Goal: Task Accomplishment & Management: Manage account settings

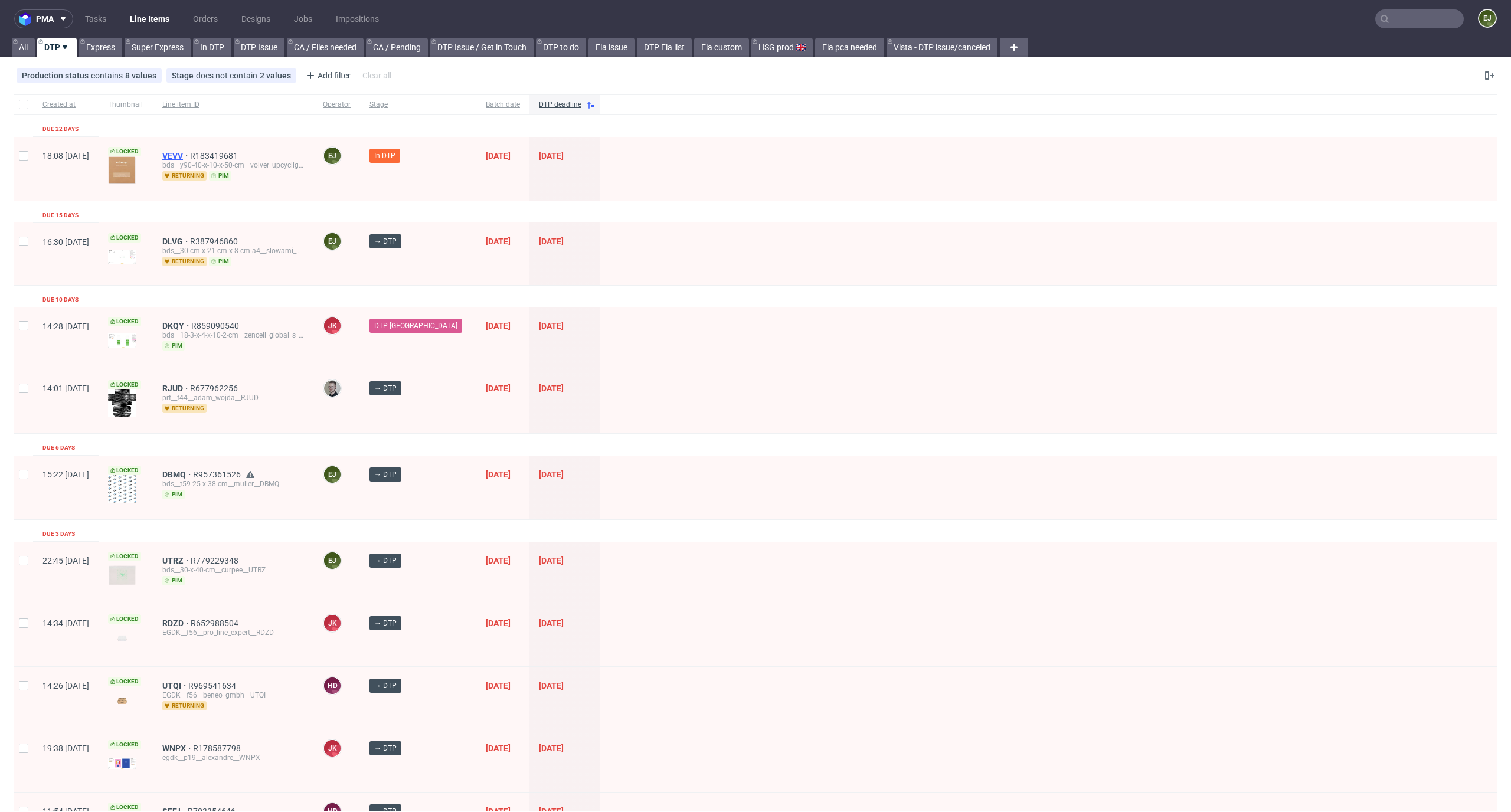
click at [190, 153] on span "VEVV" at bounding box center [176, 156] width 28 height 10
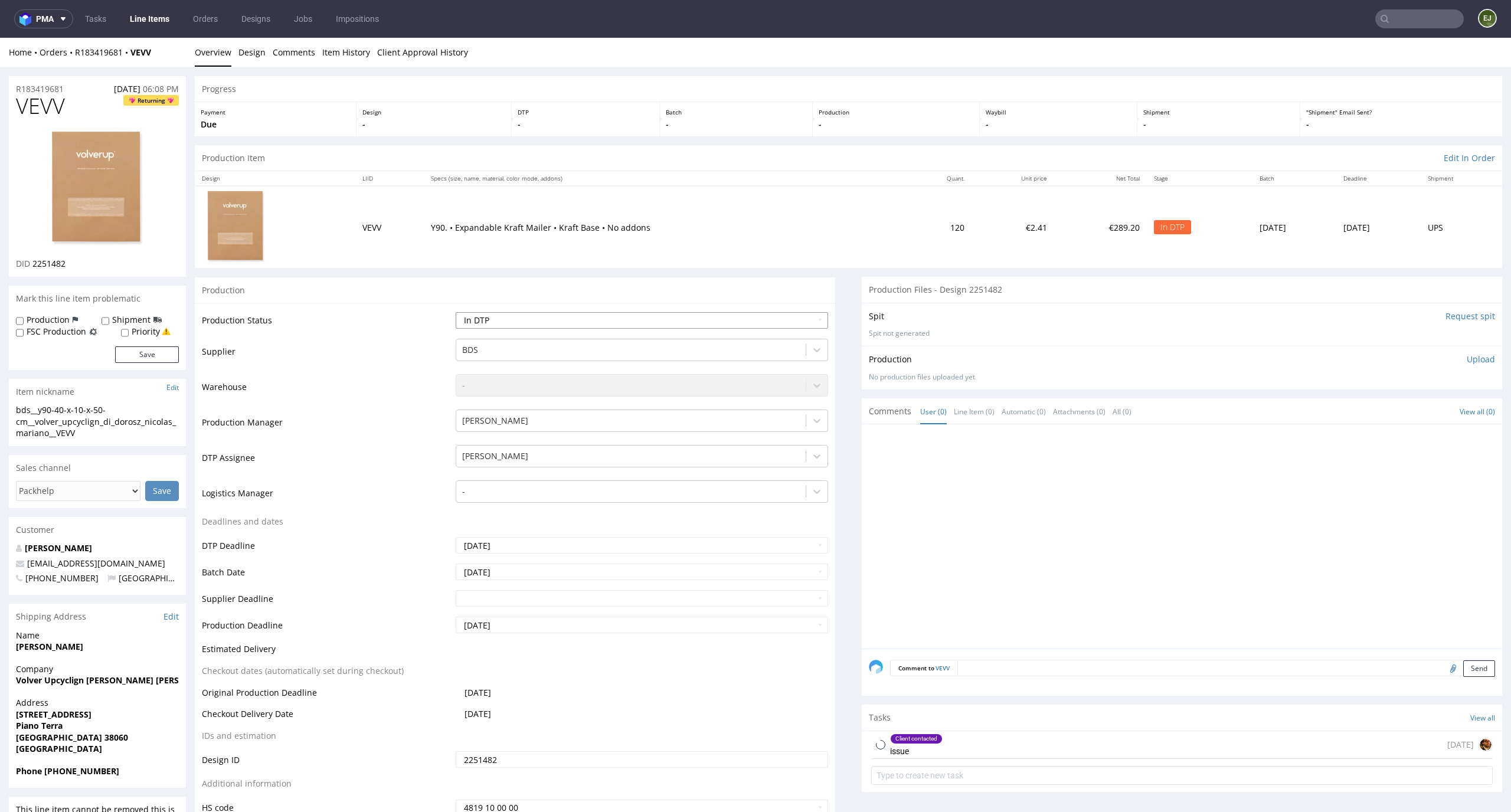
click at [651, 324] on select "Waiting for Artwork Waiting for Diecut Waiting for Mockup Waiting for DTP Waiti…" at bounding box center [642, 320] width 373 height 16
select select "dtp_waiting_for_check"
click at [456, 312] on select "Waiting for Artwork Waiting for Diecut Waiting for Mockup Waiting for DTP Waiti…" at bounding box center [642, 320] width 373 height 16
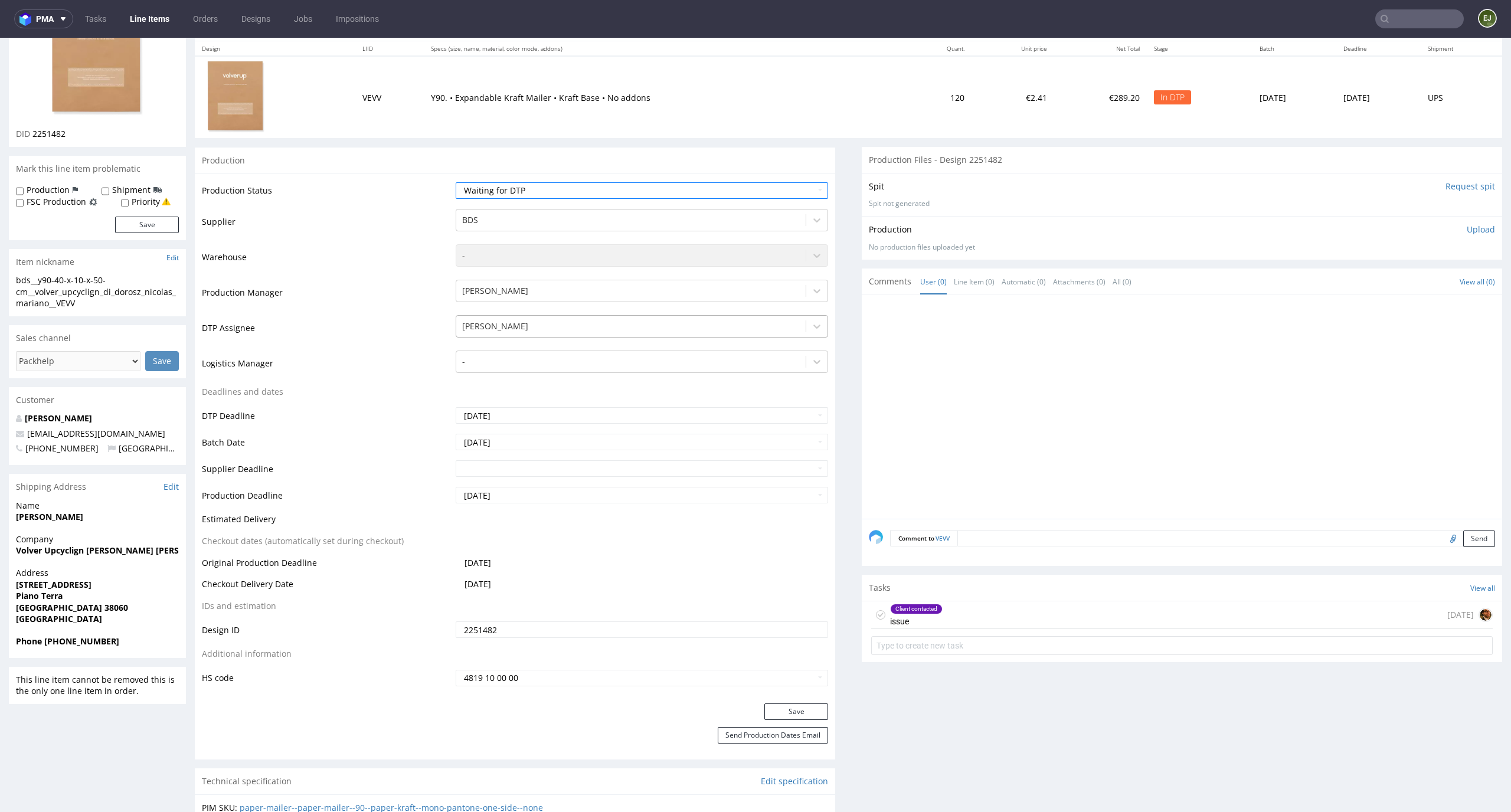
scroll to position [156, 0]
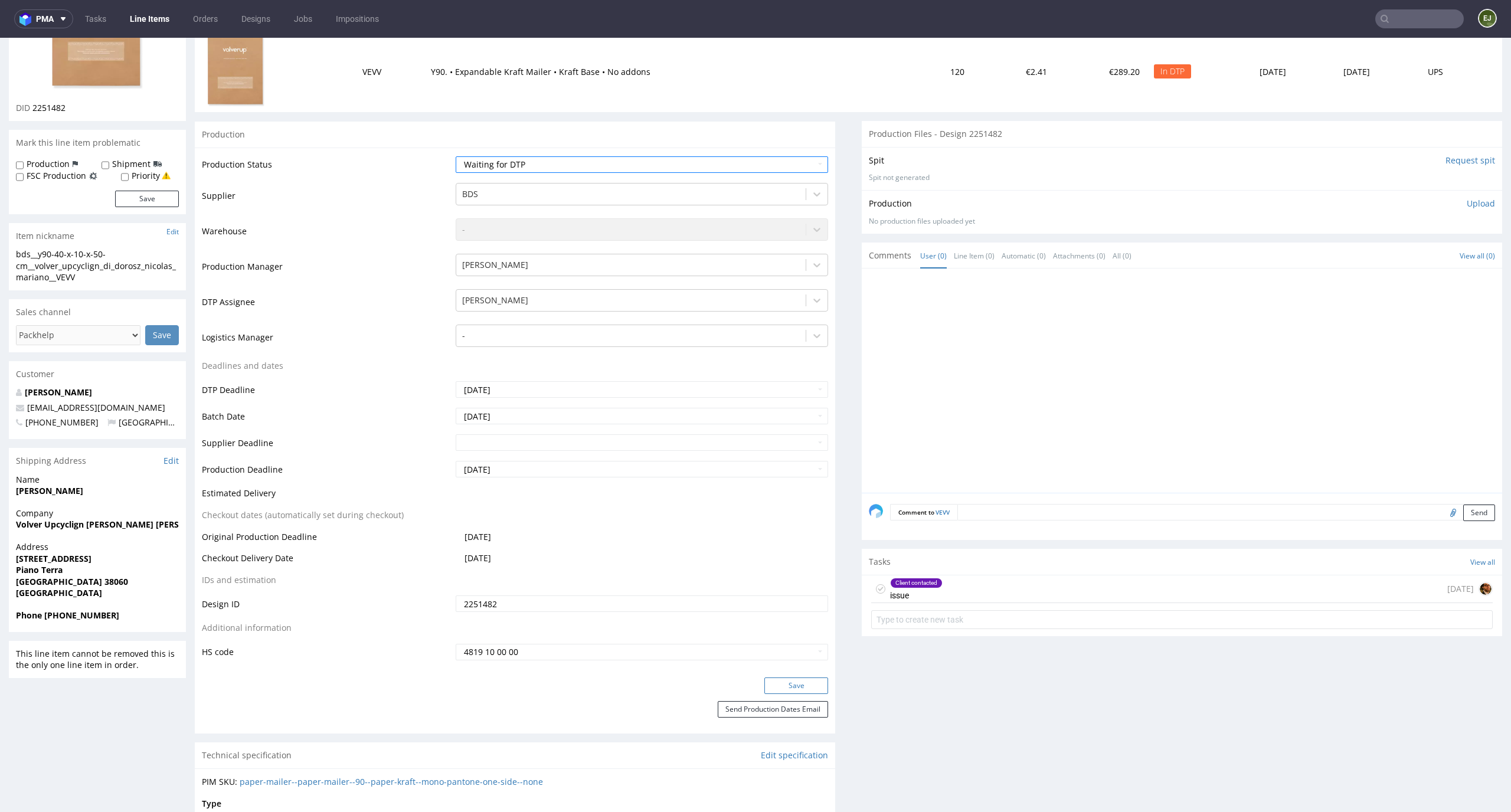
click at [800, 683] on button "Save" at bounding box center [796, 686] width 64 height 16
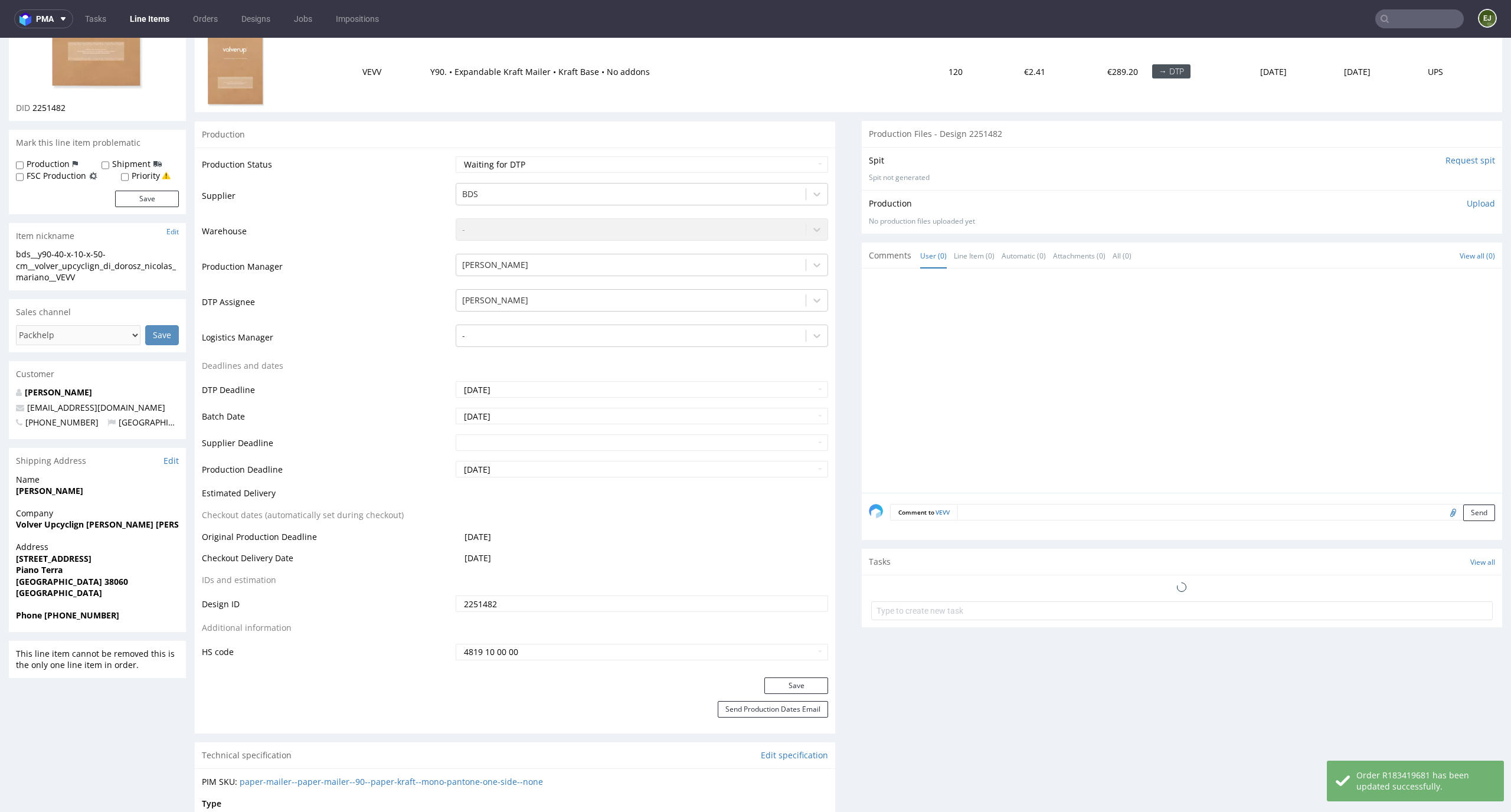
click at [149, 20] on link "Line Items" at bounding box center [149, 19] width 54 height 19
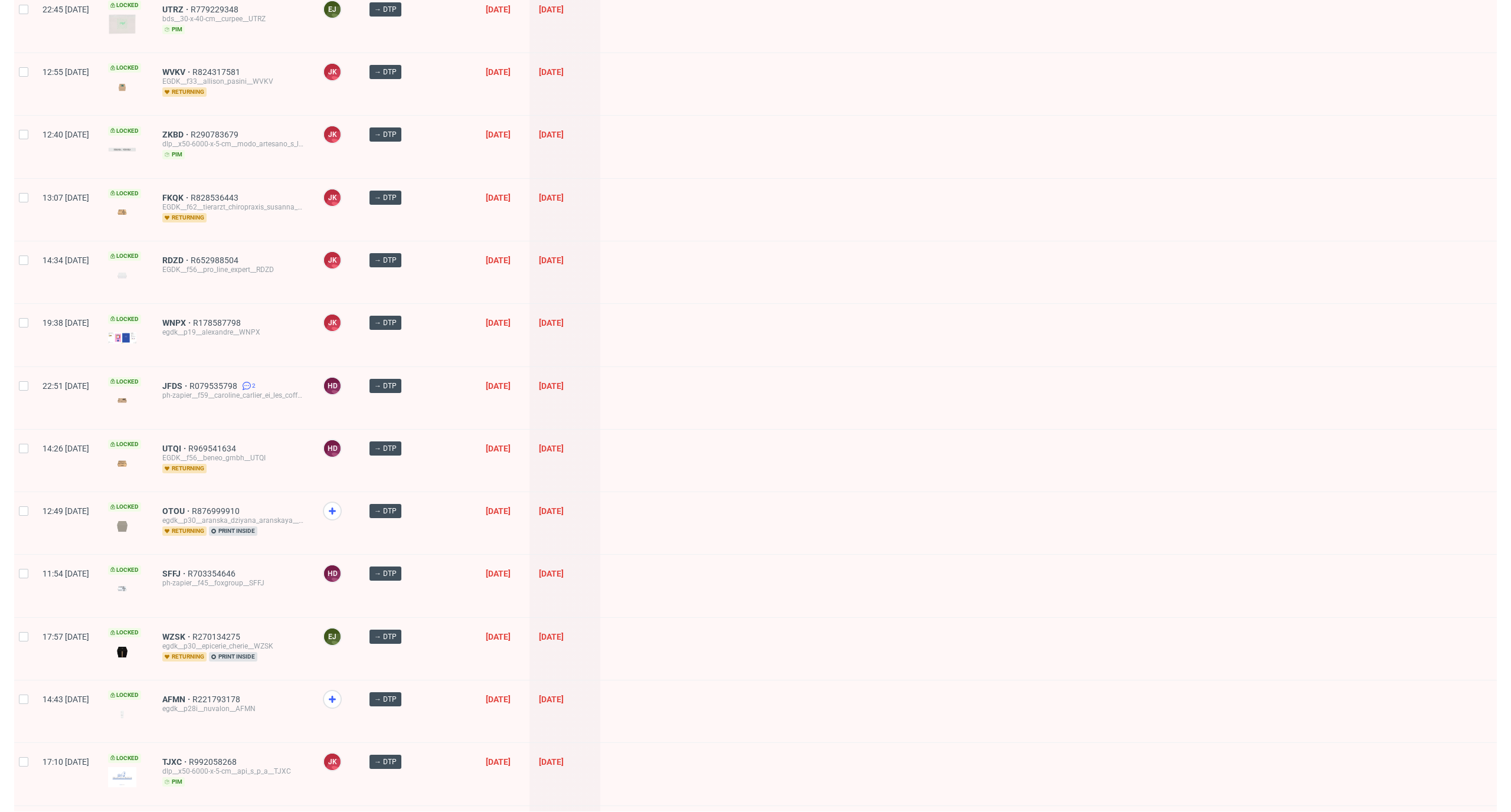
scroll to position [1365, 0]
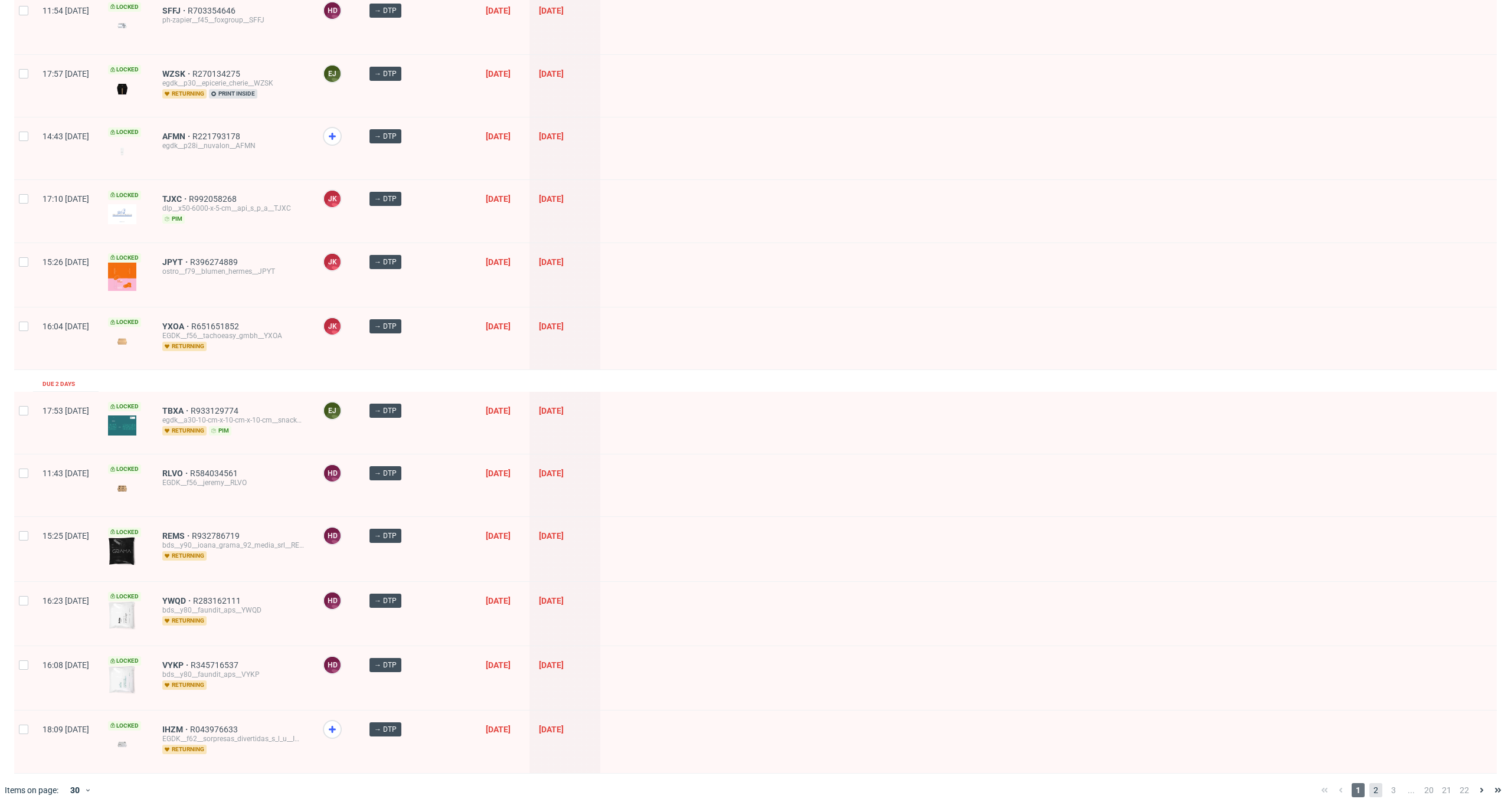
click at [1369, 788] on span "2" at bounding box center [1376, 789] width 13 height 14
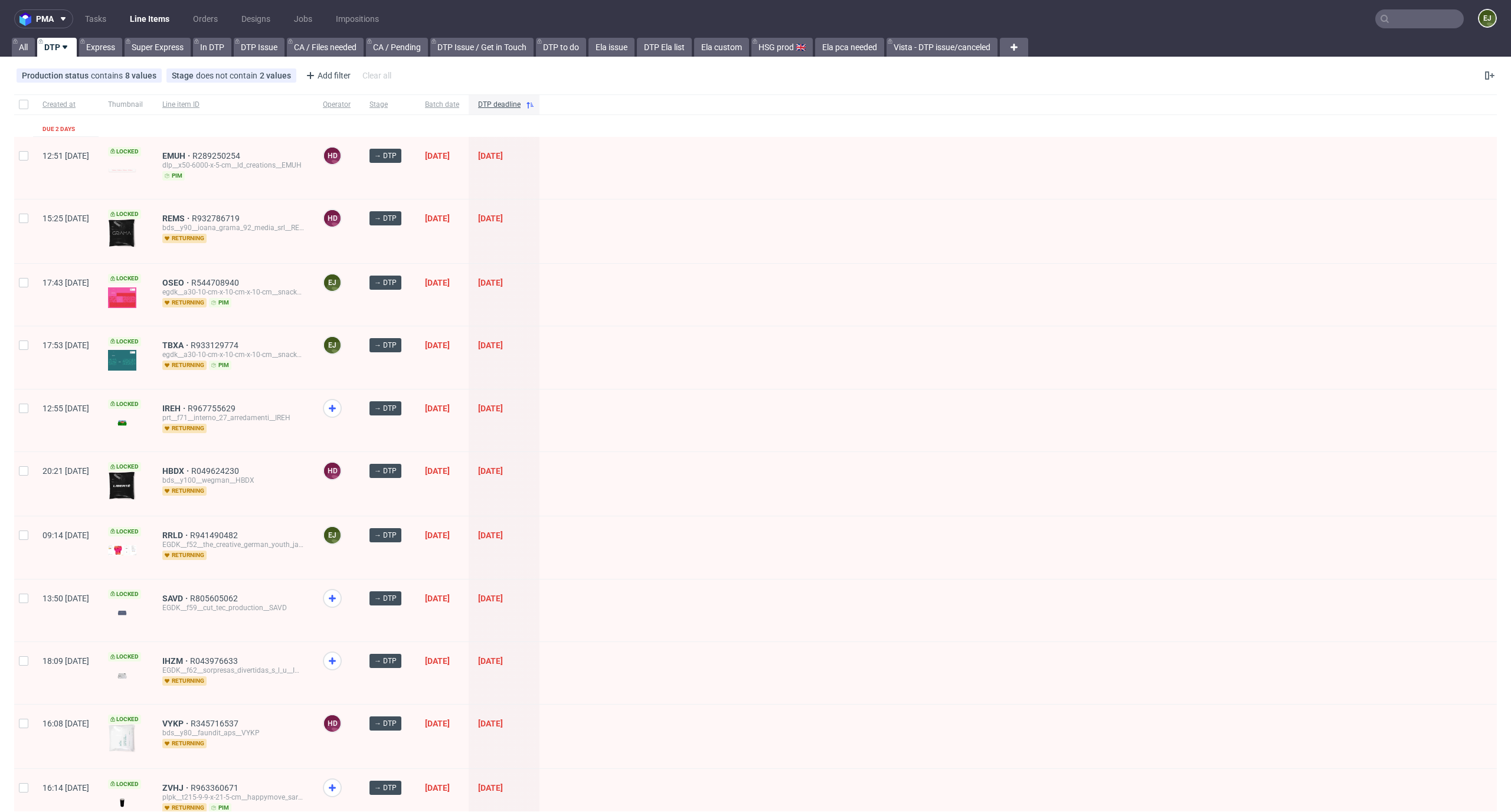
scroll to position [1280, 0]
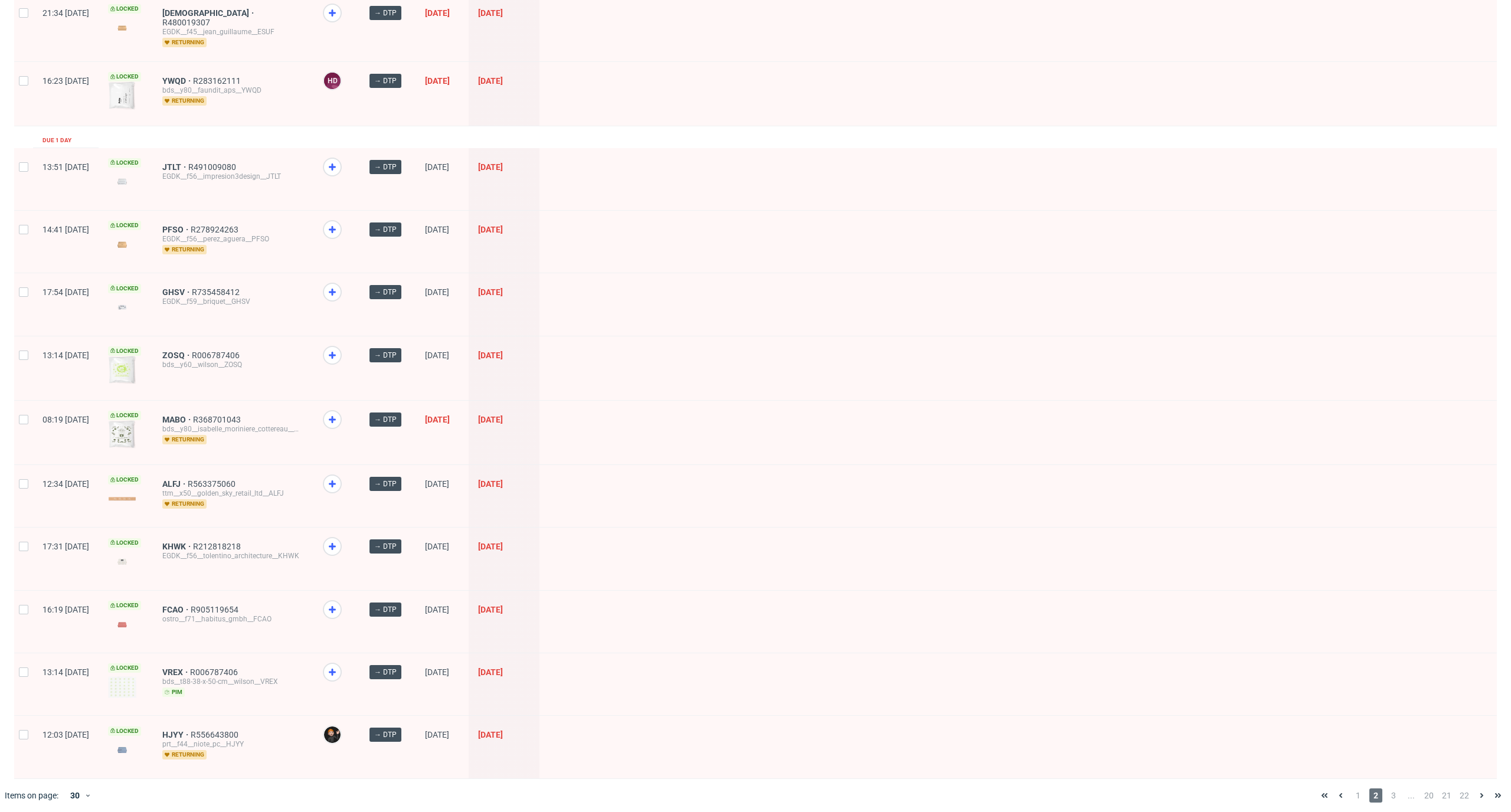
click at [1376, 799] on div "1 2 3 ... 20 21 22" at bounding box center [1411, 795] width 199 height 33
click at [1387, 791] on span "3" at bounding box center [1393, 795] width 13 height 14
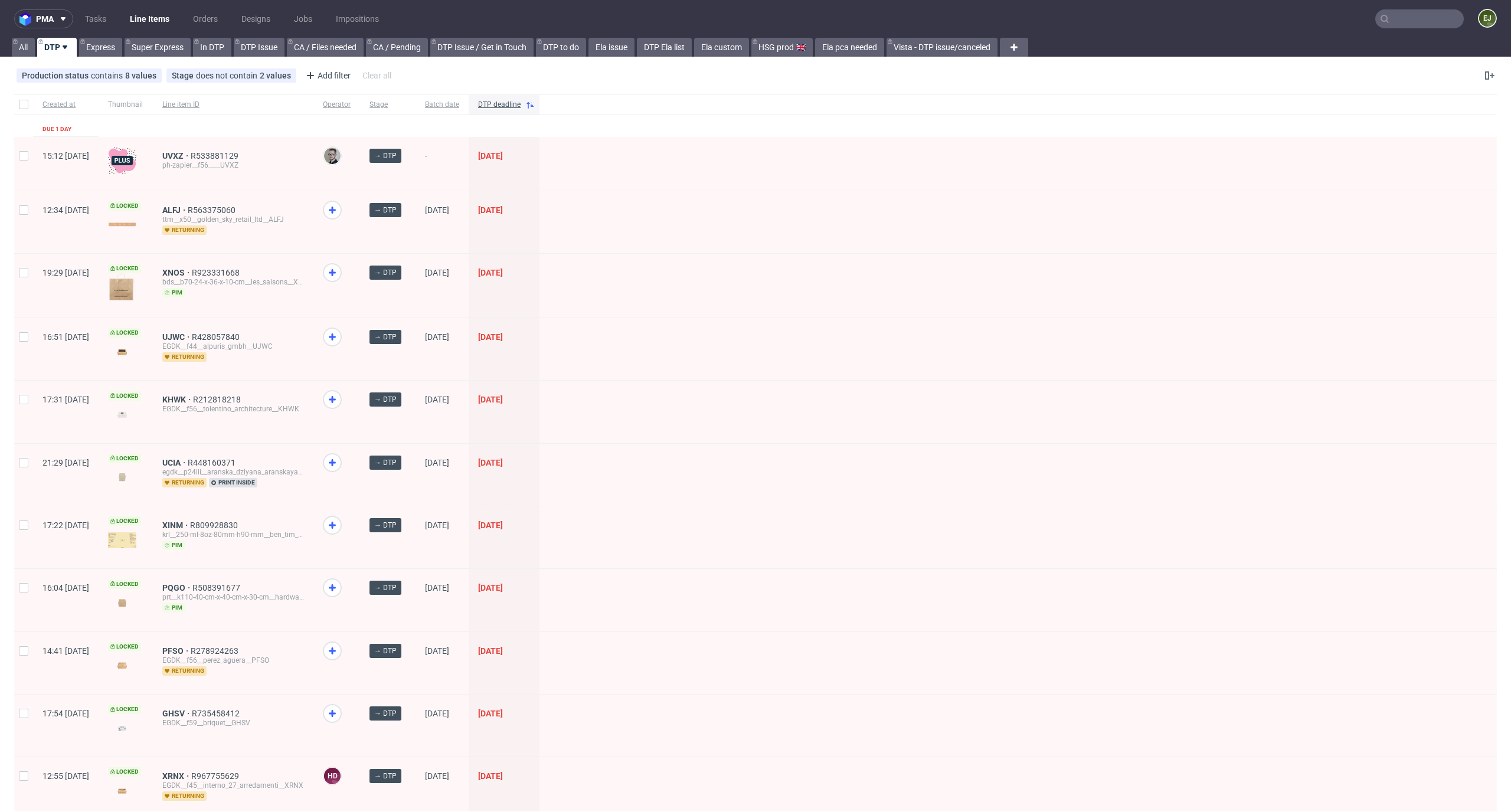
scroll to position [1245, 0]
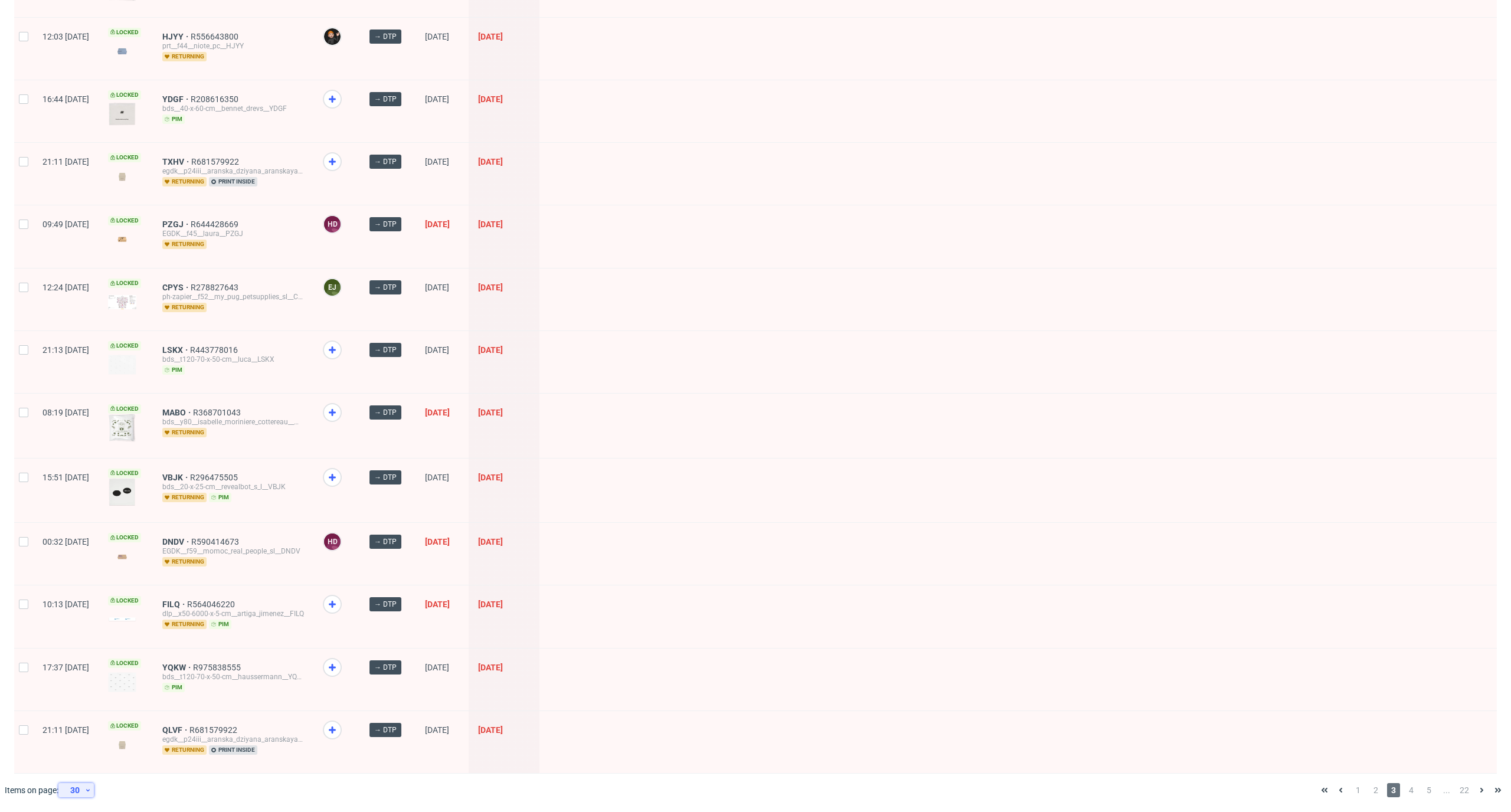
click at [66, 788] on div "30" at bounding box center [74, 790] width 21 height 16
click at [79, 742] on div "60" at bounding box center [79, 736] width 24 height 16
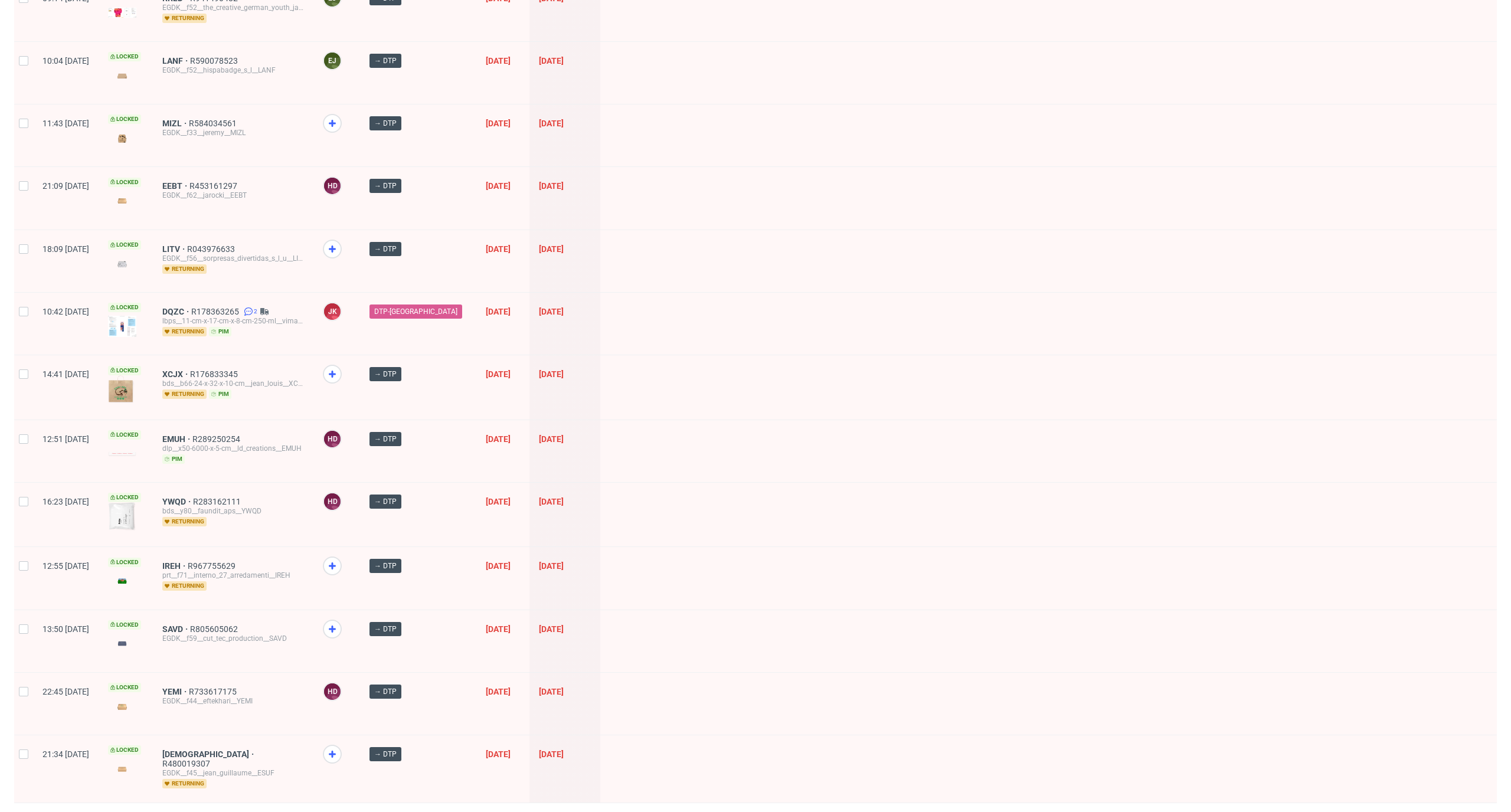
scroll to position [3310, 0]
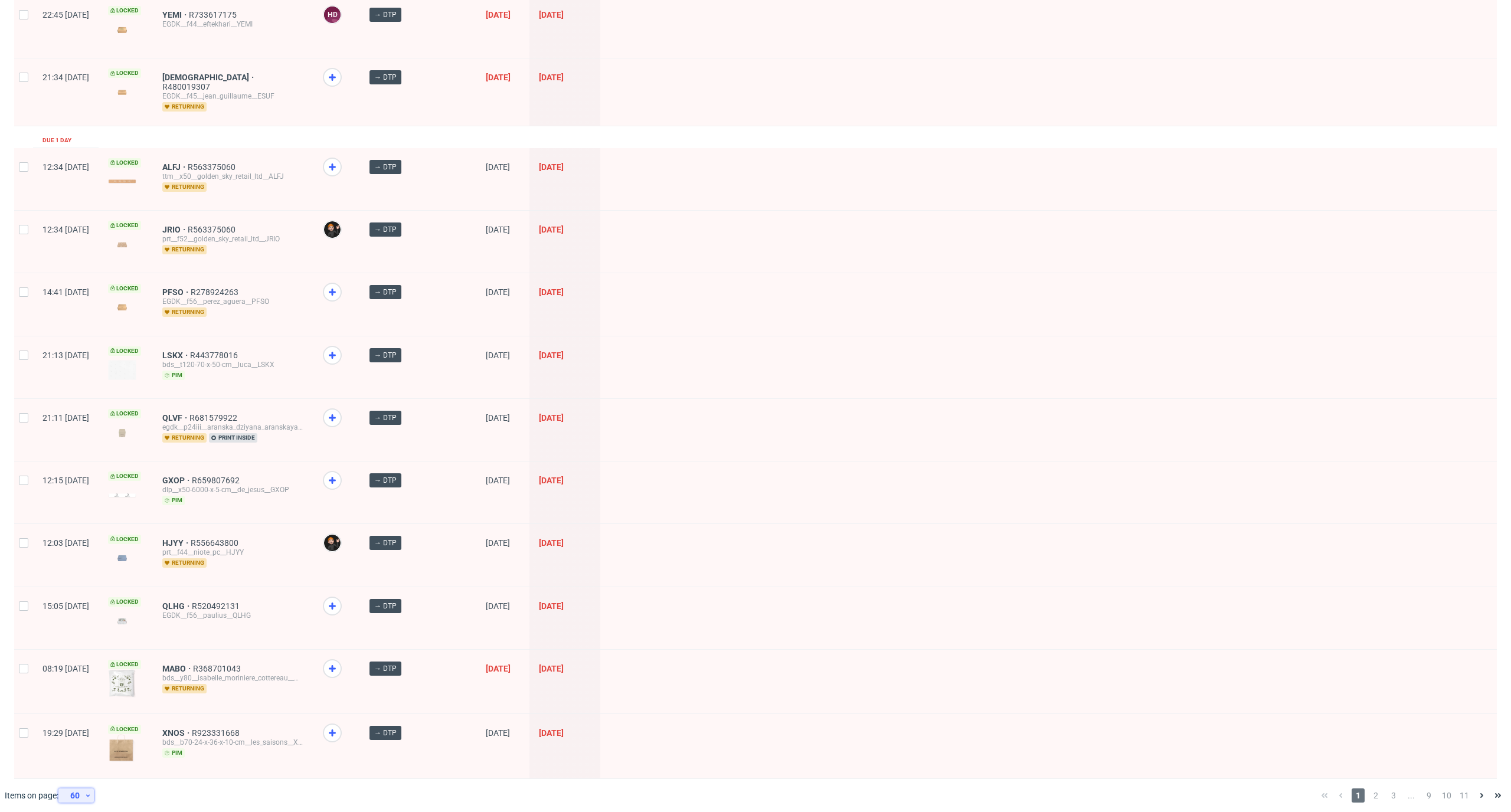
click at [79, 788] on div "60" at bounding box center [74, 795] width 21 height 16
click at [88, 760] on div "120" at bounding box center [79, 762] width 24 height 16
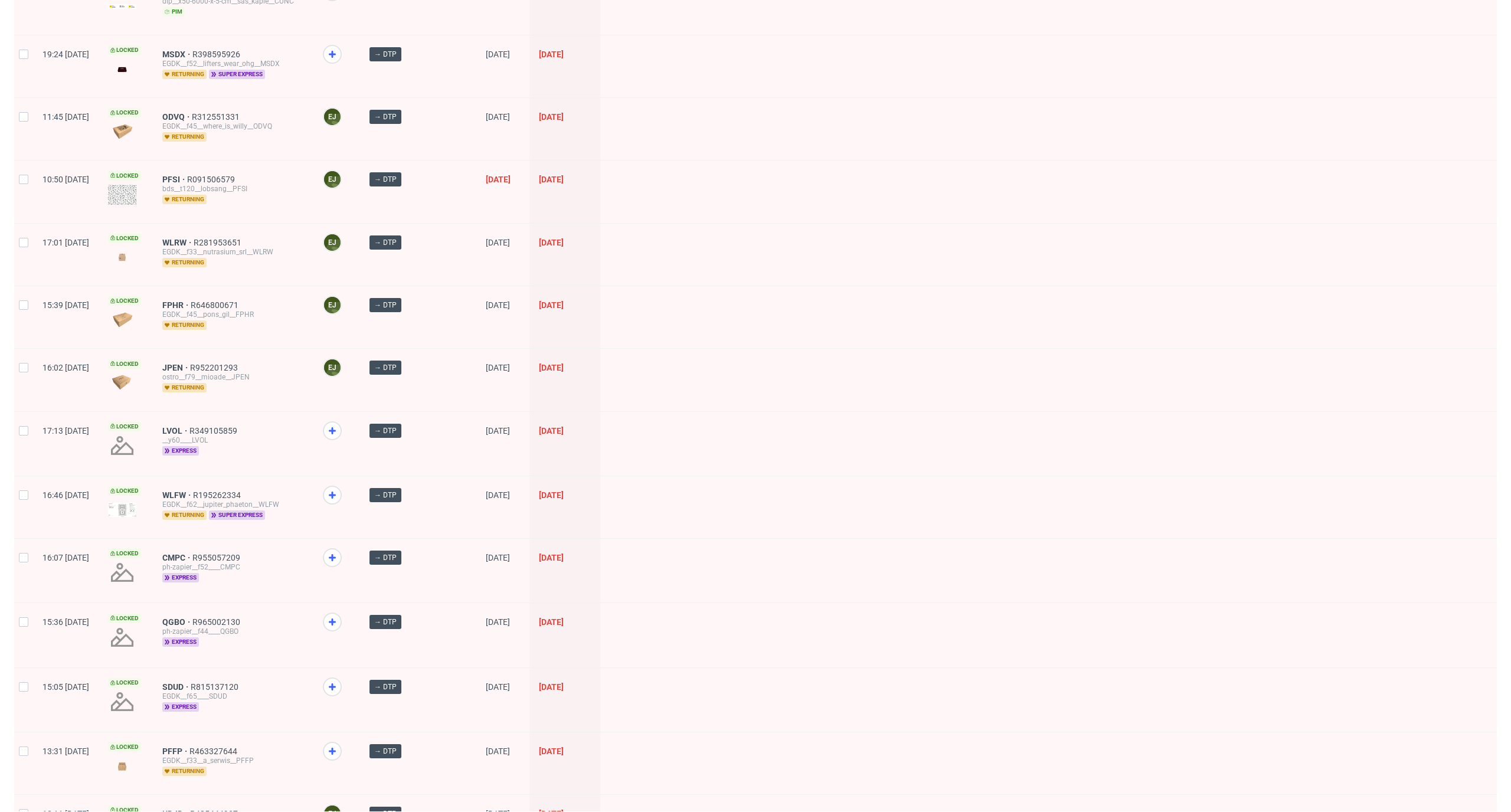
scroll to position [7103, 0]
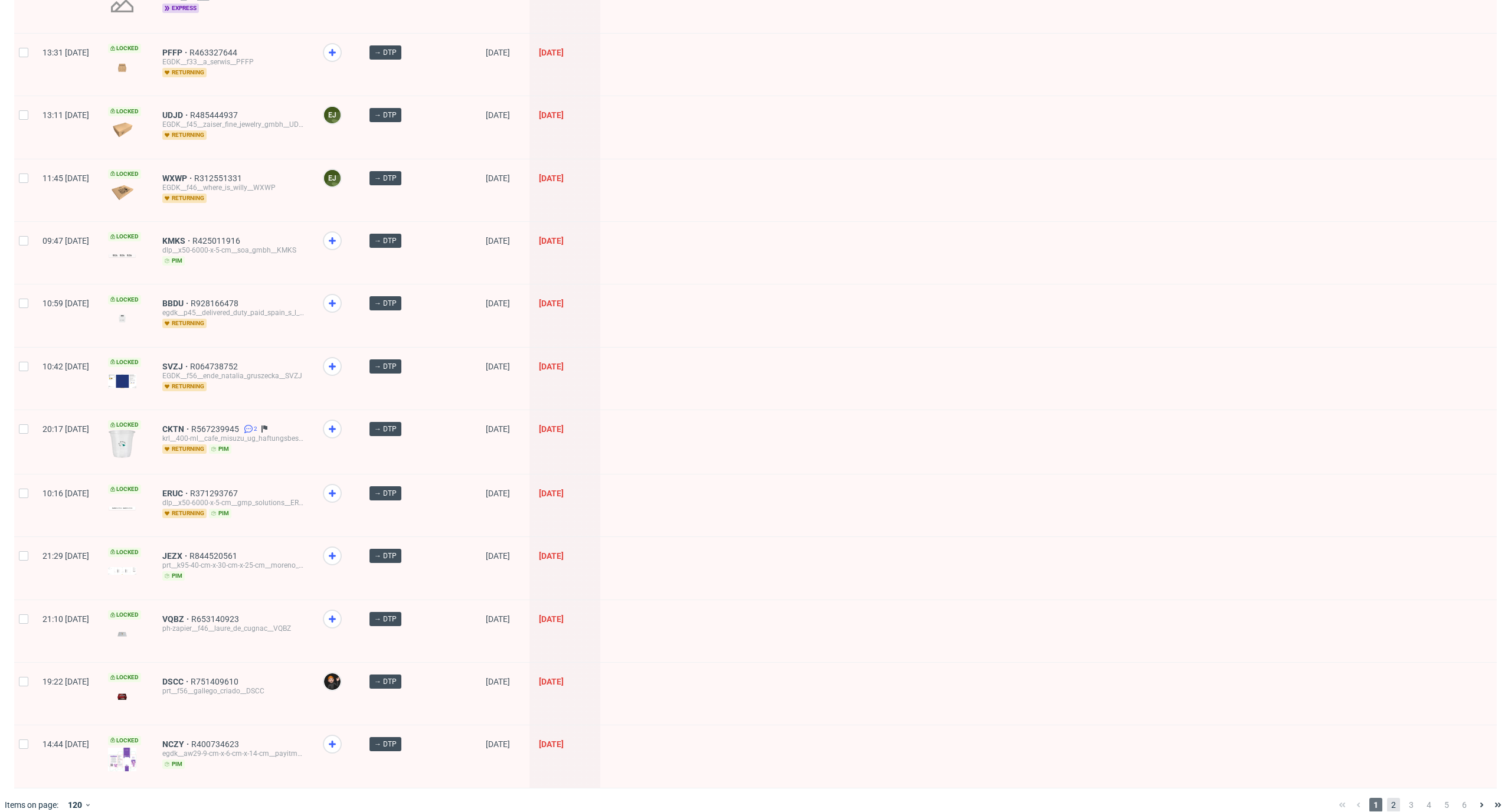
click at [1387, 797] on span "2" at bounding box center [1393, 804] width 13 height 14
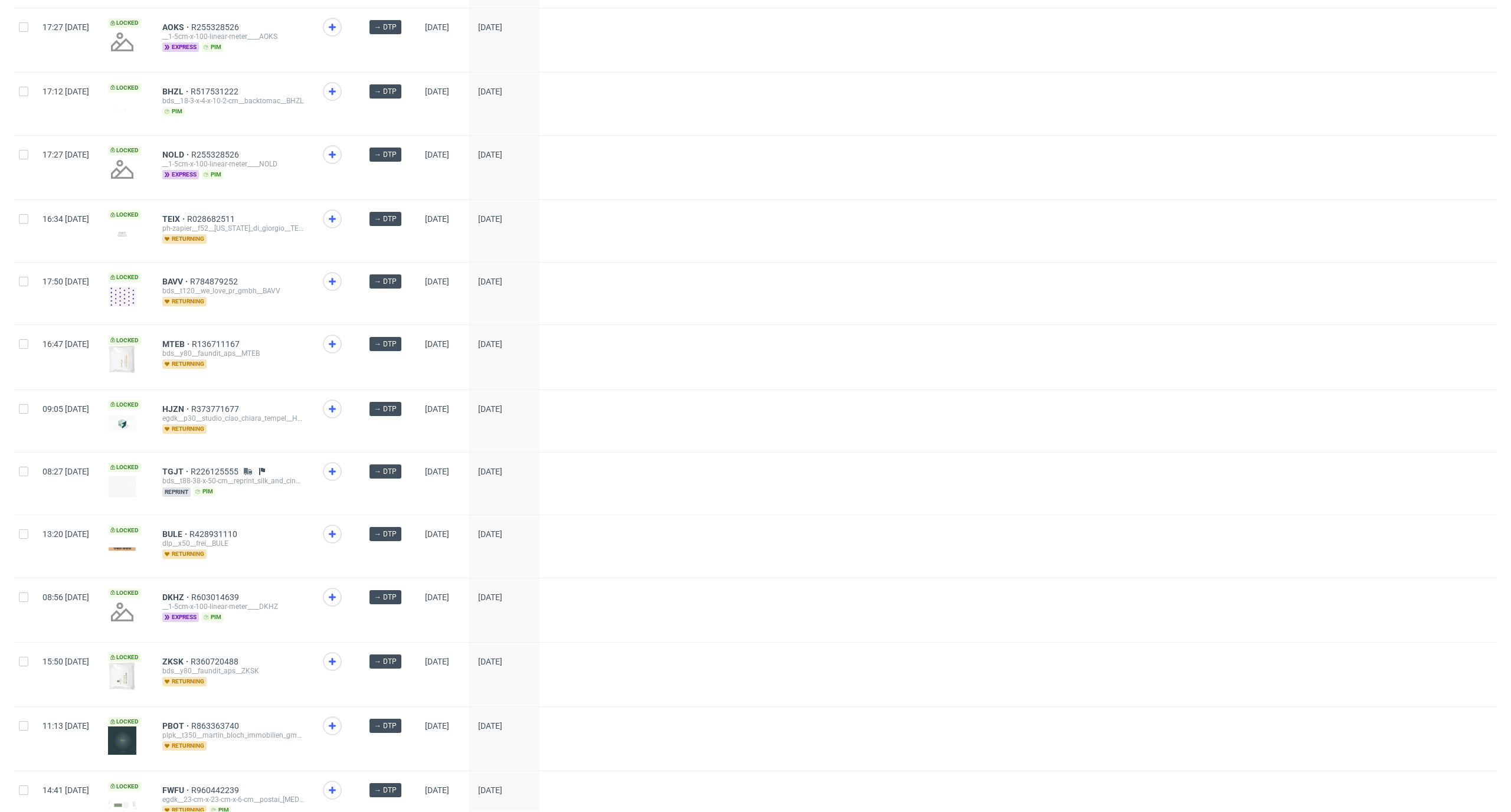
scroll to position [6977, 0]
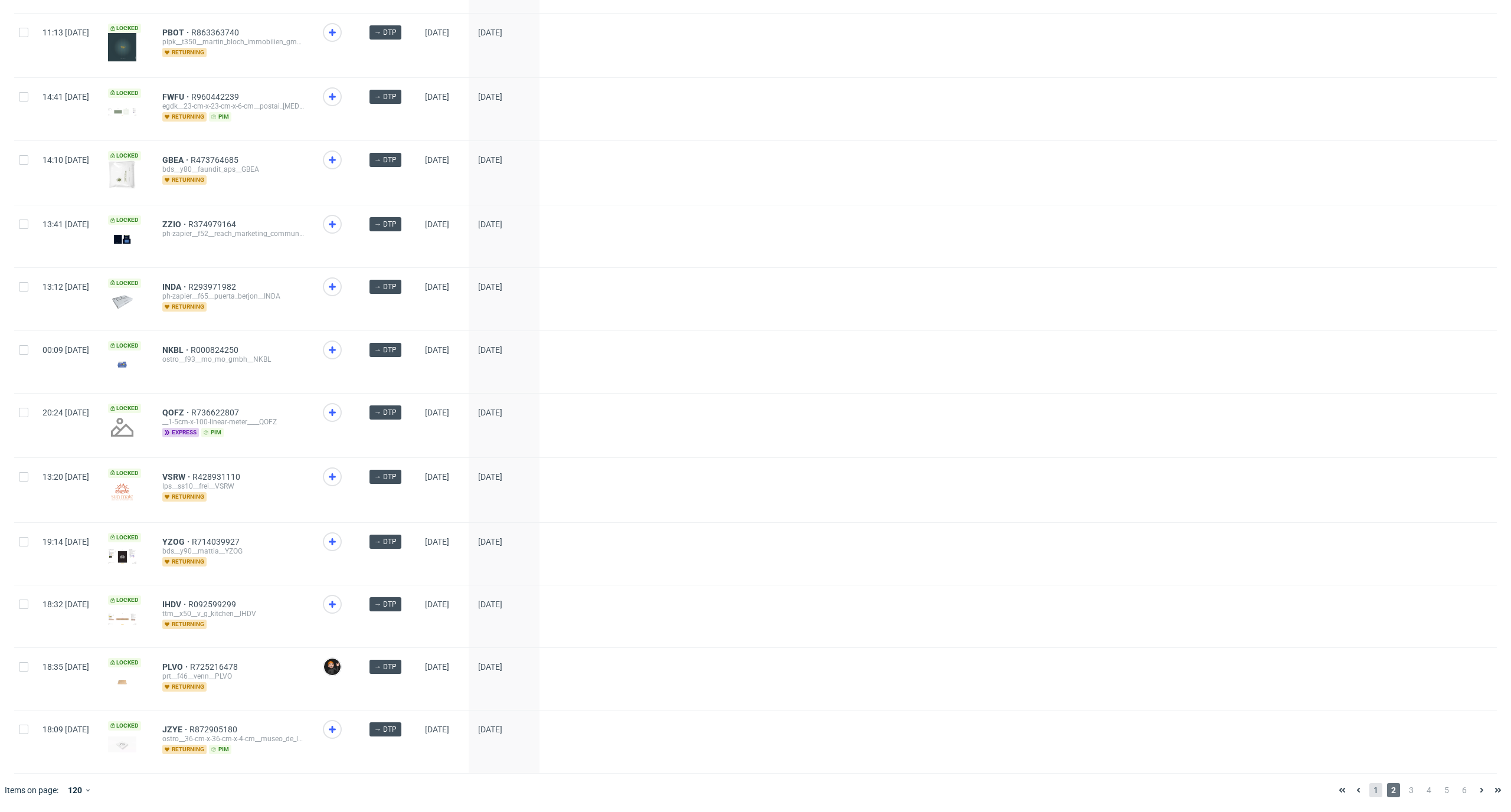
click at [1369, 788] on span "1" at bounding box center [1376, 789] width 13 height 14
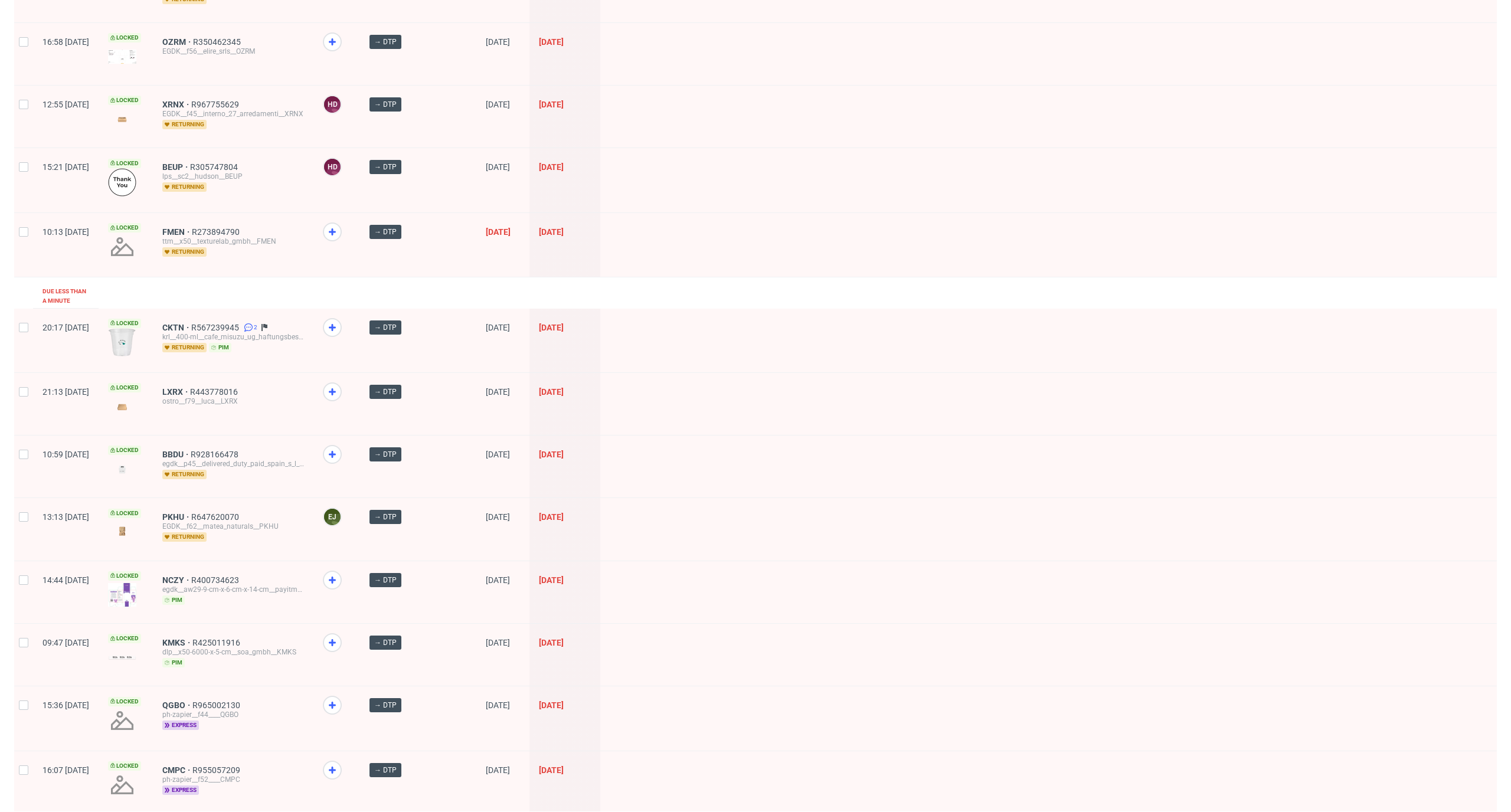
scroll to position [7105, 0]
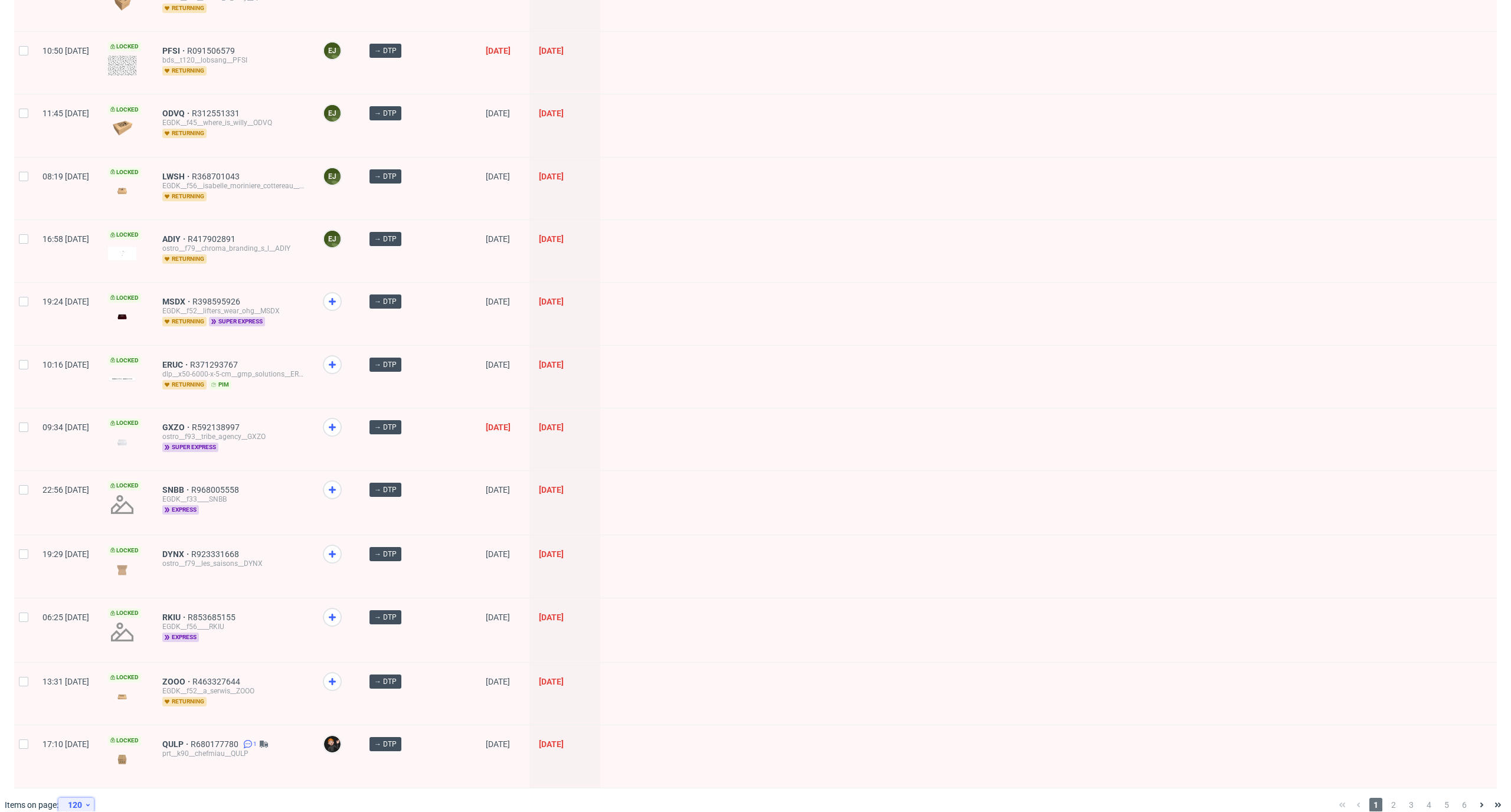
click at [79, 797] on div "120" at bounding box center [74, 805] width 21 height 16
click at [85, 731] on div "60" at bounding box center [79, 736] width 24 height 16
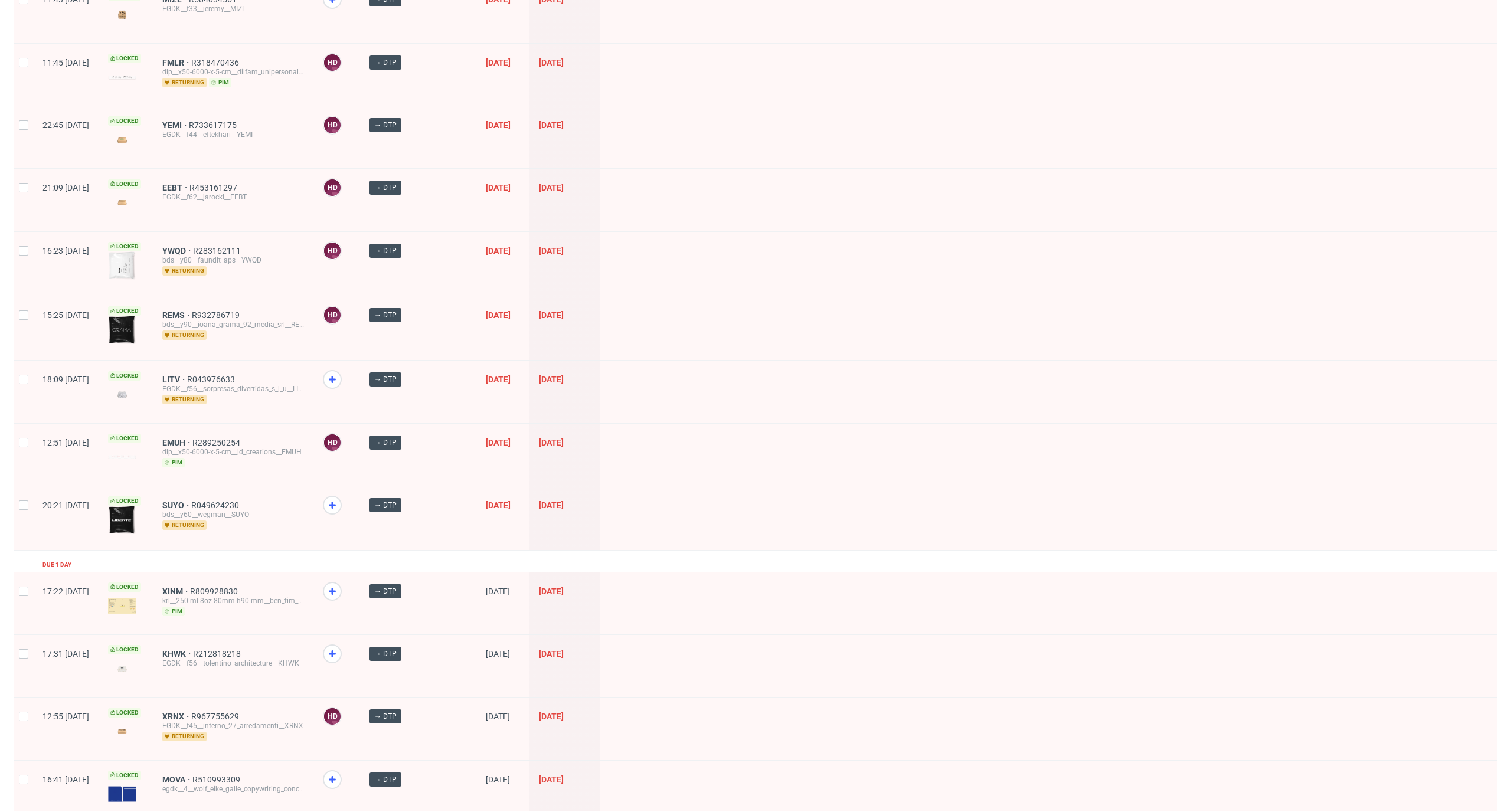
scroll to position [3301, 0]
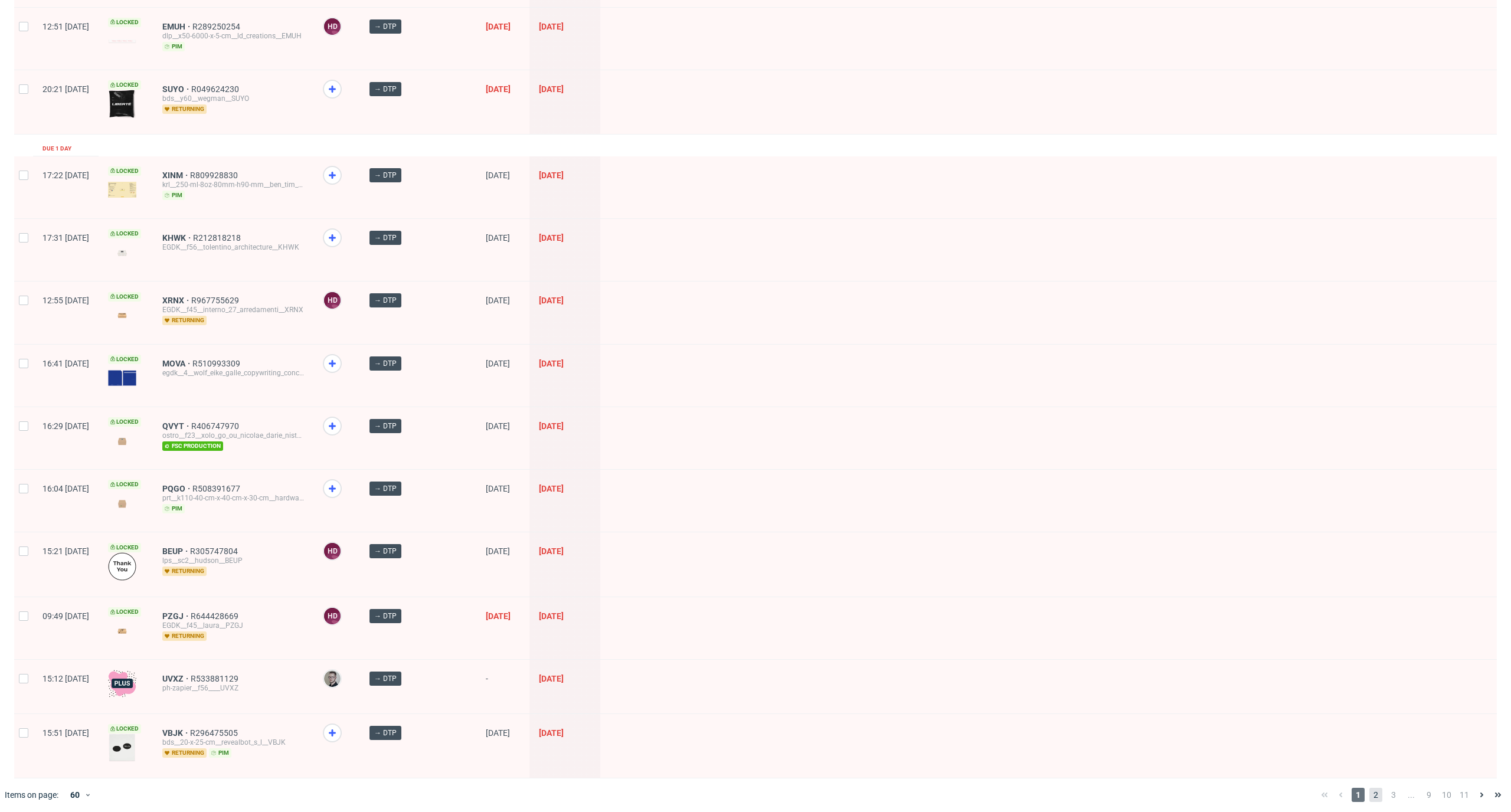
click at [1369, 790] on span "2" at bounding box center [1376, 794] width 13 height 14
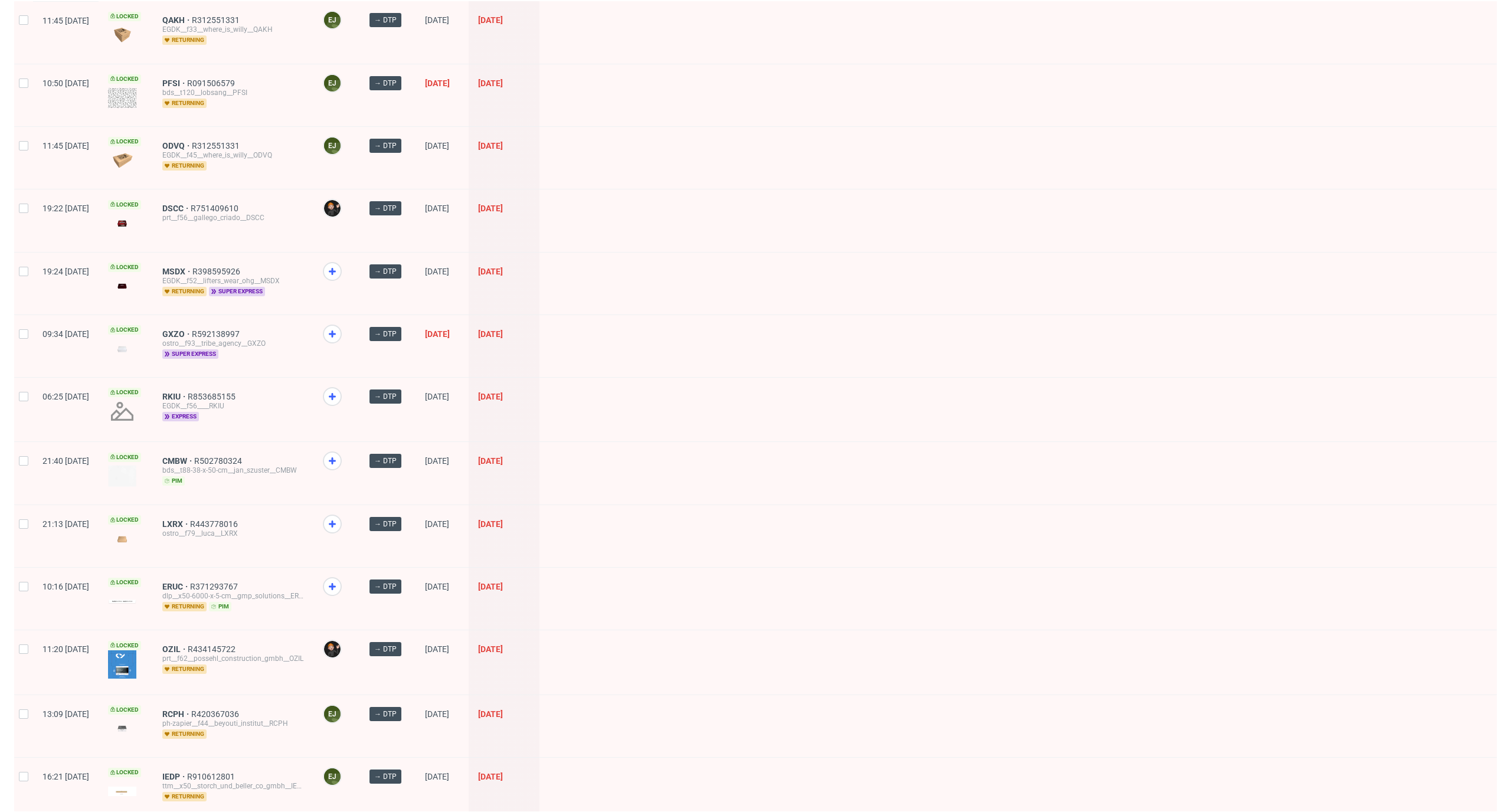
scroll to position [3196, 0]
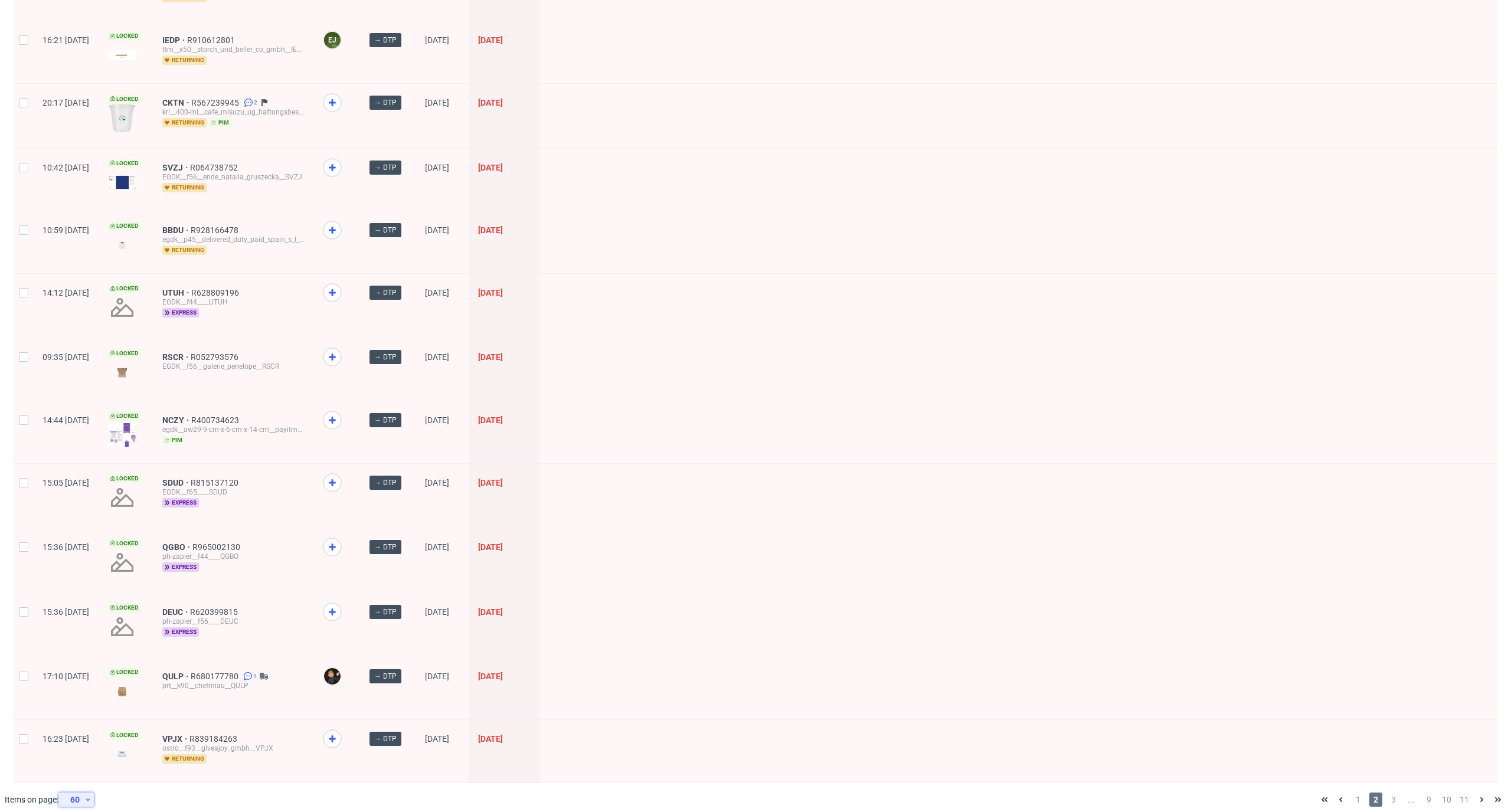
click at [81, 791] on div "60" at bounding box center [74, 799] width 21 height 16
click at [88, 707] on div "30" at bounding box center [79, 710] width 24 height 16
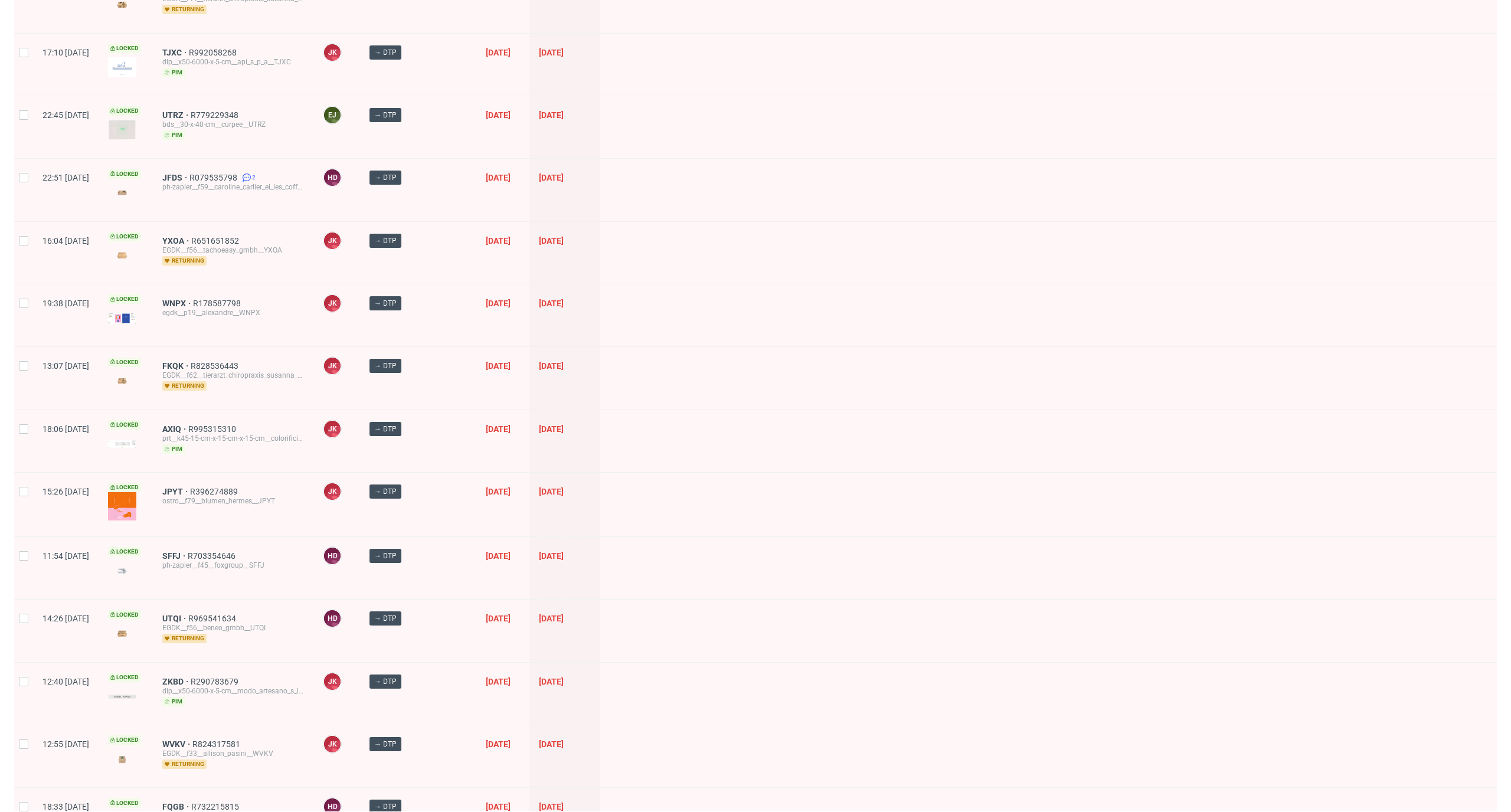
scroll to position [1363, 0]
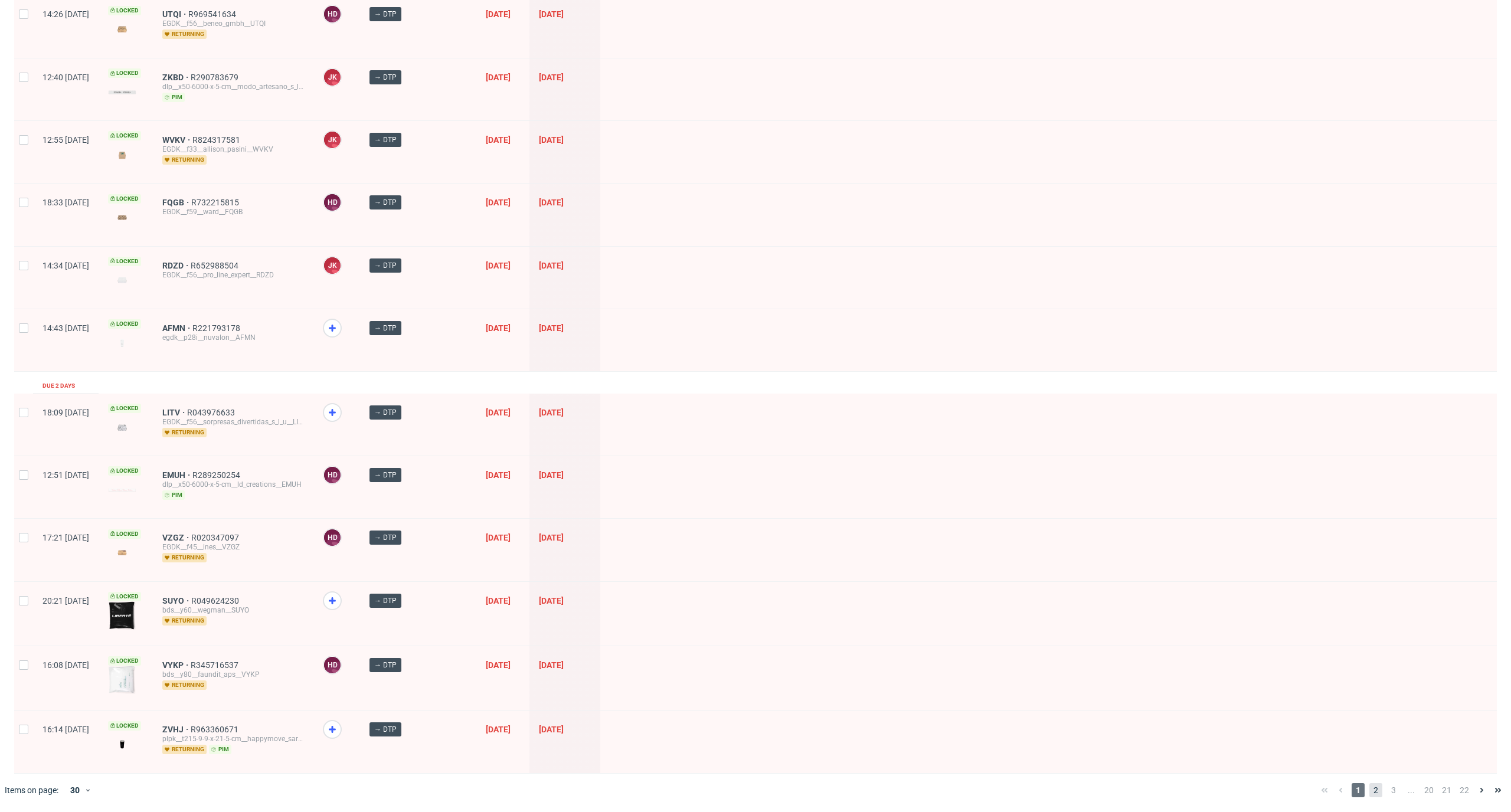
click at [1369, 793] on span "2" at bounding box center [1376, 789] width 13 height 14
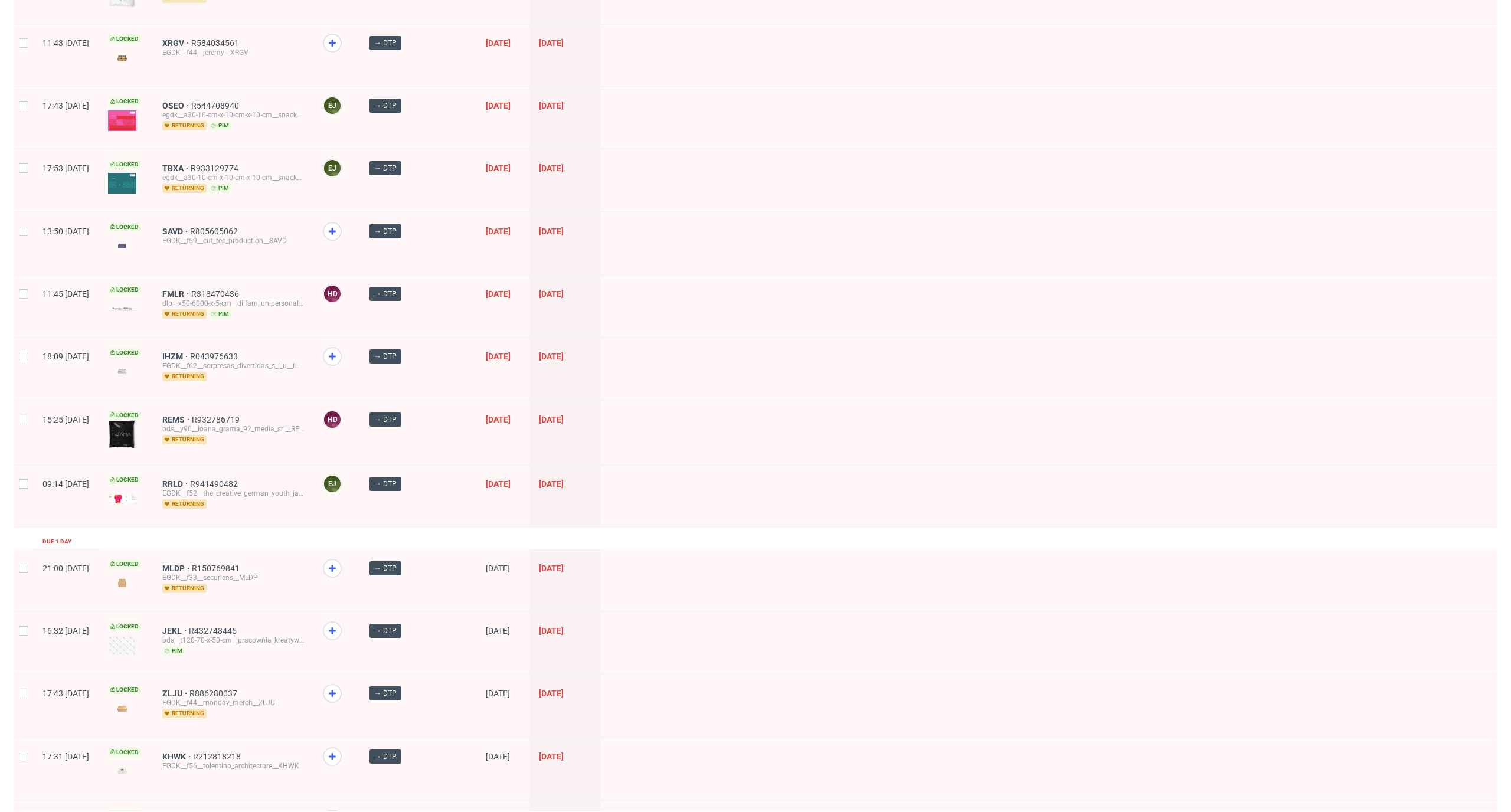
scroll to position [1273, 0]
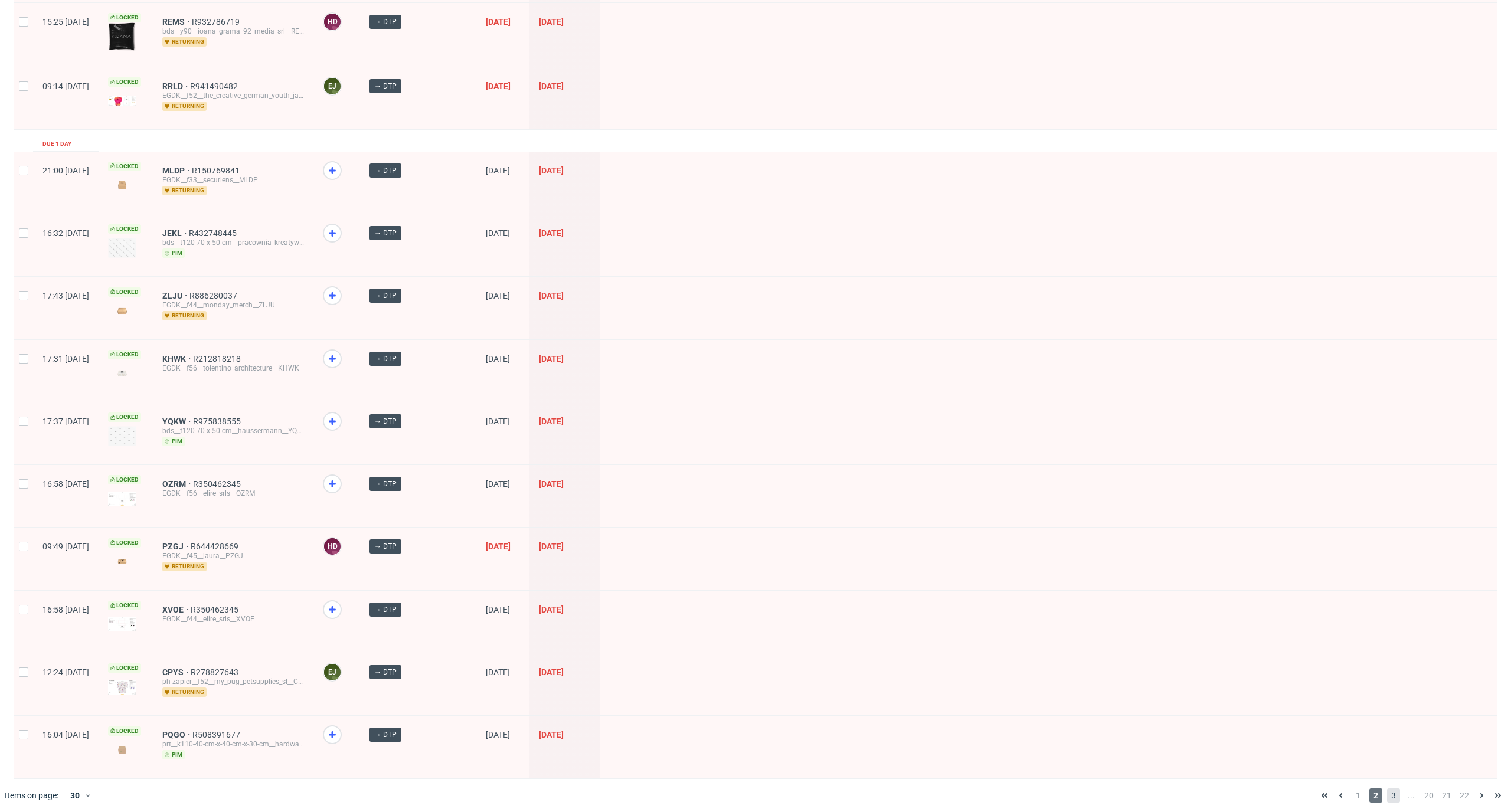
click at [1387, 791] on span "3" at bounding box center [1393, 795] width 13 height 14
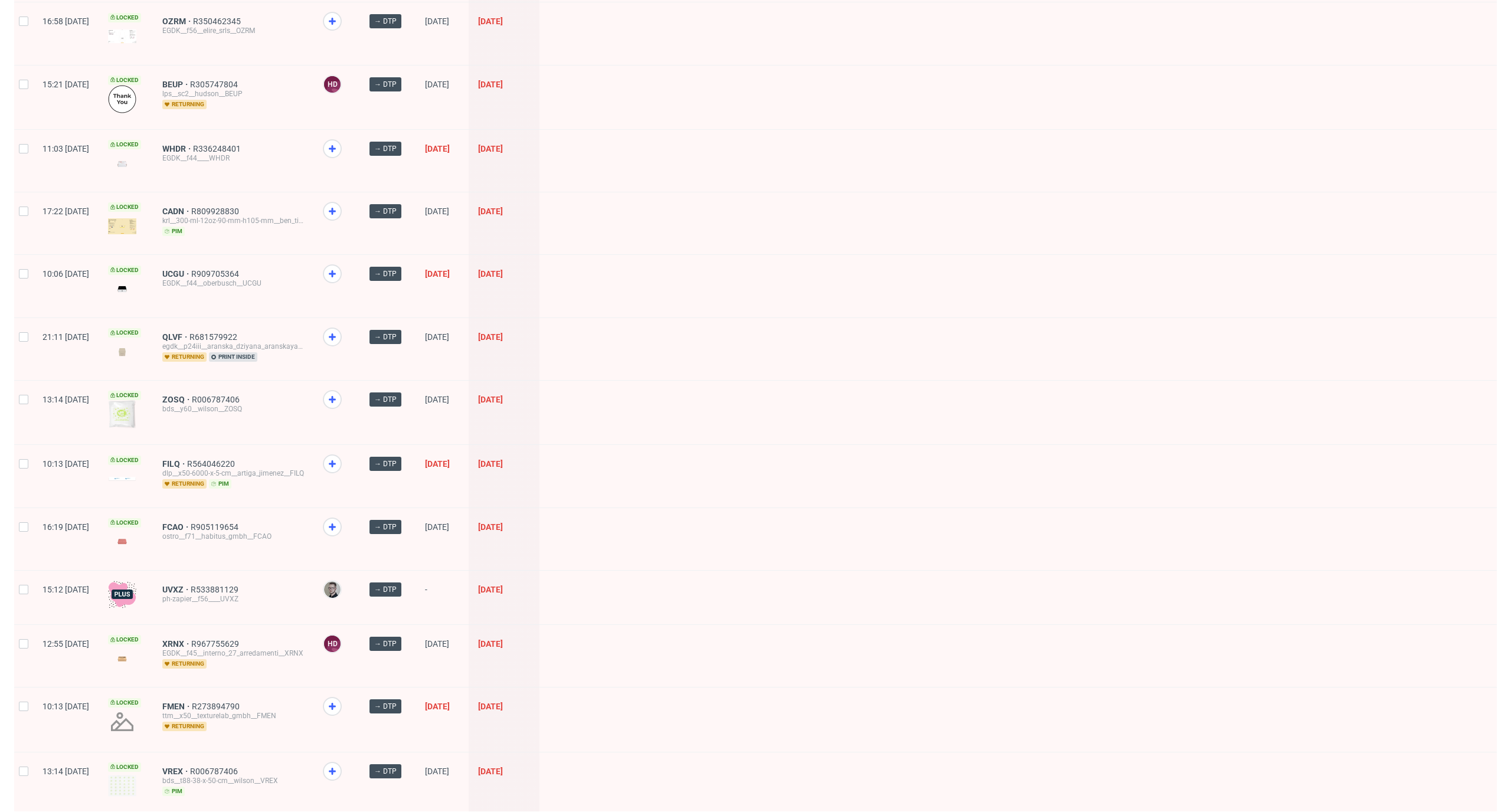
scroll to position [1245, 0]
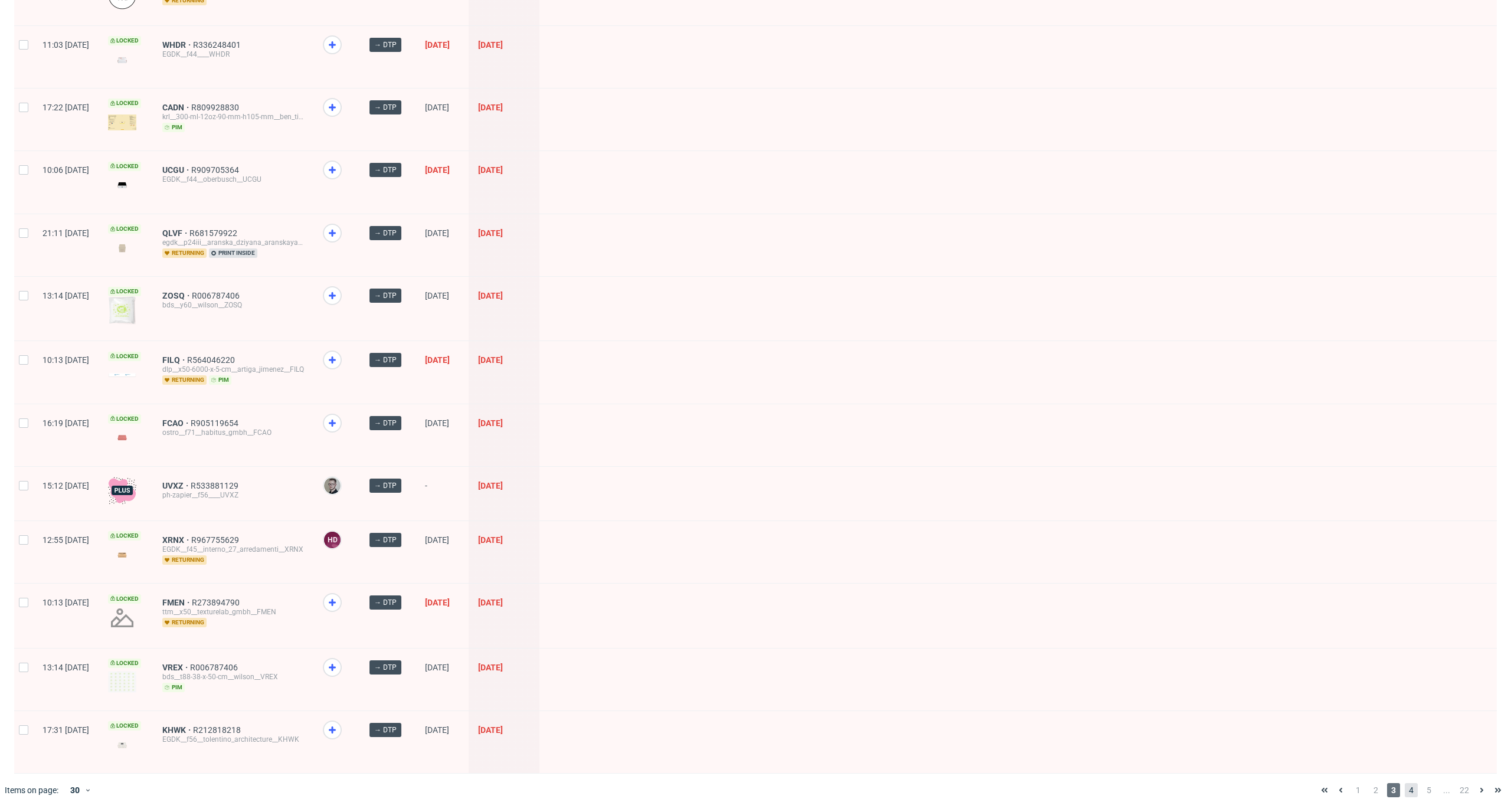
click at [1405, 788] on span "4" at bounding box center [1411, 789] width 13 height 14
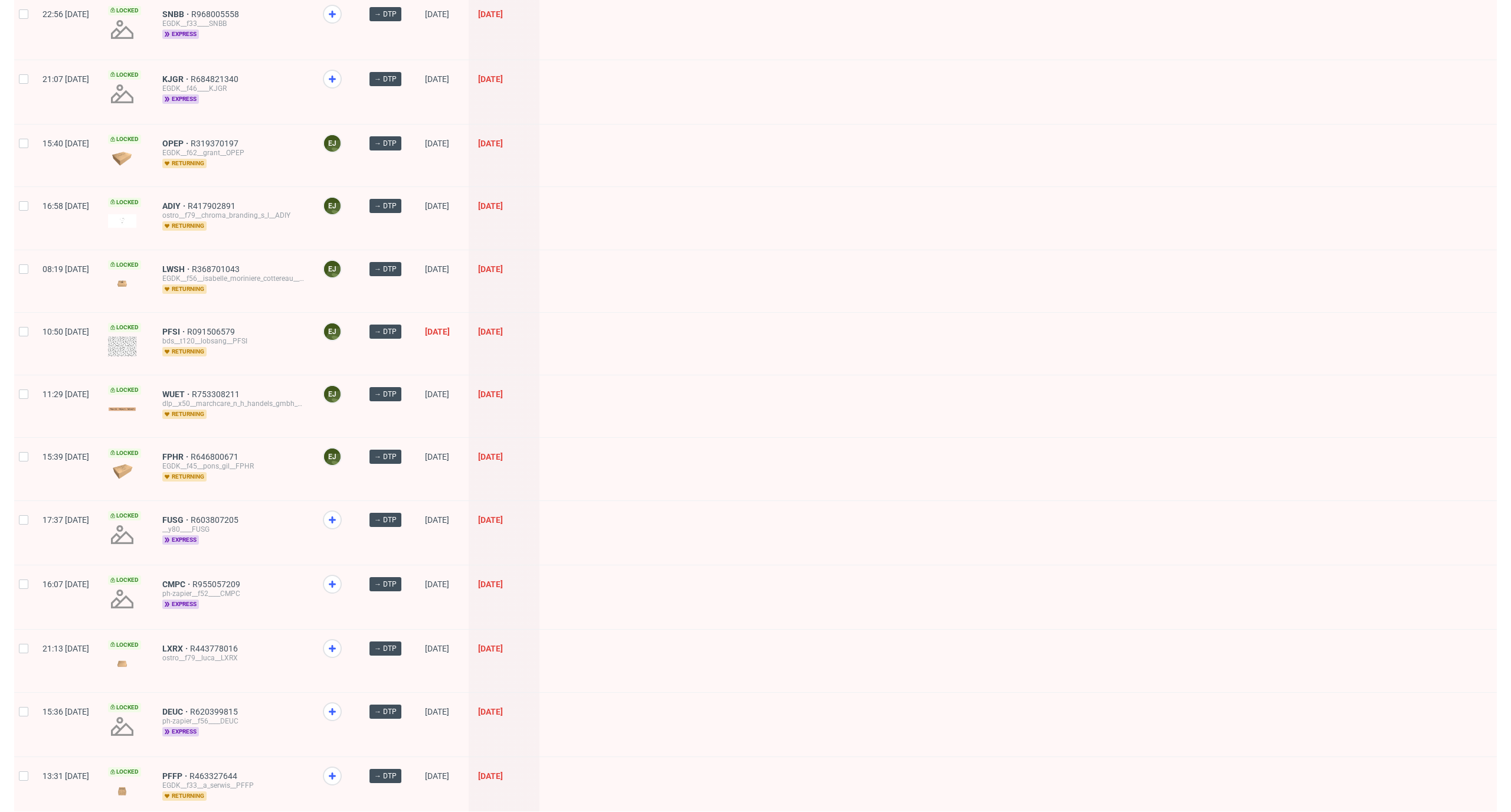
scroll to position [1282, 0]
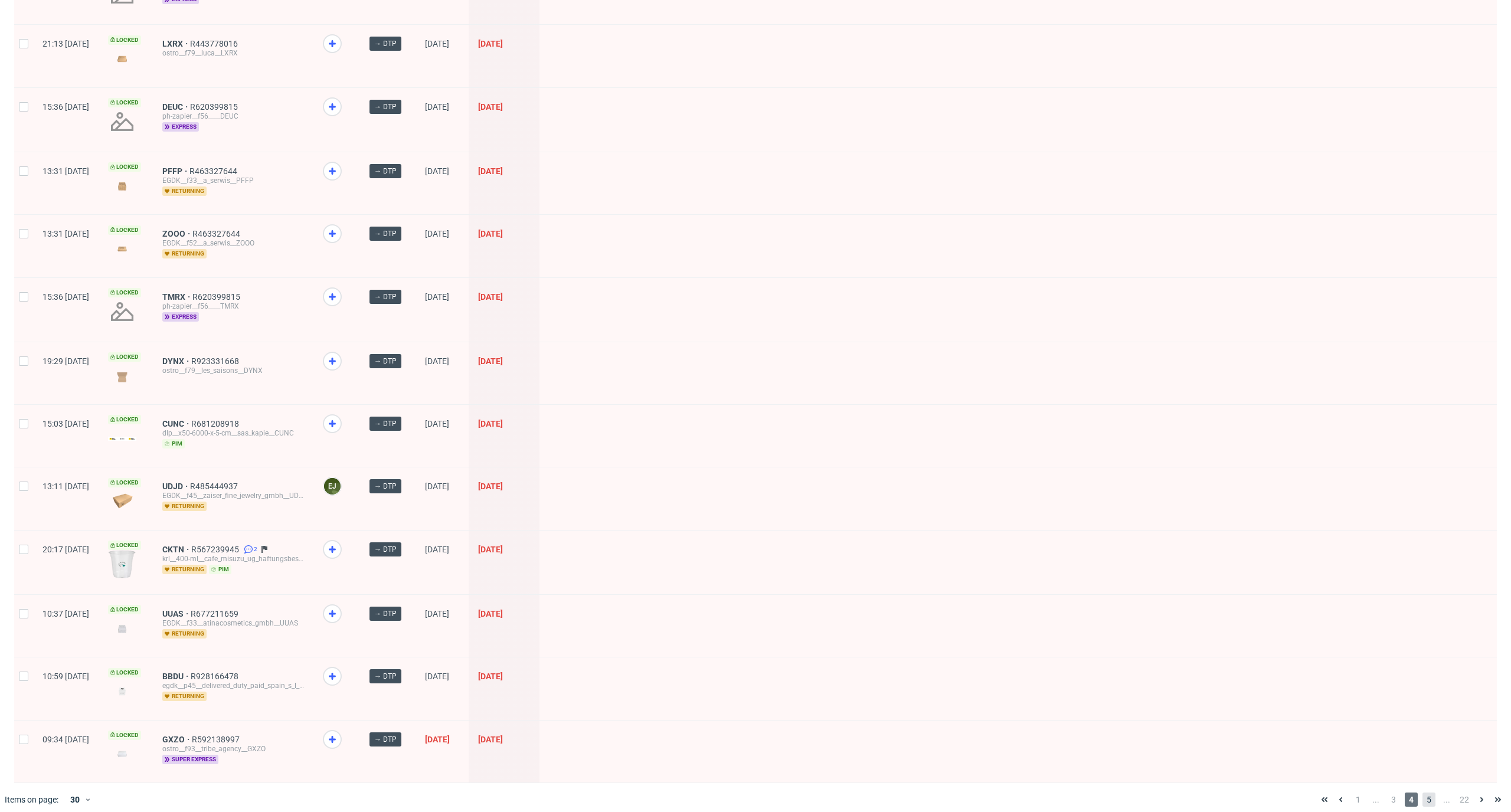
click at [1422, 793] on span "5" at bounding box center [1428, 799] width 13 height 14
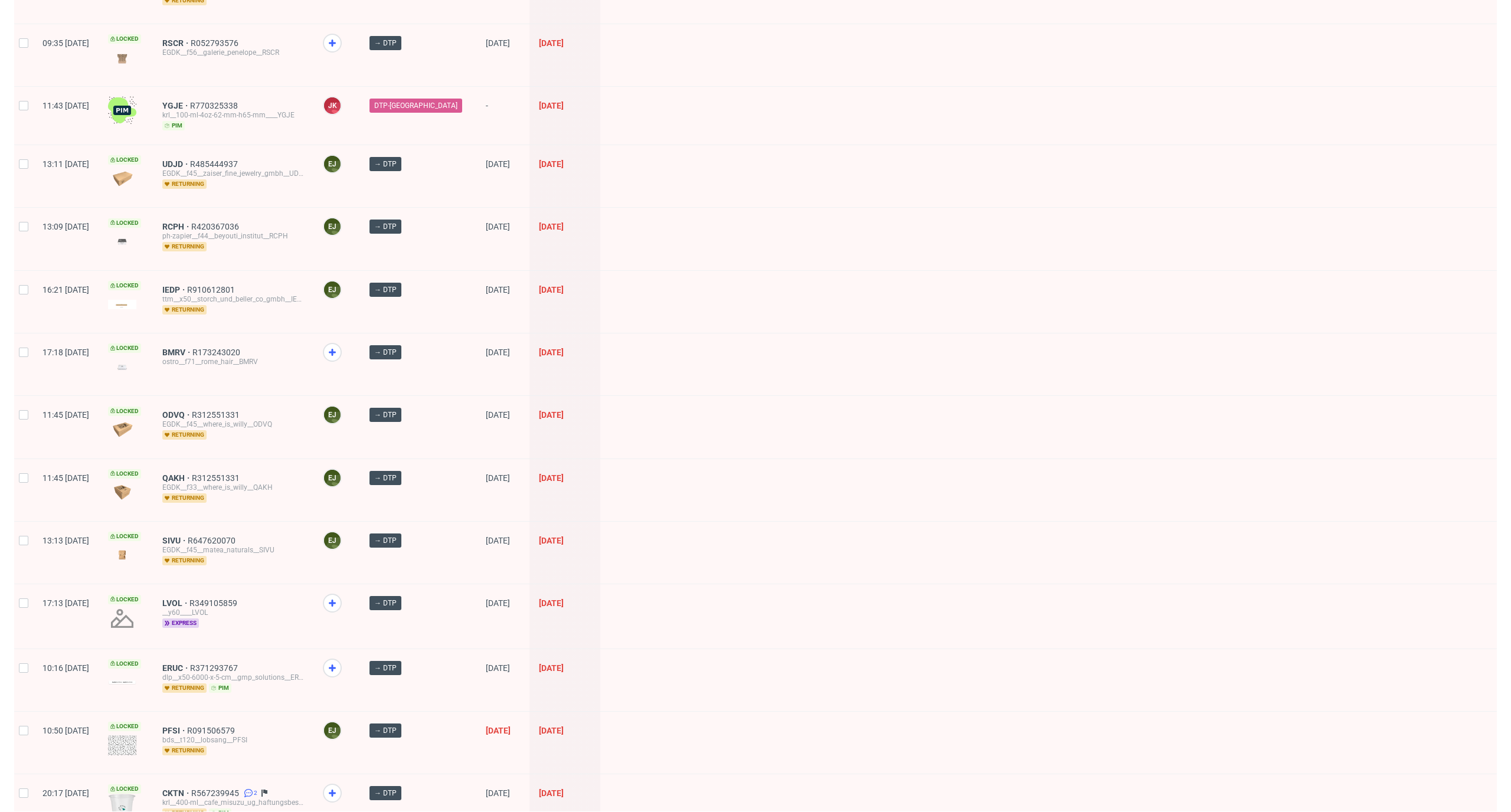
scroll to position [1212, 0]
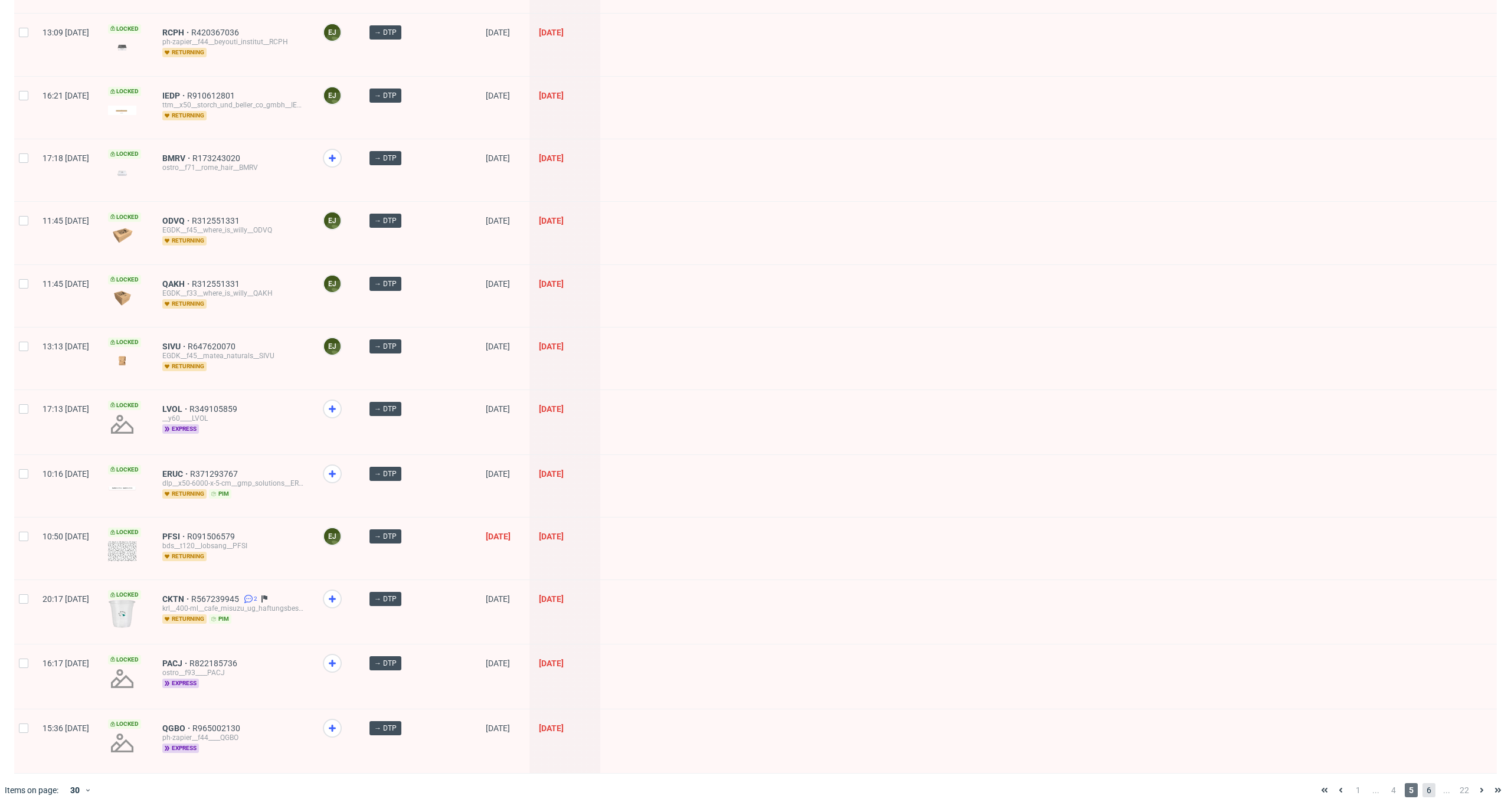
click at [1422, 786] on span "6" at bounding box center [1428, 789] width 13 height 14
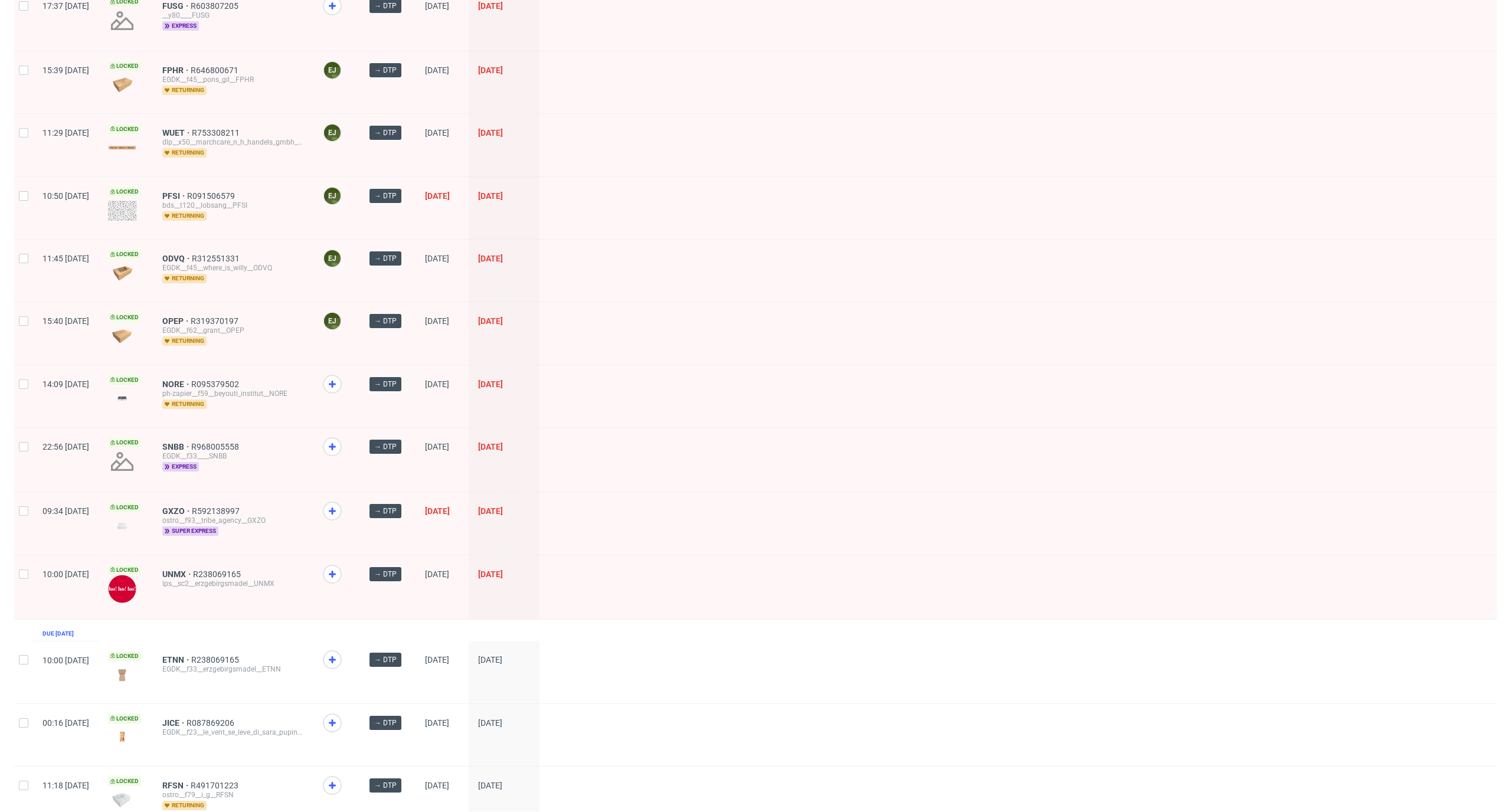
scroll to position [1254, 0]
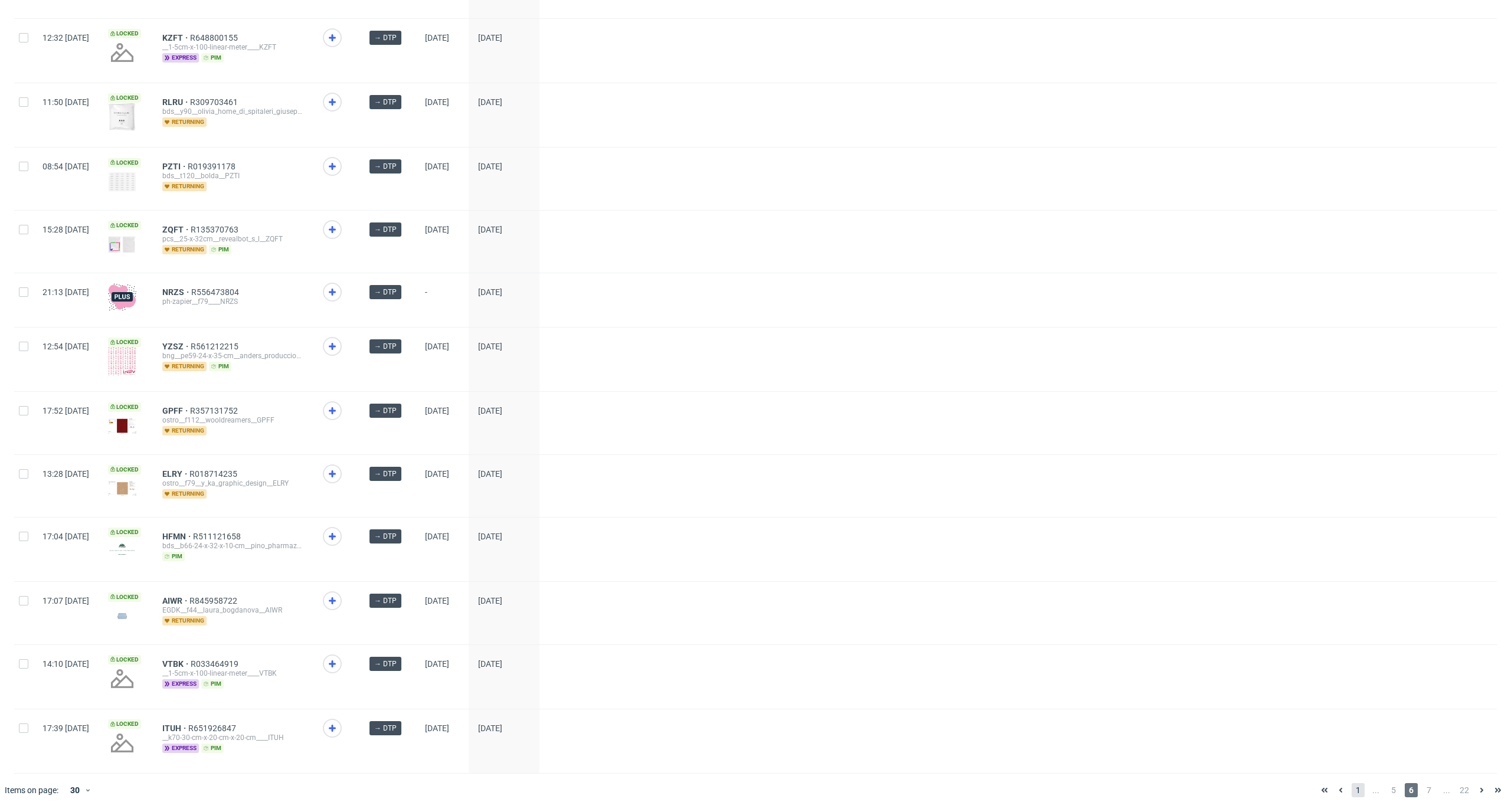
click at [1351, 790] on span "1" at bounding box center [1358, 789] width 13 height 14
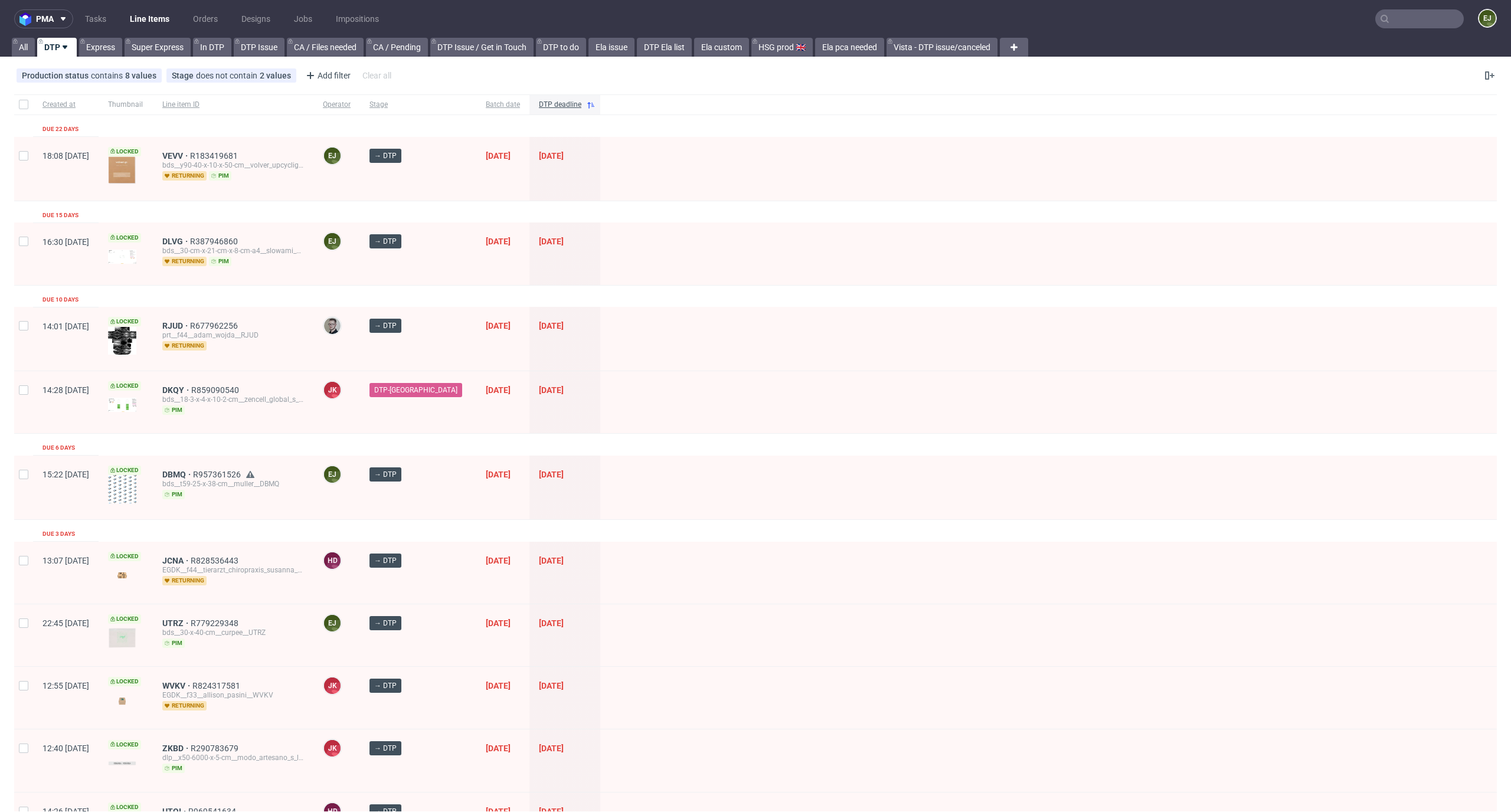
scroll to position [1365, 0]
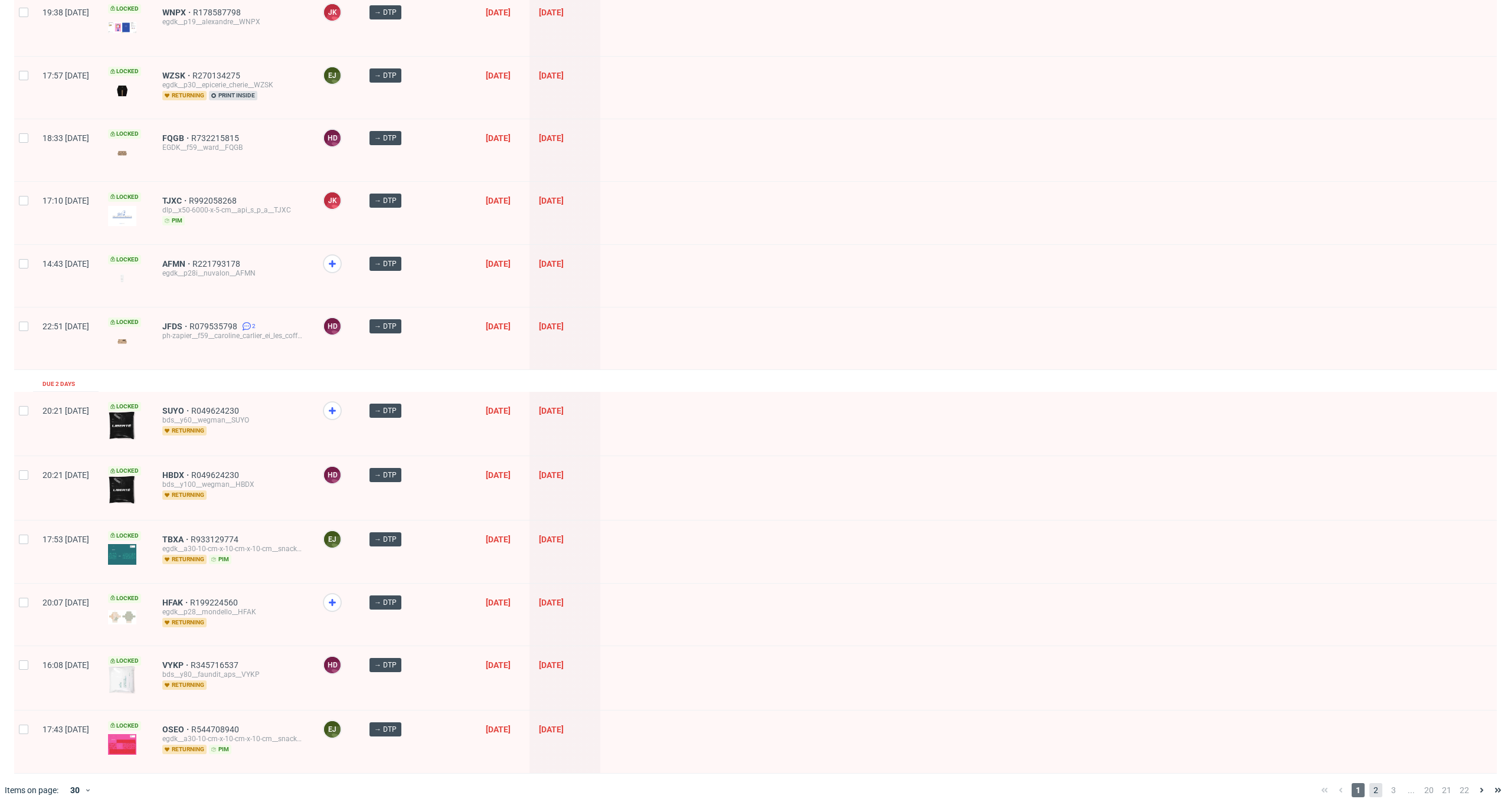
click at [1369, 786] on span "2" at bounding box center [1376, 789] width 13 height 14
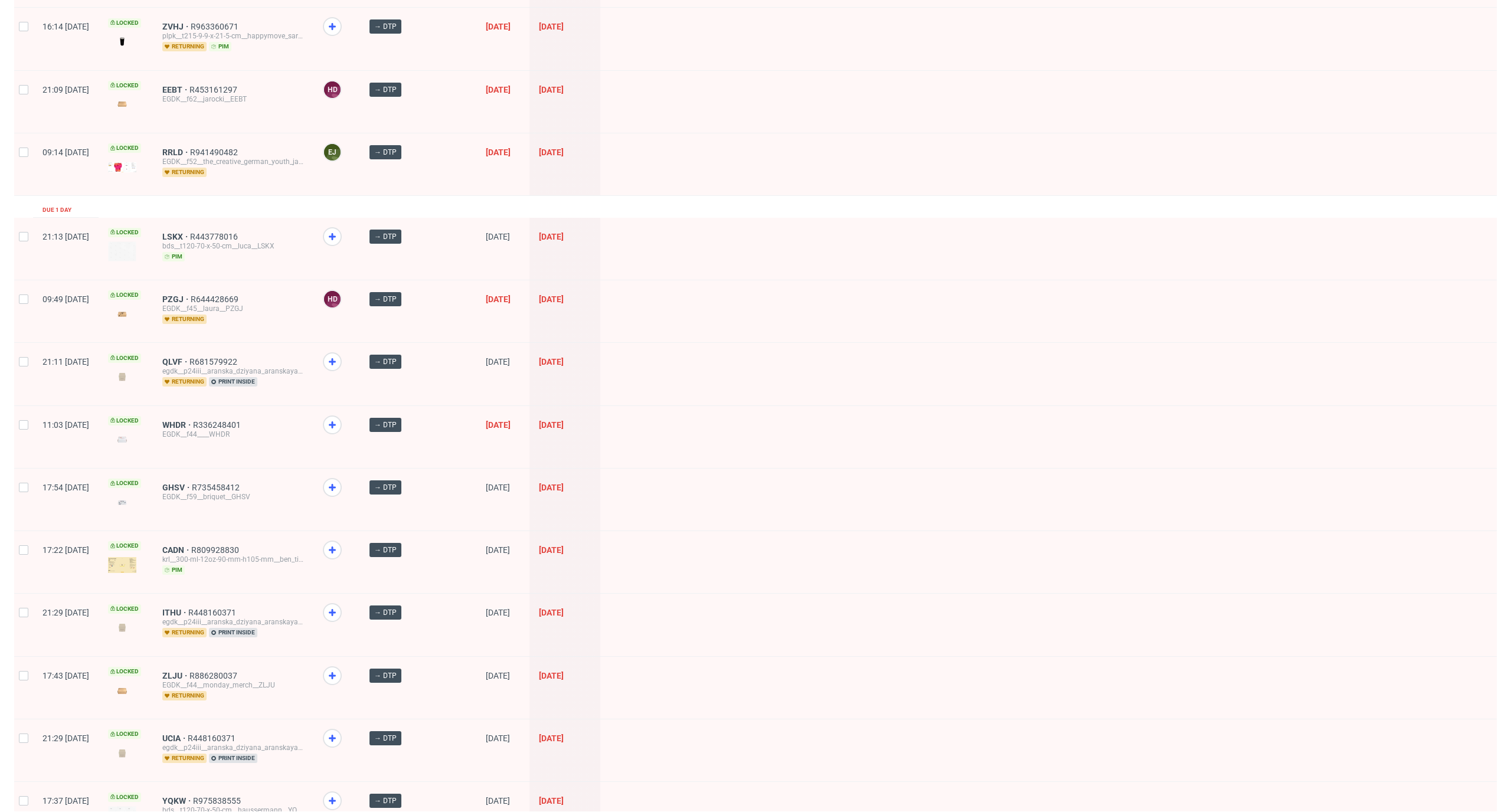
scroll to position [1273, 0]
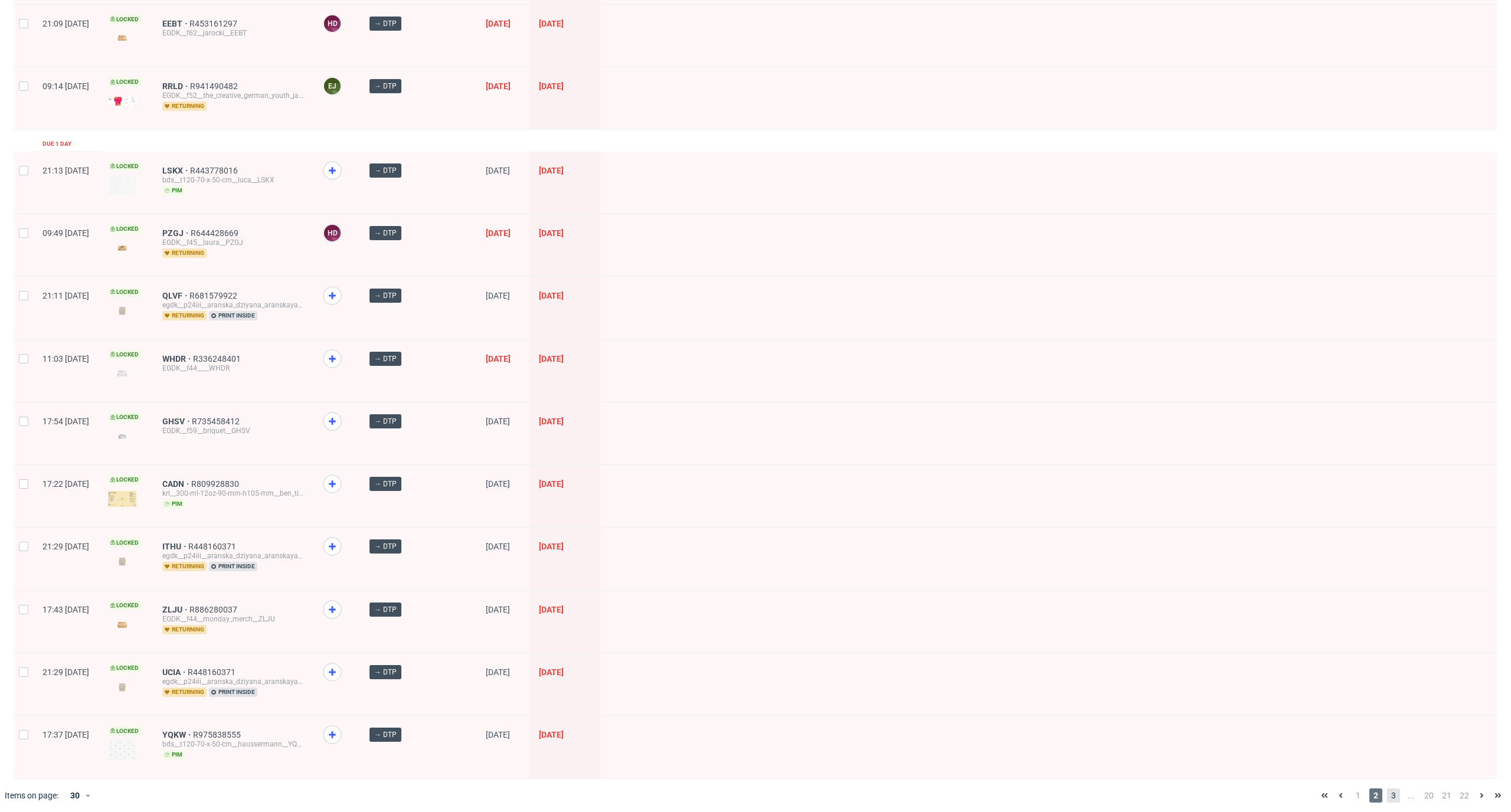
click at [1387, 788] on span "3" at bounding box center [1393, 795] width 13 height 14
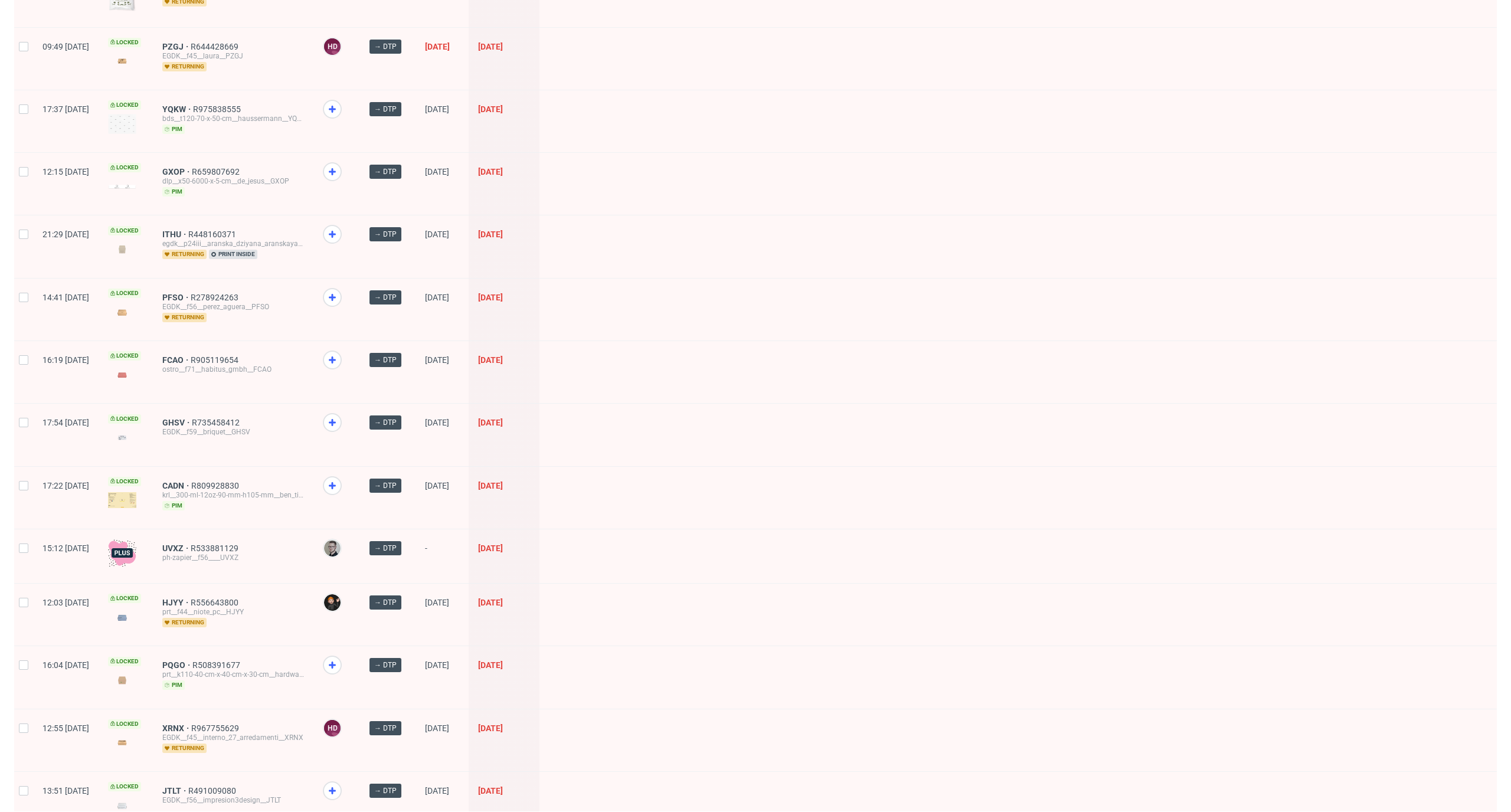
scroll to position [1239, 0]
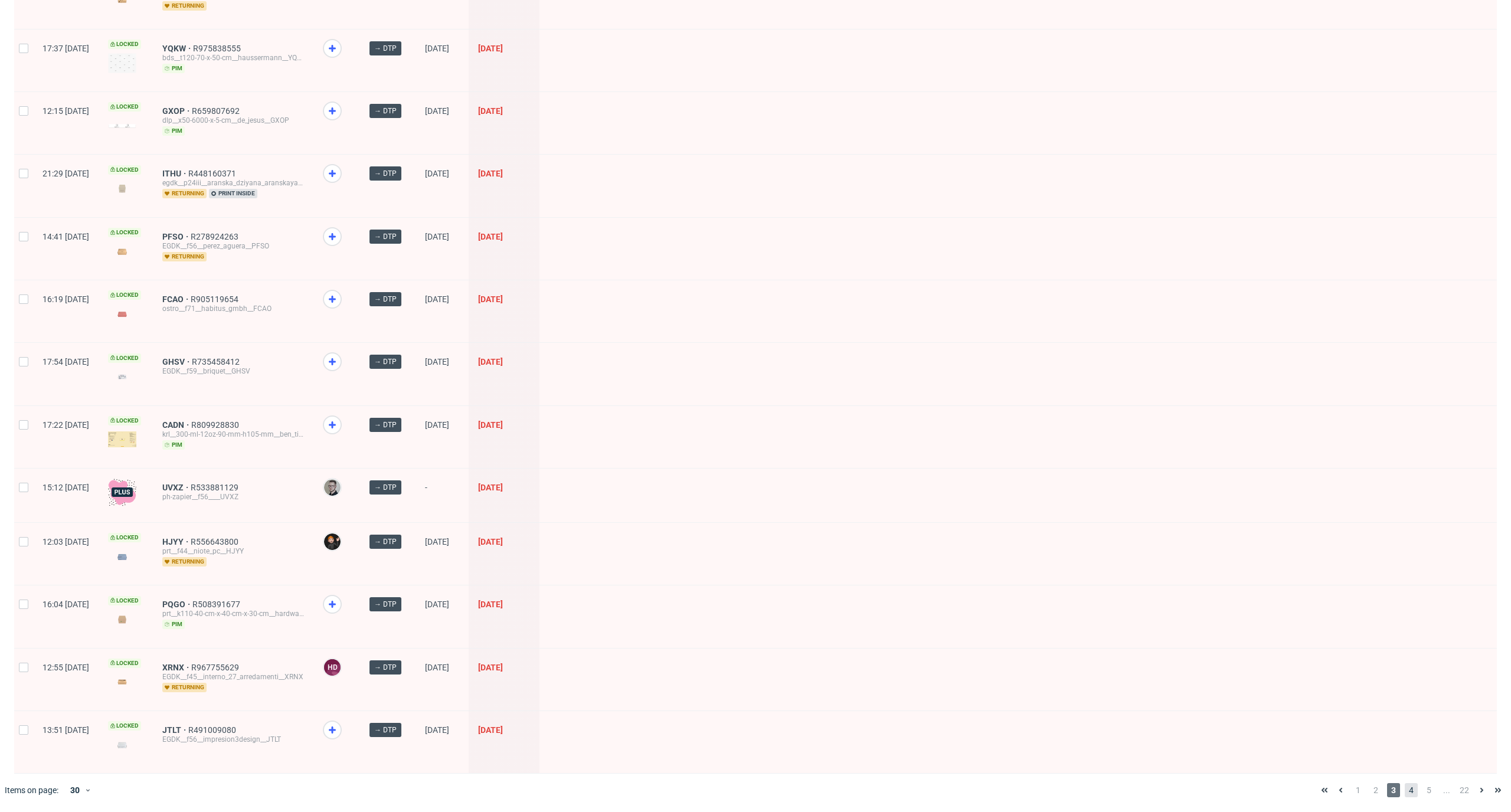
click at [1405, 786] on span "4" at bounding box center [1411, 789] width 13 height 14
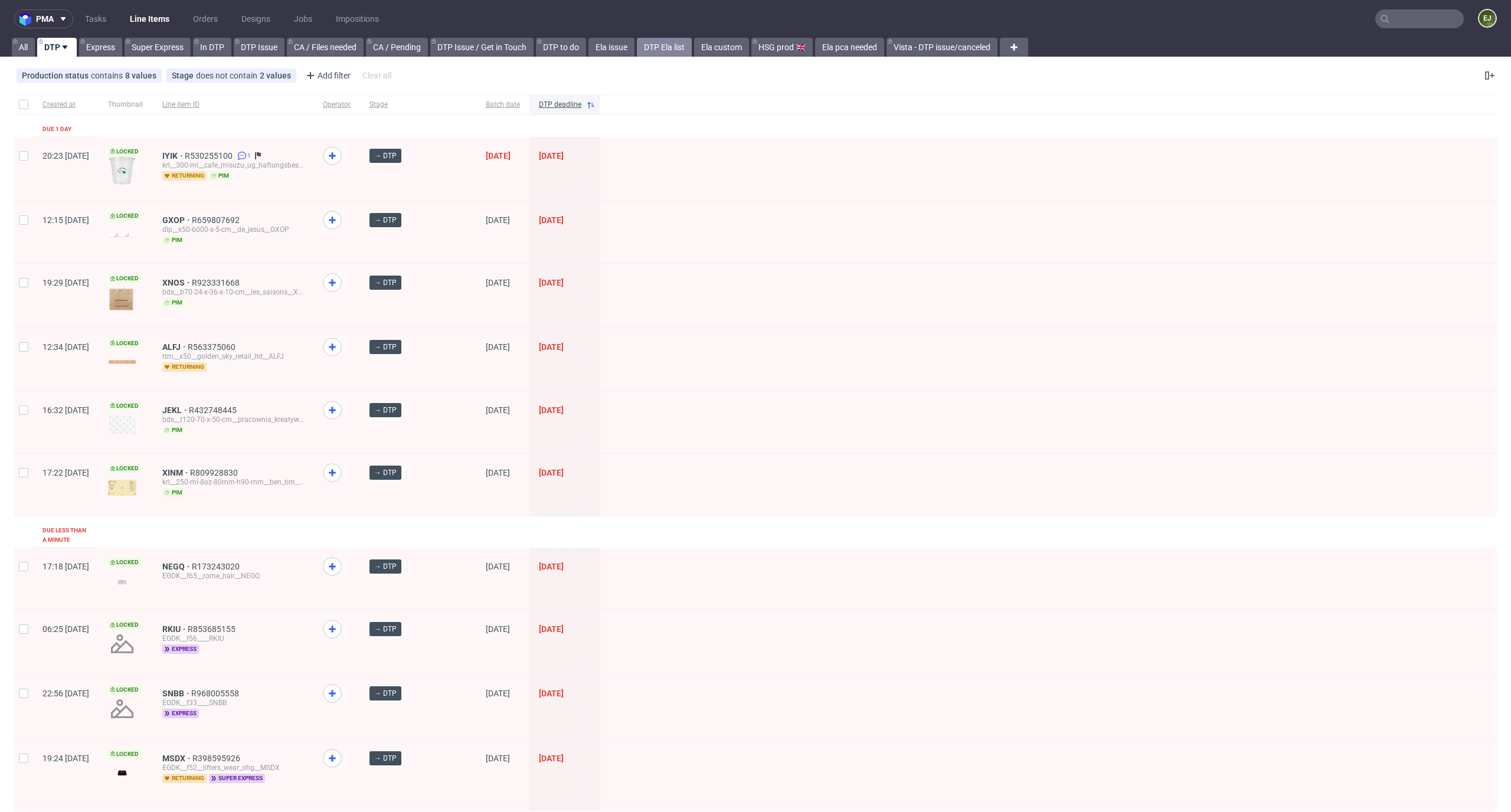
click at [665, 53] on link "DTP Ela list" at bounding box center [664, 47] width 55 height 19
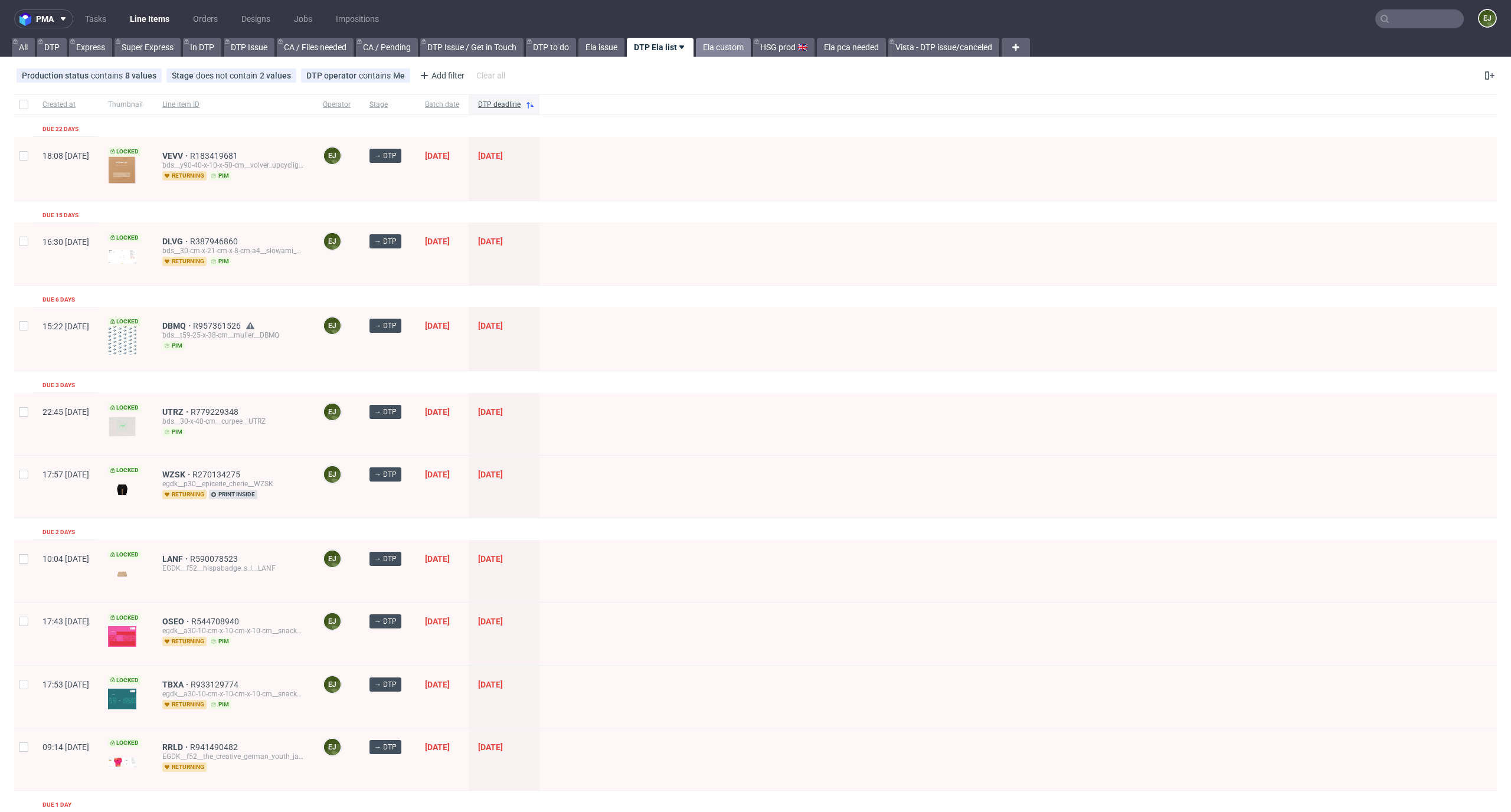
click at [722, 51] on link "Ela custom" at bounding box center [723, 47] width 55 height 19
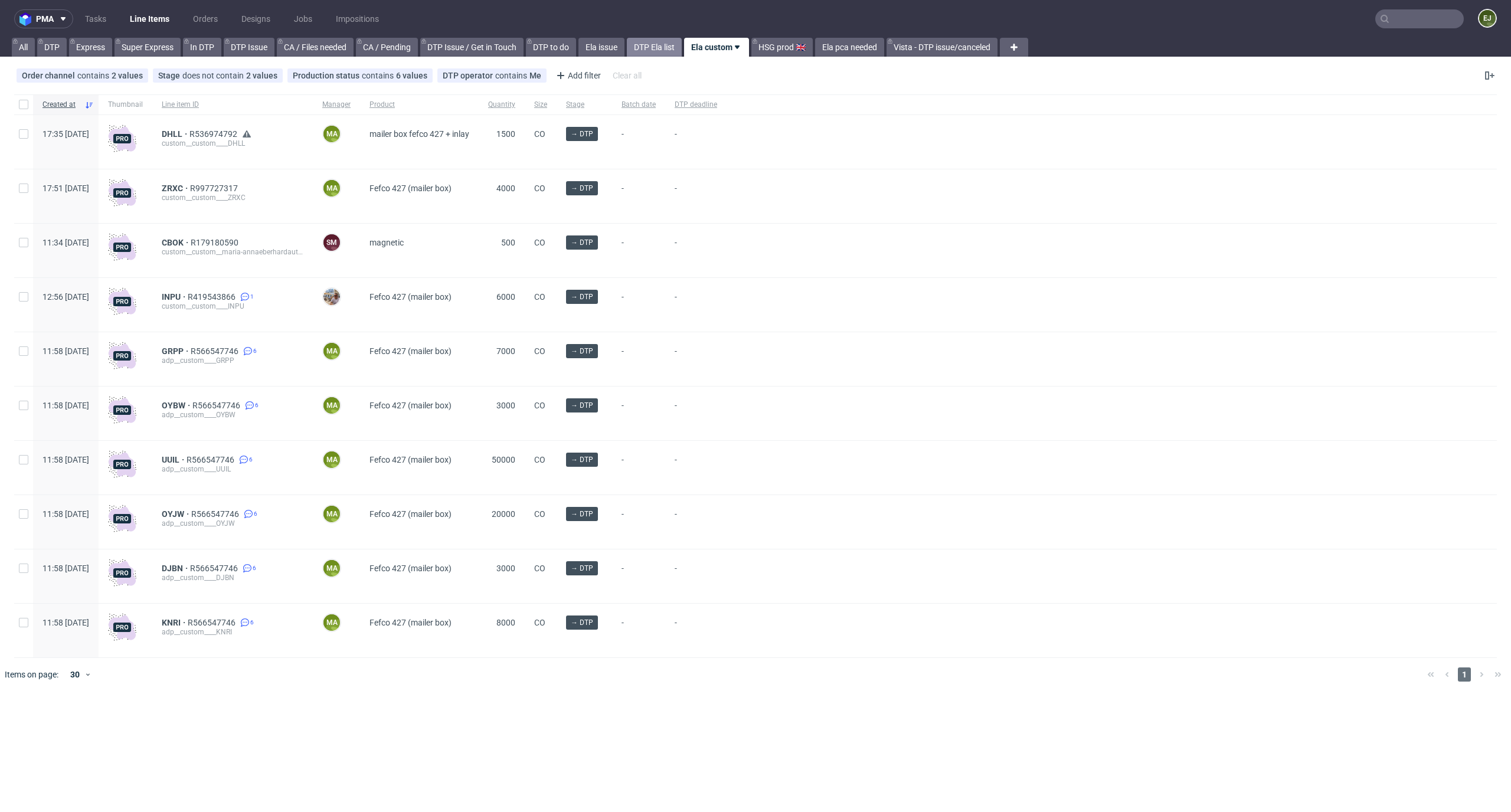
click at [672, 47] on link "DTP Ela list" at bounding box center [654, 47] width 55 height 19
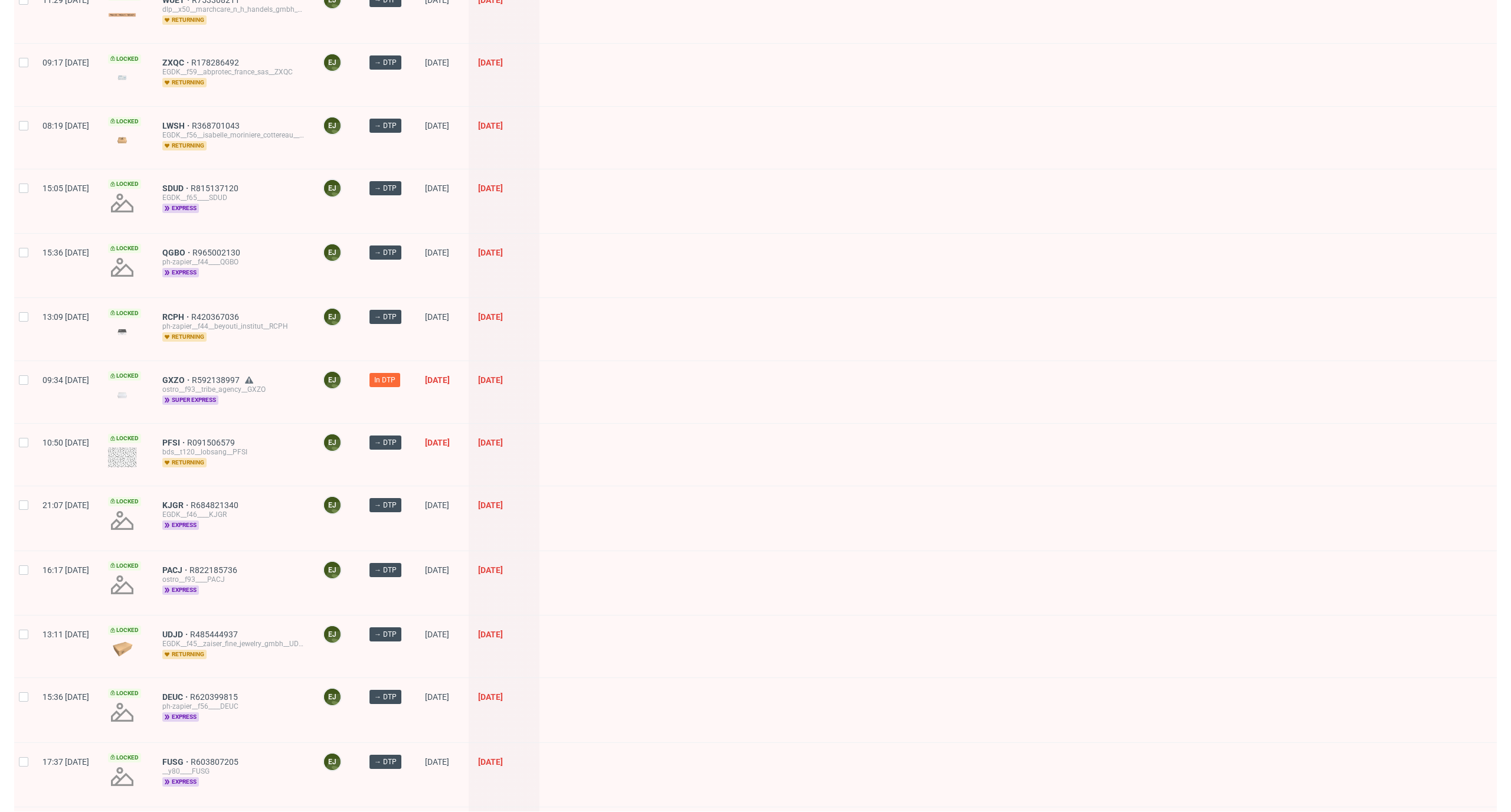
scroll to position [1198, 0]
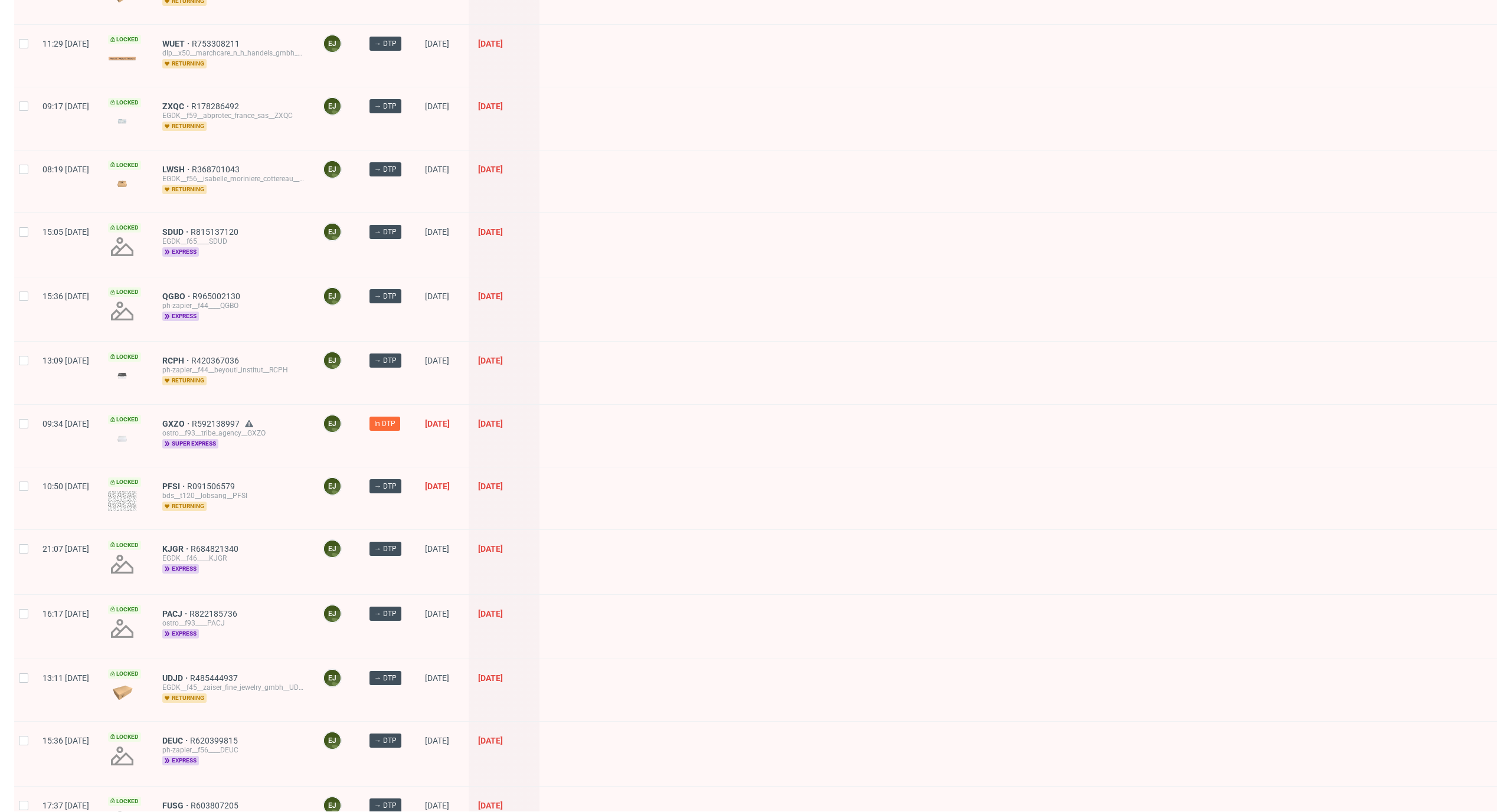
click at [209, 408] on div "GXZO R592138997 ostro__f93__tribe_agency__GXZO super express" at bounding box center [233, 435] width 161 height 62
click at [192, 419] on span "GXZO" at bounding box center [177, 424] width 29 height 10
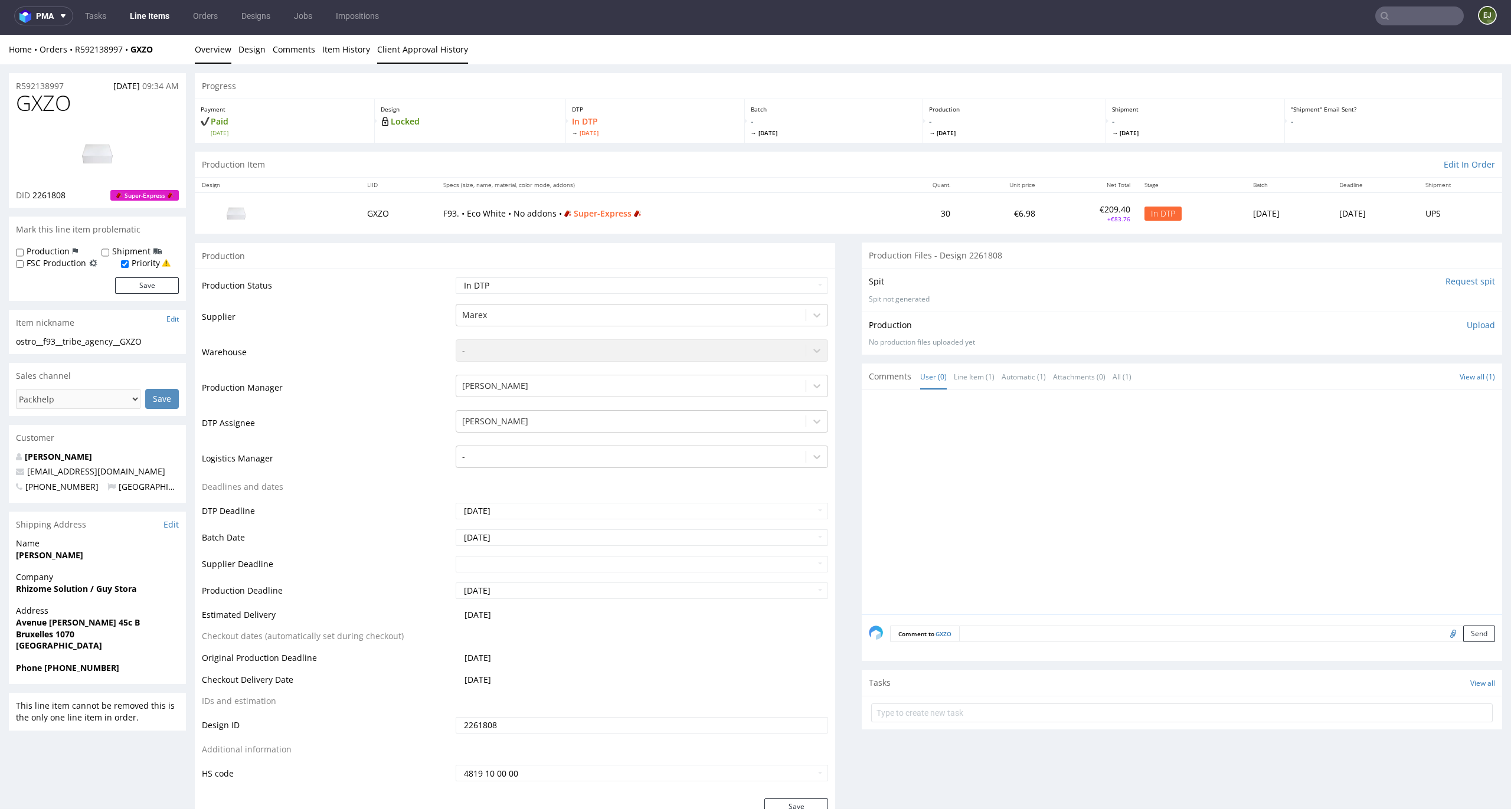
click at [426, 55] on link "Client Approval History" at bounding box center [422, 49] width 91 height 29
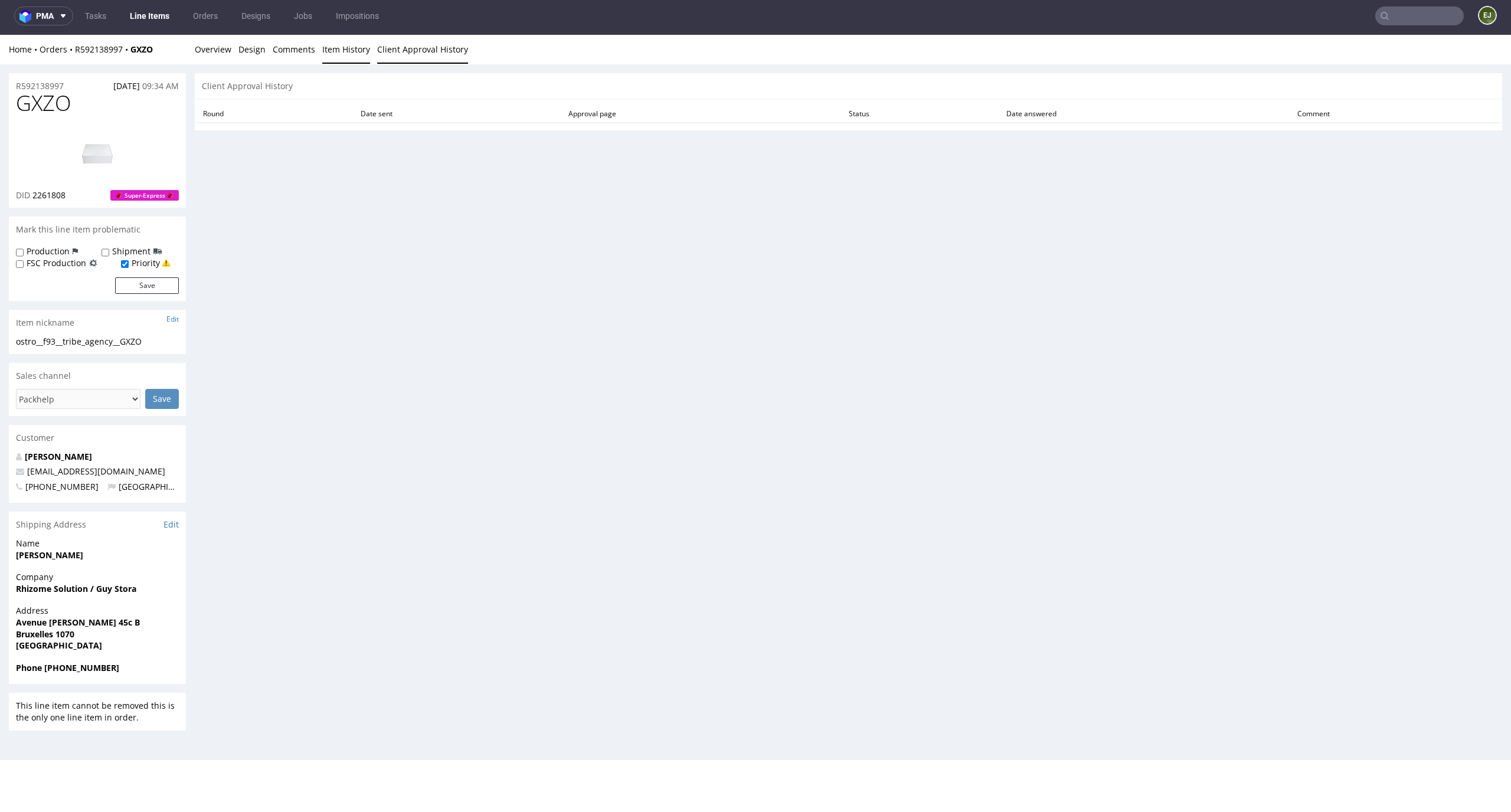
click at [345, 49] on link "Item History" at bounding box center [345, 49] width 48 height 29
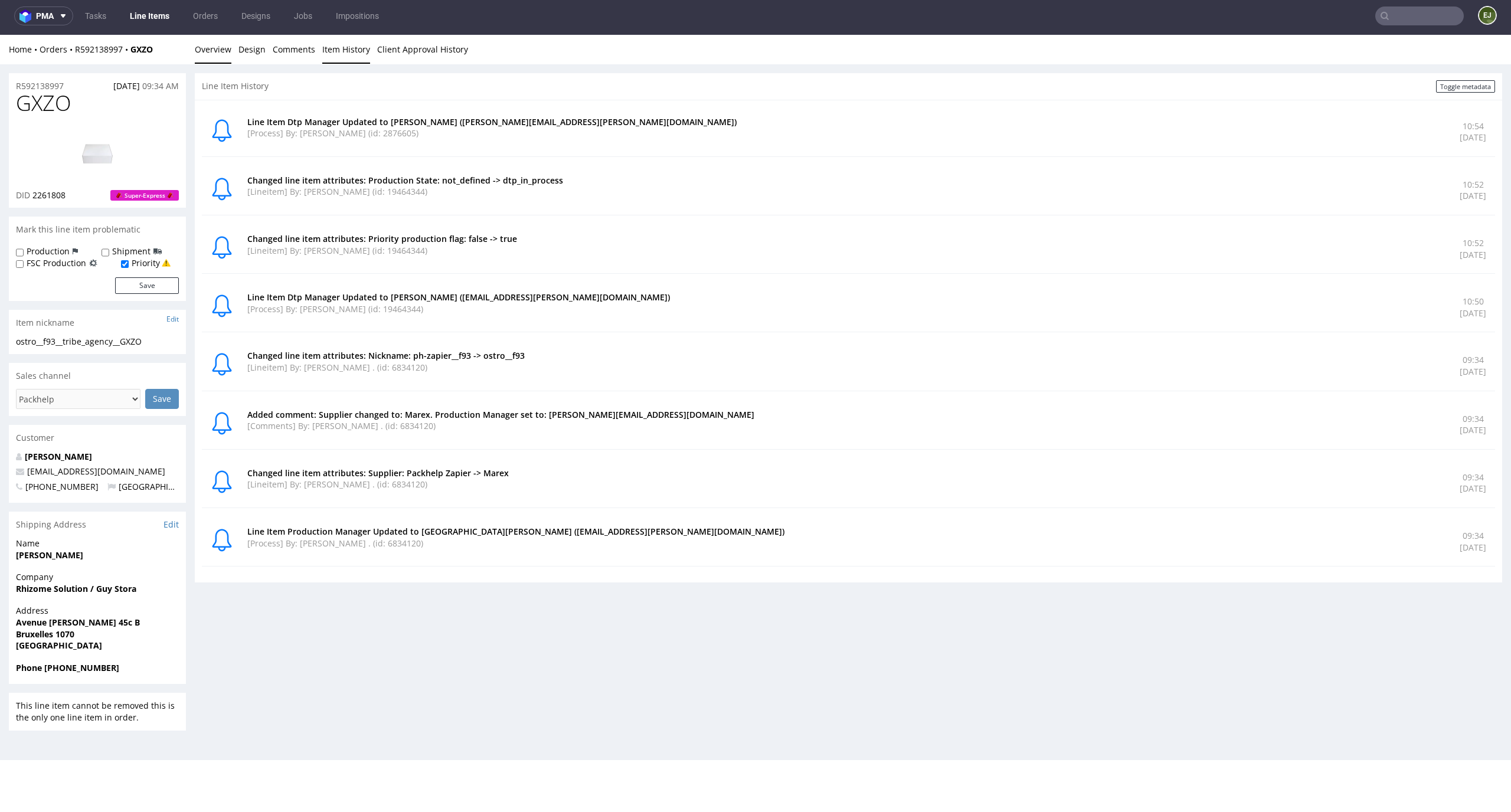
click at [210, 53] on link "Overview" at bounding box center [212, 49] width 36 height 29
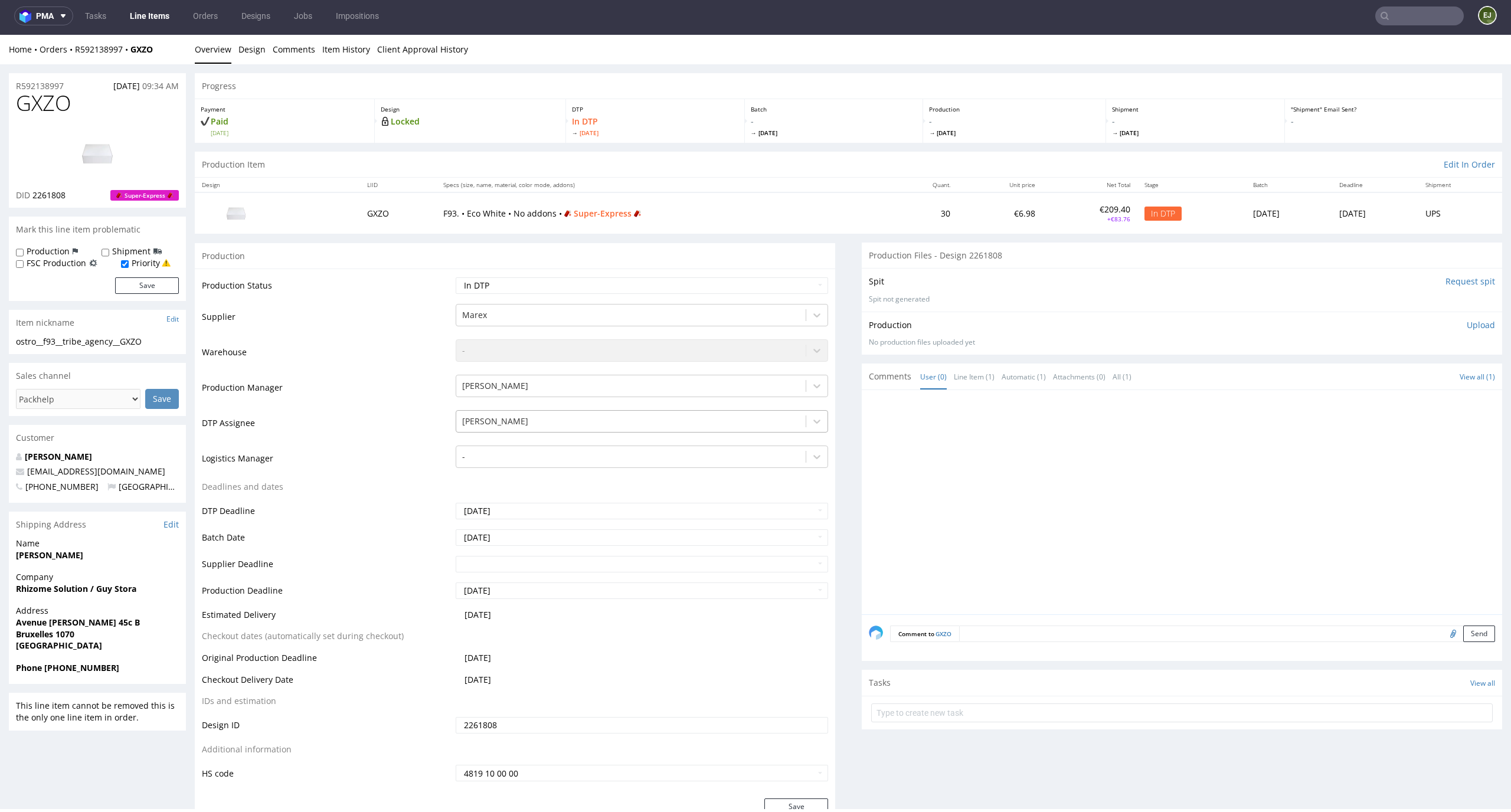
click at [639, 417] on div at bounding box center [631, 421] width 338 height 14
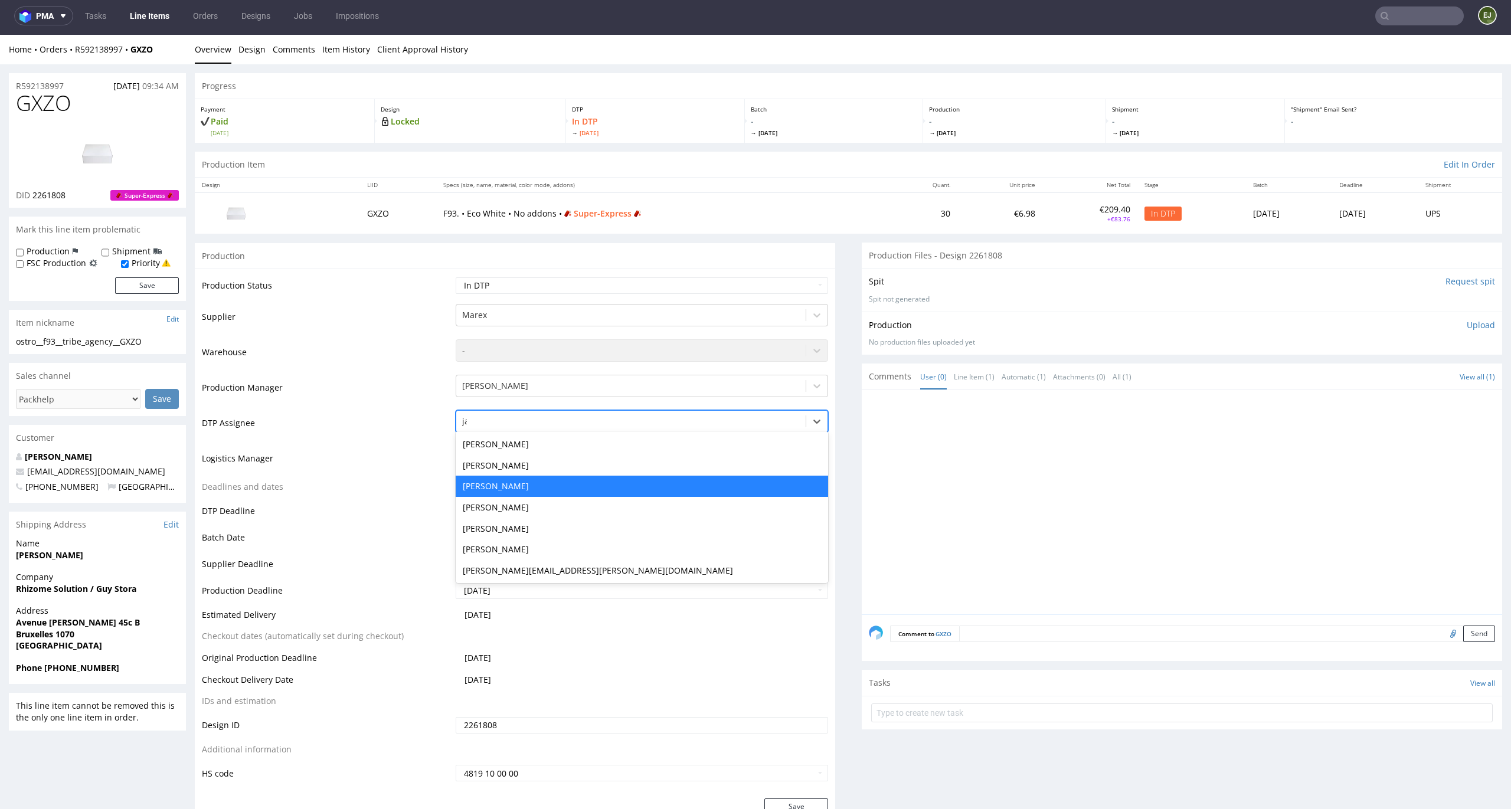
type input "jan"
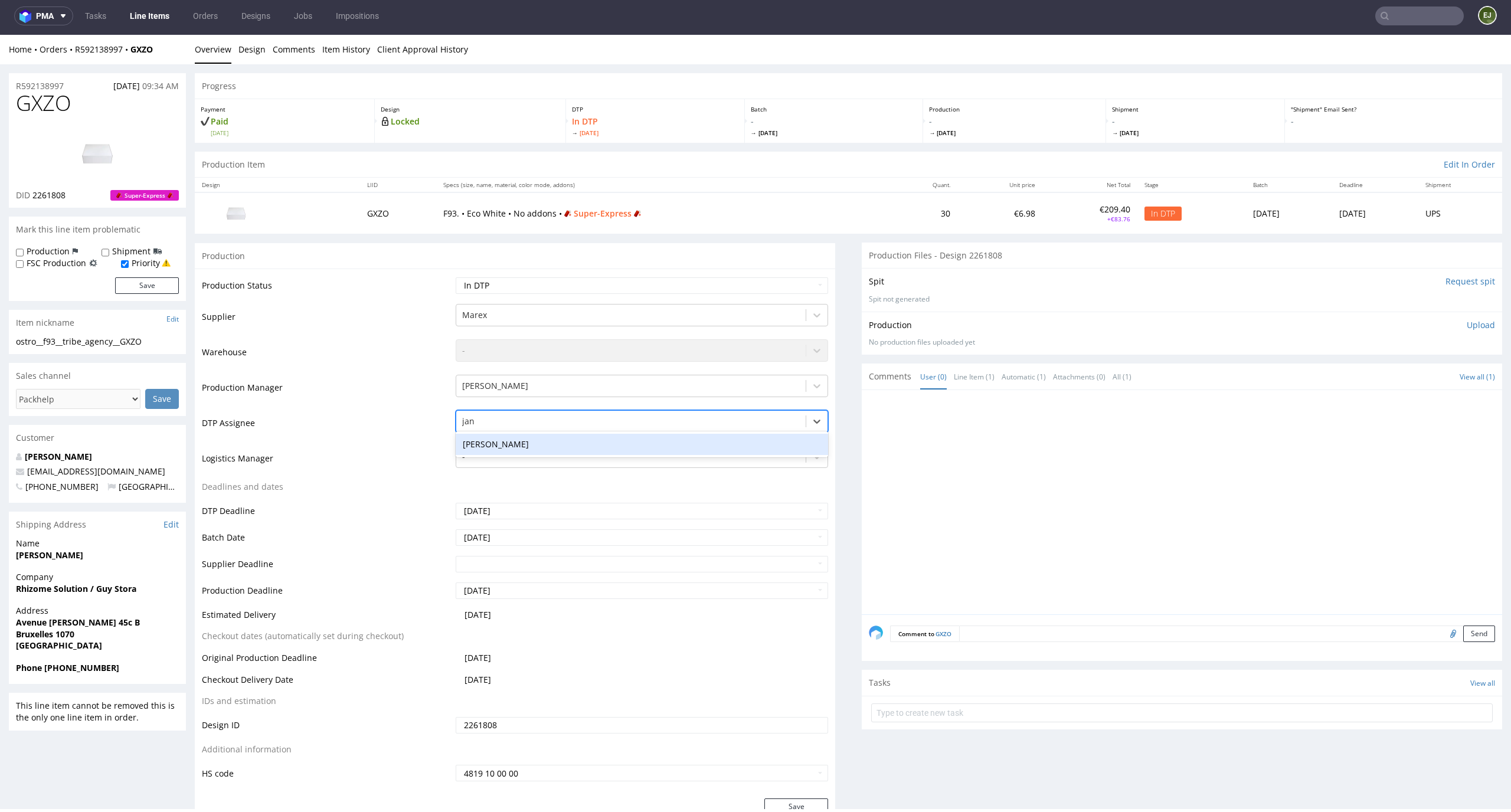
click at [623, 447] on div "Jan Kocik" at bounding box center [642, 444] width 373 height 21
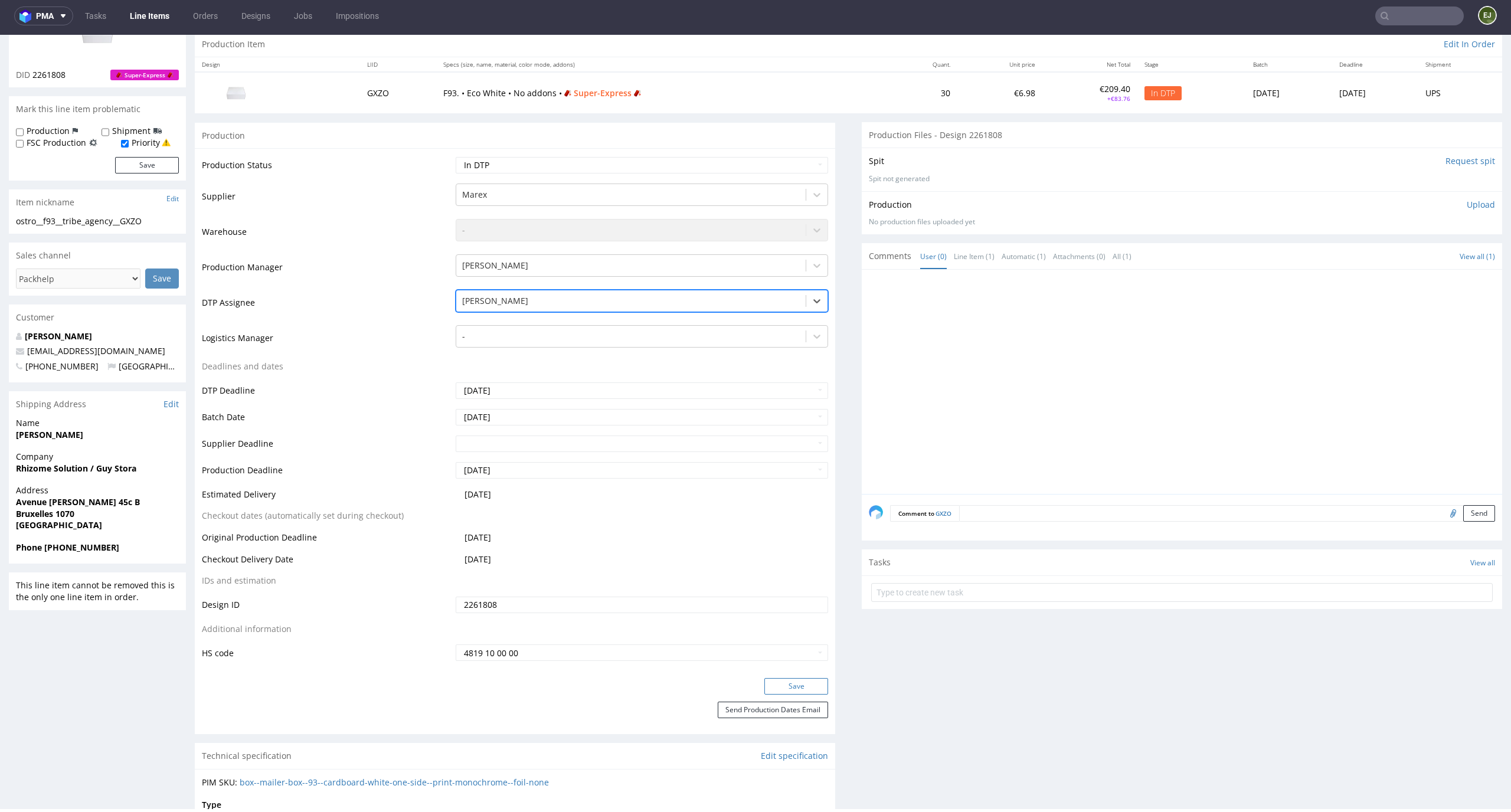
click at [794, 684] on button "Save" at bounding box center [796, 686] width 64 height 16
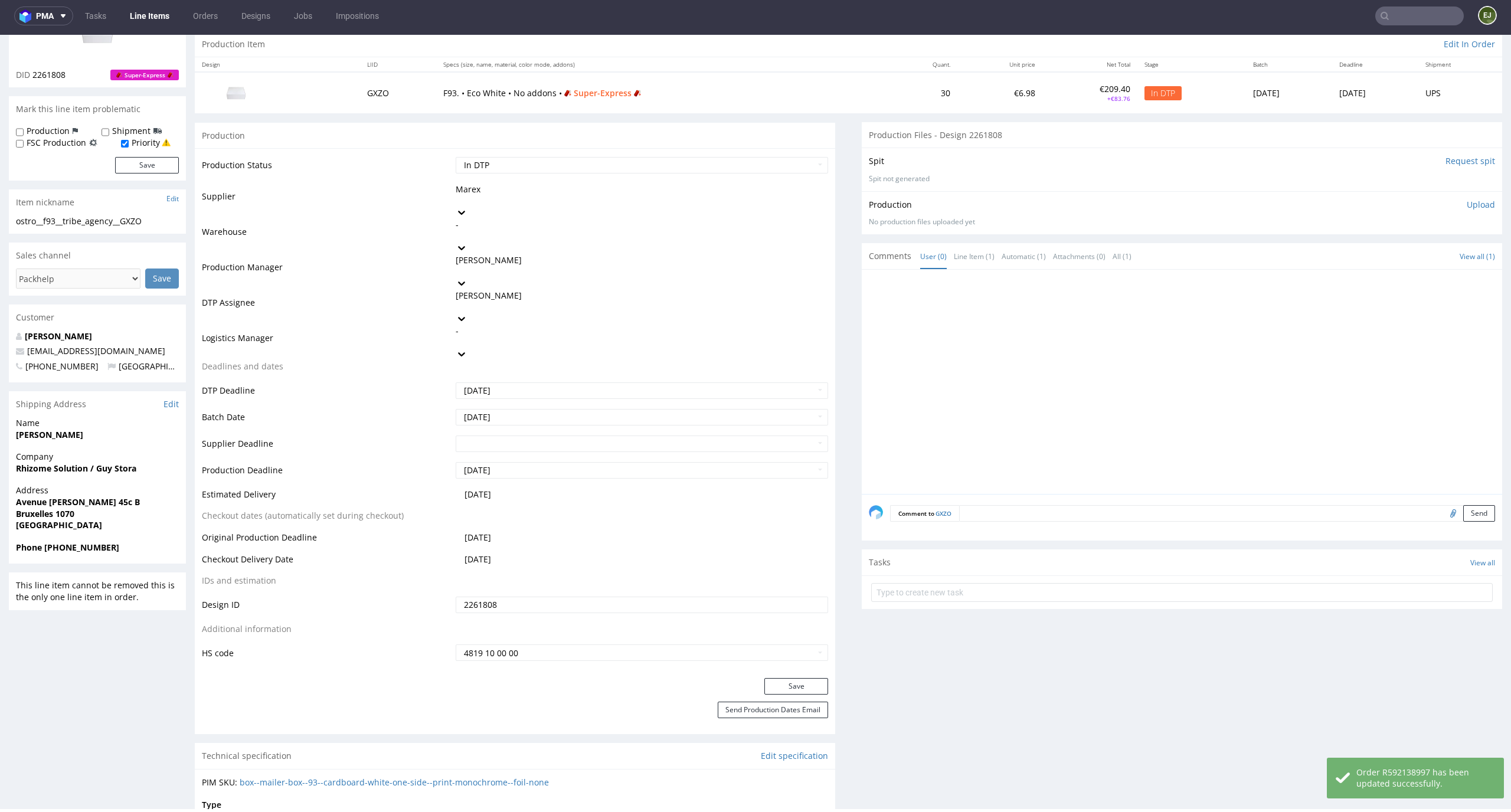
click at [152, 23] on link "Line Items" at bounding box center [149, 15] width 54 height 19
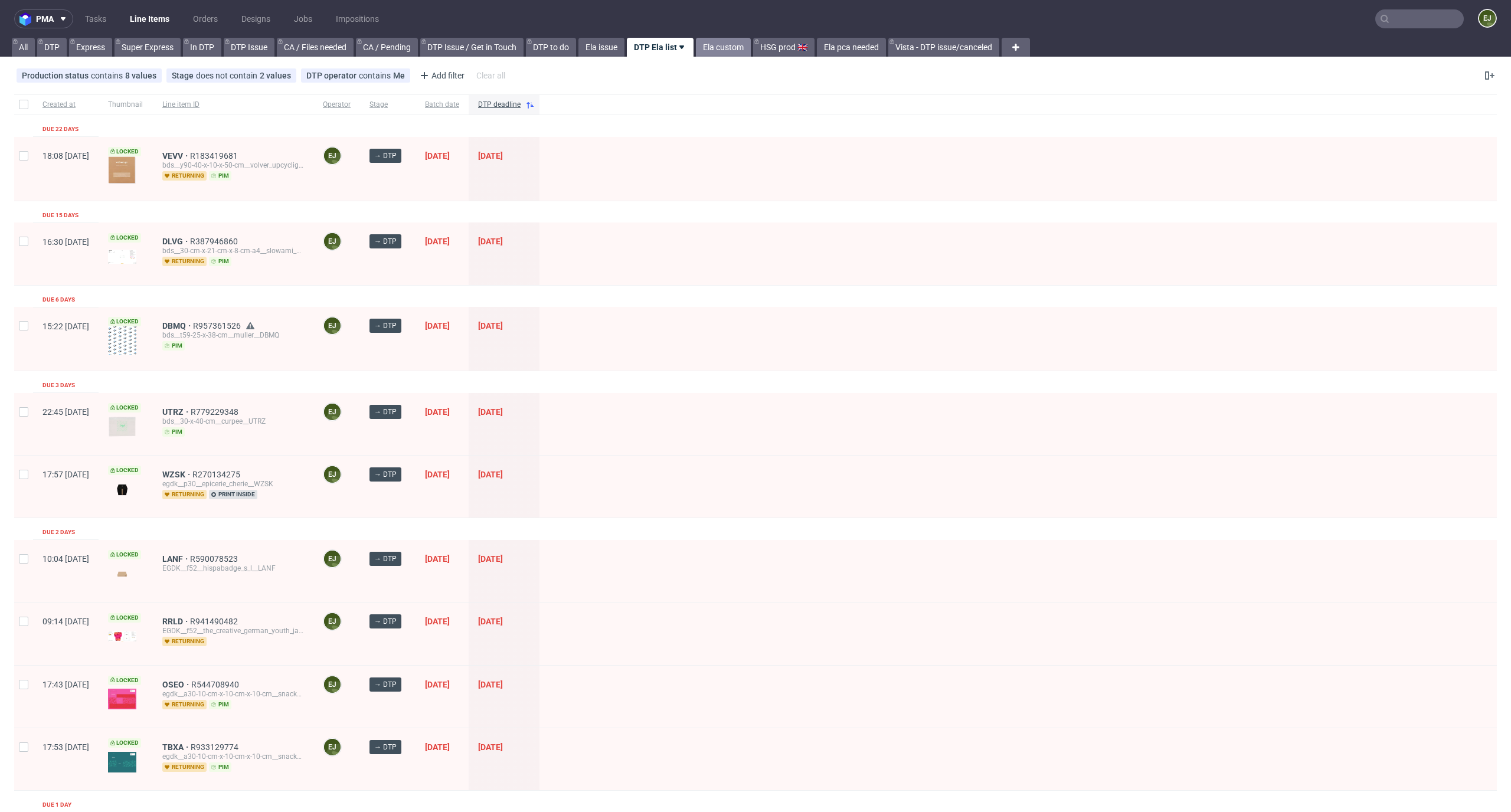
click at [743, 48] on link "Ela custom" at bounding box center [723, 47] width 55 height 19
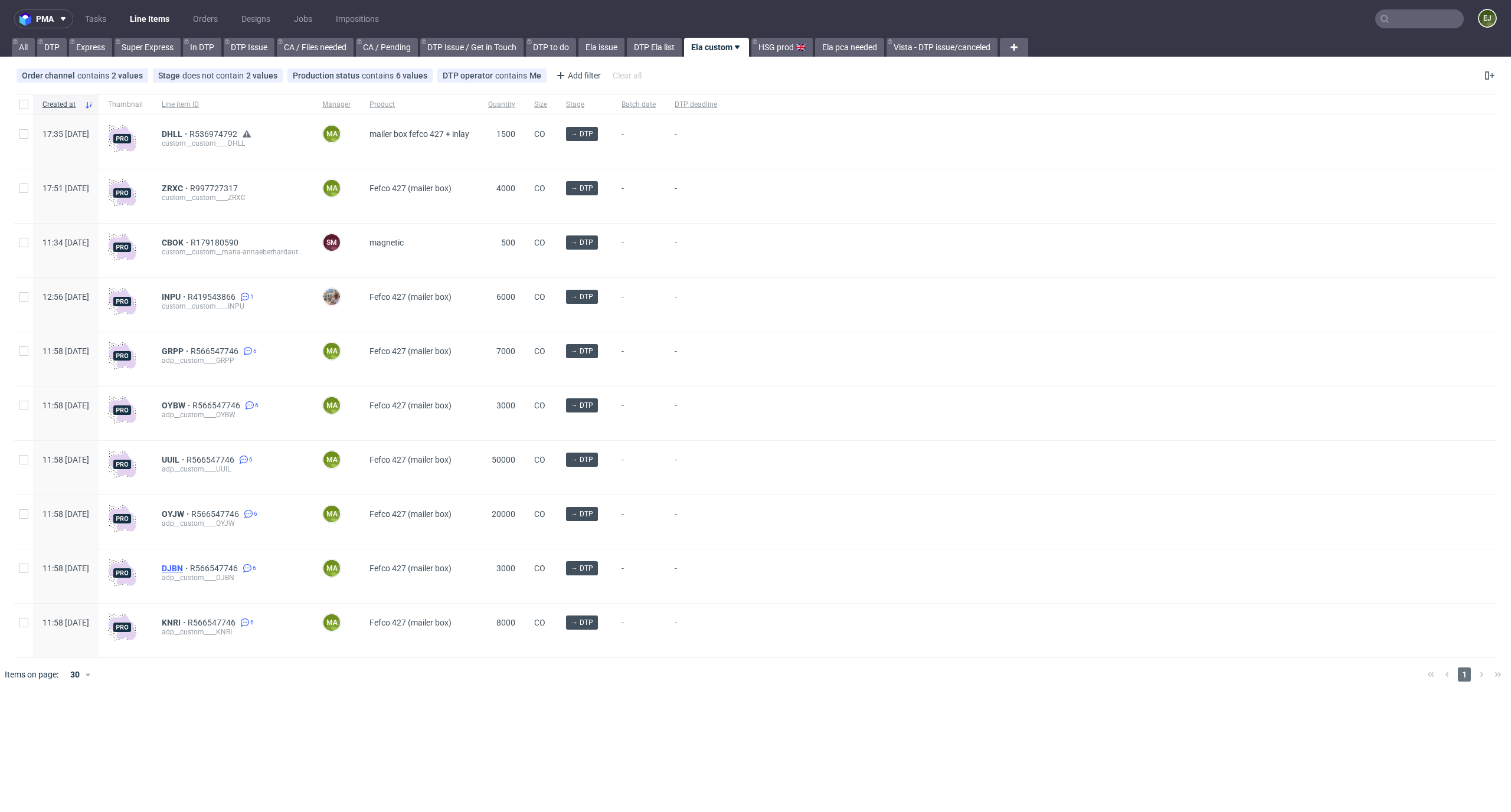
click at [190, 566] on span "DJBN" at bounding box center [175, 568] width 28 height 10
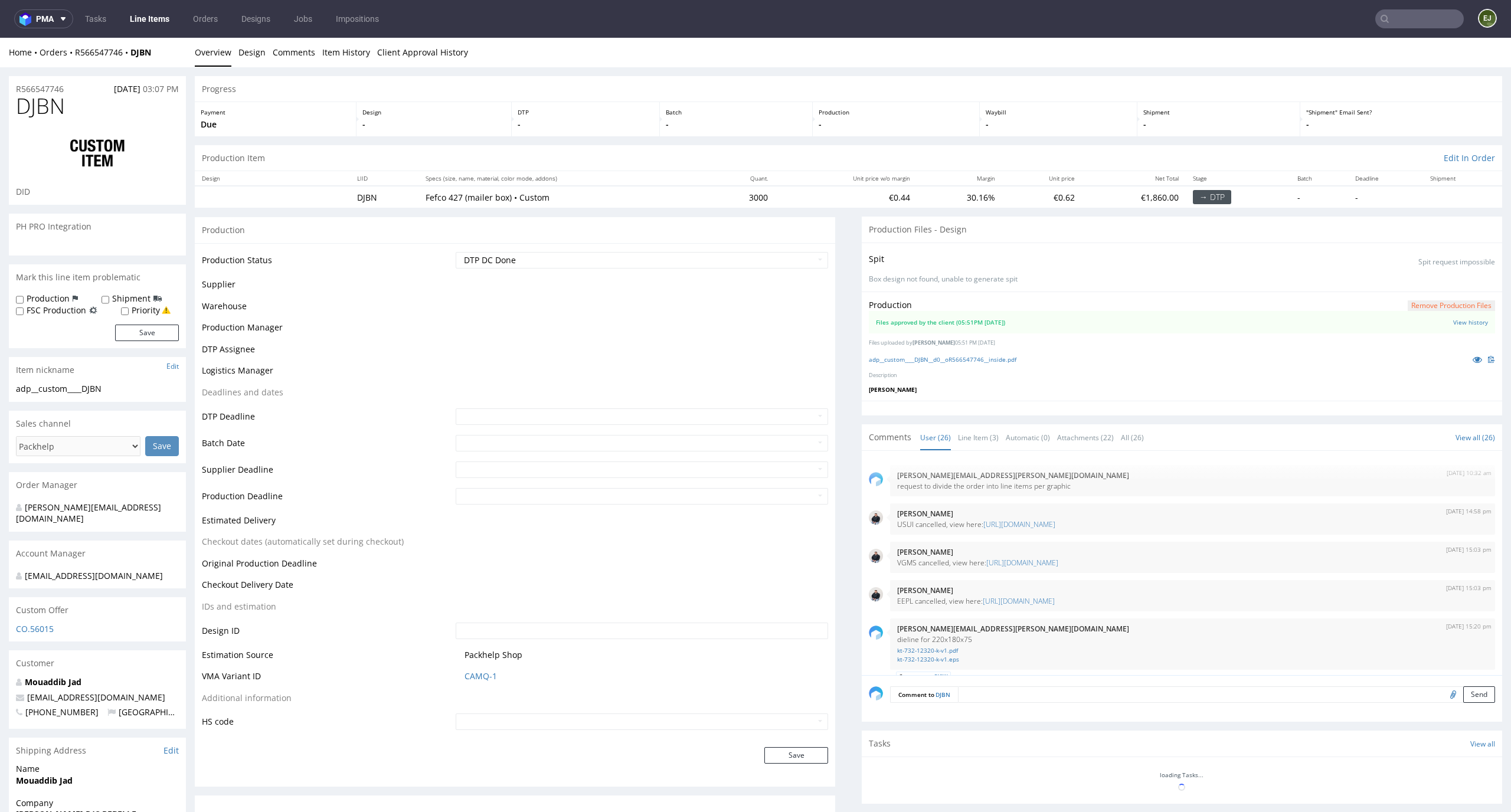
scroll to position [1267, 0]
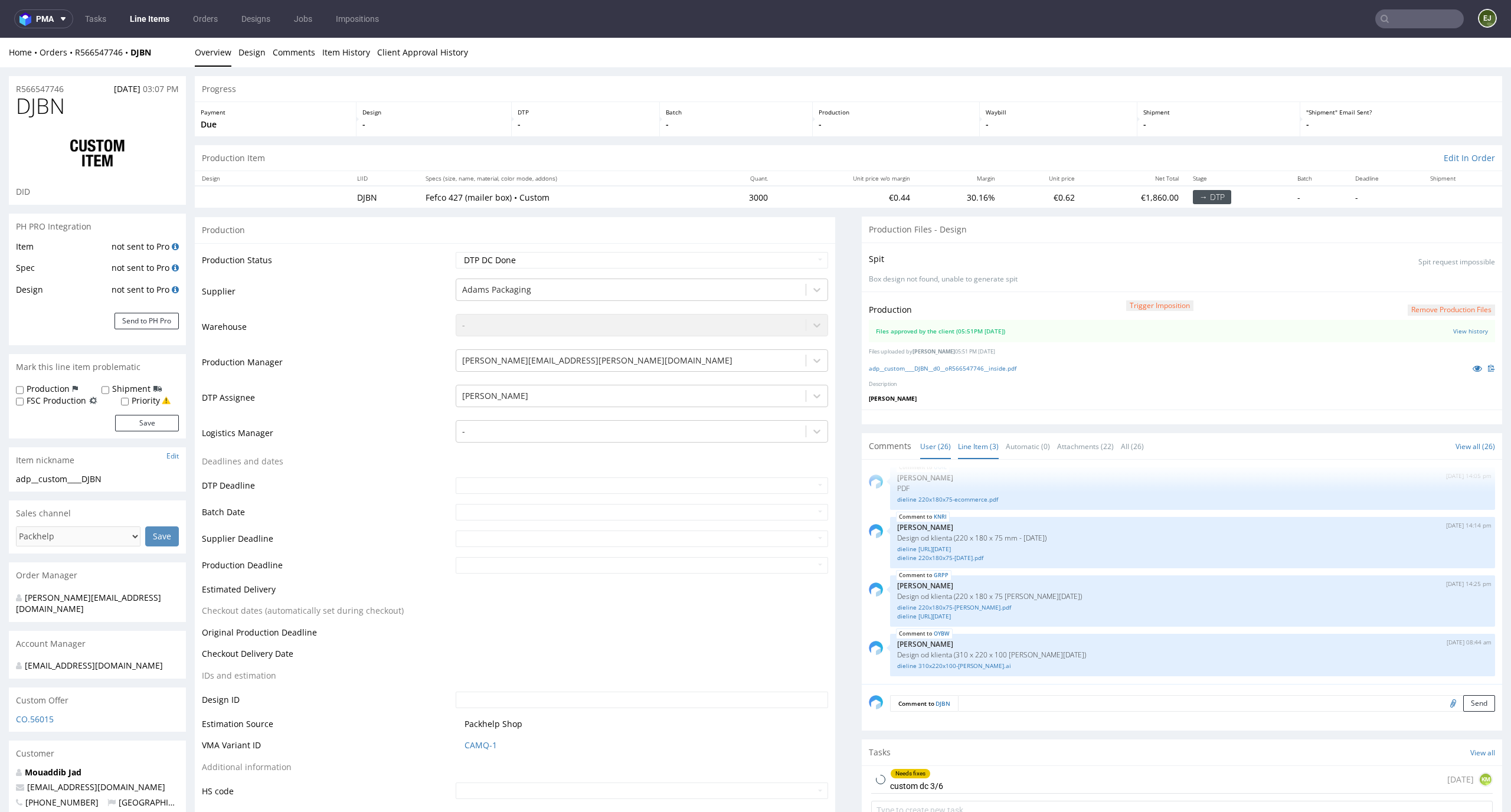
click at [970, 445] on link "Line Item (3)" at bounding box center [978, 446] width 41 height 25
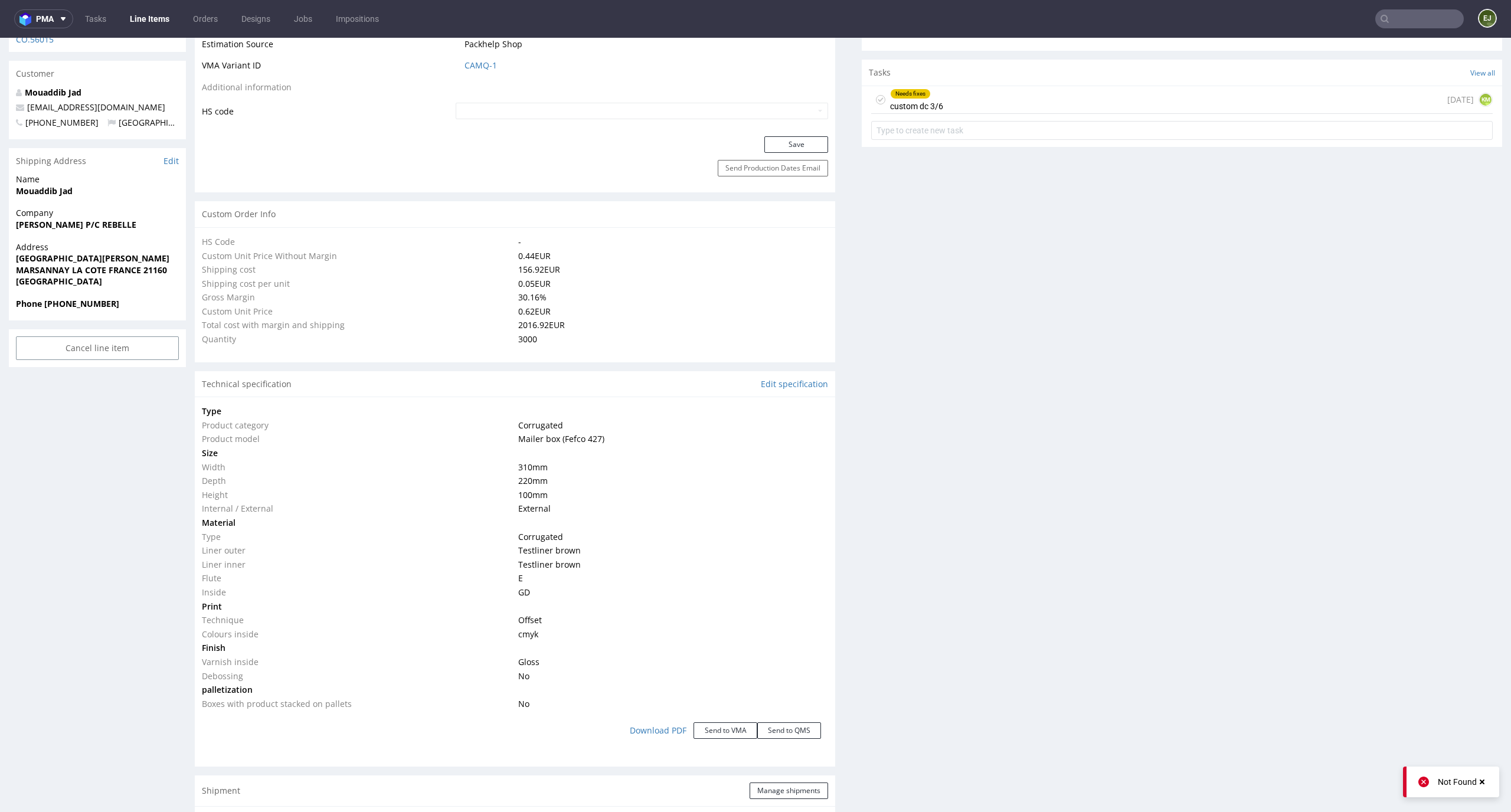
scroll to position [1733, 0]
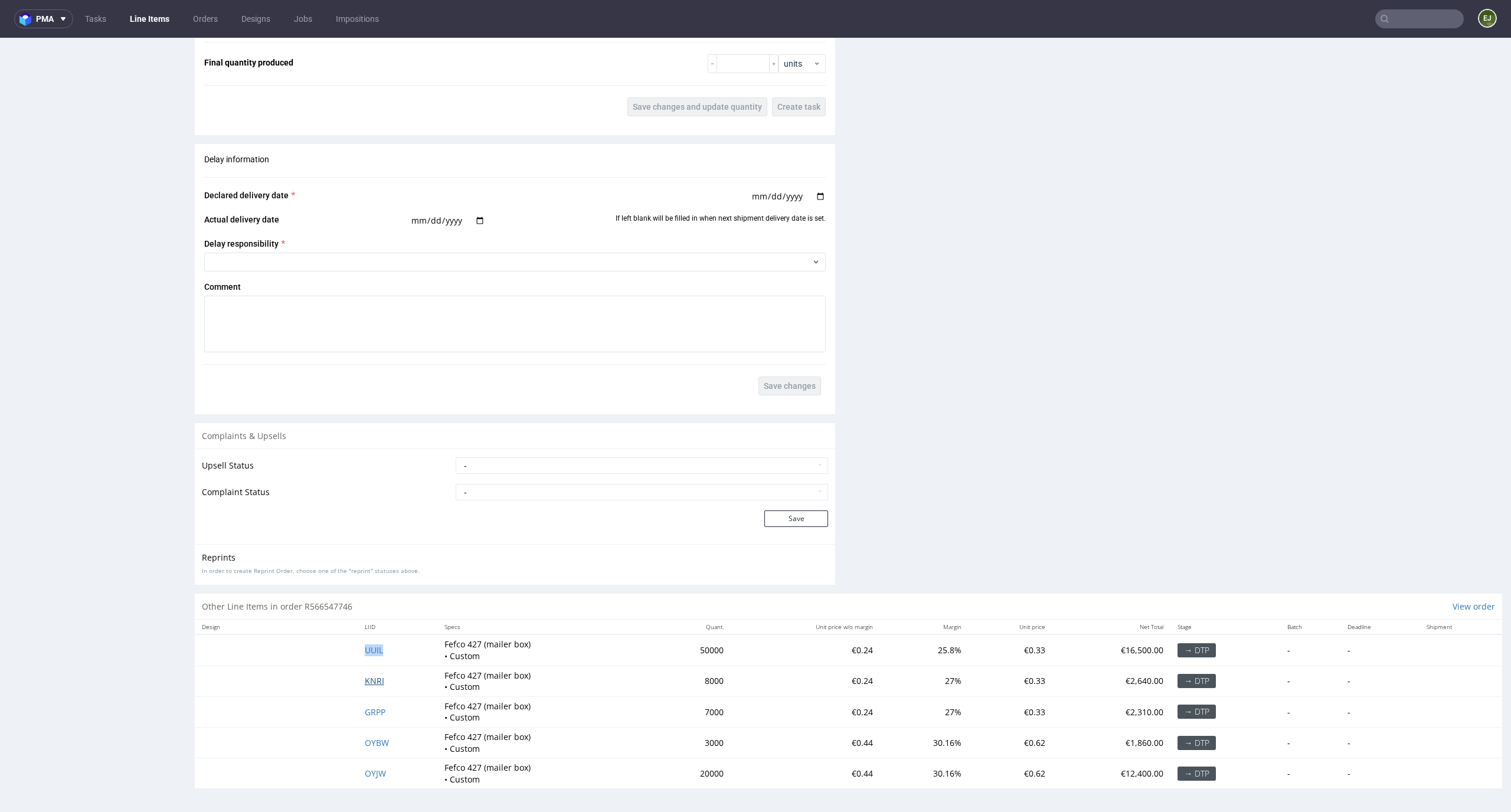
click at [366, 683] on span "KNRI" at bounding box center [375, 681] width 19 height 11
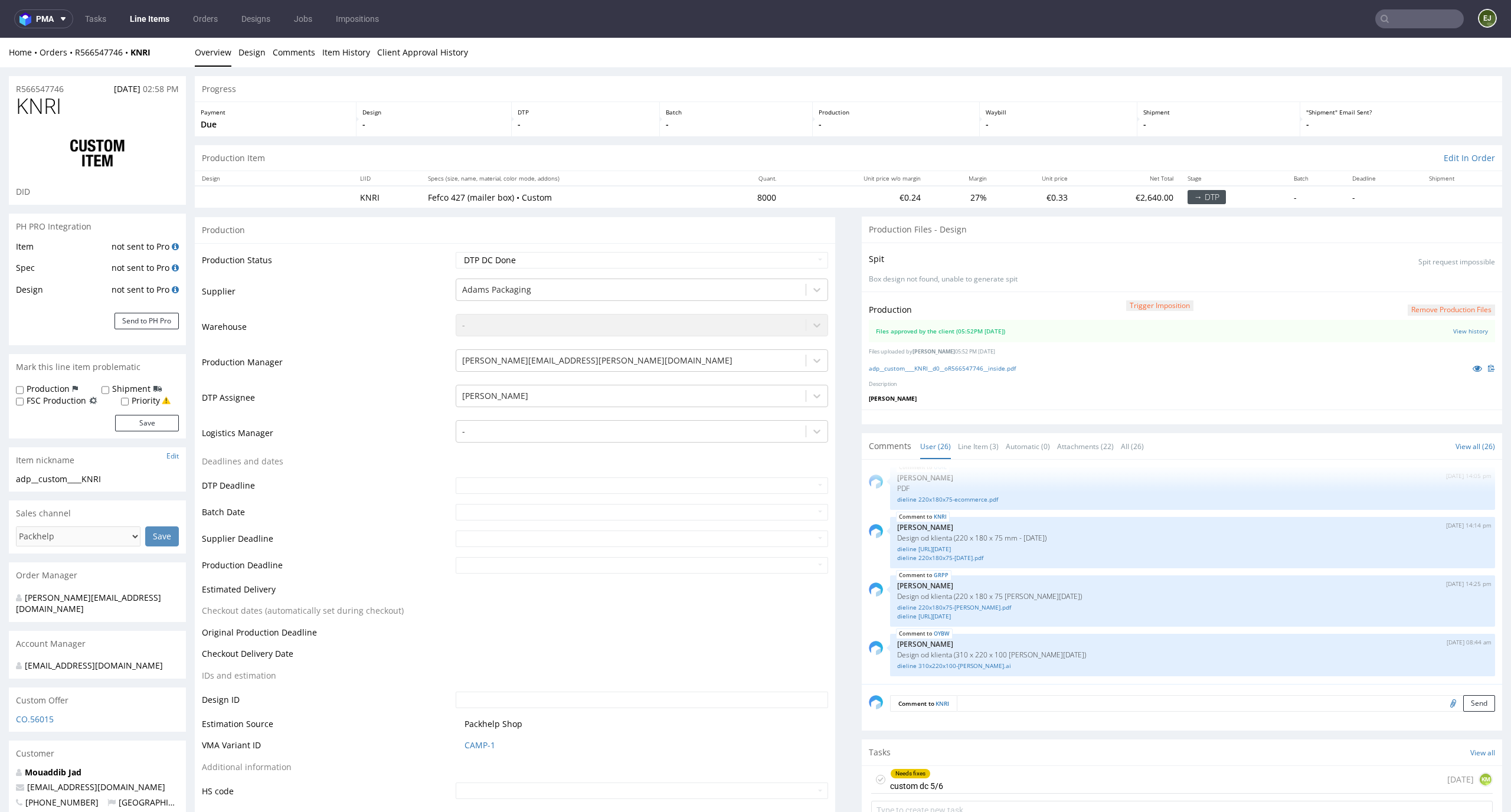
click at [156, 20] on link "Line Items" at bounding box center [149, 19] width 54 height 19
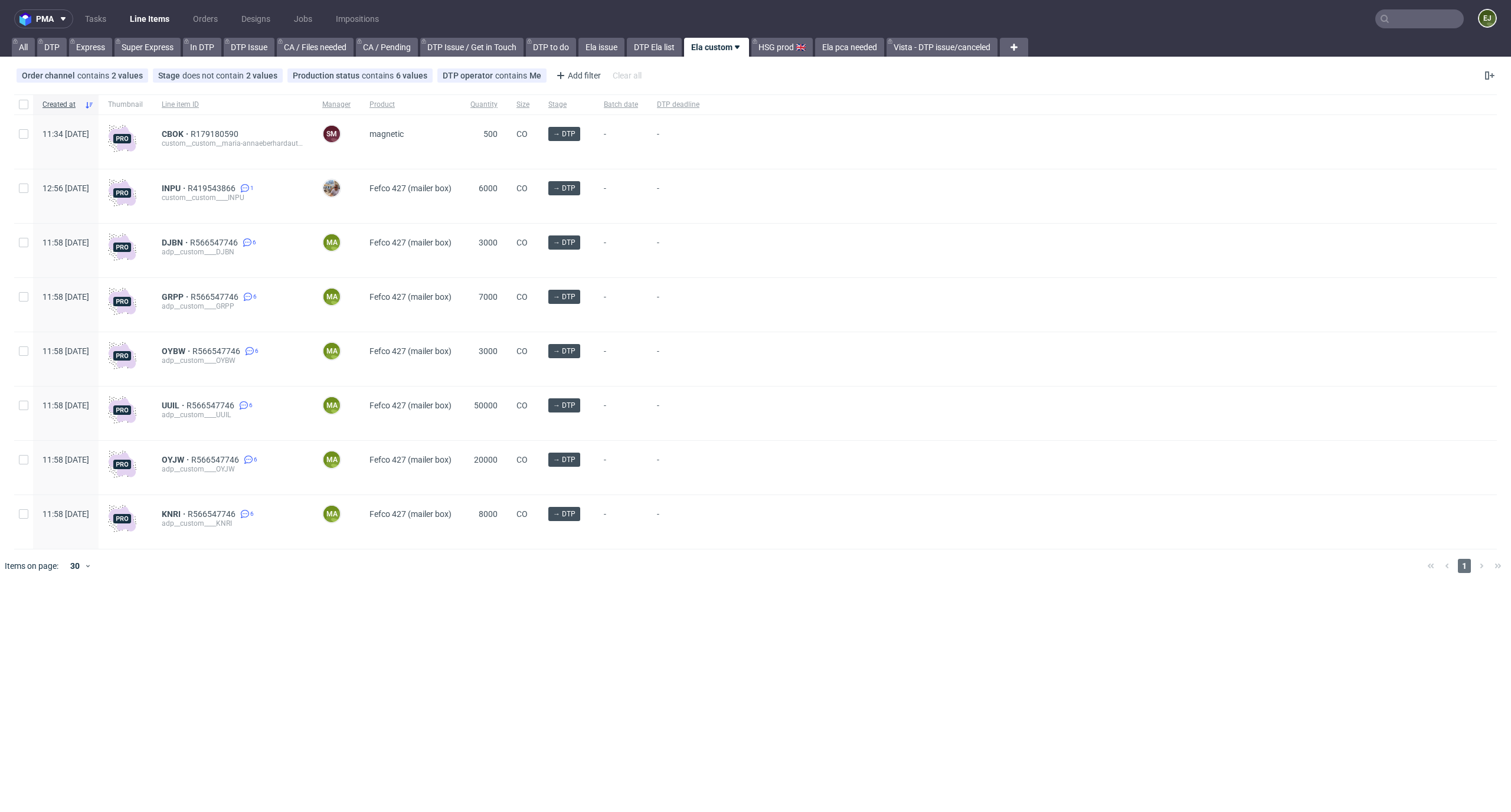
click at [469, 583] on div "Created at Thumbnail Line item ID Manager Product Quantity Size Stage Batch dat…" at bounding box center [756, 339] width 1511 height 498
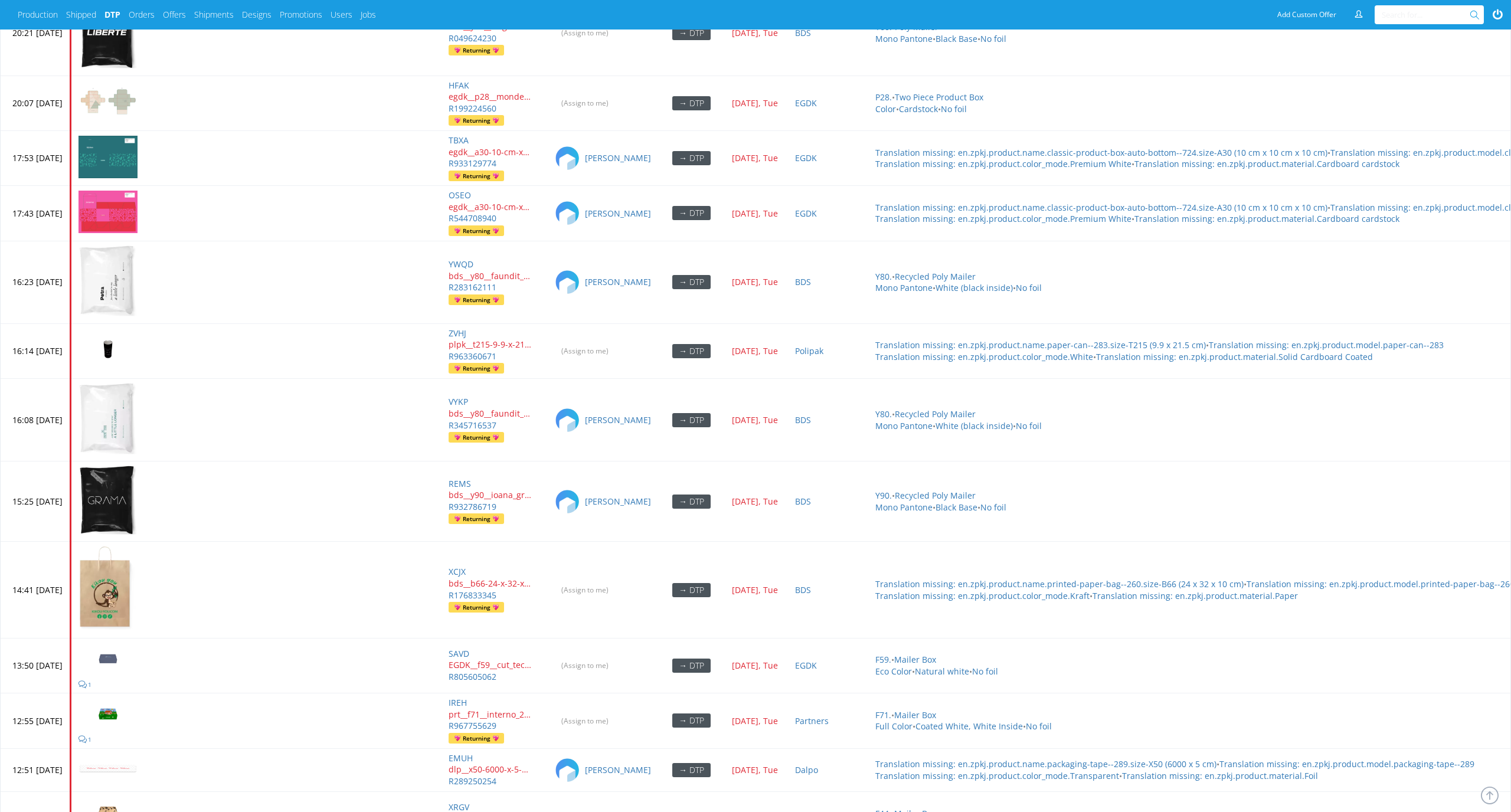
scroll to position [5405, 0]
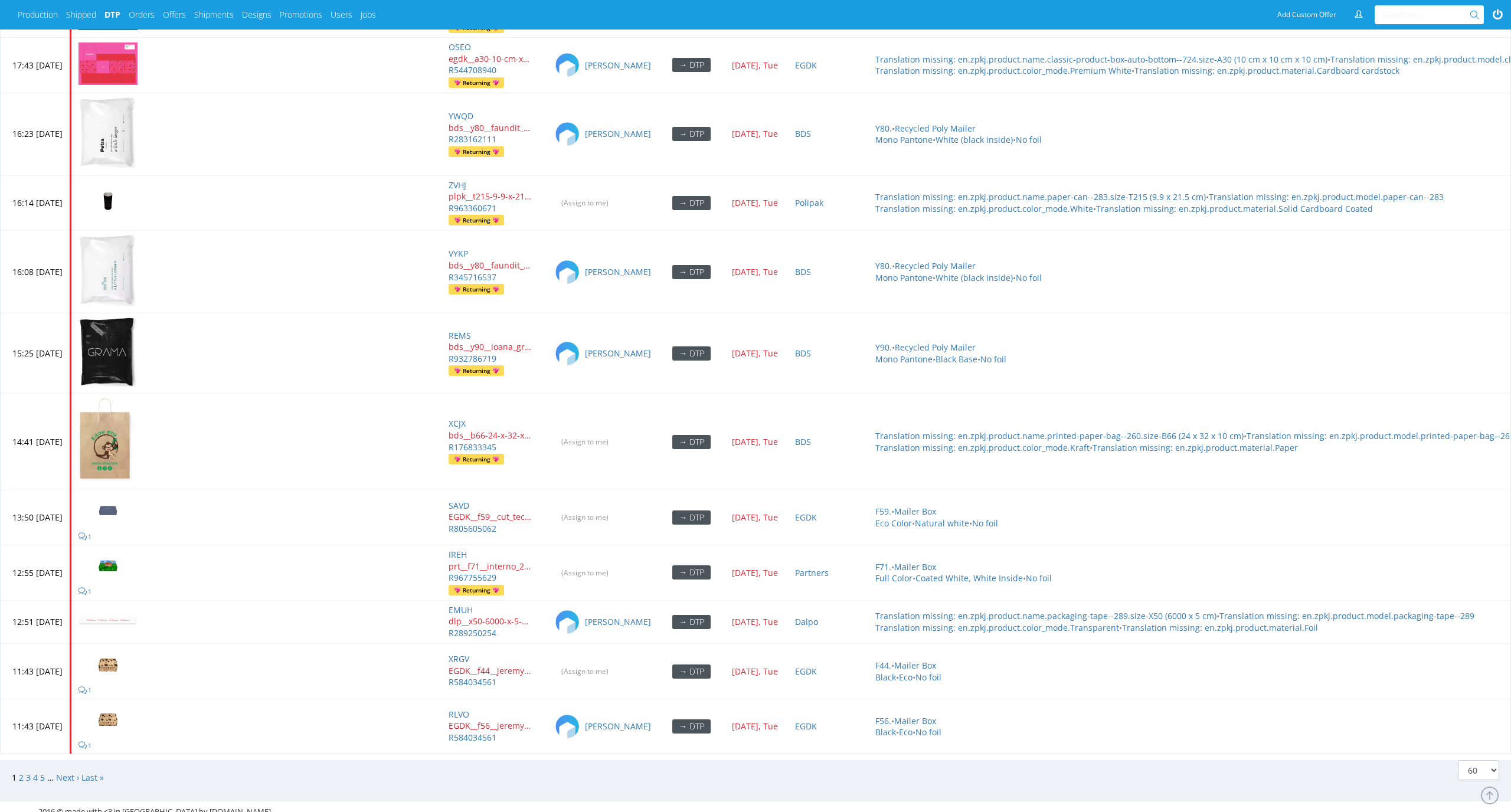
click at [29, 771] on span "3" at bounding box center [29, 777] width 7 height 11
click at [28, 771] on link "3" at bounding box center [28, 777] width 5 height 11
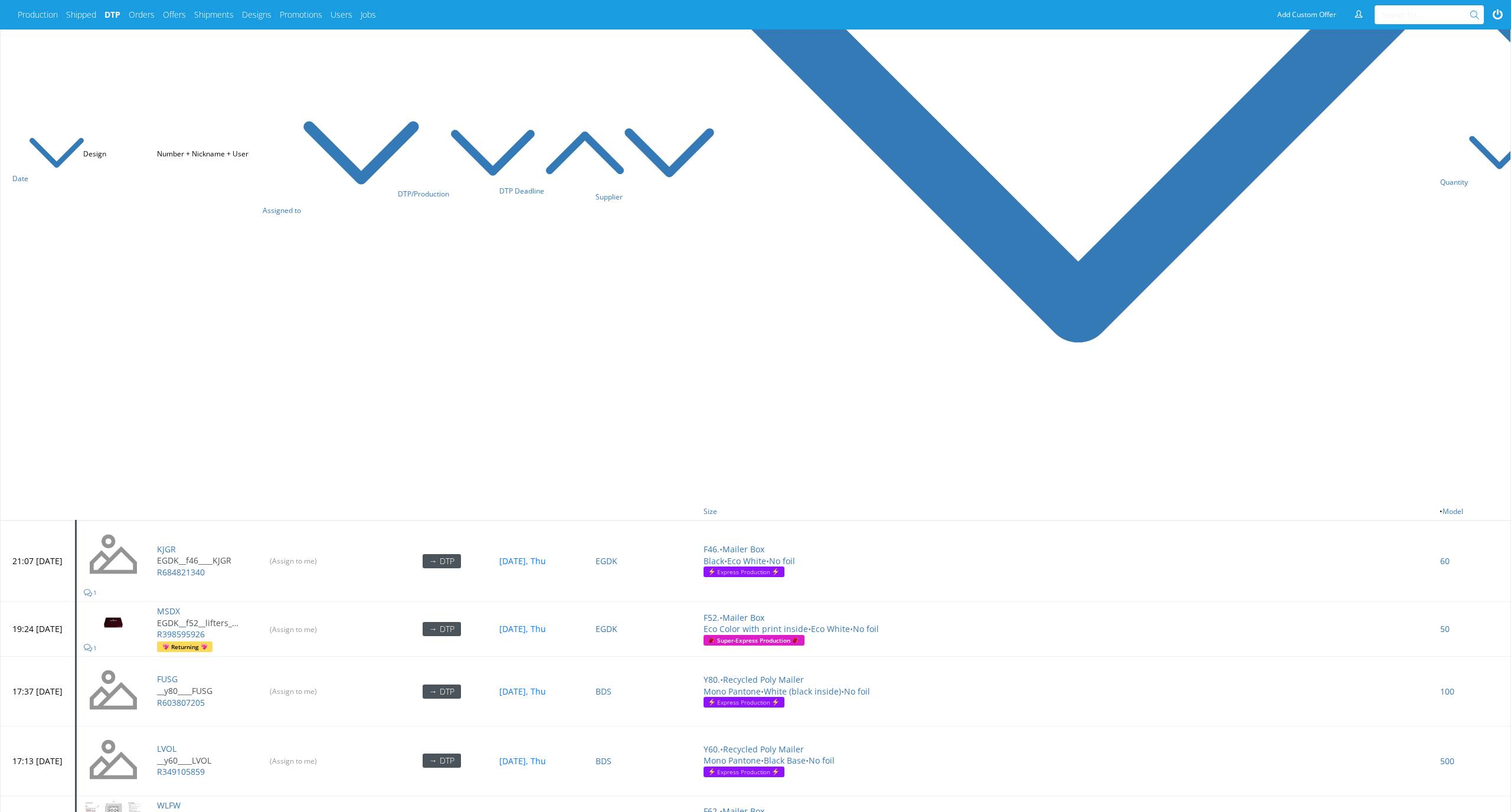
scroll to position [715, 0]
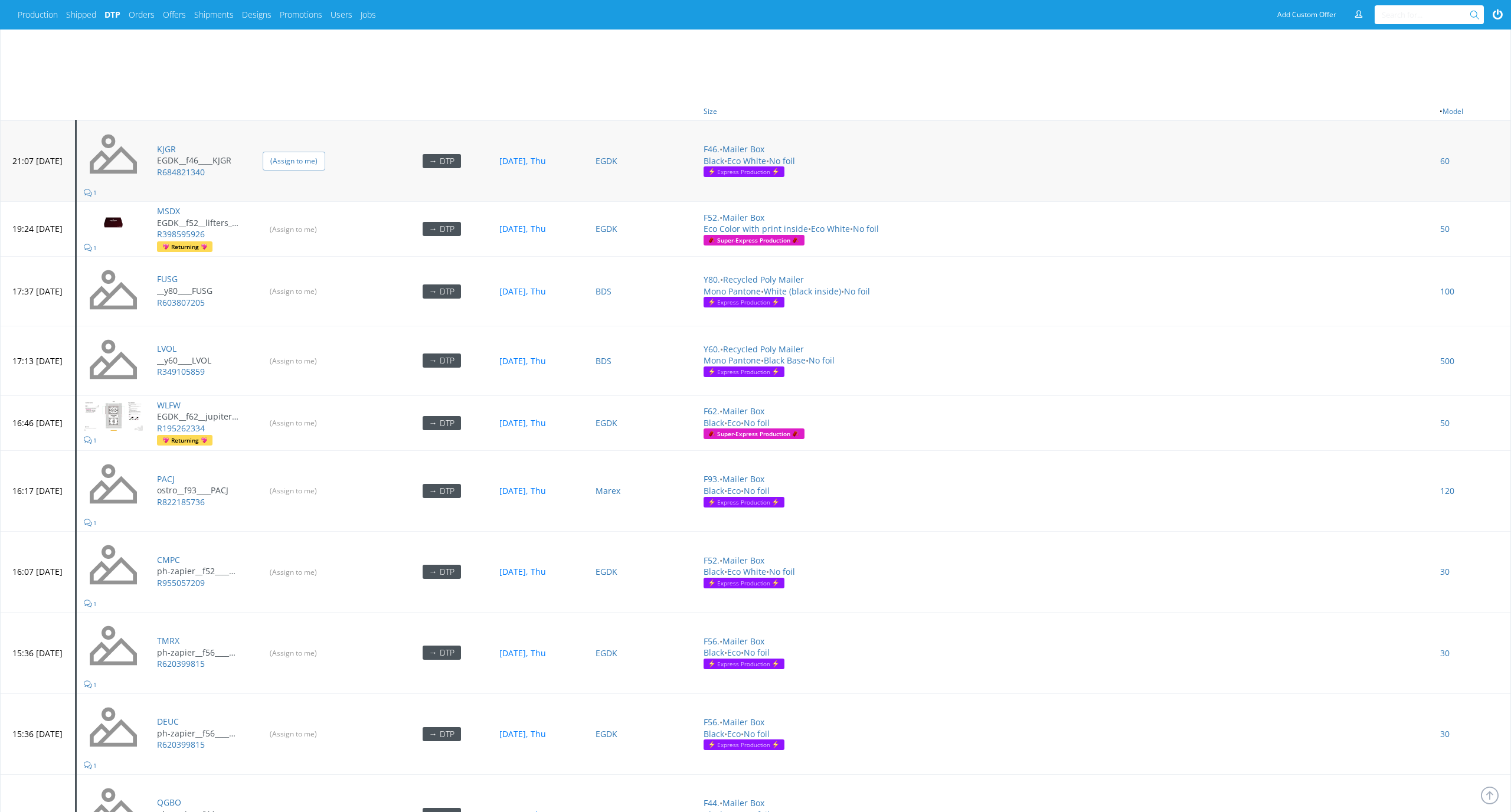
click at [325, 152] on input "(Assign to me)" at bounding box center [293, 160] width 62 height 19
click at [325, 282] on input "(Assign to me)" at bounding box center [293, 291] width 62 height 19
click at [325, 352] on input "(Assign to me)" at bounding box center [293, 361] width 62 height 19
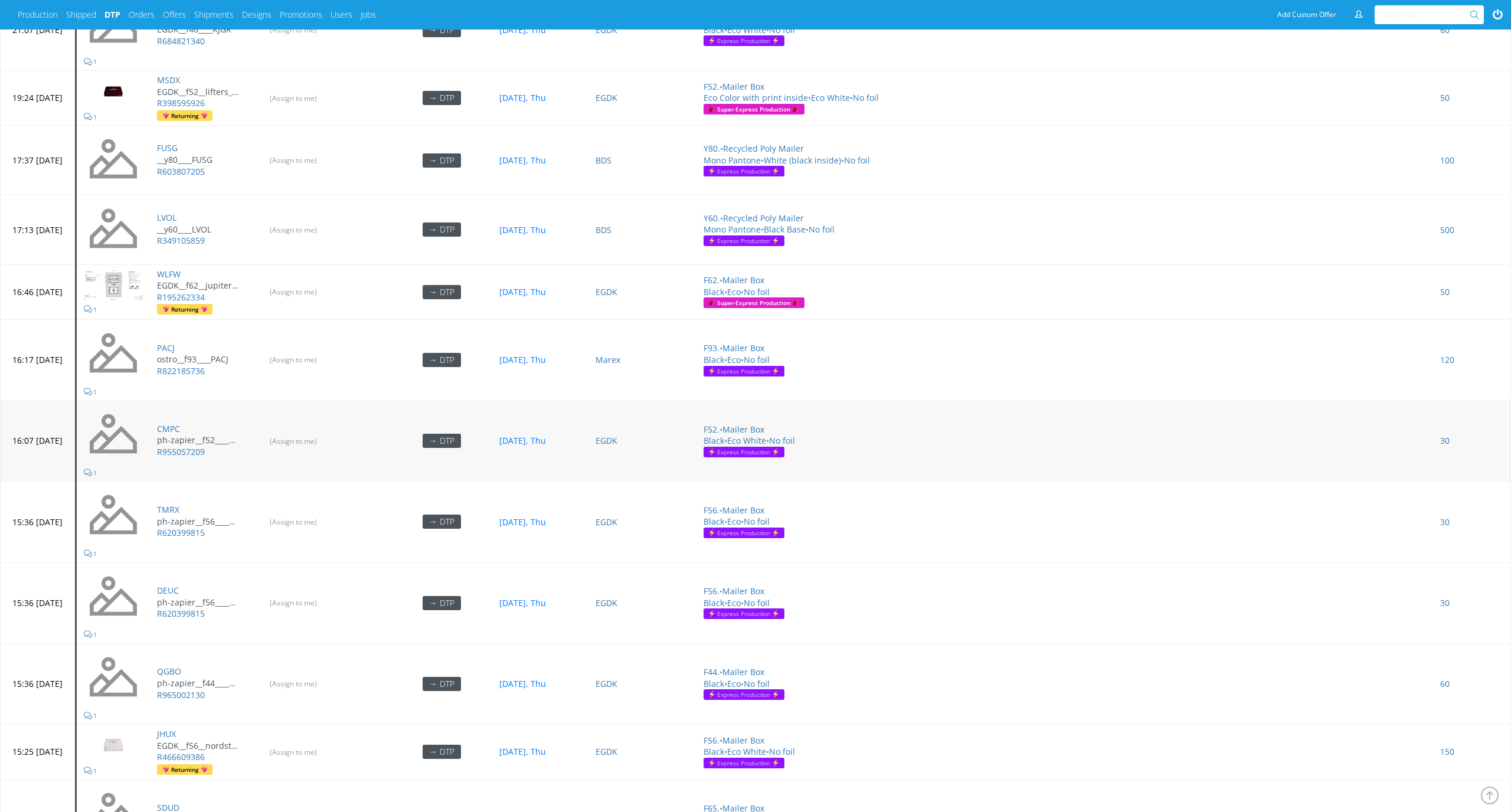
scroll to position [883, 0]
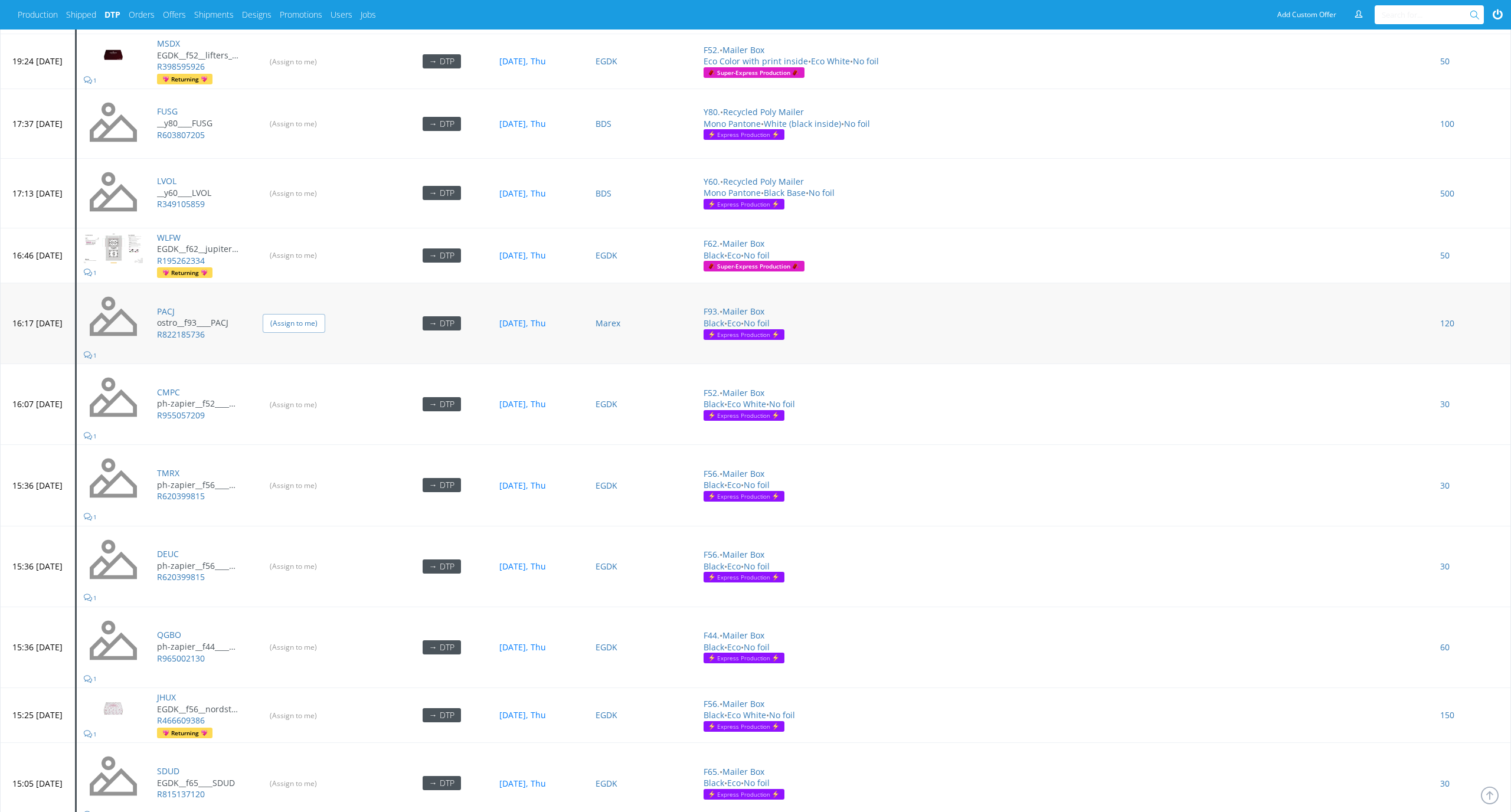
click at [325, 314] on input "(Assign to me)" at bounding box center [293, 323] width 62 height 19
click at [325, 395] on input "(Assign to me)" at bounding box center [293, 404] width 62 height 19
click at [325, 476] on input "(Assign to me)" at bounding box center [293, 485] width 62 height 19
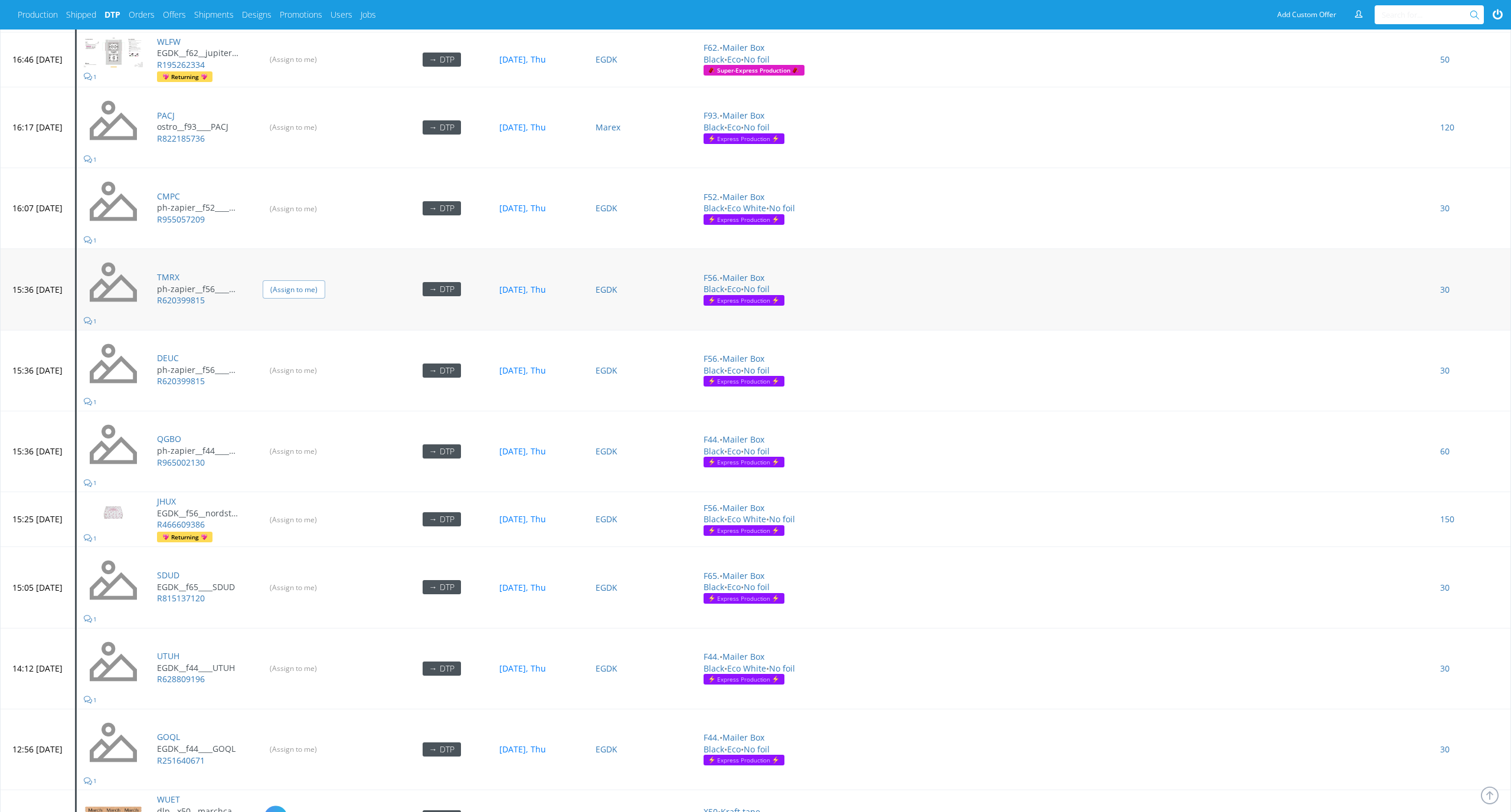
scroll to position [1188, 0]
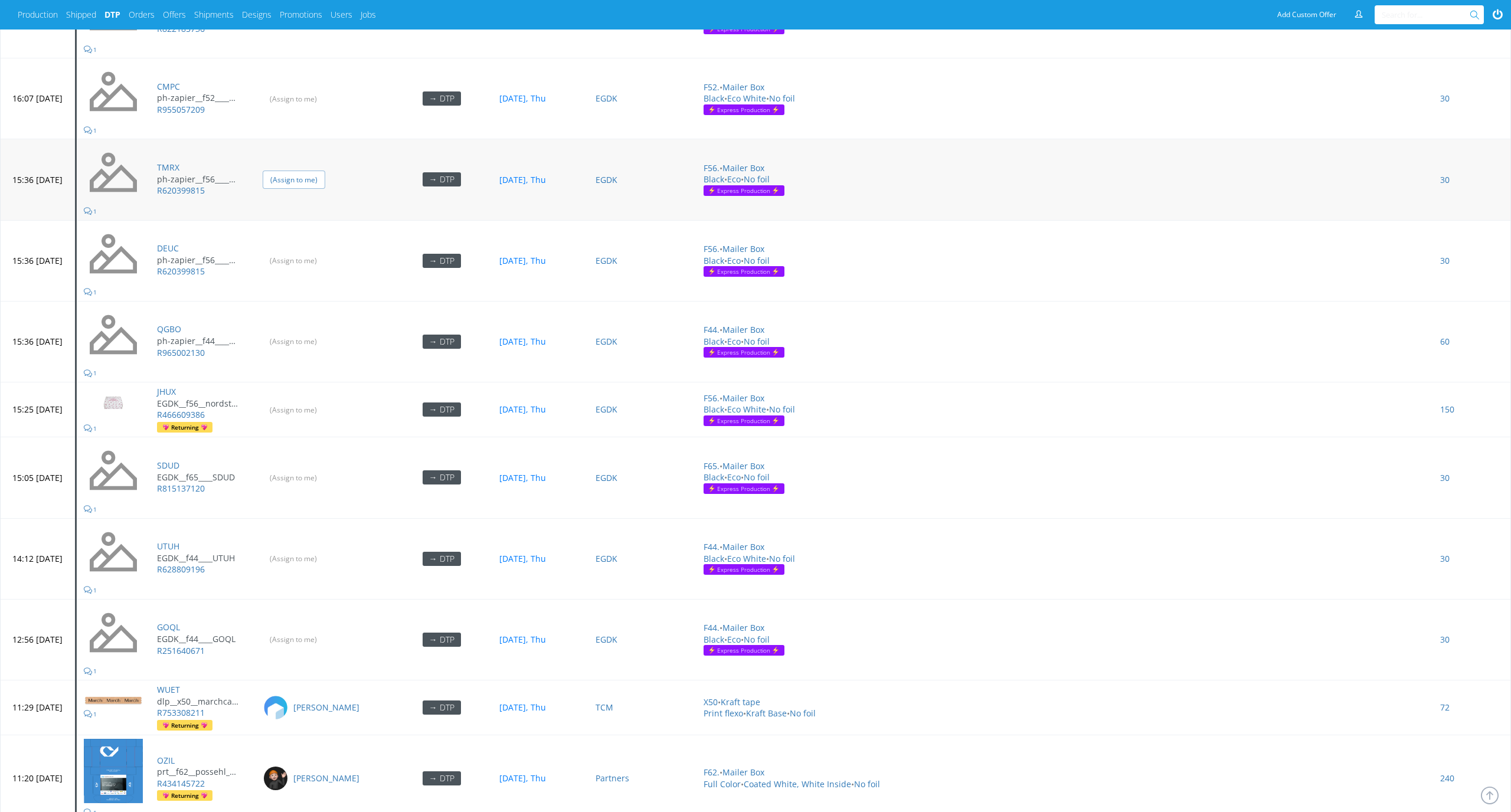
click at [325, 170] on input "(Assign to me)" at bounding box center [293, 179] width 62 height 19
click at [325, 251] on input "(Assign to me)" at bounding box center [293, 260] width 62 height 19
click at [325, 333] on input "(Assign to me)" at bounding box center [293, 341] width 62 height 19
click at [325, 469] on input "(Assign to me)" at bounding box center [293, 477] width 62 height 19
click at [325, 549] on input "(Assign to me)" at bounding box center [293, 558] width 62 height 19
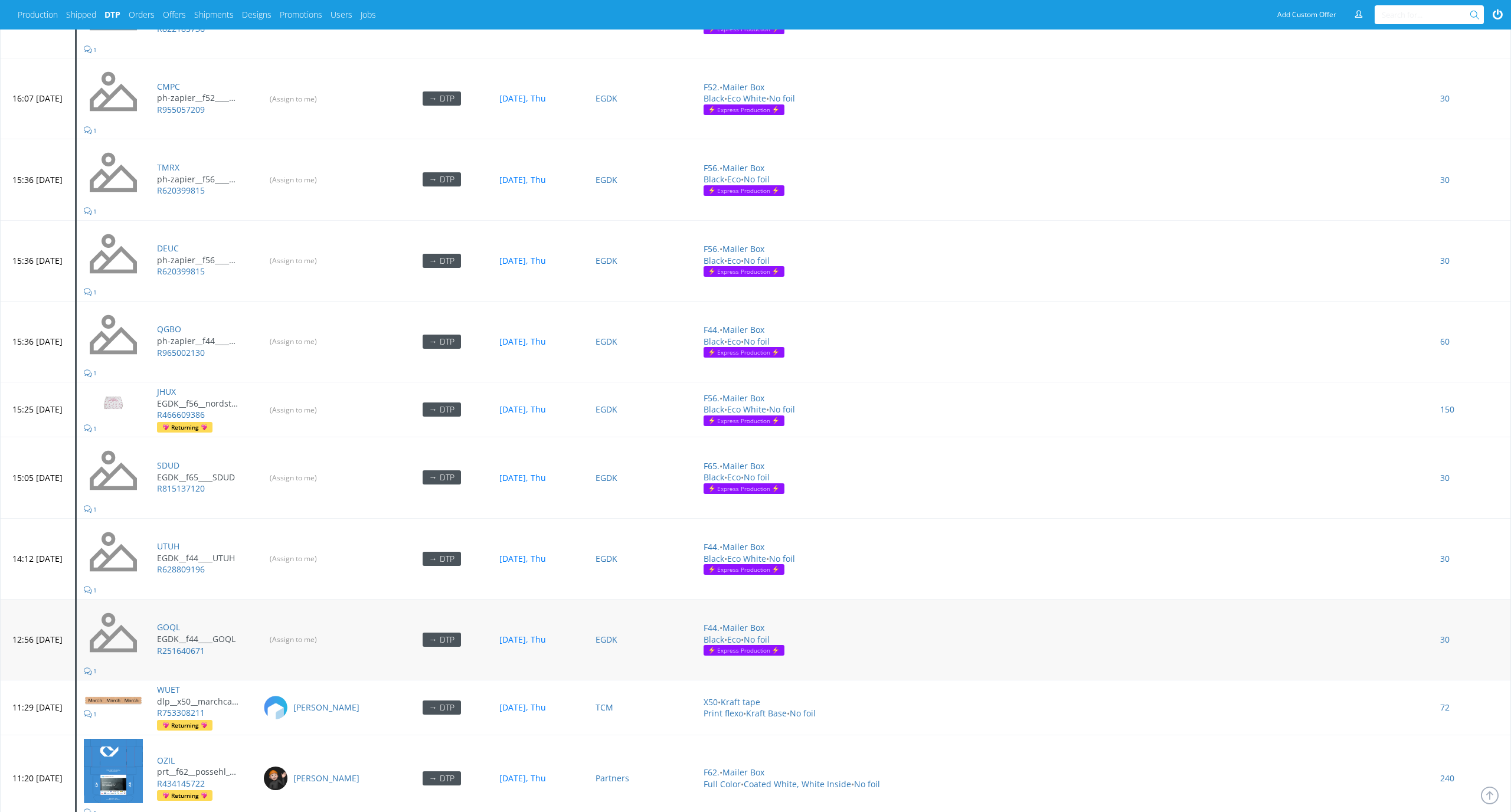
click at [344, 636] on td "(Assign to me)" at bounding box center [323, 639] width 135 height 81
click at [325, 630] on input "(Assign to me)" at bounding box center [293, 639] width 62 height 19
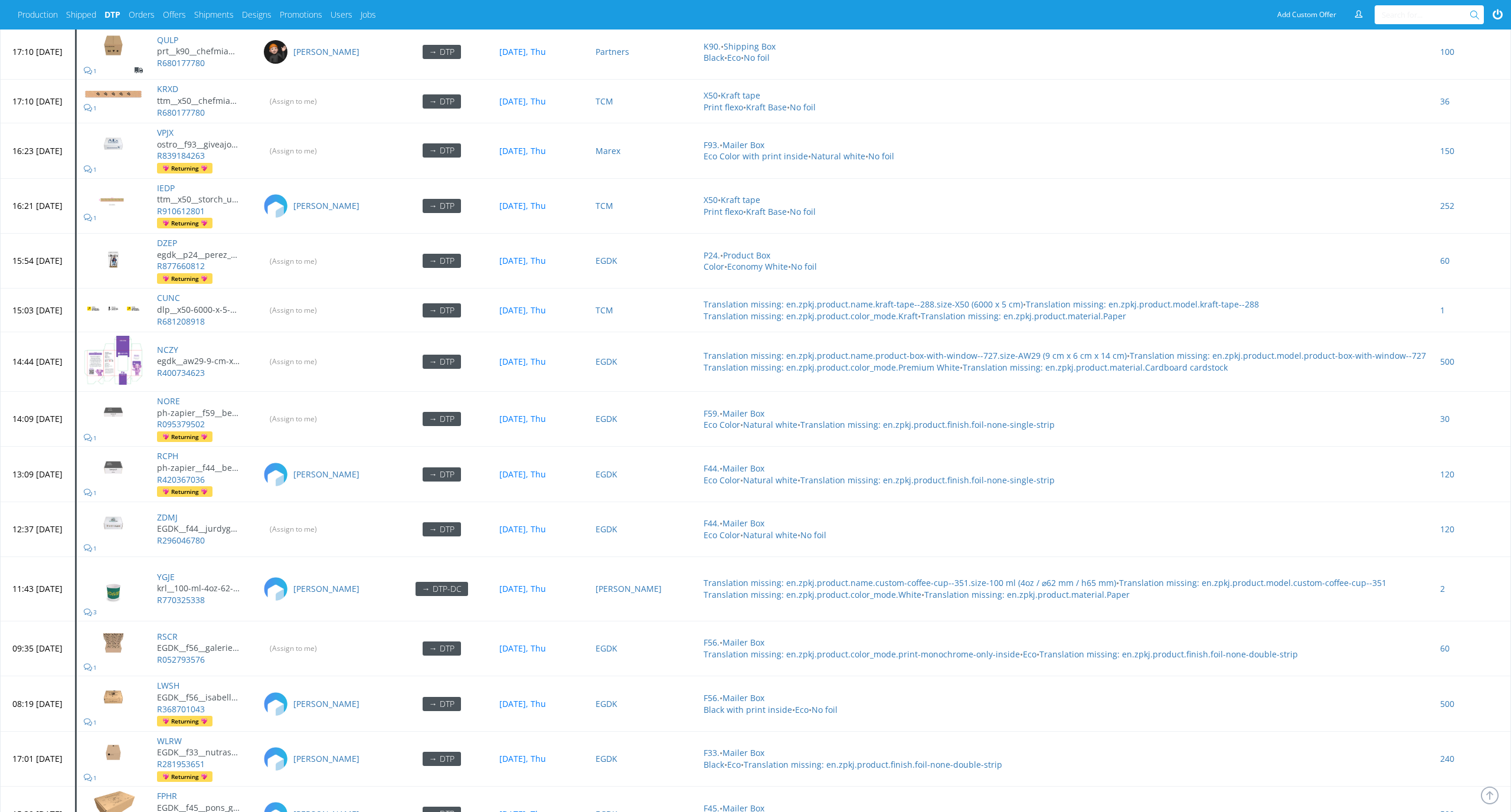
scroll to position [3674, 0]
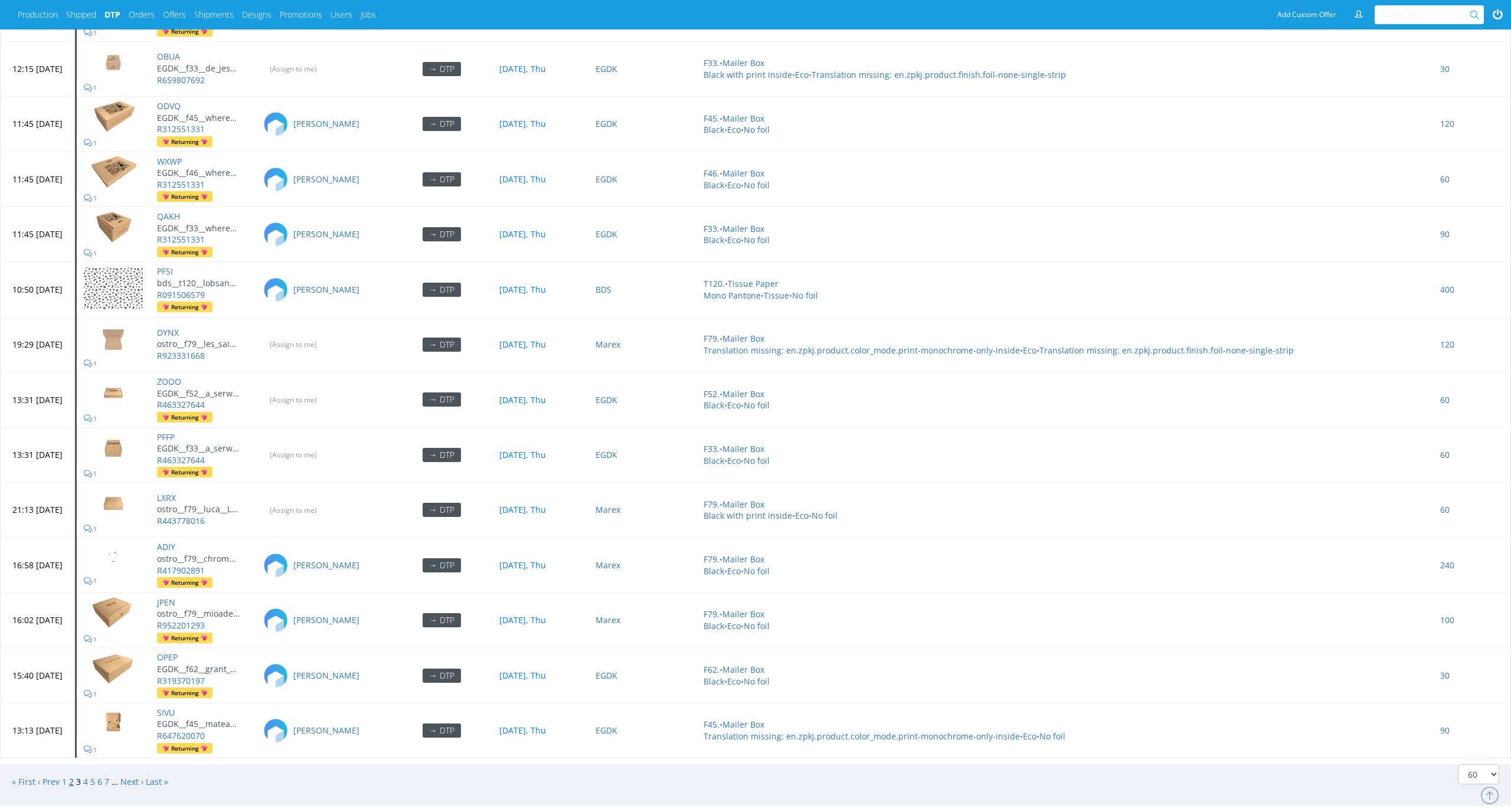
click at [71, 776] on link "2" at bounding box center [71, 781] width 5 height 11
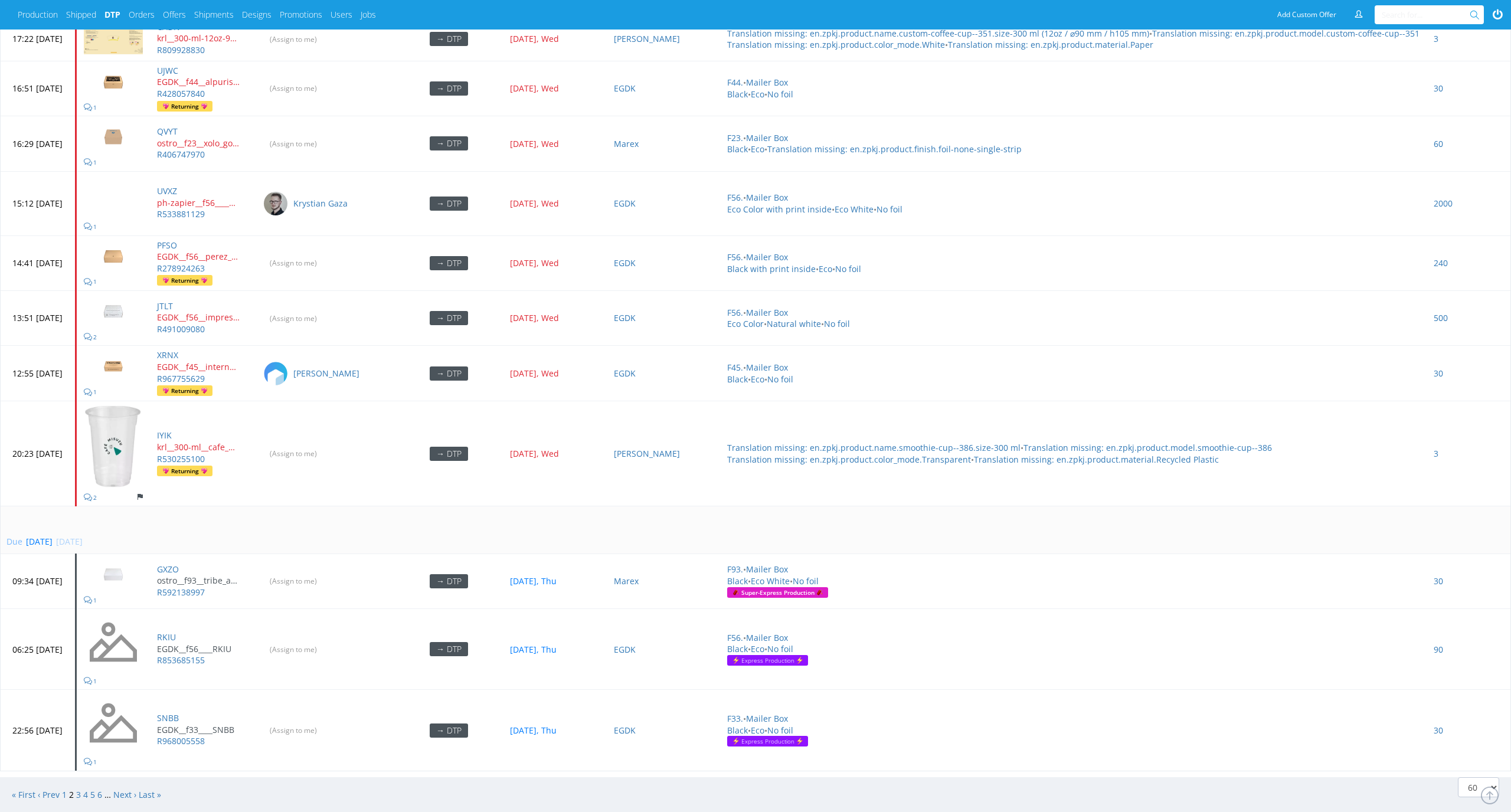
scroll to position [3768, 0]
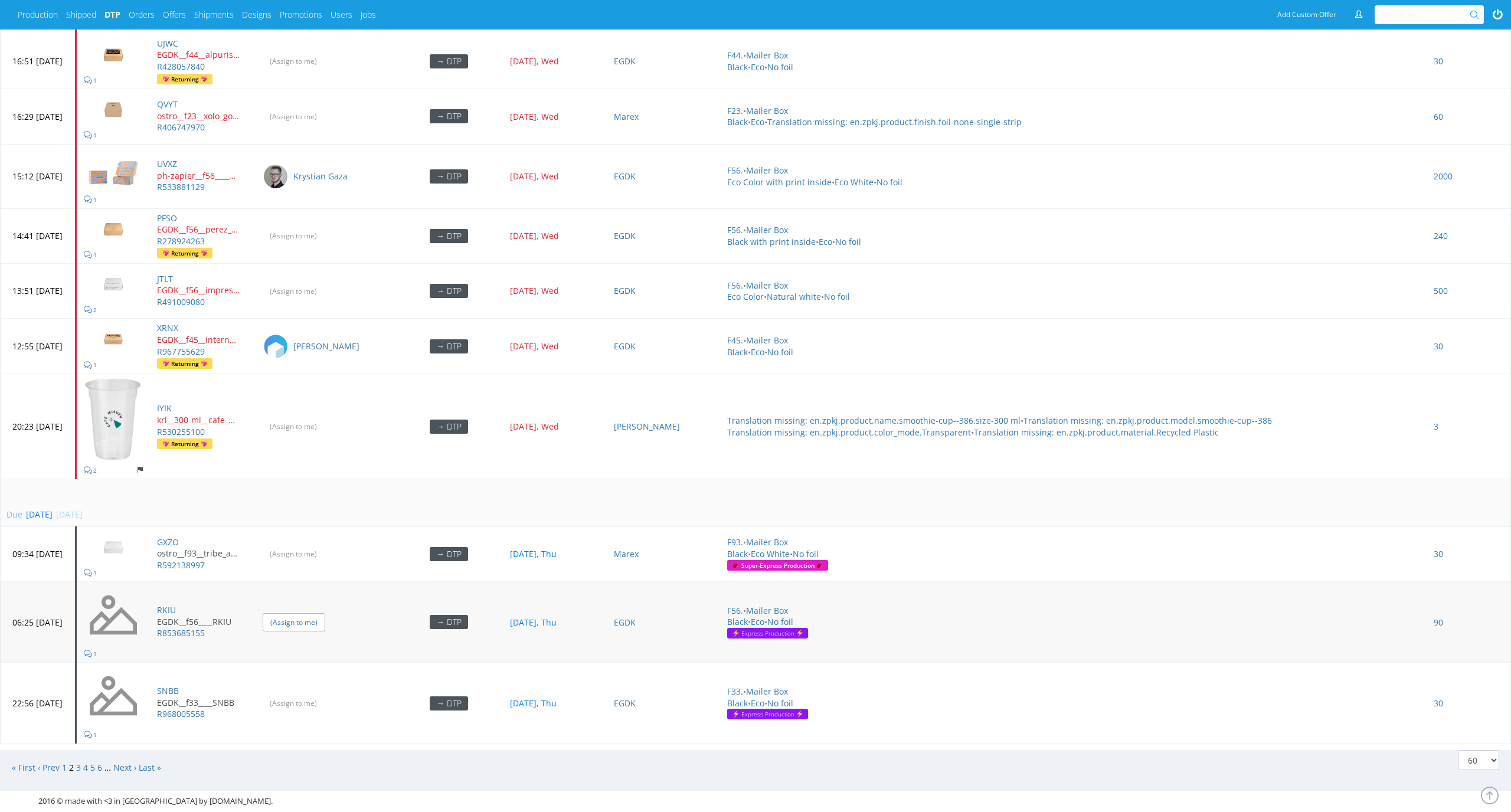
click at [325, 614] on input "(Assign to me)" at bounding box center [293, 622] width 62 height 19
click at [325, 695] on input "(Assign to me)" at bounding box center [293, 703] width 62 height 19
click at [325, 545] on input "(Assign to me)" at bounding box center [293, 553] width 62 height 19
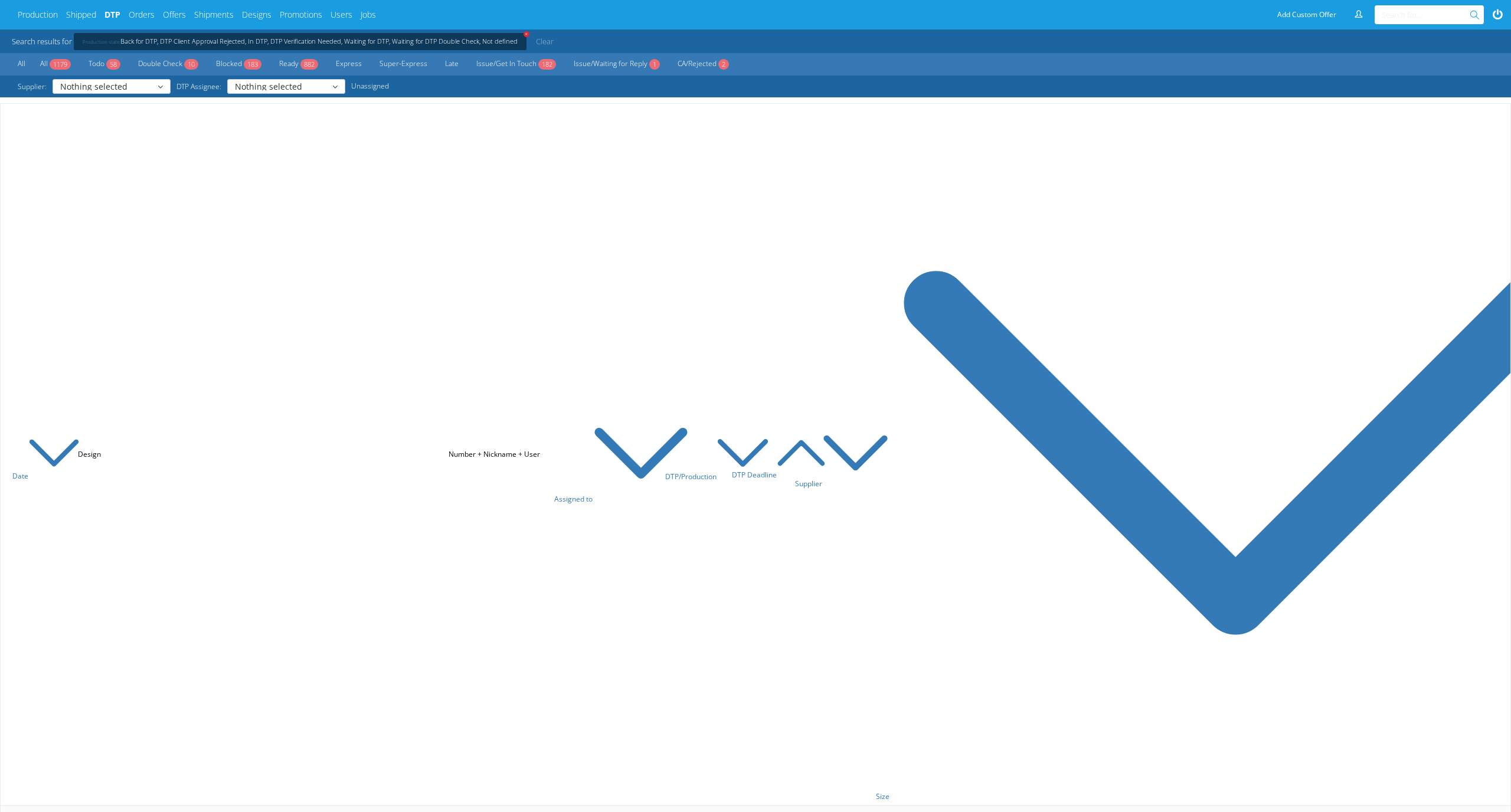
scroll to position [41, 0]
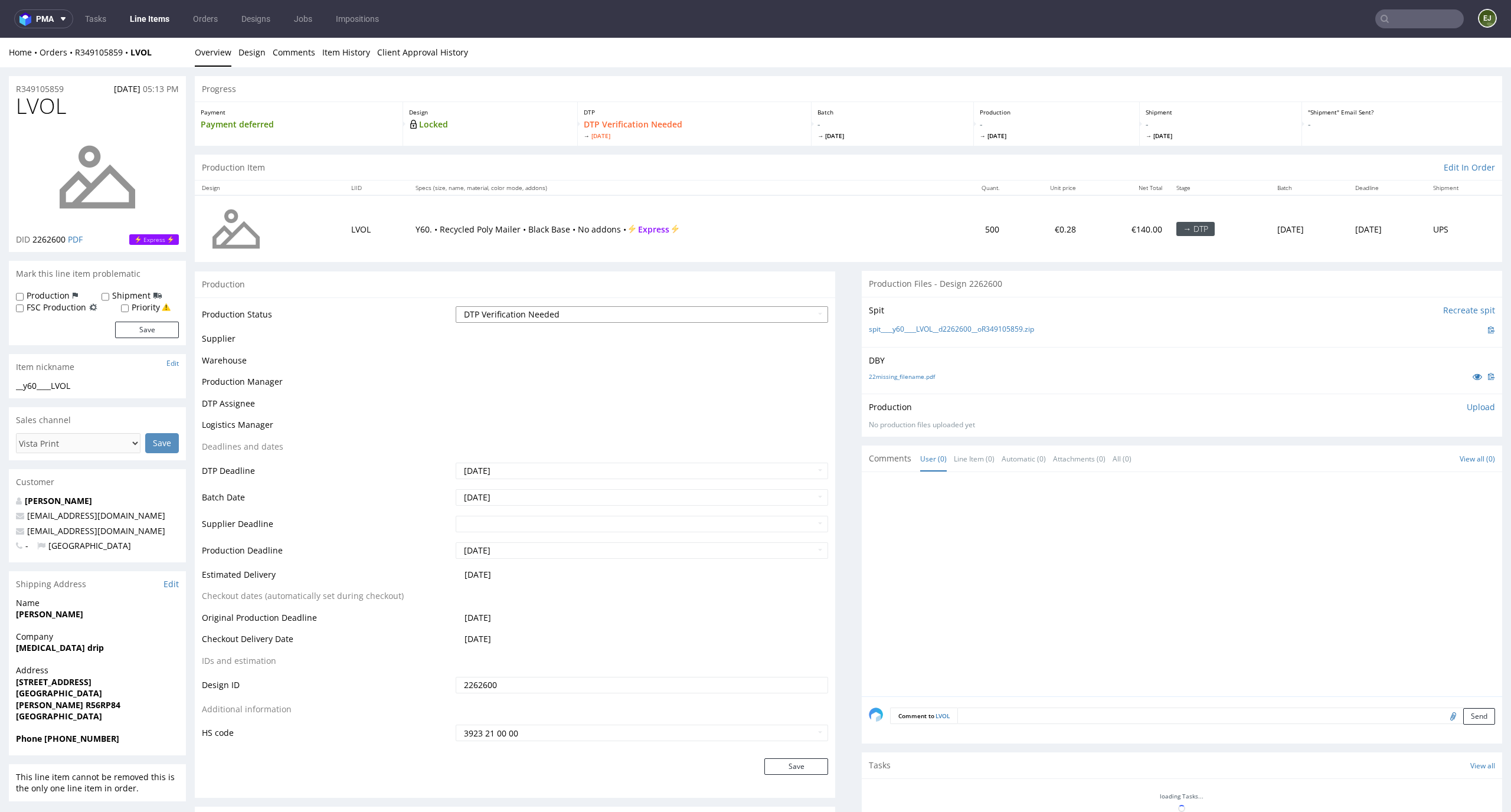
click at [683, 312] on select "Waiting for Artwork Waiting for Diecut Waiting for Mockup Waiting for DTP Waiti…" at bounding box center [642, 314] width 373 height 16
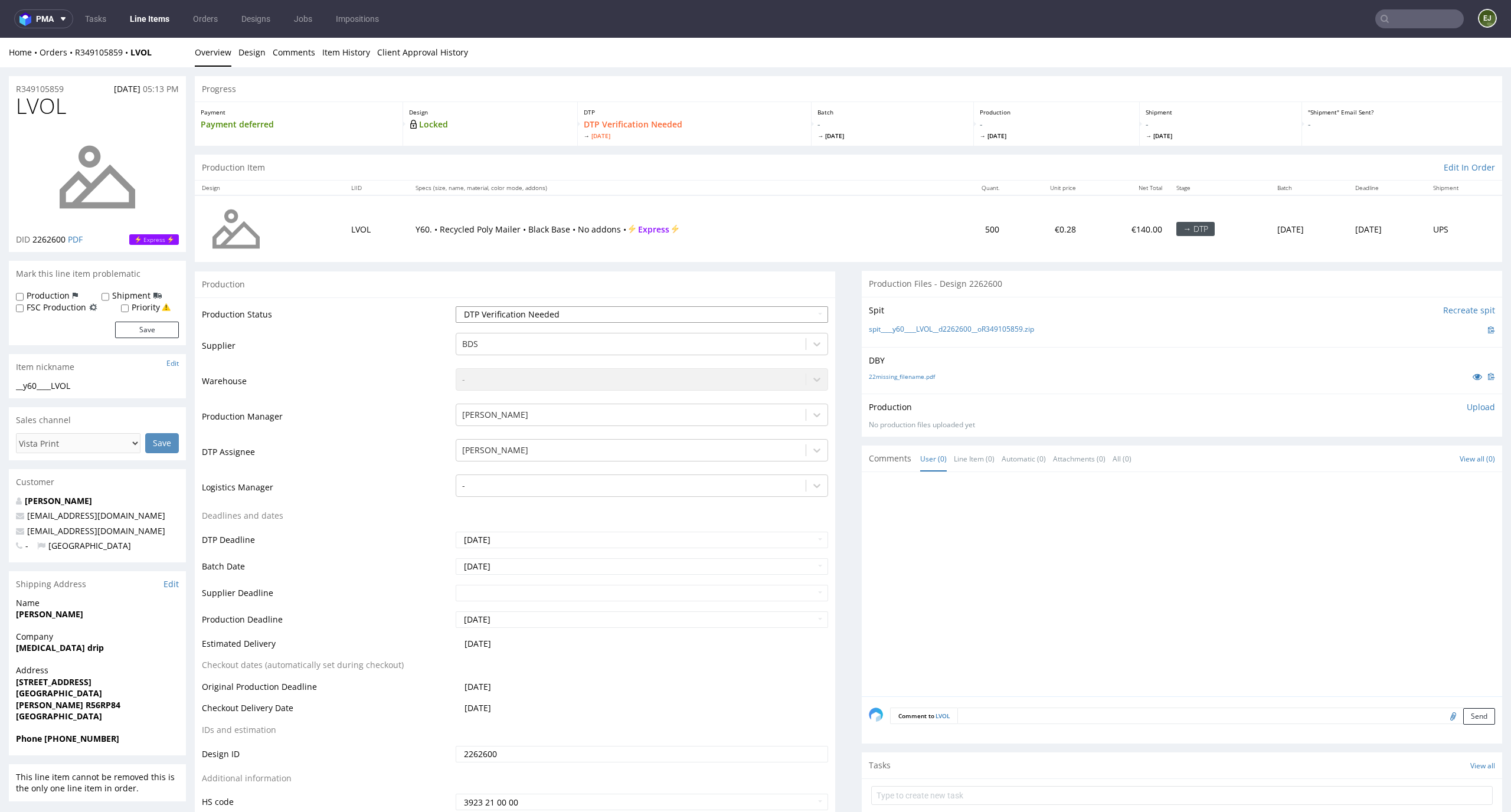
select select "dtp_in_process"
click at [456, 306] on select "Waiting for Artwork Waiting for Diecut Waiting for Mockup Waiting for DTP Waiti…" at bounding box center [642, 314] width 373 height 16
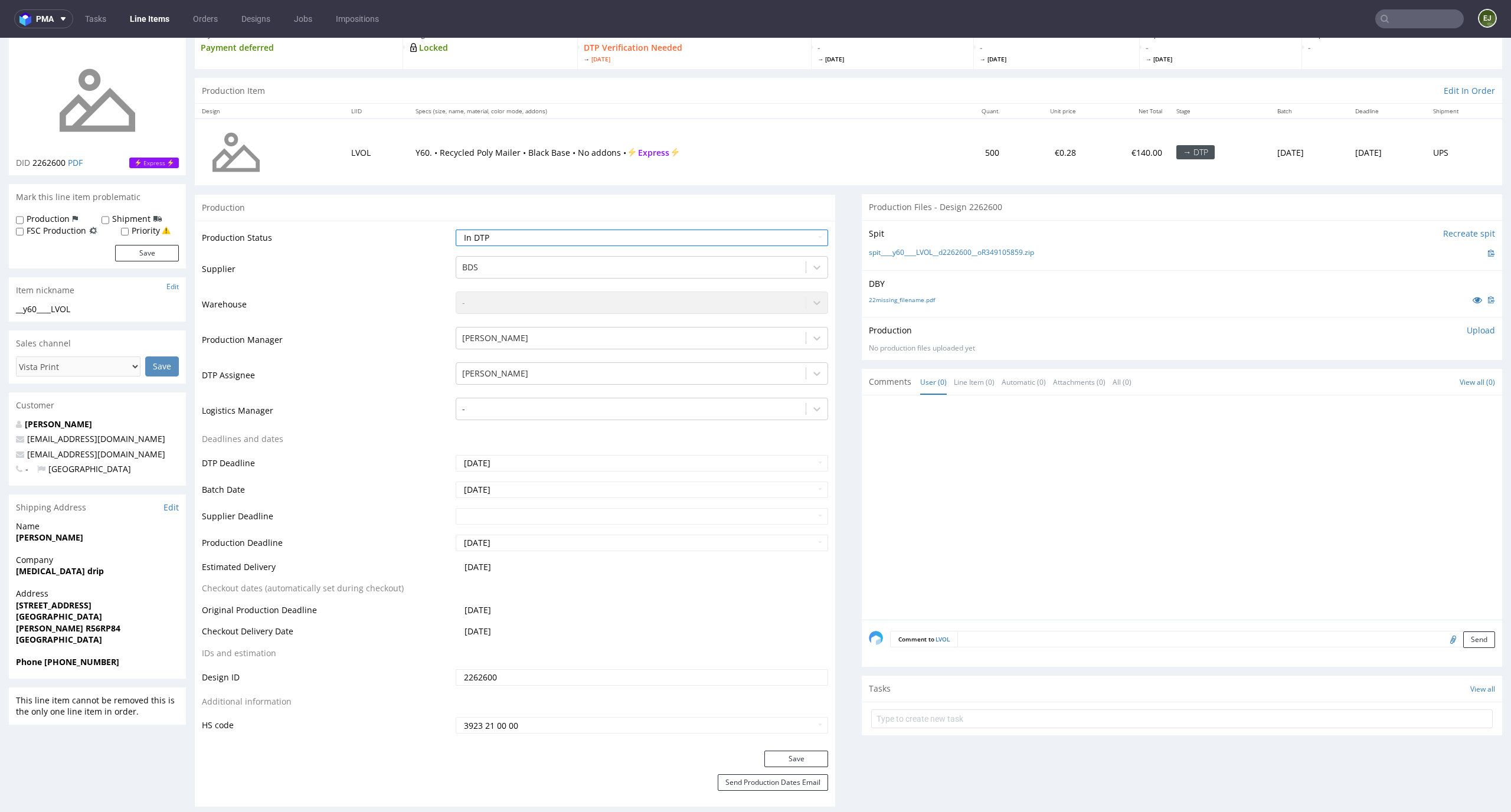
scroll to position [117, 0]
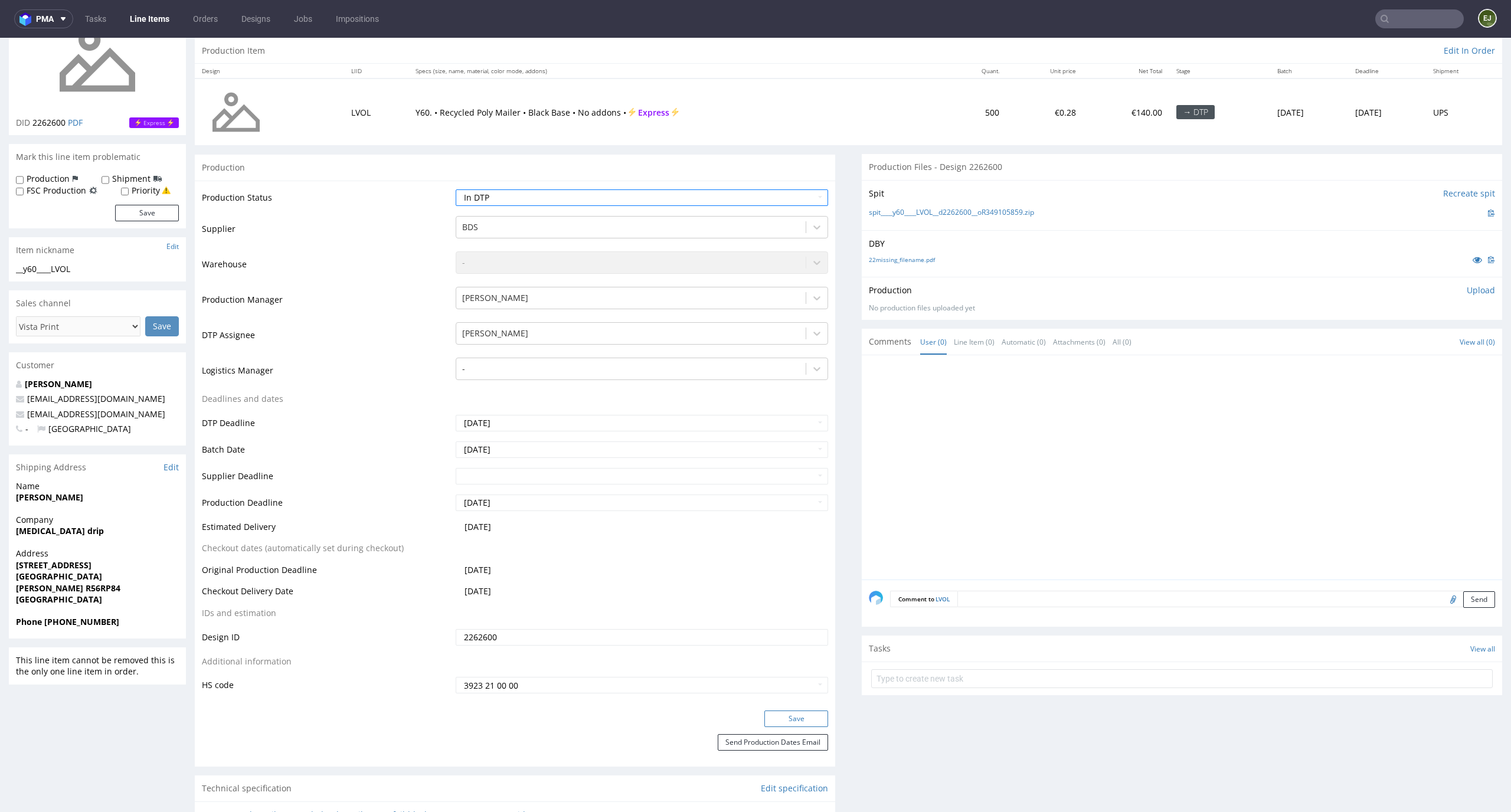
click at [810, 716] on button "Save" at bounding box center [796, 718] width 64 height 16
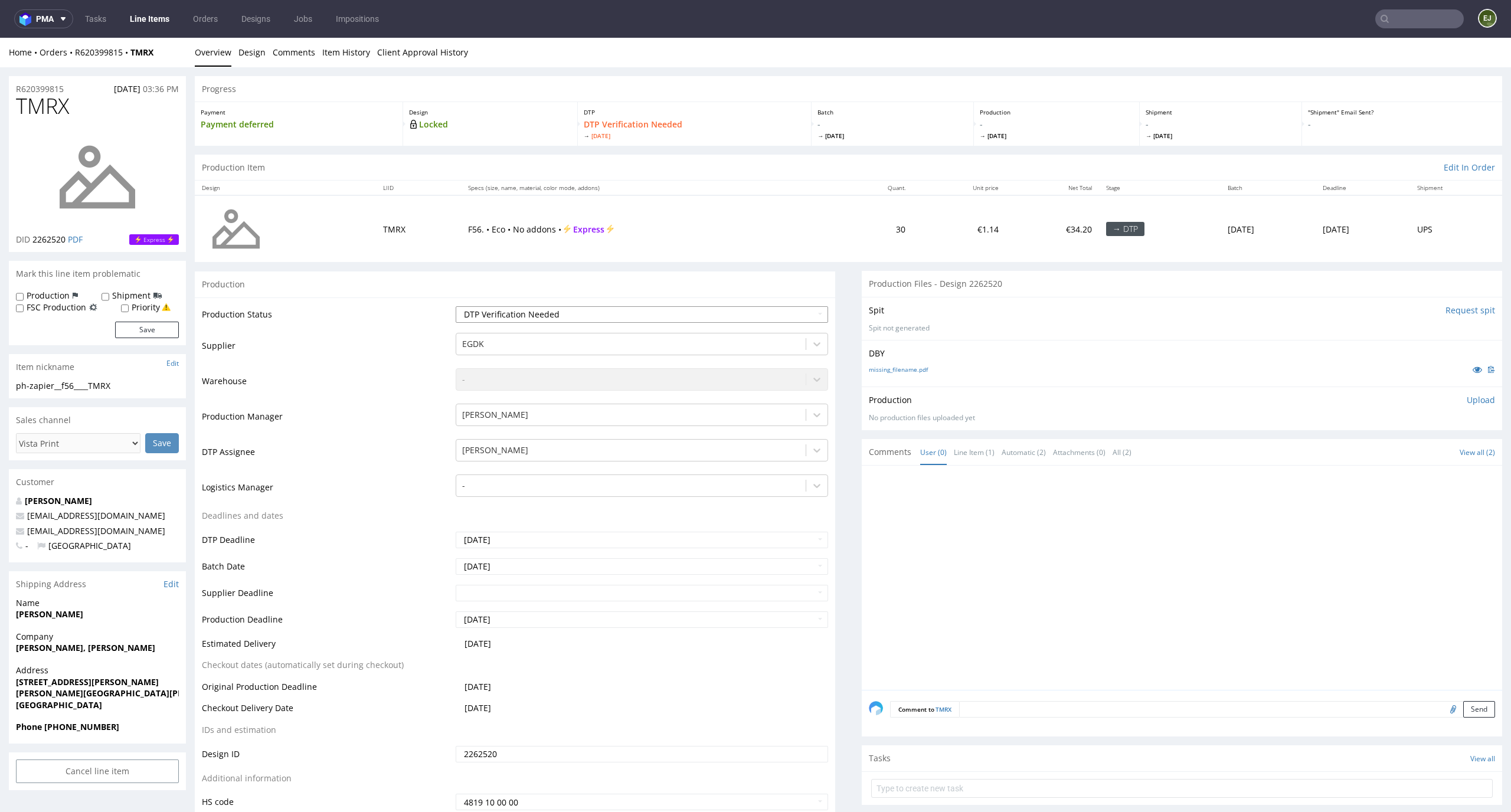
click at [736, 320] on select "Waiting for Artwork Waiting for Diecut Waiting for Mockup Waiting for DTP Waiti…" at bounding box center [642, 314] width 373 height 16
select select "dtp_in_process"
click at [456, 306] on select "Waiting for Artwork Waiting for Diecut Waiting for Mockup Waiting for DTP Waiti…" at bounding box center [642, 314] width 373 height 16
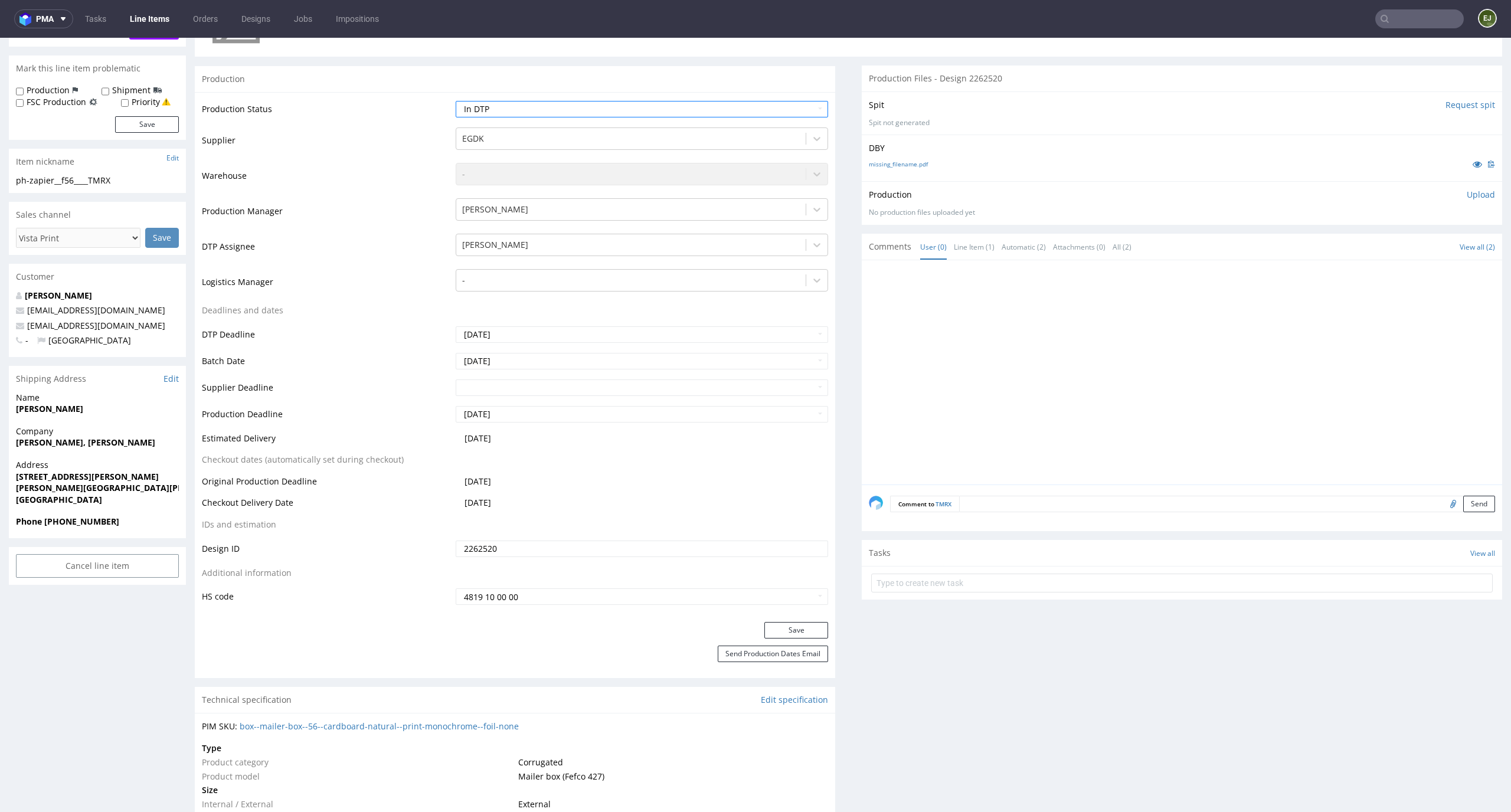
scroll to position [241, 0]
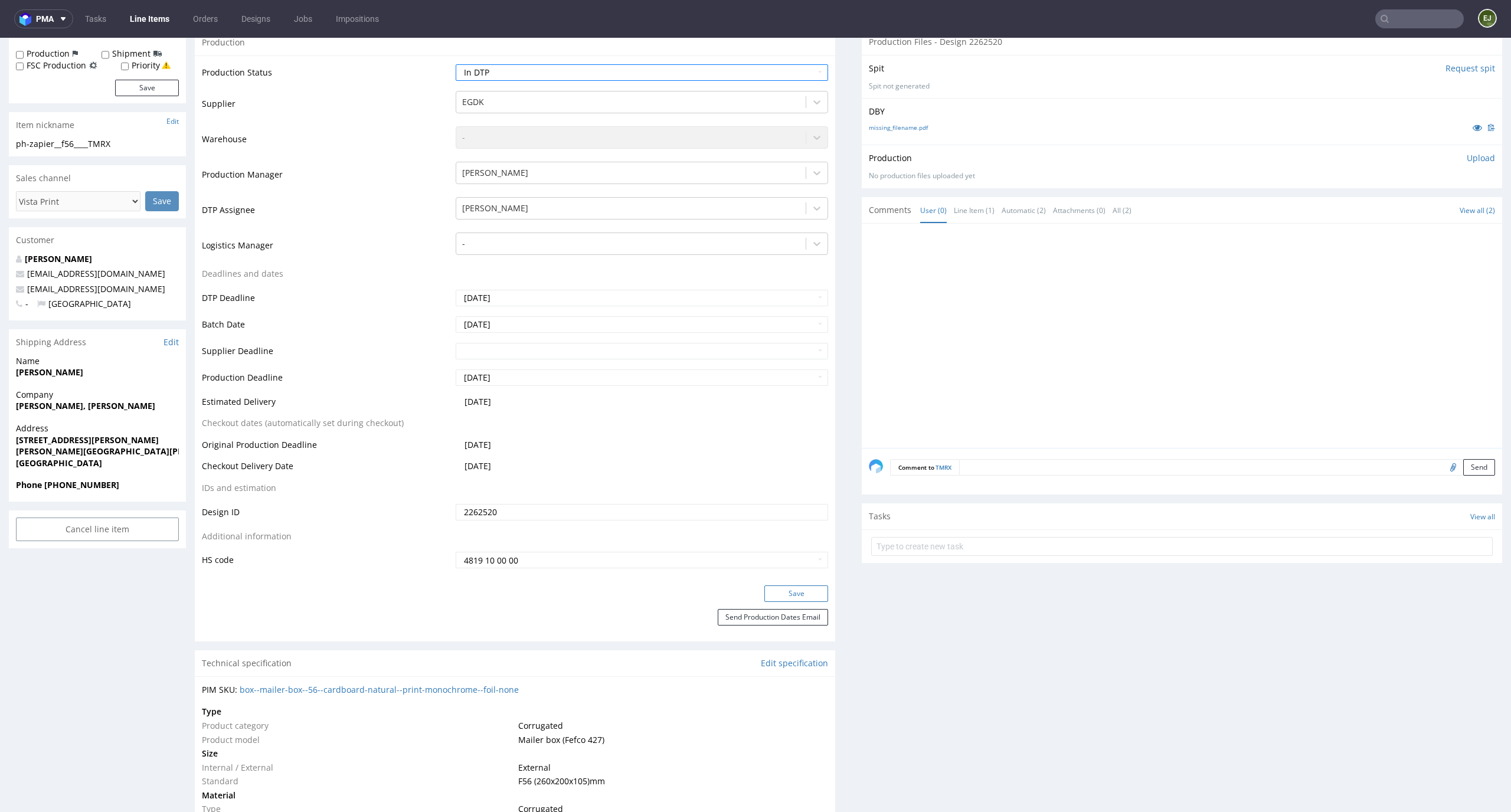
click at [798, 591] on button "Save" at bounding box center [796, 593] width 64 height 16
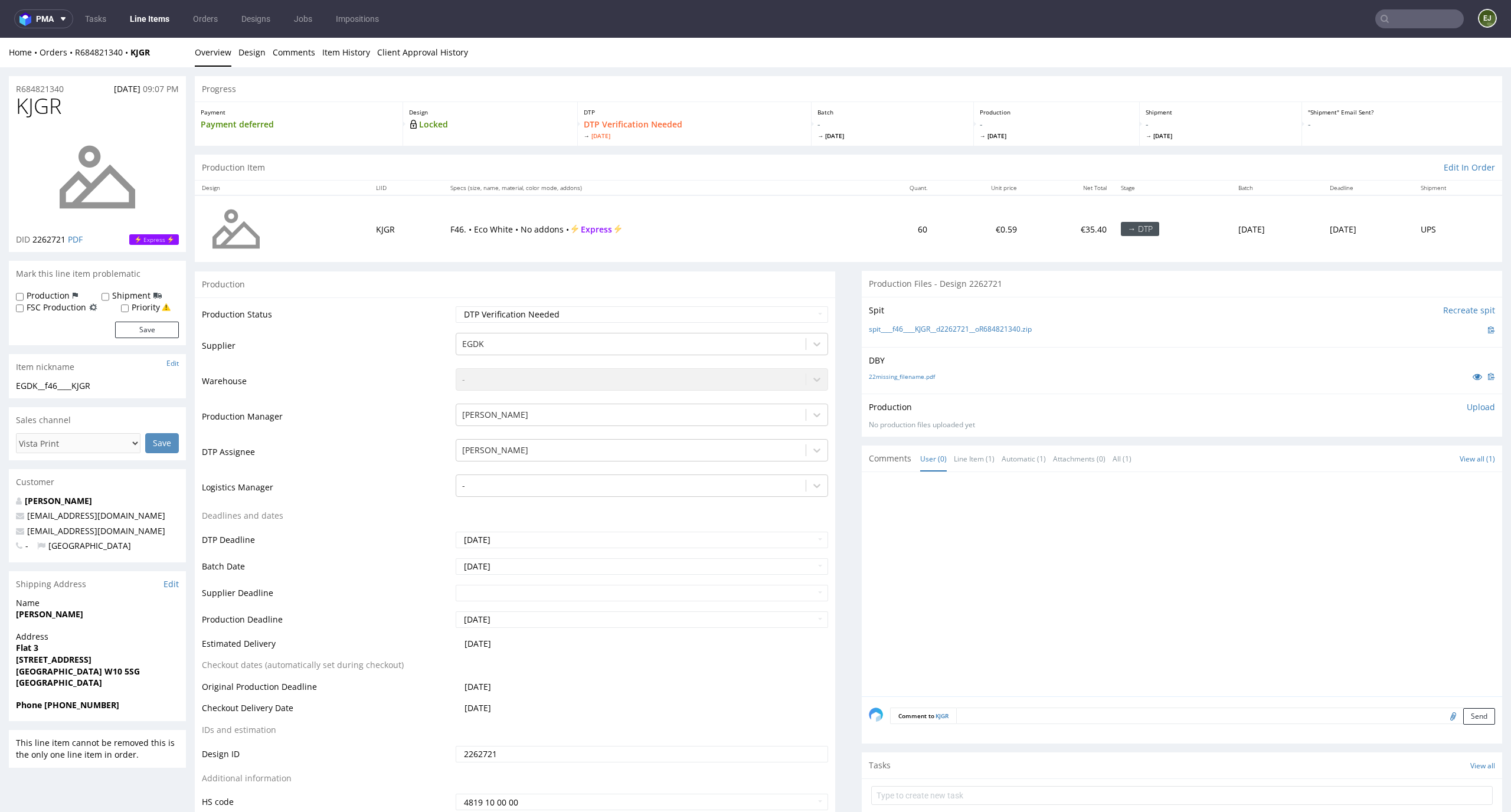
click at [634, 324] on td "Waiting for Artwork Waiting for Diecut Waiting for Mockup Waiting for DTP Waiti…" at bounding box center [640, 318] width 376 height 27
click at [639, 314] on select "Waiting for Artwork Waiting for Diecut Waiting for Mockup Waiting for DTP Waiti…" at bounding box center [642, 314] width 373 height 16
select select "dtp_in_process"
click at [456, 306] on select "Waiting for Artwork Waiting for Diecut Waiting for Mockup Waiting for DTP Waiti…" at bounding box center [642, 314] width 373 height 16
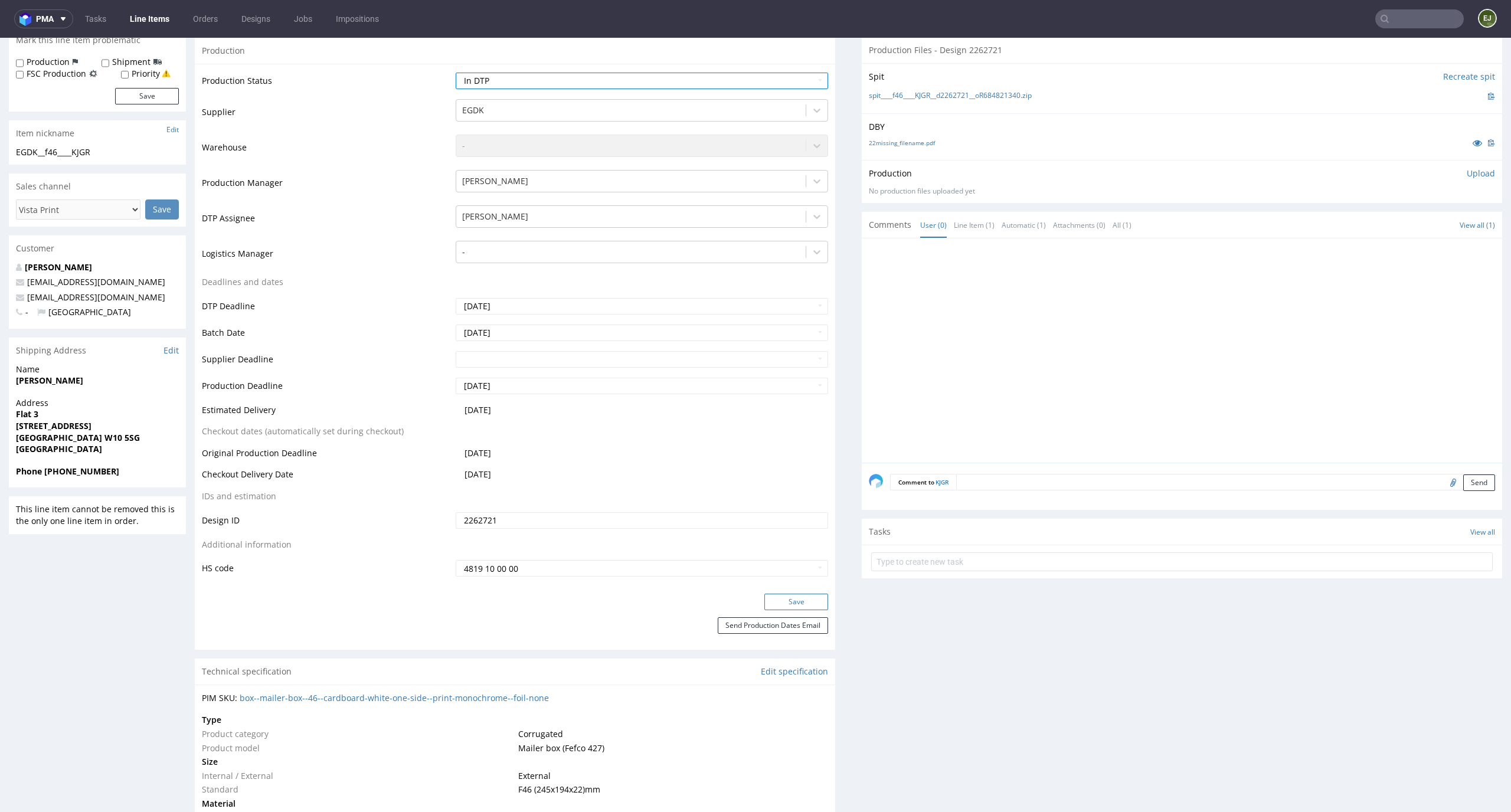
click at [794, 597] on button "Save" at bounding box center [796, 601] width 64 height 16
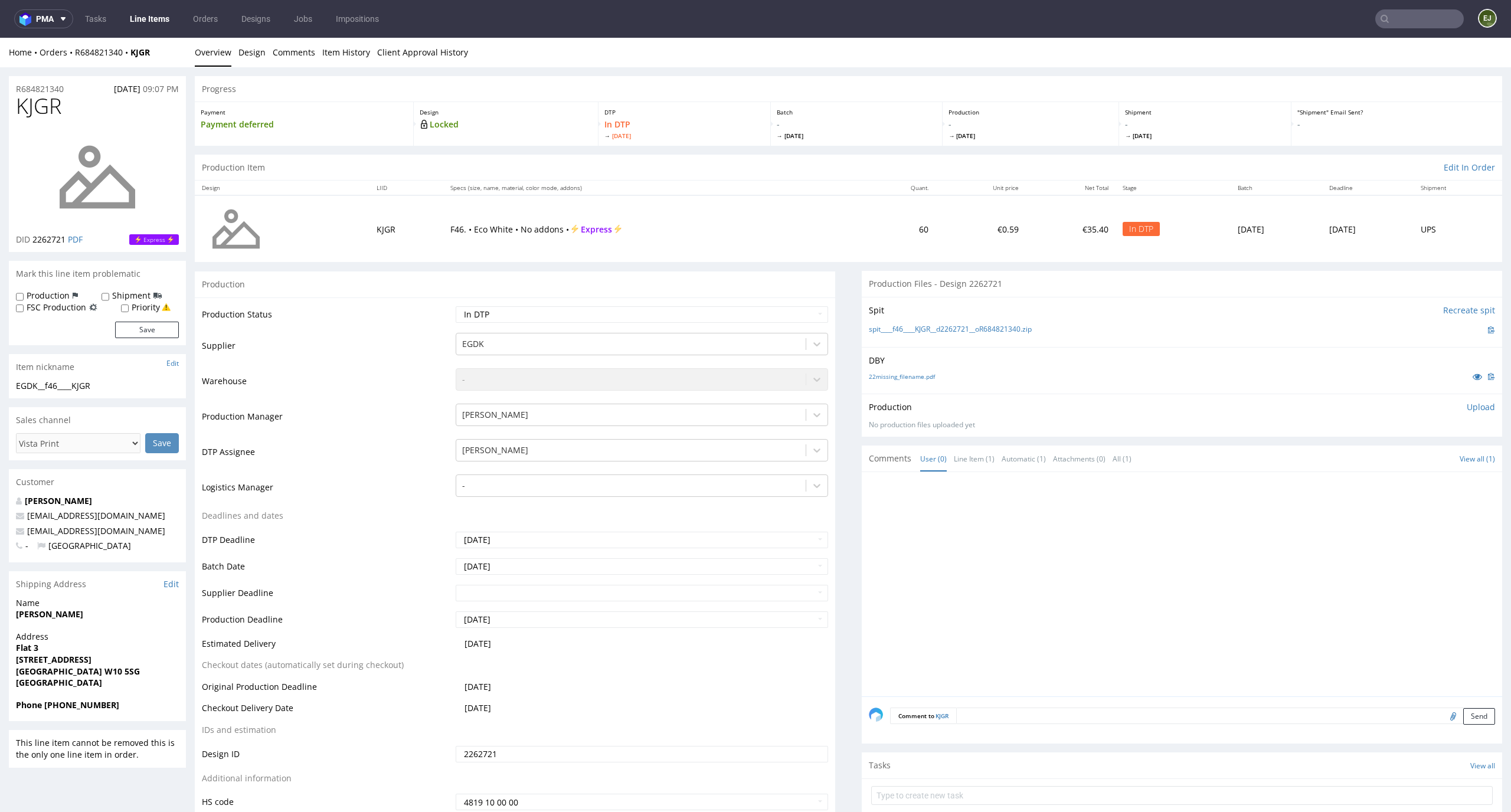
scroll to position [226, 0]
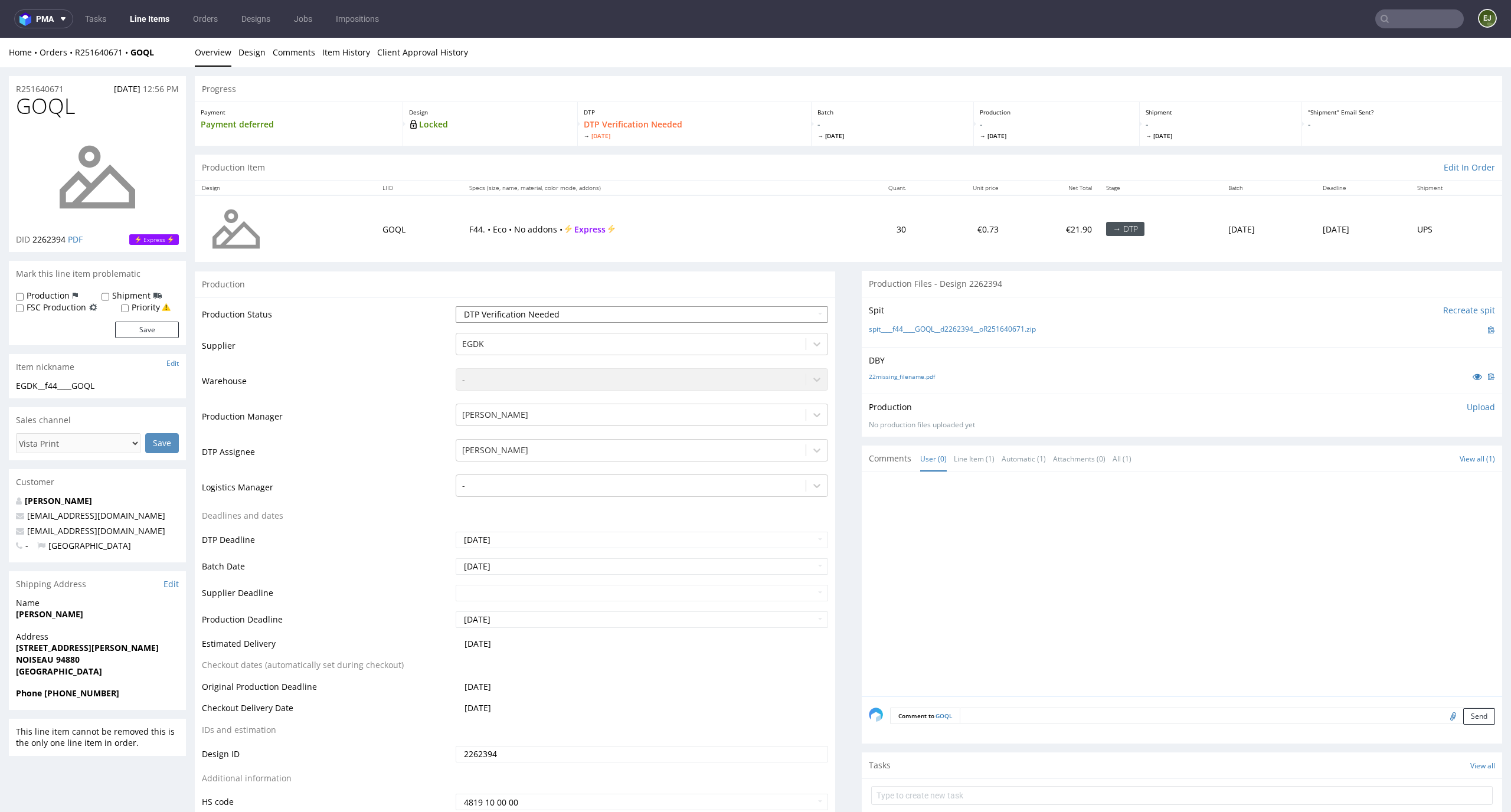
click at [694, 315] on select "Waiting for Artwork Waiting for Diecut Waiting for Mockup Waiting for DTP Waiti…" at bounding box center [642, 314] width 373 height 16
select select "dtp_in_process"
click at [456, 306] on select "Waiting for Artwork Waiting for Diecut Waiting for Mockup Waiting for DTP Waiti…" at bounding box center [642, 314] width 373 height 16
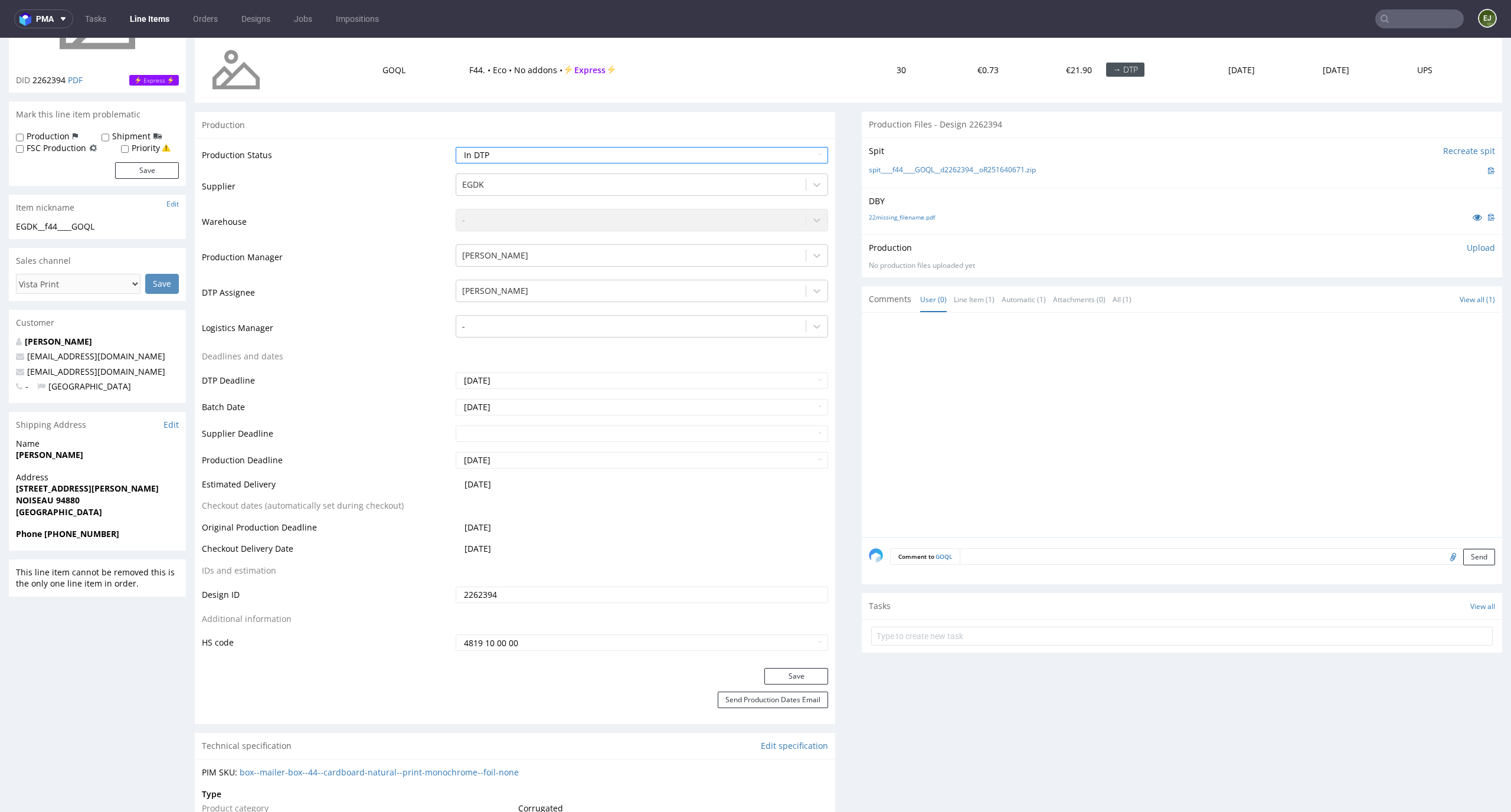
scroll to position [186, 0]
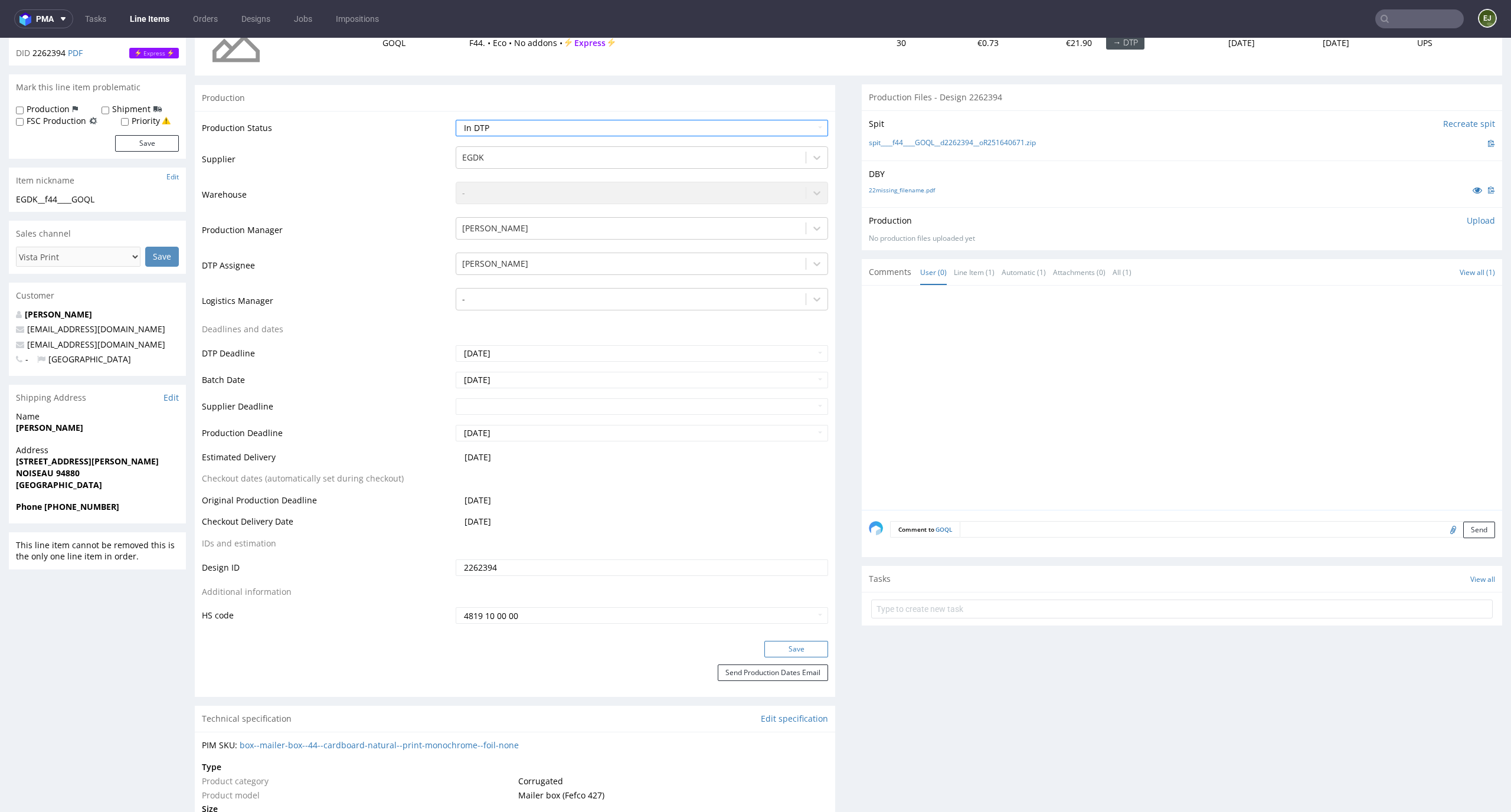
click at [802, 652] on button "Save" at bounding box center [796, 649] width 64 height 16
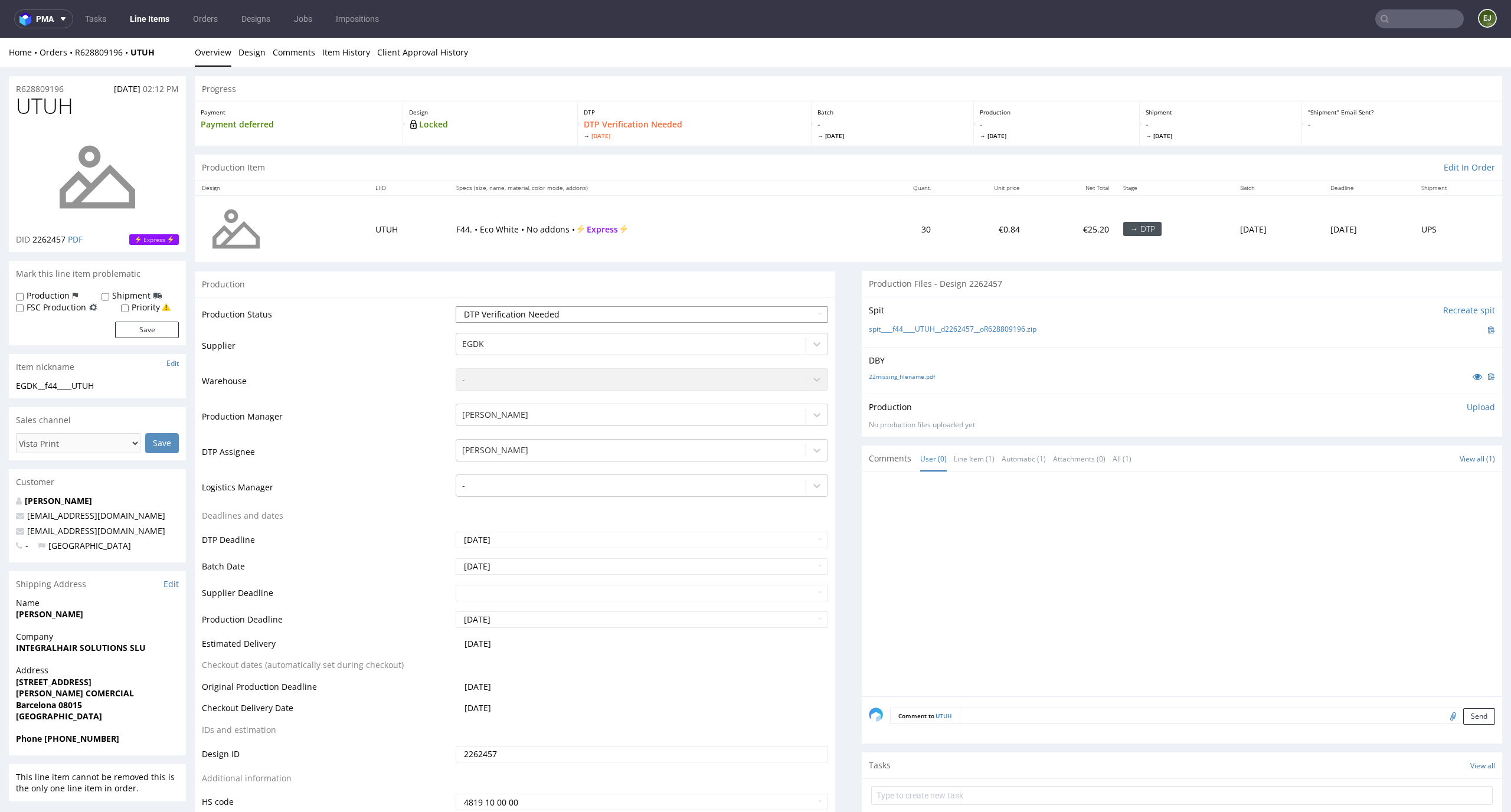
click at [679, 317] on select "Waiting for Artwork Waiting for Diecut Waiting for Mockup Waiting for DTP Waiti…" at bounding box center [642, 314] width 373 height 16
select select "dtp_in_process"
click at [456, 306] on select "Waiting for Artwork Waiting for Diecut Waiting for Mockup Waiting for DTP Waiti…" at bounding box center [642, 314] width 373 height 16
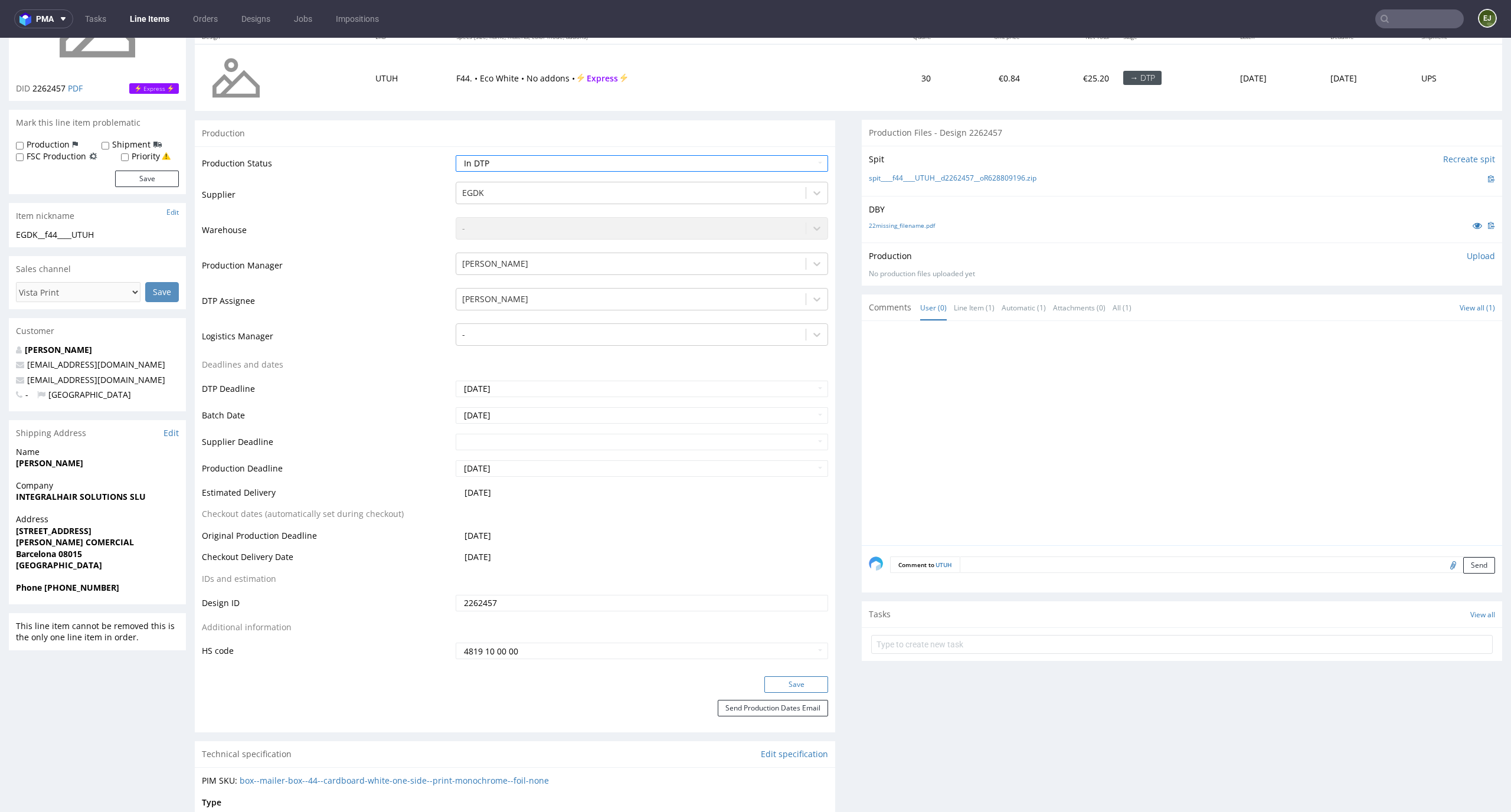
click at [804, 681] on button "Save" at bounding box center [796, 684] width 64 height 16
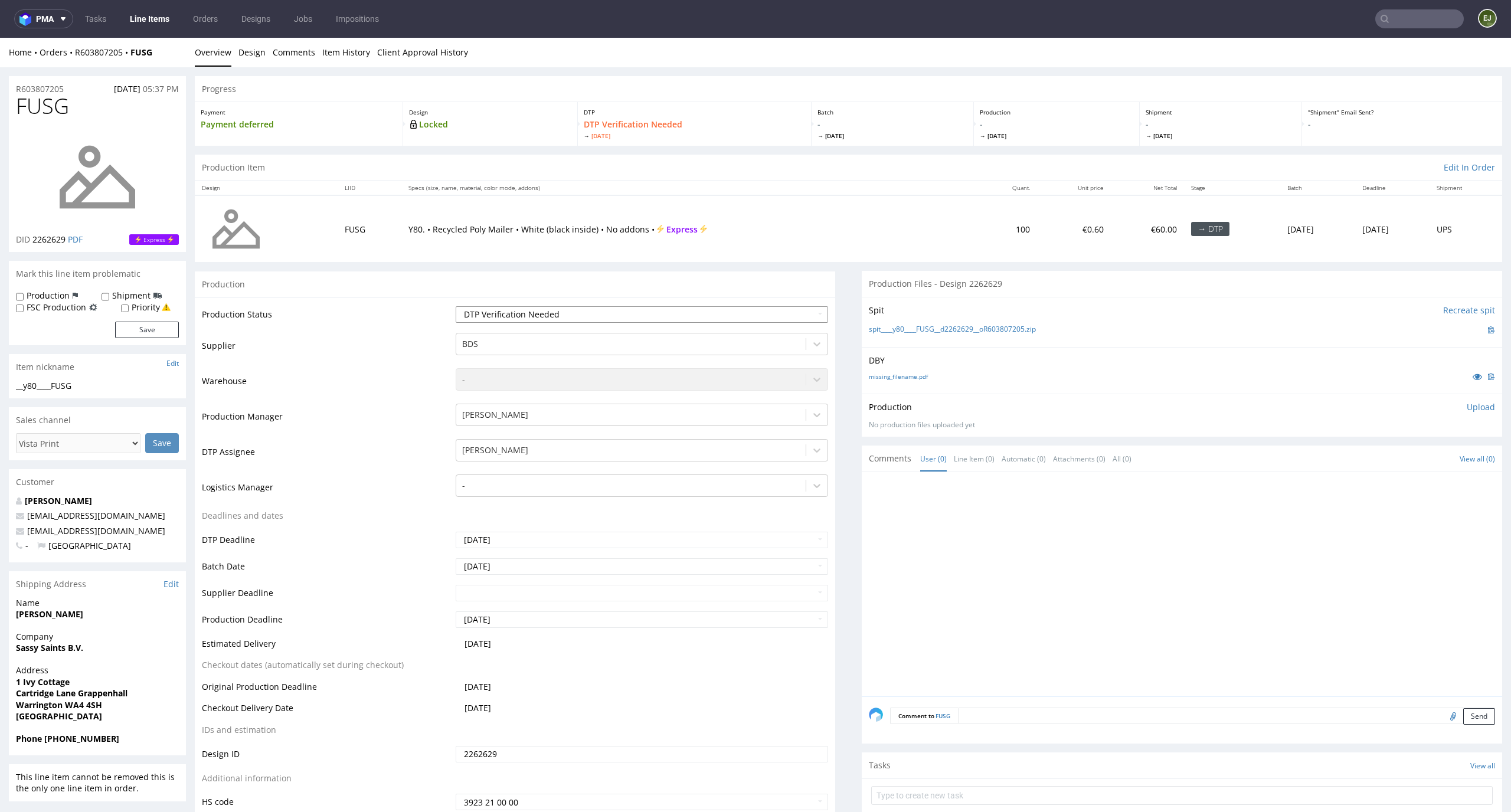
click at [706, 317] on select "Waiting for Artwork Waiting for Diecut Waiting for Mockup Waiting for DTP Waiti…" at bounding box center [642, 314] width 373 height 16
select select "dtp_in_process"
click at [456, 306] on select "Waiting for Artwork Waiting for Diecut Waiting for Mockup Waiting for DTP Waiti…" at bounding box center [642, 314] width 373 height 16
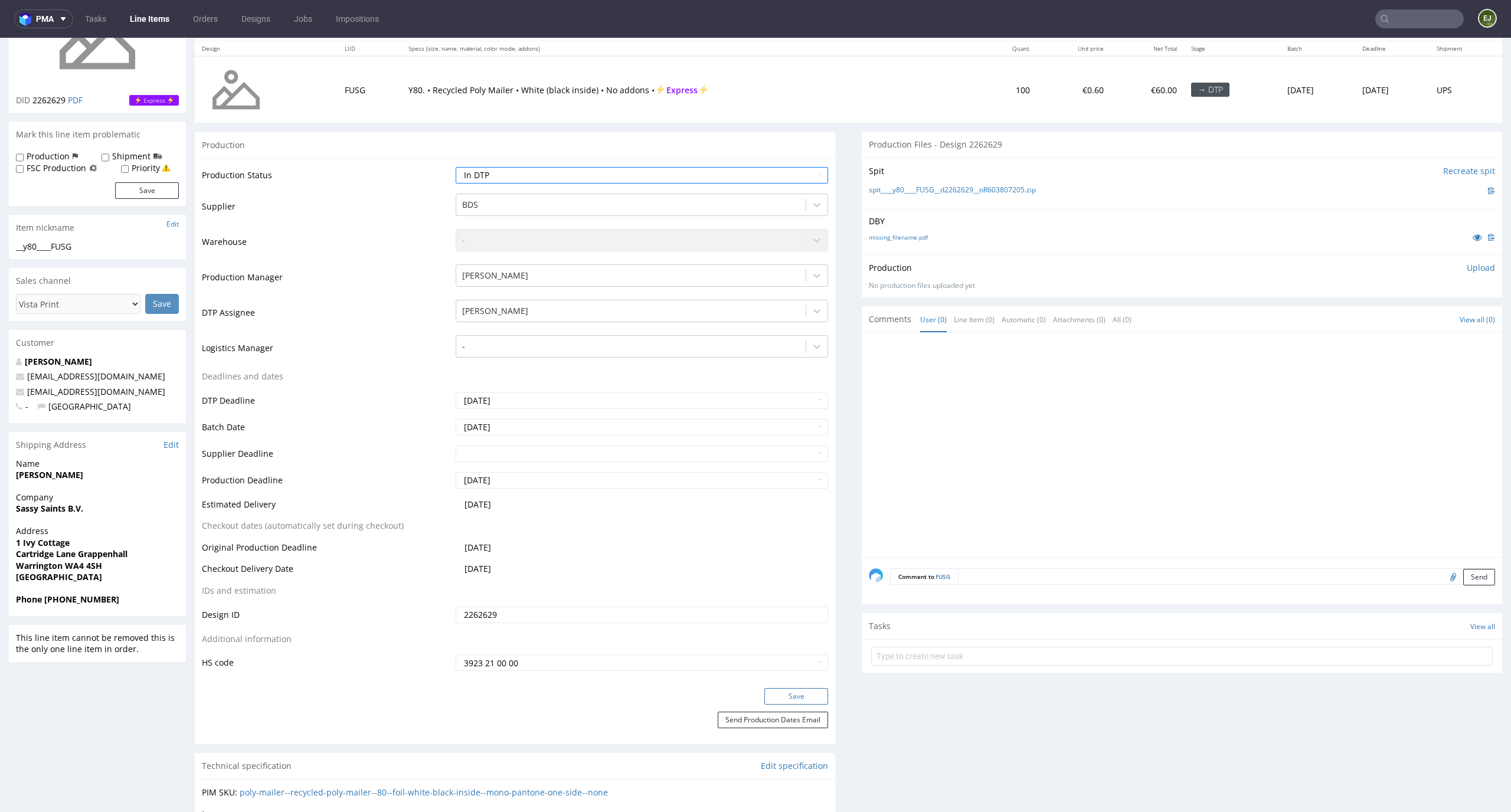
click at [789, 690] on button "Save" at bounding box center [796, 696] width 64 height 16
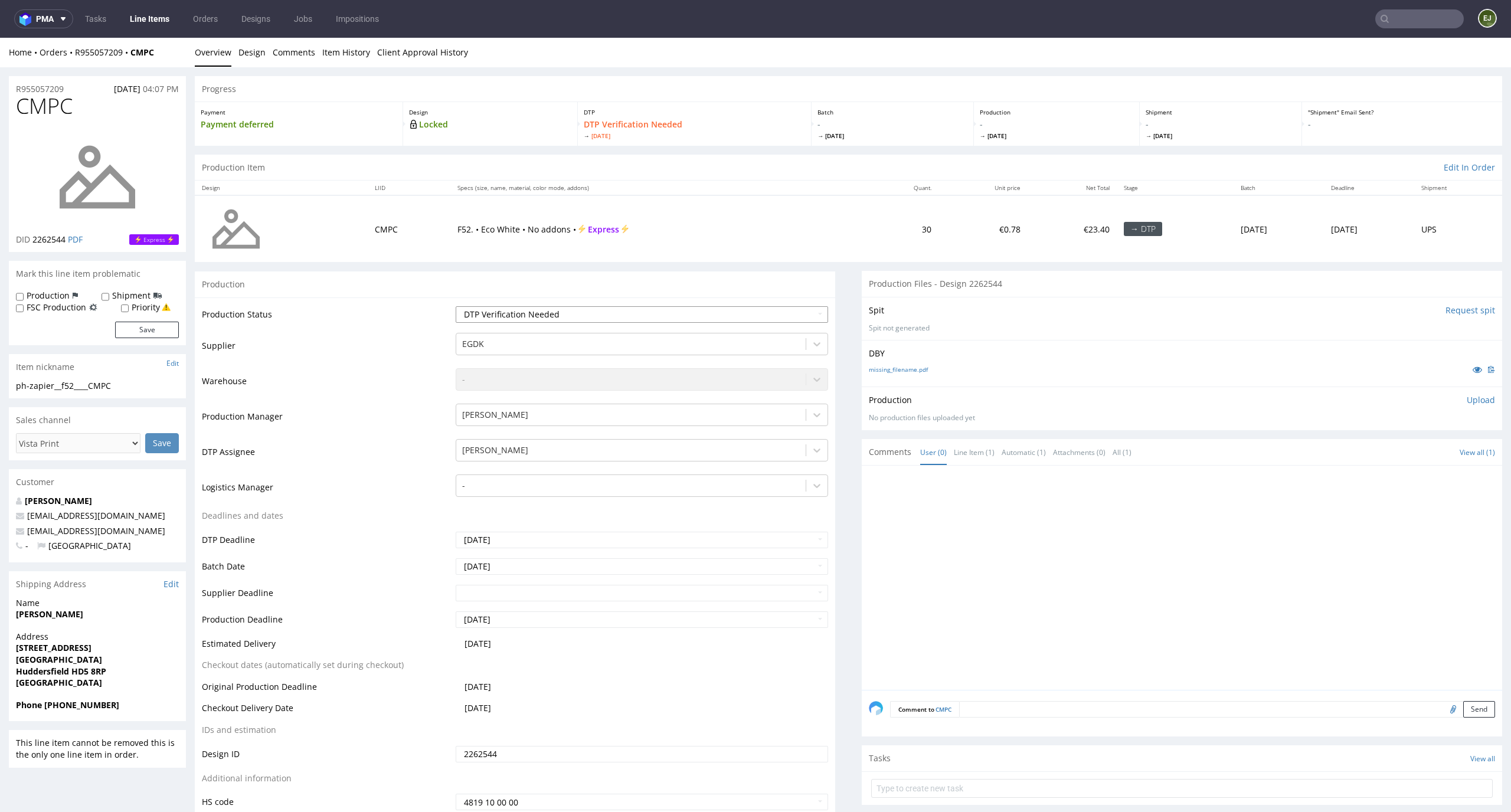
click at [709, 320] on select "Waiting for Artwork Waiting for Diecut Waiting for Mockup Waiting for DTP Waiti…" at bounding box center [642, 314] width 373 height 16
select select "dtp_in_process"
click at [456, 306] on select "Waiting for Artwork Waiting for Diecut Waiting for Mockup Waiting for DTP Waiti…" at bounding box center [642, 314] width 373 height 16
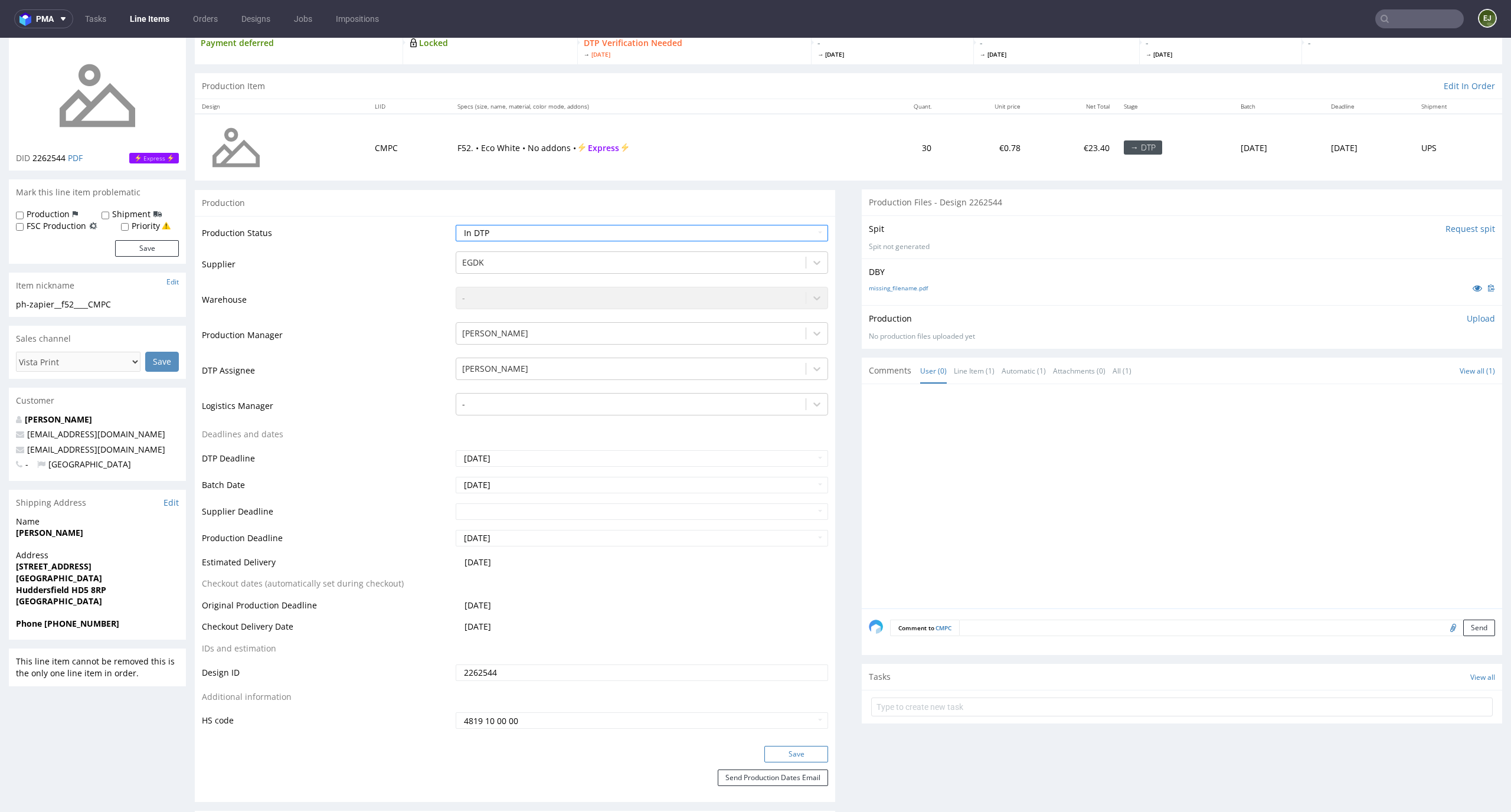
click at [798, 757] on button "Save" at bounding box center [796, 754] width 64 height 16
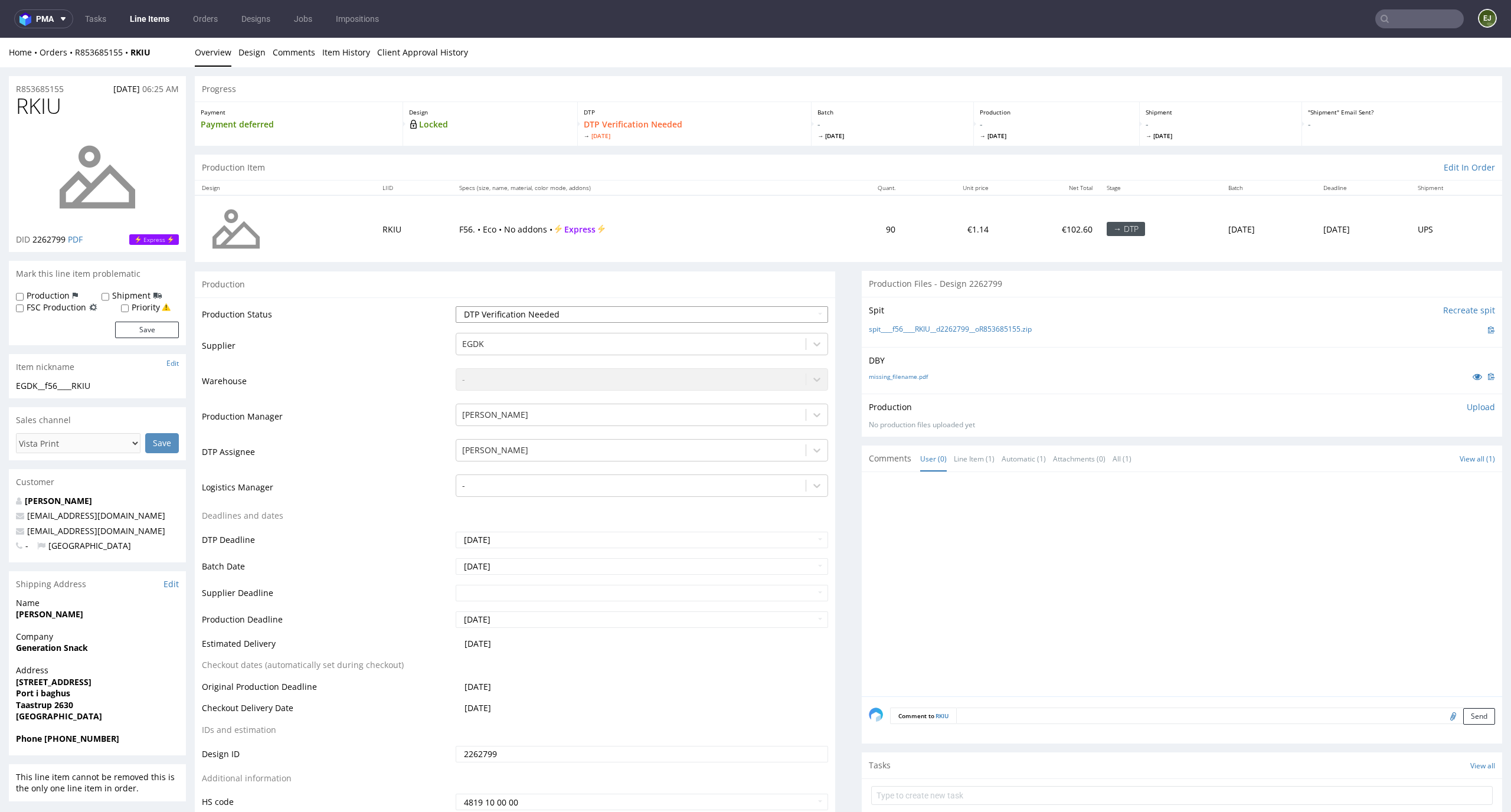
click at [803, 311] on select "Waiting for Artwork Waiting for Diecut Waiting for Mockup Waiting for DTP Waiti…" at bounding box center [642, 314] width 373 height 16
select select "dtp_in_process"
click at [456, 306] on select "Waiting for Artwork Waiting for Diecut Waiting for Mockup Waiting for DTP Waiti…" at bounding box center [642, 314] width 373 height 16
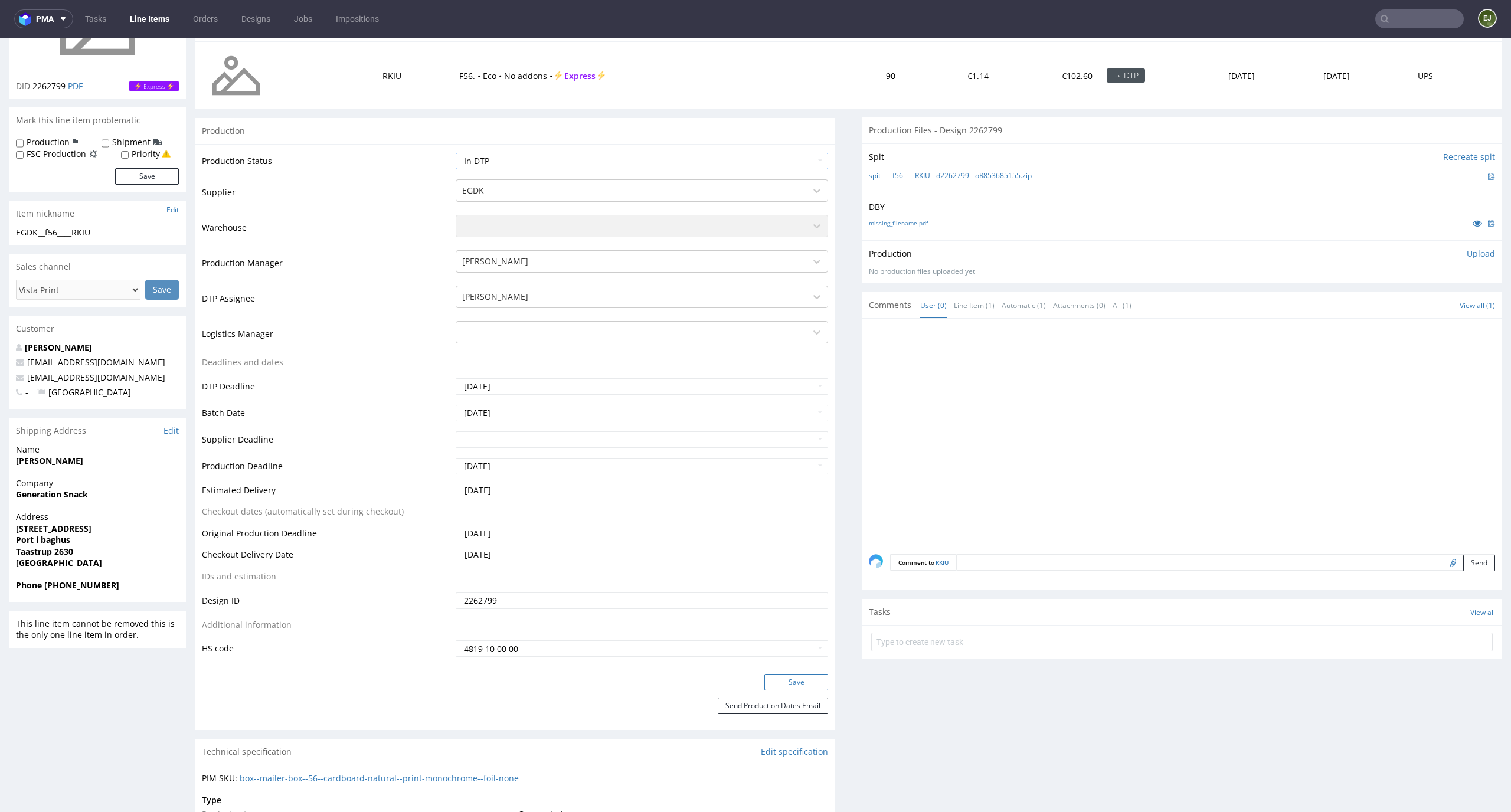
click at [799, 676] on button "Save" at bounding box center [796, 682] width 64 height 16
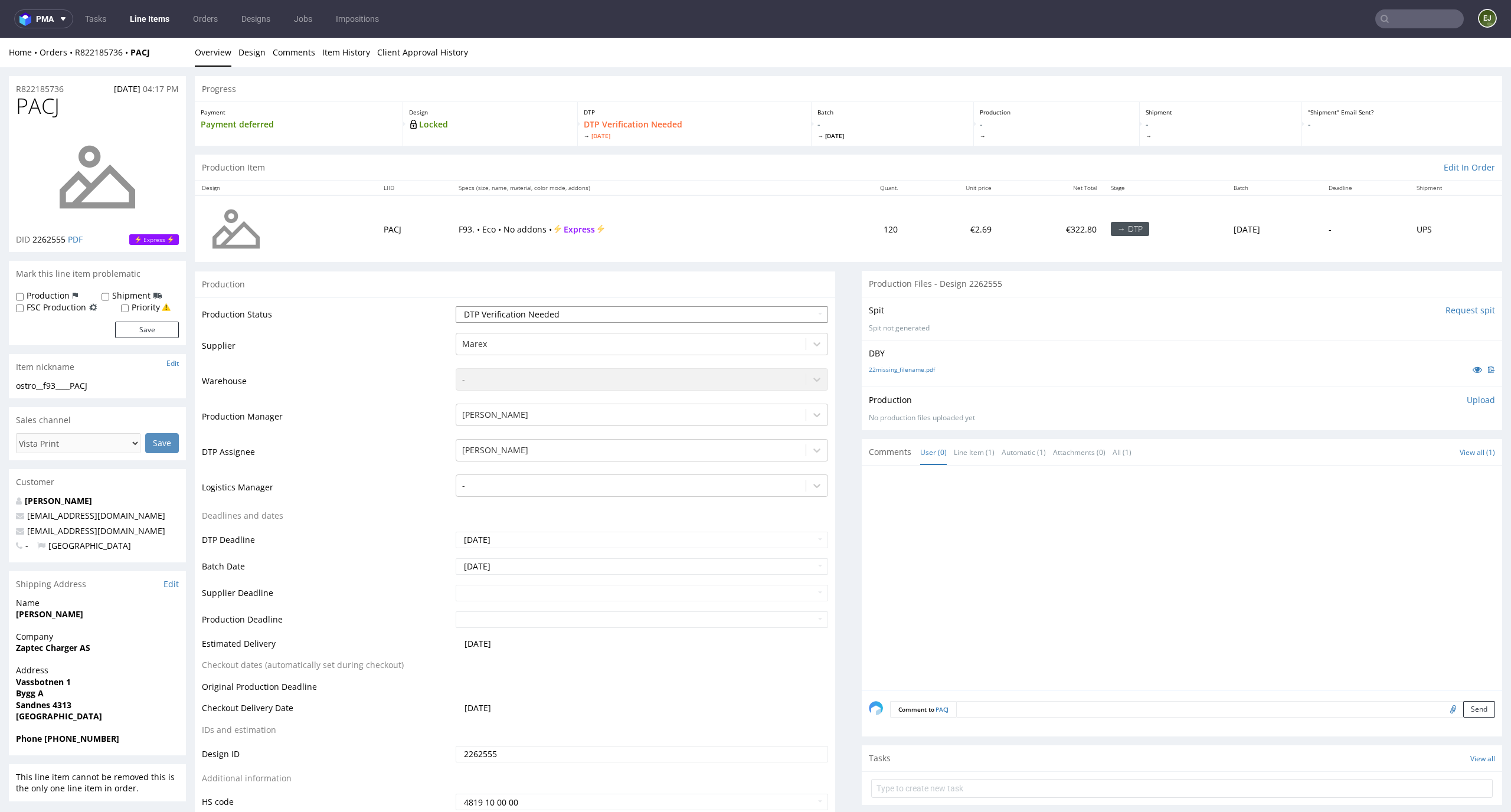
click at [733, 314] on select "Waiting for Artwork Waiting for Diecut Waiting for Mockup Waiting for DTP Waiti…" at bounding box center [642, 314] width 373 height 16
select select "dtp_in_process"
click at [456, 306] on select "Waiting for Artwork Waiting for Diecut Waiting for Mockup Waiting for DTP Waiti…" at bounding box center [642, 314] width 373 height 16
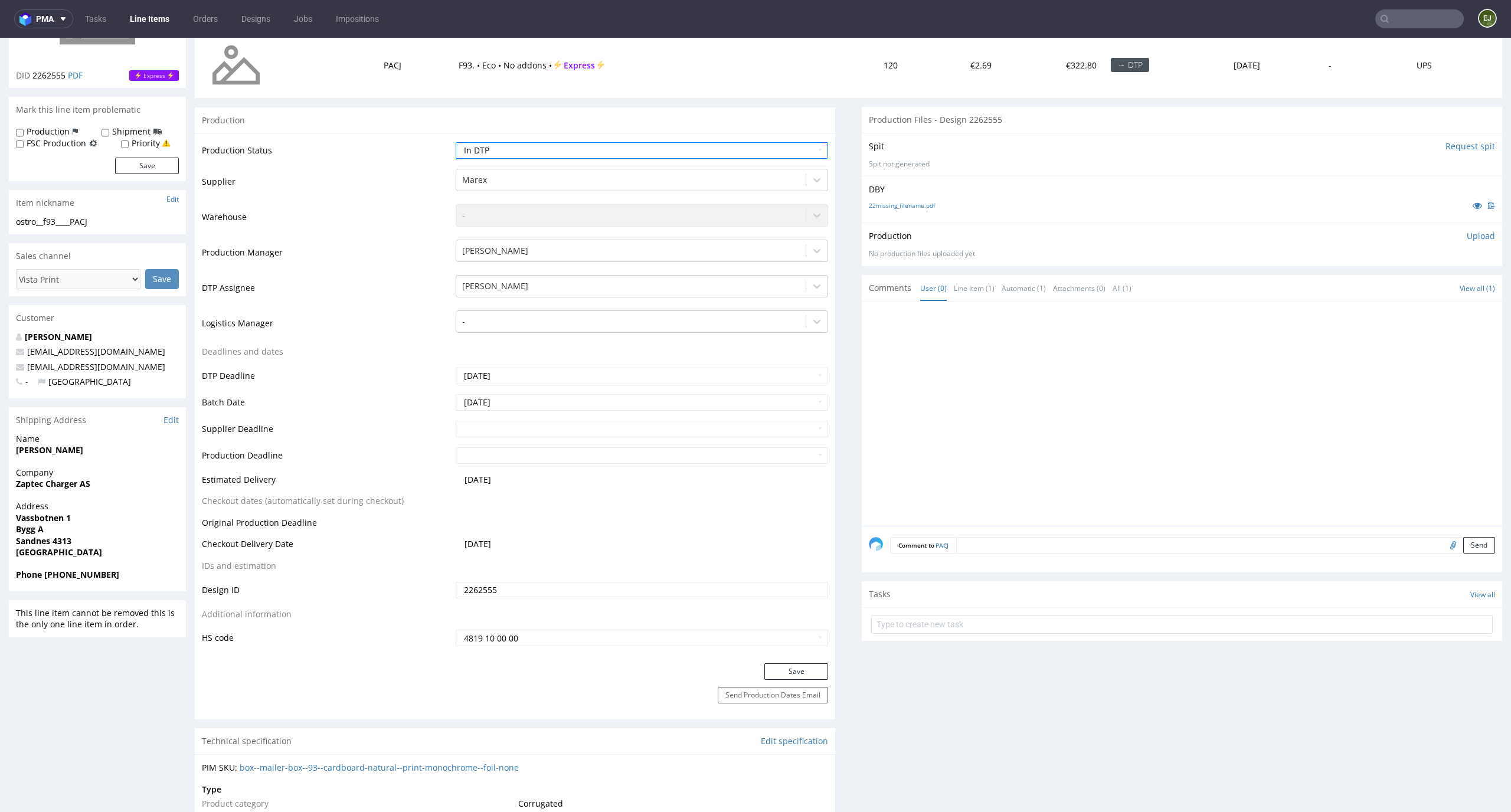
scroll to position [191, 0]
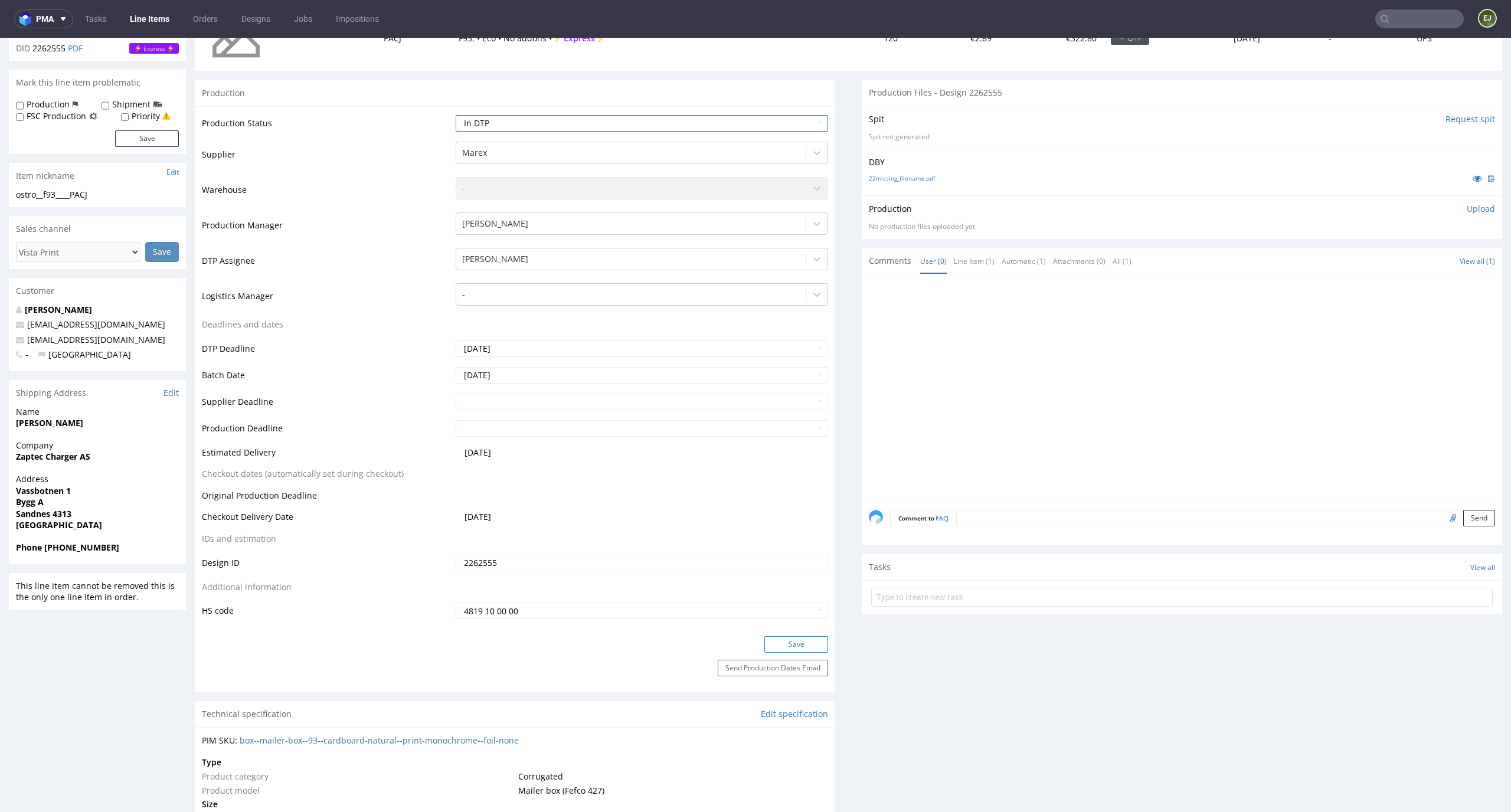
click at [779, 645] on button "Save" at bounding box center [796, 644] width 64 height 16
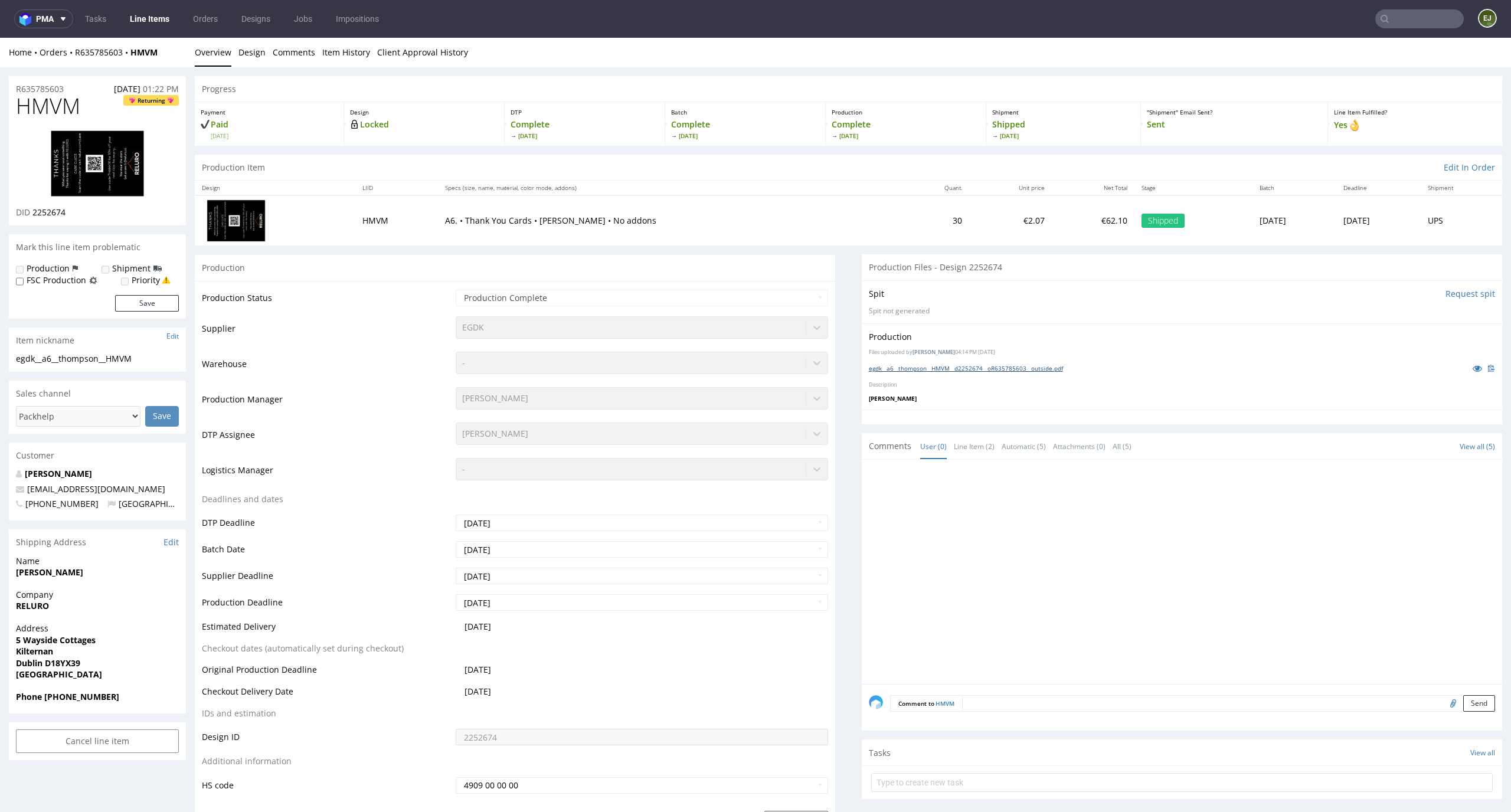
click at [929, 370] on link "egdk__a6__thompson__HMVM__d2252674__oR635785603__outside.pdf" at bounding box center [965, 368] width 194 height 8
click at [114, 148] on img at bounding box center [97, 164] width 94 height 68
drag, startPoint x: 69, startPoint y: 214, endPoint x: 33, endPoint y: 214, distance: 36.0
click at [33, 214] on div "DID 2252674" at bounding box center [97, 212] width 163 height 12
copy span "2252674"
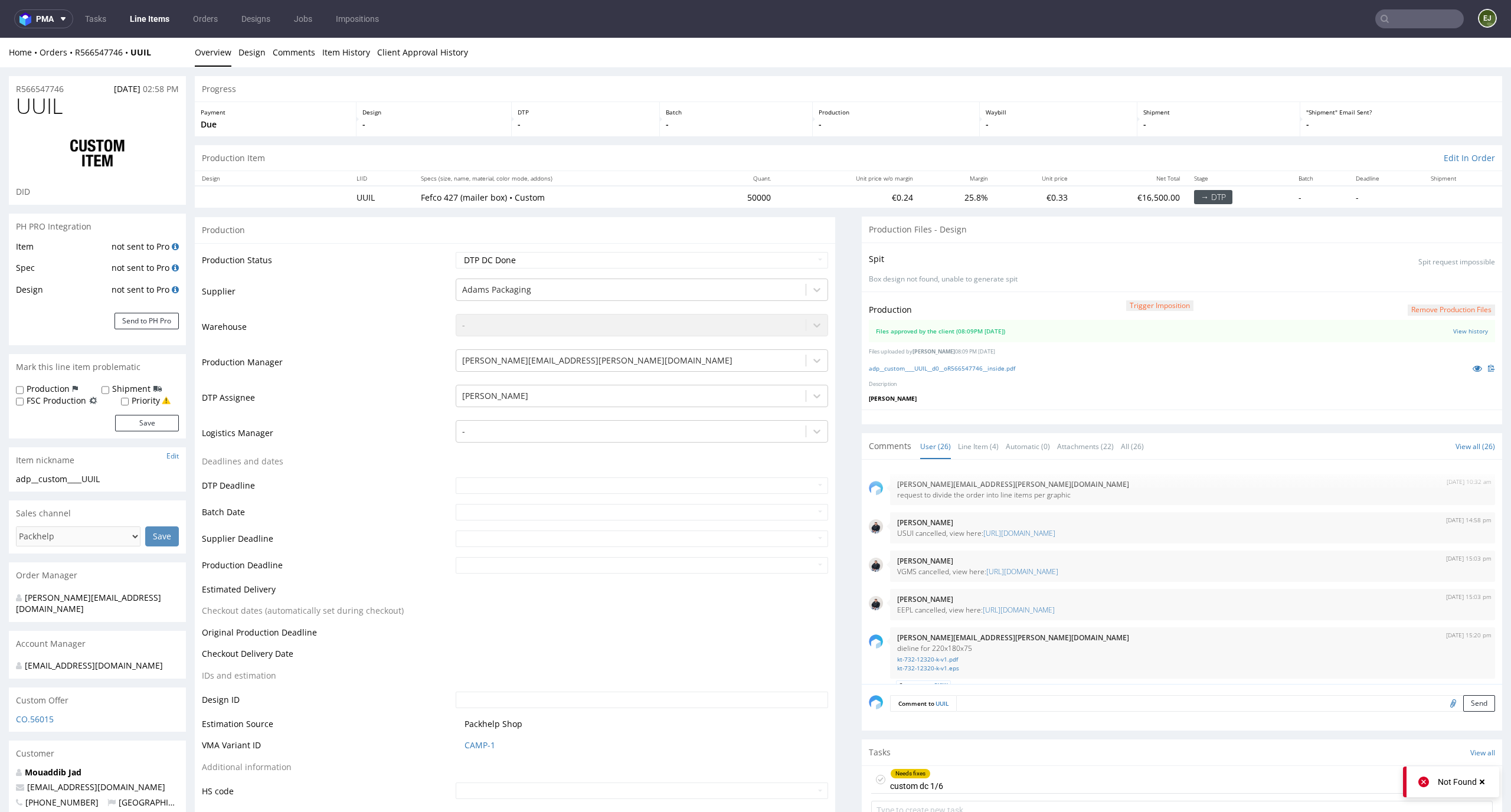
scroll to position [1267, 0]
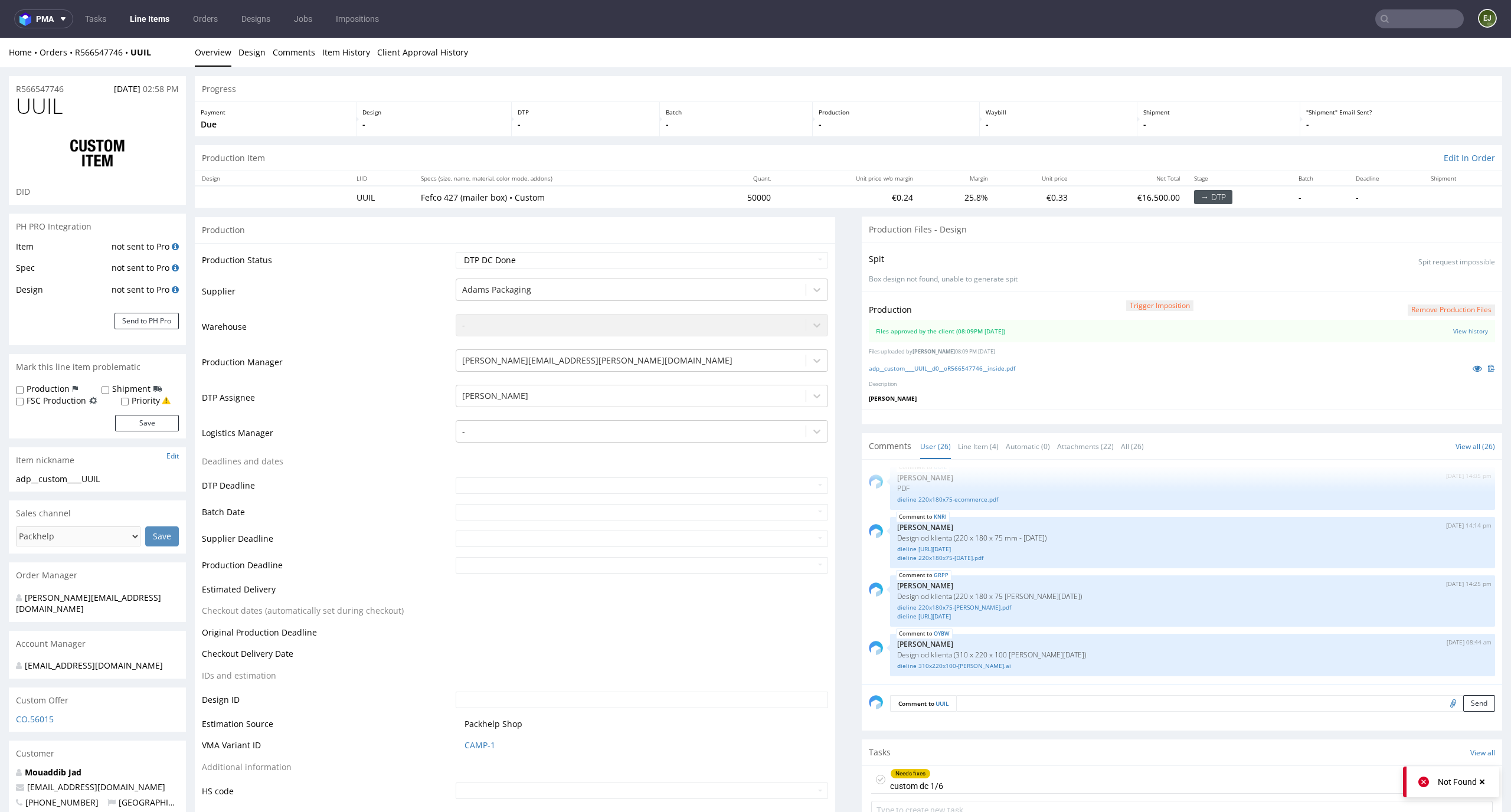
click at [979, 413] on div at bounding box center [1182, 417] width 640 height 15
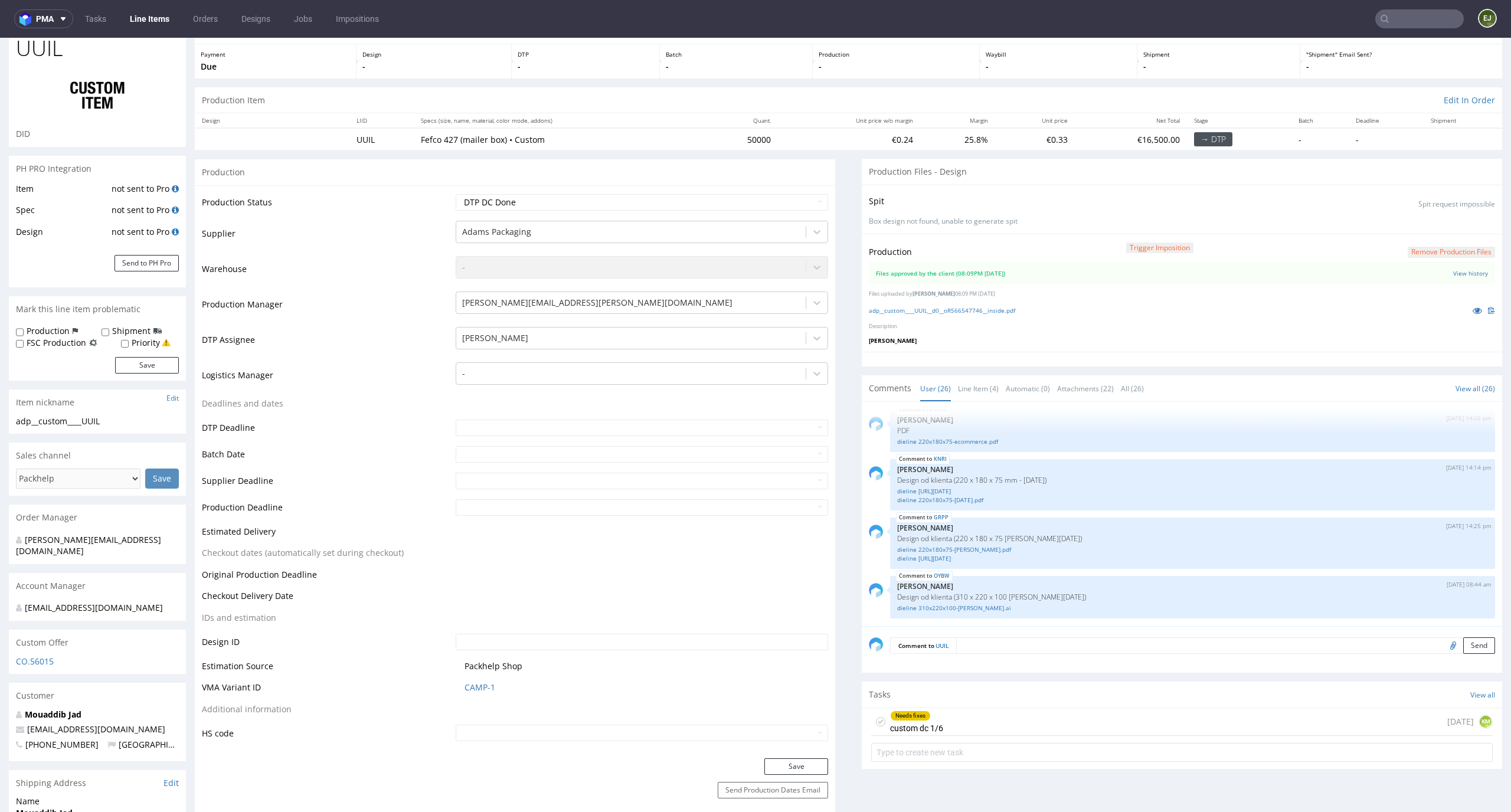
scroll to position [148, 0]
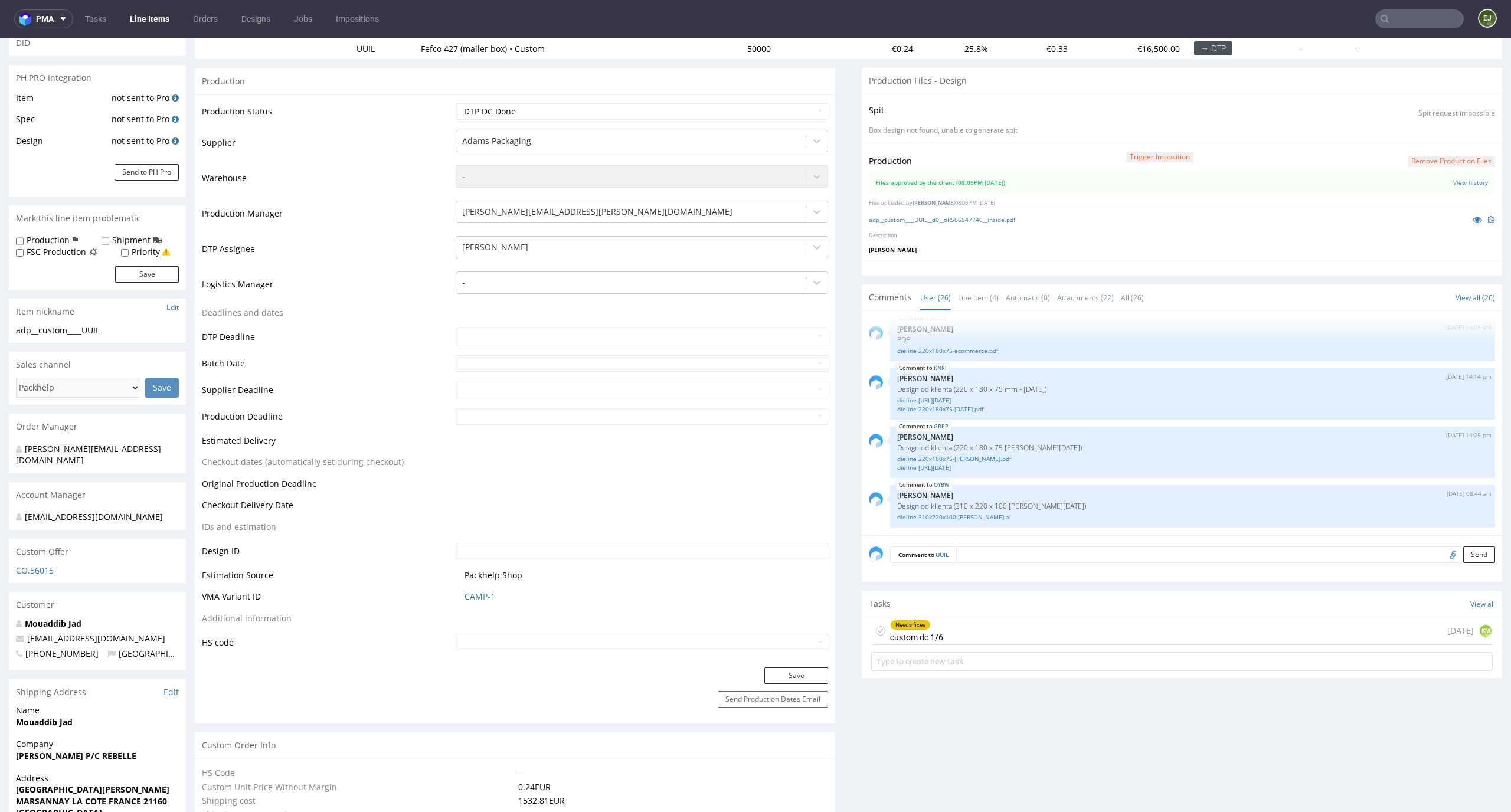
click at [975, 633] on div "Needs fixes custom dc 1/6 [DATE] KM" at bounding box center [1181, 630] width 622 height 28
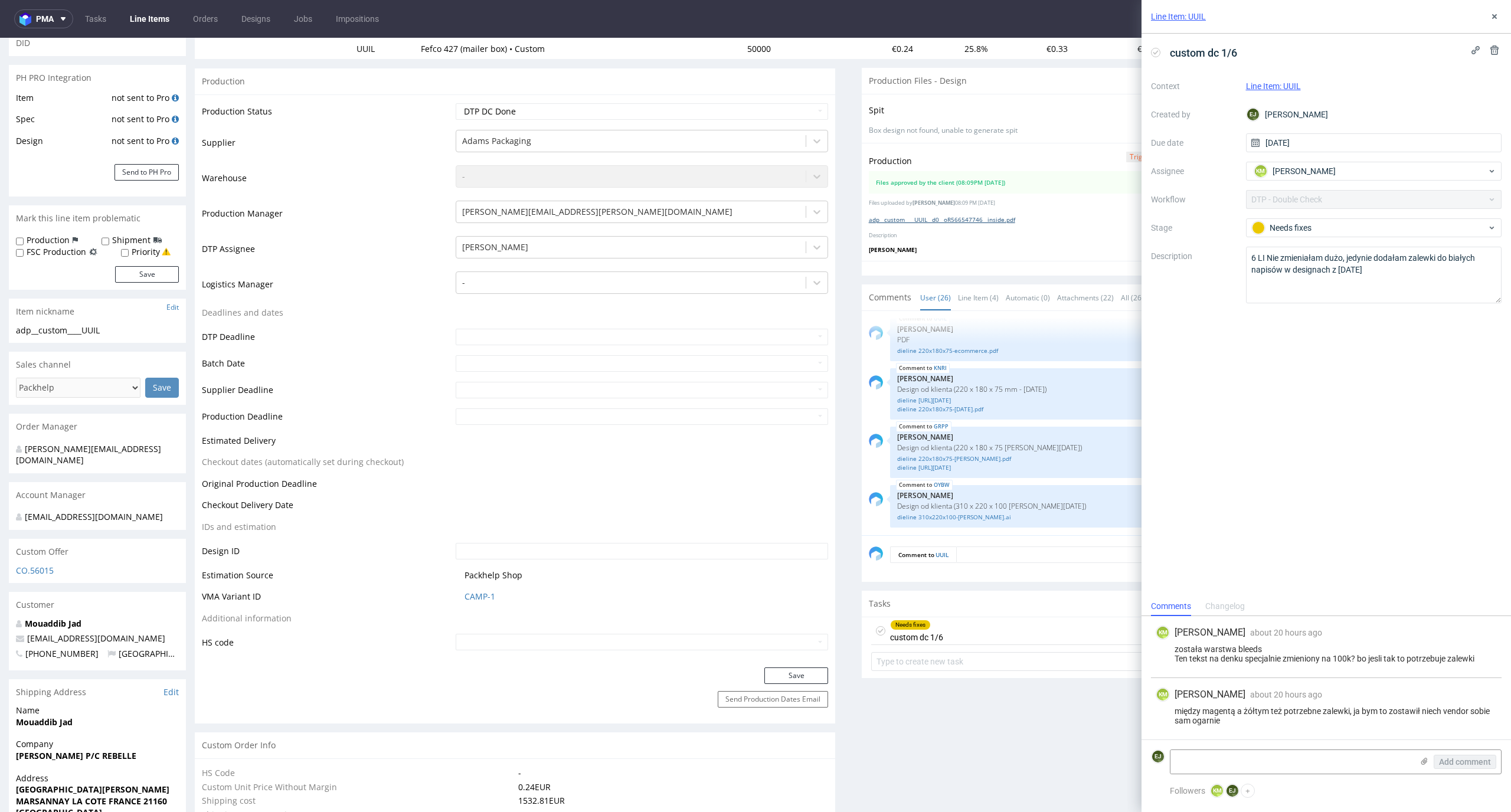
click at [921, 222] on link "adp__custom____UUIL__d0__oR566547746__inside.pdf" at bounding box center [942, 220] width 147 height 8
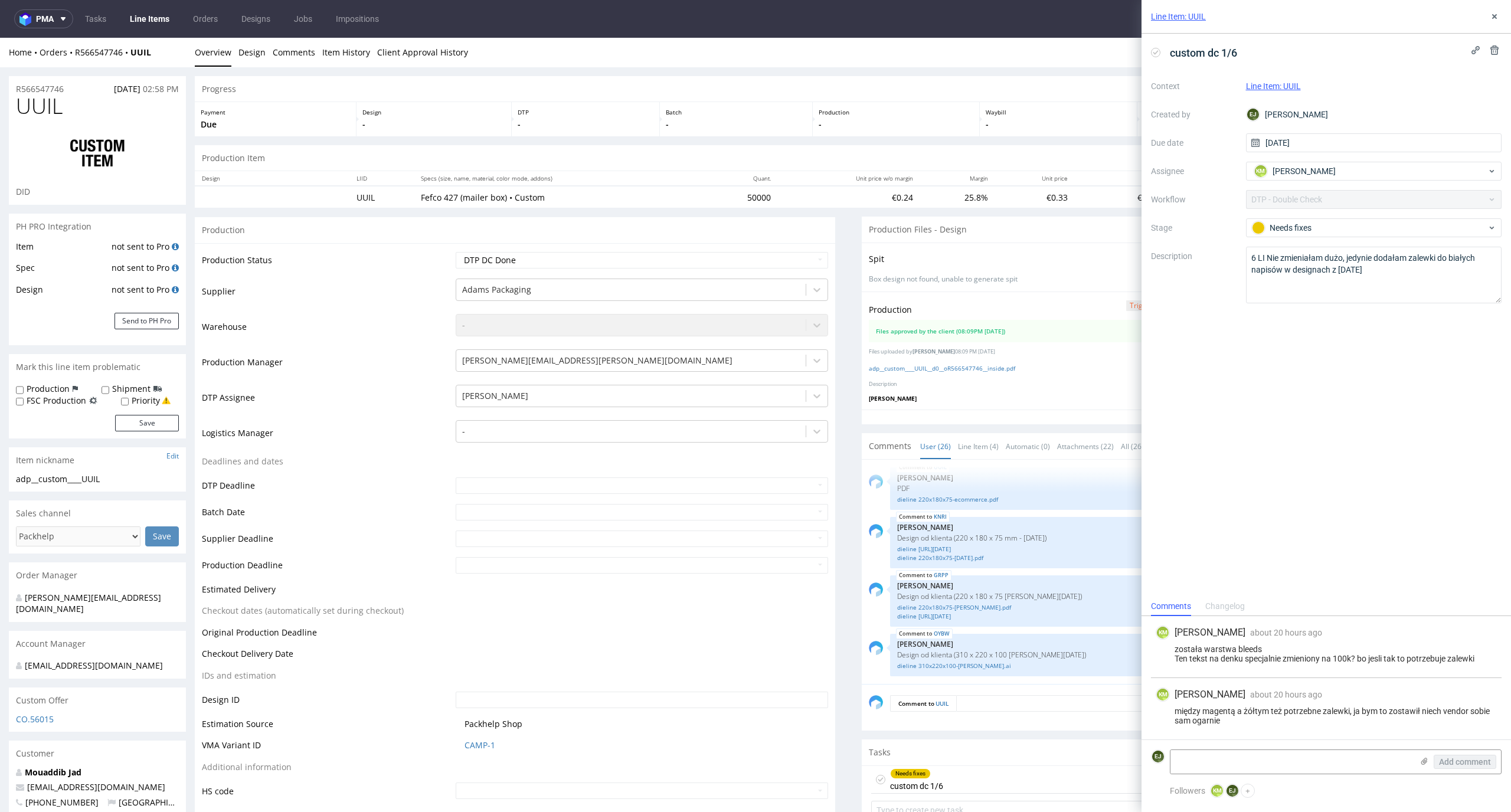
click at [963, 127] on div "Production -" at bounding box center [896, 119] width 168 height 34
click at [943, 365] on link "adp__custom____UUIL__d0__oR566547746__inside.pdf" at bounding box center [942, 368] width 147 height 8
click at [957, 446] on link "Line Item (4)" at bounding box center [978, 446] width 41 height 25
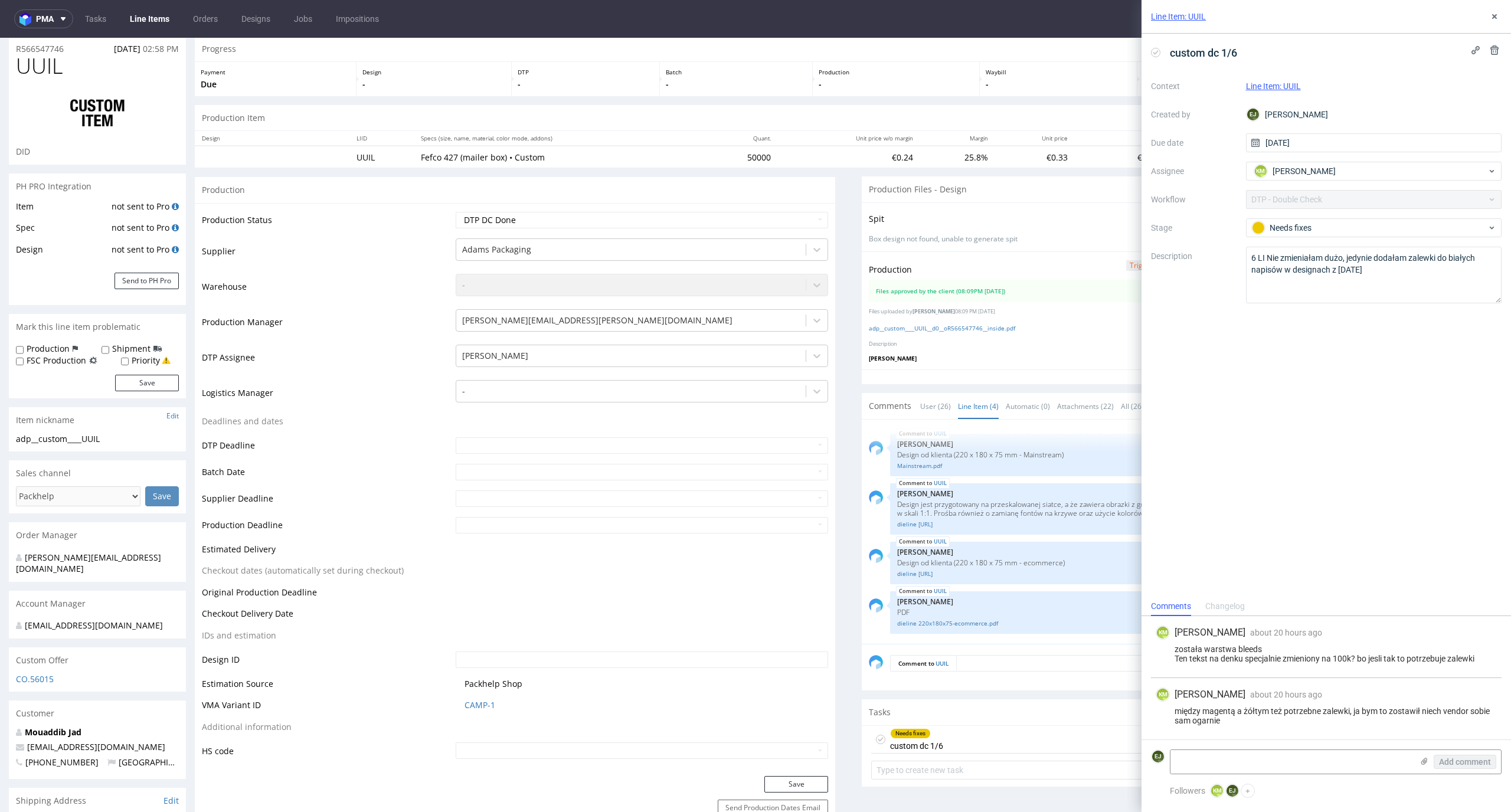
scroll to position [36, 0]
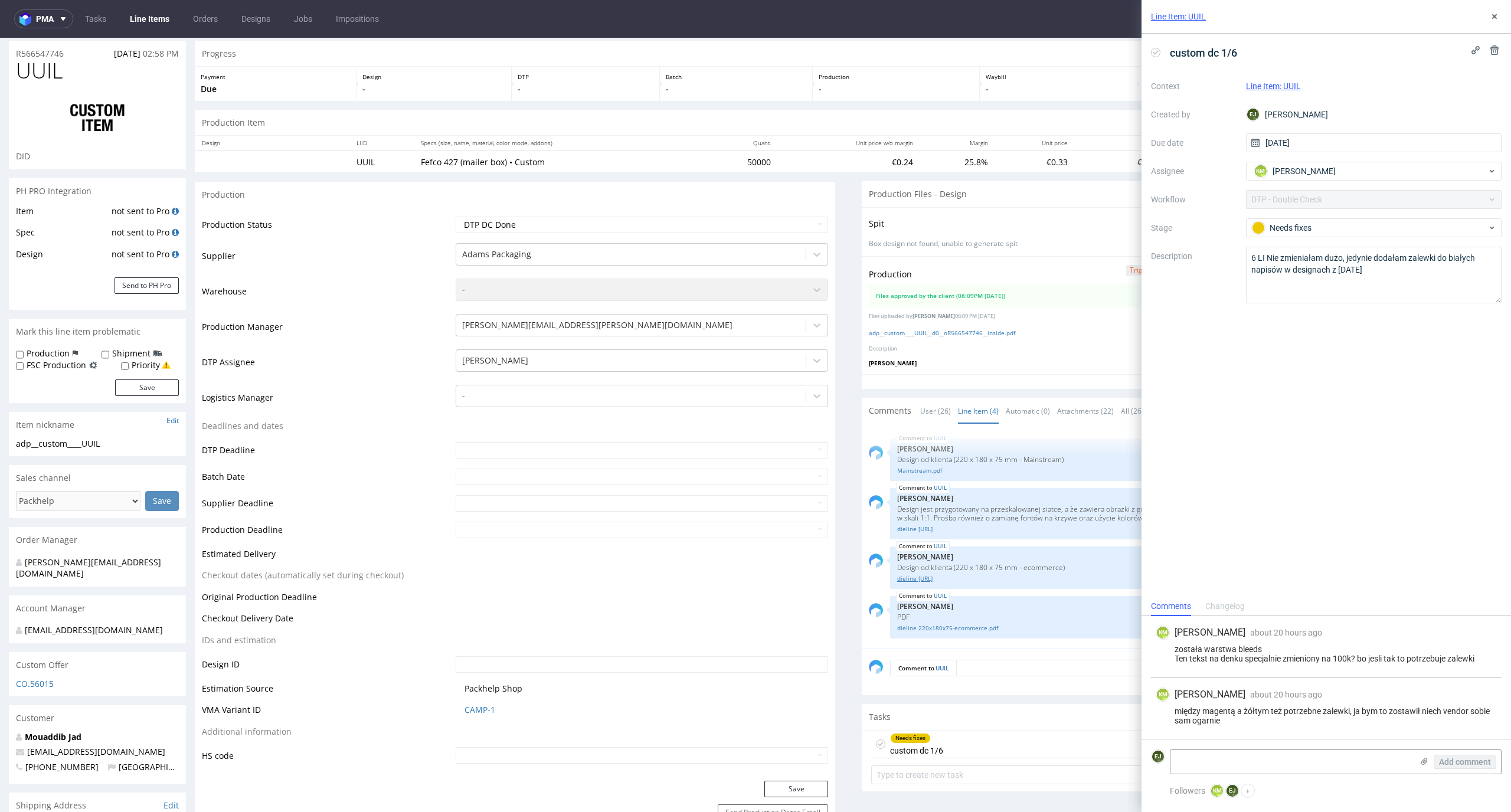
click at [982, 577] on link "dieline 220x180x75-ecommerce.ai" at bounding box center [1192, 578] width 591 height 9
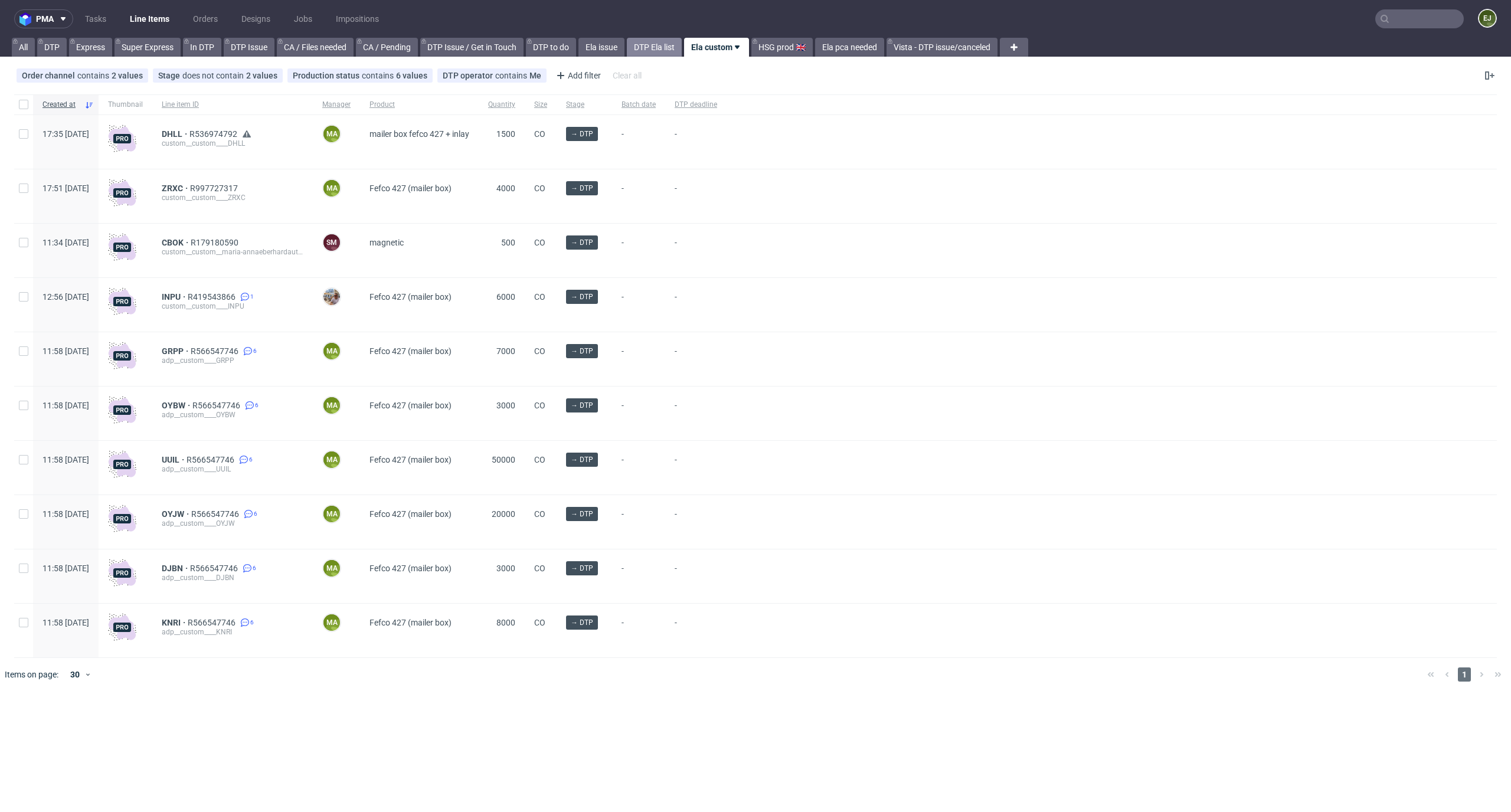
click at [648, 45] on link "DTP Ela list" at bounding box center [654, 47] width 55 height 19
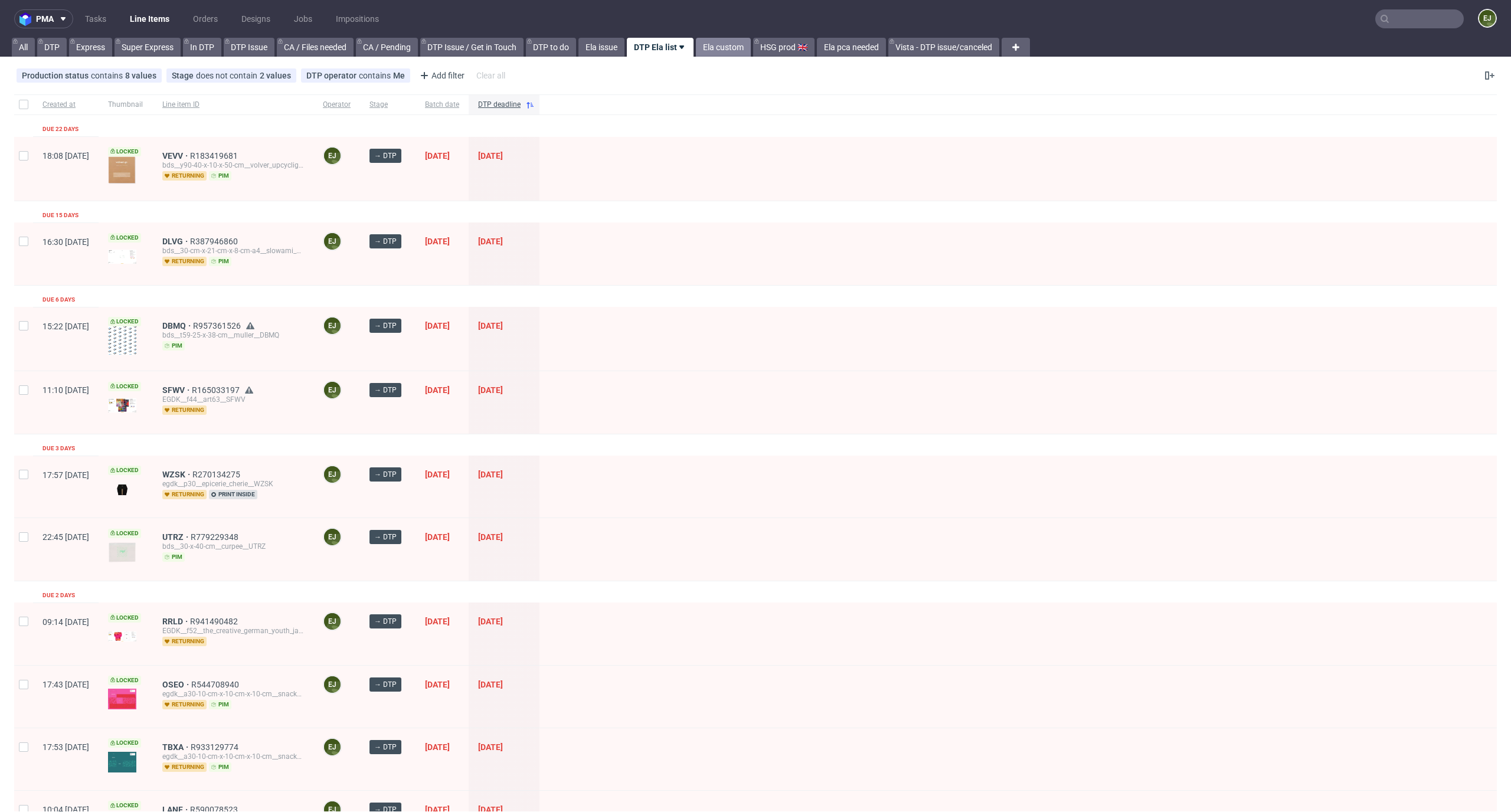
click at [734, 39] on link "Ela custom" at bounding box center [723, 47] width 55 height 19
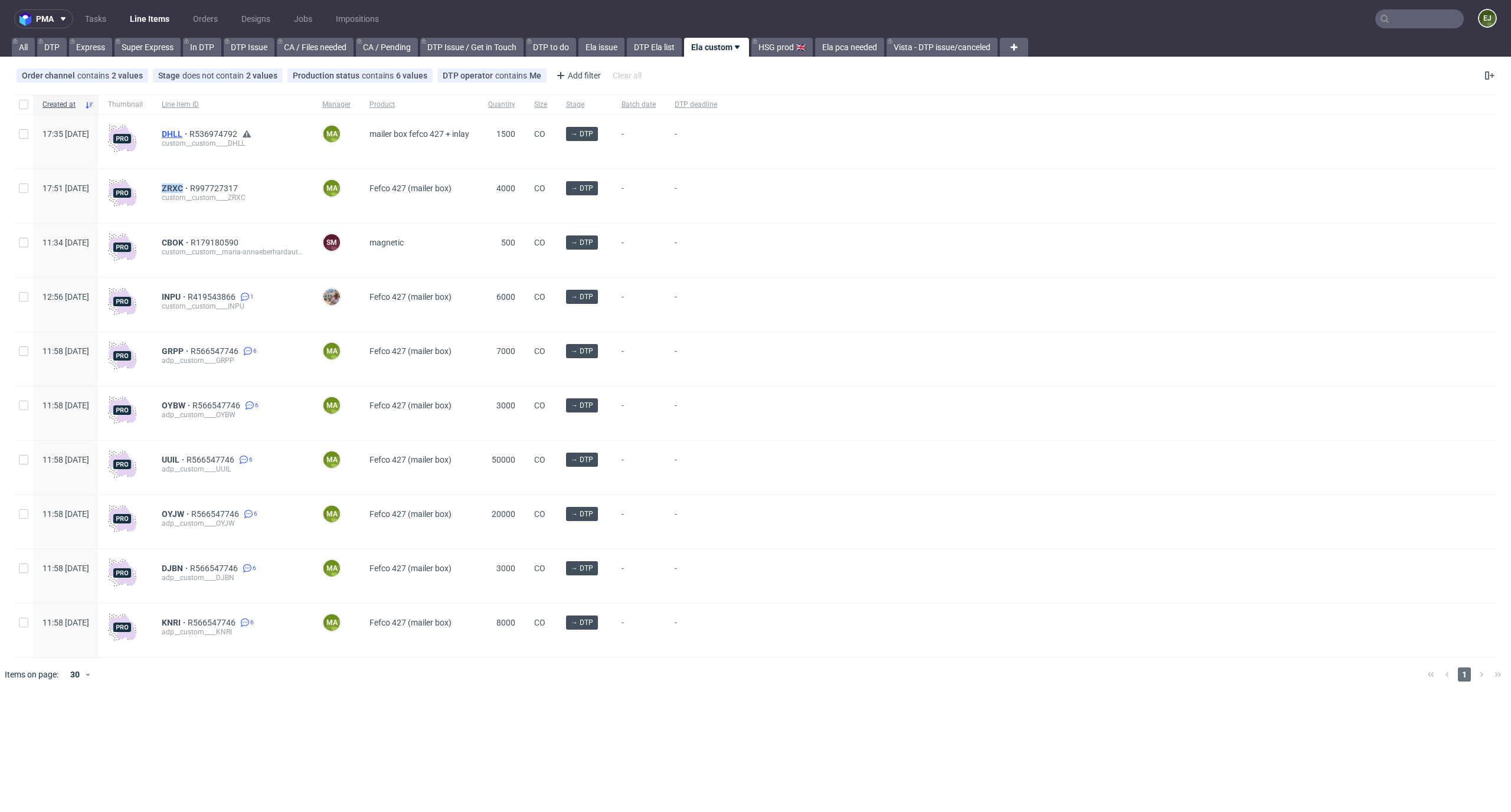
click at [190, 132] on span "DHLL" at bounding box center [175, 134] width 28 height 10
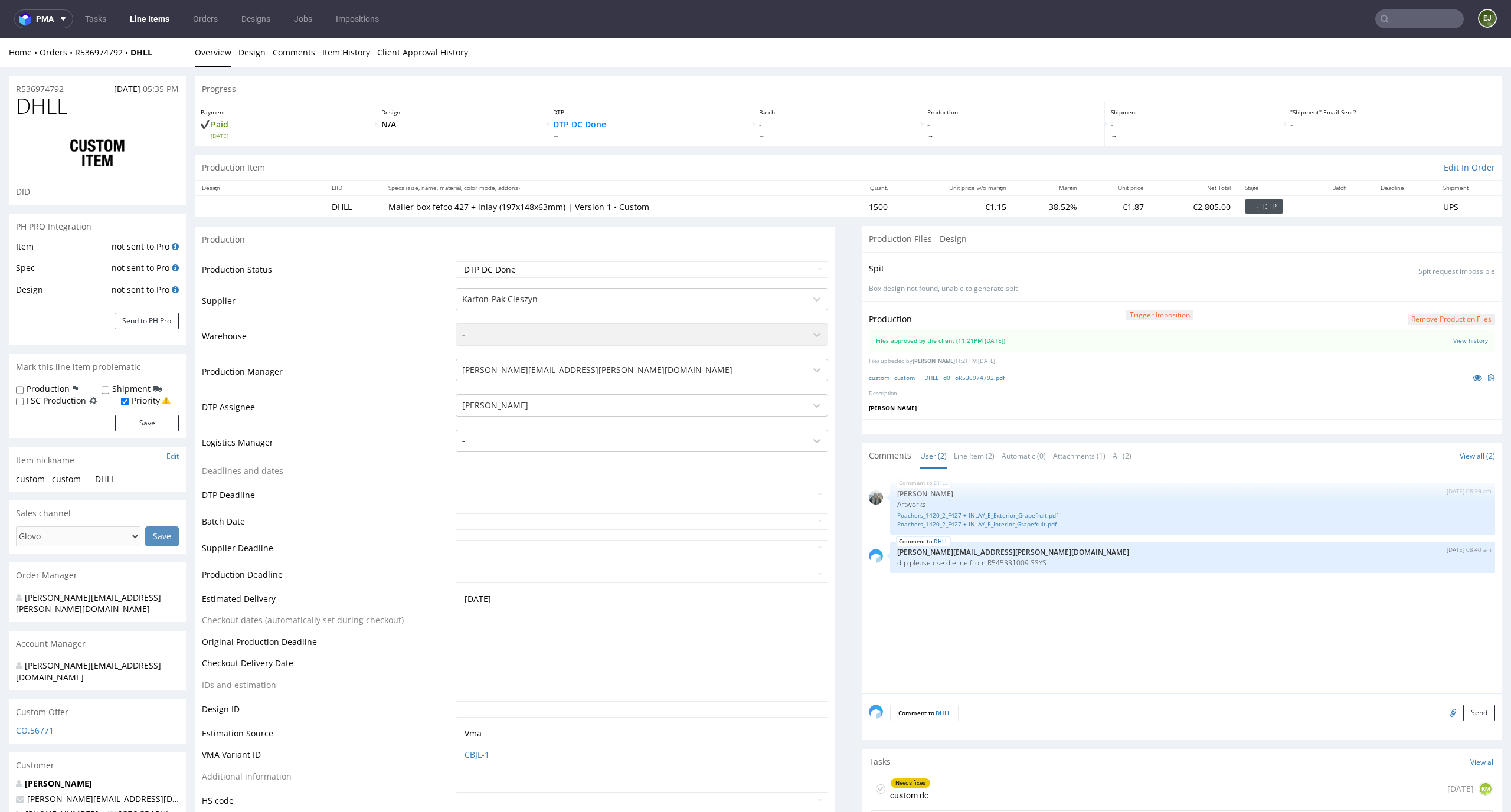
scroll to position [147, 0]
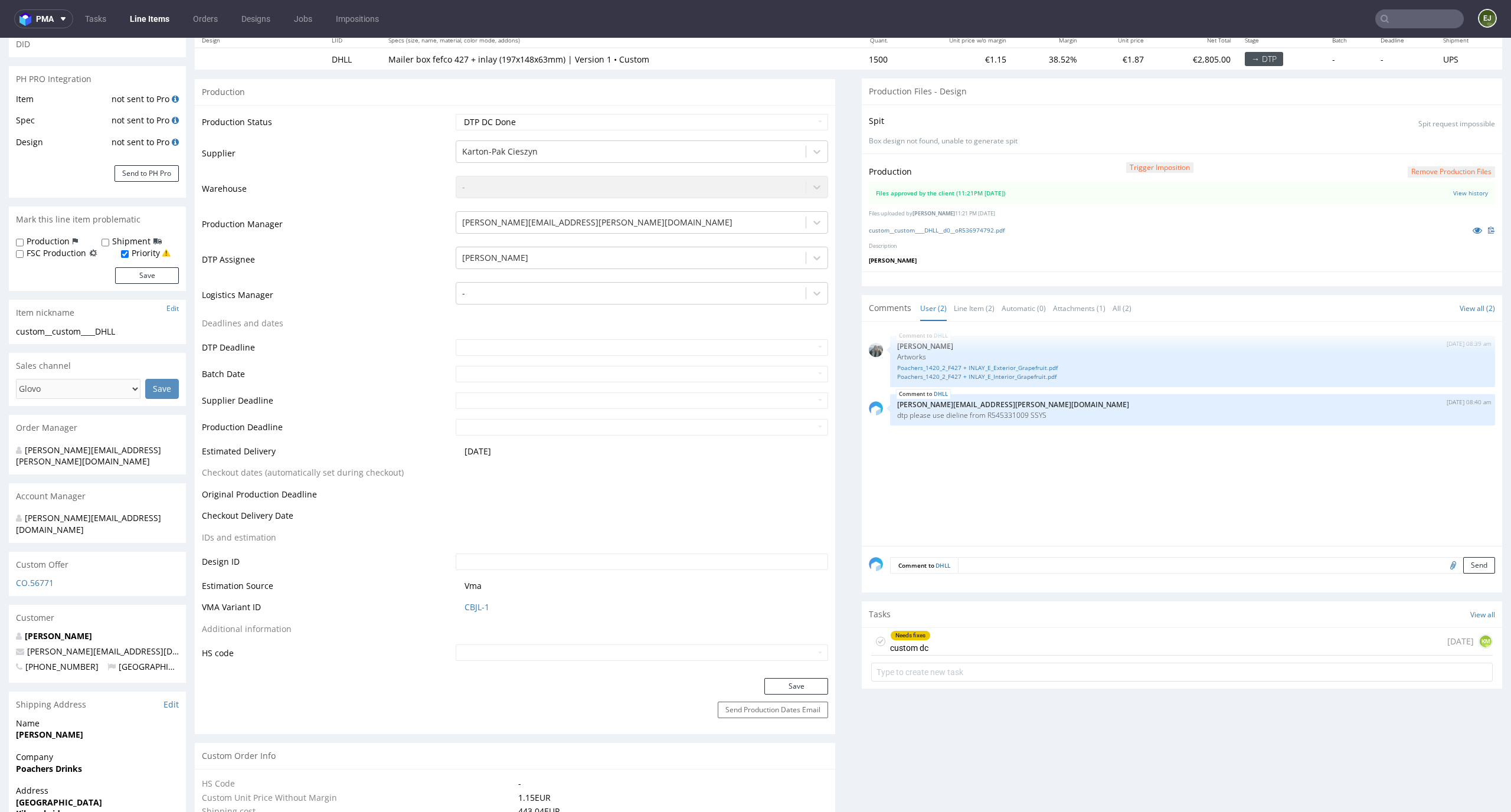
click at [954, 645] on div "Needs fixes custom dc 1 day ago KM" at bounding box center [1181, 642] width 622 height 28
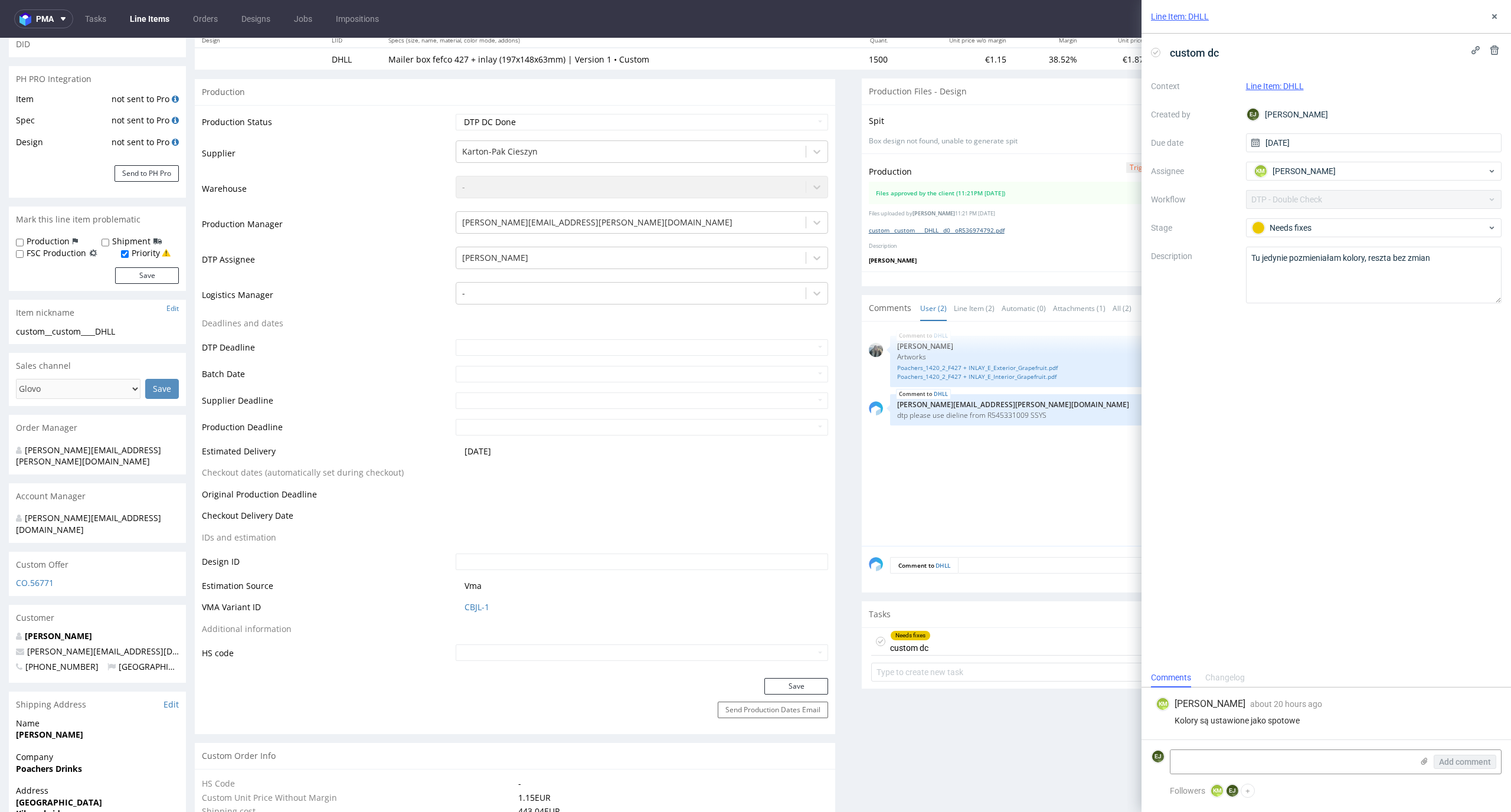
click at [990, 230] on link "custom__custom____DHLL__d0__oR536974792.pdf" at bounding box center [936, 230] width 135 height 8
click at [1156, 53] on icon at bounding box center [1156, 53] width 10 height 10
click at [1496, 12] on icon at bounding box center [1494, 17] width 10 height 10
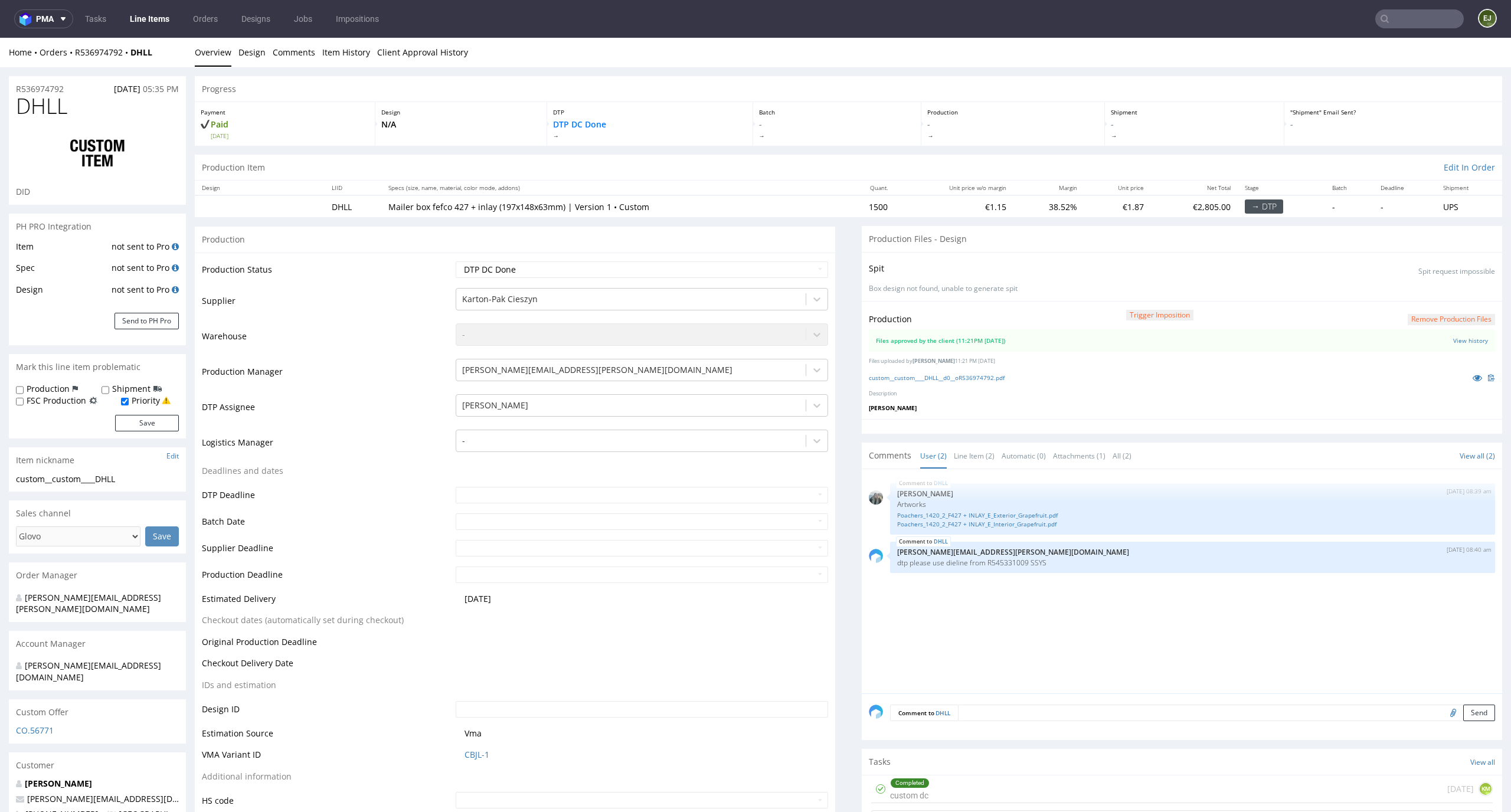
click at [1428, 319] on button "Remove production files" at bounding box center [1451, 319] width 88 height 11
click at [1418, 294] on link "Yes" at bounding box center [1412, 293] width 33 height 18
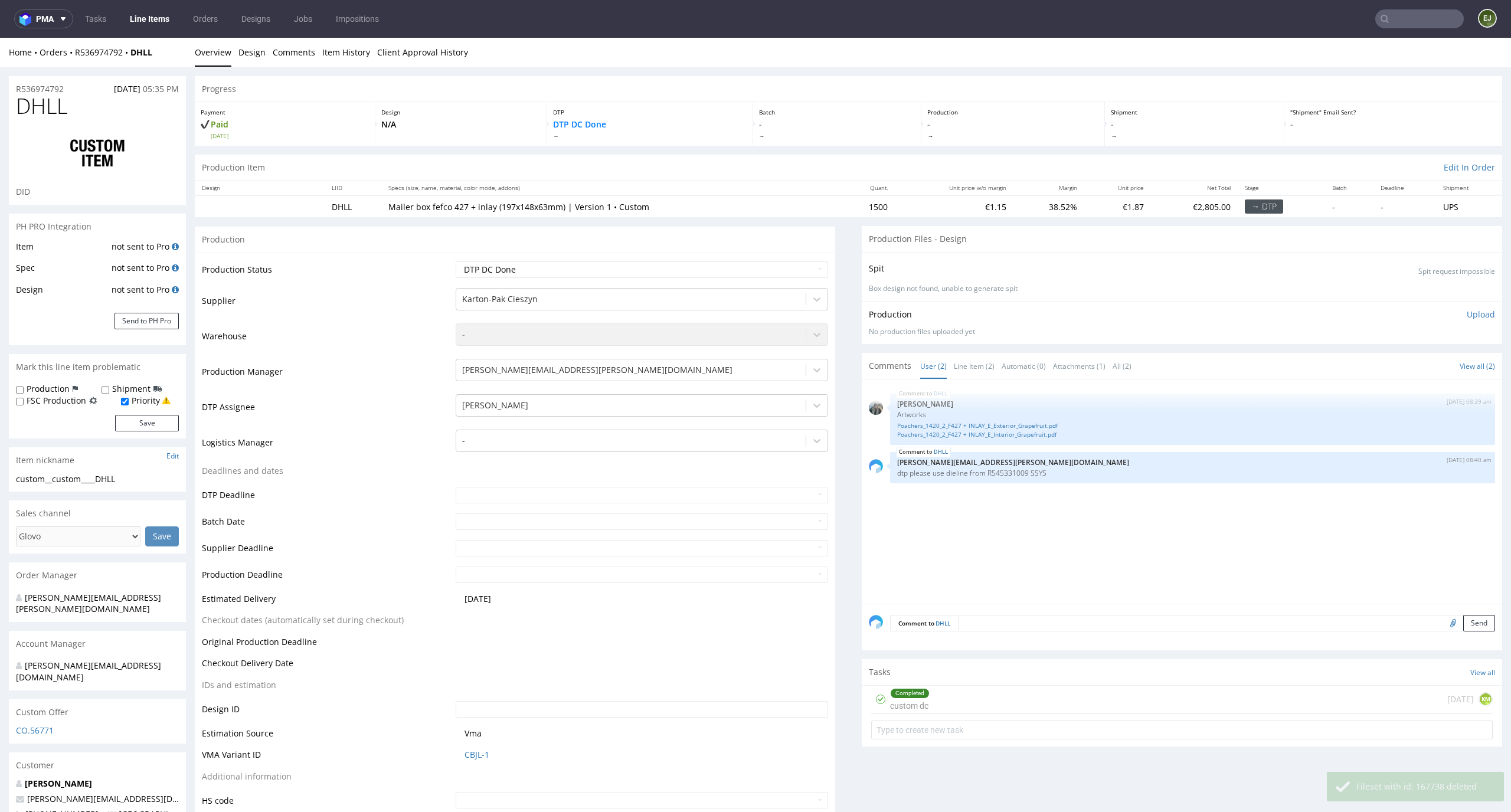
click at [1466, 314] on p "Upload" at bounding box center [1480, 314] width 28 height 12
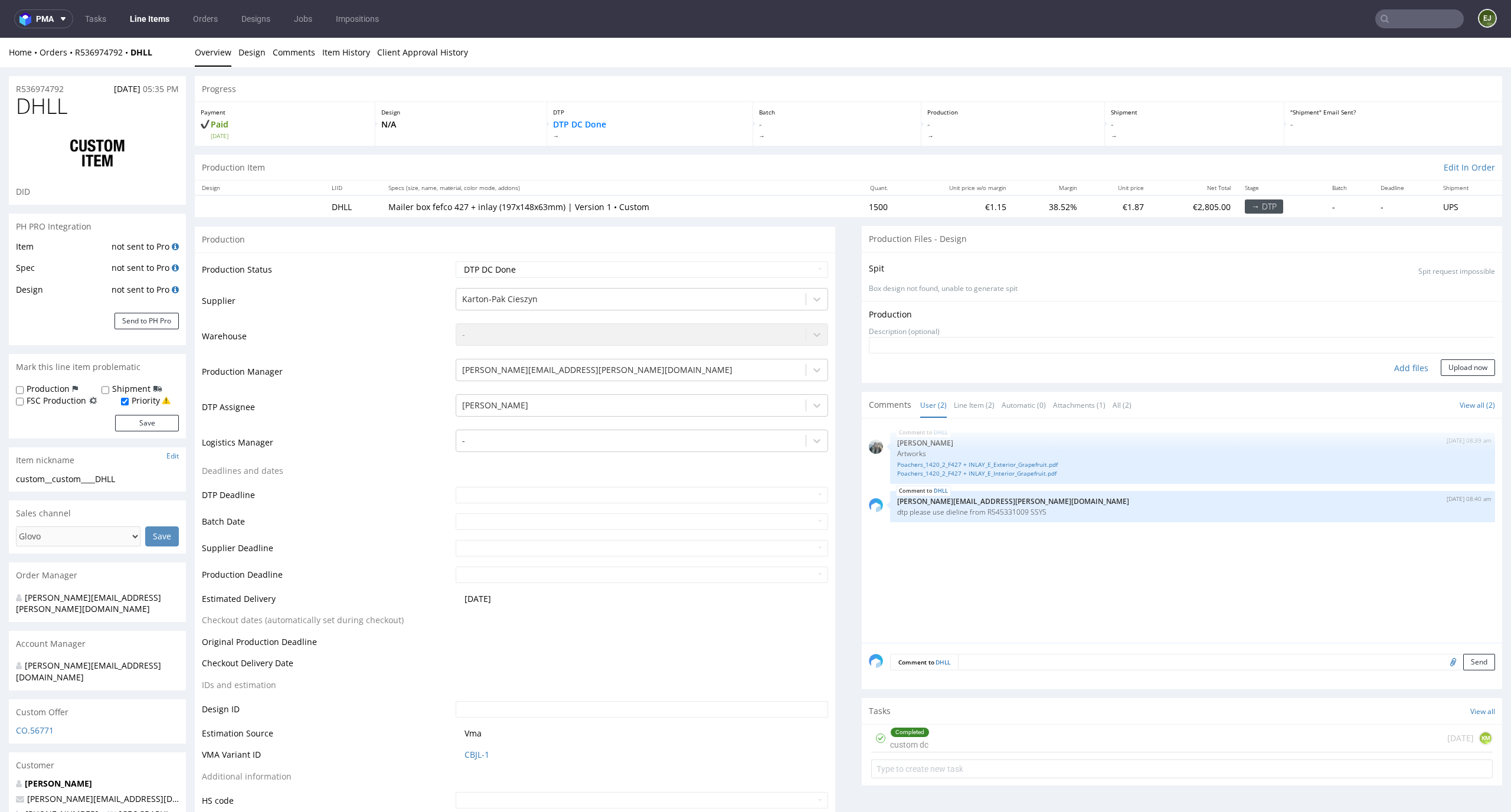
click at [1386, 372] on div "Add files" at bounding box center [1410, 368] width 59 height 18
type input "C:\fakepath\custom__custom____DHLL__d0__oR536974792.pdf"
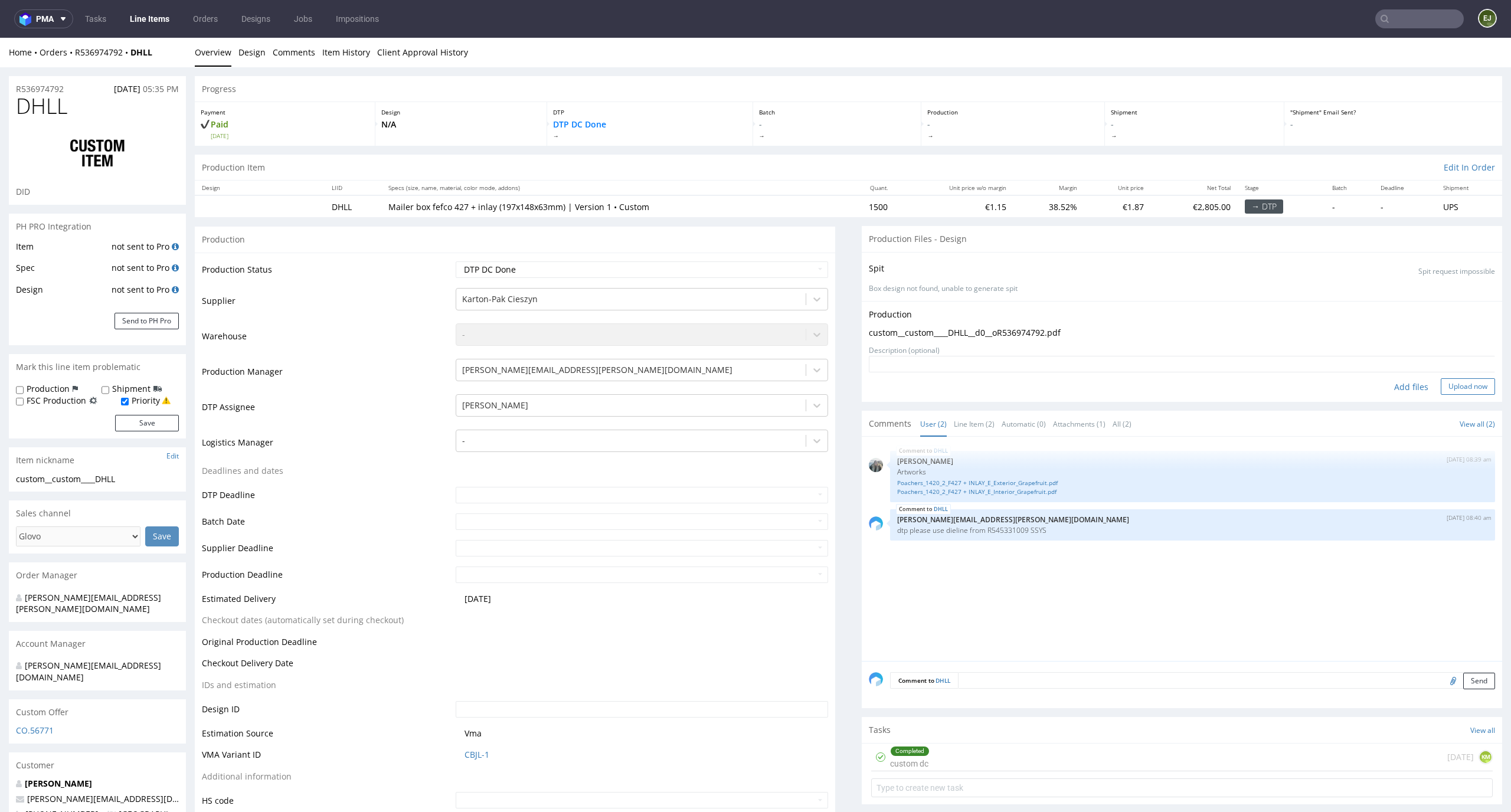
click at [1471, 389] on button "Upload now" at bounding box center [1467, 387] width 54 height 16
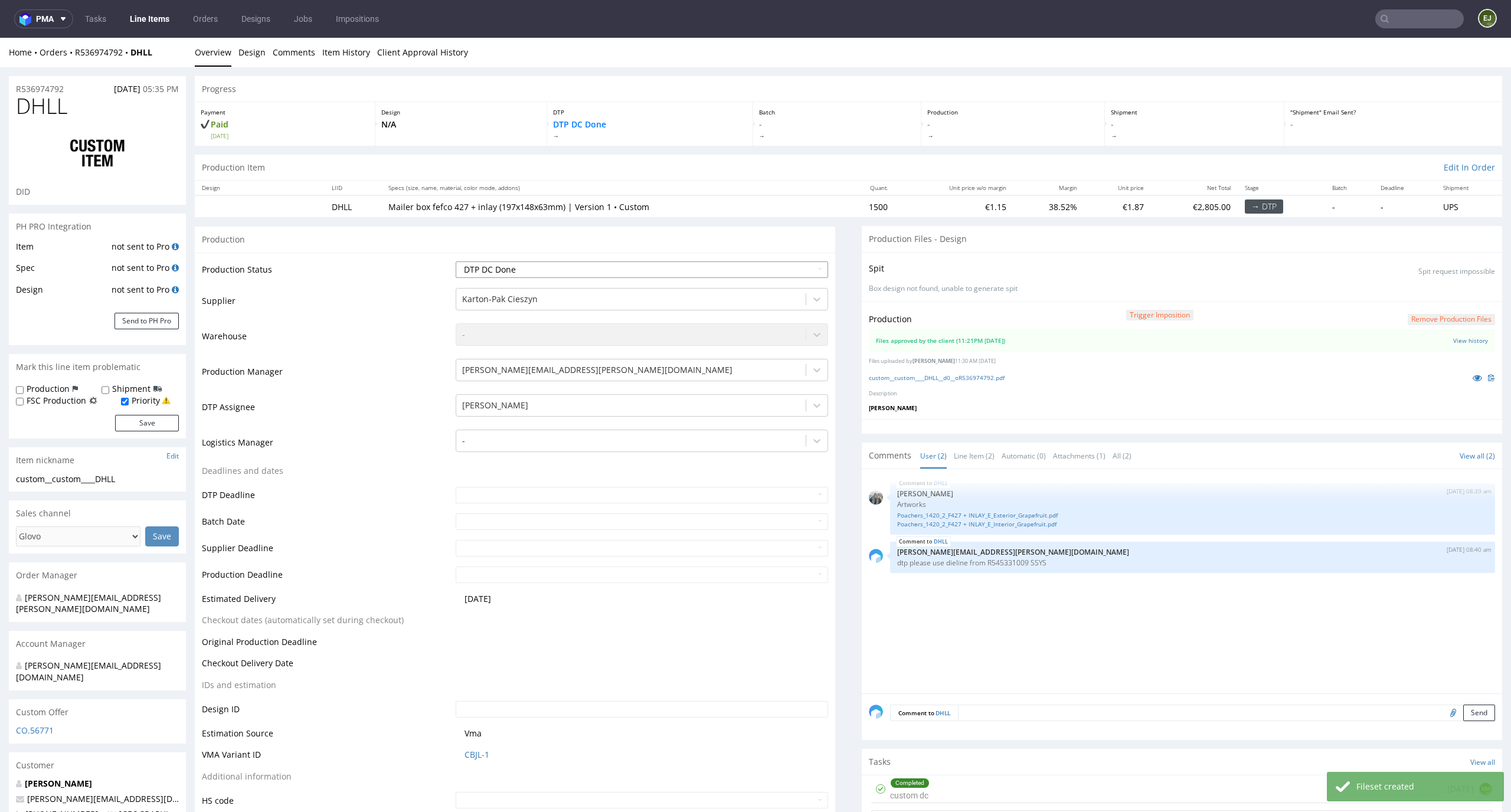
click at [804, 266] on select "Waiting for Artwork Waiting for Diecut Waiting for Mockup Waiting for DTP Waiti…" at bounding box center [642, 269] width 373 height 16
select select "dtp_production_ready"
click at [456, 261] on select "Waiting for Artwork Waiting for Diecut Waiting for Mockup Waiting for DTP Waiti…" at bounding box center [642, 269] width 373 height 16
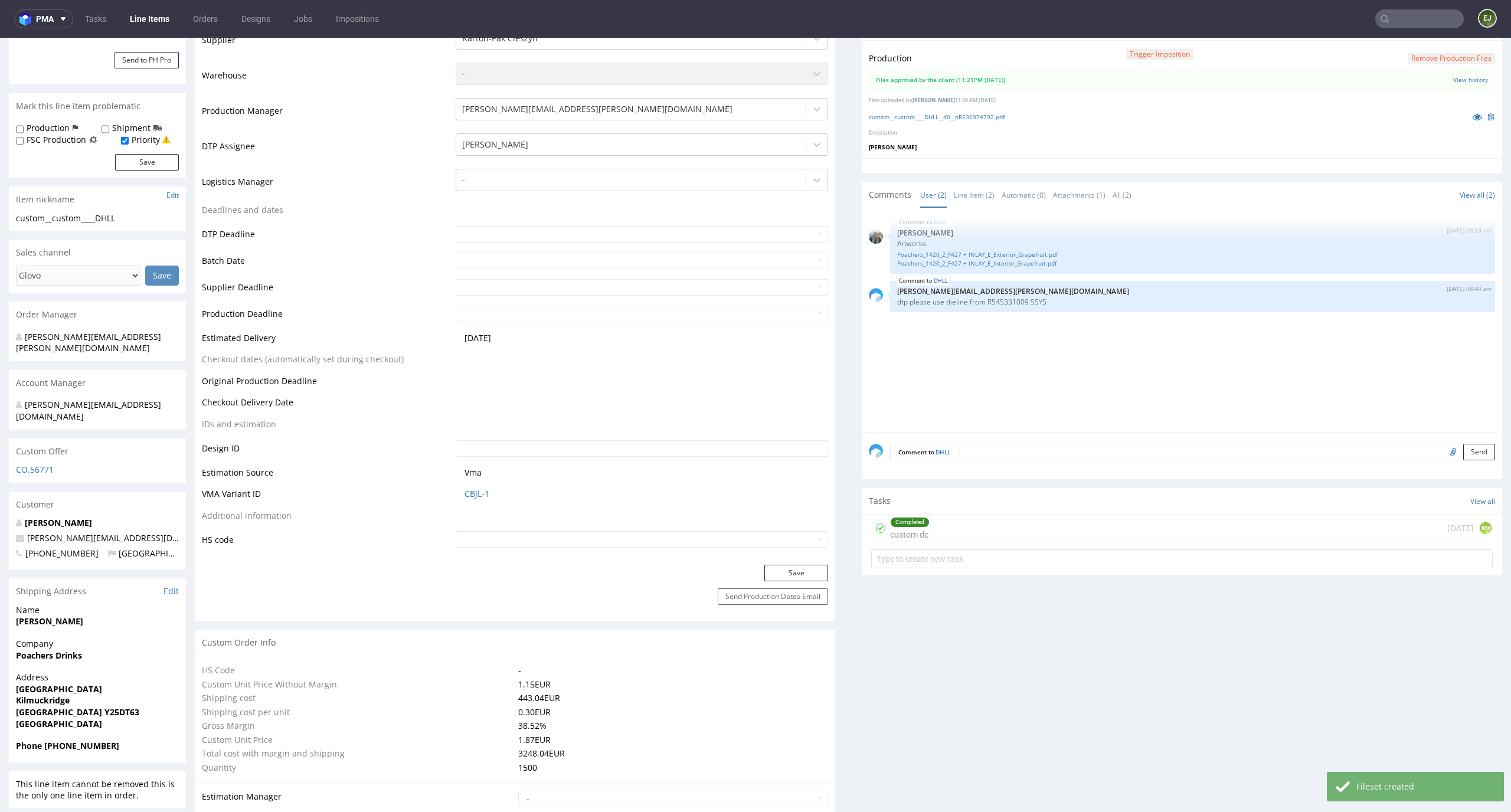
scroll to position [302, 0]
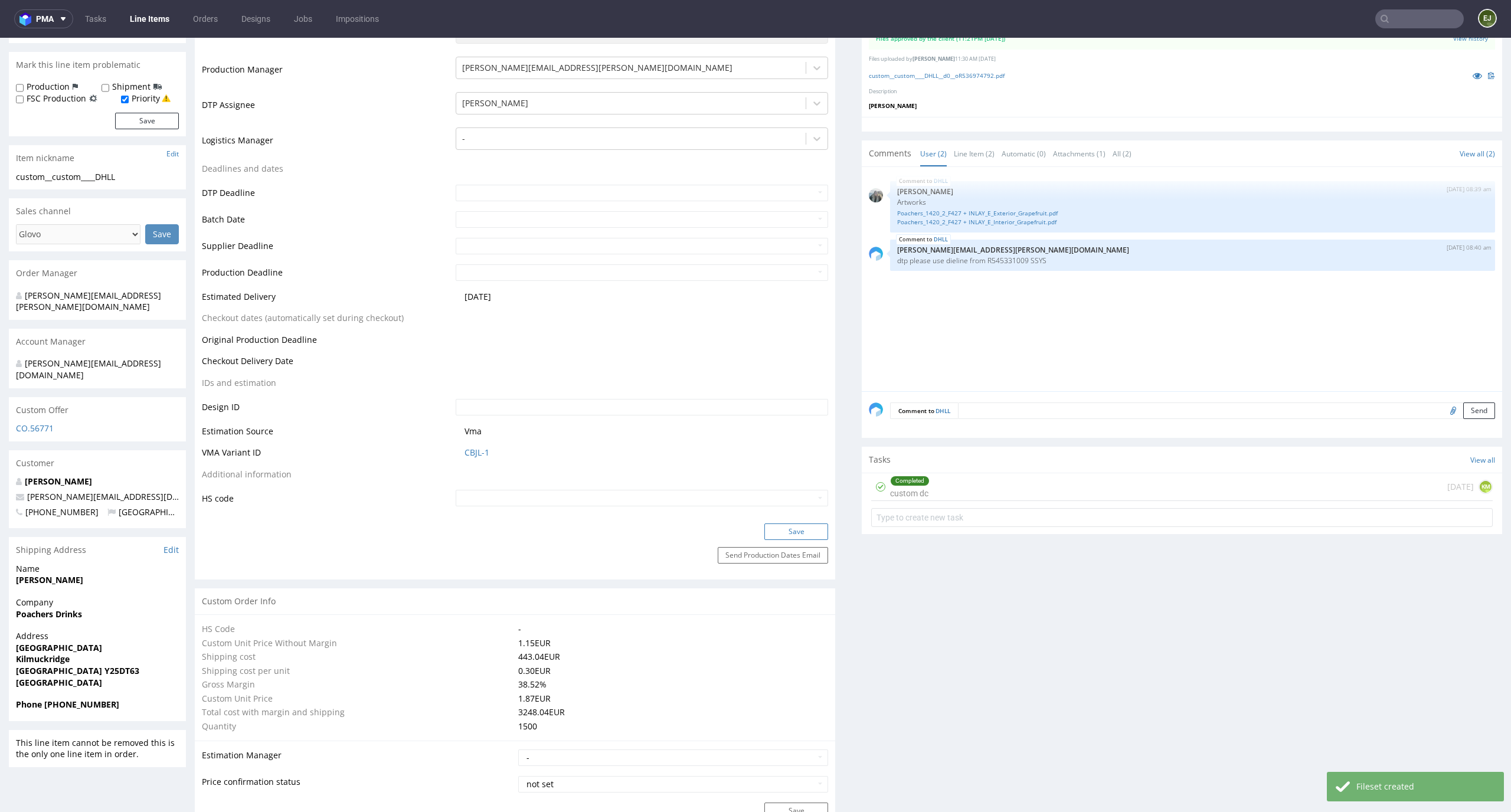
click at [812, 530] on button "Save" at bounding box center [796, 532] width 64 height 16
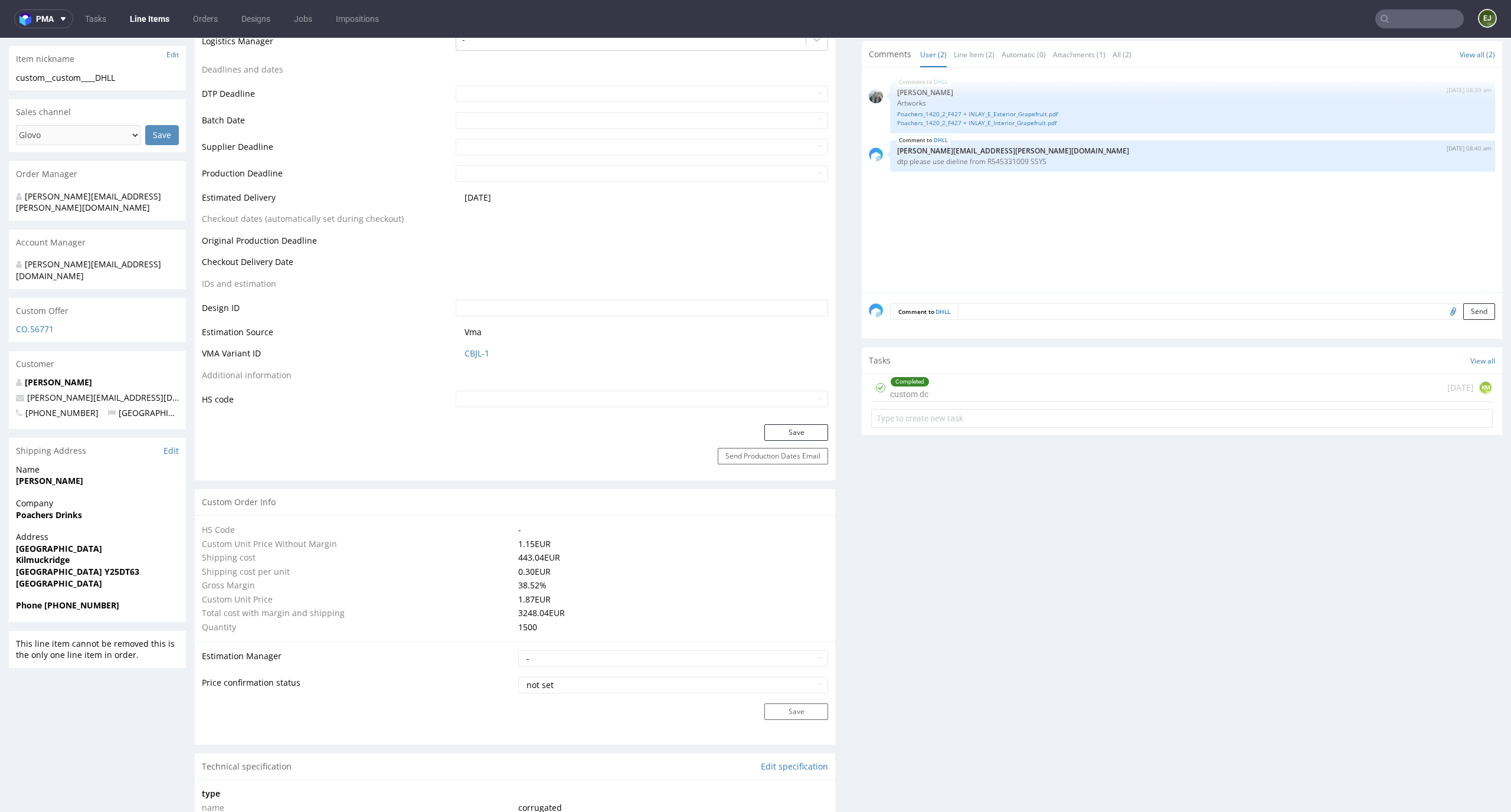
scroll to position [0, 0]
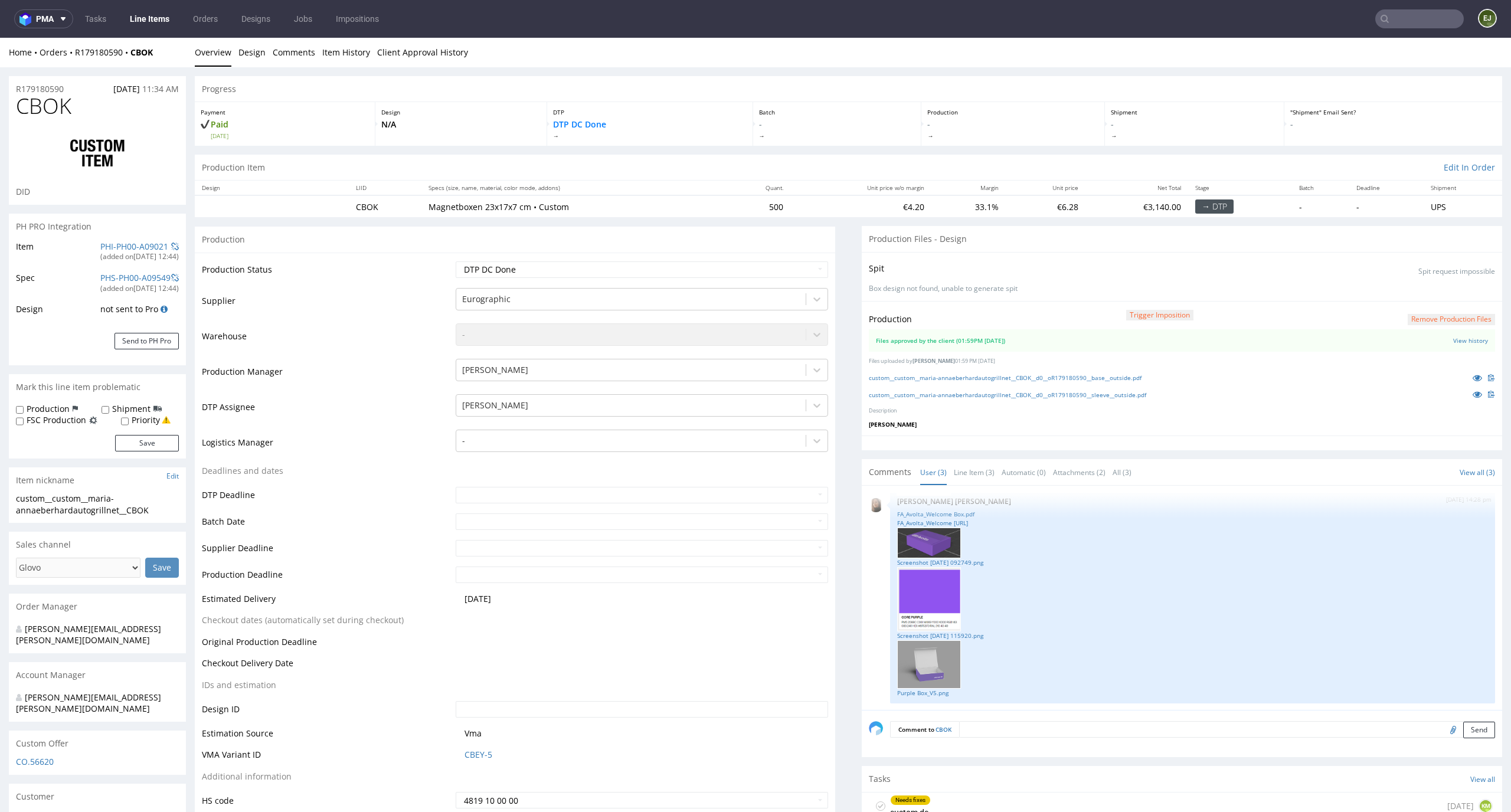
scroll to position [147, 0]
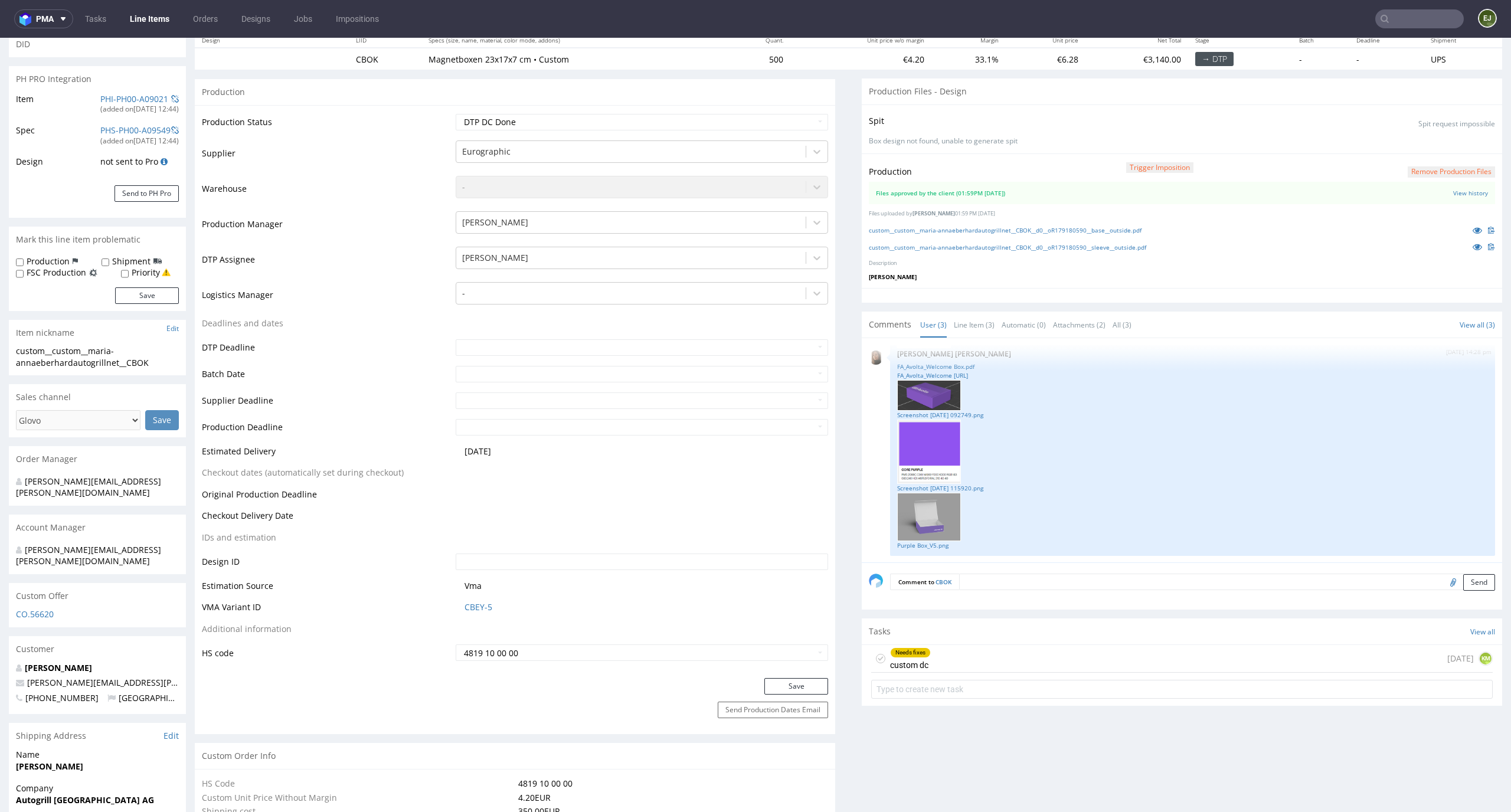
click at [970, 669] on div "Needs fixes custom dc 1 day ago KM" at bounding box center [1181, 659] width 622 height 28
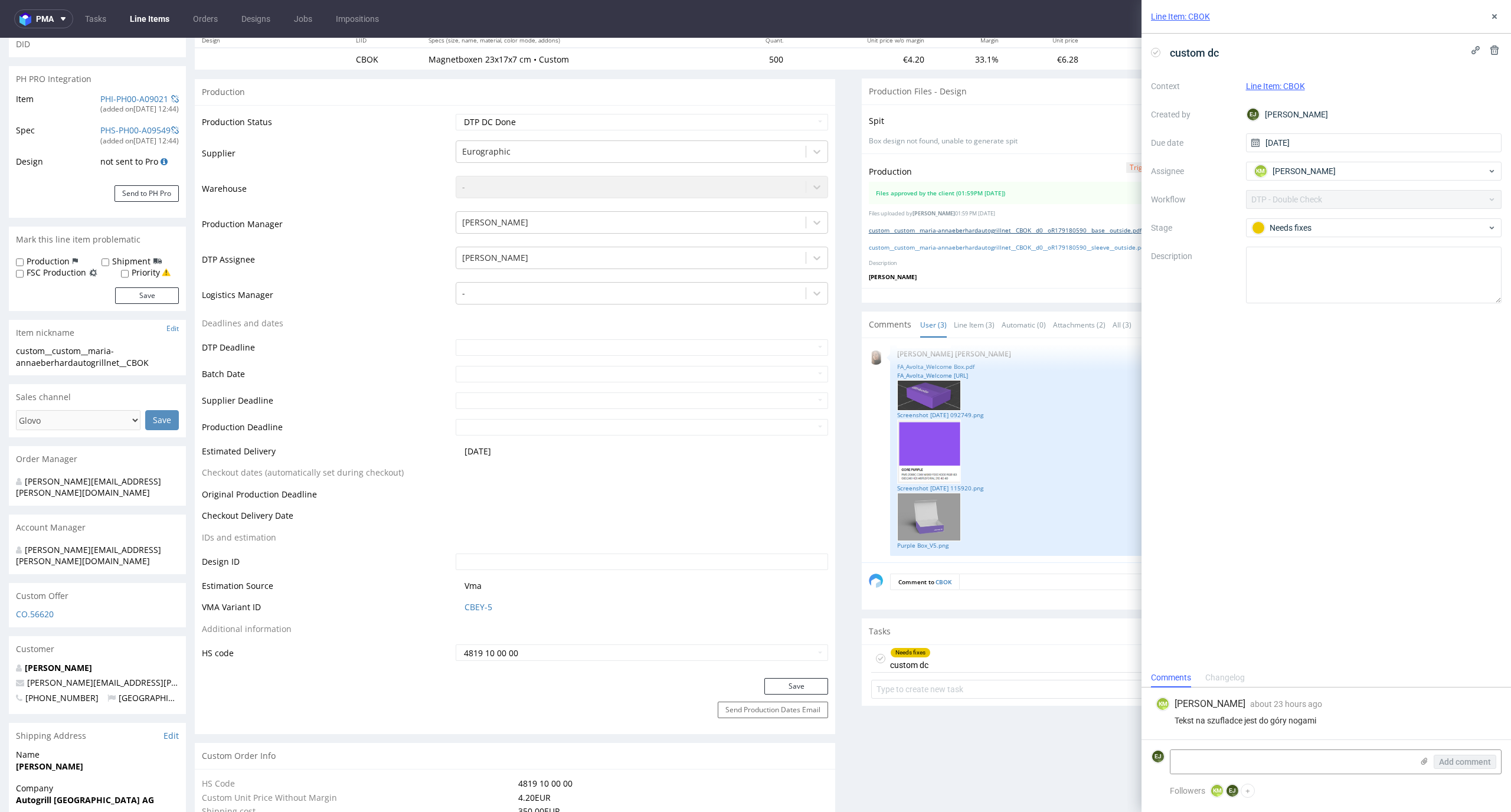
click at [1018, 226] on link "custom__custom__maria-annaeberhardautogrillnet__CBOK__d0__oR179180590__base__ou…" at bounding box center [1005, 230] width 272 height 8
click at [986, 250] on link "custom__custom__maria-annaeberhardautogrillnet__CBOK__d0__oR179180590__sleeve__…" at bounding box center [1008, 247] width 277 height 8
click at [910, 545] on link "Purple Box_V5.png" at bounding box center [1192, 545] width 591 height 9
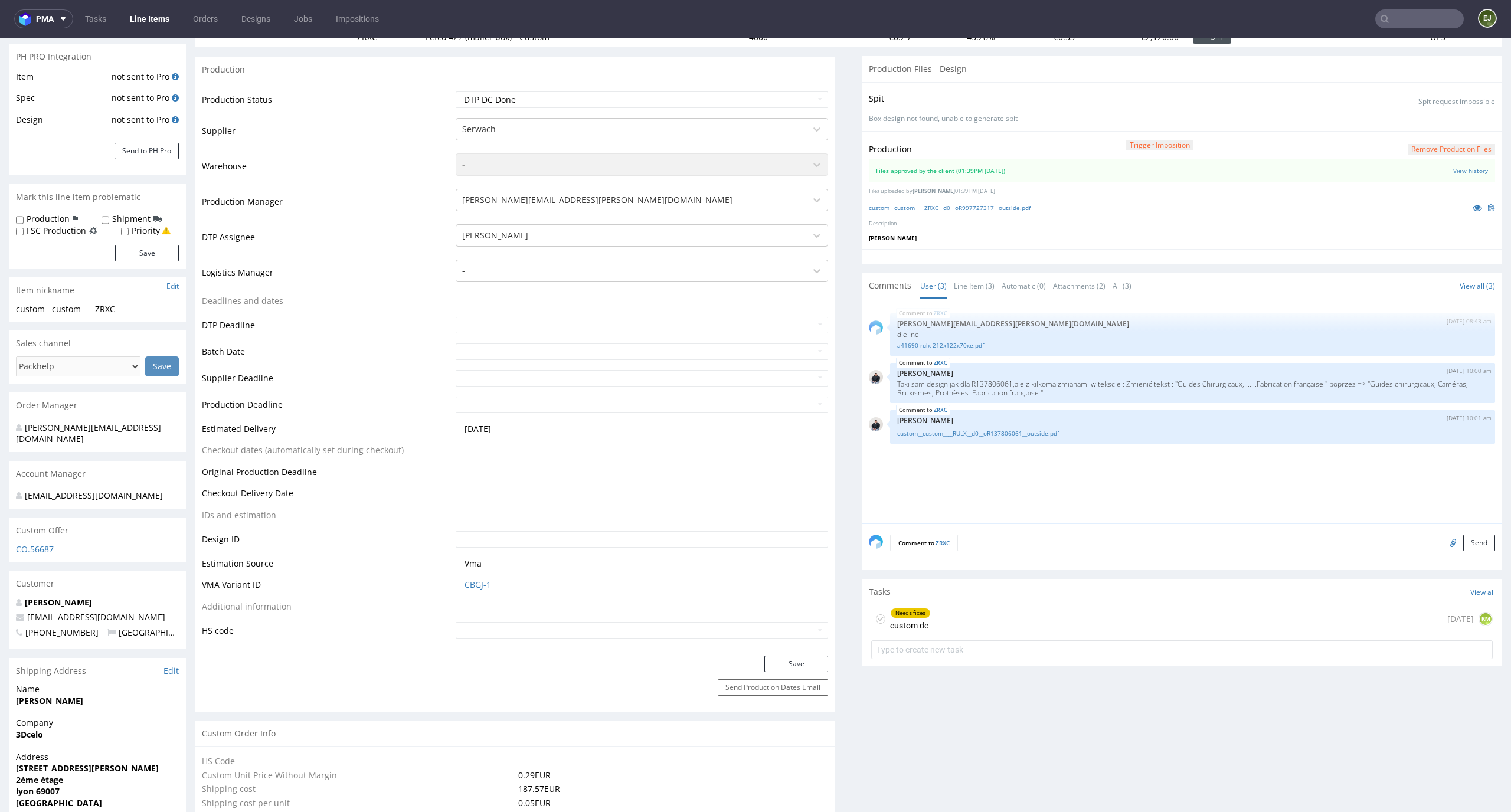
scroll to position [270, 0]
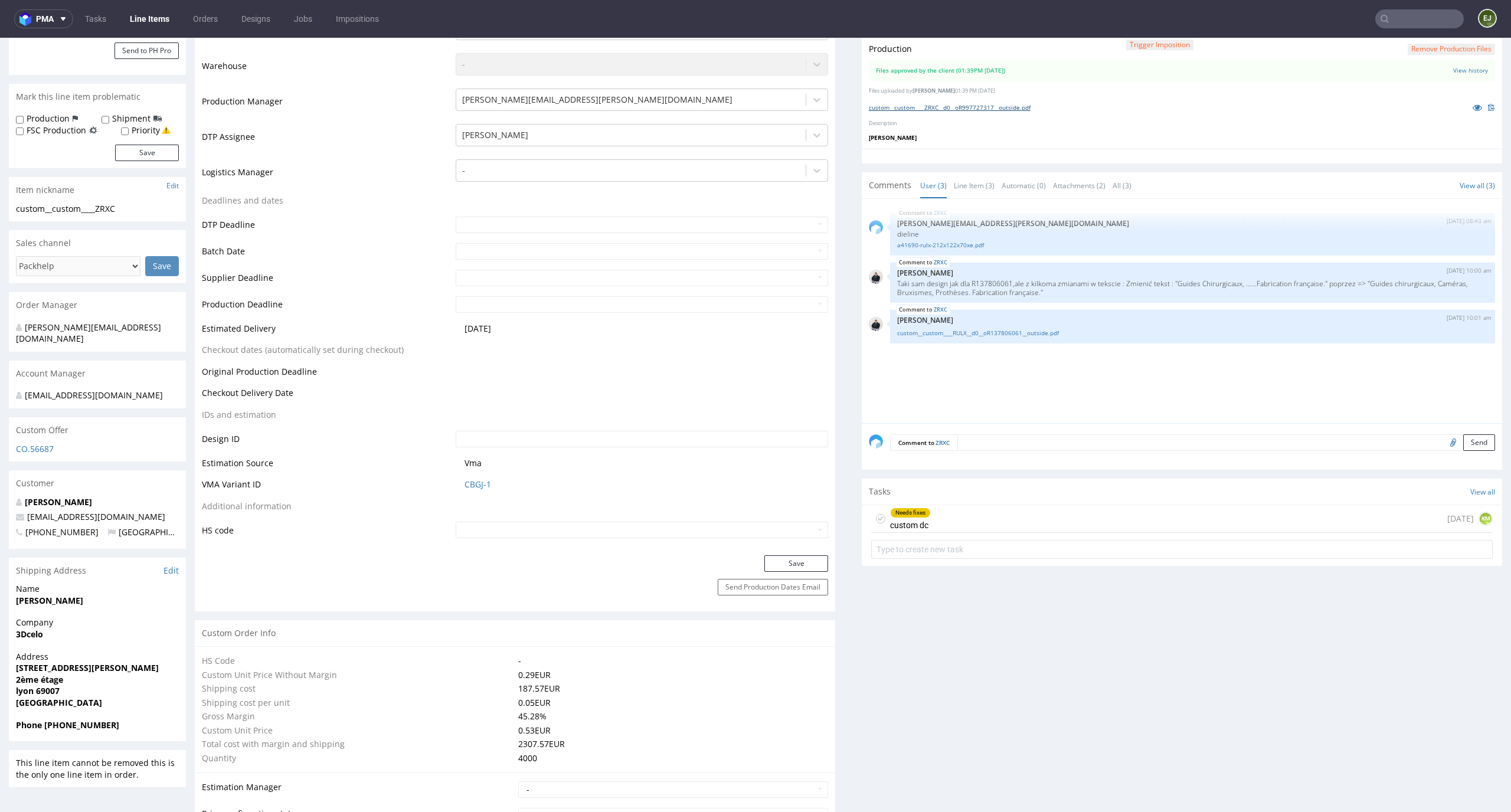
click at [977, 105] on link "custom__custom____ZRXC__d0__oR997727317__outside.pdf" at bounding box center [949, 107] width 161 height 8
click at [917, 519] on div "Needs fixes custom dc" at bounding box center [910, 518] width 41 height 27
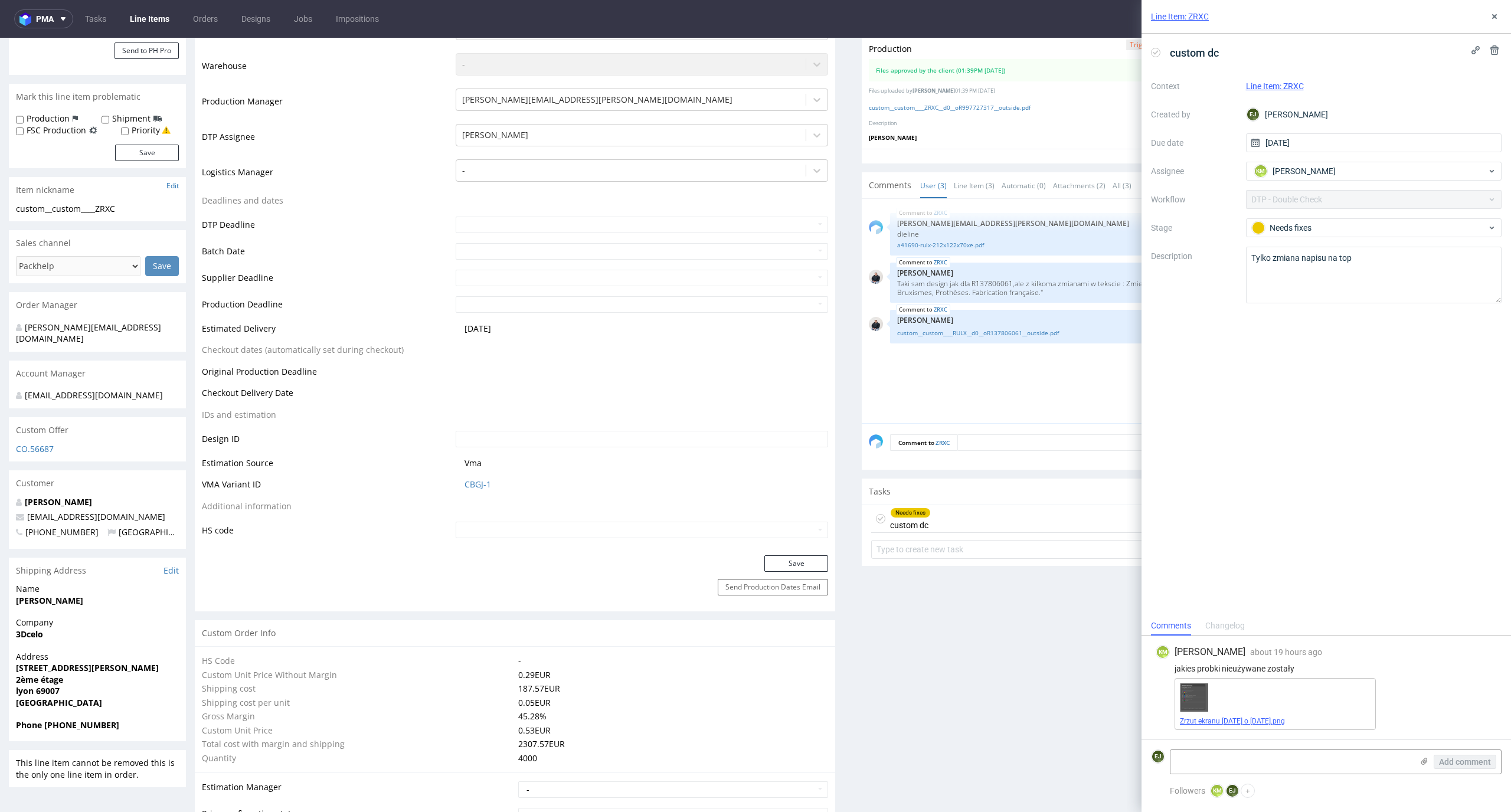
click at [1208, 719] on link "Zrzut ekranu [DATE] o [DATE].png" at bounding box center [1232, 720] width 105 height 8
click at [1160, 51] on div "custom dc" at bounding box center [1188, 53] width 73 height 19
click at [1156, 51] on icon at bounding box center [1156, 53] width 10 height 10
click at [1492, 18] on use at bounding box center [1494, 16] width 5 height 5
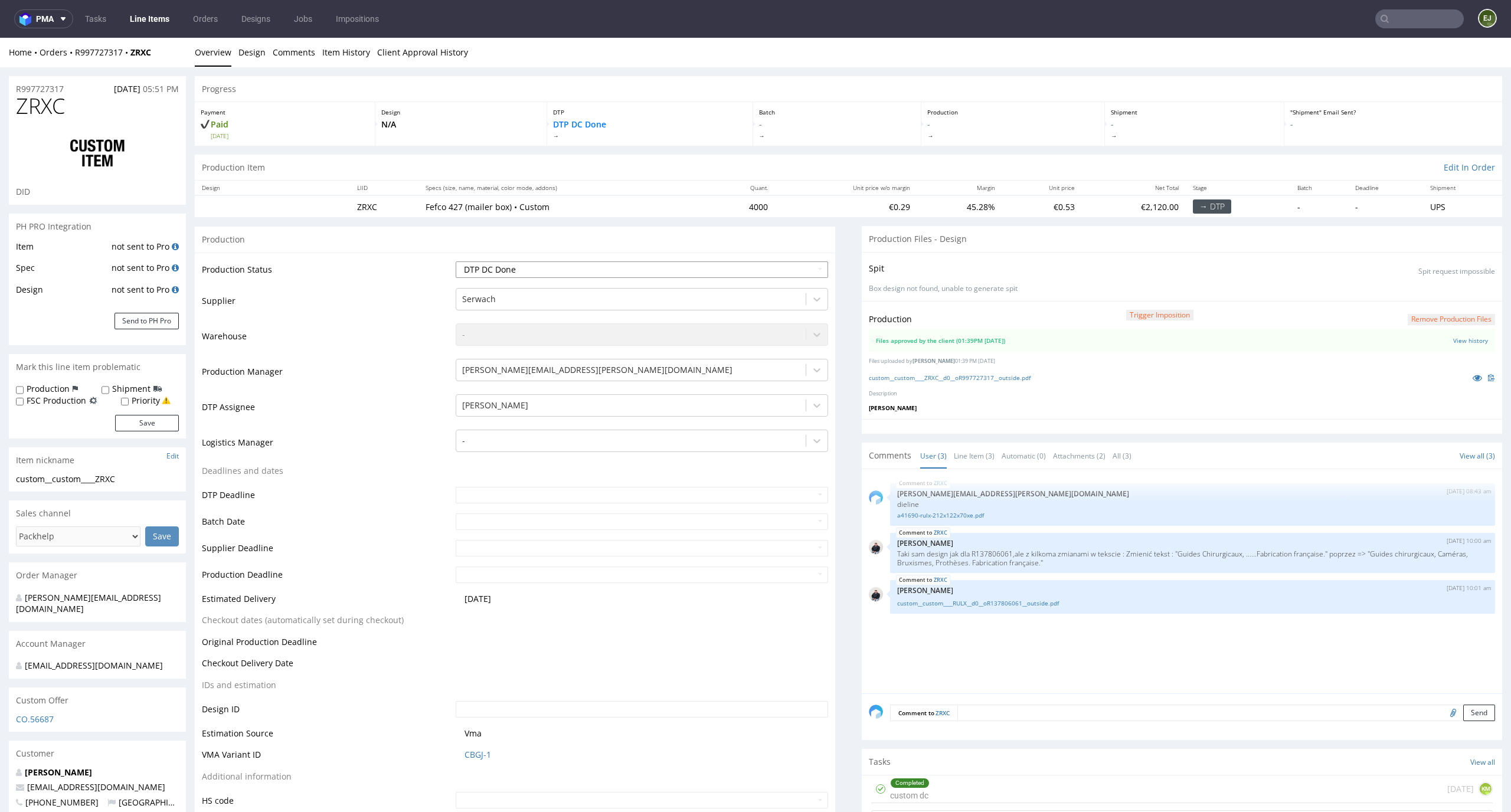
click at [786, 267] on select "Waiting for Artwork Waiting for Diecut Waiting for Mockup Waiting for DTP Waiti…" at bounding box center [642, 269] width 373 height 16
select select "dtp_production_ready"
click at [456, 261] on select "Waiting for Artwork Waiting for Diecut Waiting for Mockup Waiting for DTP Waiti…" at bounding box center [642, 269] width 373 height 16
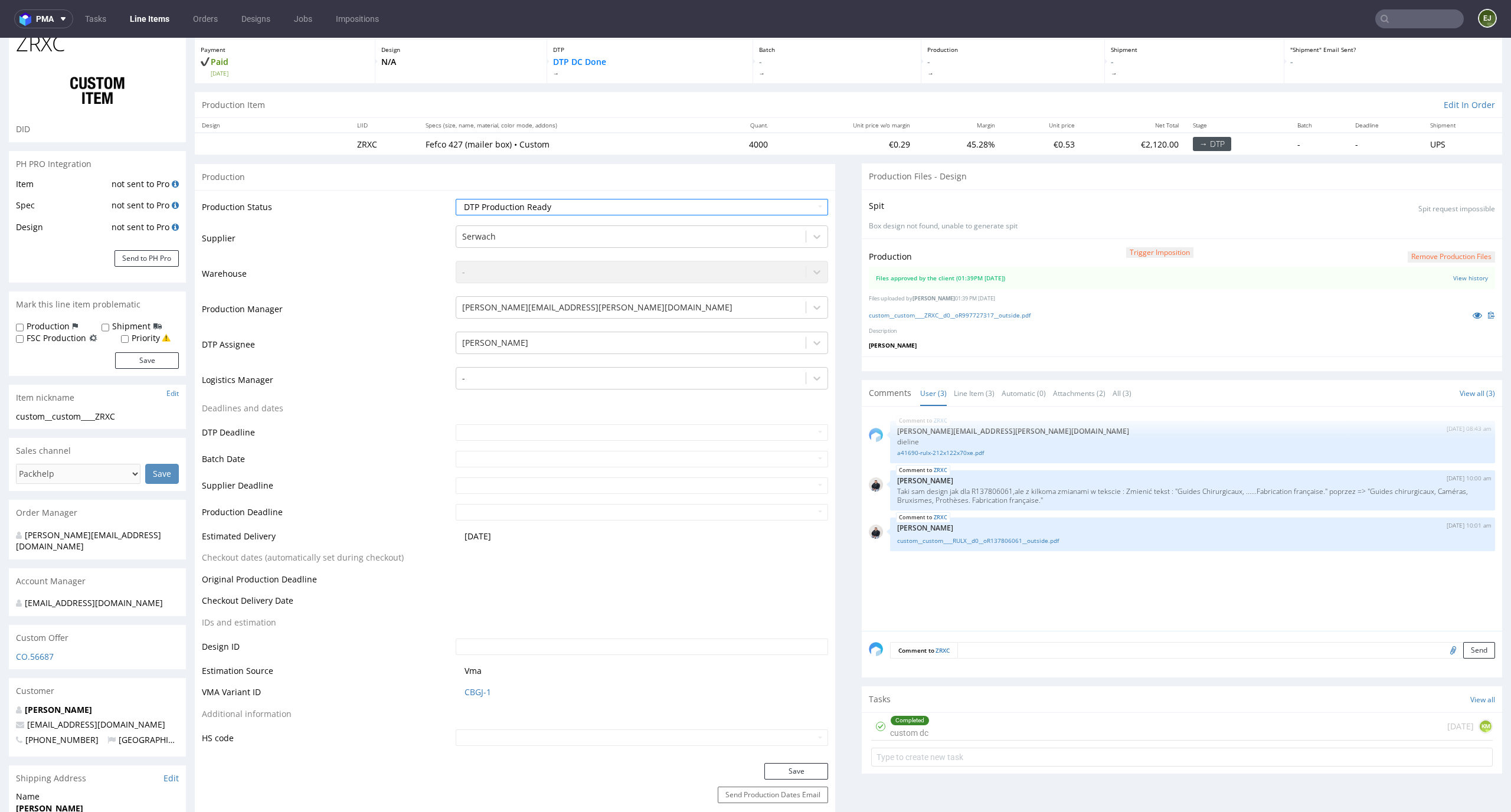
scroll to position [92, 0]
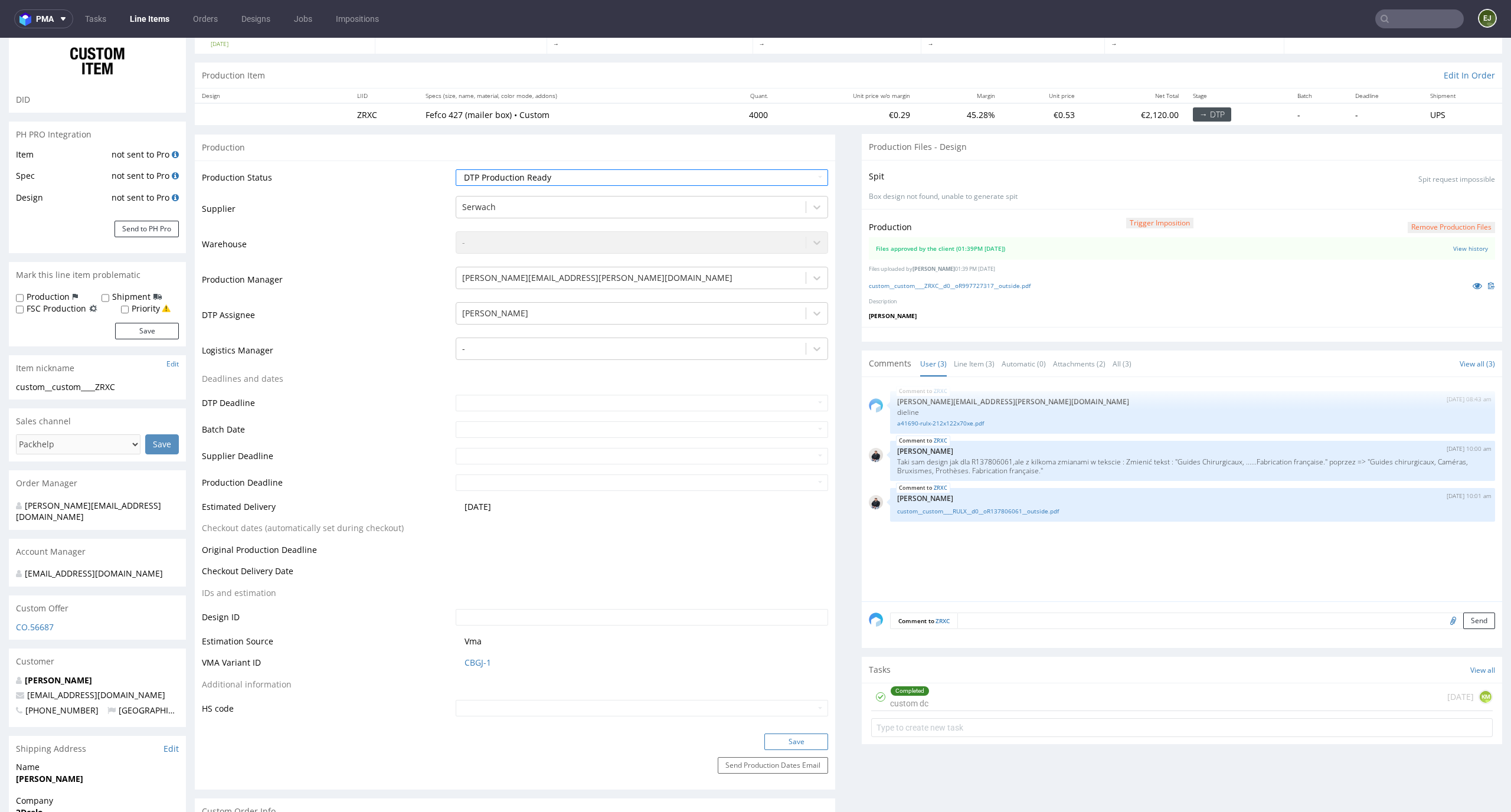
click at [788, 736] on button "Save" at bounding box center [796, 741] width 64 height 16
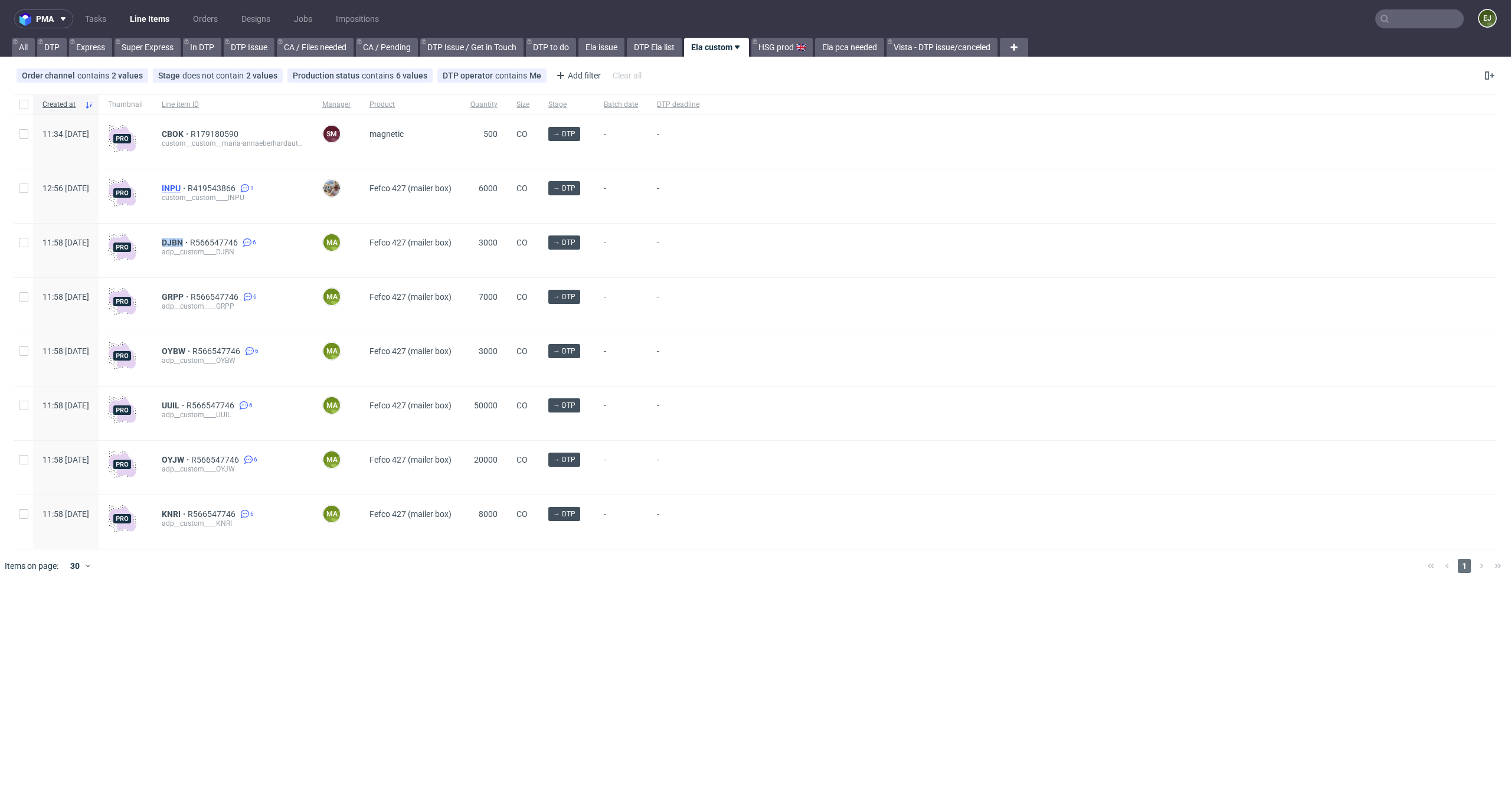
click at [187, 186] on span "INPU" at bounding box center [174, 188] width 26 height 10
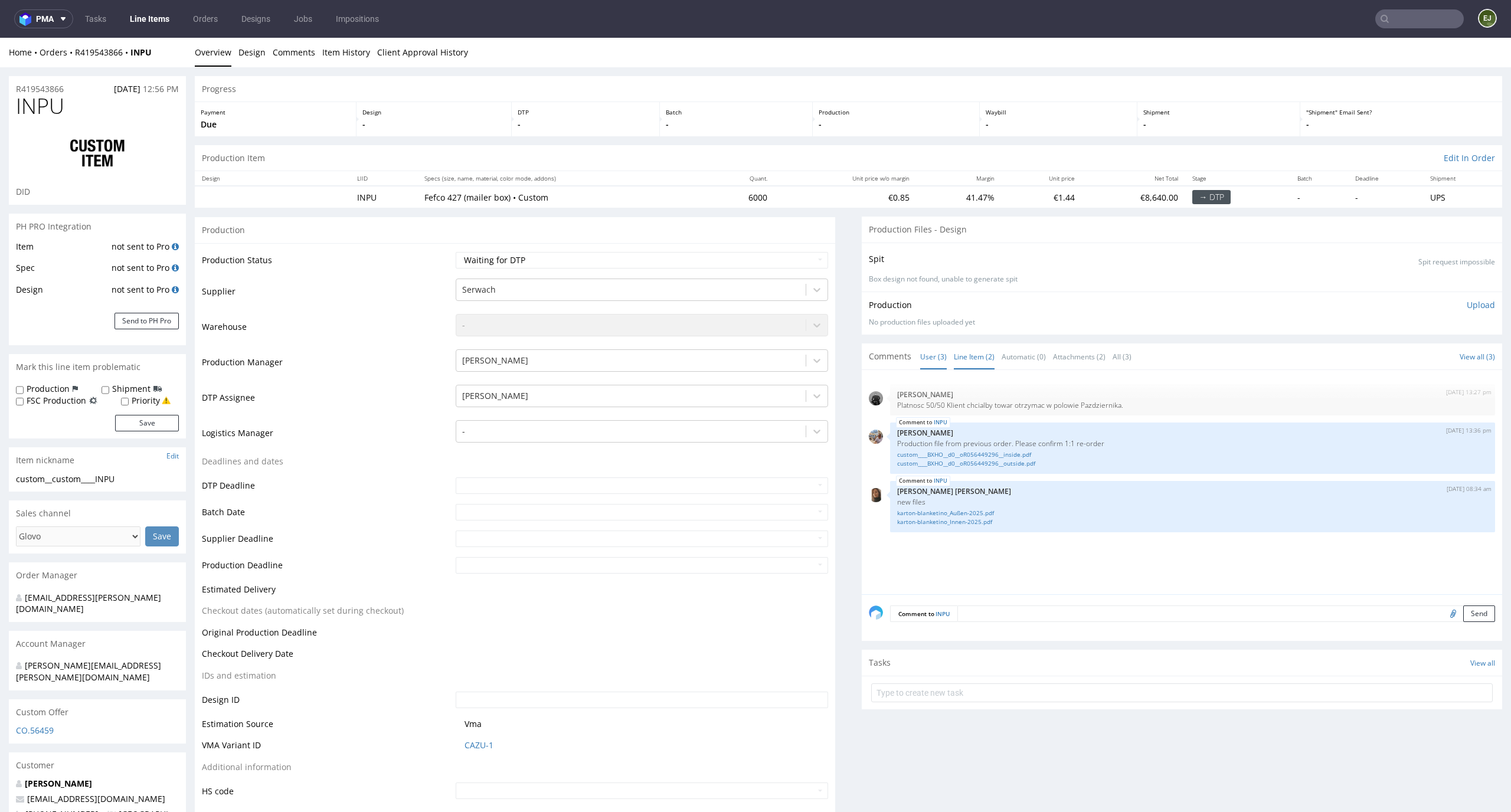
click at [962, 358] on link "Line Item (2)" at bounding box center [974, 356] width 41 height 25
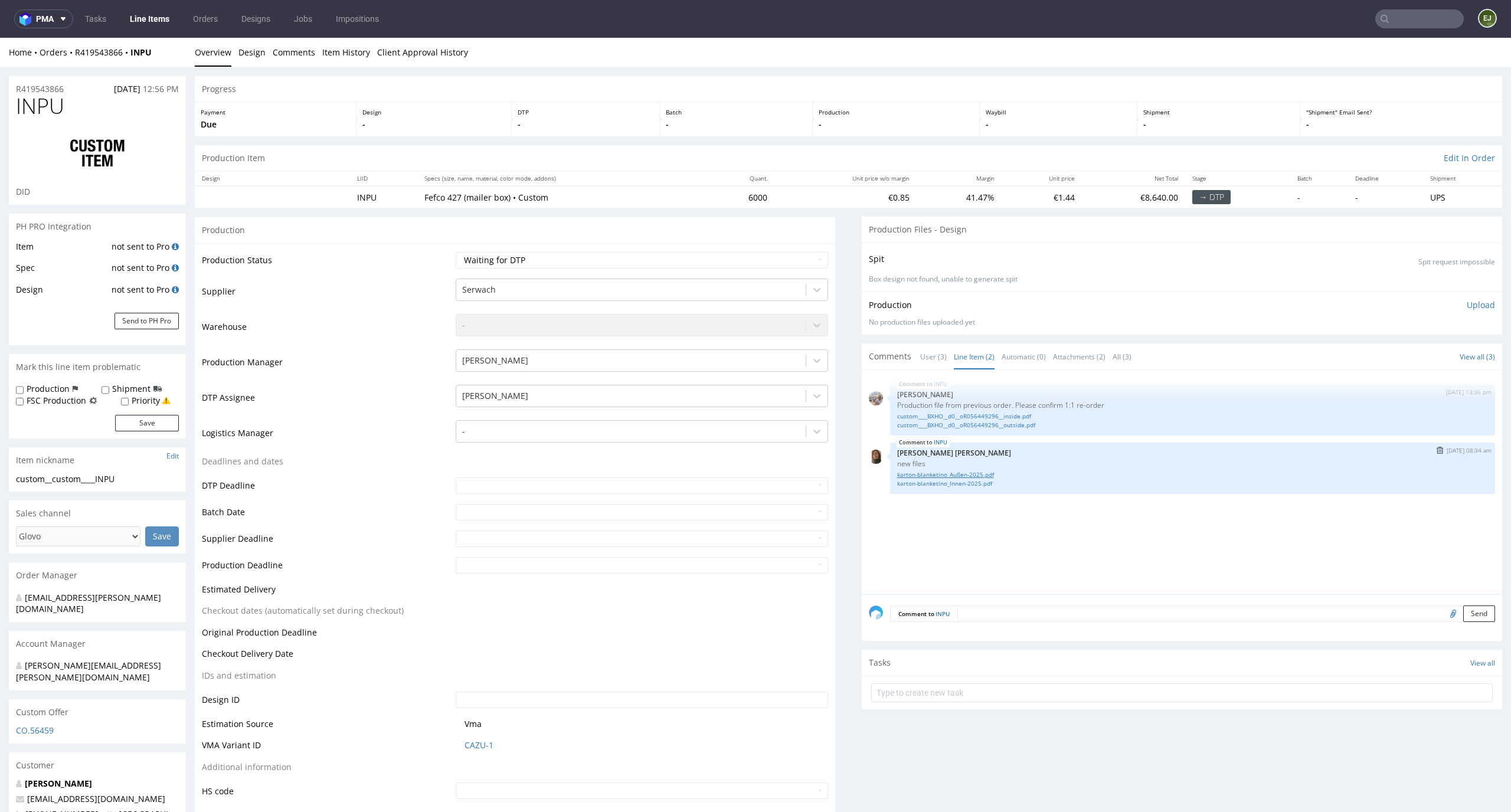
click at [953, 472] on link "karton-blanketino_Außen-2025.pdf" at bounding box center [1192, 474] width 591 height 9
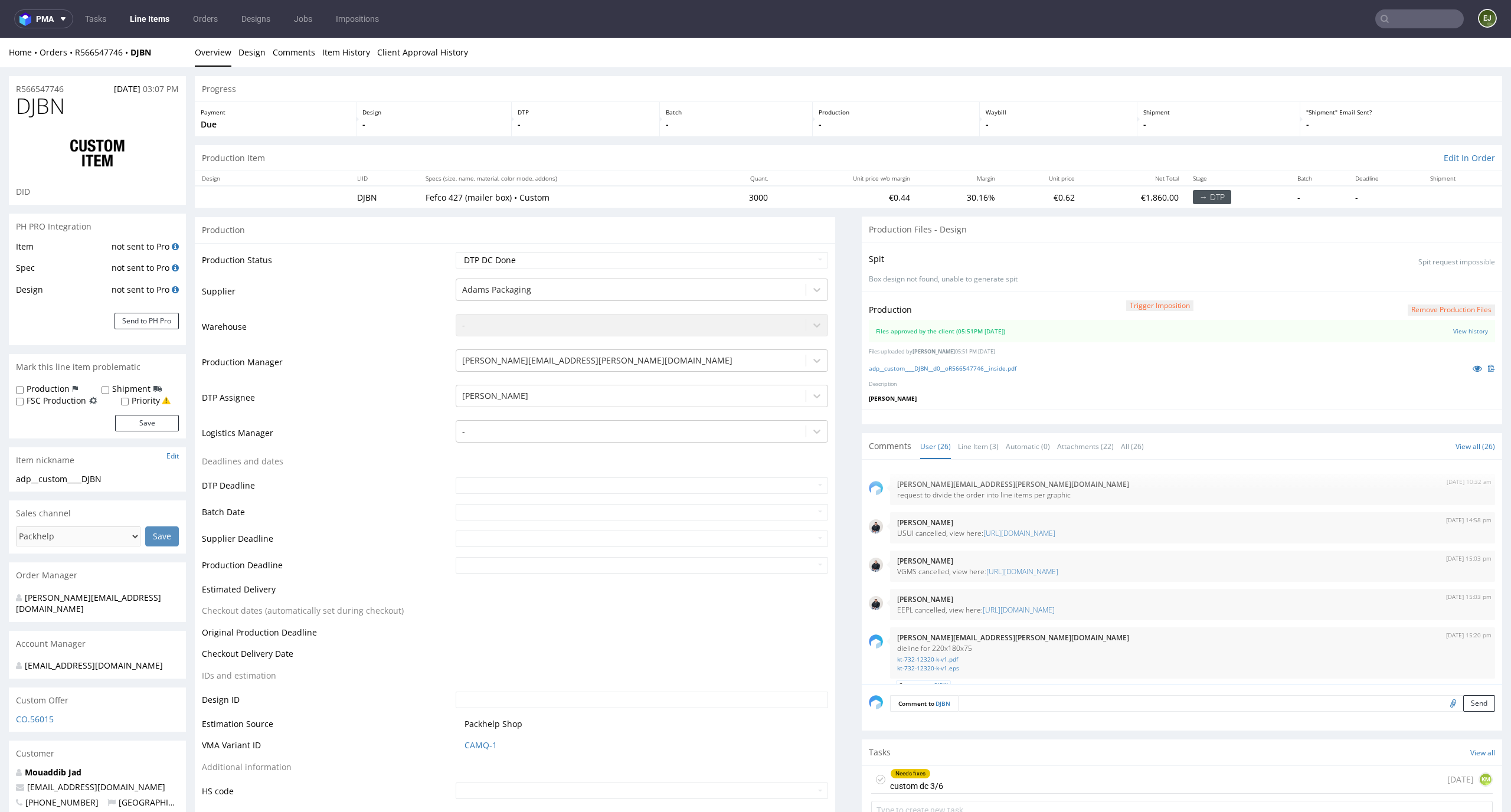
scroll to position [1267, 0]
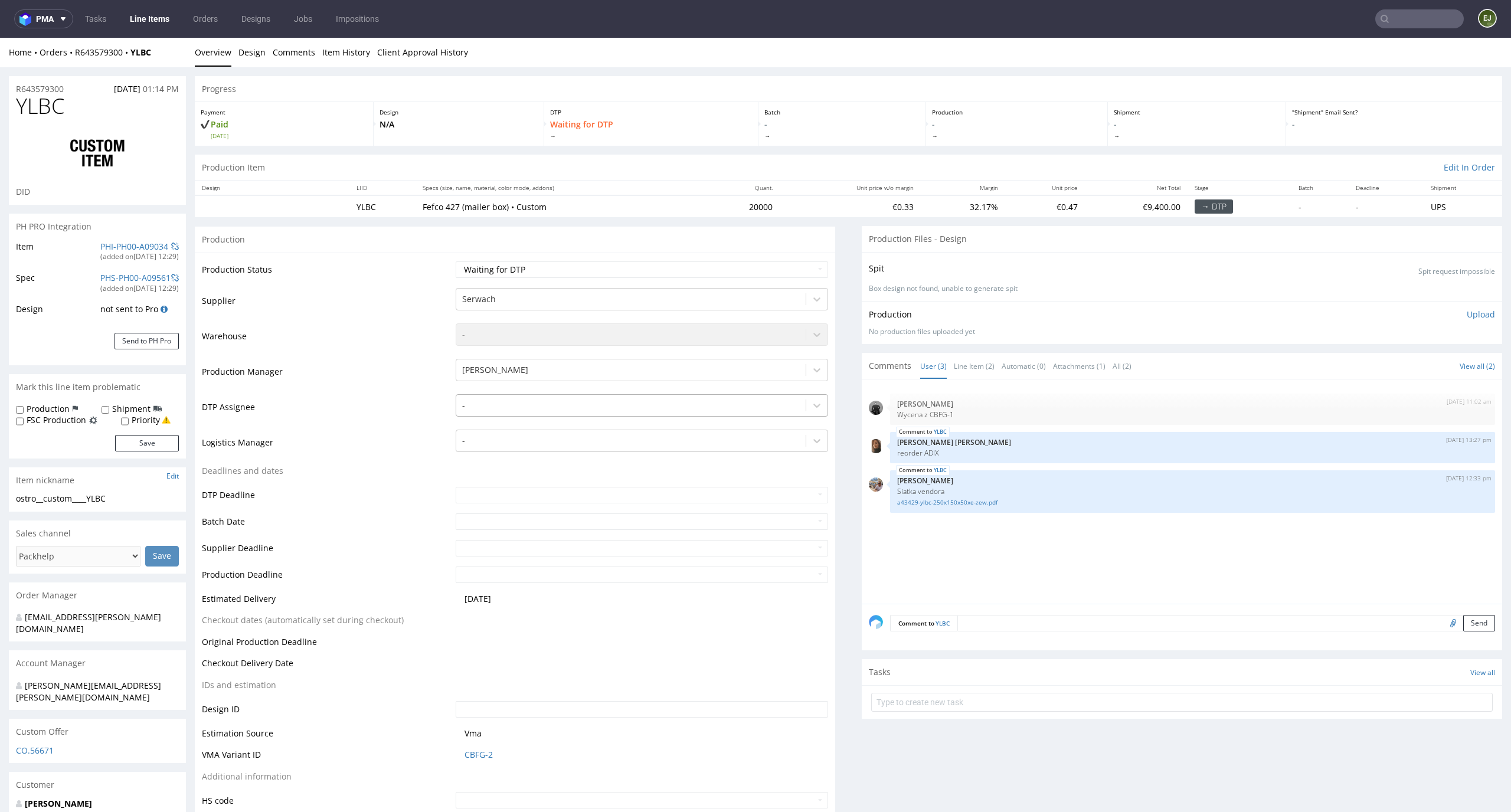
click at [623, 408] on div at bounding box center [631, 404] width 338 height 14
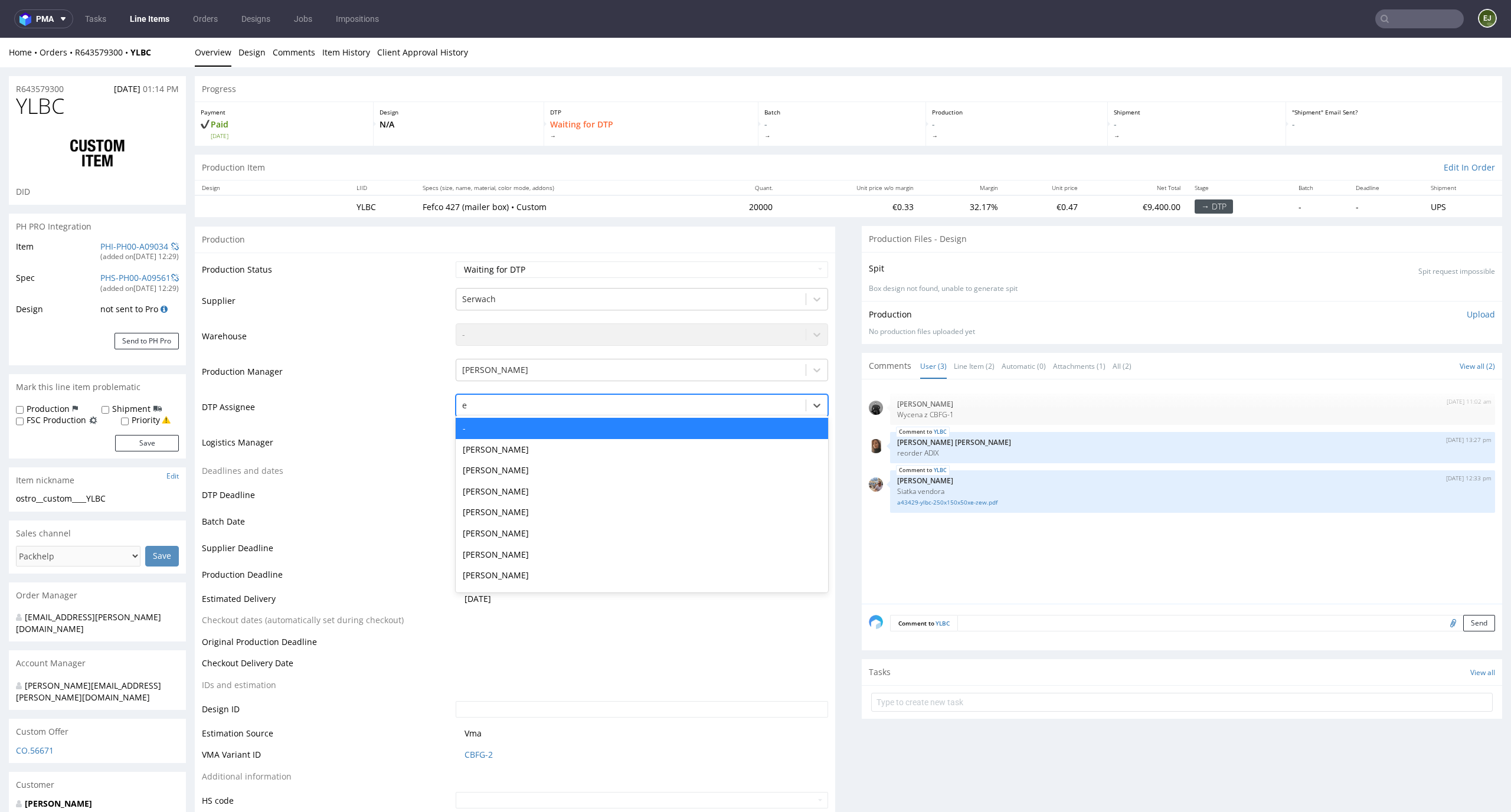
type input "el"
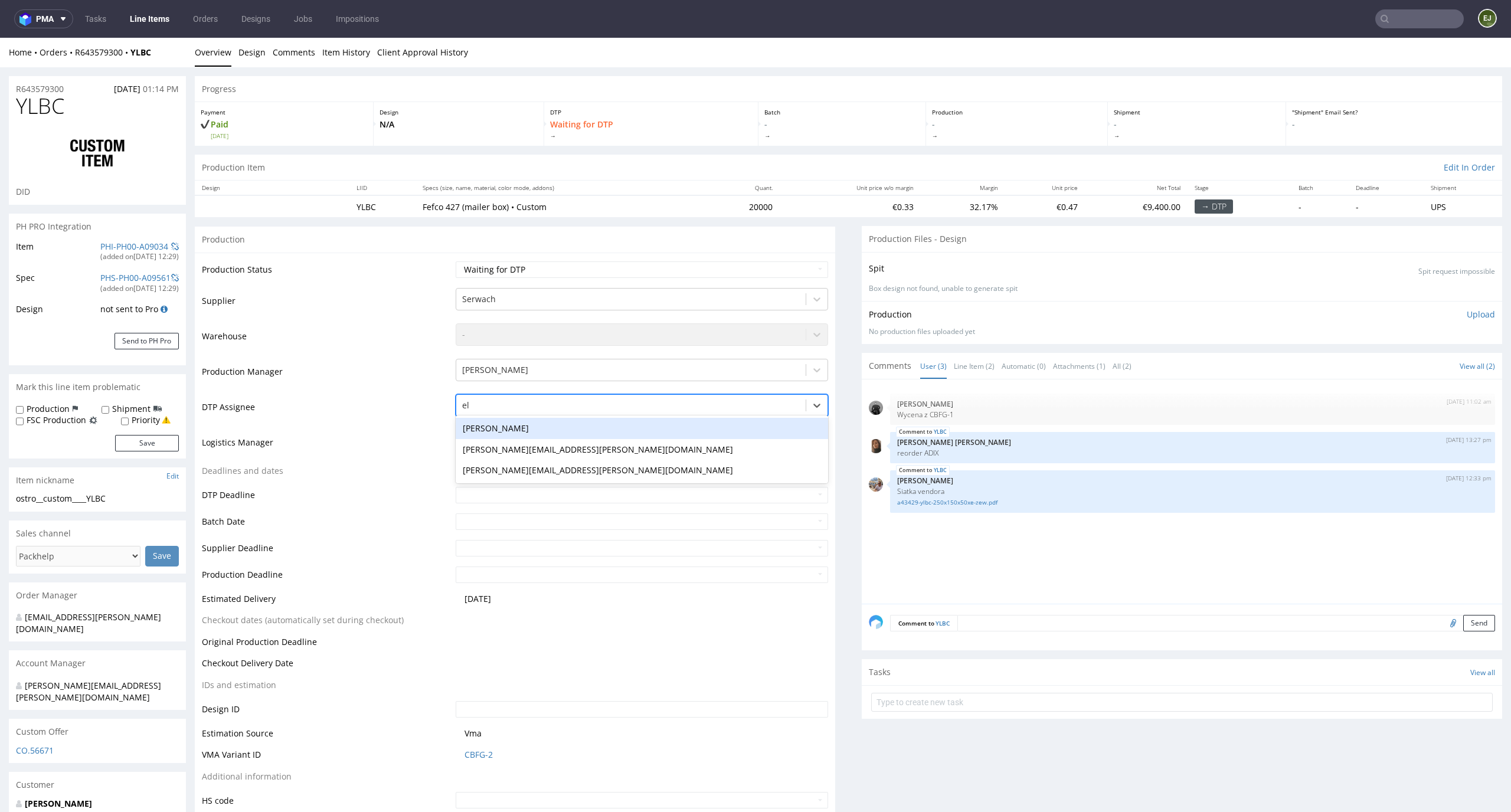
click at [610, 430] on div "[PERSON_NAME]" at bounding box center [642, 428] width 373 height 21
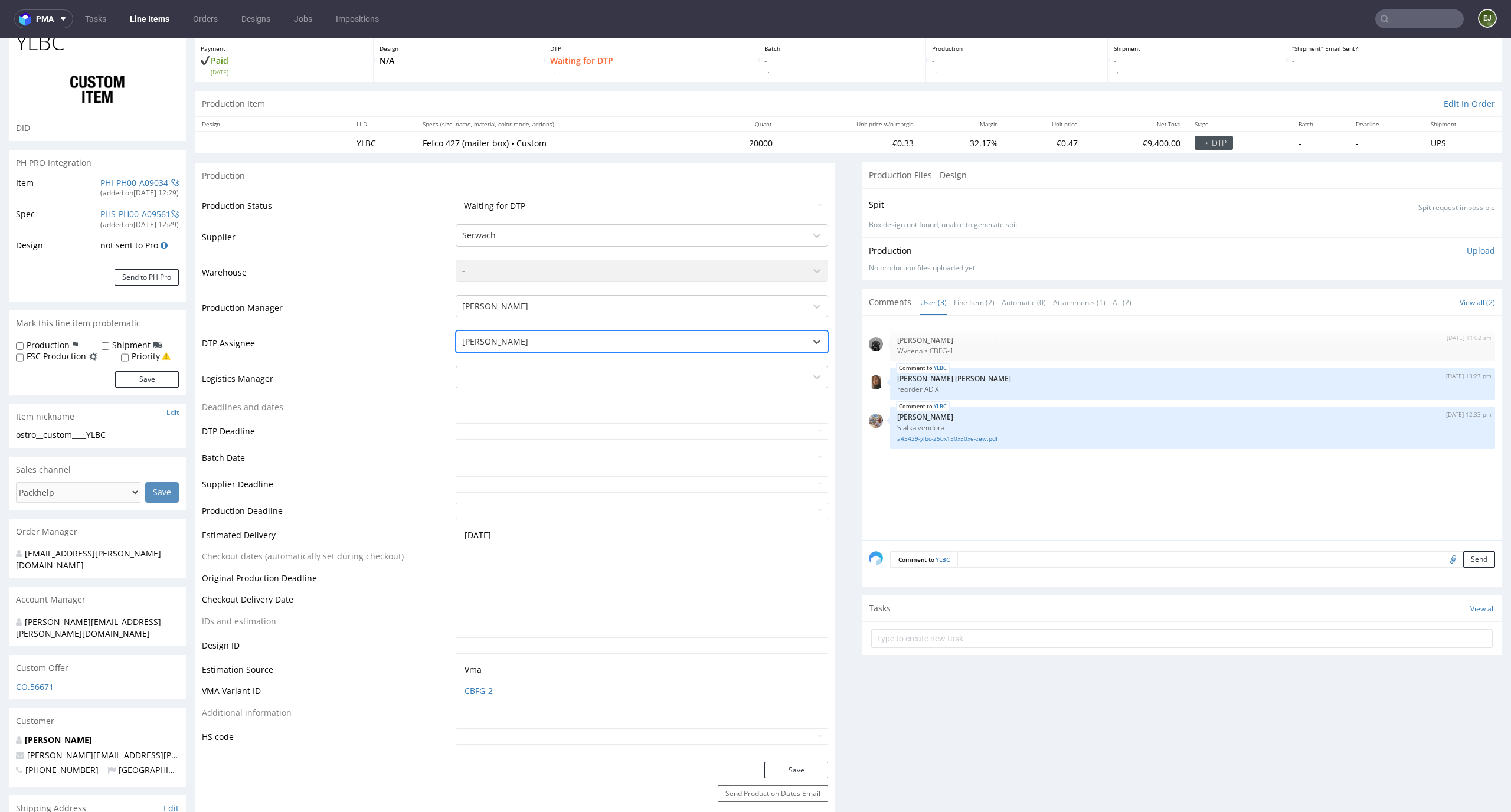
scroll to position [155, 0]
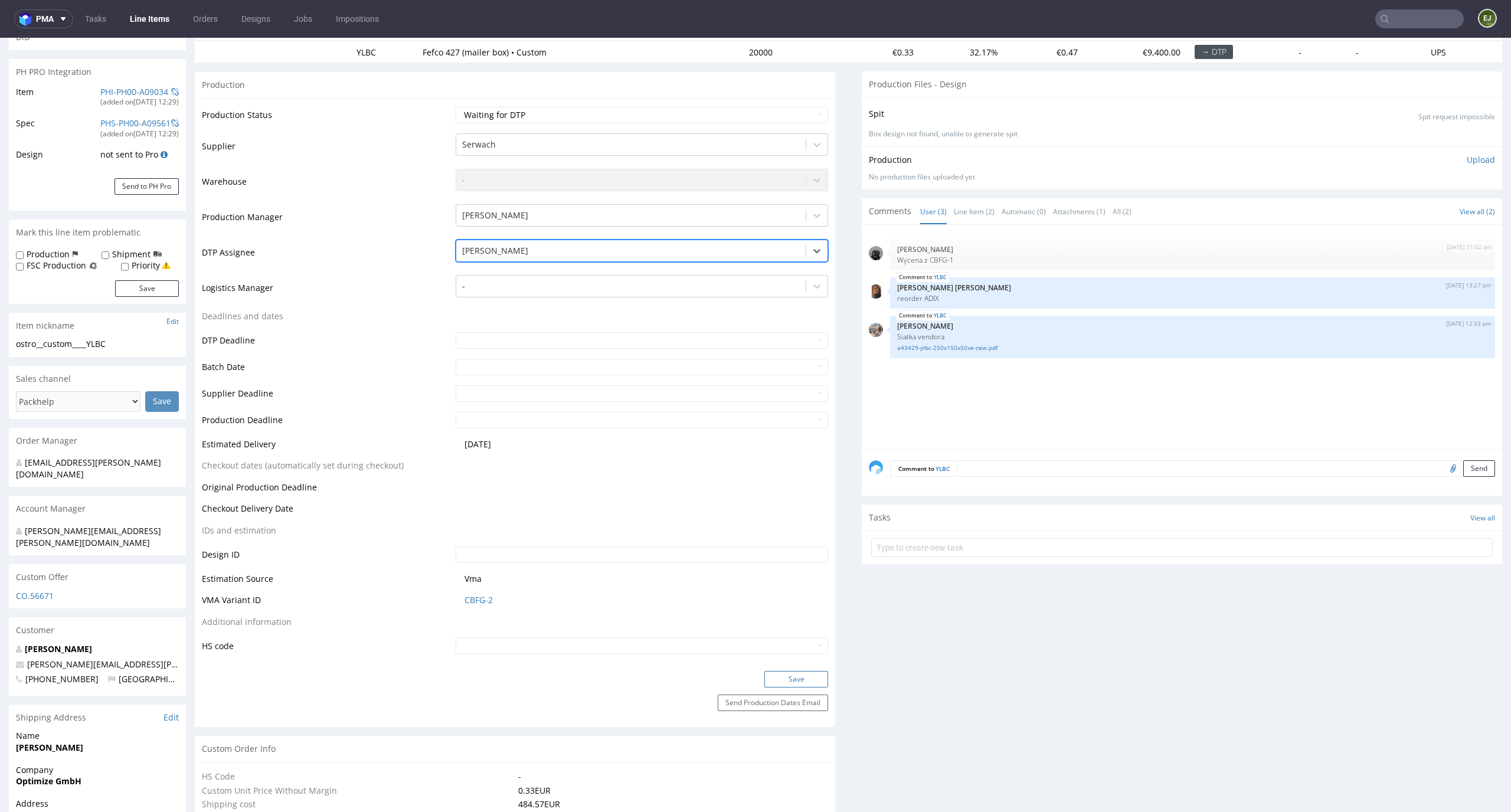
click at [782, 681] on button "Save" at bounding box center [796, 679] width 64 height 16
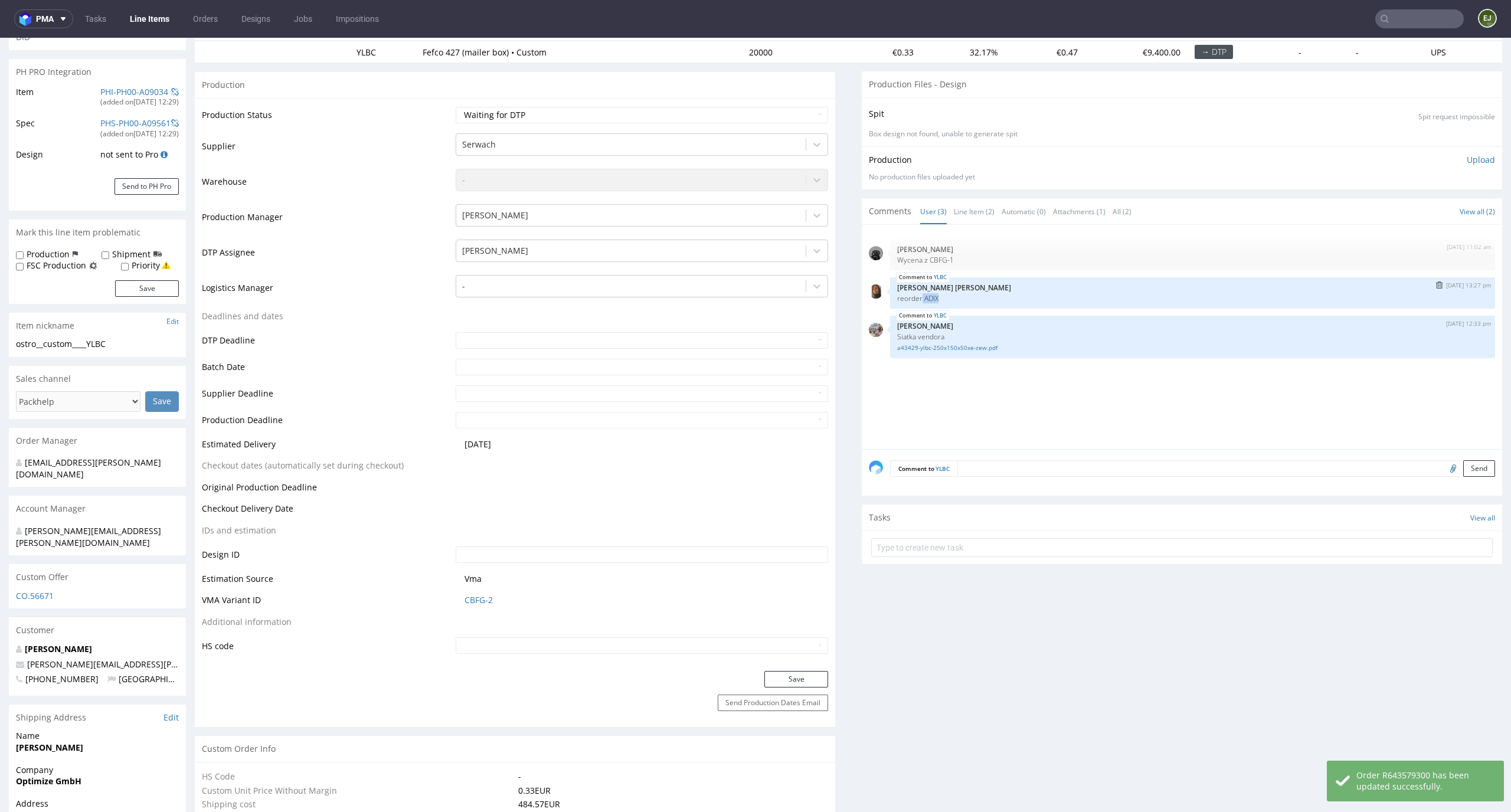
drag, startPoint x: 935, startPoint y: 301, endPoint x: 912, endPoint y: 301, distance: 23.0
click at [912, 301] on p "reorder ADIX" at bounding box center [1192, 298] width 591 height 9
copy p "[PERSON_NAME]"
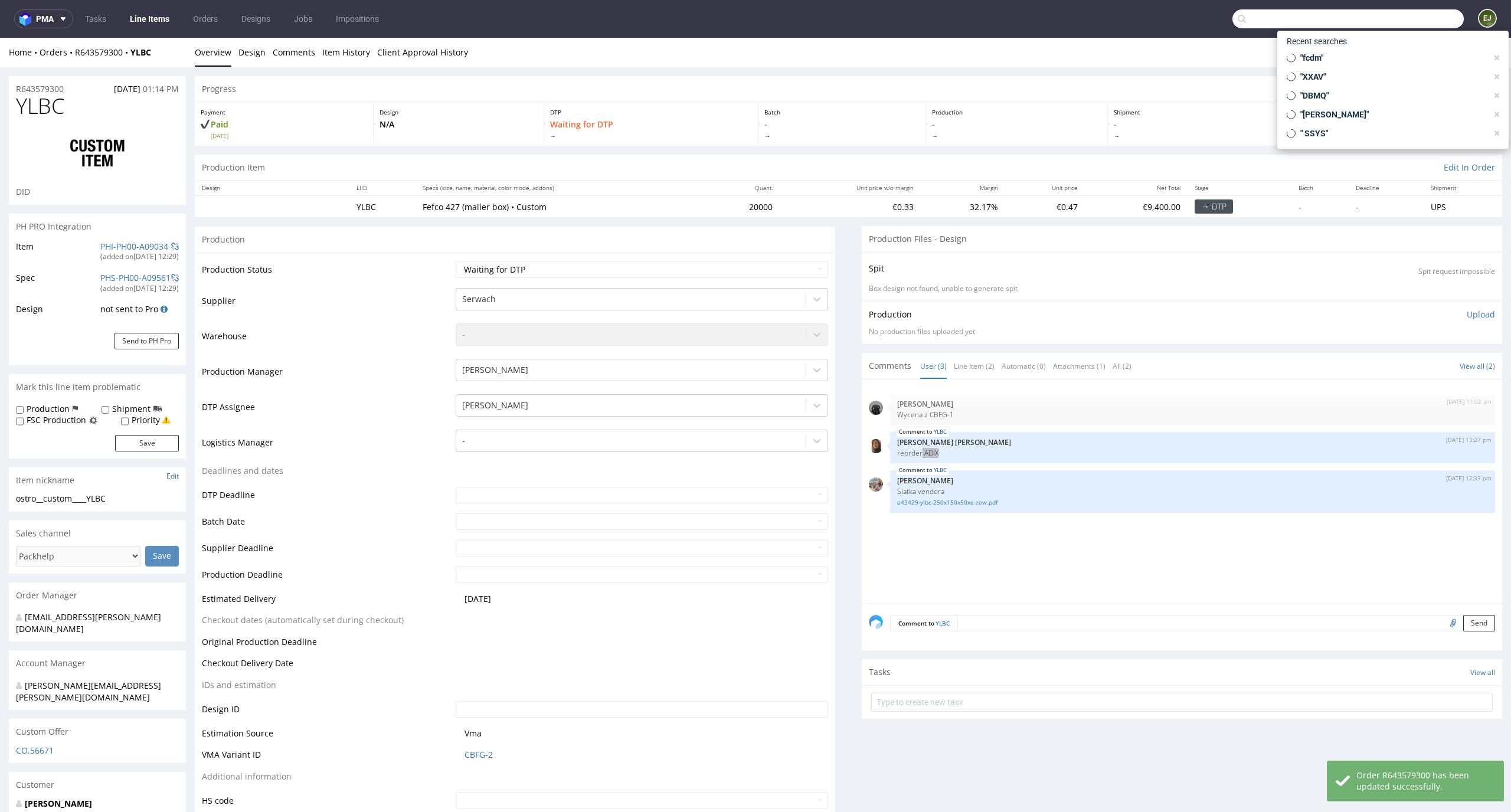
click at [1403, 21] on input "text" at bounding box center [1347, 19] width 231 height 19
paste input "[PERSON_NAME]"
type input "[PERSON_NAME]"
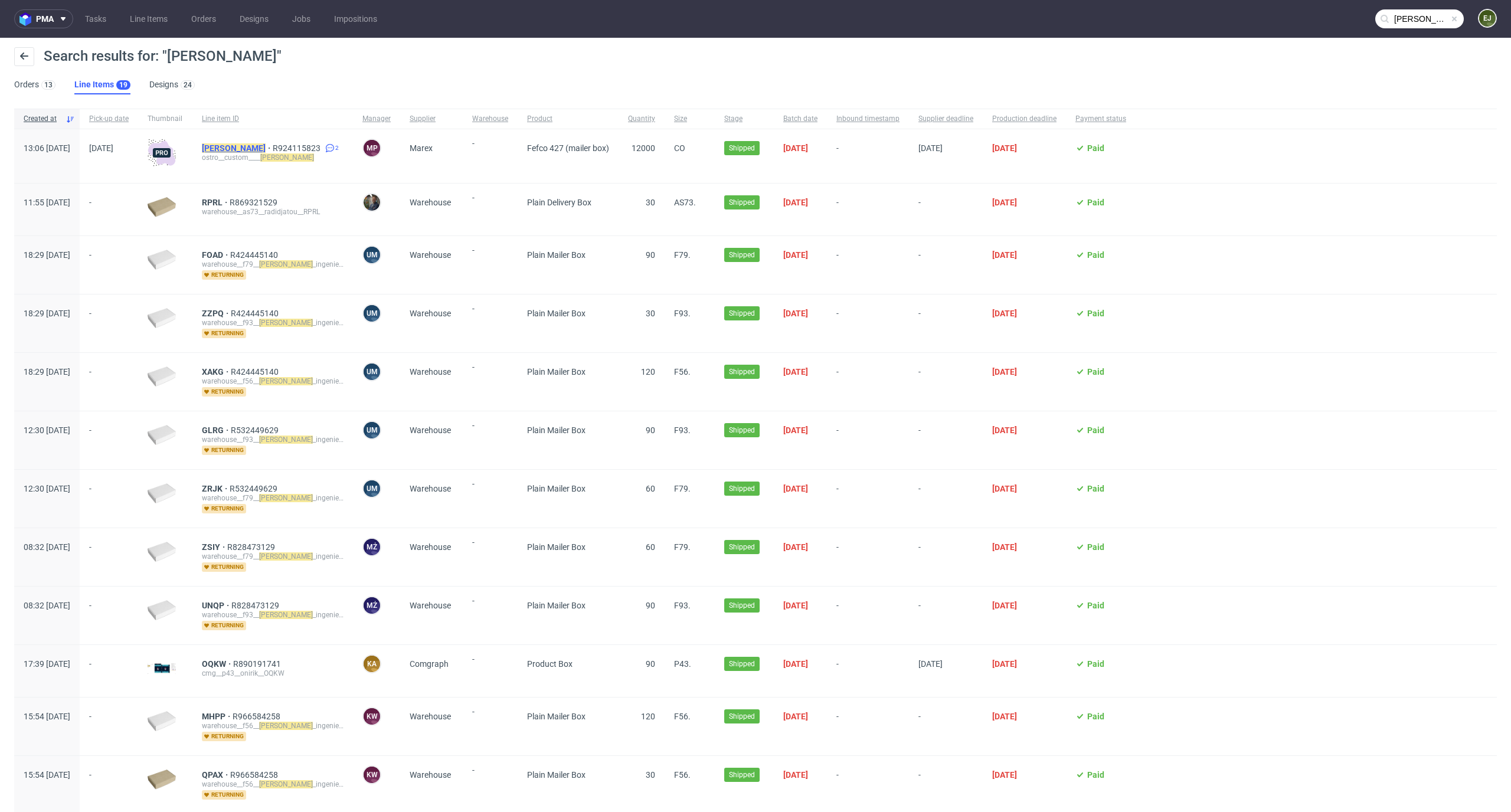
click at [250, 143] on mark "[PERSON_NAME]" at bounding box center [233, 148] width 64 height 10
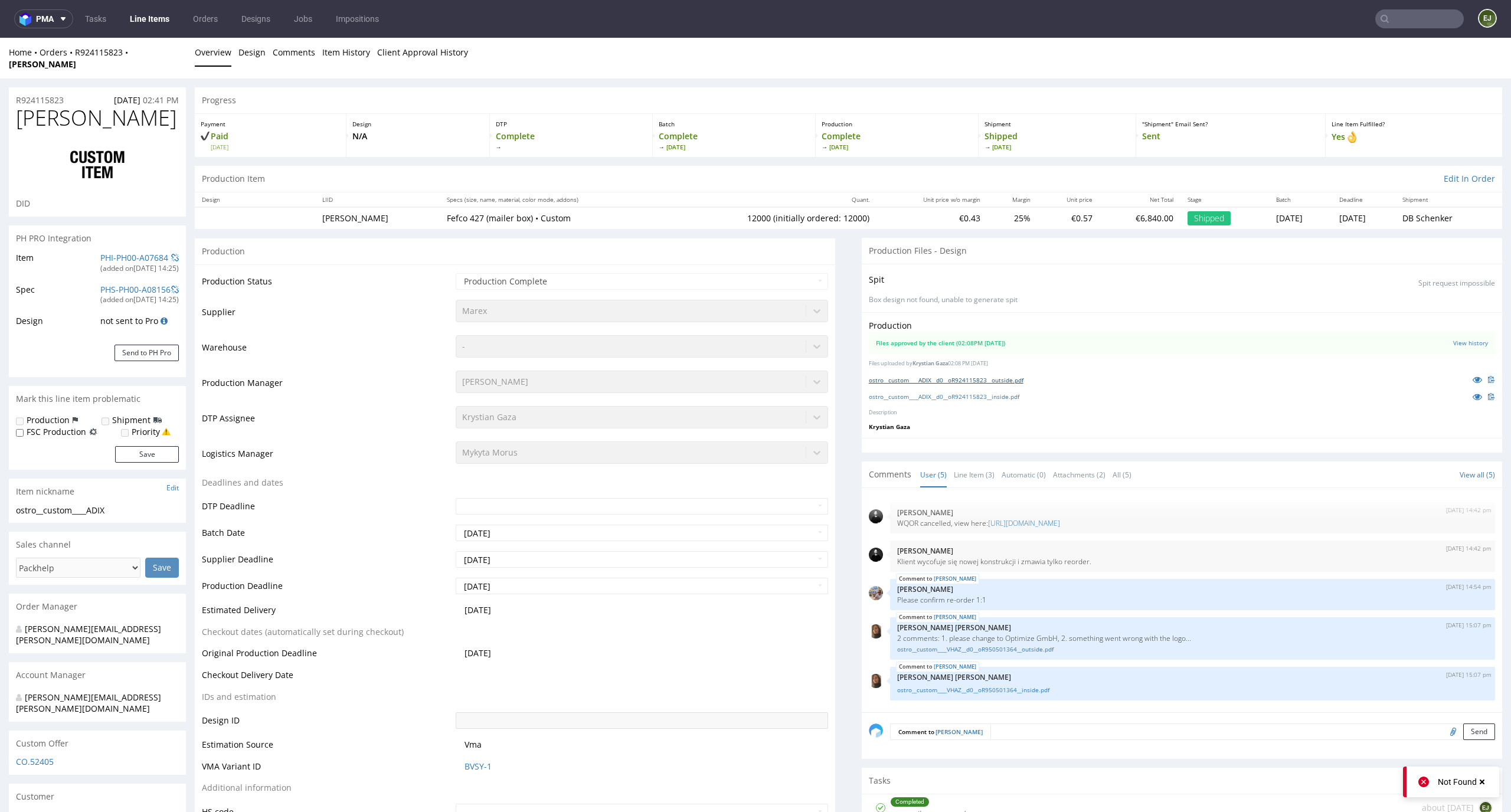
click at [990, 376] on link "ostro__custom____ADIX__d0__oR924115823__outside.pdf" at bounding box center [946, 380] width 155 height 8
click at [984, 392] on link "ostro__custom____ADIX__d0__oR924115823__inside.pdf" at bounding box center [944, 396] width 151 height 8
type input "ADIX"
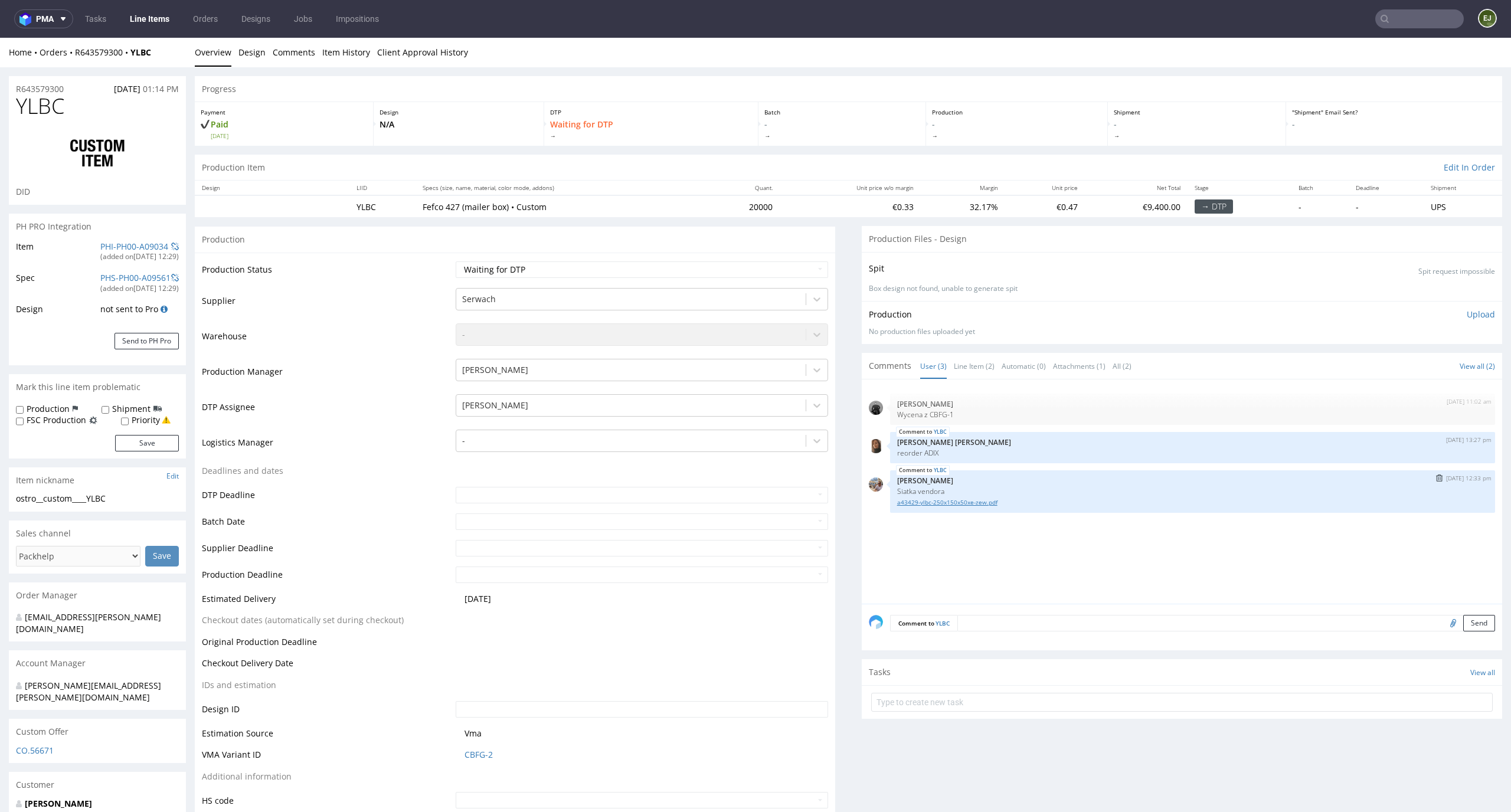
click at [982, 506] on link "a43429-ylbc-250x150x50xe-zew.pdf" at bounding box center [1192, 502] width 591 height 9
drag, startPoint x: 66, startPoint y: 110, endPoint x: 0, endPoint y: 107, distance: 66.1
copy span "YLBC"
drag, startPoint x: 125, startPoint y: 502, endPoint x: 6, endPoint y: 494, distance: 119.3
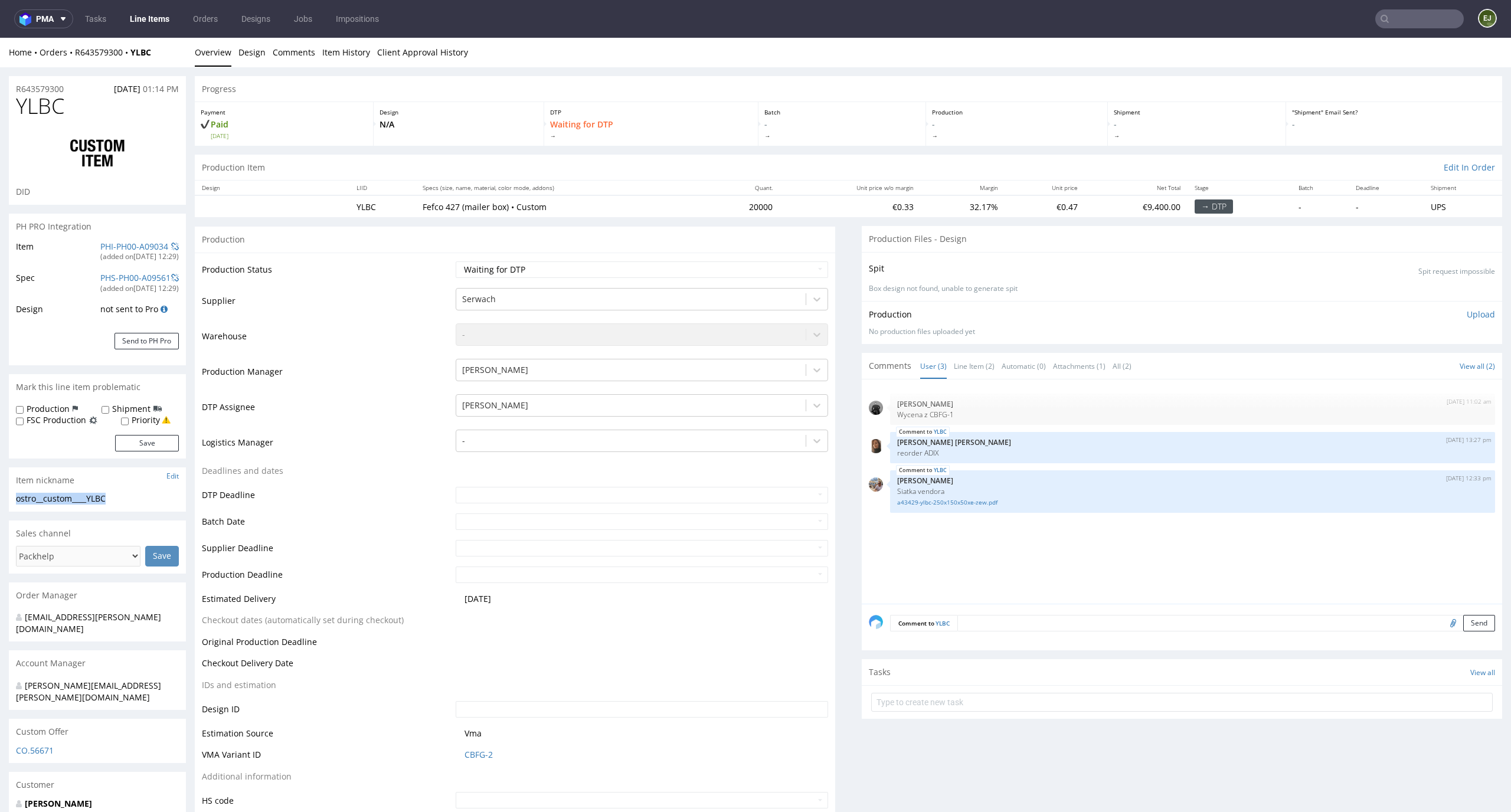
copy div "ostro__custom____YLBC"
drag, startPoint x: 75, startPoint y: 88, endPoint x: 0, endPoint y: 88, distance: 75.0
copy p "R643579300"
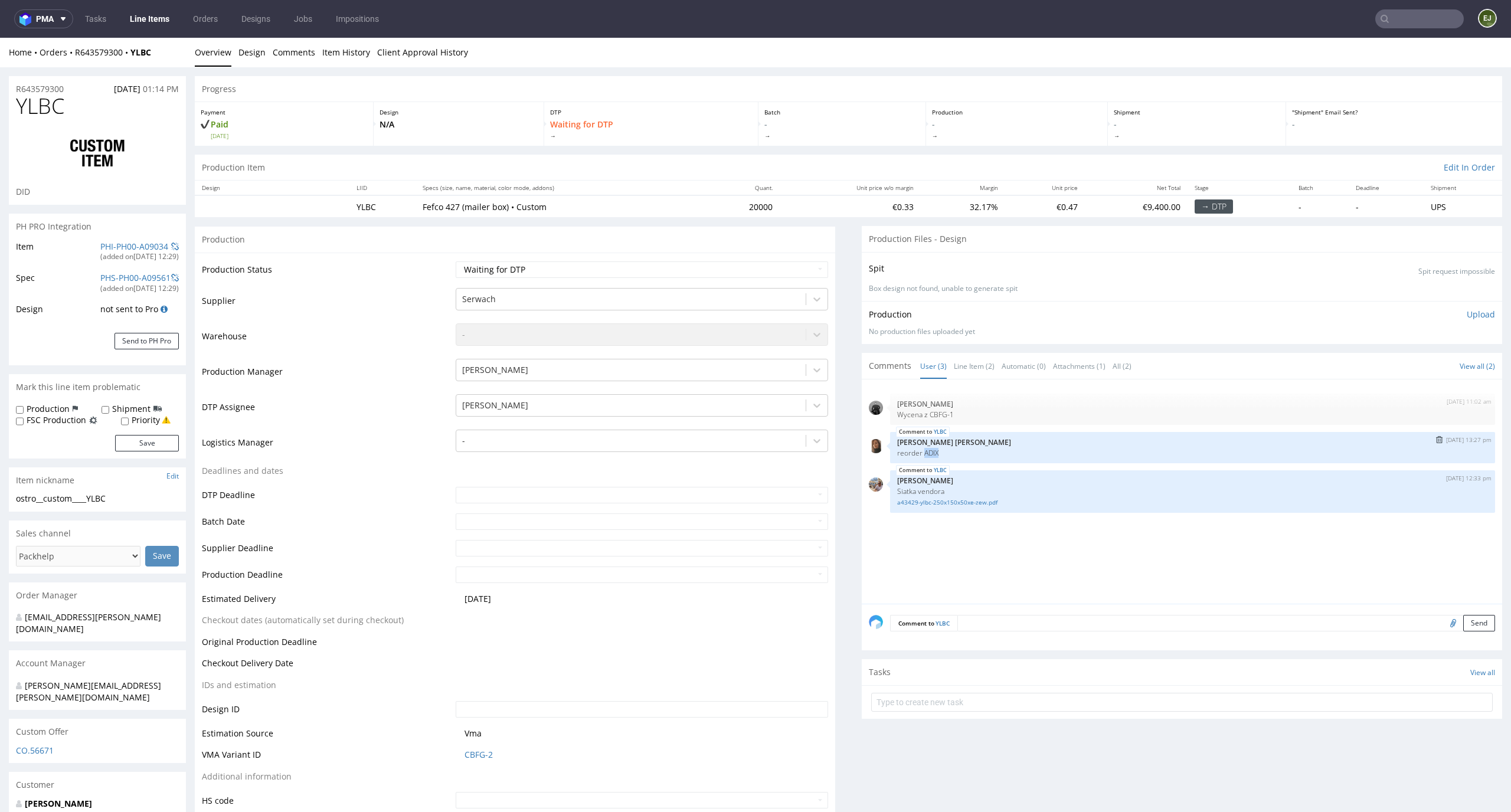
drag, startPoint x: 937, startPoint y: 452, endPoint x: 915, endPoint y: 452, distance: 22.0
click at [915, 452] on p "reorder ADIX" at bounding box center [1192, 452] width 591 height 9
copy p "ADIX"
drag, startPoint x: 128, startPoint y: 502, endPoint x: 3, endPoint y: 502, distance: 125.0
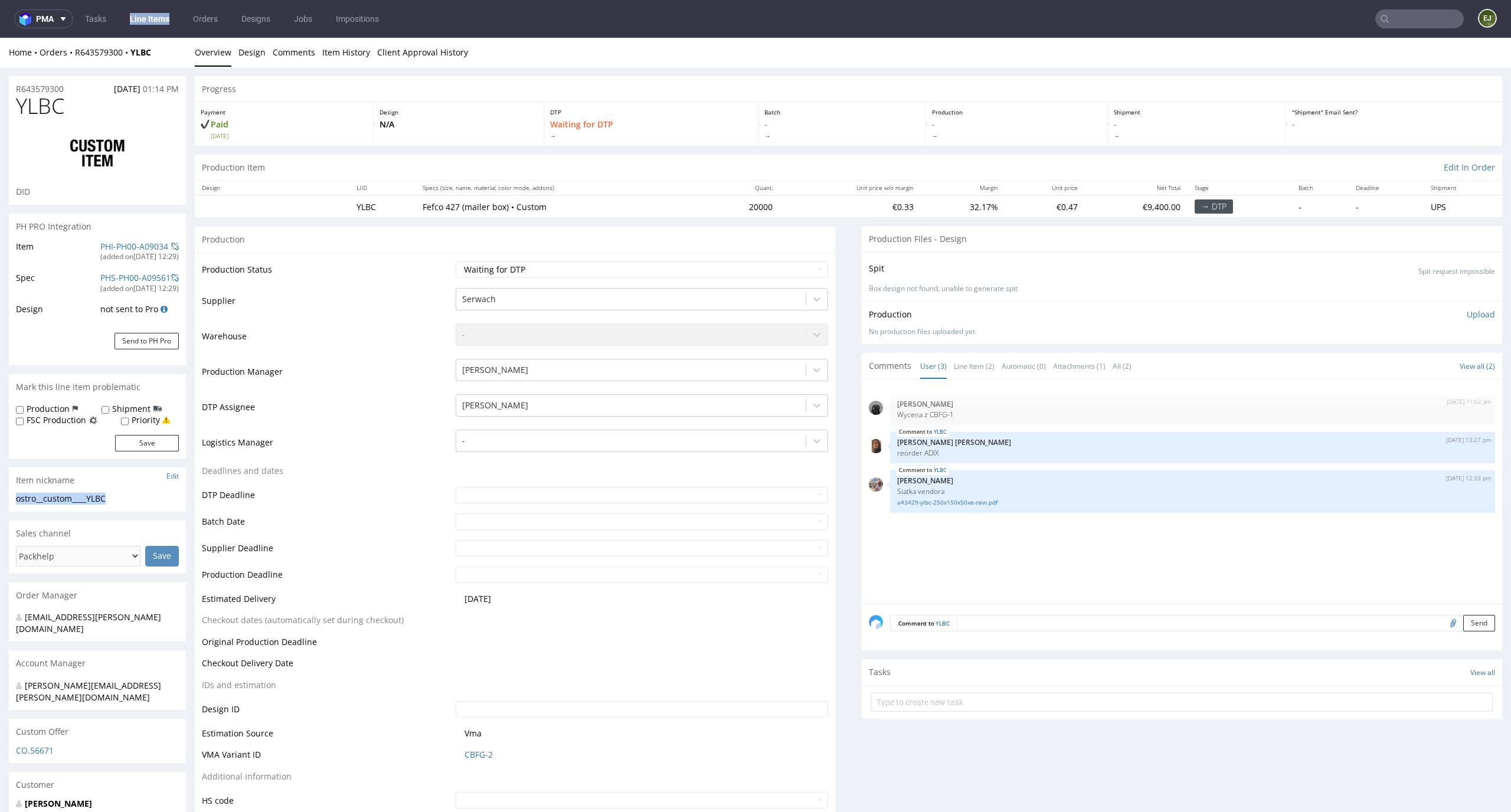
copy div "ostro__custom____YLBC"
drag, startPoint x: 73, startPoint y: 88, endPoint x: 0, endPoint y: 88, distance: 73.0
copy p "R643579300"
click at [802, 270] on select "Waiting for Artwork Waiting for Diecut Waiting for Mockup Waiting for DTP Waiti…" at bounding box center [642, 269] width 373 height 16
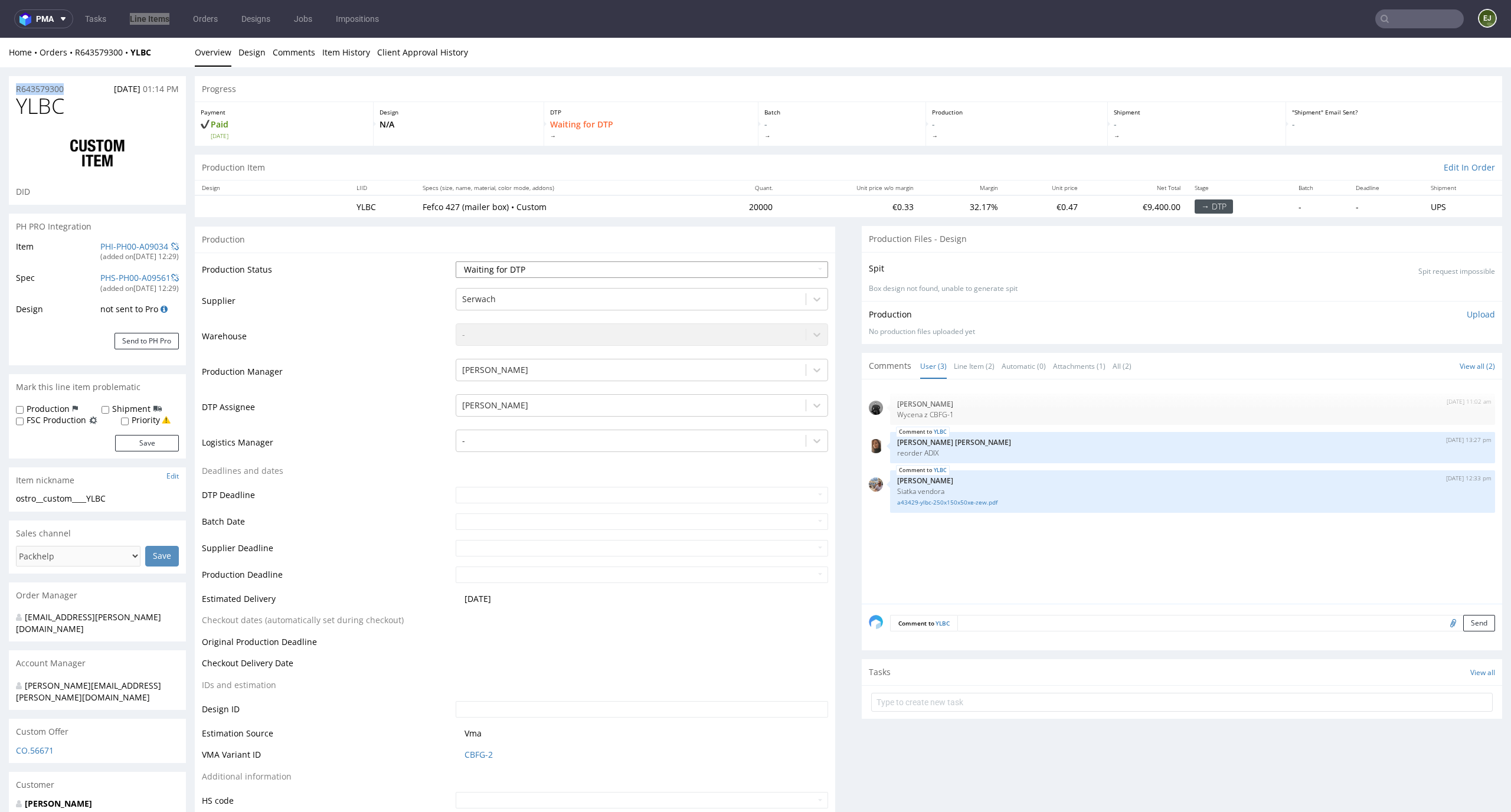
select select "dtp_ca_needed"
click at [456, 261] on select "Waiting for Artwork Waiting for Diecut Waiting for Mockup Waiting for DTP Waiti…" at bounding box center [642, 269] width 373 height 16
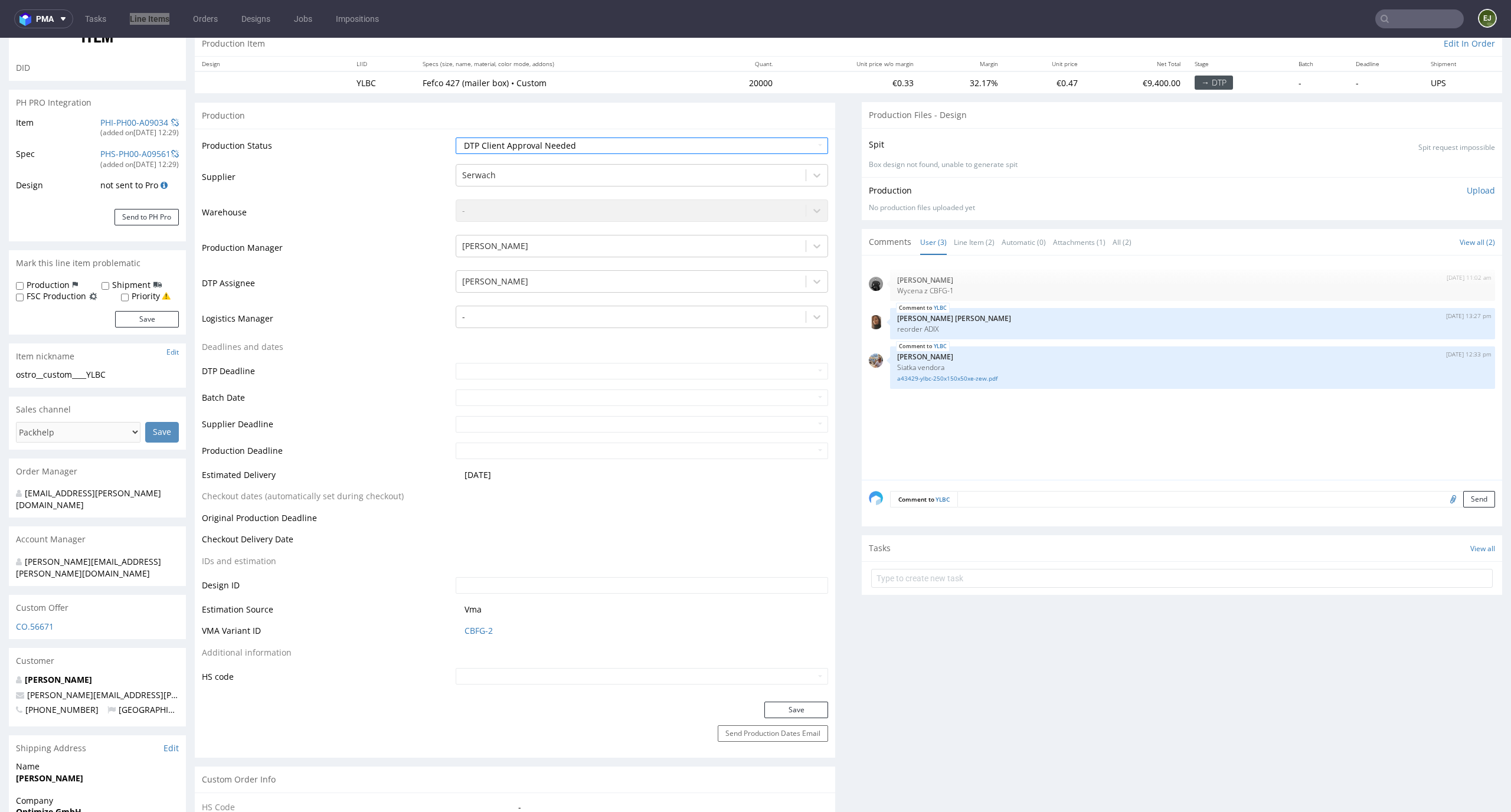
scroll to position [194, 0]
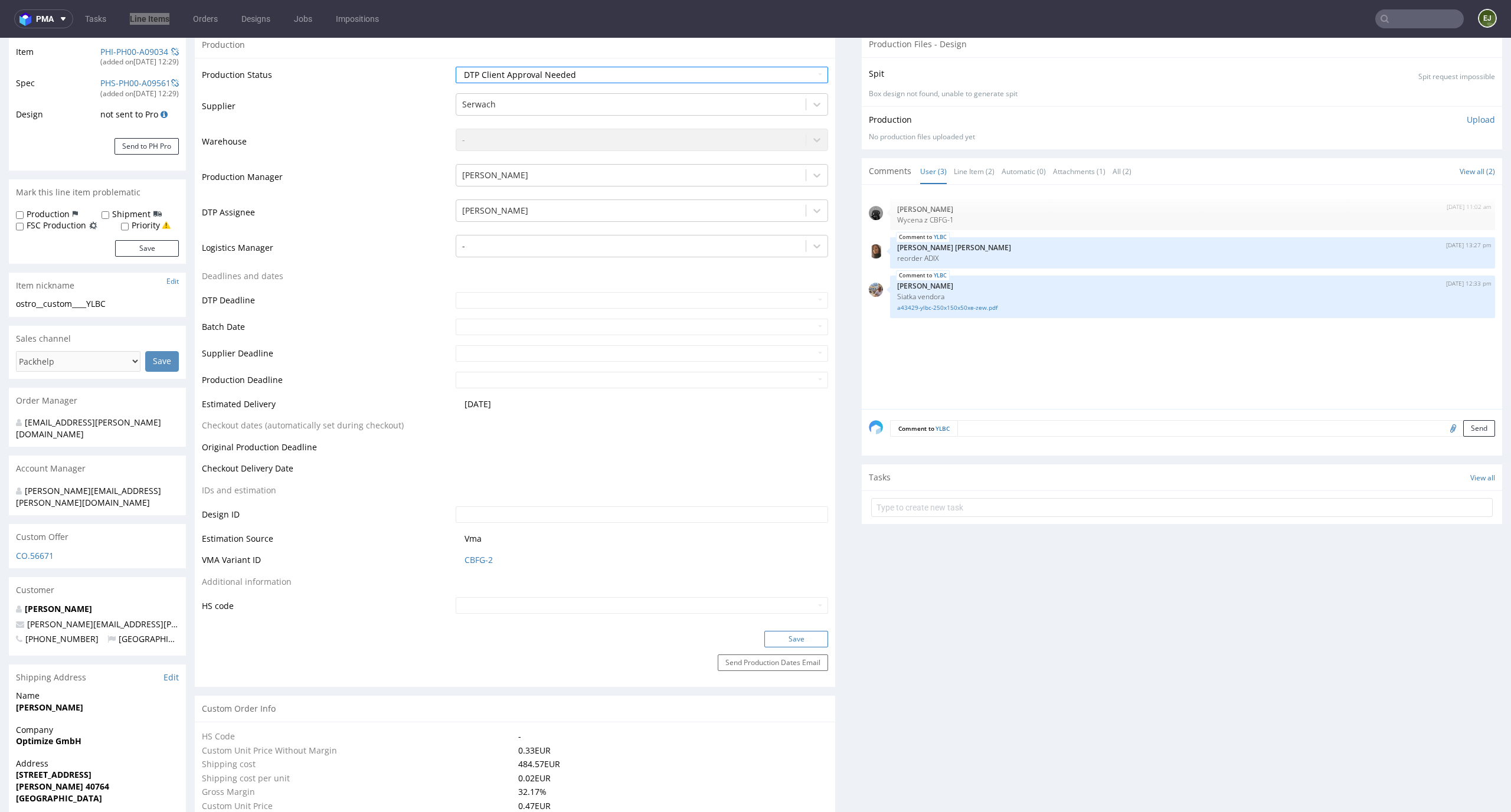
click at [795, 638] on button "Save" at bounding box center [796, 639] width 64 height 16
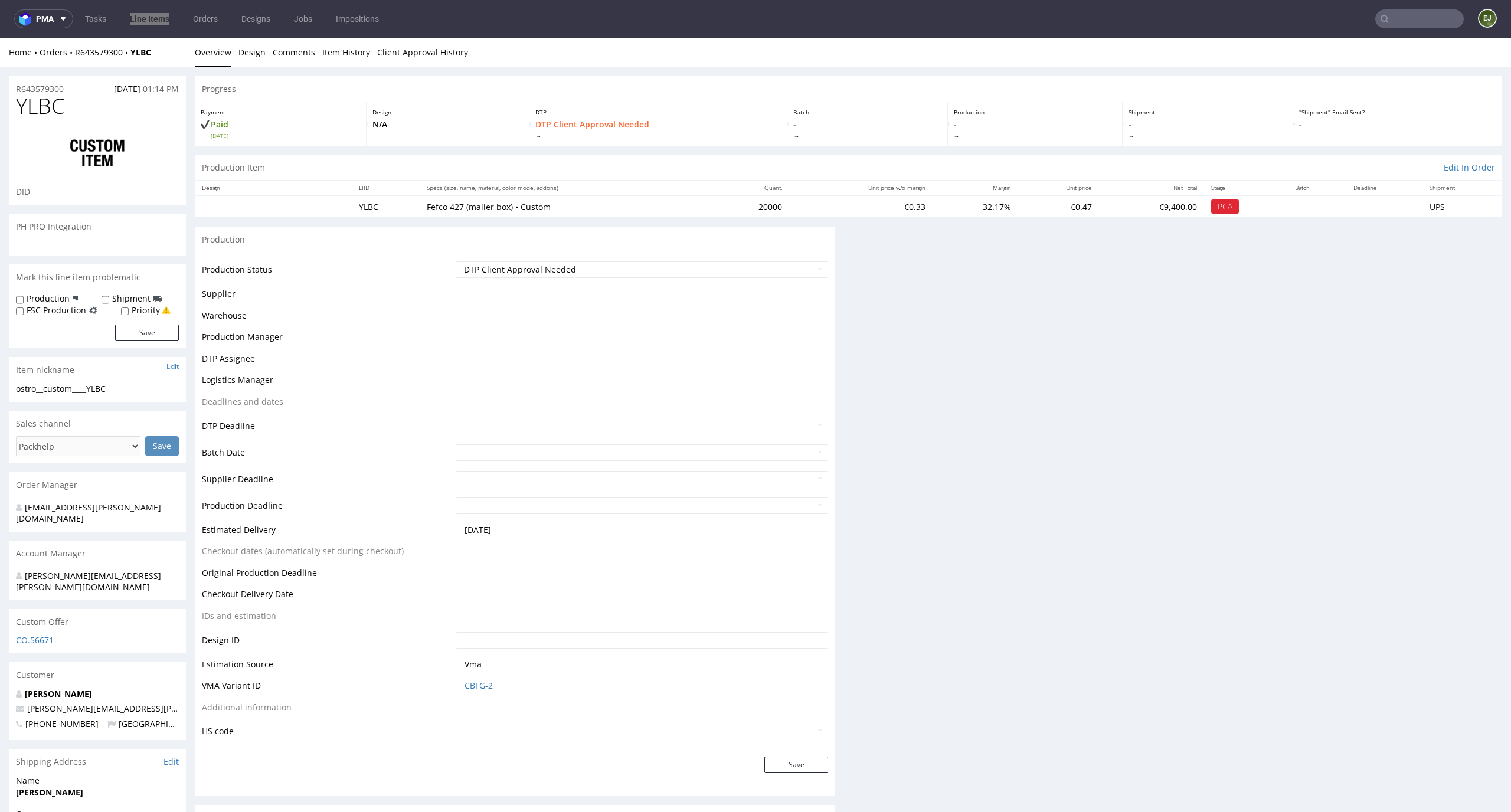
scroll to position [0, 0]
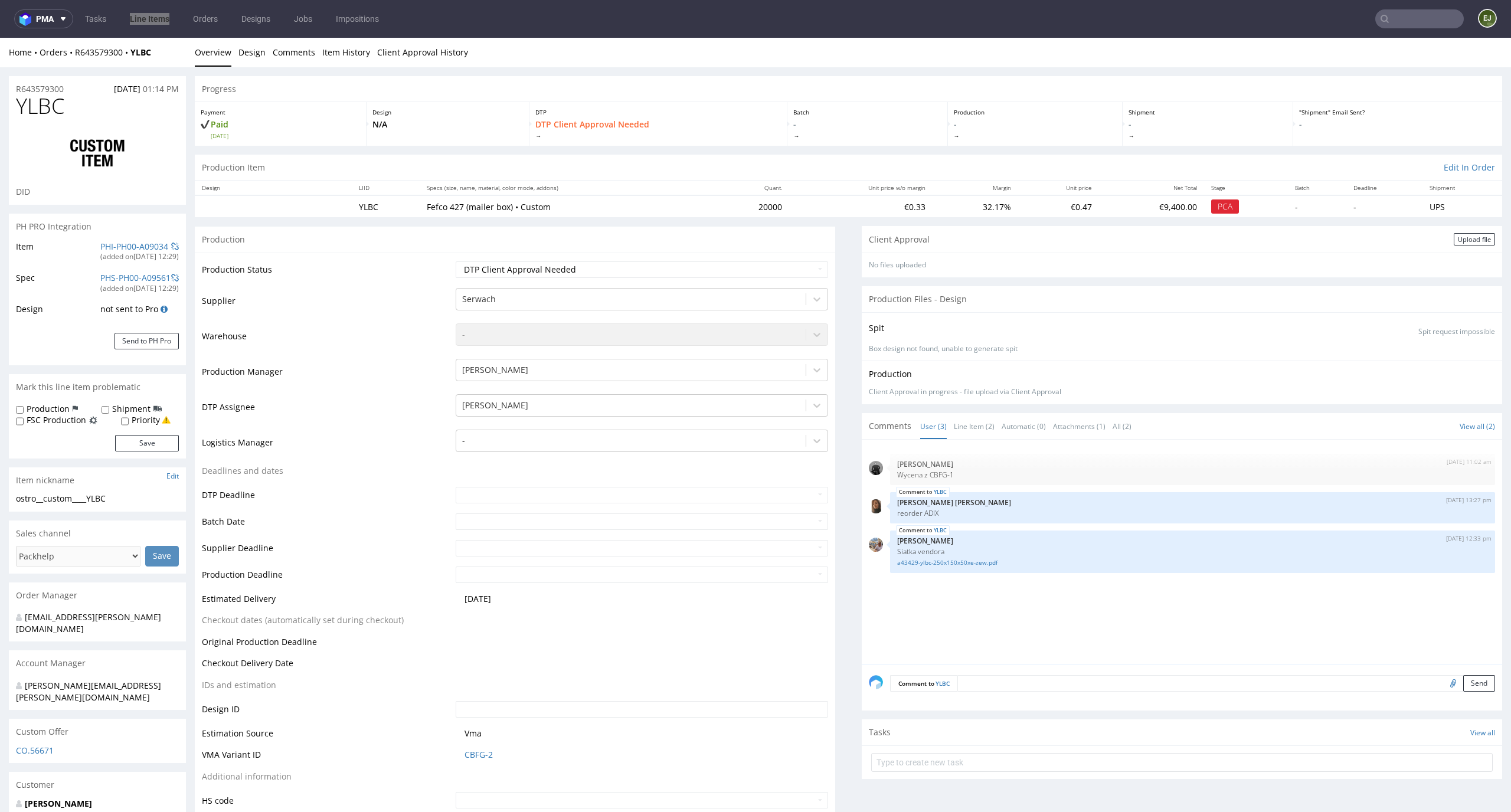
click at [1473, 231] on div "Client Approval Upload file" at bounding box center [1182, 239] width 640 height 27
click at [1455, 236] on div "Upload file" at bounding box center [1474, 239] width 41 height 12
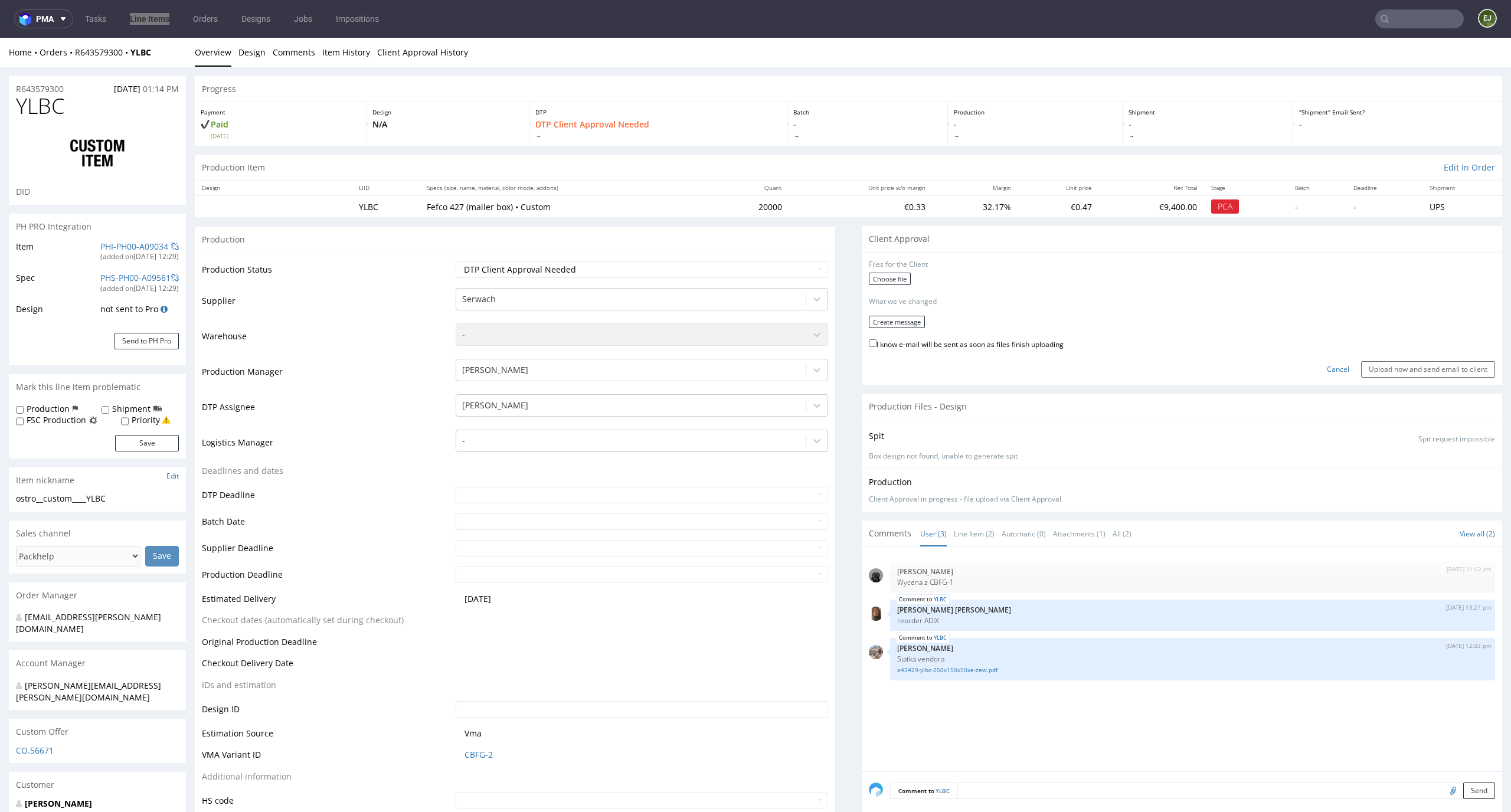
click at [892, 287] on div "Choose file" at bounding box center [1182, 280] width 626 height 15
click at [892, 272] on label "Choose file" at bounding box center [890, 278] width 42 height 12
click at [0, 38] on input "Choose file" at bounding box center [0, 38] width 0 height 0
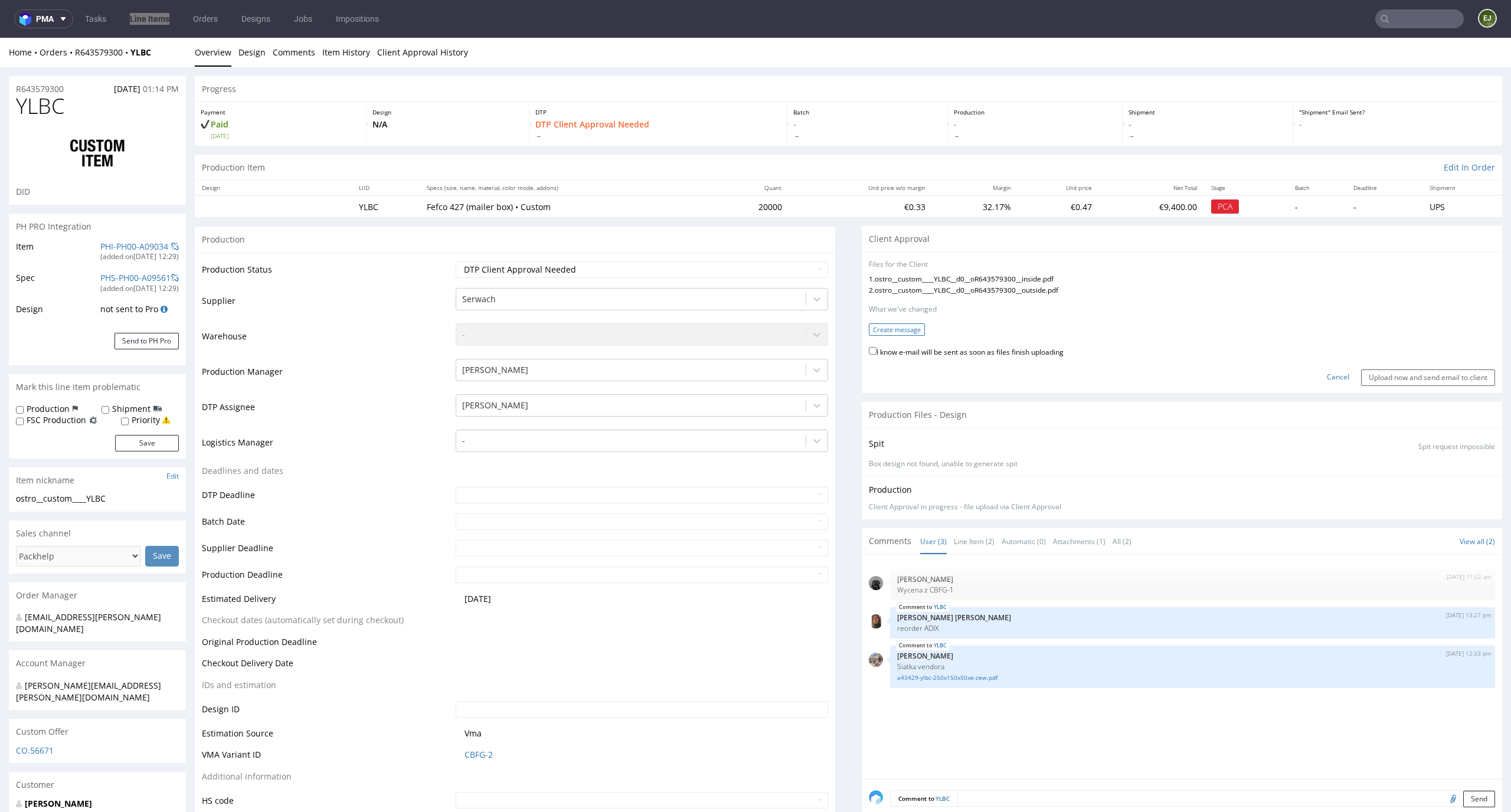
click at [905, 327] on button "Create message" at bounding box center [897, 329] width 56 height 12
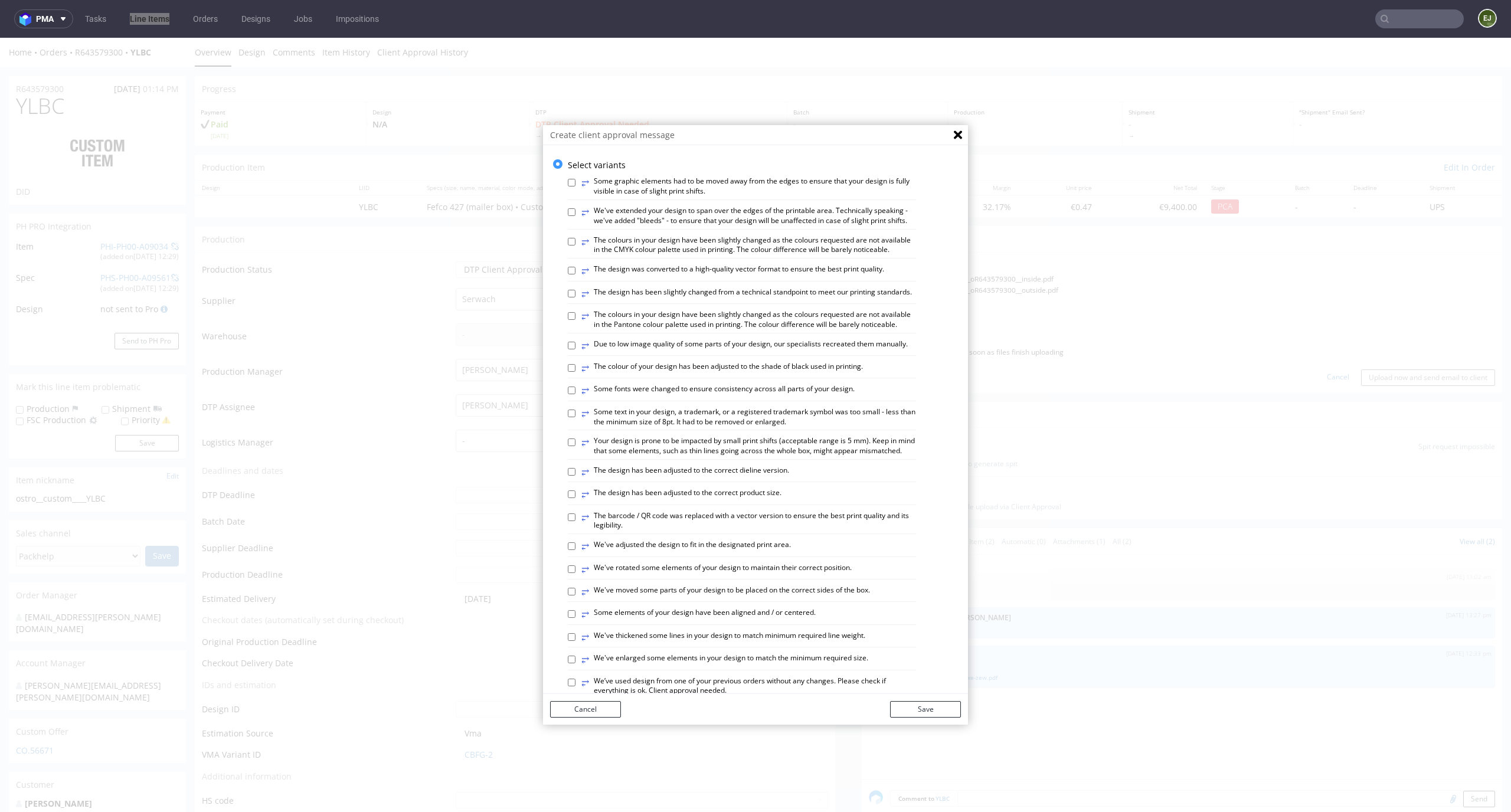
scroll to position [455, 0]
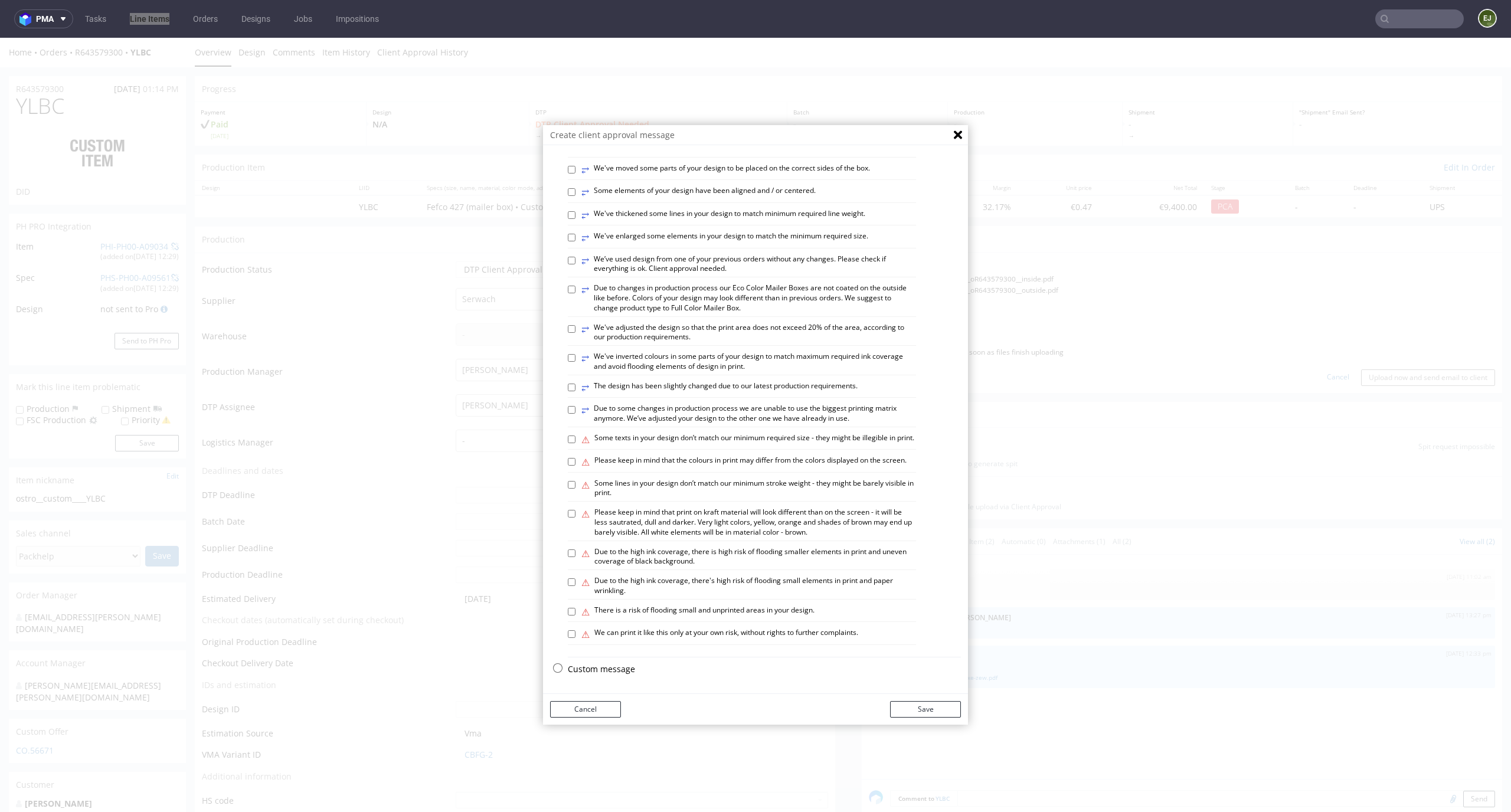
click at [611, 677] on div "Custom message" at bounding box center [764, 672] width 393 height 18
click at [585, 665] on p "Custom message" at bounding box center [764, 669] width 393 height 12
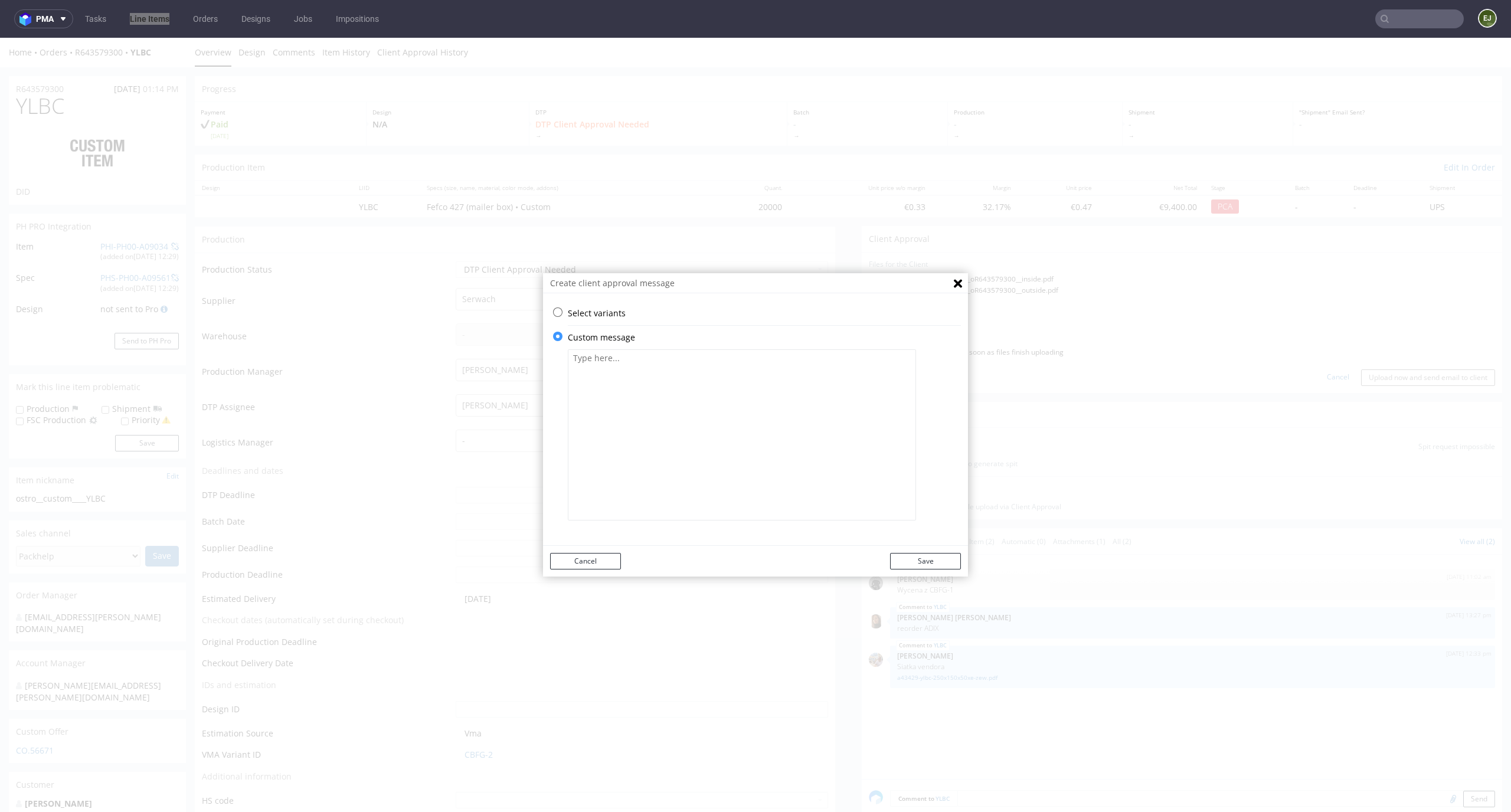
click at [730, 322] on div "Select variants ⥂ Some graphic elements had to be moved away from the edges to …" at bounding box center [764, 316] width 393 height 19
click at [696, 393] on textarea at bounding box center [741, 434] width 348 height 171
paste textarea "Optimize GmbH ... Germany"
click at [567, 360] on textarea "Optimize GmbH ... Germany"" at bounding box center [741, 434] width 348 height 171
paste textarea "Due to a change in the printing specifications, it was necessary to slightly bo…"
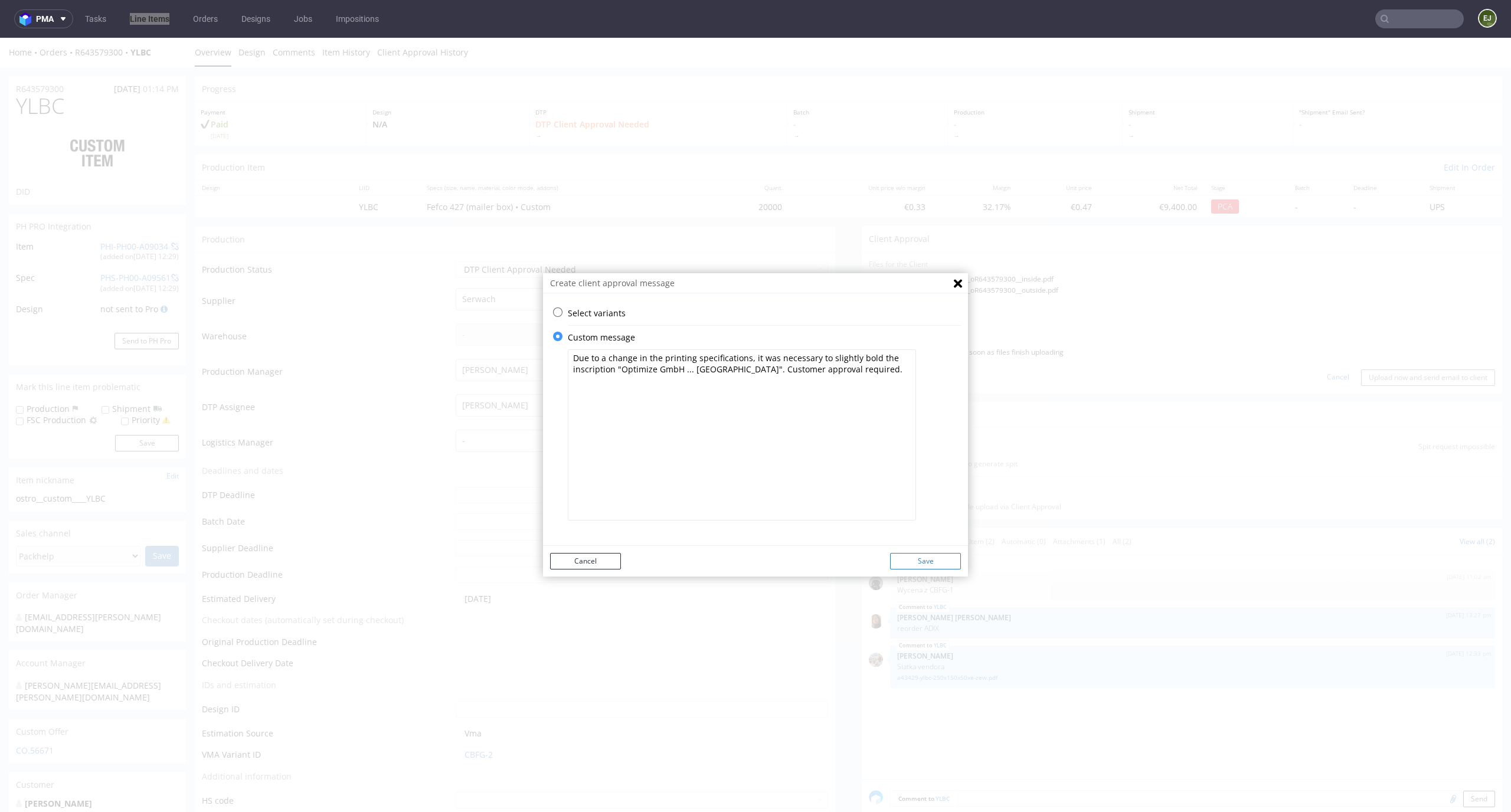
type textarea "Due to a change in the printing specifications, it was necessary to slightly bo…"
click at [931, 565] on button "Save" at bounding box center [925, 561] width 71 height 16
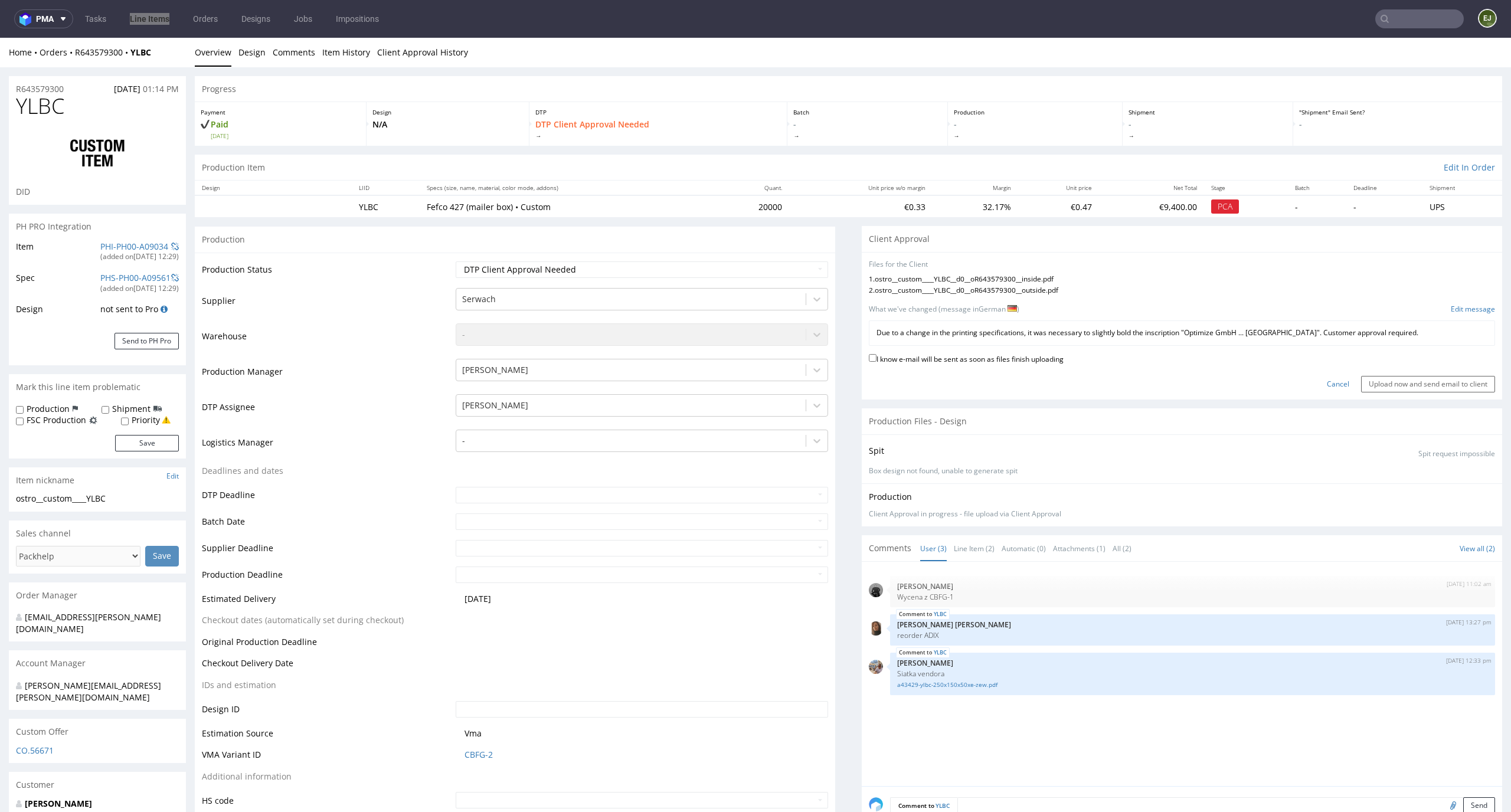
click at [1027, 359] on label "I know e-mail will be sent as soon as files finish uploading" at bounding box center [966, 358] width 195 height 13
click at [876, 359] on input "I know e-mail will be sent as soon as files finish uploading" at bounding box center [872, 357] width 7 height 7
checkbox input "true"
click at [1365, 387] on input "Upload now and send email to client" at bounding box center [1428, 384] width 134 height 16
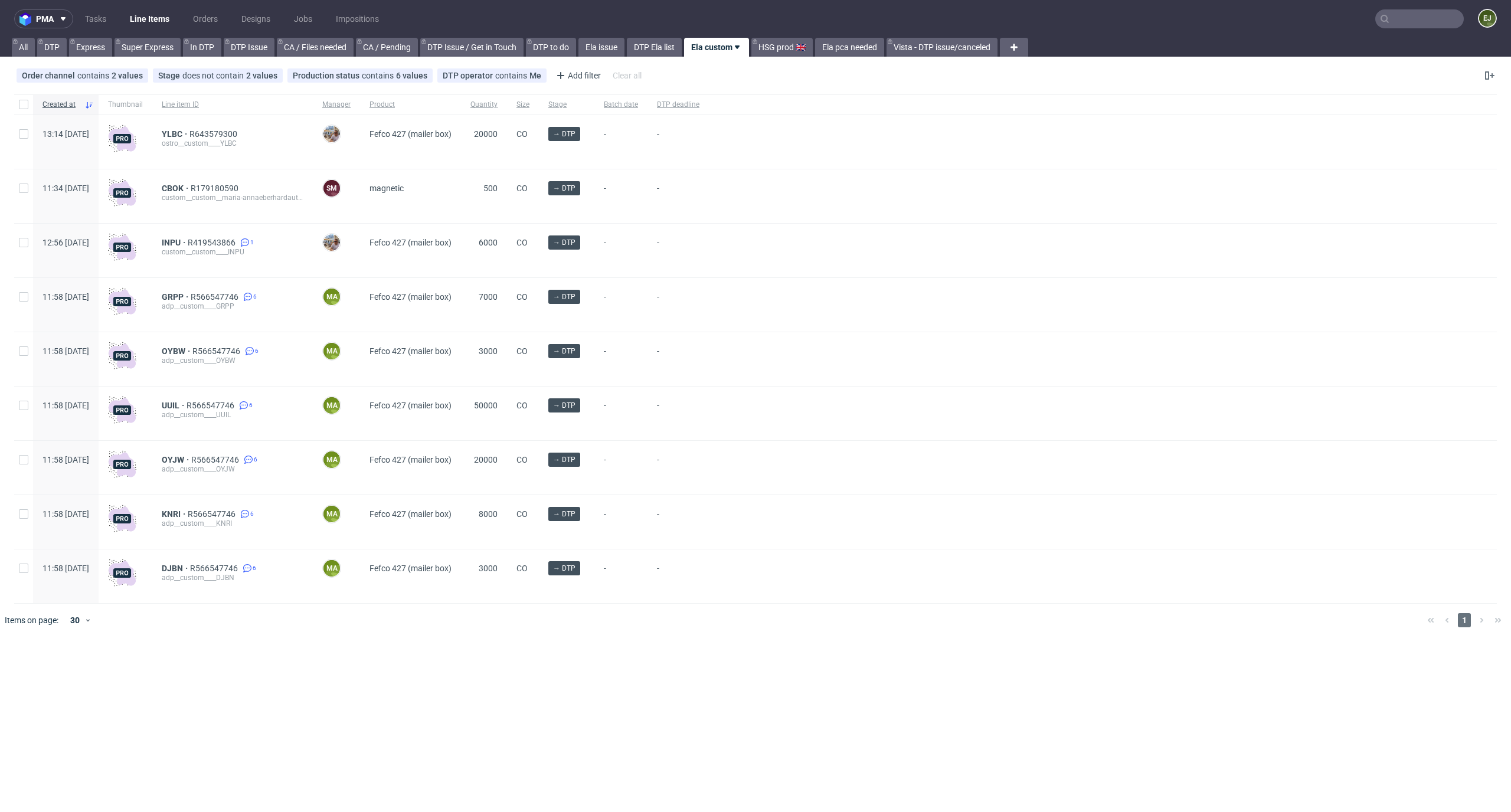
click at [1400, 11] on input "text" at bounding box center [1419, 19] width 88 height 19
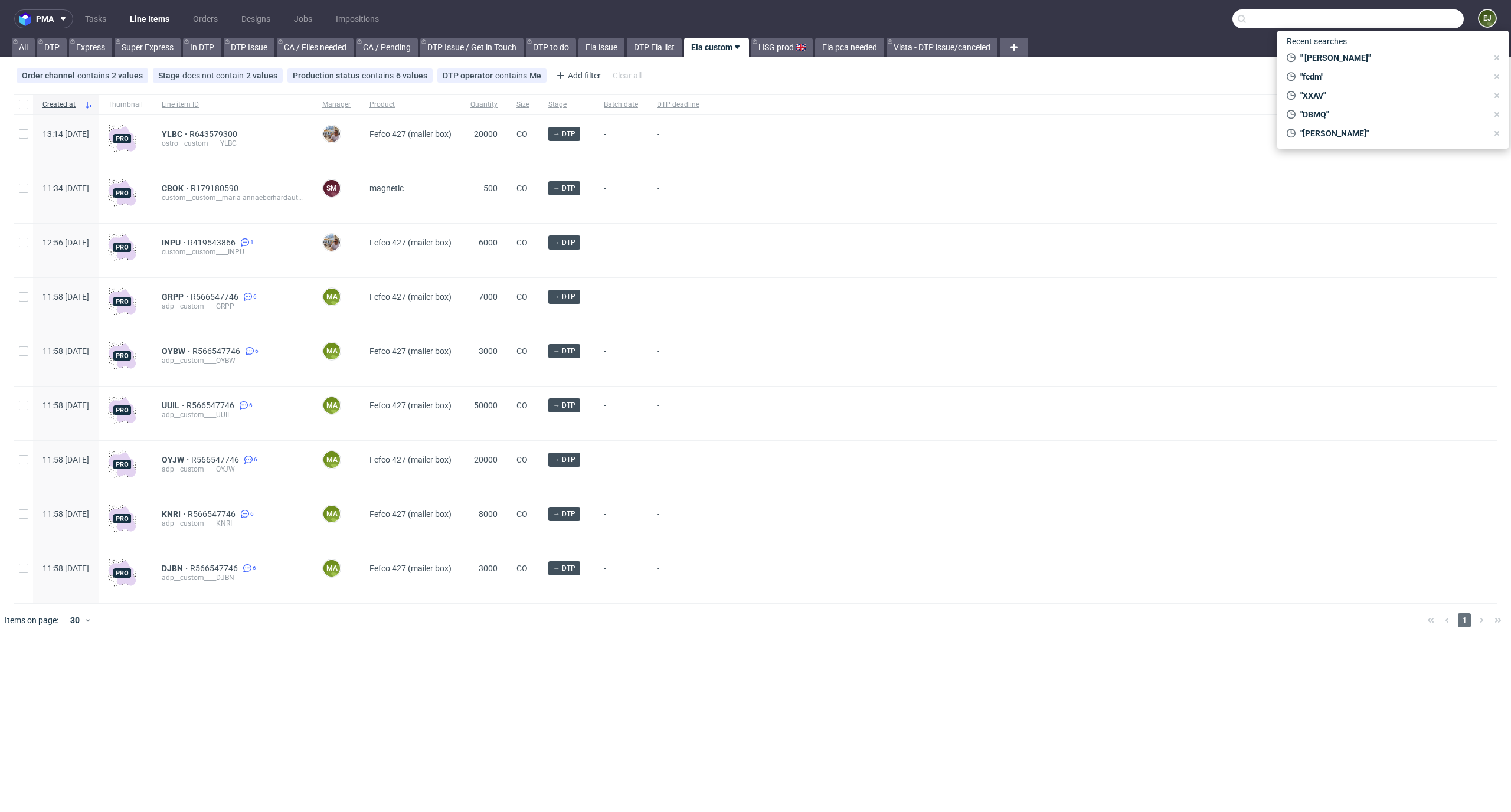
paste input "[PERSON_NAME]"
type input "[PERSON_NAME]"
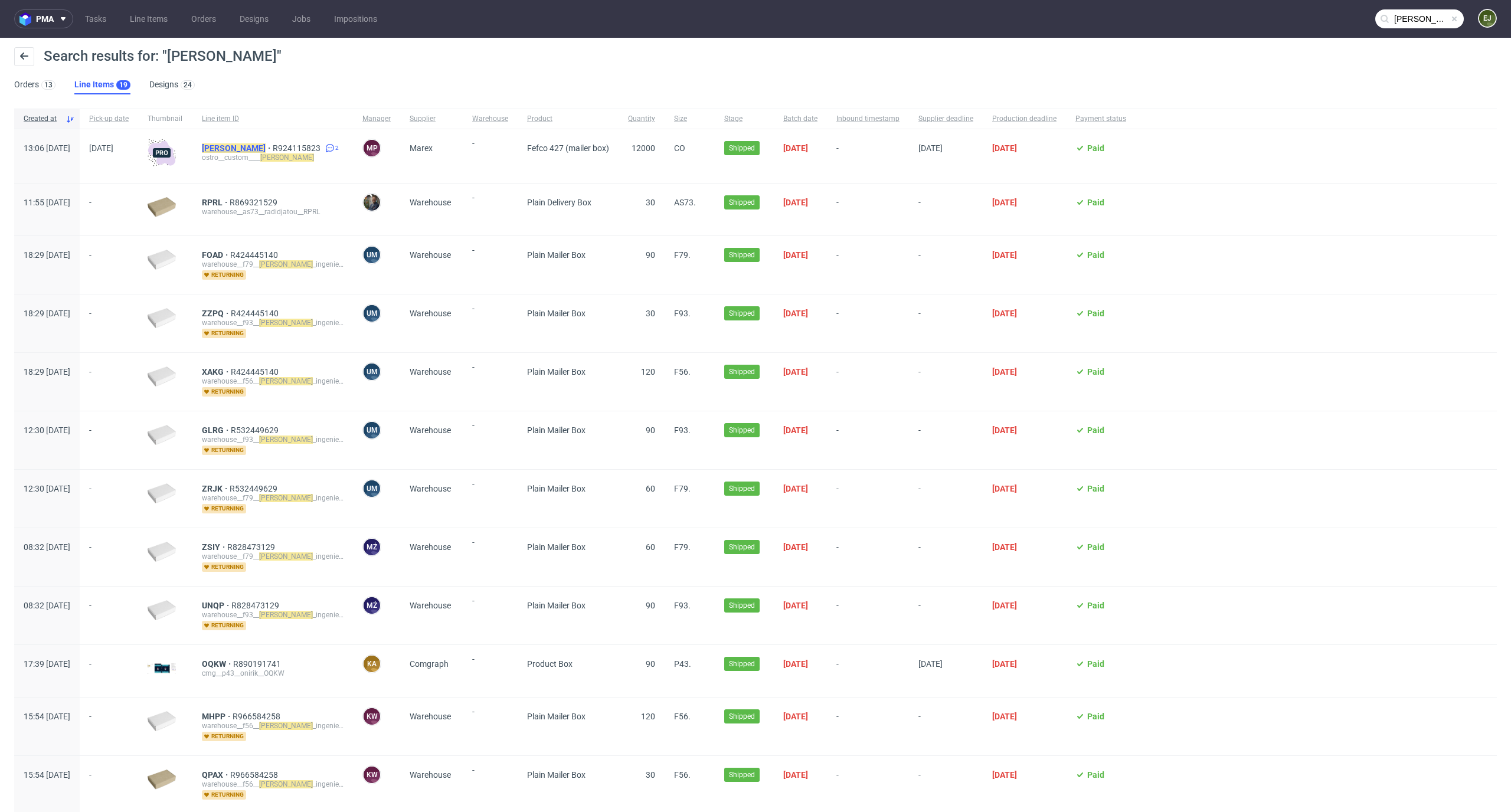
click at [252, 150] on mark "[PERSON_NAME]" at bounding box center [233, 148] width 64 height 10
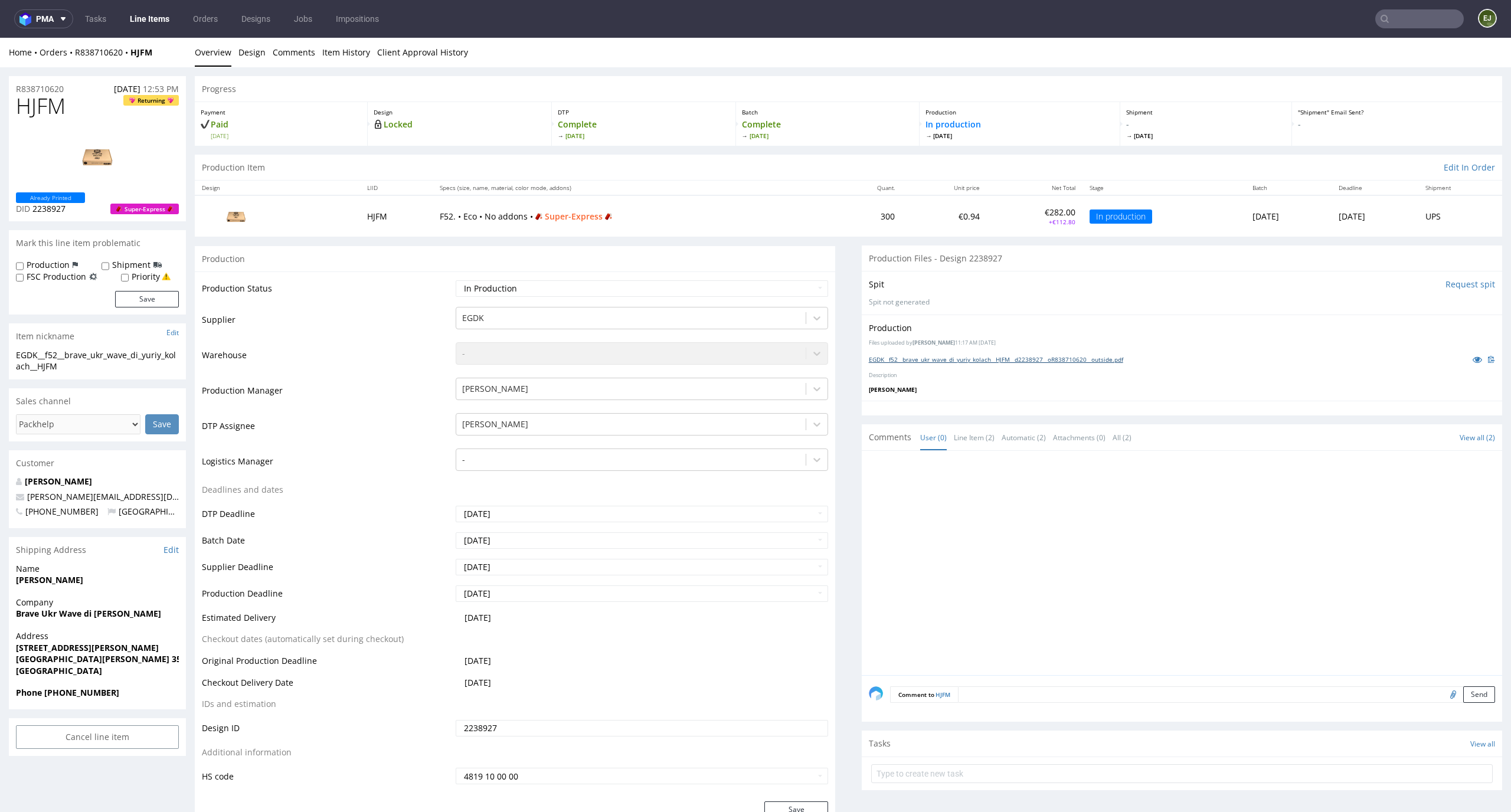
click at [916, 357] on link "EGDK__f52__brave_ukr_wave_di_yuriy_kolach__HJFM__d2238927__oR838710620__outside…" at bounding box center [996, 359] width 255 height 8
click at [250, 55] on link "Design" at bounding box center [251, 53] width 27 height 29
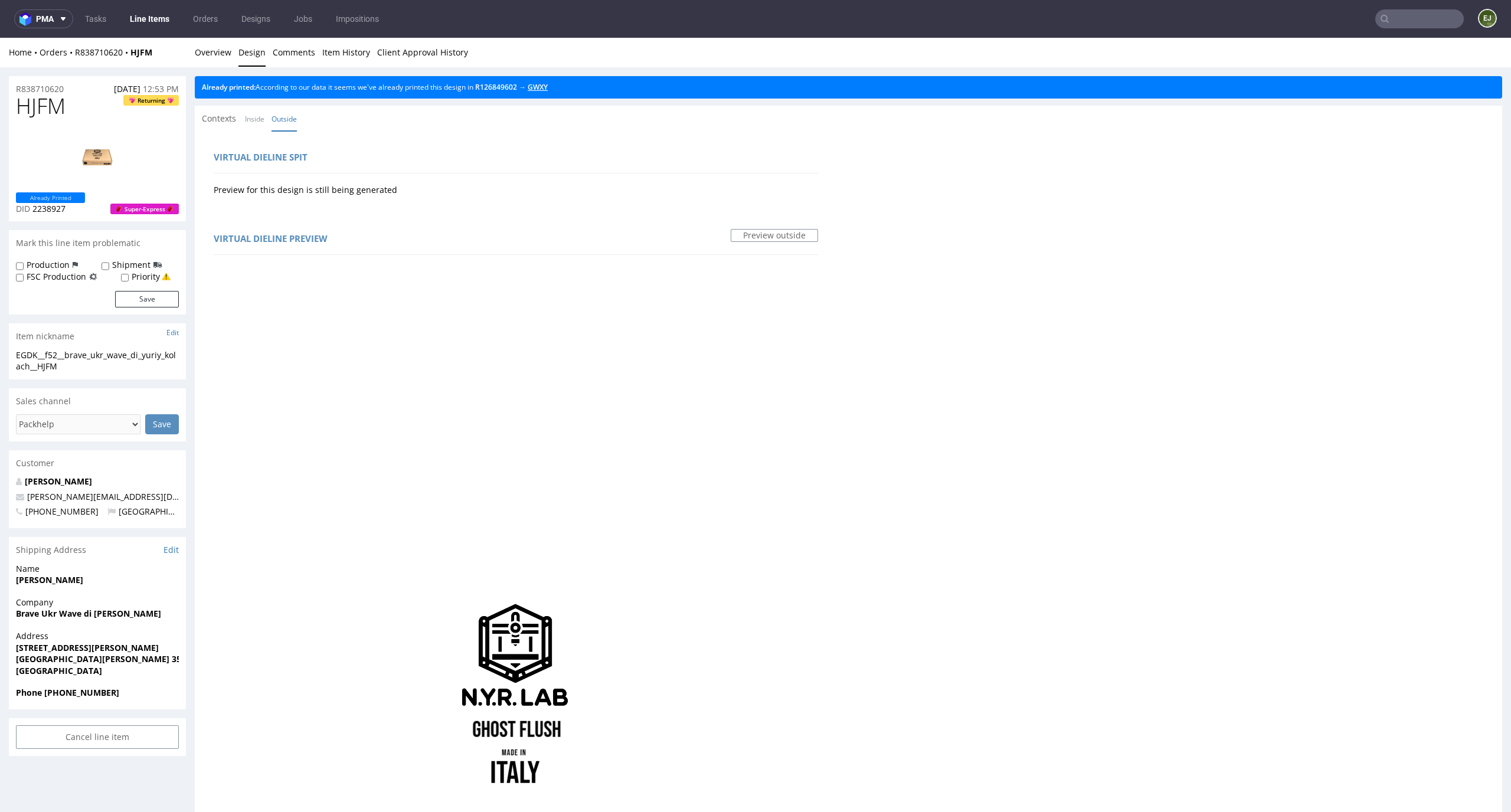
click at [539, 89] on link "GWXY" at bounding box center [537, 87] width 20 height 10
click at [220, 58] on link "Overview" at bounding box center [212, 53] width 36 height 29
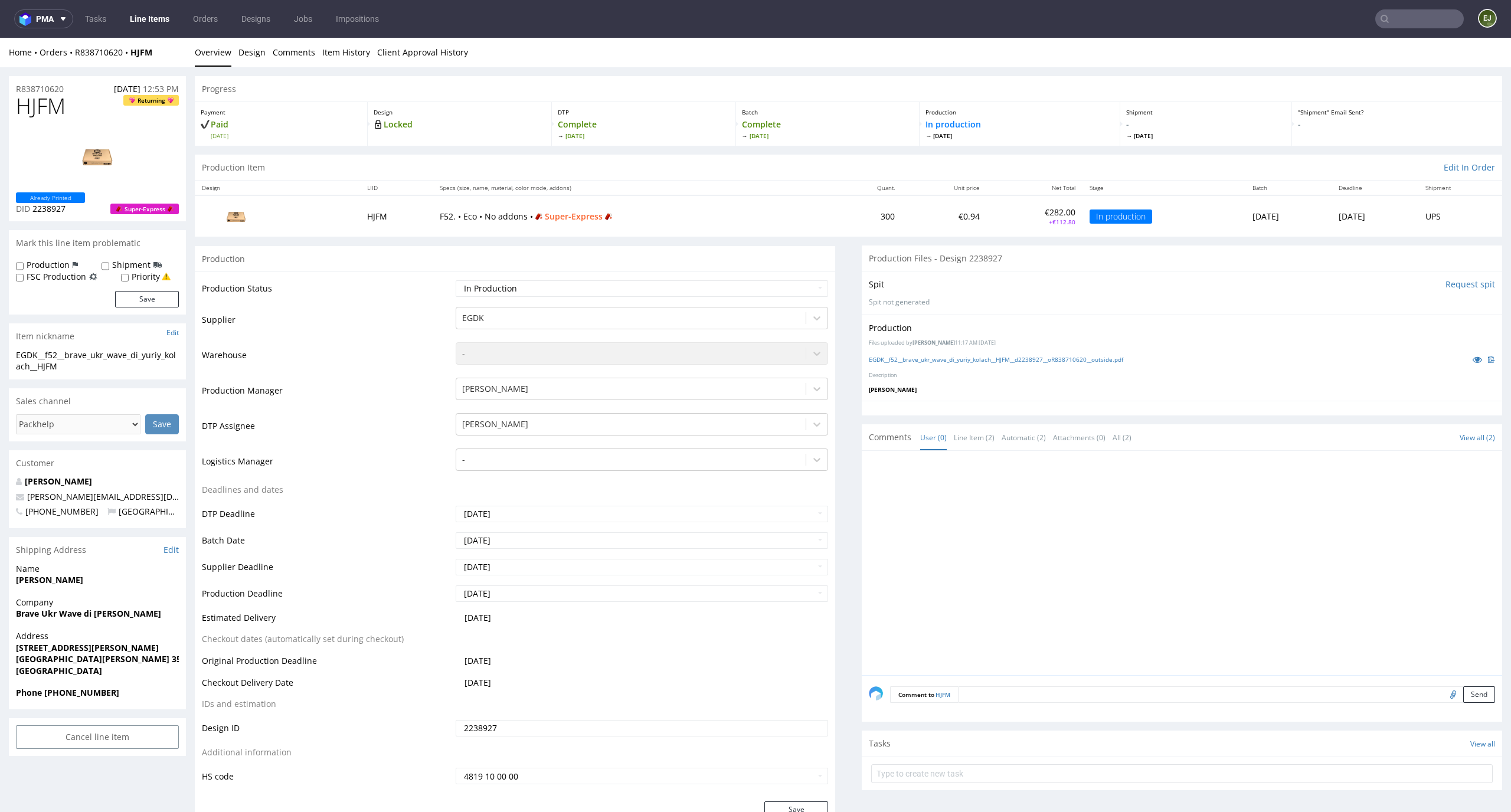
click at [1452, 279] on input "Request spit" at bounding box center [1470, 284] width 49 height 12
click at [839, 176] on div "Production Item Edit In Order" at bounding box center [848, 168] width 1307 height 26
click at [960, 448] on link "Line Item (2)" at bounding box center [974, 437] width 41 height 25
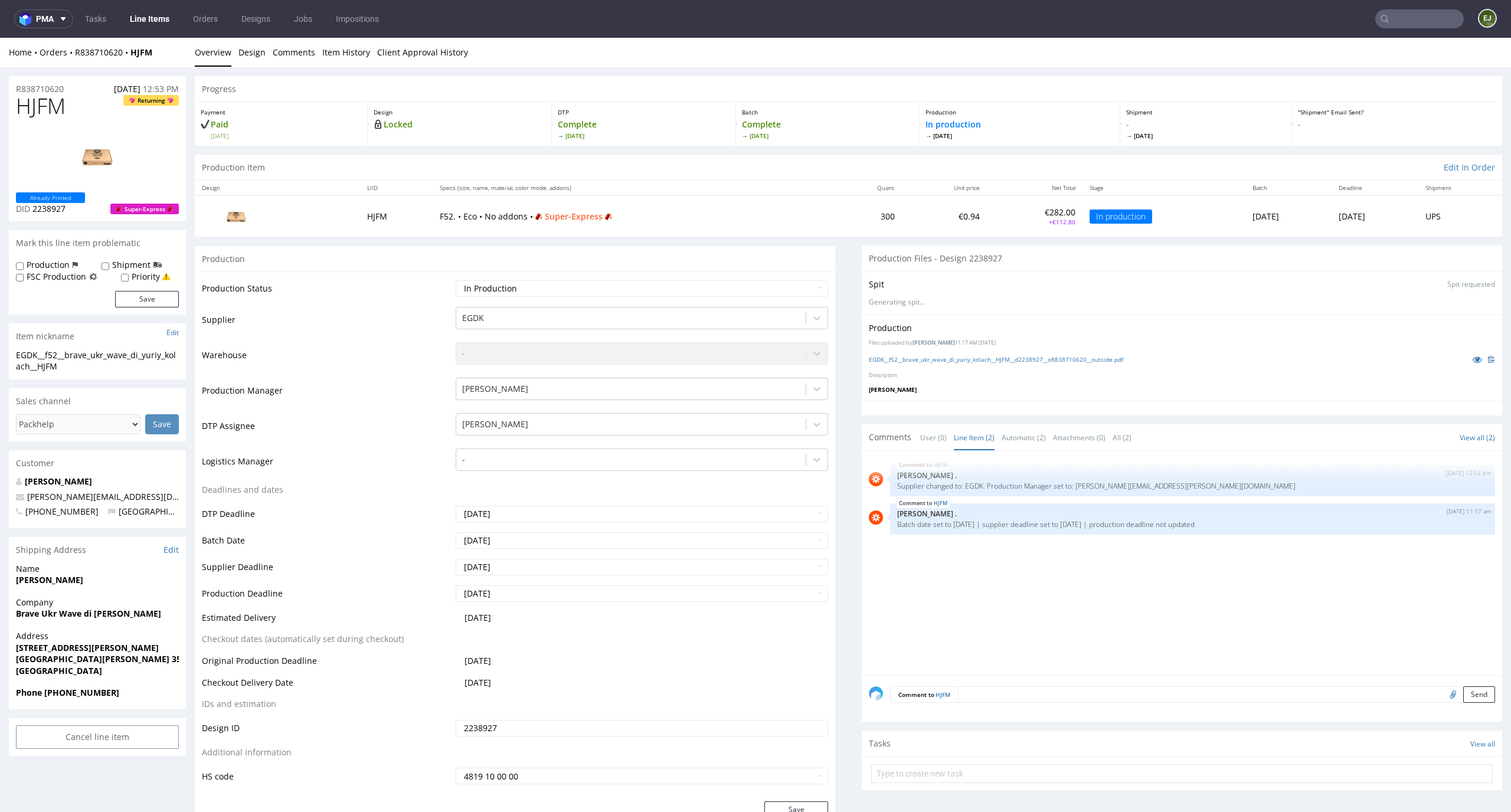
click at [1443, 692] on input "file" at bounding box center [1451, 694] width 16 height 15
type input "C:\fakepath\EGDK__f52__brave_ukr_wave_di_yuriy_kolach__HJFM__d2238927__oR838710…"
click at [1463, 688] on button "Send" at bounding box center [1479, 694] width 32 height 16
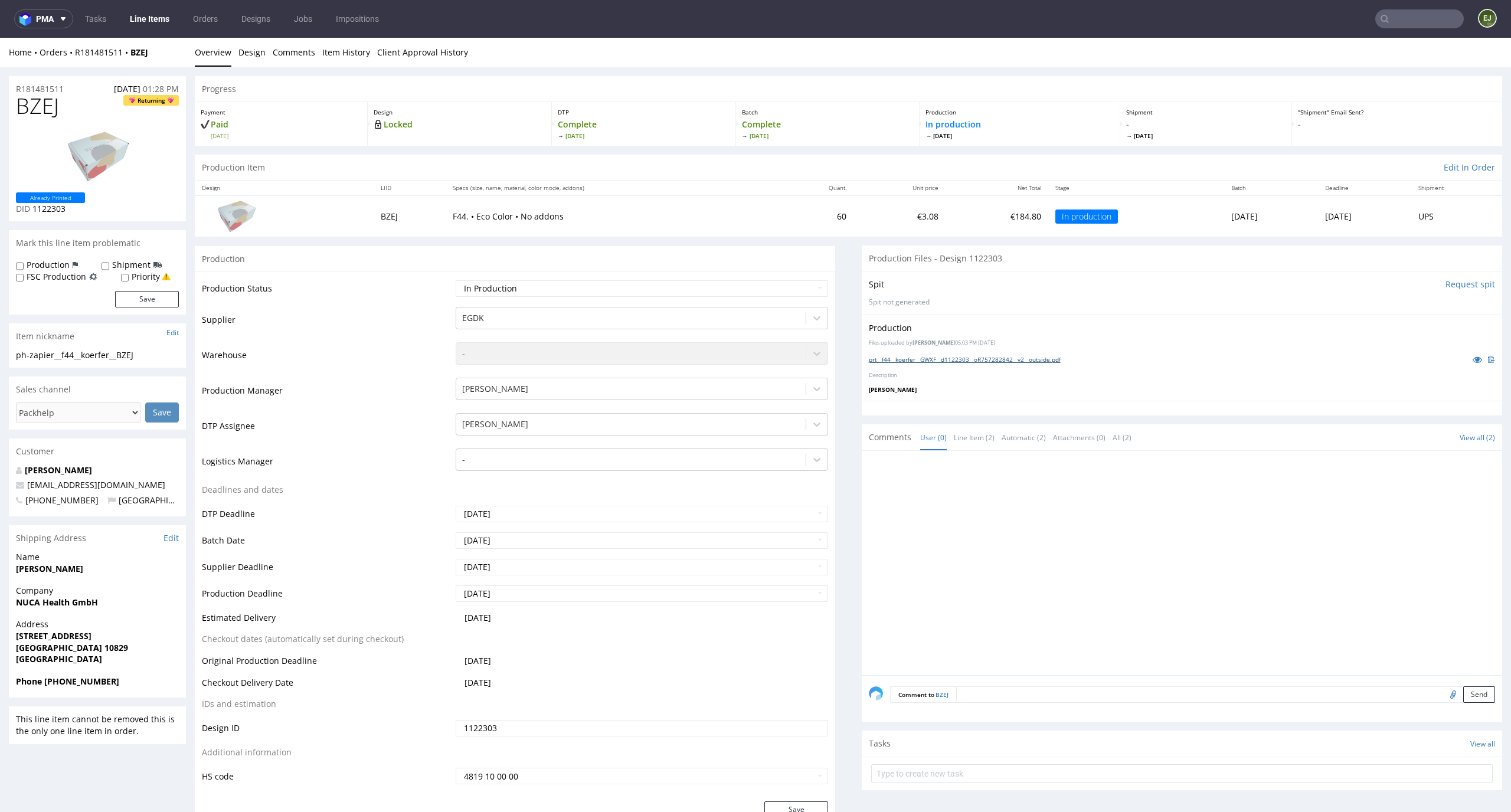
click at [1023, 359] on link "prt__f44__koerfer__GWXF__d1122303__oR757282842__v2__outside.pdf" at bounding box center [965, 359] width 192 height 8
click at [250, 55] on link "Design" at bounding box center [251, 53] width 27 height 29
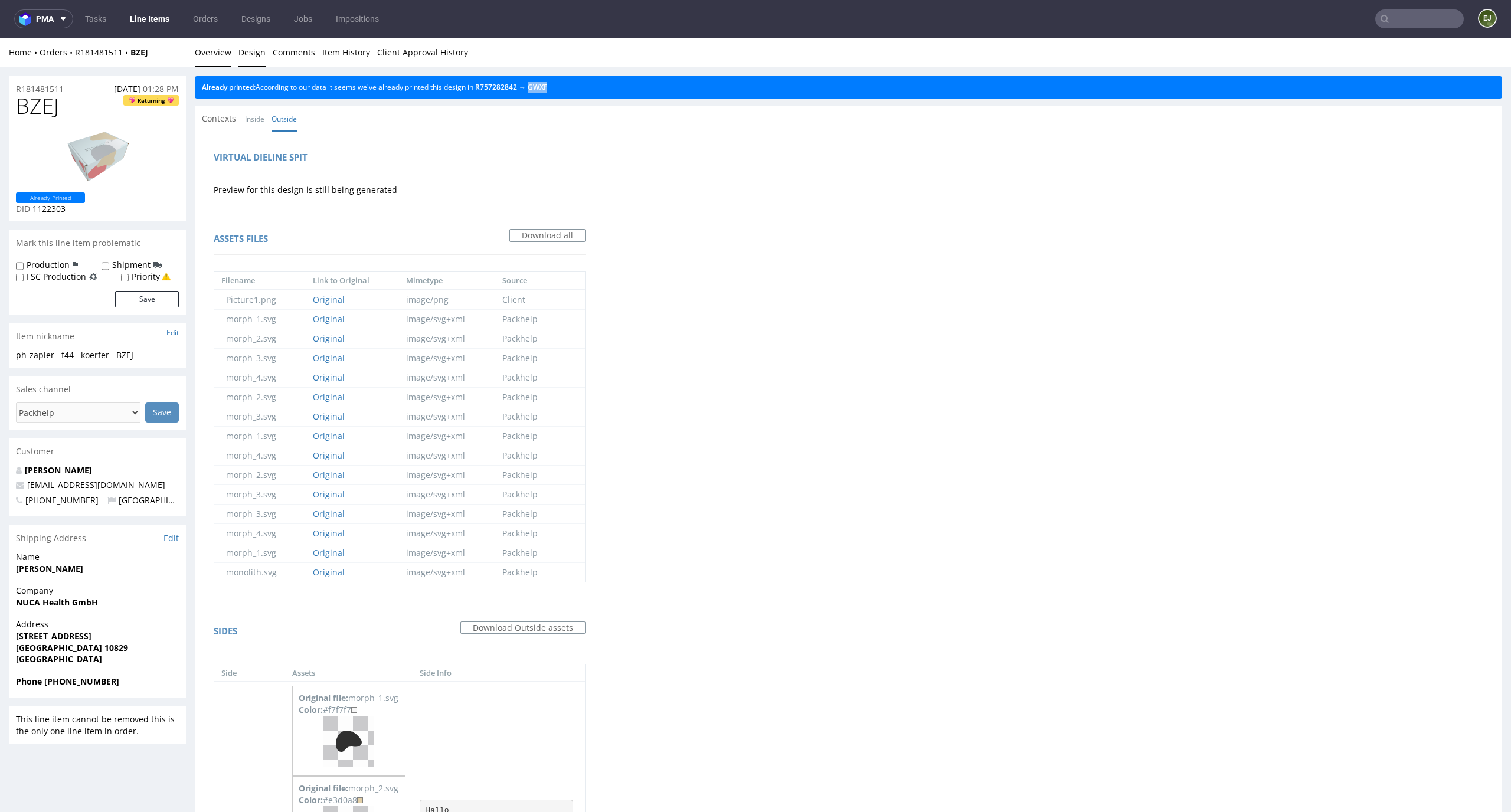
click at [217, 38] on link "Overview" at bounding box center [212, 53] width 36 height 29
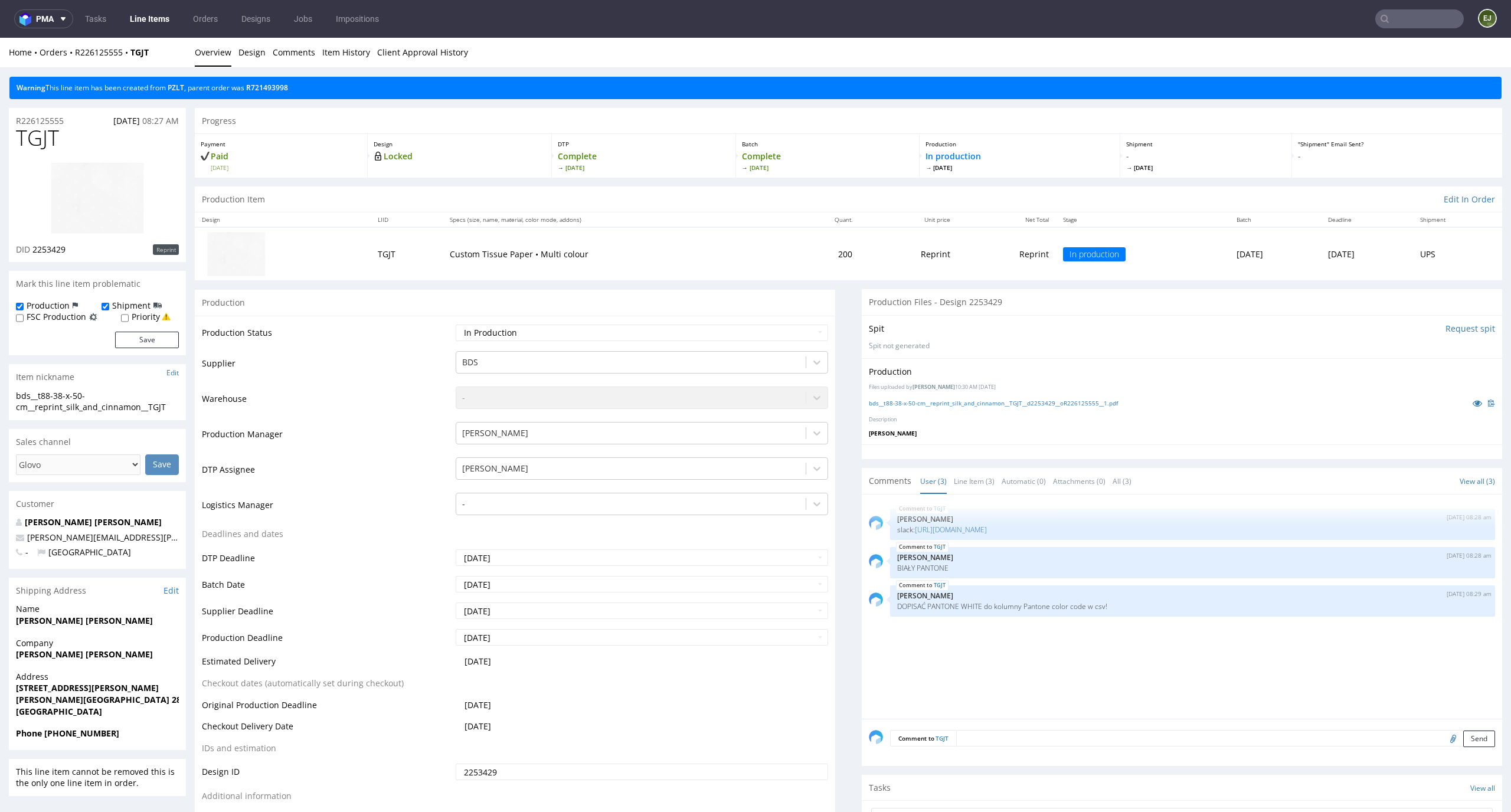
click at [801, 212] on th "Quant." at bounding box center [823, 220] width 72 height 15
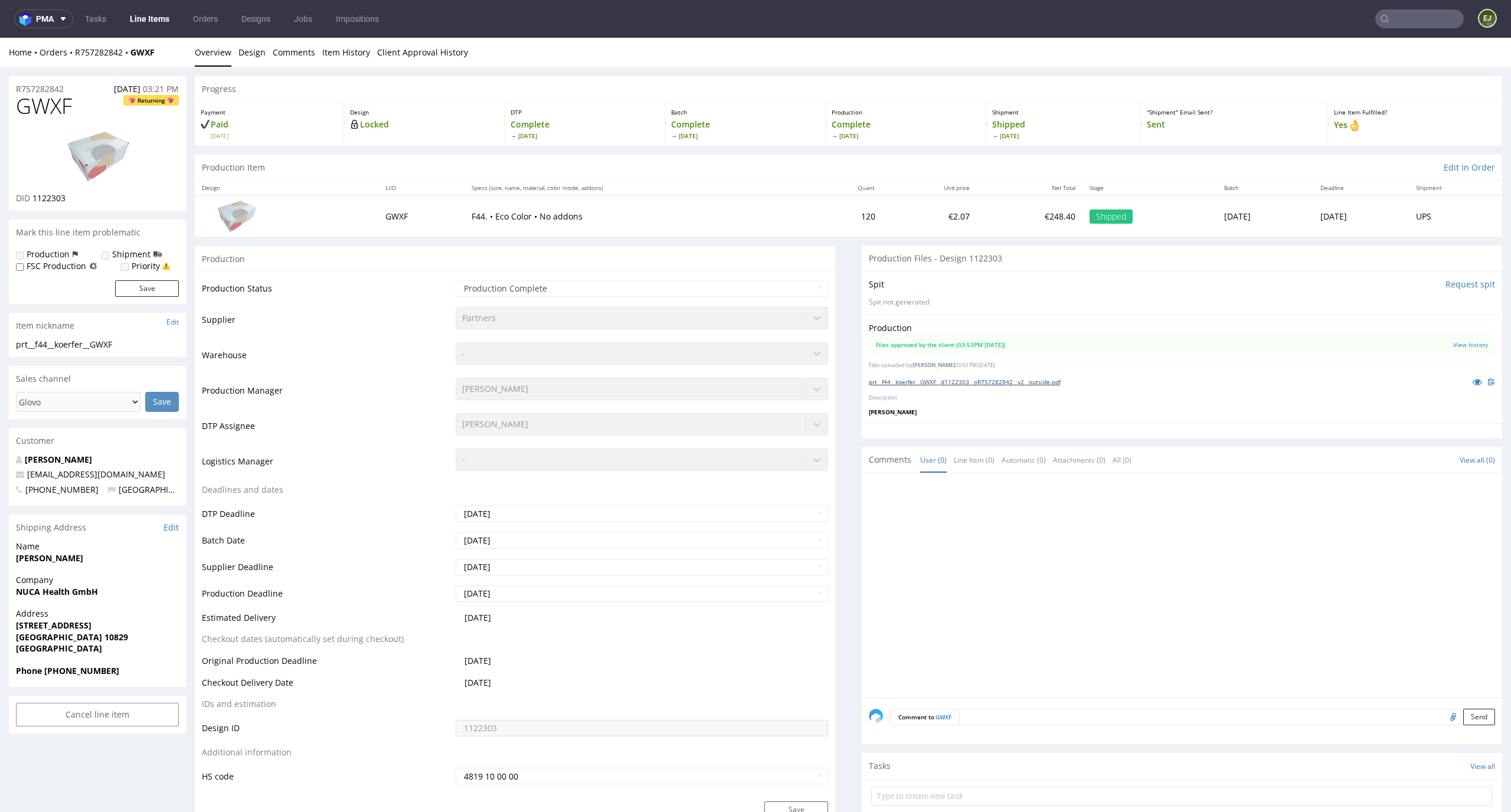
click at [923, 378] on link "prt__f44__koerfer__GWXF__d1122303__oR757282842__v2__outside.pdf" at bounding box center [965, 382] width 192 height 8
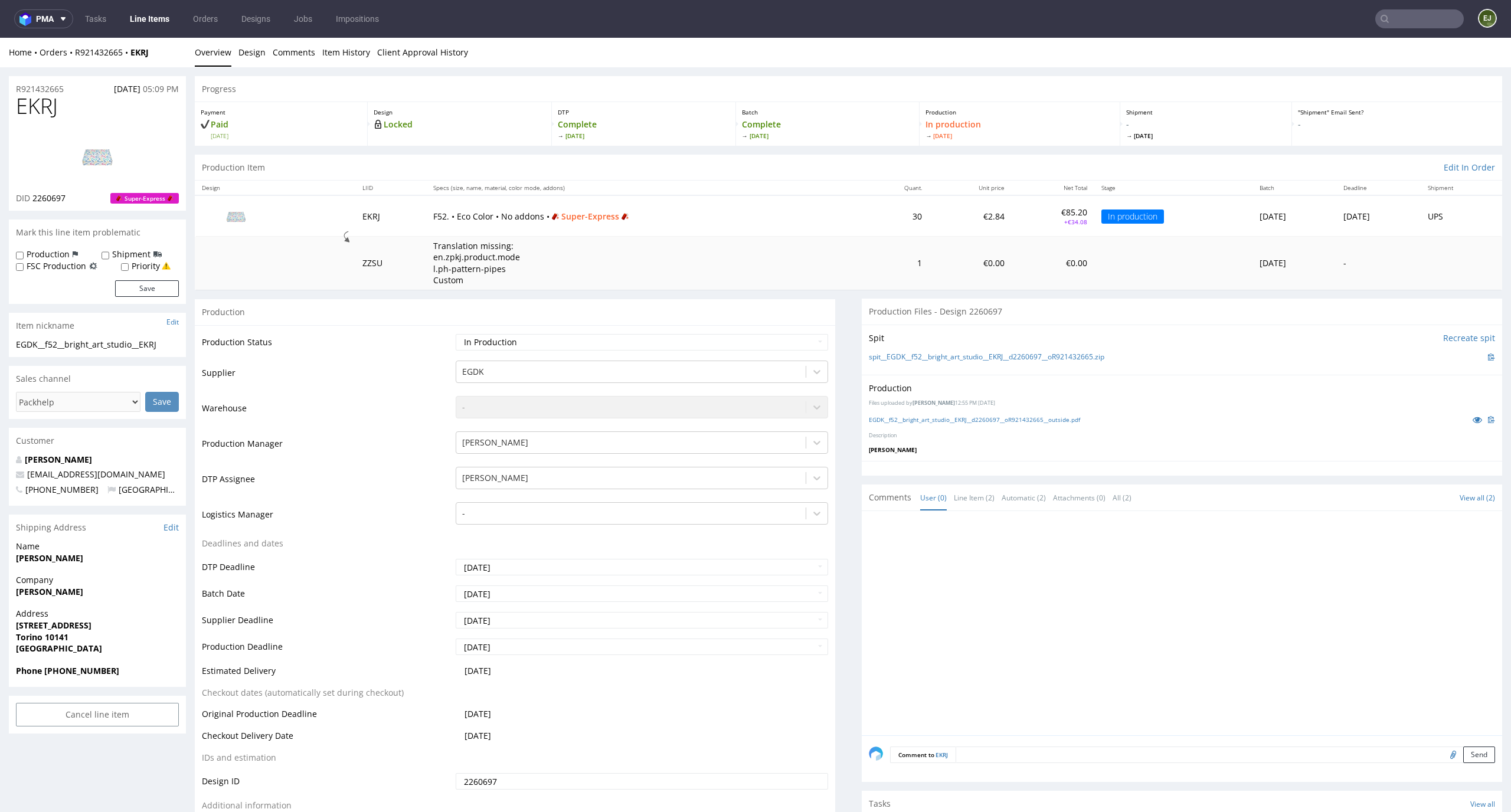
click at [910, 413] on div "EGDK__f52__bright_art_studio__EKRJ__d2260697__oR921432665__outside.pdf" at bounding box center [1182, 420] width 626 height 13
click at [910, 420] on link "EGDK__f52__bright_art_studio__EKRJ__d2260697__oR921432665__outside.pdf" at bounding box center [974, 419] width 212 height 8
click at [962, 363] on div "spit__EGDK__f52__bright_art_studio__EKRJ__d2260697__oR921432665.zip" at bounding box center [1182, 357] width 626 height 13
click at [975, 347] on div "Spit Recreate spit spit__EGDK__f52__bright_art_studio__EKRJ__d2260697__oR921432…" at bounding box center [1182, 349] width 640 height 50
click at [971, 355] on link "spit__EGDK__f52__bright_art_studio__EKRJ__d2260697__oR921432665.zip" at bounding box center [987, 357] width 235 height 10
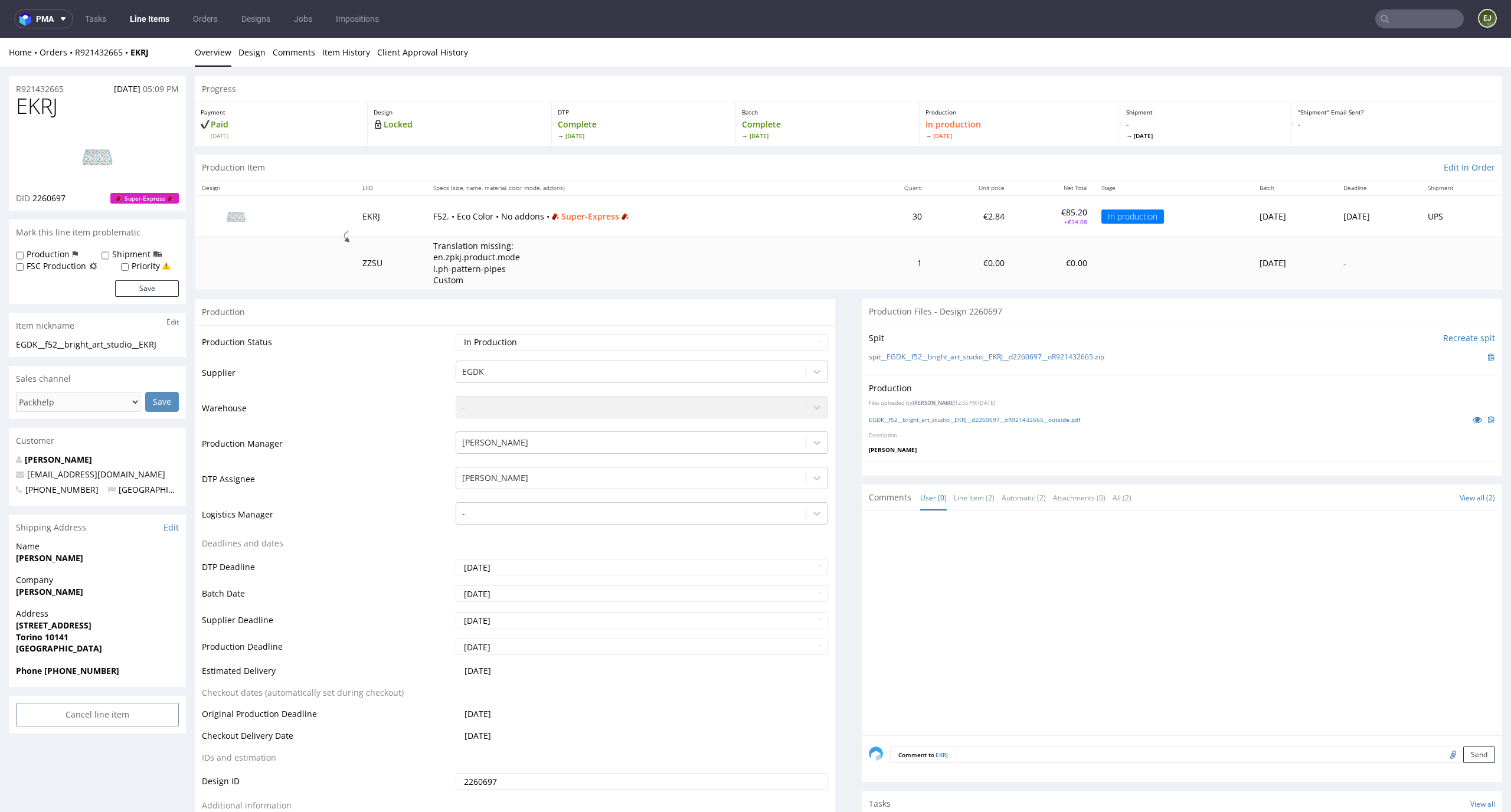
click at [1443, 753] on input "file" at bounding box center [1451, 754] width 16 height 15
type input "C:\fakepath\EGDK__f52__bright_art_studio__EKRJ__d2260697__oR921432665__outside.…"
click at [1463, 749] on button "Send" at bounding box center [1479, 754] width 32 height 16
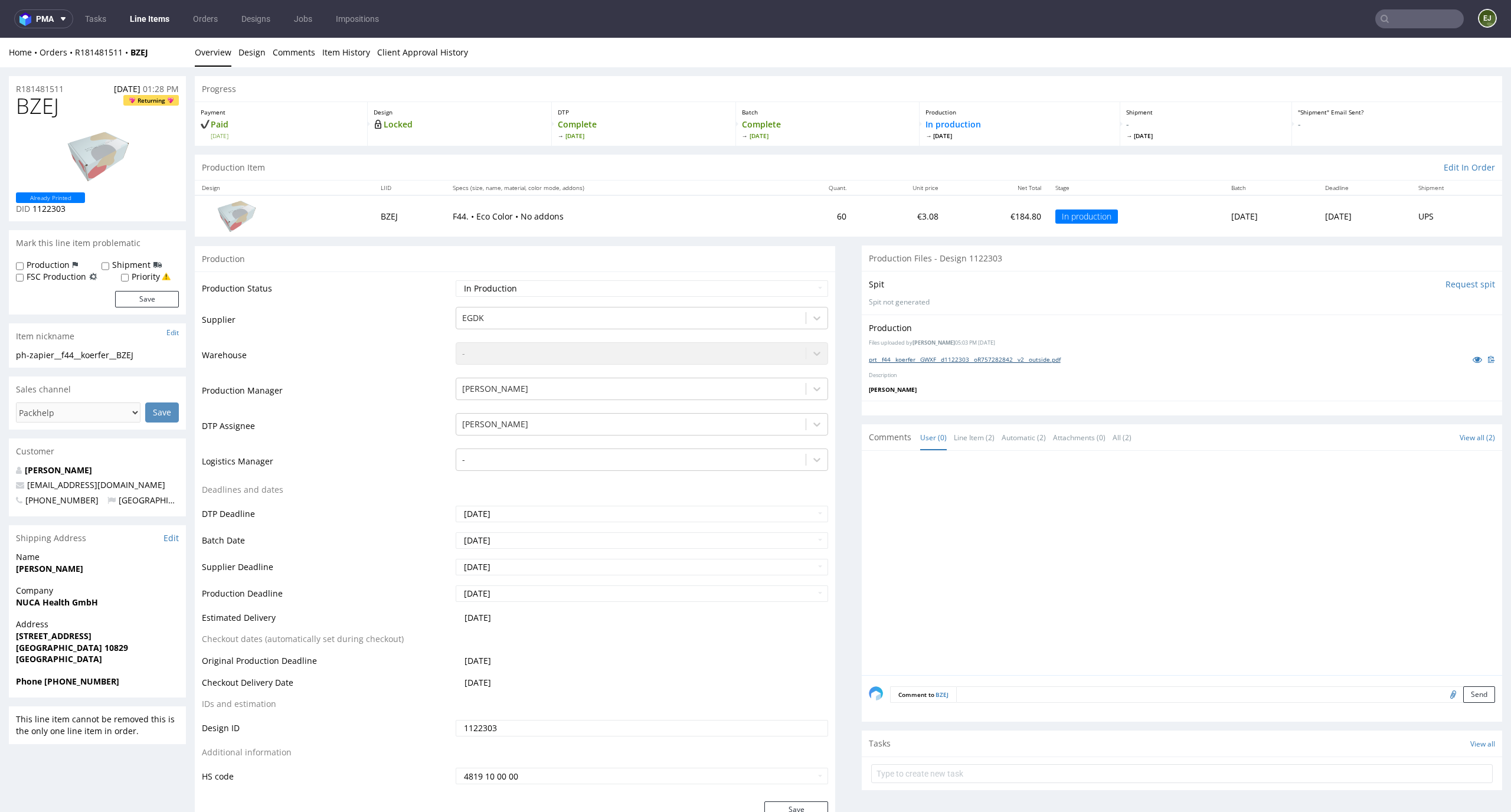
click at [978, 361] on link "prt__f44__koerfer__GWXF__d1122303__oR757282842__v2__outside.pdf" at bounding box center [965, 359] width 192 height 8
click at [807, 135] on span "[DATE]" at bounding box center [828, 135] width 172 height 8
click at [491, 161] on div "Production Item Edit In Order" at bounding box center [848, 168] width 1307 height 26
click at [250, 55] on link "Design" at bounding box center [251, 53] width 27 height 29
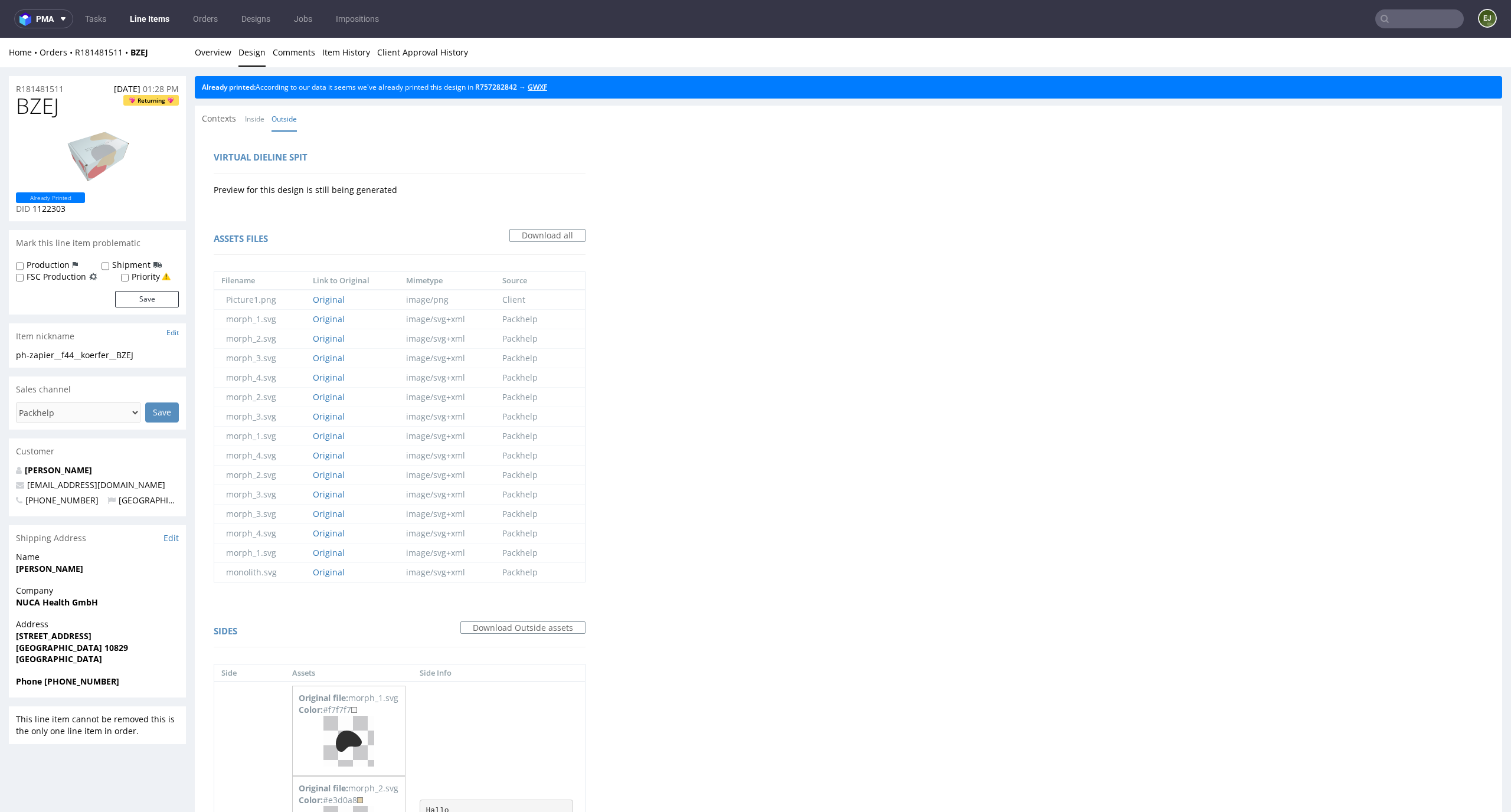
click at [547, 85] on link "GWXF" at bounding box center [537, 87] width 19 height 10
click at [225, 62] on link "Overview" at bounding box center [212, 53] width 36 height 29
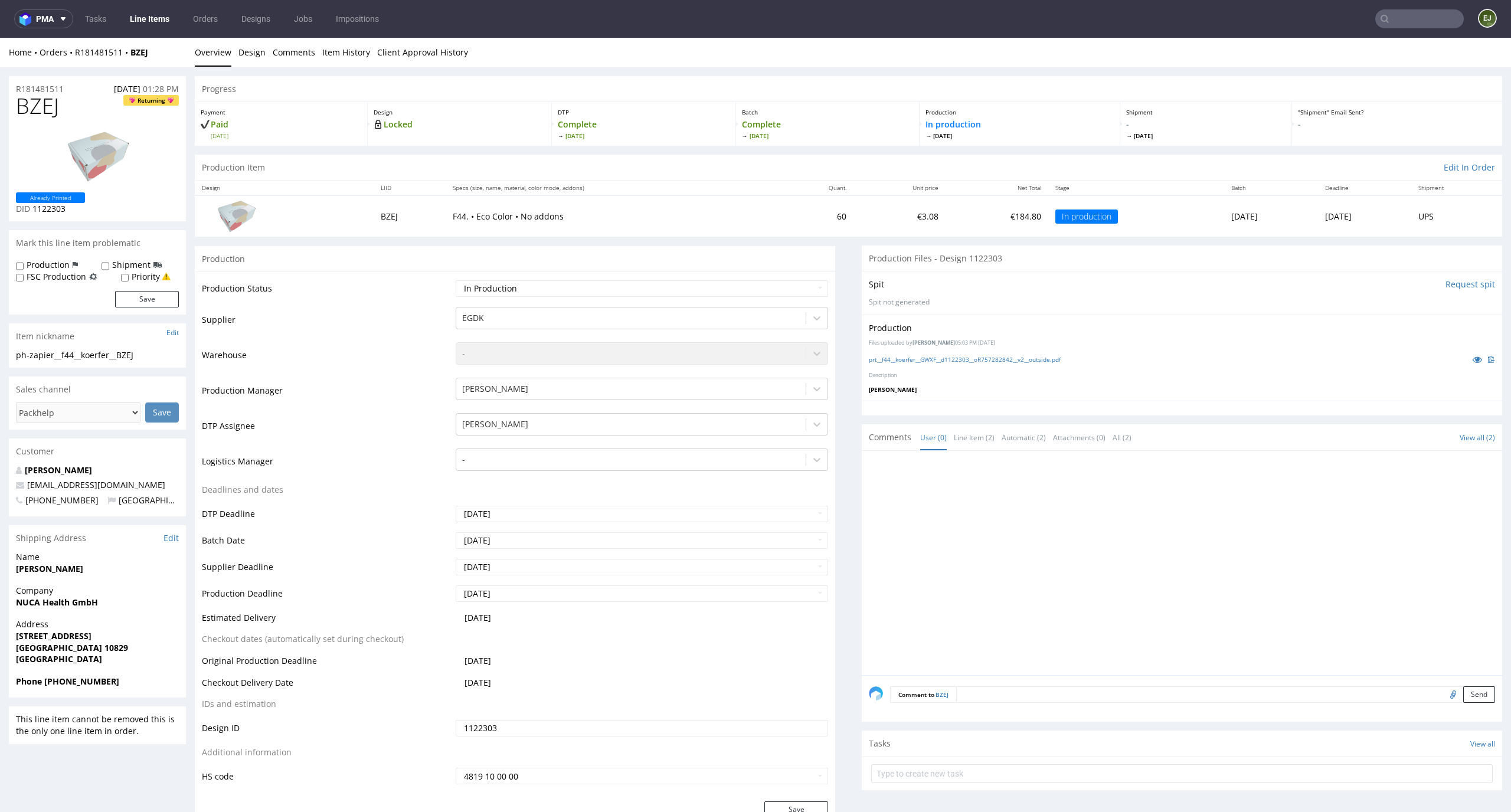
drag, startPoint x: 71, startPoint y: 105, endPoint x: 0, endPoint y: 105, distance: 71.0
copy span "BZEJ"
click at [1443, 697] on input "file" at bounding box center [1451, 694] width 16 height 15
type input "C:\fakepath\EGDK__f44__koerfer__BZEJ__d1122303__oR181481511.pdf"
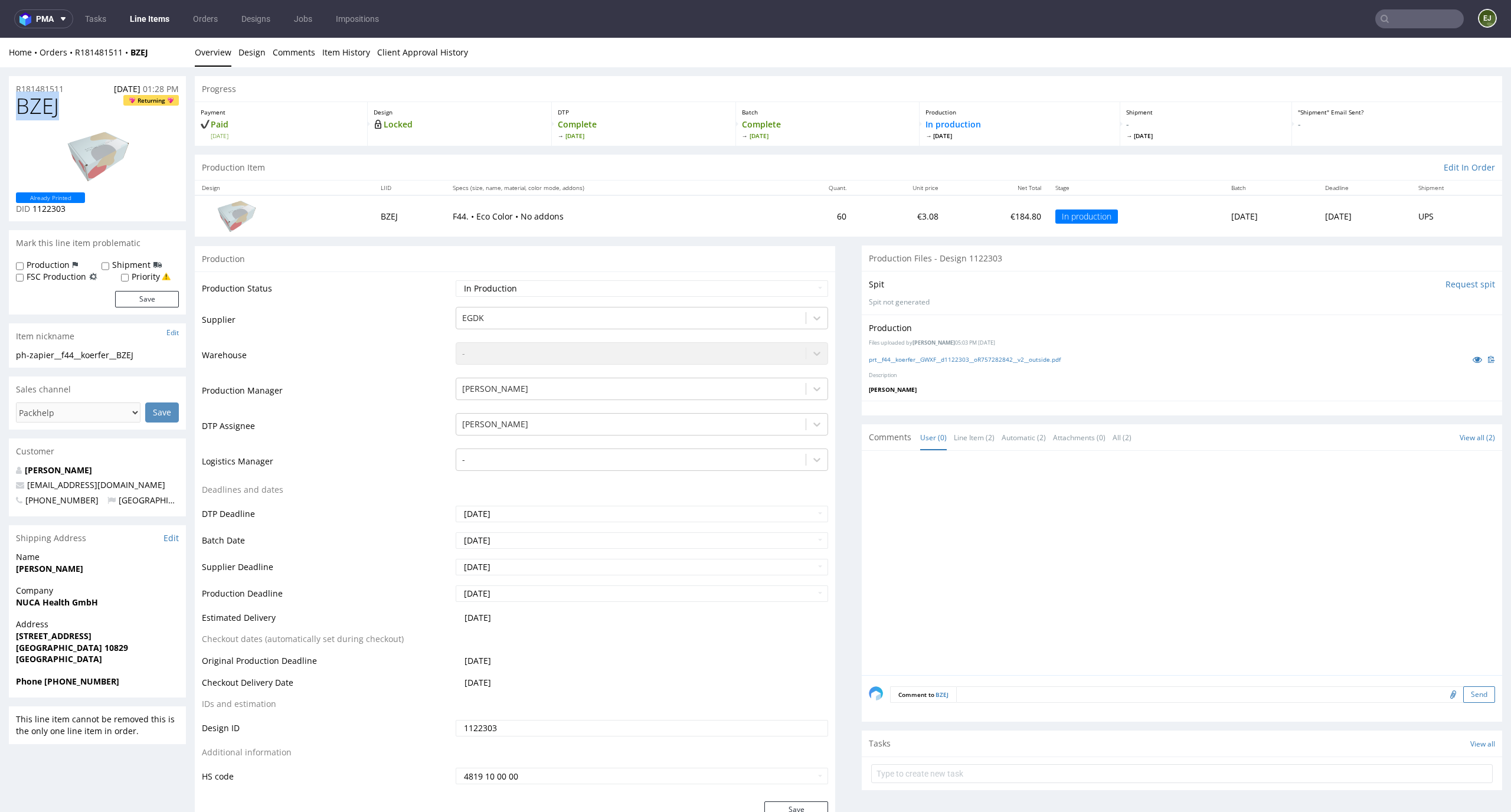
click at [1463, 690] on button "Send" at bounding box center [1479, 694] width 32 height 16
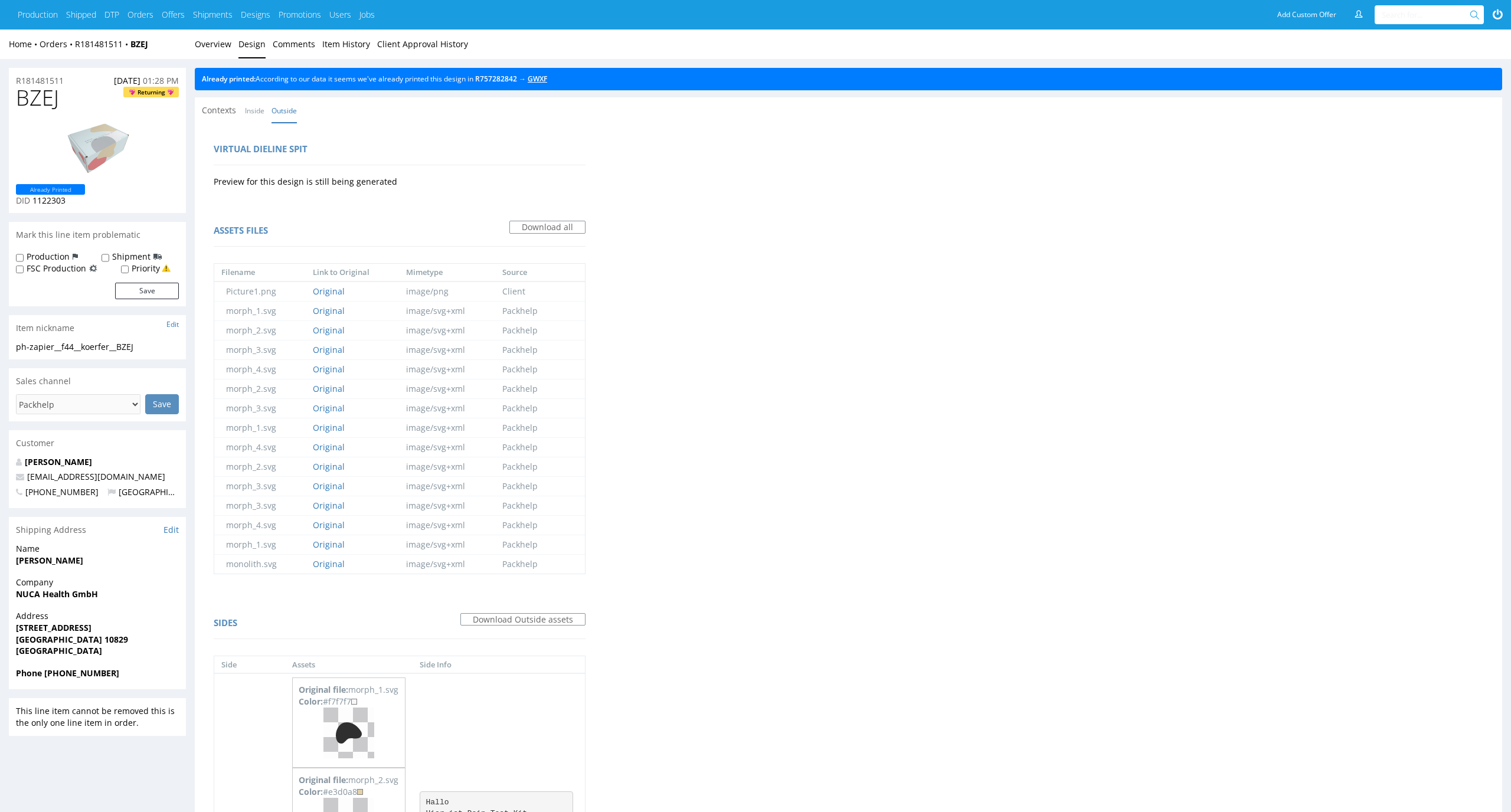
click at [547, 75] on link "GWXF" at bounding box center [537, 79] width 19 height 10
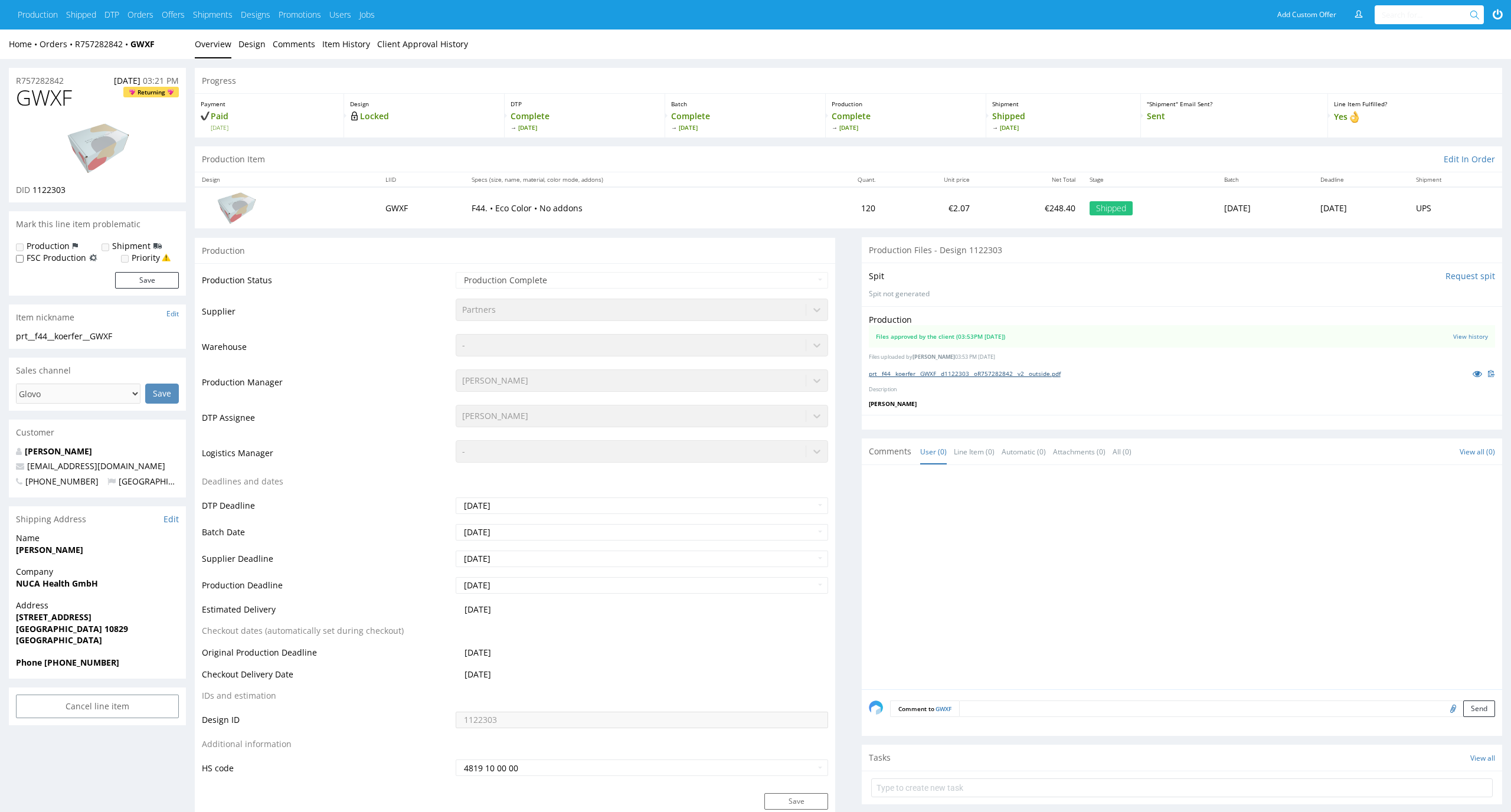
click at [922, 370] on link "prt__f44__koerfer__GWXF__d1122303__oR757282842__v2__outside.pdf" at bounding box center [965, 374] width 192 height 8
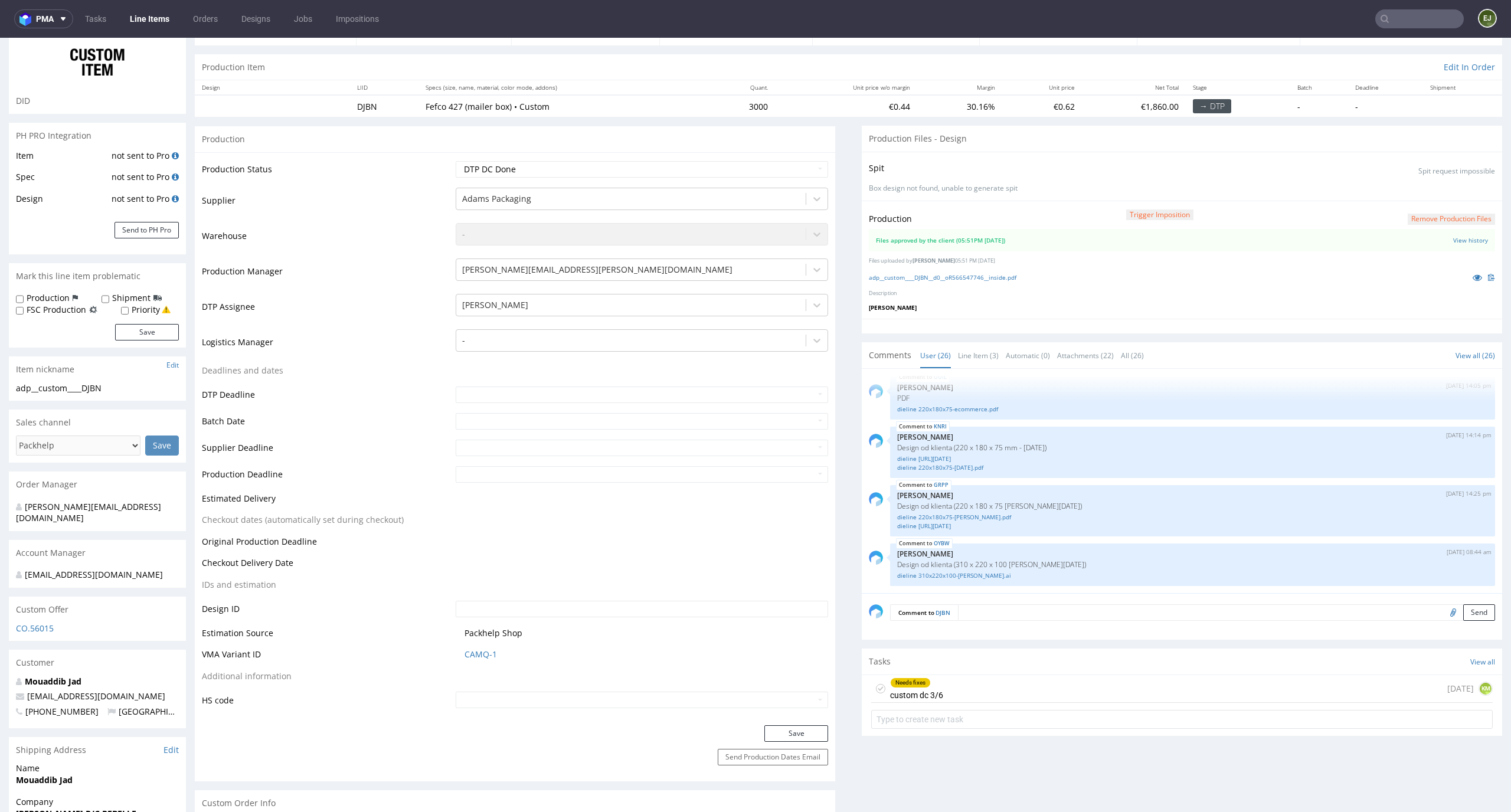
scroll to position [207, 0]
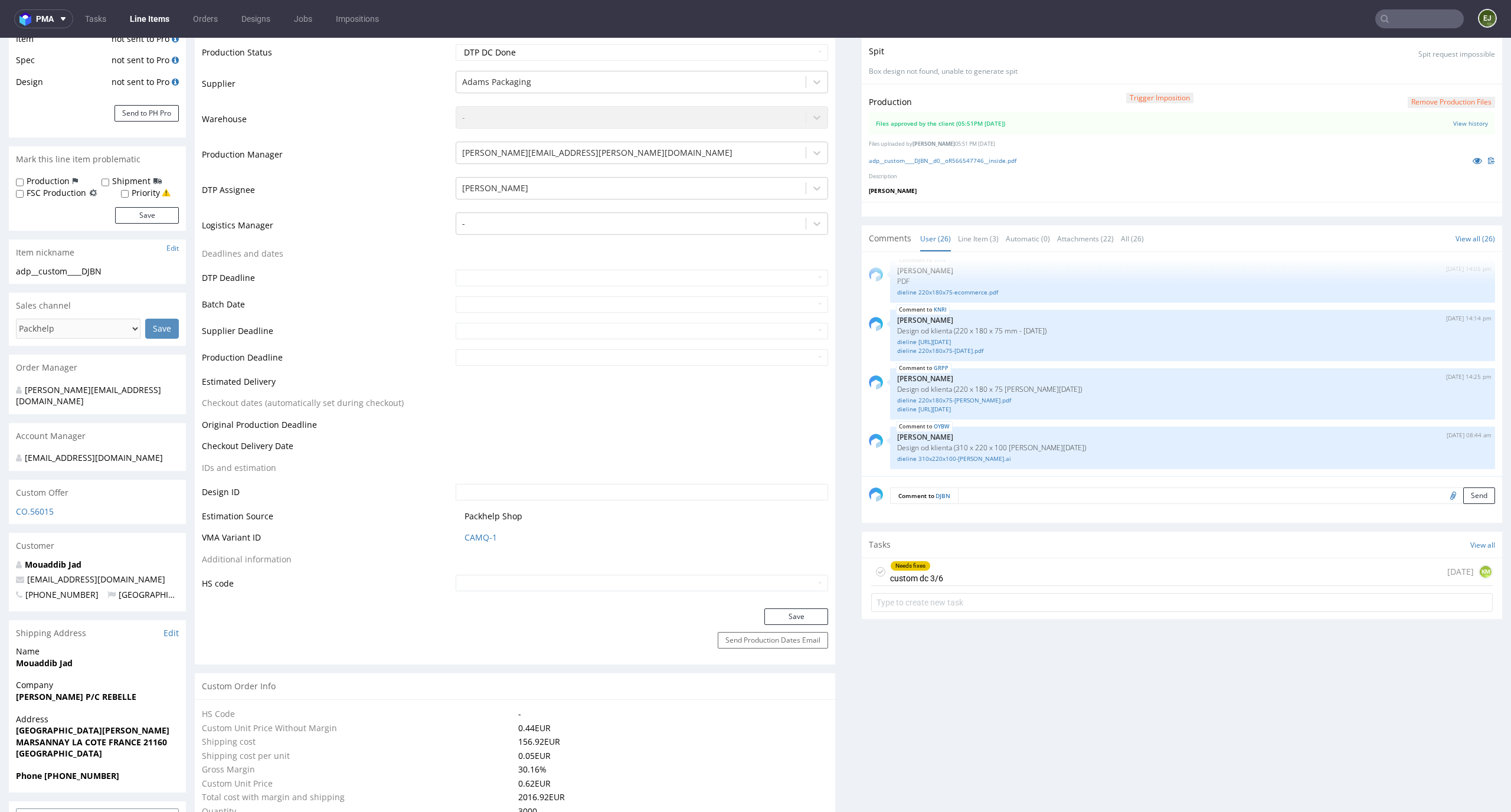
click at [931, 573] on div "Needs fixes custom dc 3/6" at bounding box center [917, 571] width 54 height 27
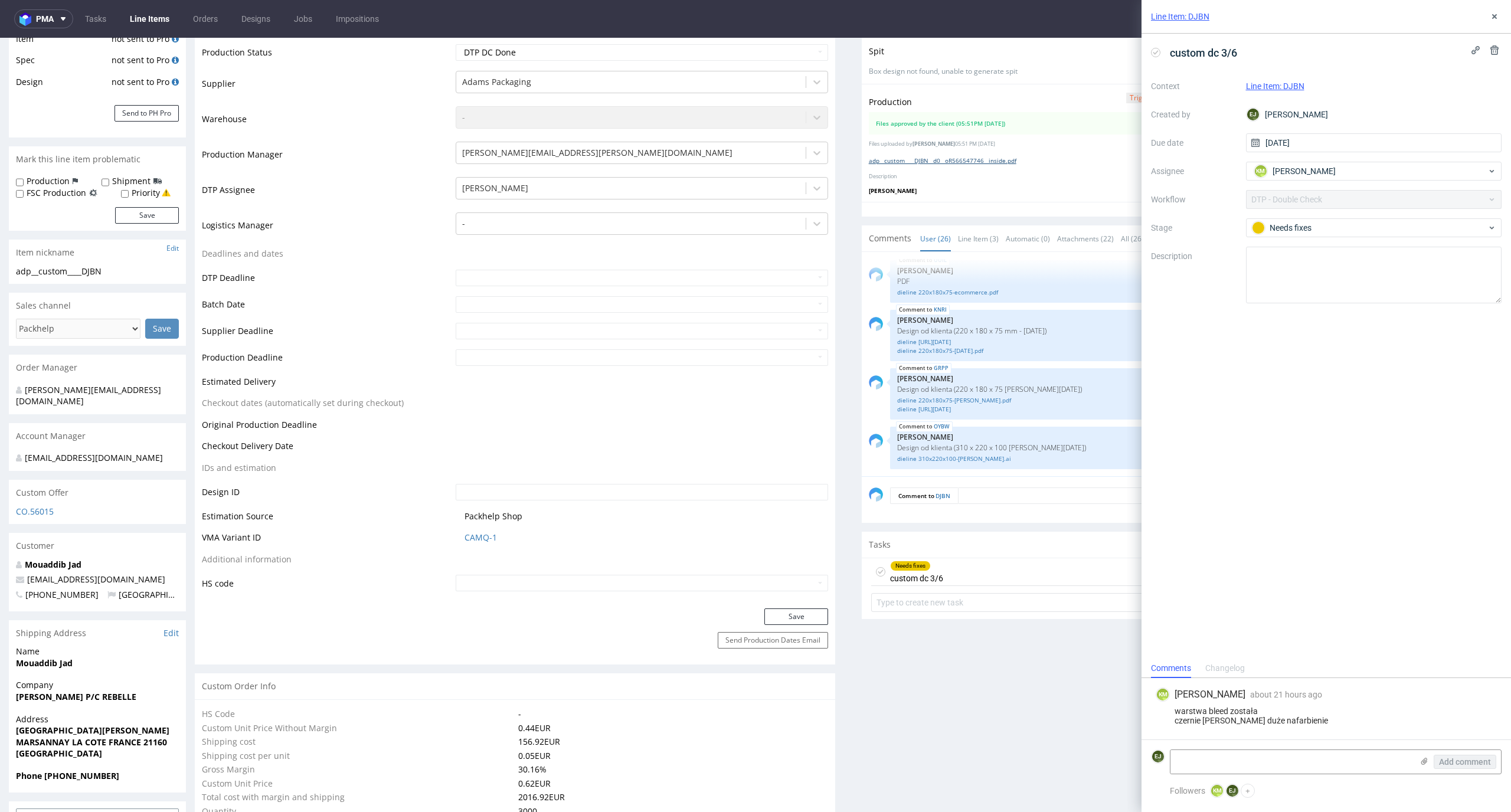
click at [953, 160] on link "adp__custom____DJBN__d0__oR566547746__inside.pdf" at bounding box center [943, 160] width 148 height 8
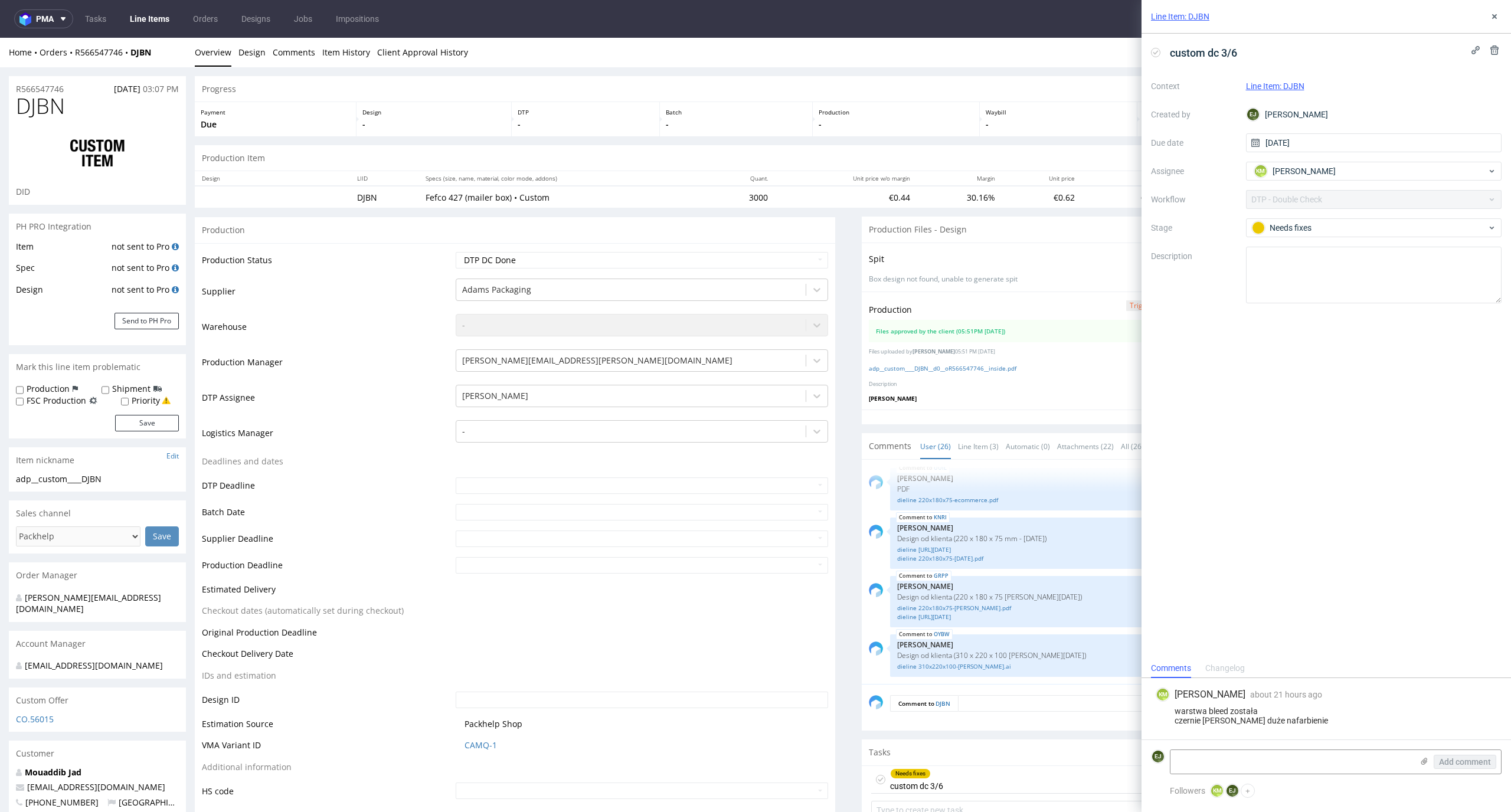
click at [869, 135] on div "Production -" at bounding box center [896, 119] width 168 height 34
click at [305, 362] on td "Production Manager" at bounding box center [327, 365] width 250 height 36
click at [992, 276] on p "Box design not found, unable to generate spit" at bounding box center [1182, 279] width 626 height 10
click at [1151, 52] on icon at bounding box center [1156, 53] width 10 height 10
click at [1498, 16] on icon at bounding box center [1494, 17] width 10 height 10
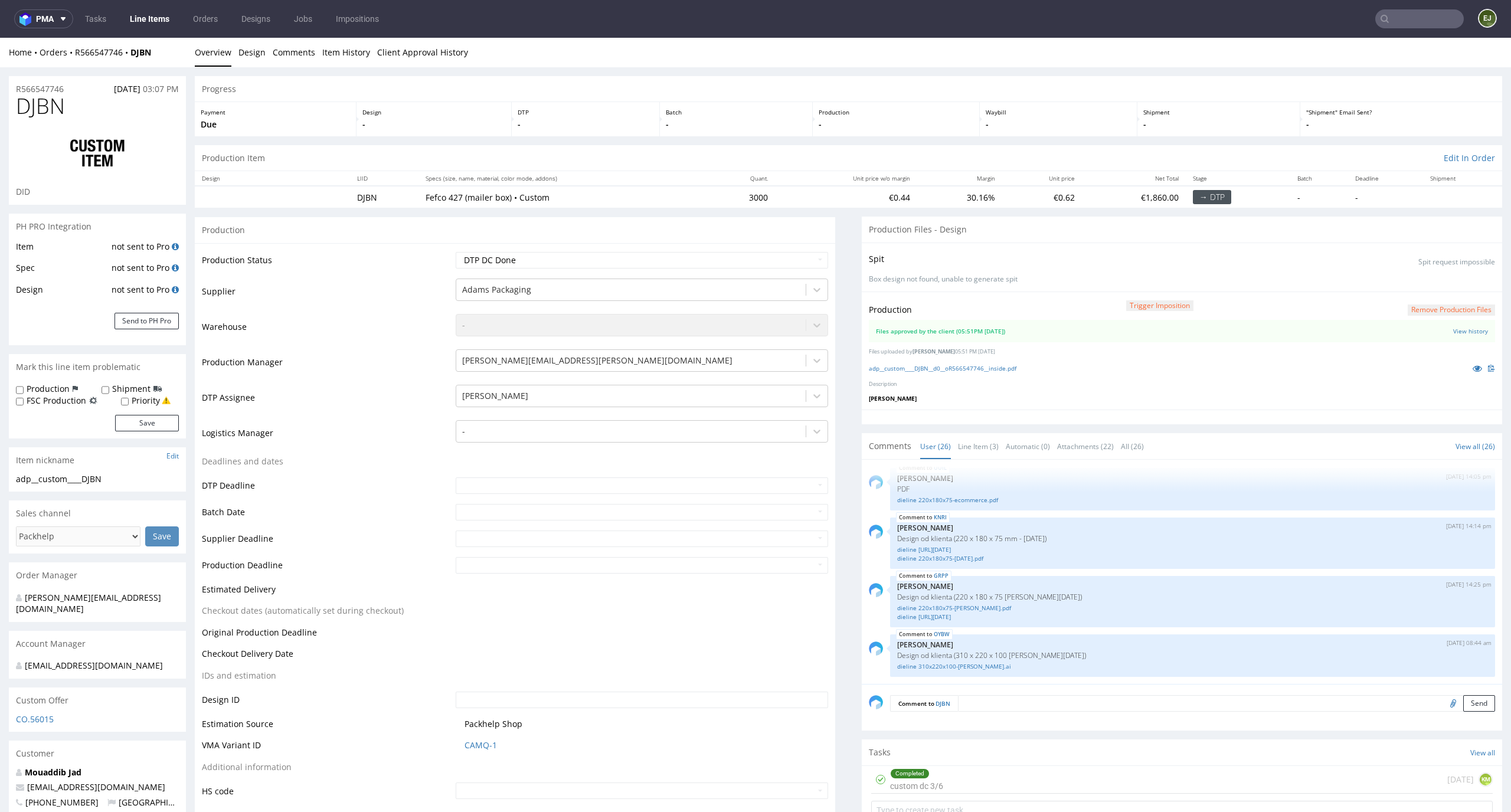
click at [1460, 311] on button "Remove production files" at bounding box center [1451, 310] width 88 height 11
click at [1419, 283] on link "Yes" at bounding box center [1412, 283] width 33 height 18
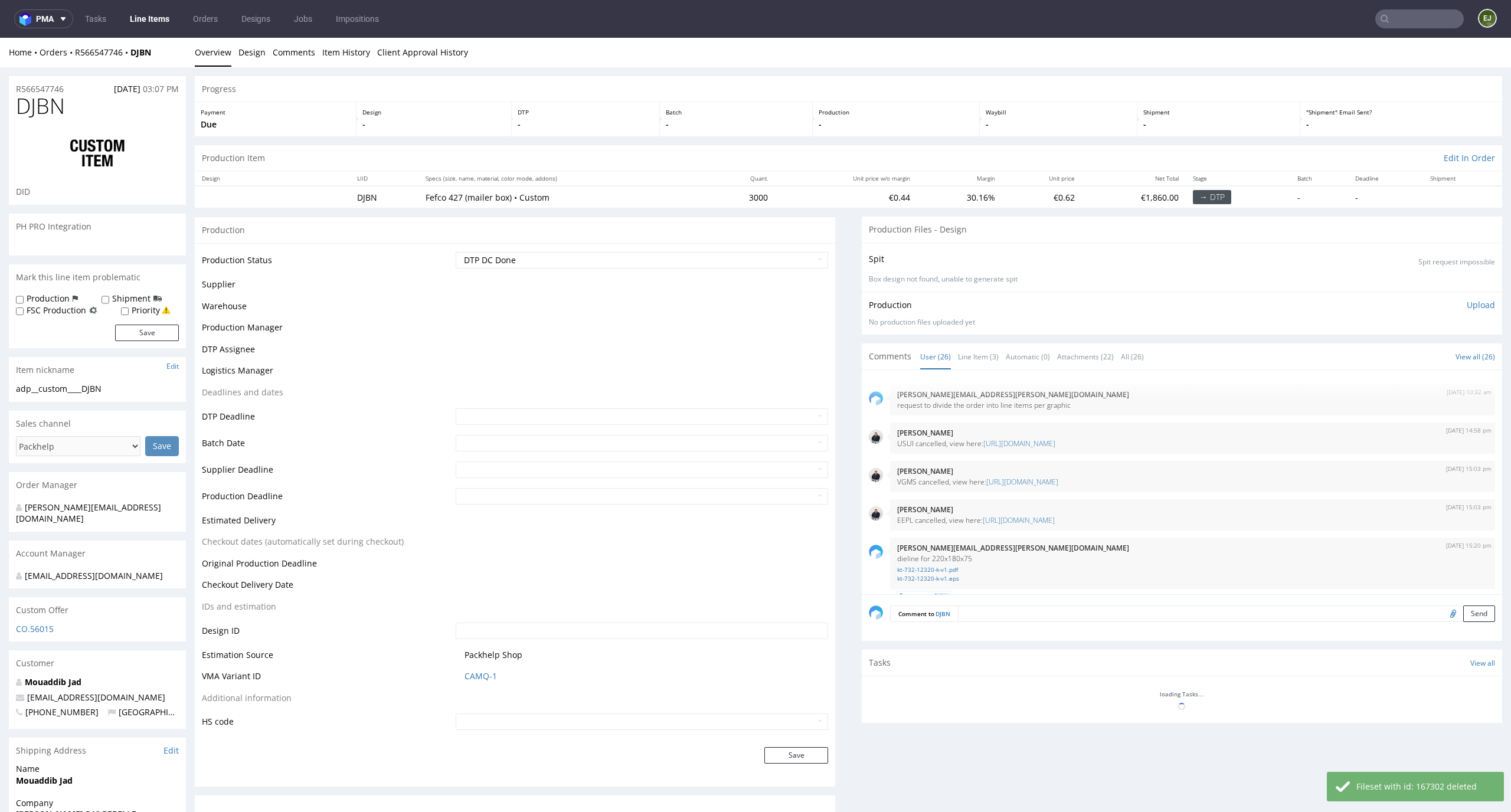
scroll to position [1267, 0]
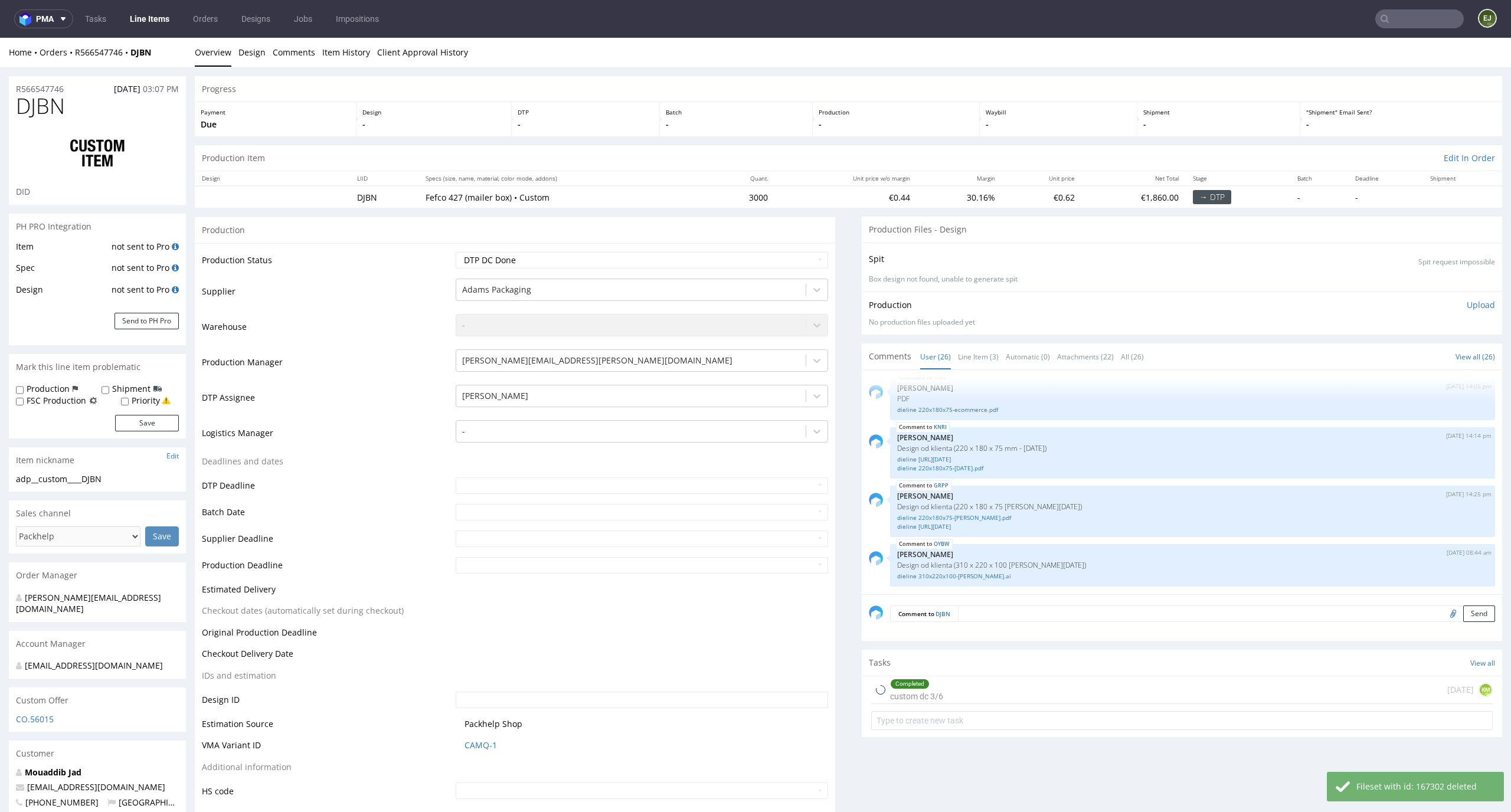
click at [1466, 308] on p "Upload" at bounding box center [1480, 305] width 28 height 12
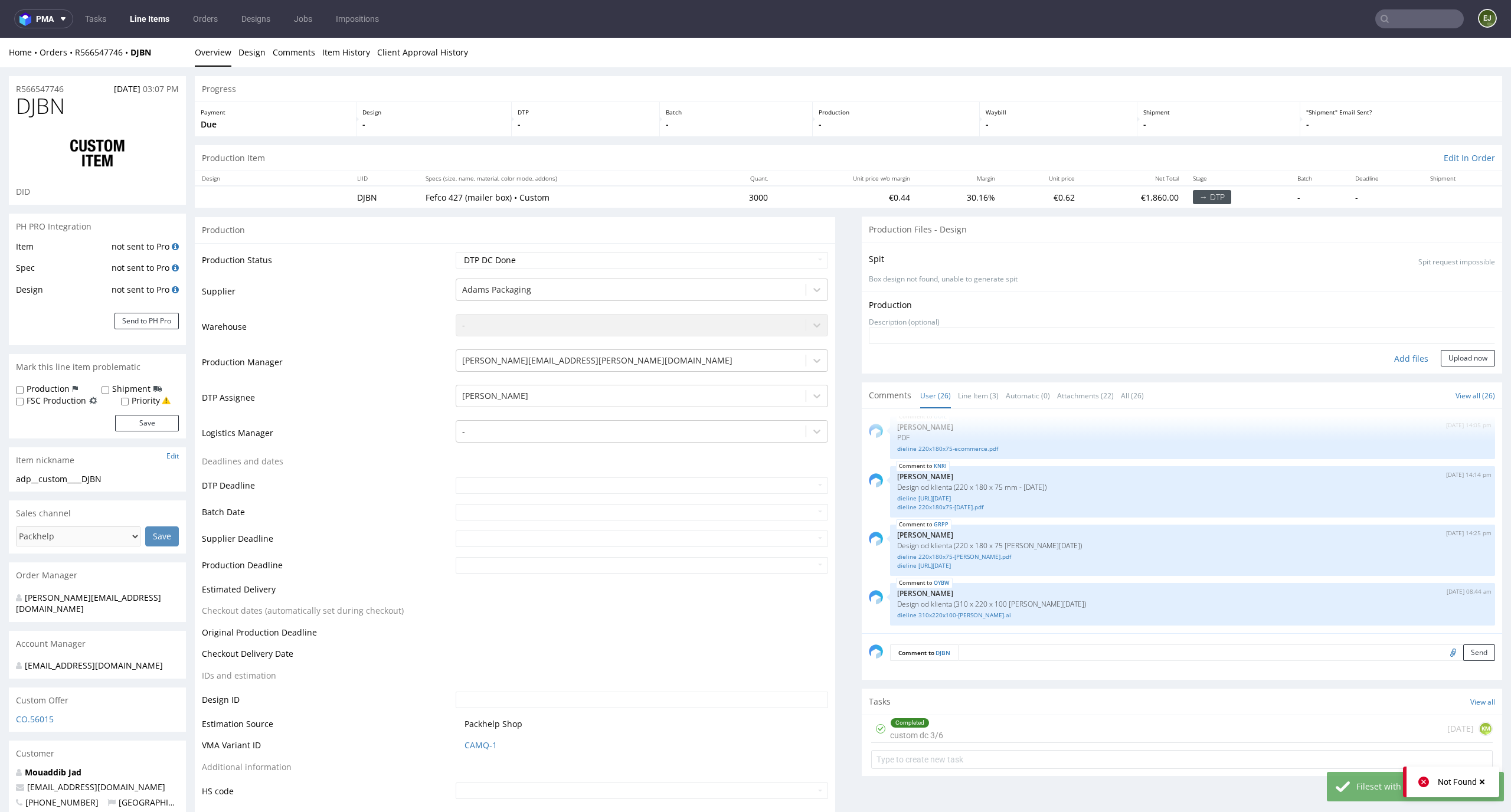
click at [1396, 348] on form "Add files Upload now" at bounding box center [1182, 347] width 626 height 39
click at [1390, 356] on div "Add files" at bounding box center [1410, 359] width 59 height 18
type input "C:\fakepath\adp__custom____DJBN__d0__oR566547746__inside.pdf"
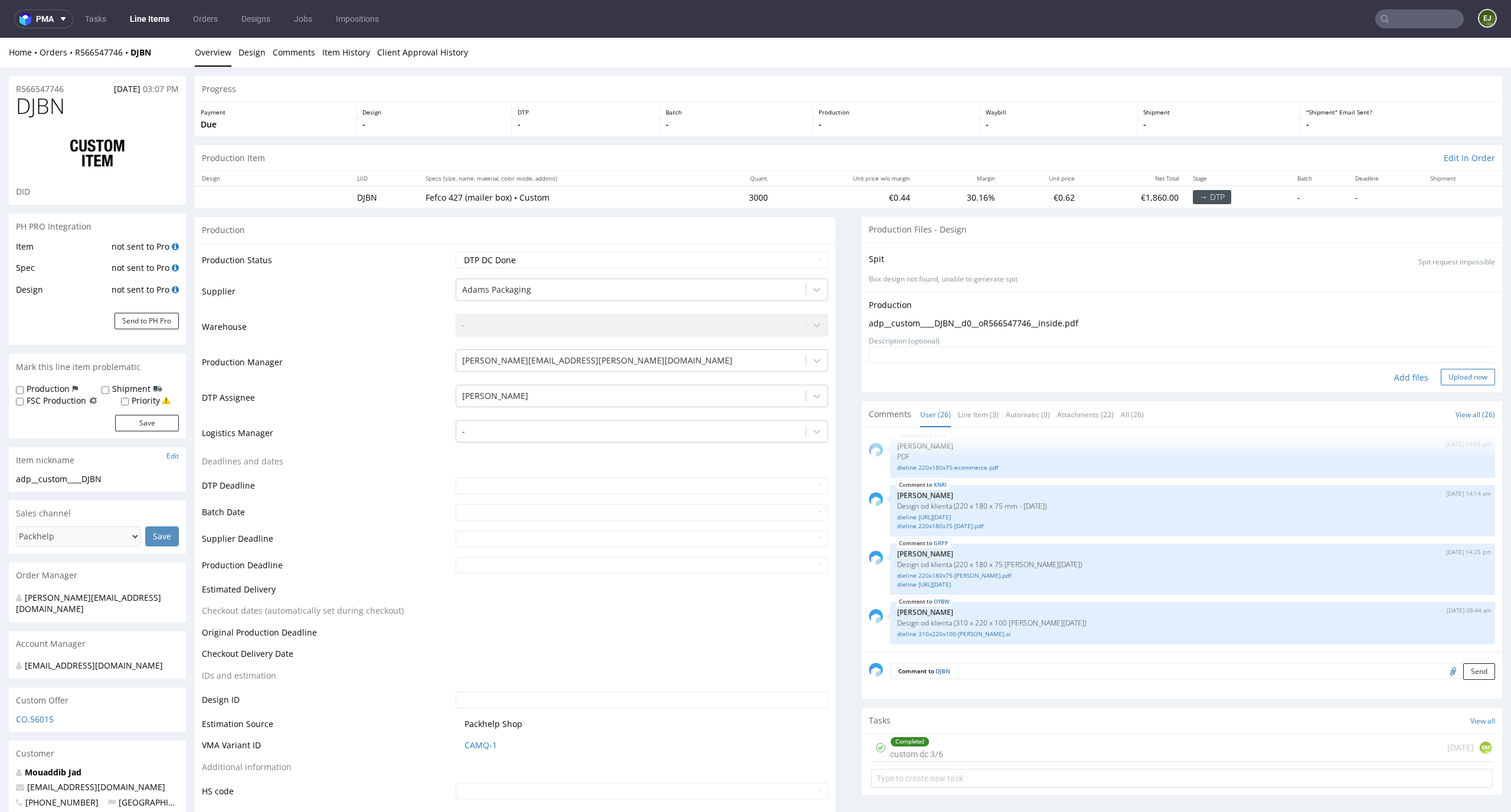
click at [1459, 375] on button "Upload now" at bounding box center [1467, 377] width 54 height 16
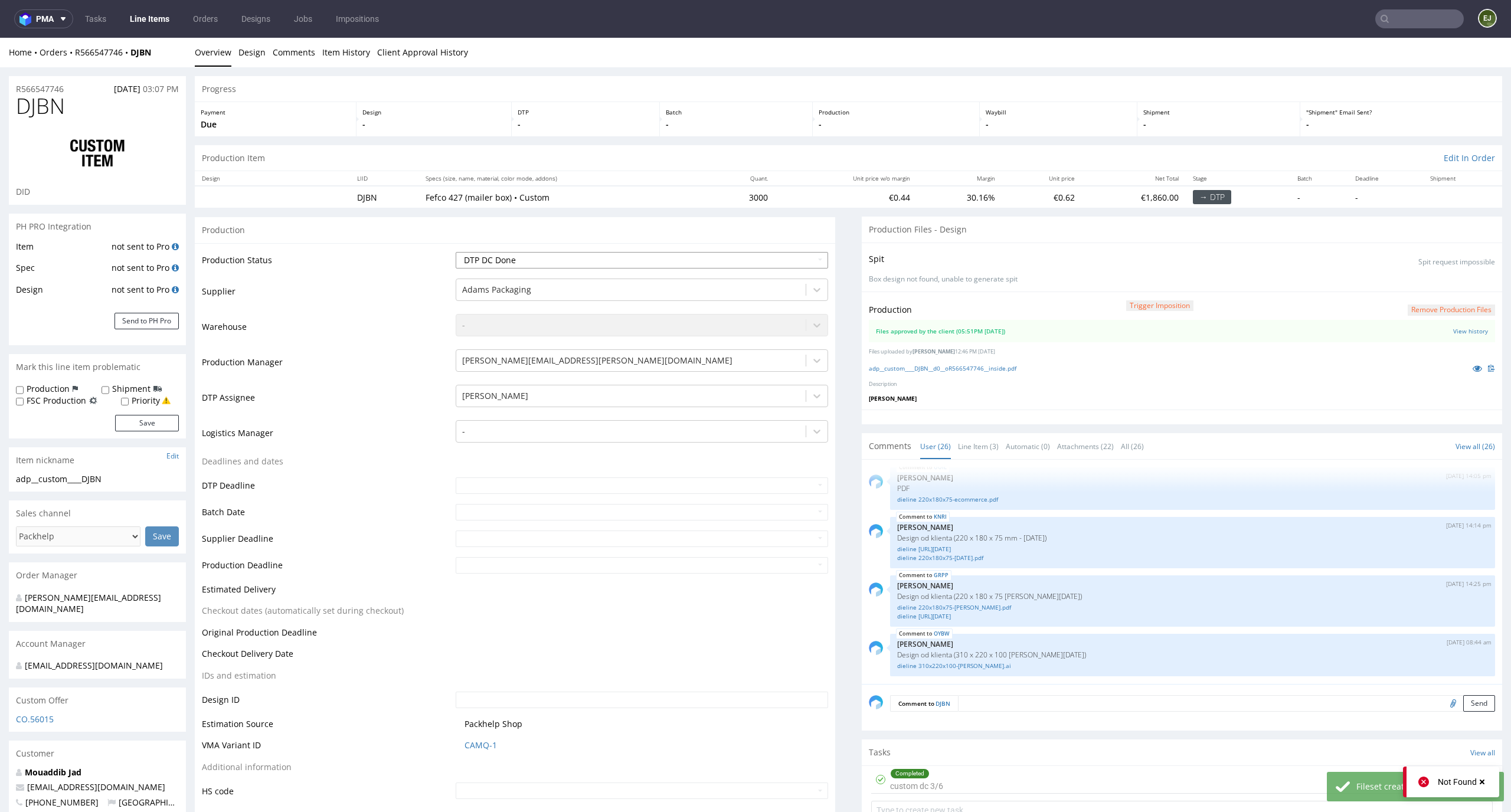
click at [812, 264] on select "Waiting for Artwork Waiting for Diecut Waiting for Mockup Waiting for DTP Waiti…" at bounding box center [642, 260] width 373 height 16
select select "dtp_production_ready"
click at [456, 252] on select "Waiting for Artwork Waiting for Diecut Waiting for Mockup Waiting for DTP Waiti…" at bounding box center [642, 260] width 373 height 16
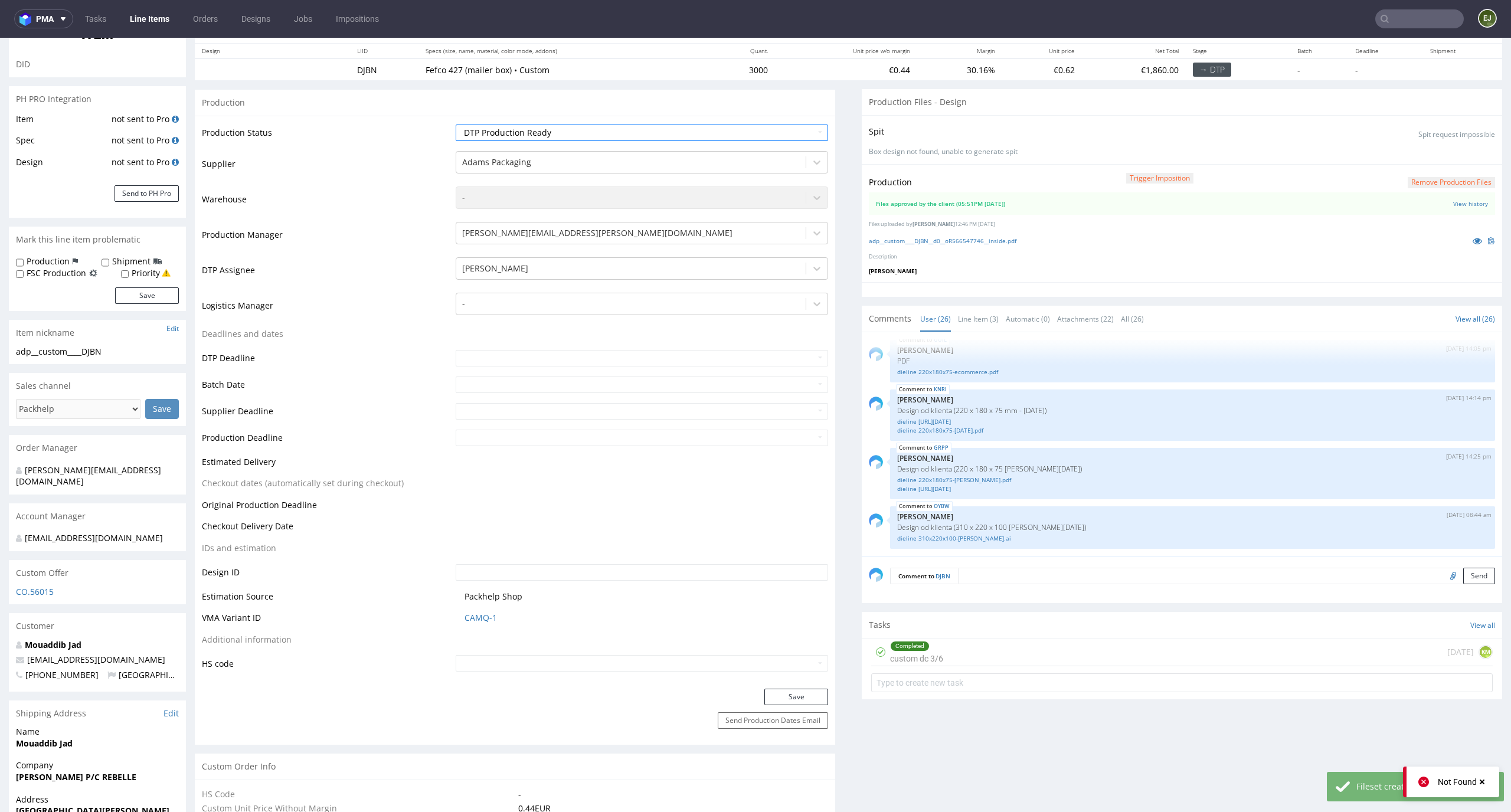
scroll to position [240, 0]
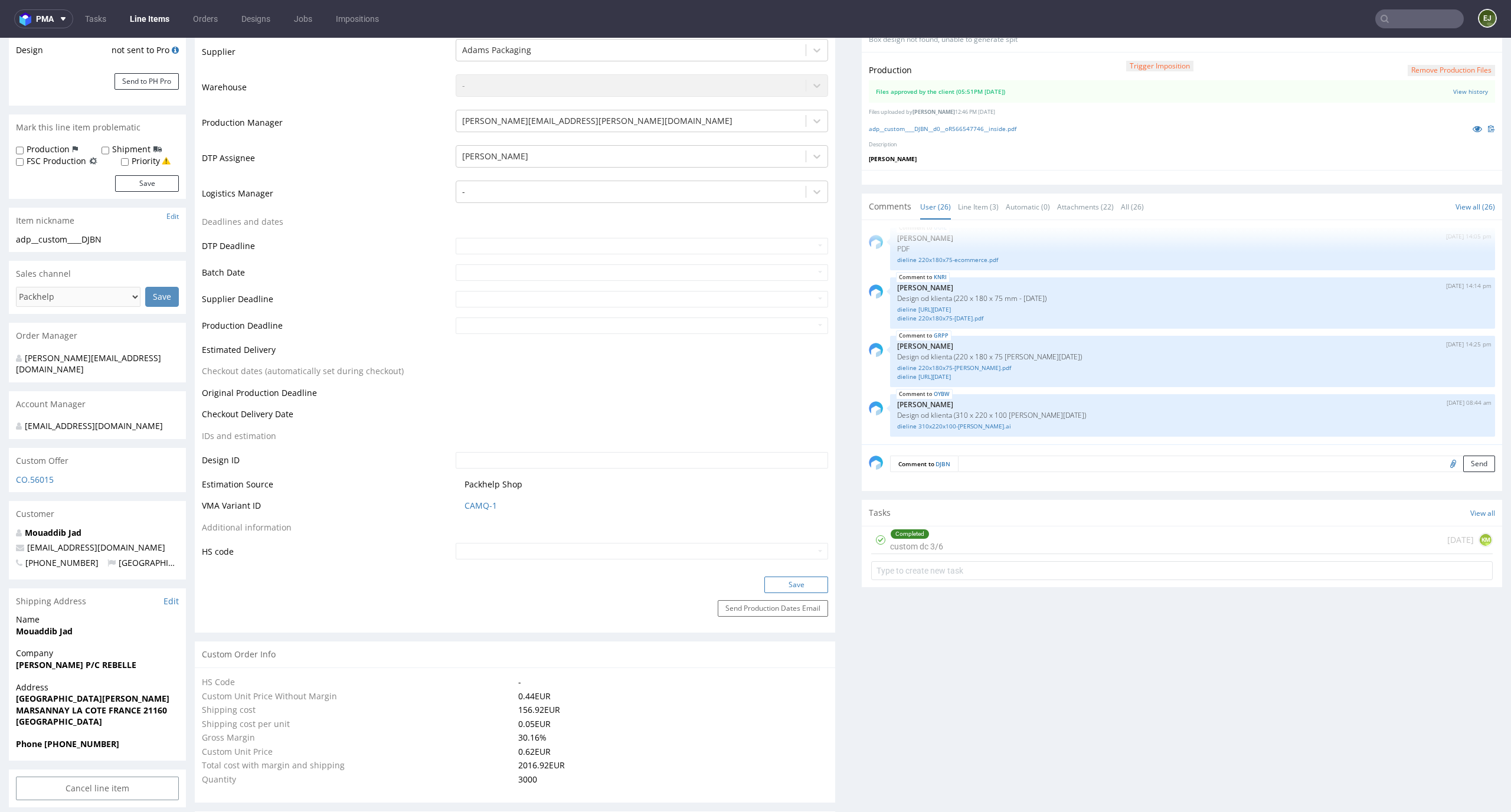
click at [795, 583] on button "Save" at bounding box center [796, 584] width 64 height 16
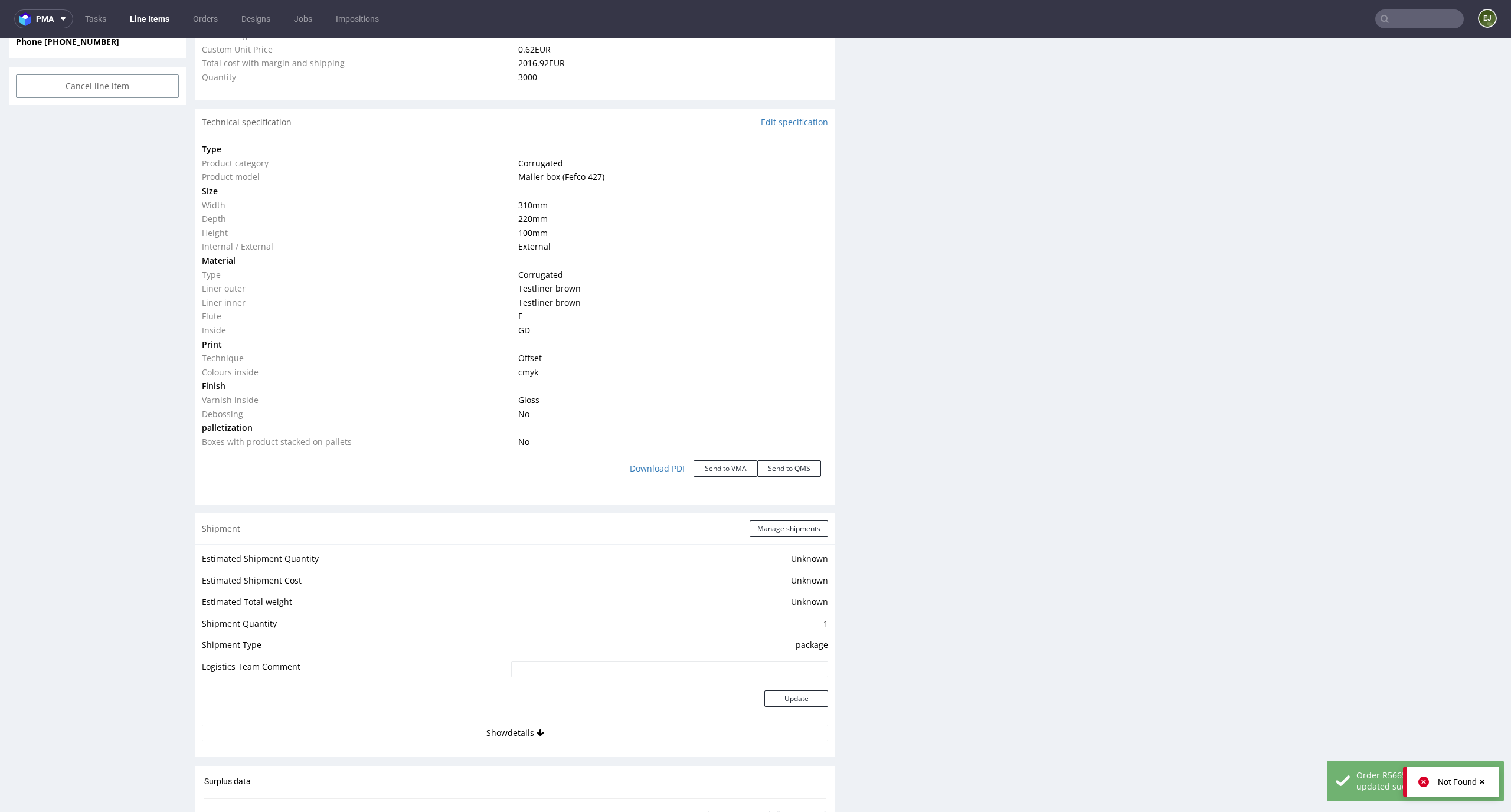
scroll to position [1710, 0]
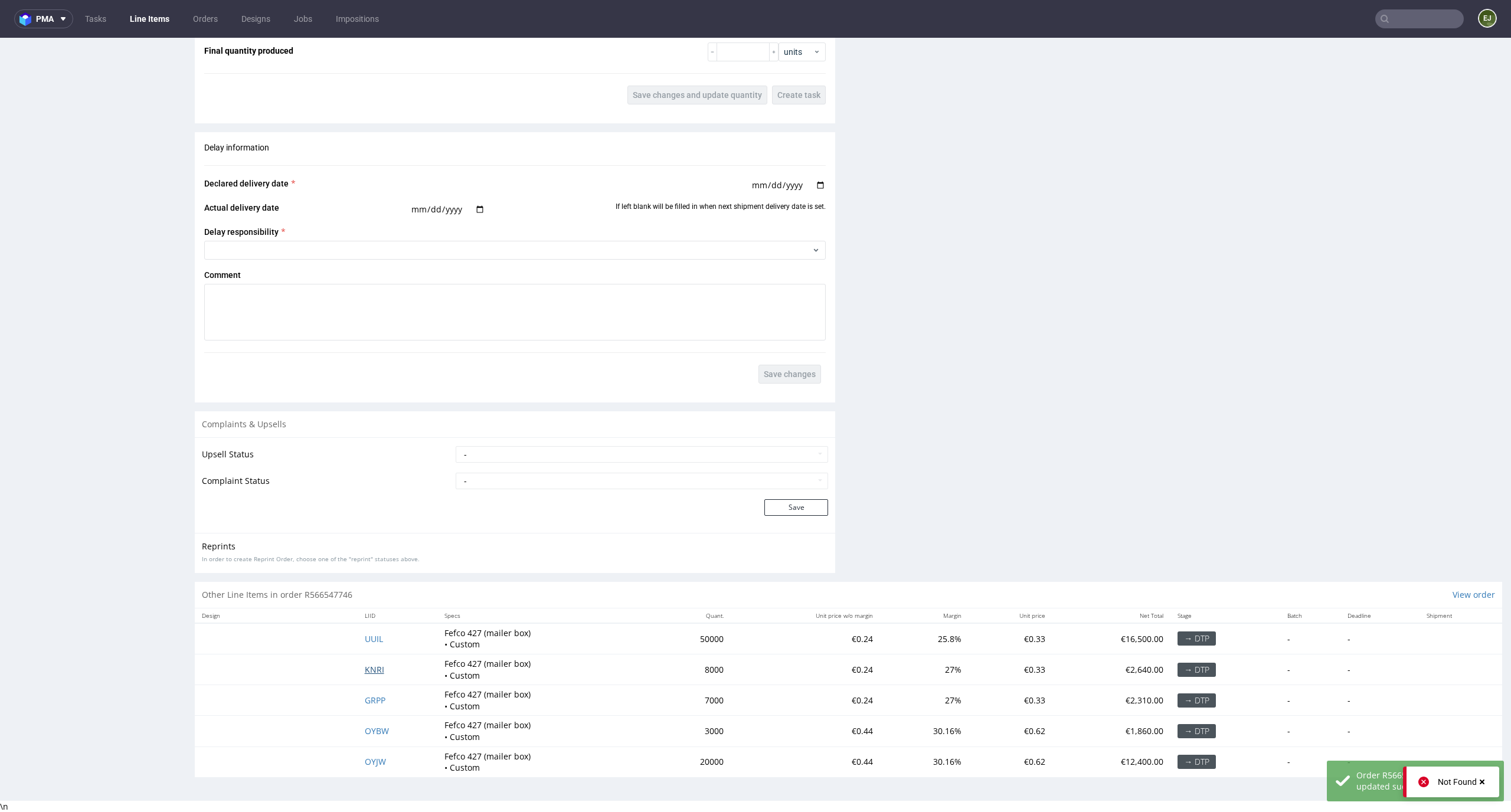
click at [372, 669] on span "KNRI" at bounding box center [375, 669] width 19 height 11
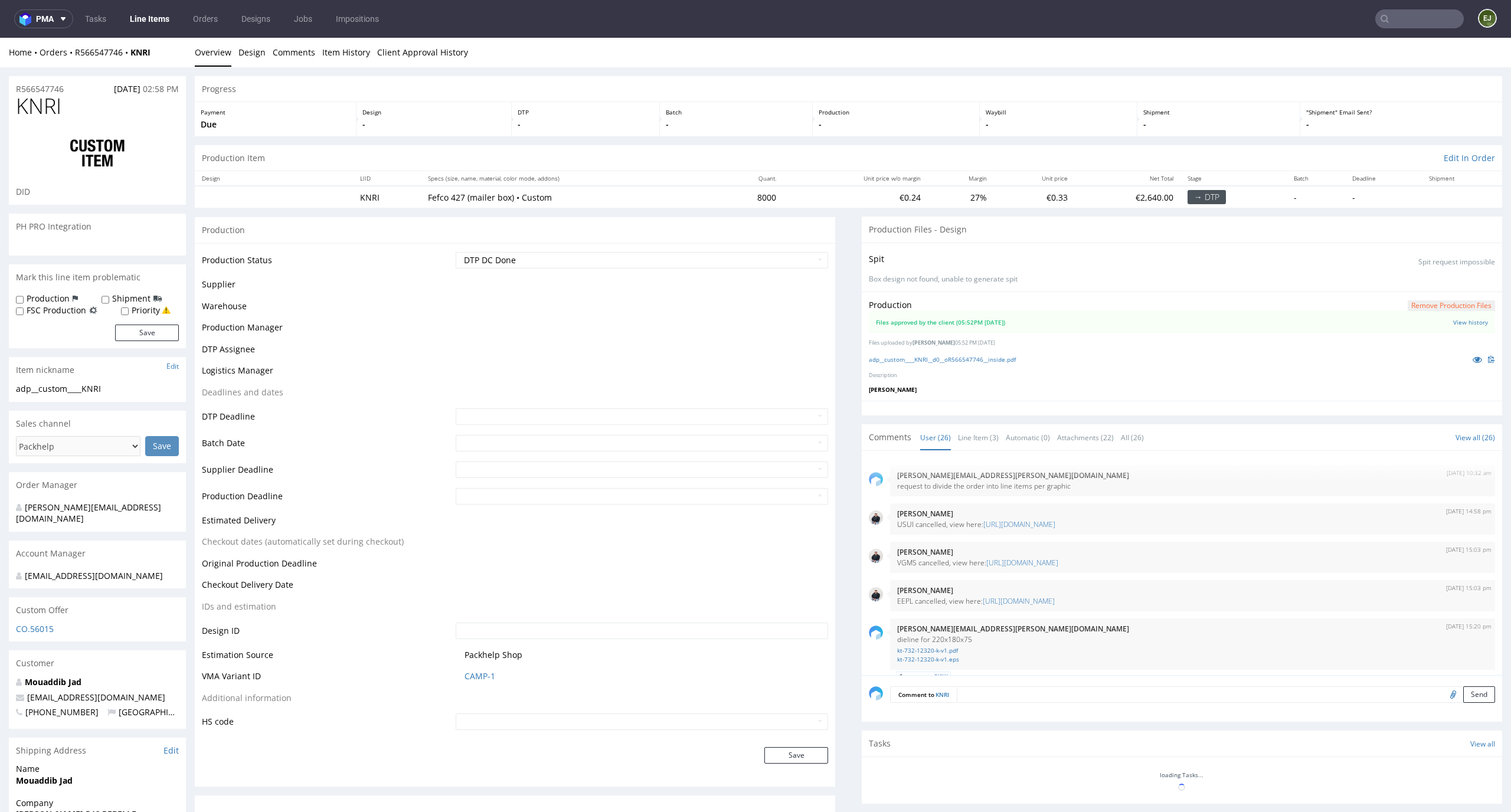
scroll to position [1267, 0]
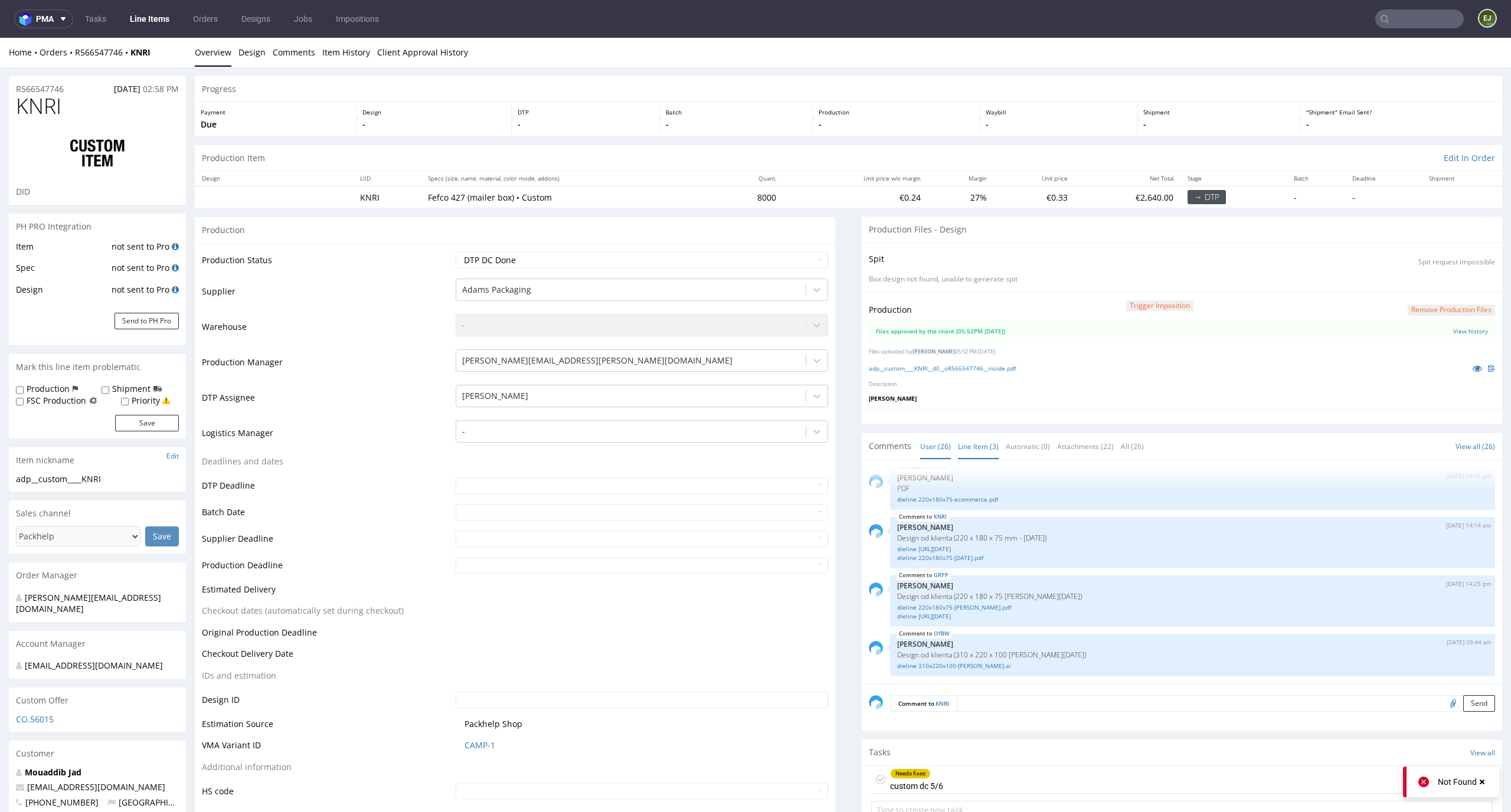
click at [974, 441] on link "Line Item (3)" at bounding box center [978, 446] width 41 height 25
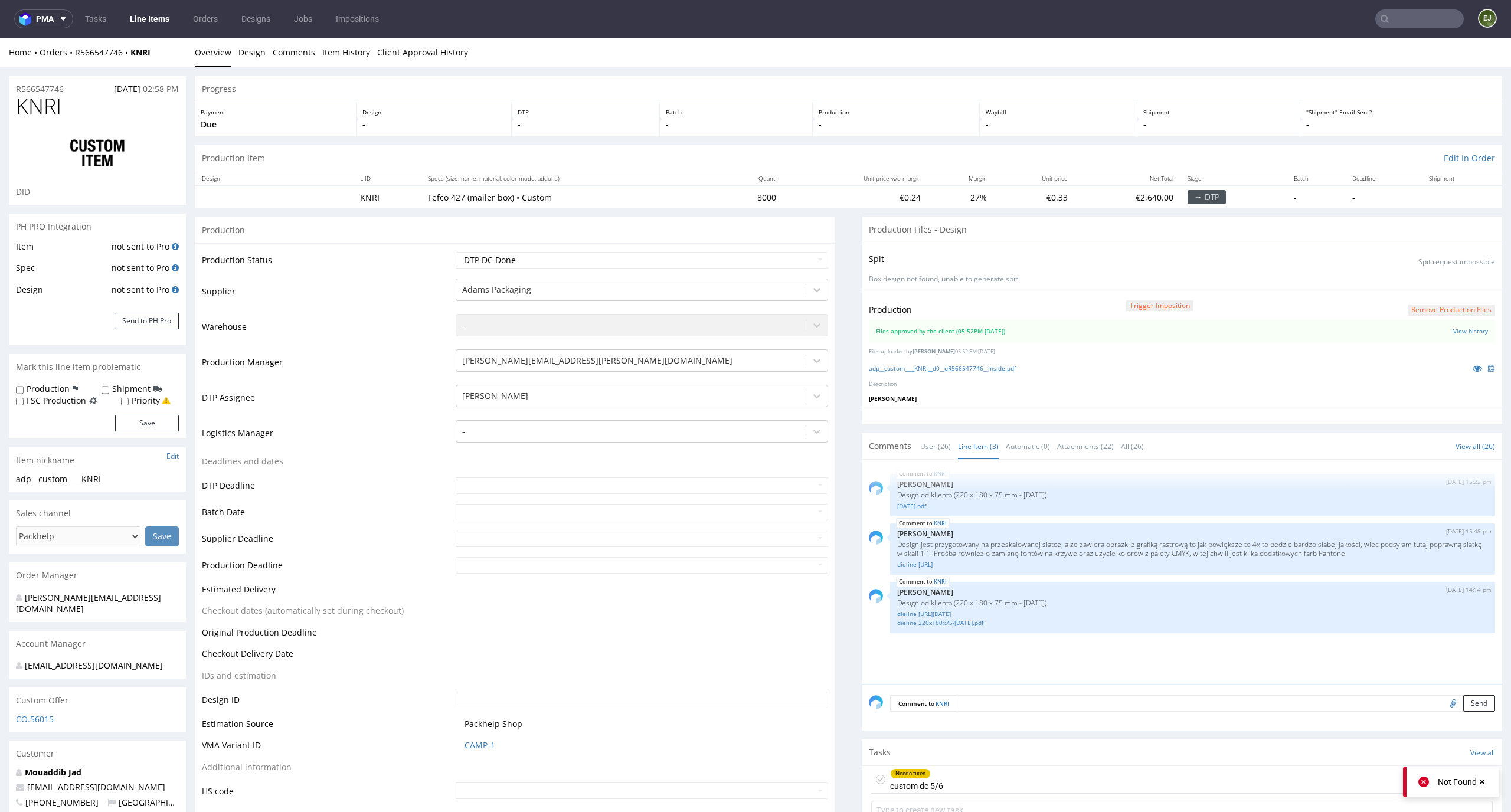
scroll to position [283, 0]
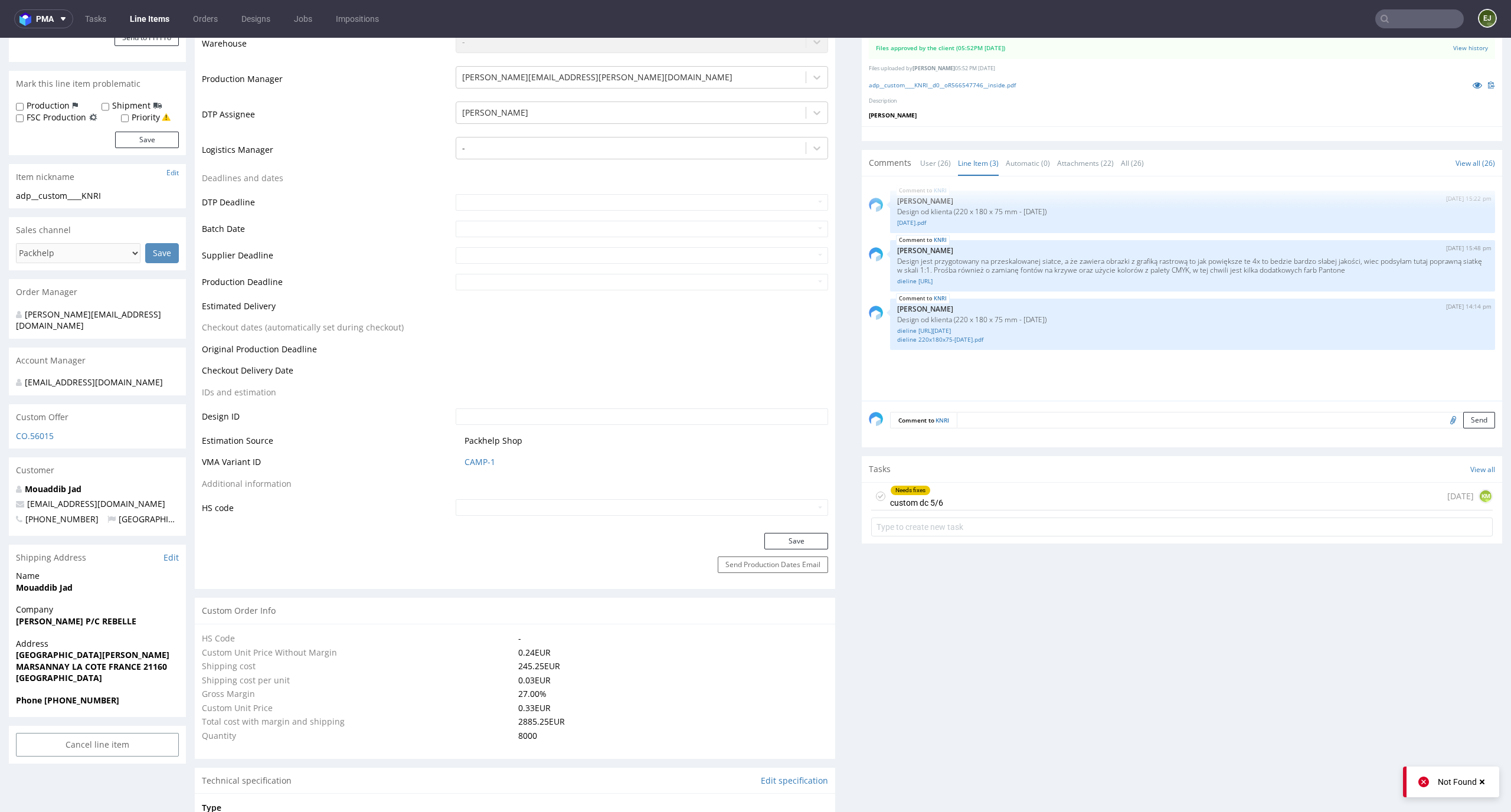
click at [945, 499] on div "Needs fixes custom dc 5/6 1 day ago KM" at bounding box center [1181, 496] width 622 height 28
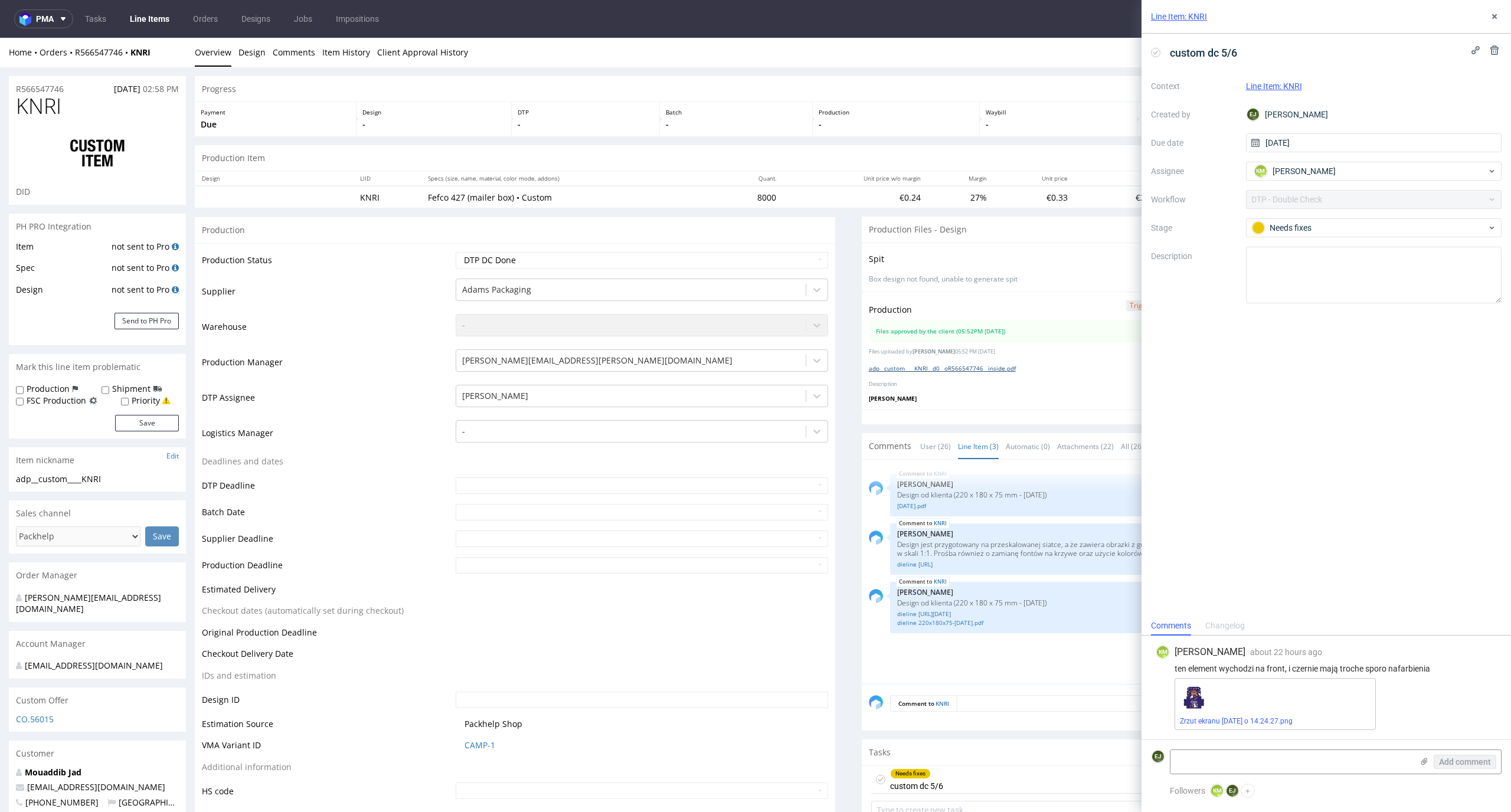
click at [990, 372] on link "adp__custom____KNRI__d0__oR566547746__inside.pdf" at bounding box center [942, 368] width 147 height 8
click at [1246, 724] on link "Zrzut ekranu 2025-09-17 o 14.24.27.png" at bounding box center [1235, 720] width 113 height 8
click at [865, 233] on div "Production Files - Design" at bounding box center [1182, 229] width 640 height 26
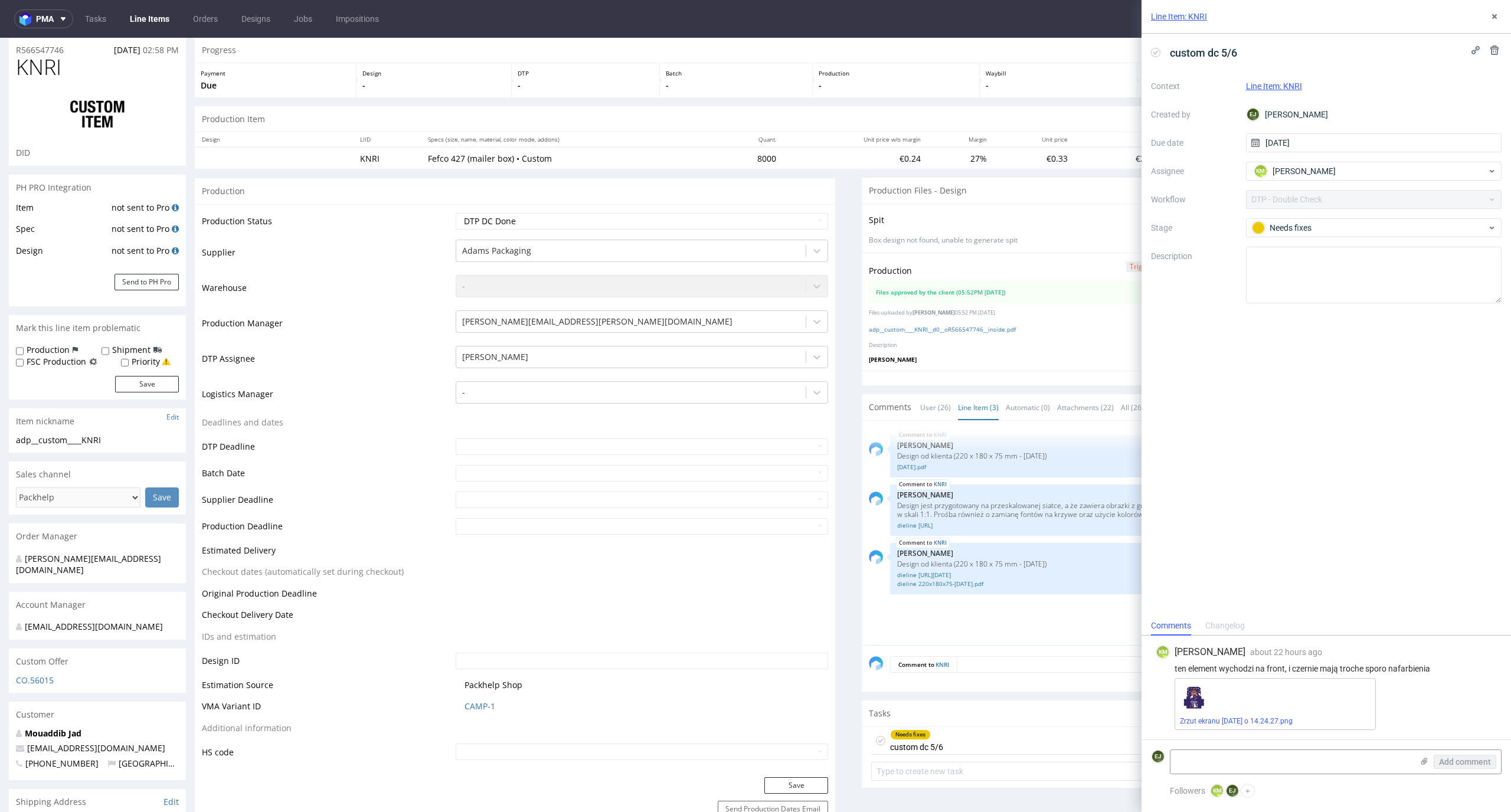
scroll to position [79, 0]
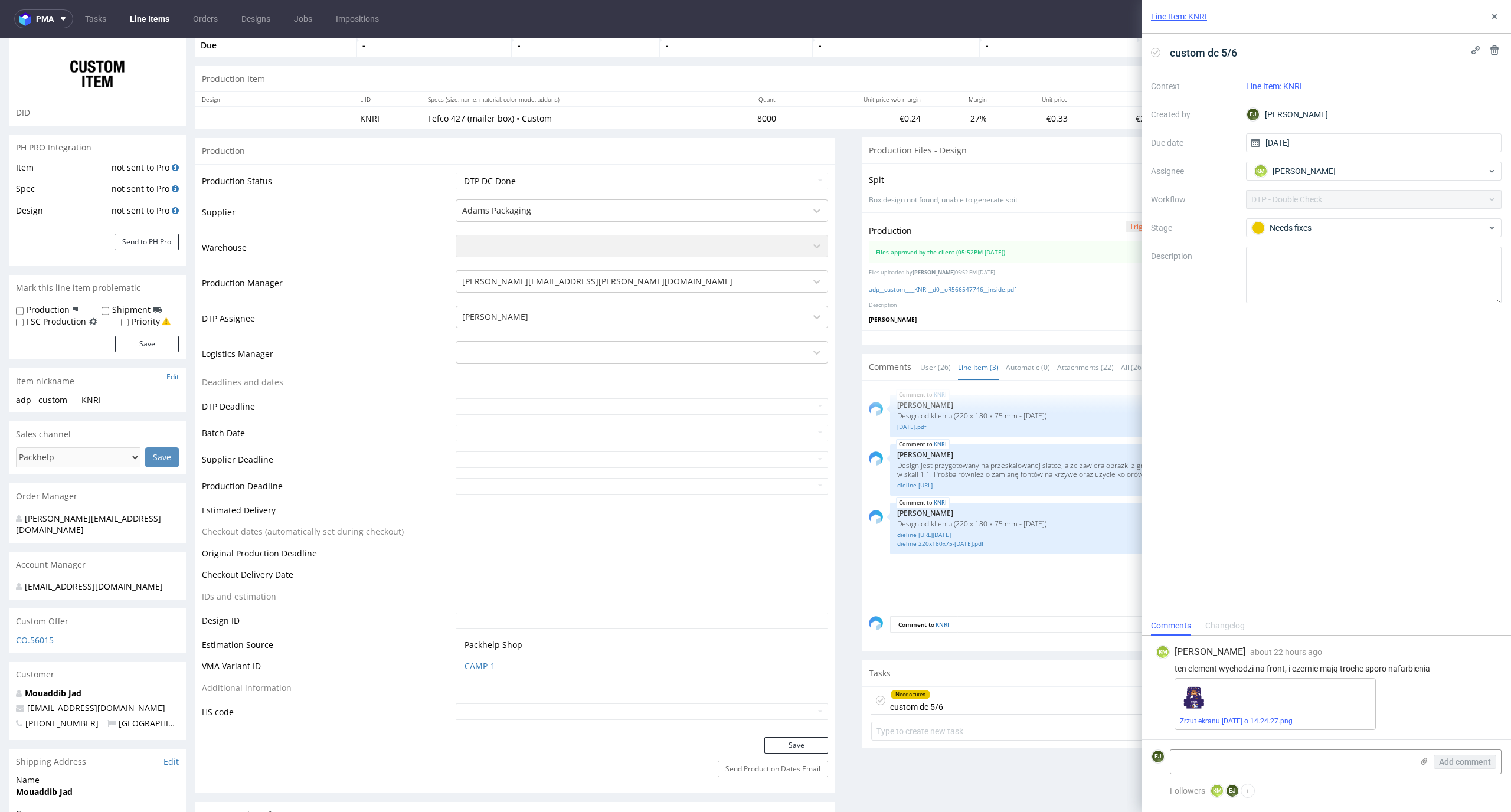
click at [1265, 725] on div "Zrzut ekranu 2025-09-17 o 14.24.27.png" at bounding box center [1275, 703] width 201 height 52
click at [1268, 723] on link "Zrzut ekranu 2025-09-17 o 14.24.27.png" at bounding box center [1235, 720] width 113 height 8
click at [1158, 49] on icon at bounding box center [1156, 53] width 10 height 10
click at [1496, 15] on icon at bounding box center [1494, 17] width 10 height 10
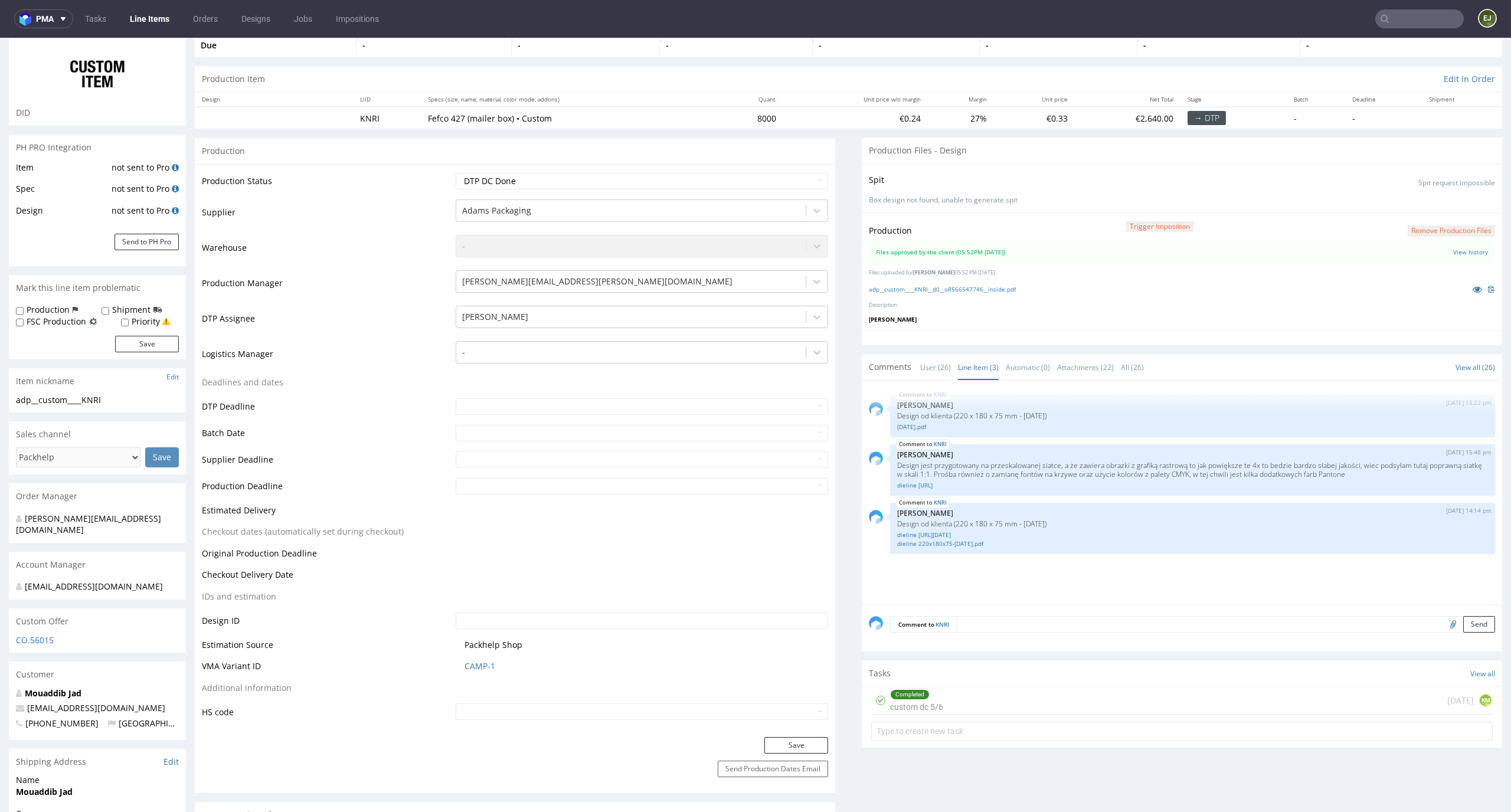
click at [1453, 226] on button "Remove production files" at bounding box center [1451, 231] width 88 height 11
click at [1421, 205] on link "Yes" at bounding box center [1412, 204] width 33 height 18
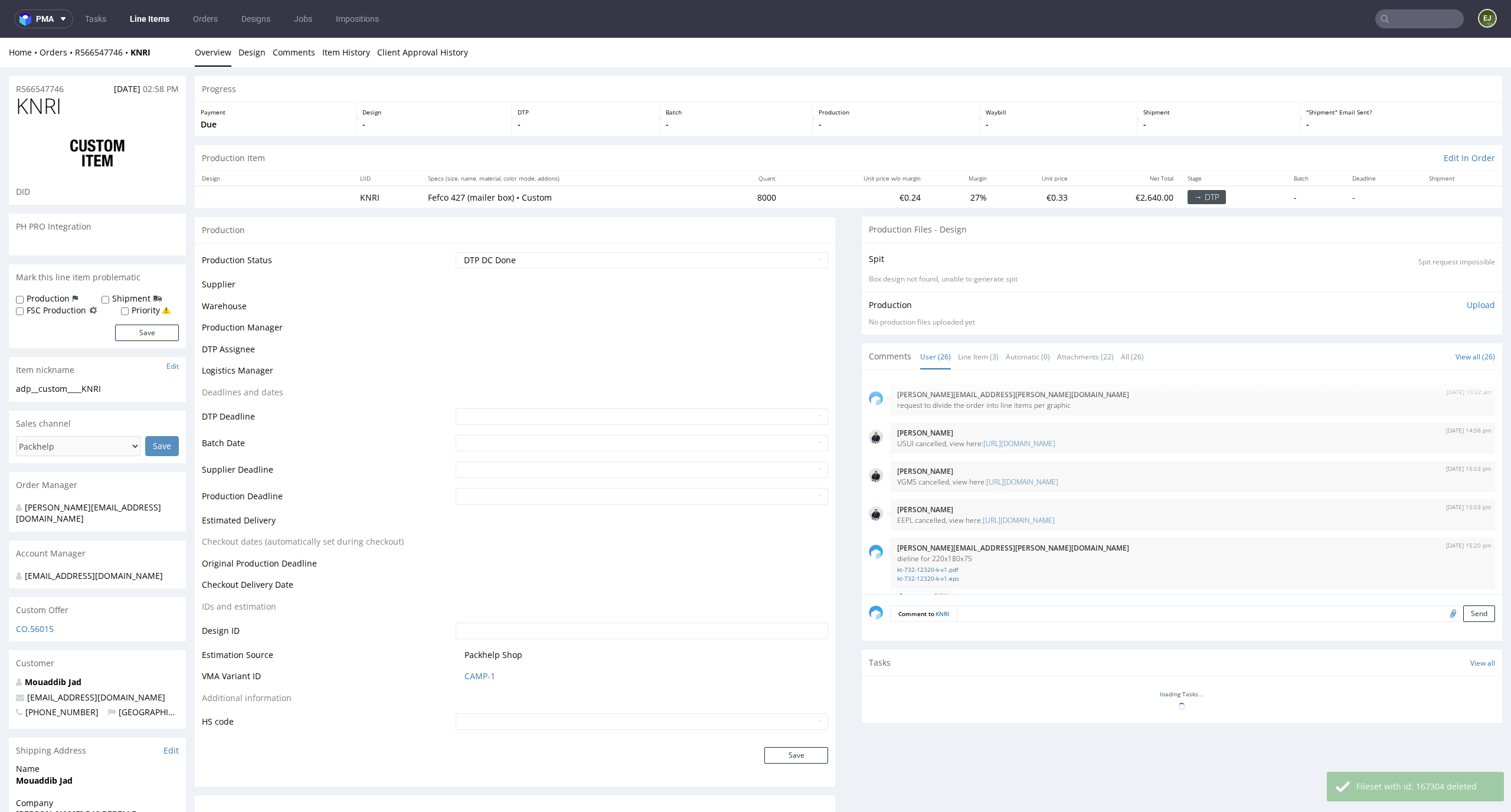
scroll to position [1267, 0]
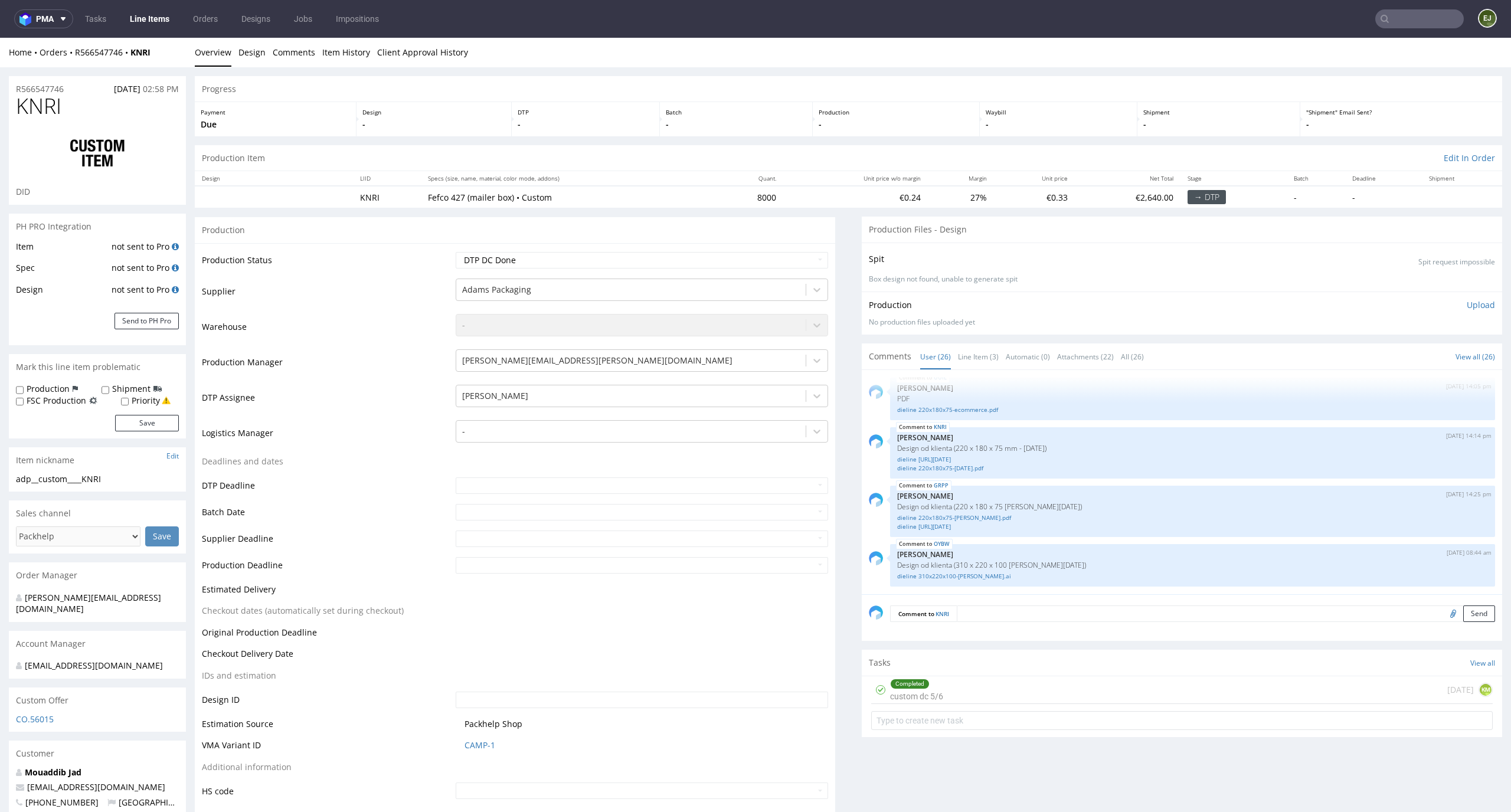
click at [395, 417] on td "DTP Assignee" at bounding box center [327, 401] width 250 height 36
click at [1466, 292] on div "Production Upload No production files uploaded yet Description (optional) Add f…" at bounding box center [1182, 313] width 640 height 43
click at [1466, 299] on p "Upload" at bounding box center [1480, 305] width 28 height 12
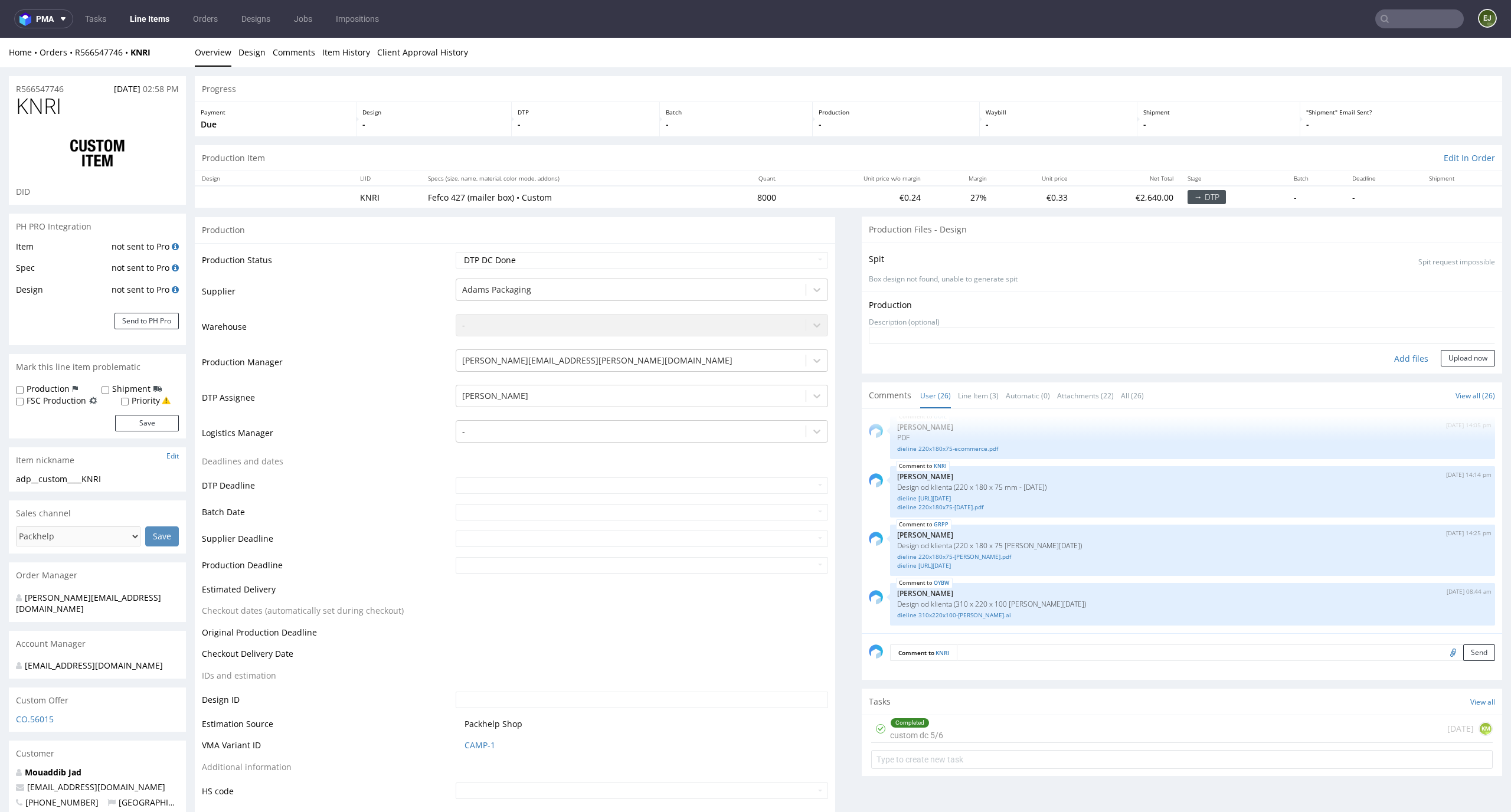
click at [1393, 358] on div "Add files" at bounding box center [1410, 359] width 59 height 18
type input "C:\fakepath\adp__custom____KNRI__d0__oR566547746__inside.pdf"
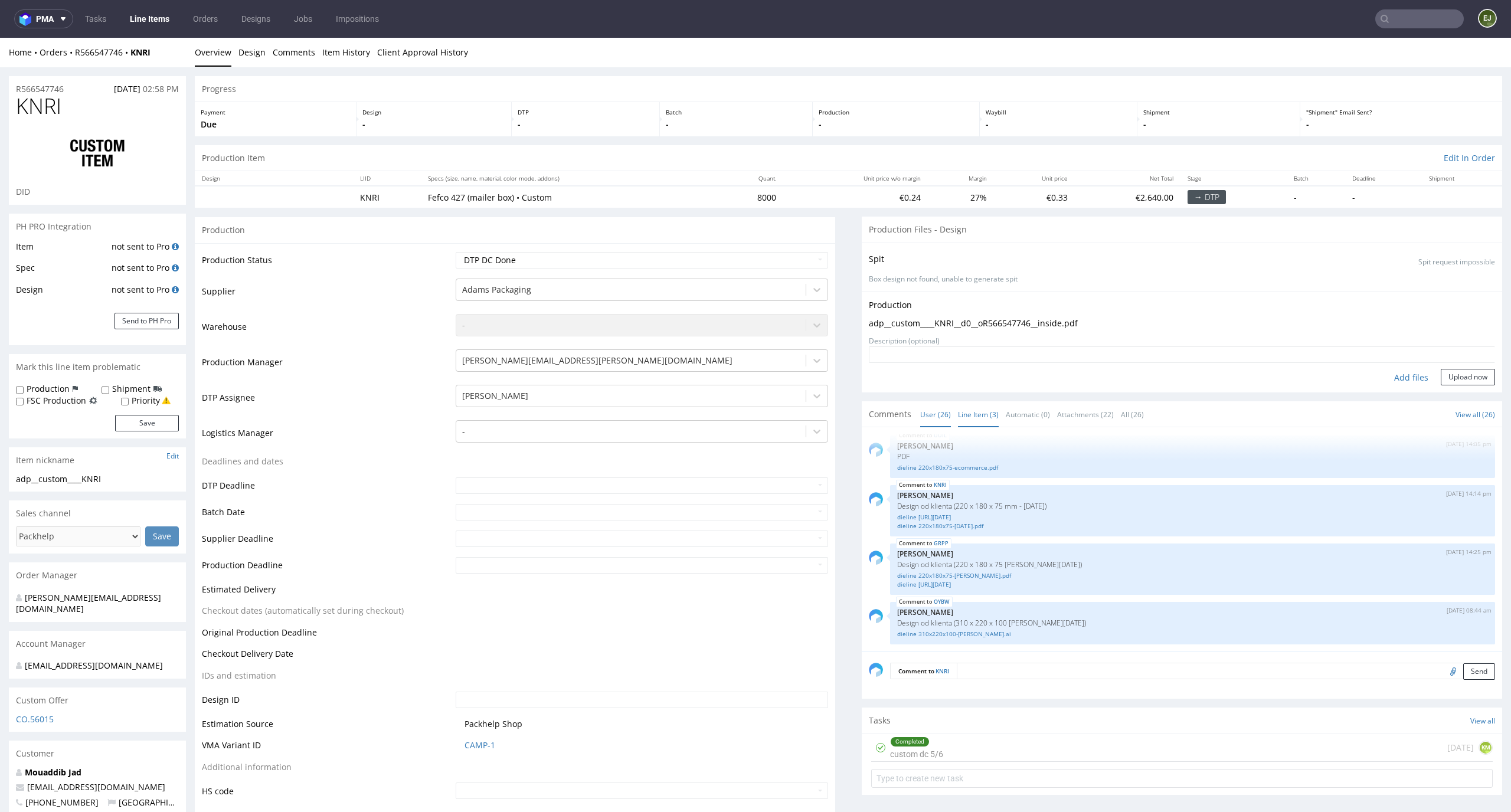
click at [965, 421] on link "Line Item (3)" at bounding box center [978, 414] width 41 height 25
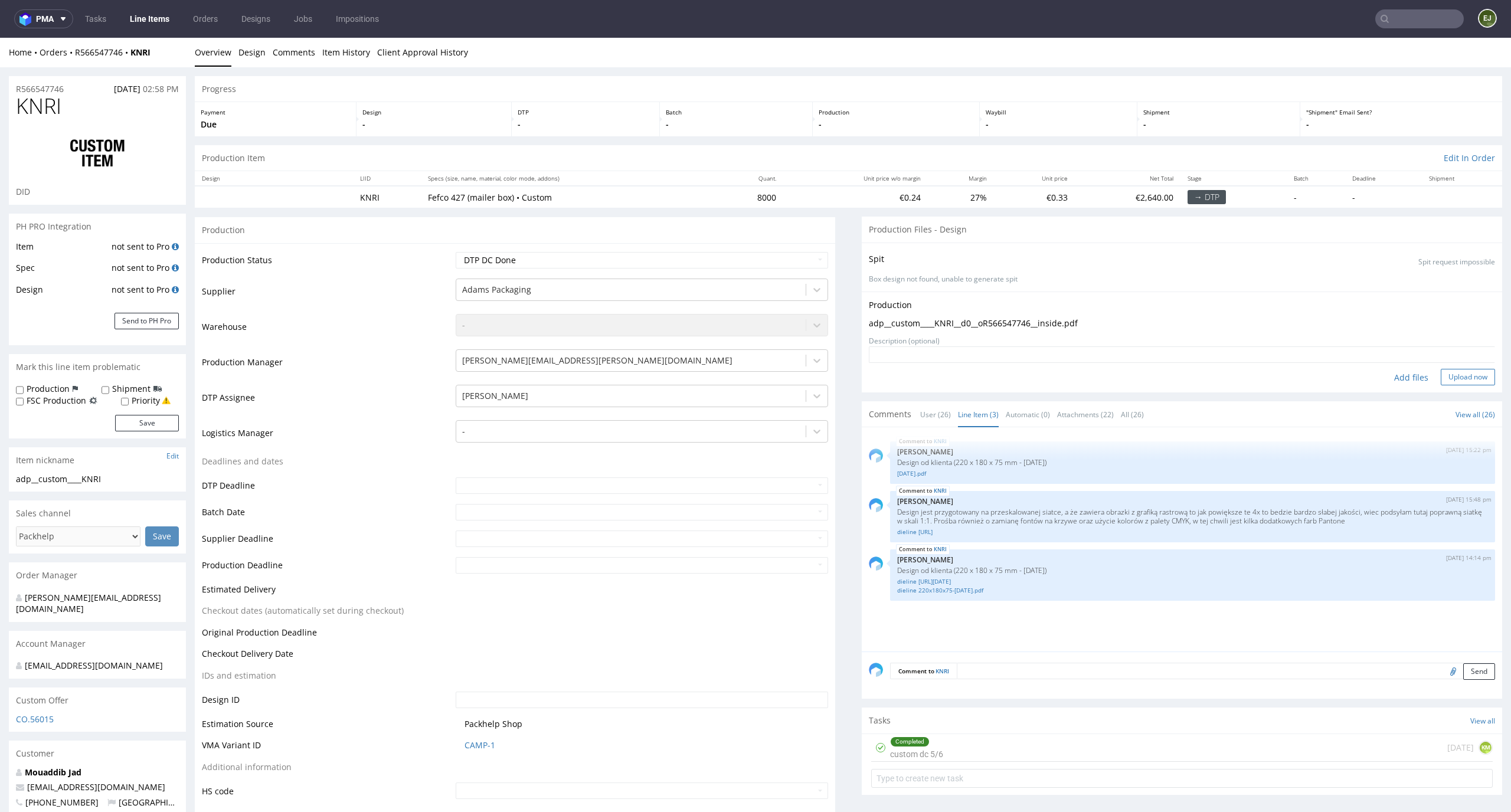
click at [1449, 373] on button "Upload now" at bounding box center [1467, 377] width 54 height 16
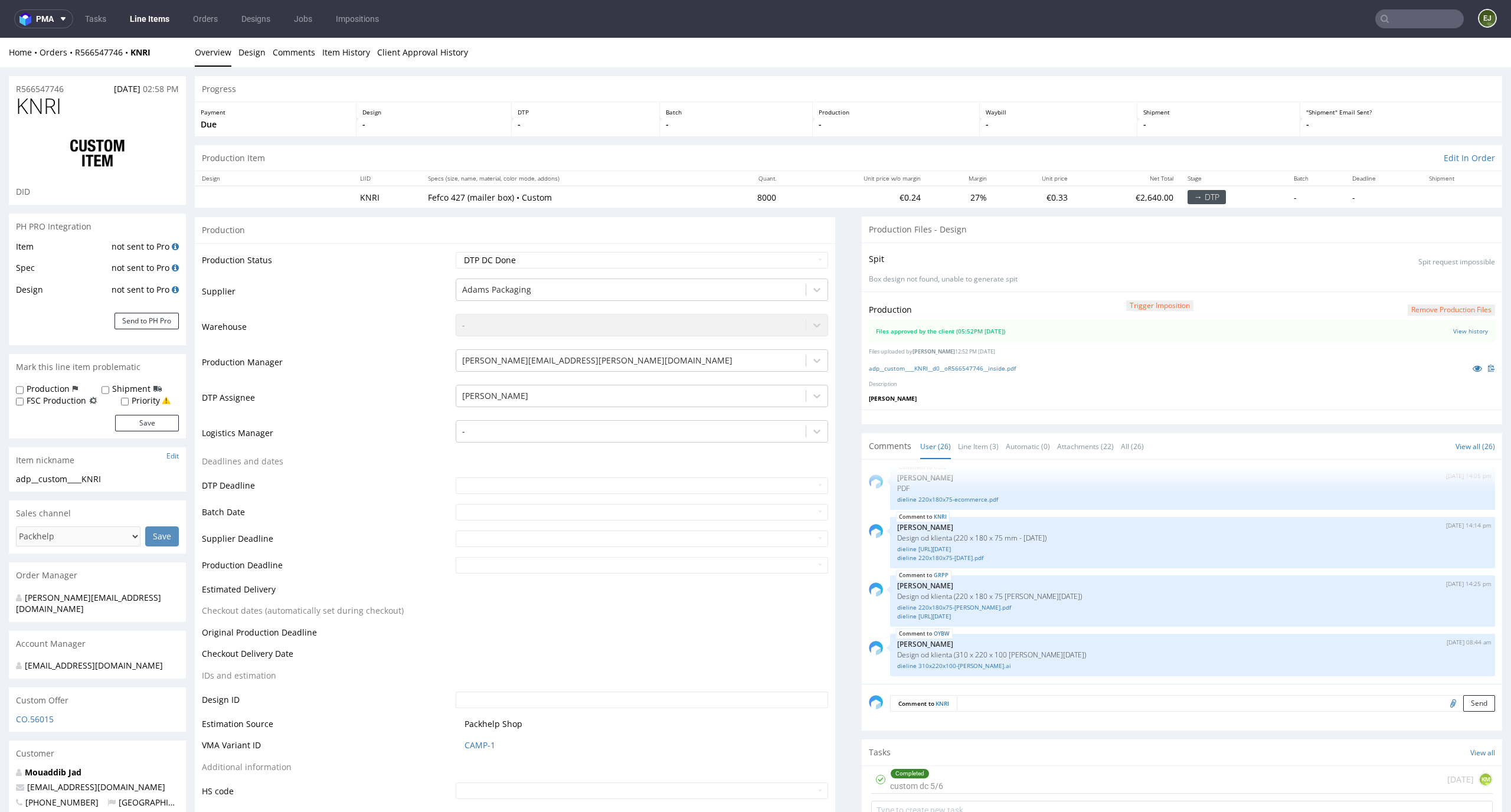
click at [784, 250] on div "Production Status Waiting for Artwork Waiting for Diecut Waiting for Mockup Wai…" at bounding box center [515, 529] width 640 height 573
click at [768, 275] on td "Waiting for Artwork Waiting for Diecut Waiting for Mockup Waiting for DTP Waiti…" at bounding box center [640, 263] width 376 height 27
click at [772, 263] on select "Waiting for Artwork Waiting for Diecut Waiting for Mockup Waiting for DTP Waiti…" at bounding box center [642, 260] width 373 height 16
select select "dtp_production_ready"
click at [456, 252] on select "Waiting for Artwork Waiting for Diecut Waiting for Mockup Waiting for DTP Waiti…" at bounding box center [642, 260] width 373 height 16
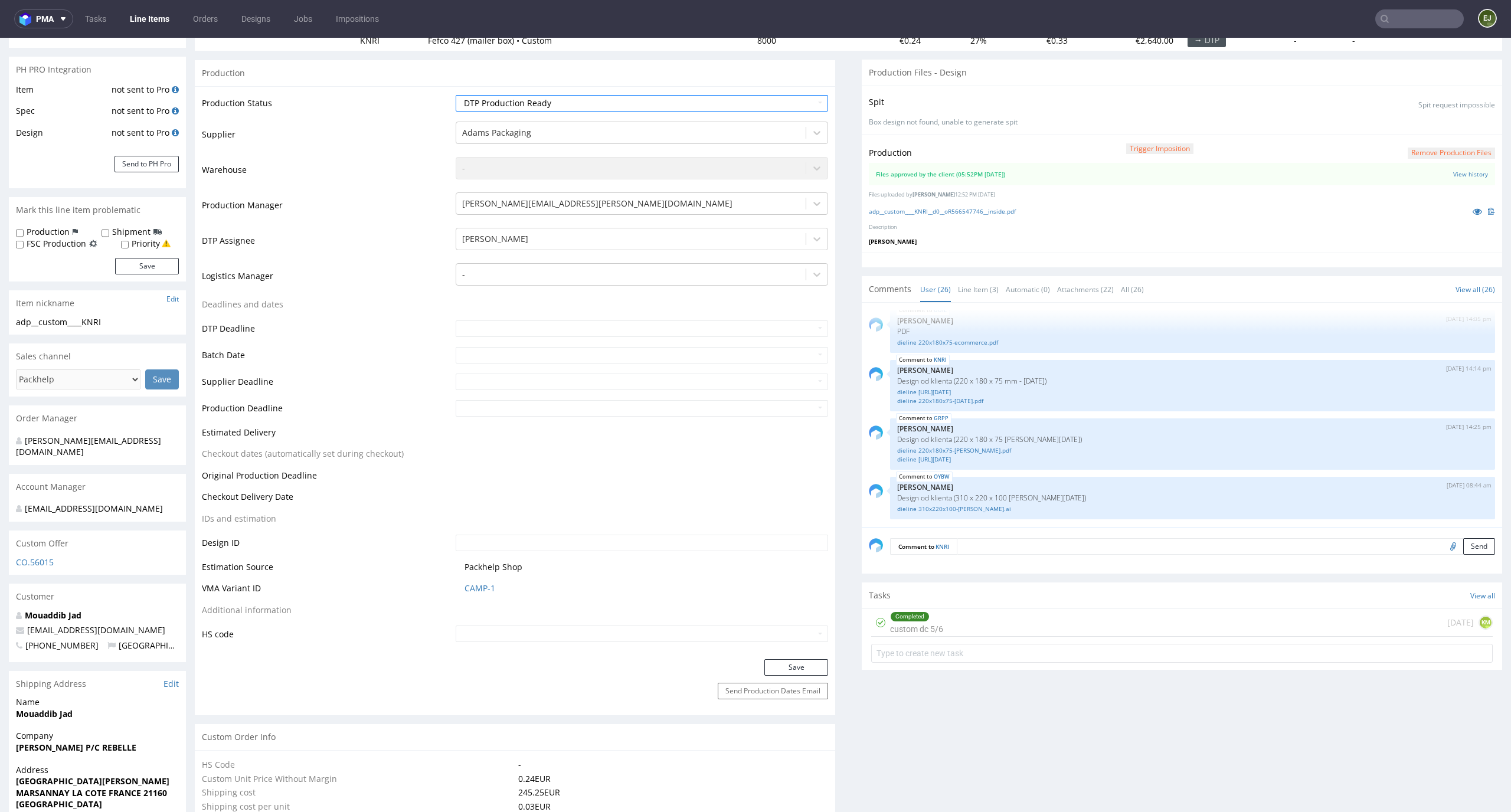
scroll to position [246, 0]
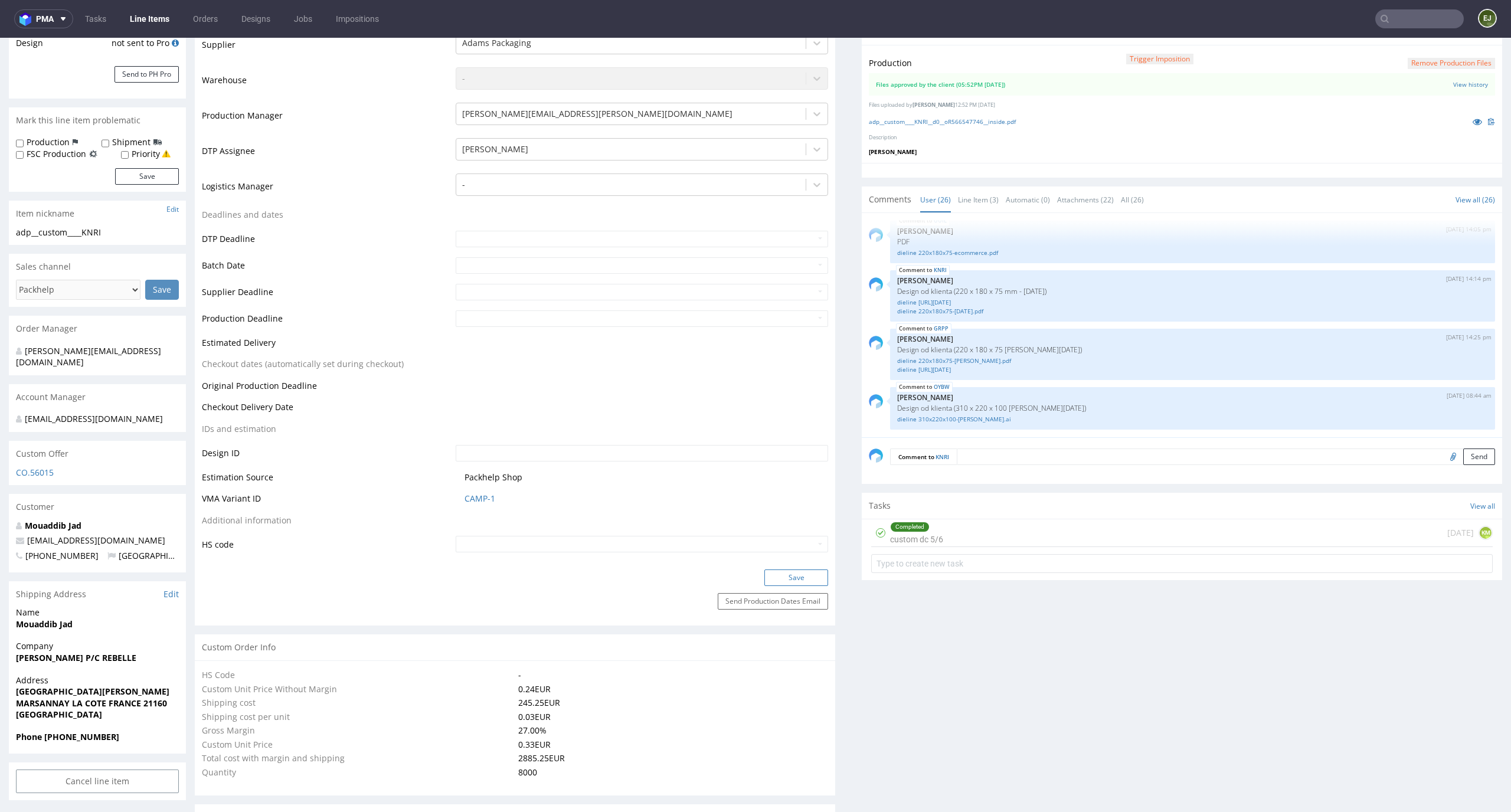
click at [795, 575] on button "Save" at bounding box center [796, 577] width 64 height 16
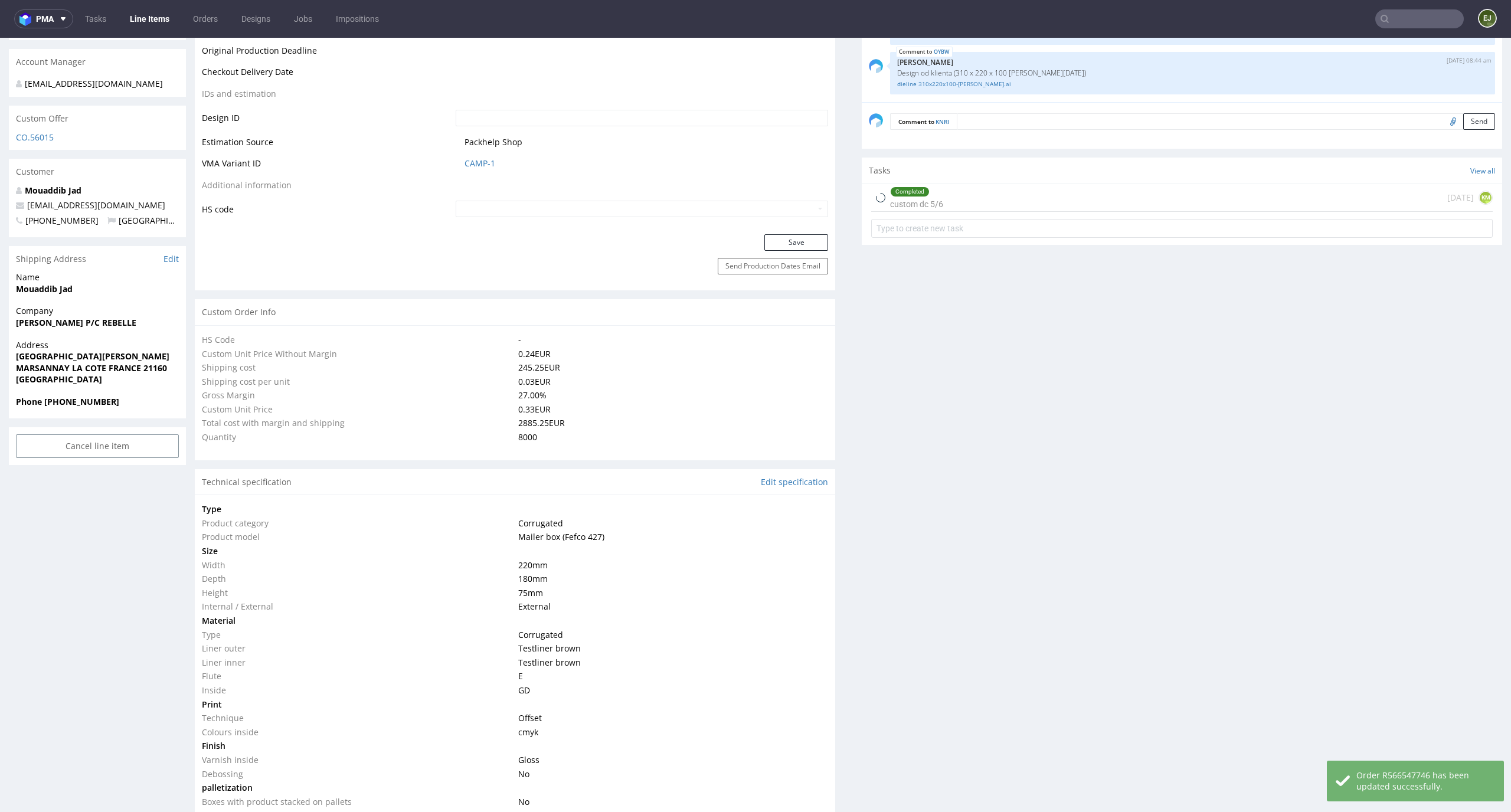
scroll to position [1710, 0]
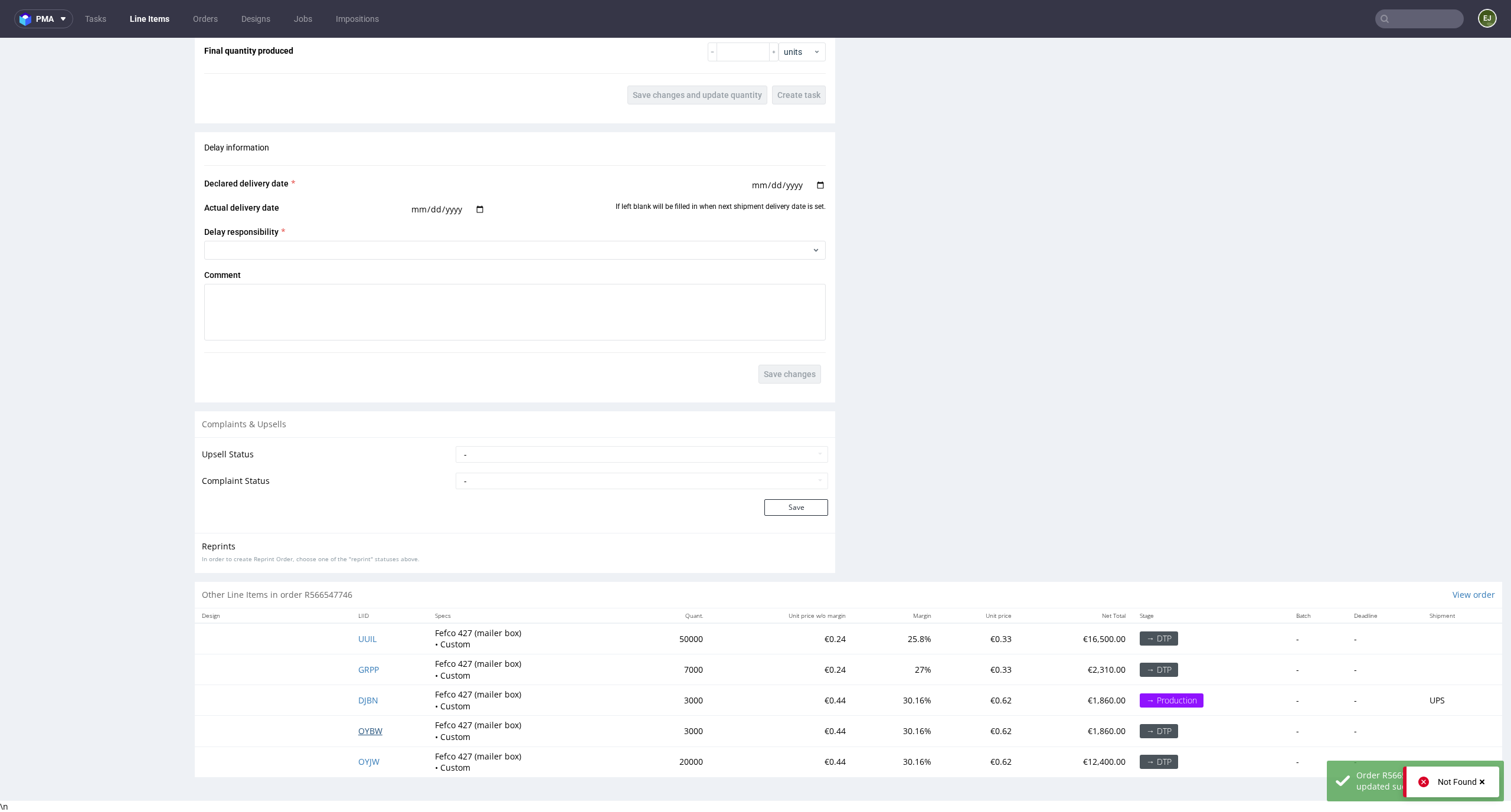
click at [369, 728] on span "OYBW" at bounding box center [370, 731] width 24 height 11
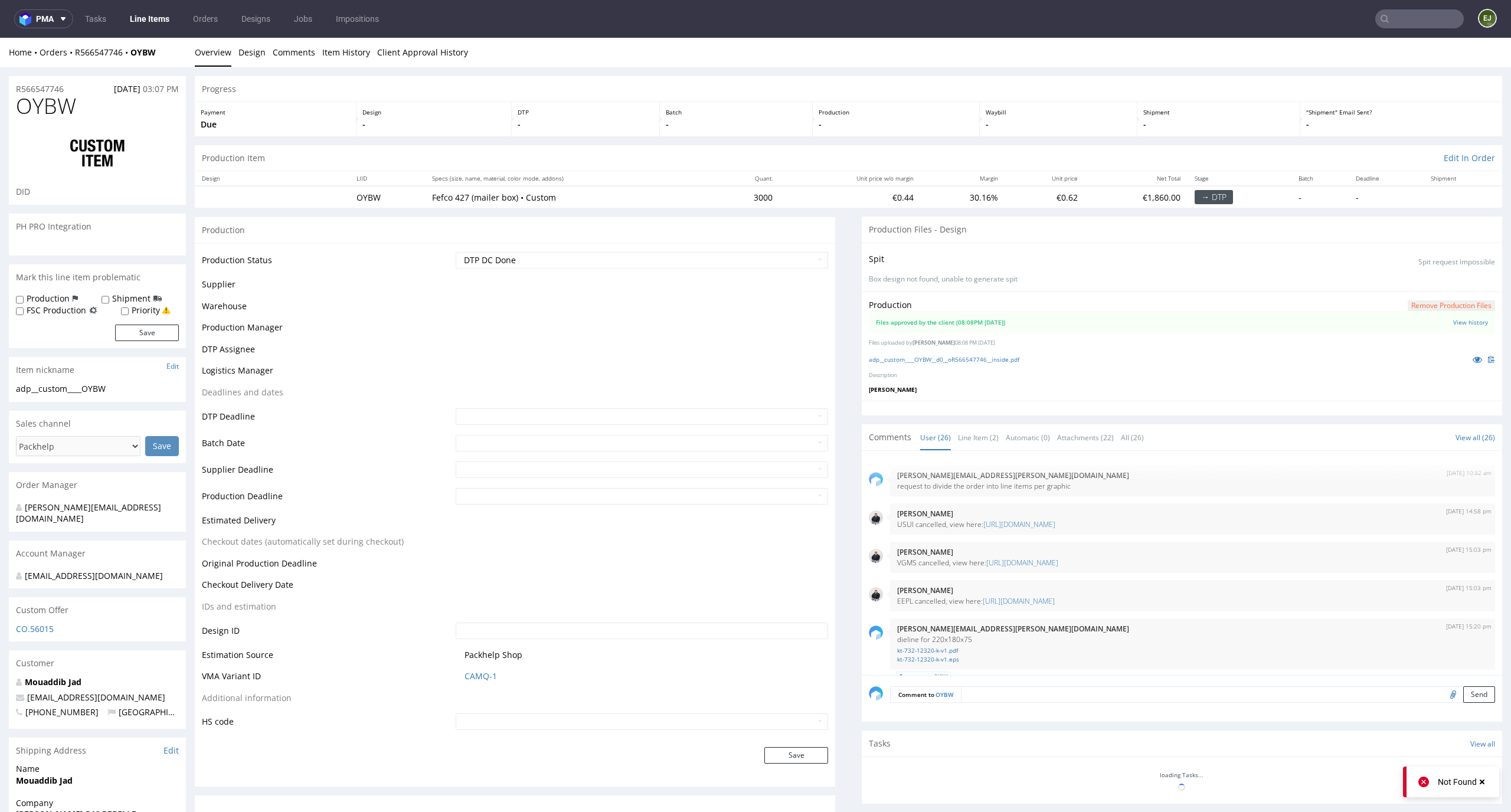
scroll to position [1267, 0]
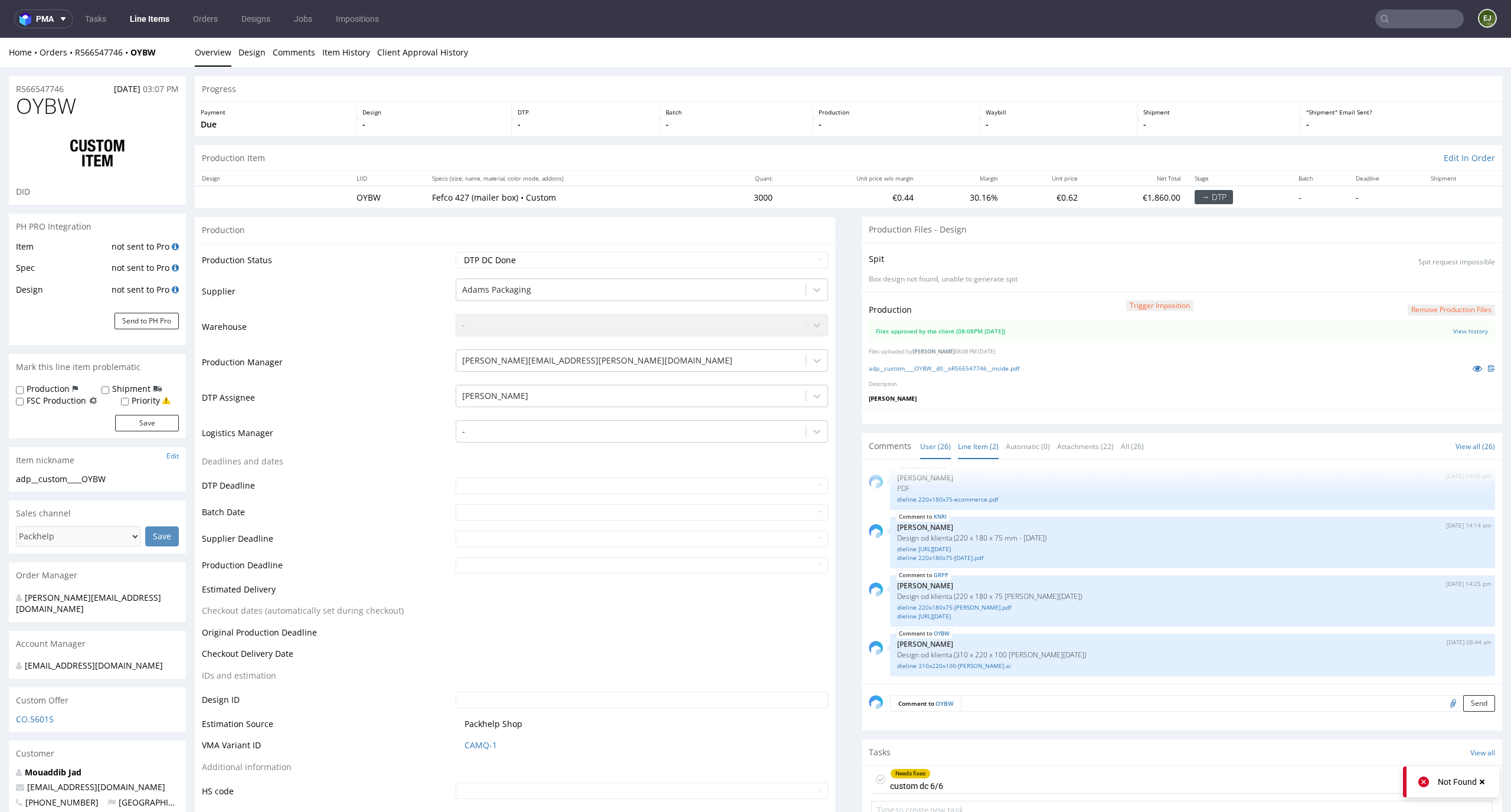
click at [981, 448] on link "Line Item (2)" at bounding box center [978, 446] width 41 height 25
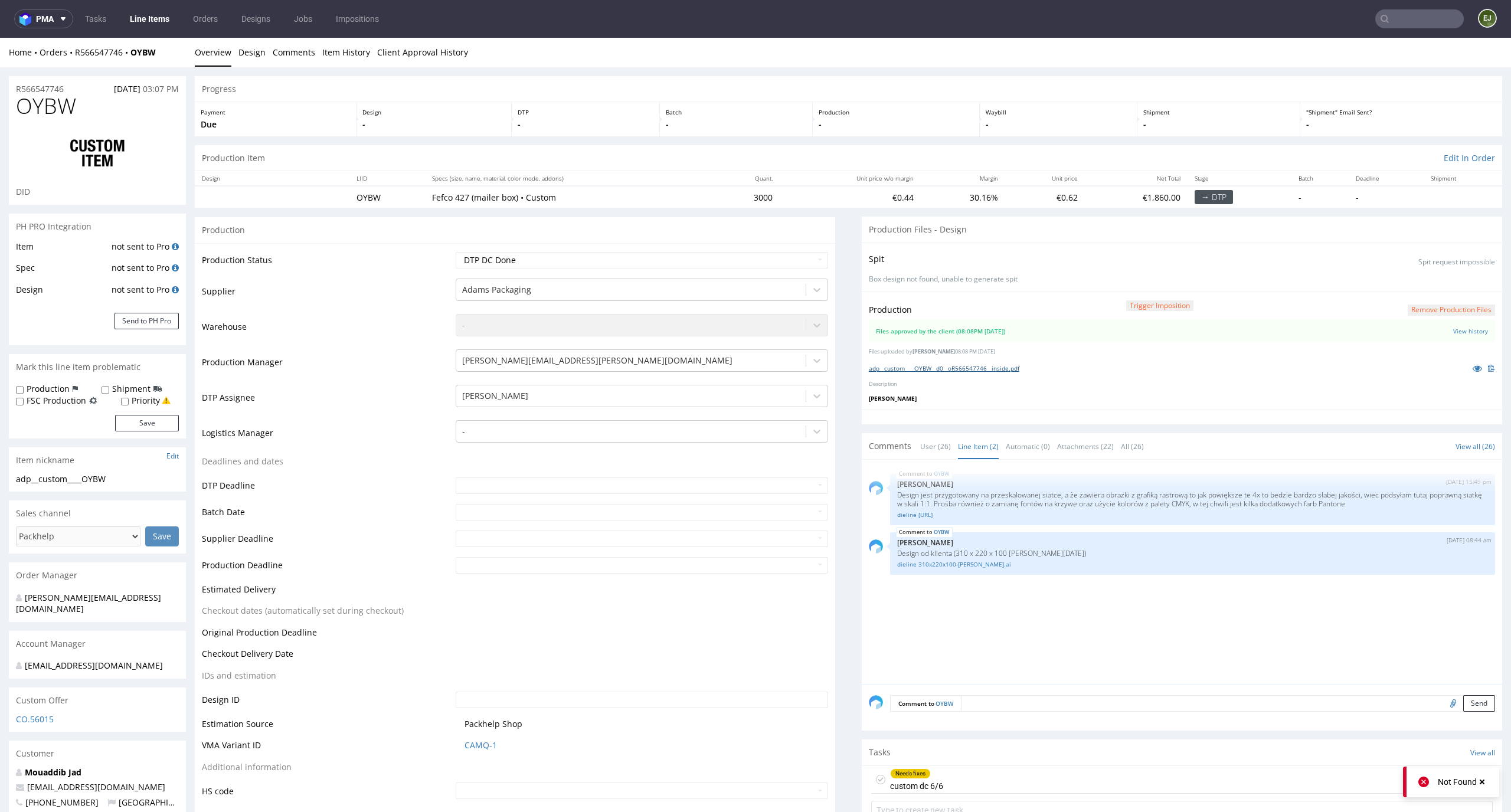
click at [981, 372] on link "adp__custom____OYBW__d0__oR566547746__inside.pdf" at bounding box center [944, 368] width 151 height 8
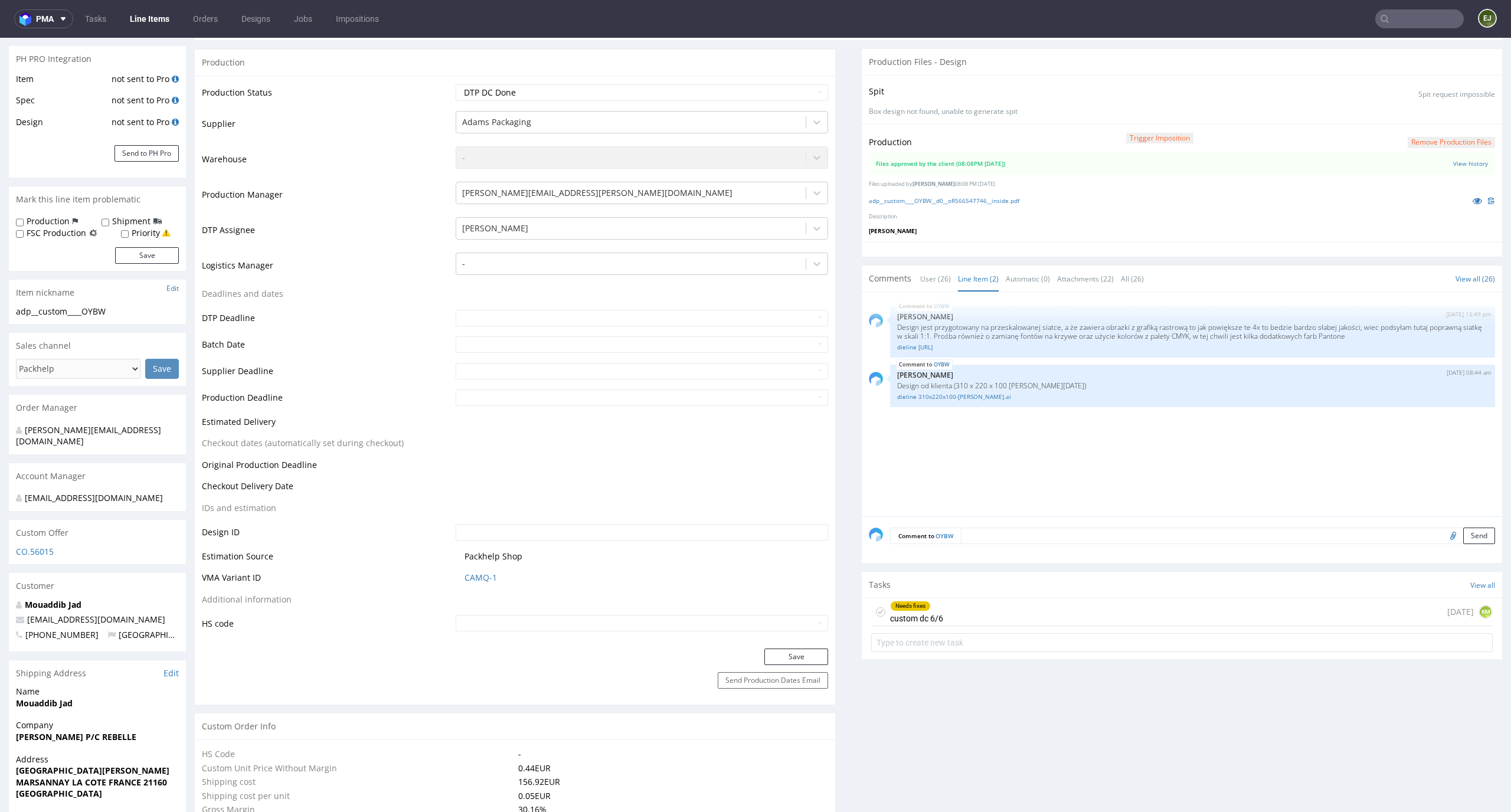
click at [966, 609] on div "Needs fixes custom dc 6/6 1 day ago KM" at bounding box center [1181, 612] width 622 height 28
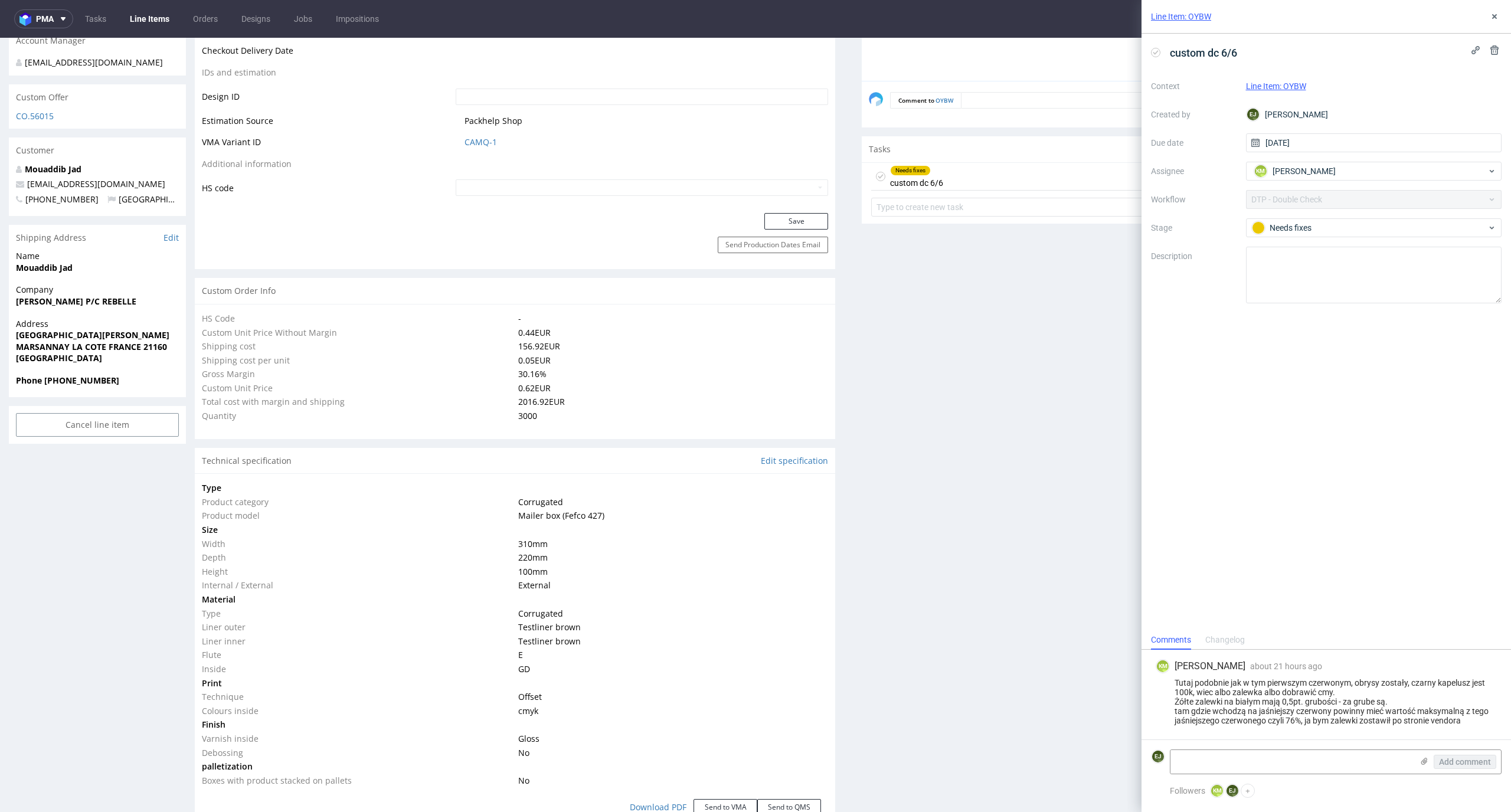
scroll to position [1733, 0]
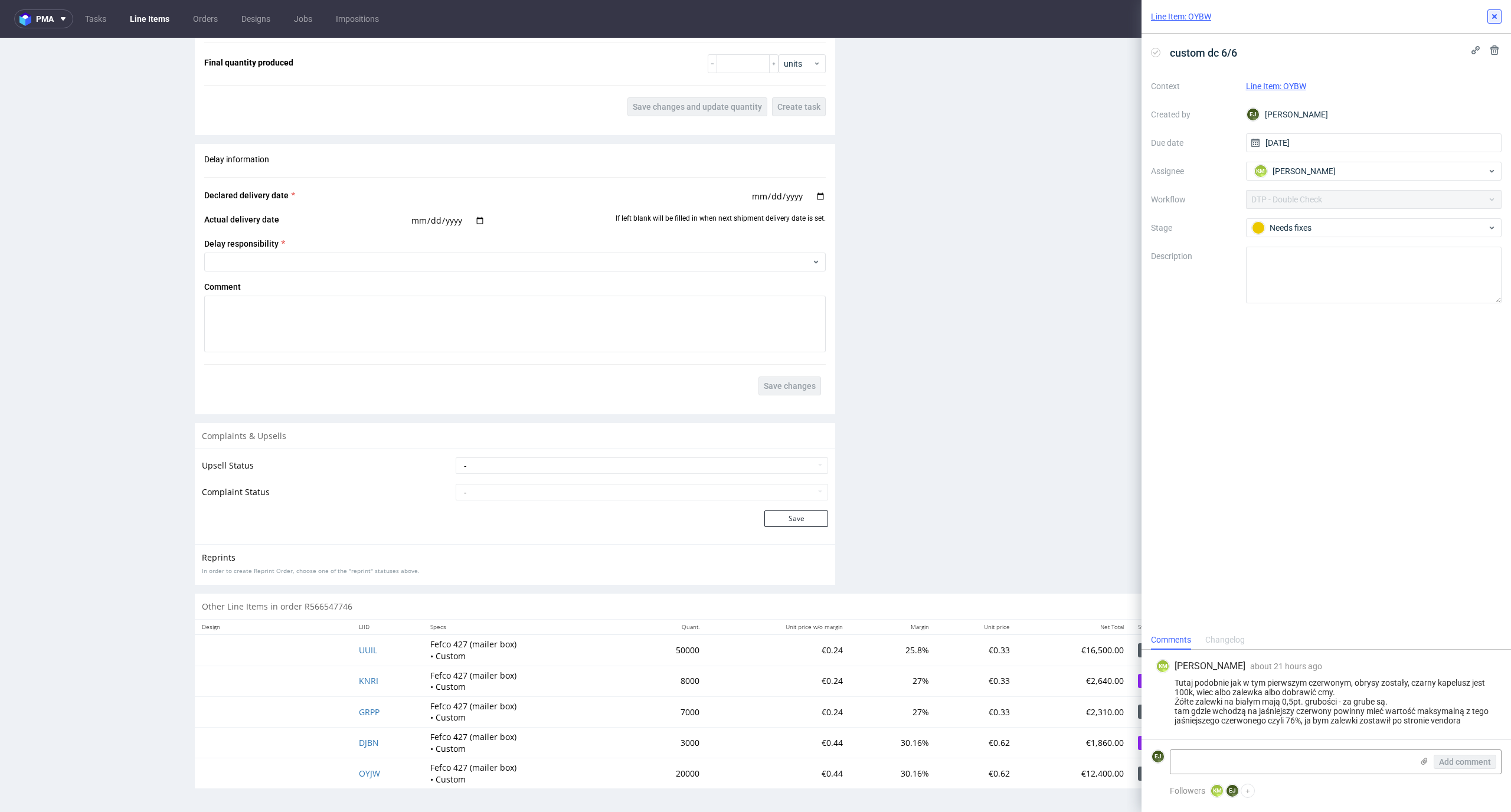
click at [1489, 16] on icon at bounding box center [1494, 17] width 10 height 10
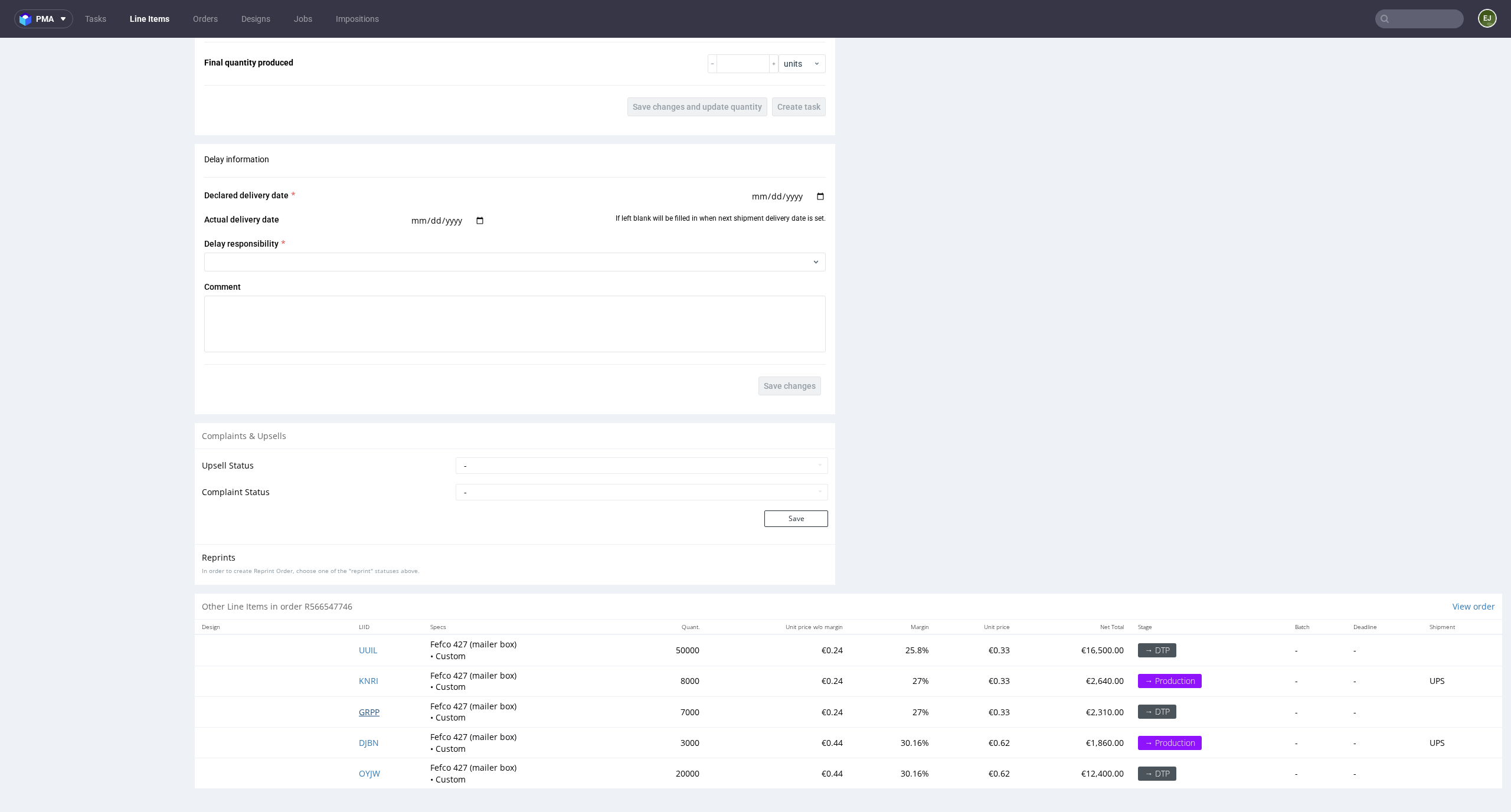
click at [362, 708] on span "GRPP" at bounding box center [369, 712] width 20 height 11
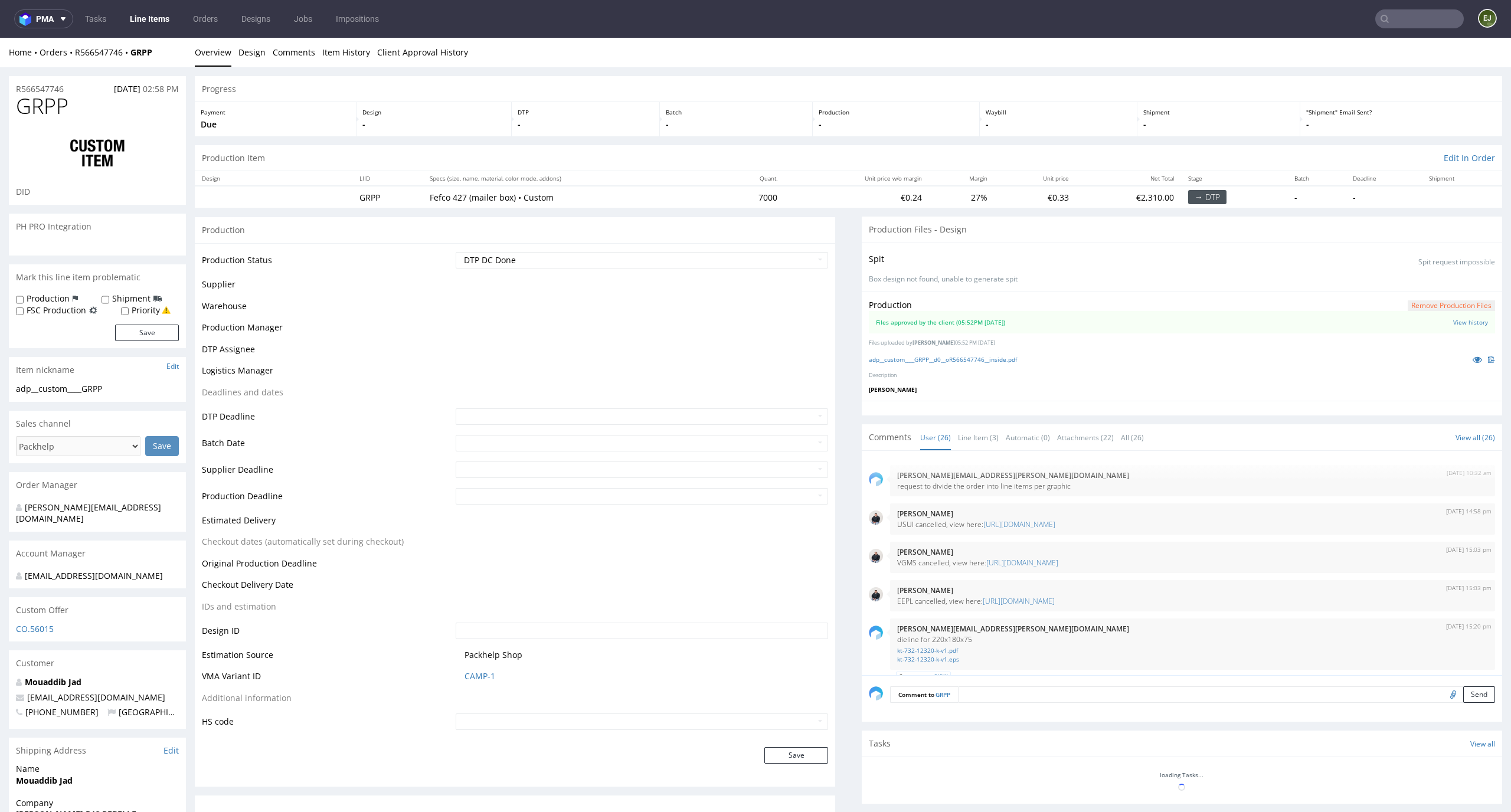
scroll to position [1267, 0]
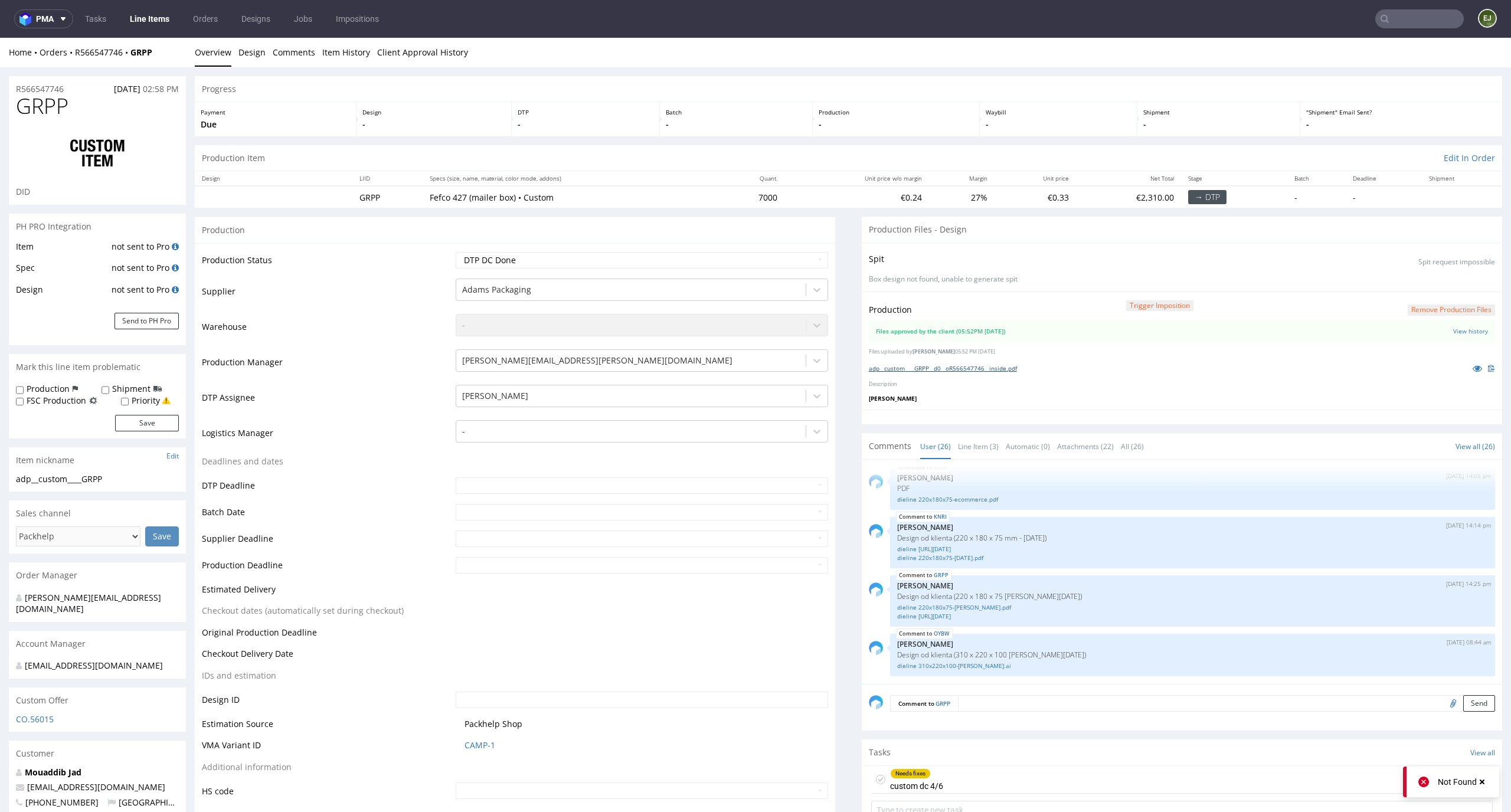
click at [968, 370] on link "adp__custom____GRPP__d0__oR566547746__inside.pdf" at bounding box center [943, 368] width 148 height 8
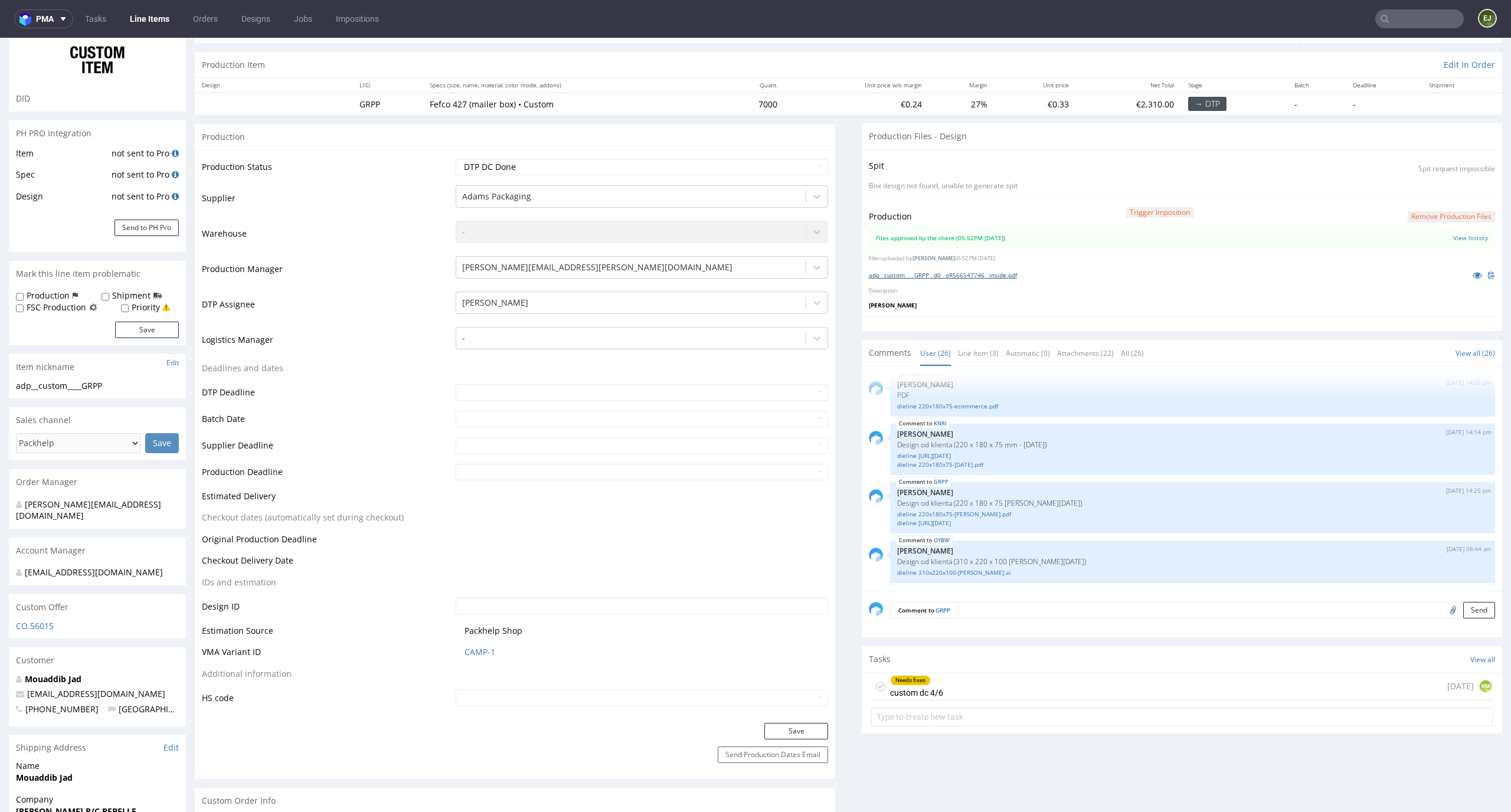
scroll to position [113, 0]
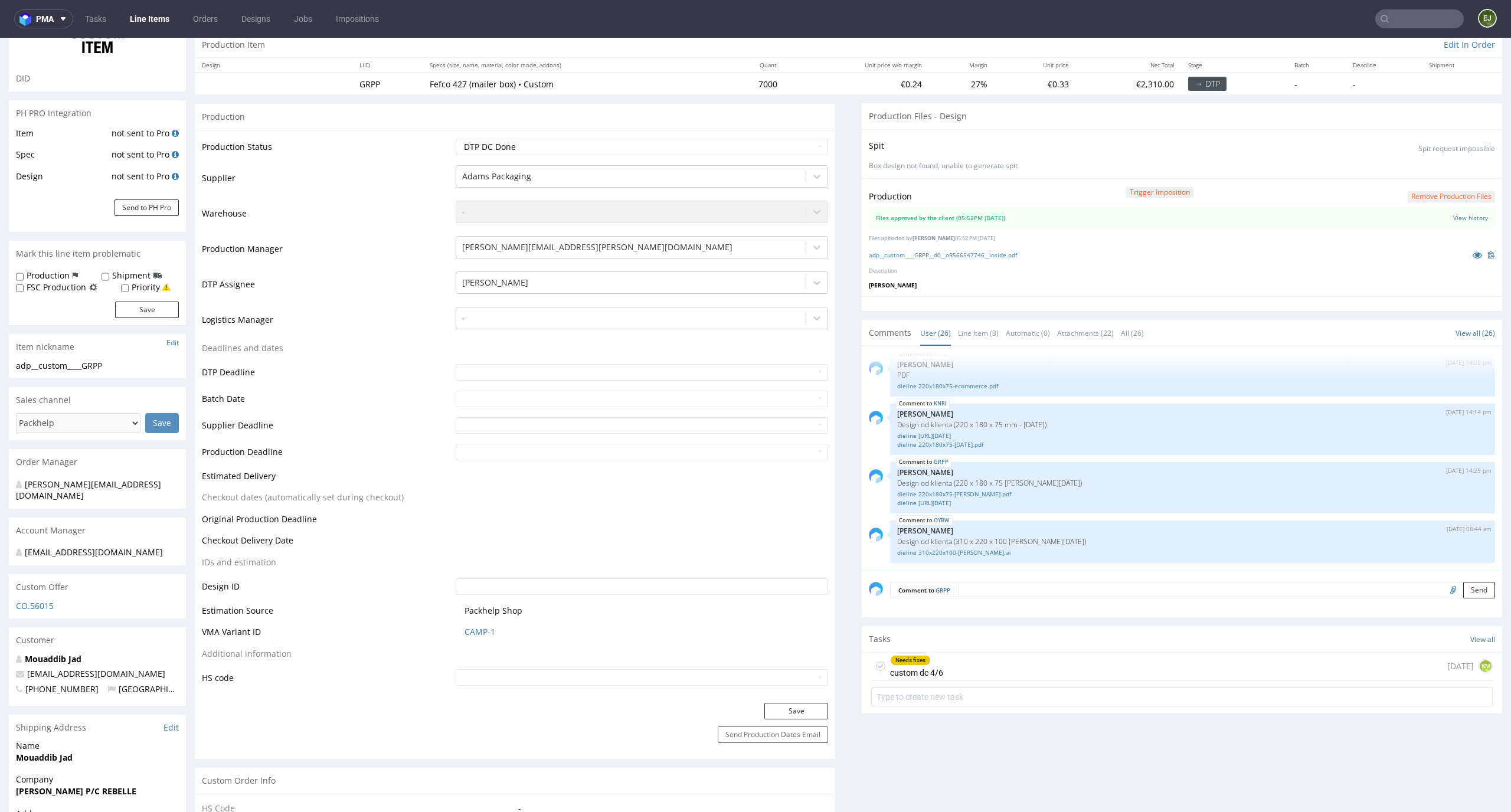
click at [1017, 660] on div "Needs fixes custom dc 4/6 1 day ago KM" at bounding box center [1181, 666] width 622 height 28
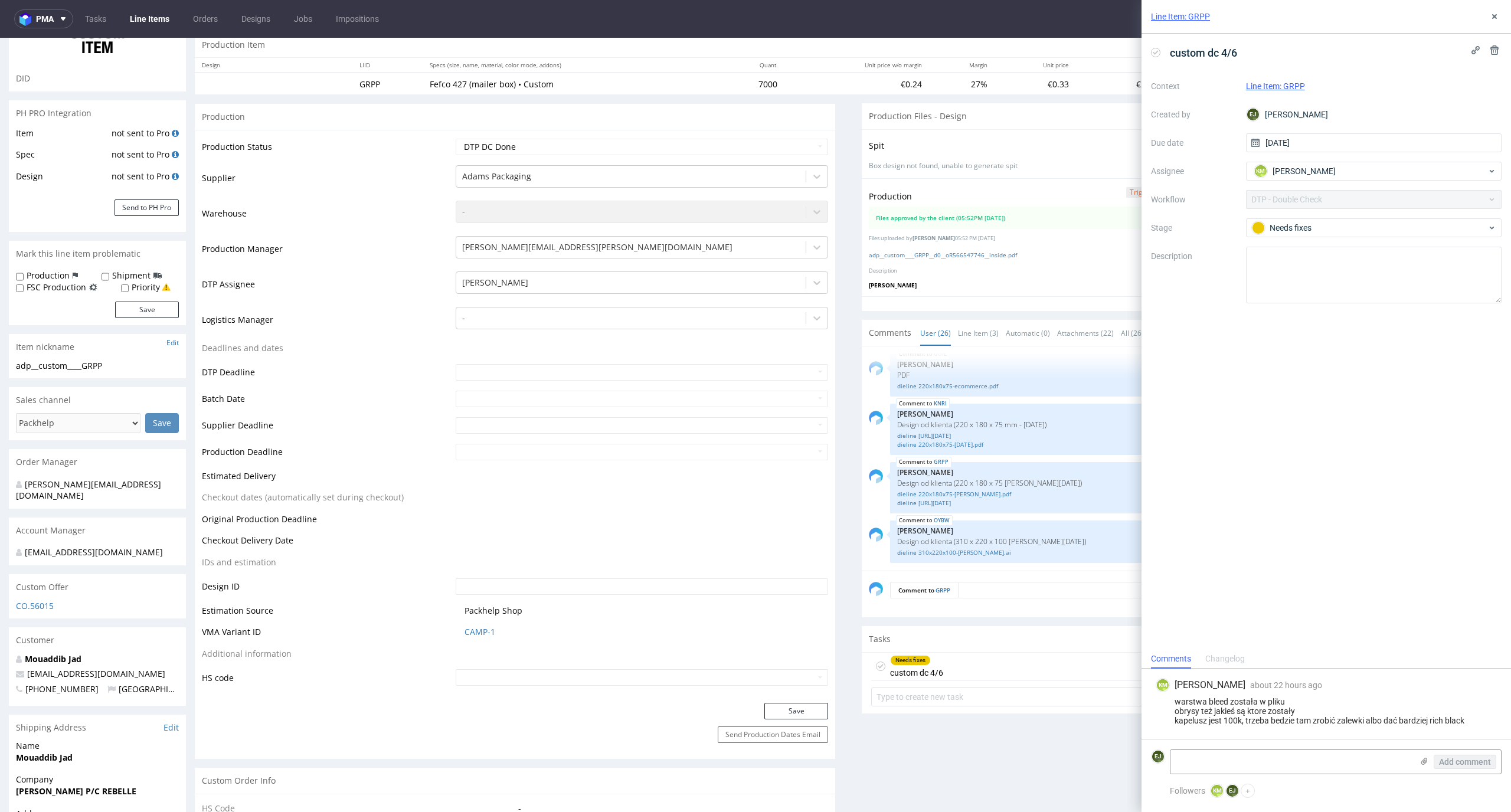
click at [1155, 51] on icon at bounding box center [1156, 53] width 10 height 10
click at [1495, 15] on icon at bounding box center [1494, 17] width 10 height 10
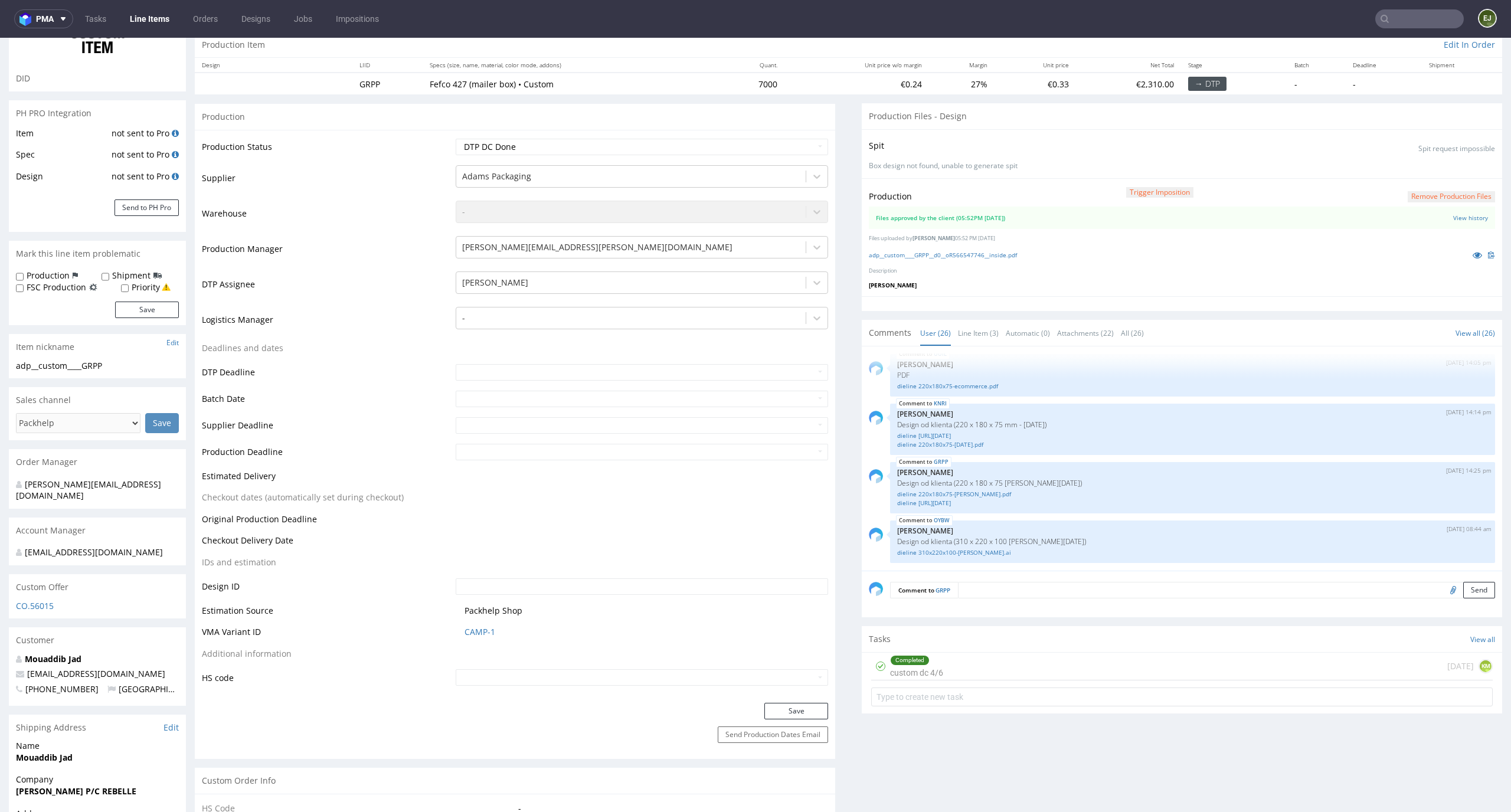
click at [1436, 189] on div "Production Trigger Imposition Remove production files" at bounding box center [1182, 196] width 626 height 21
click at [1419, 194] on button "Remove production files" at bounding box center [1451, 197] width 88 height 11
click at [1405, 161] on link "Yes" at bounding box center [1412, 170] width 33 height 18
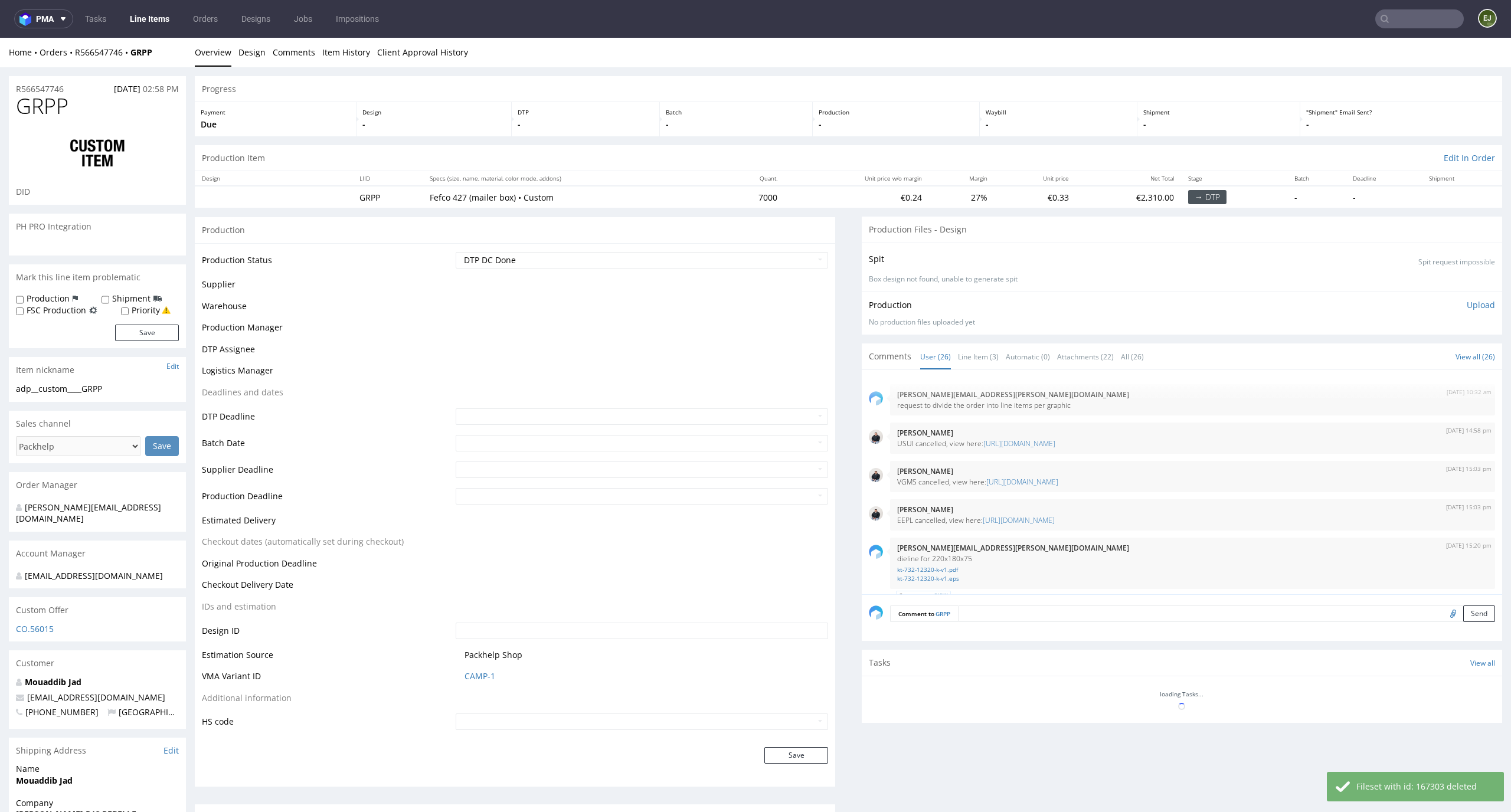
scroll to position [1267, 0]
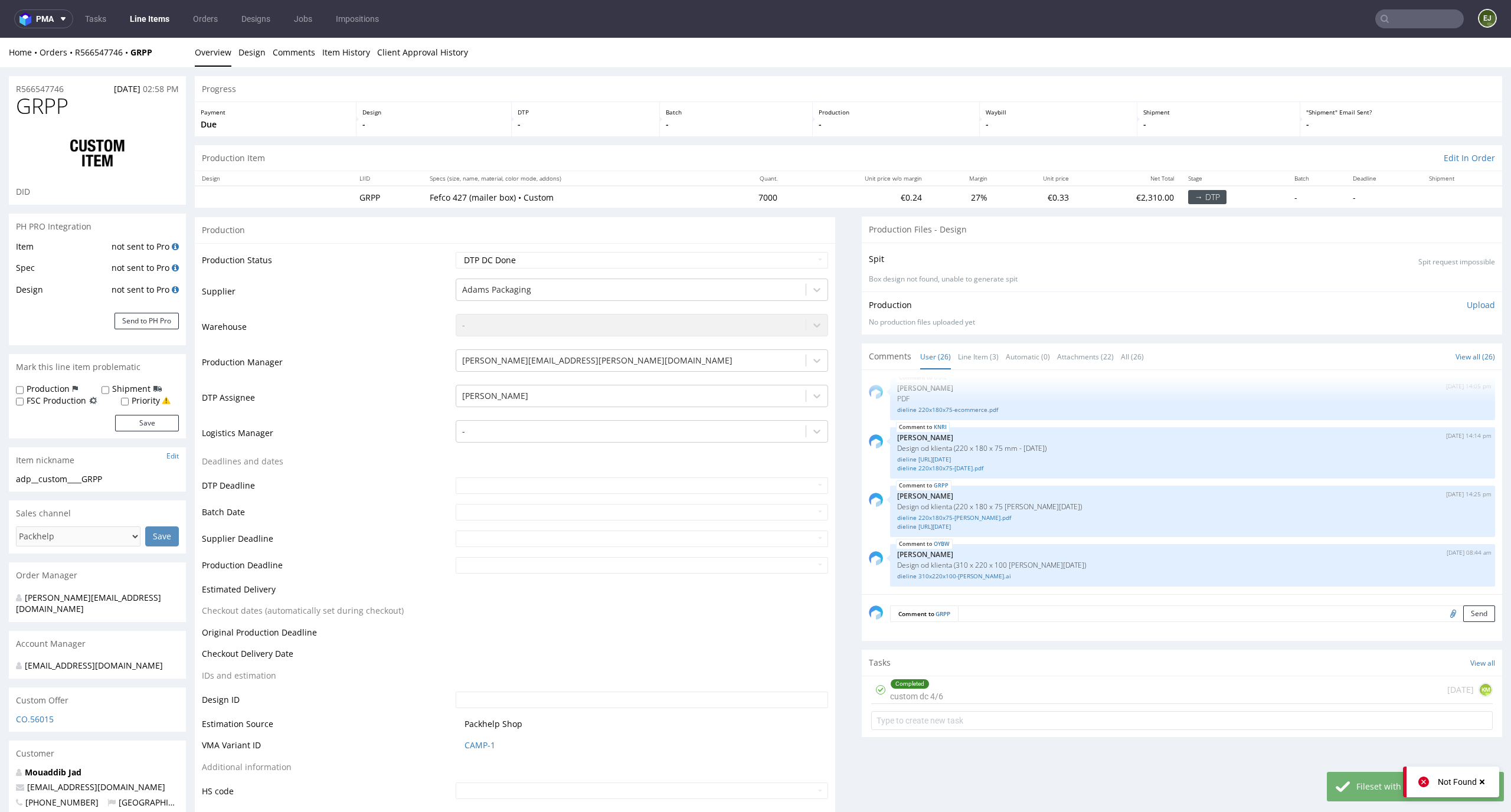
click at [1466, 304] on p "Upload" at bounding box center [1480, 305] width 28 height 12
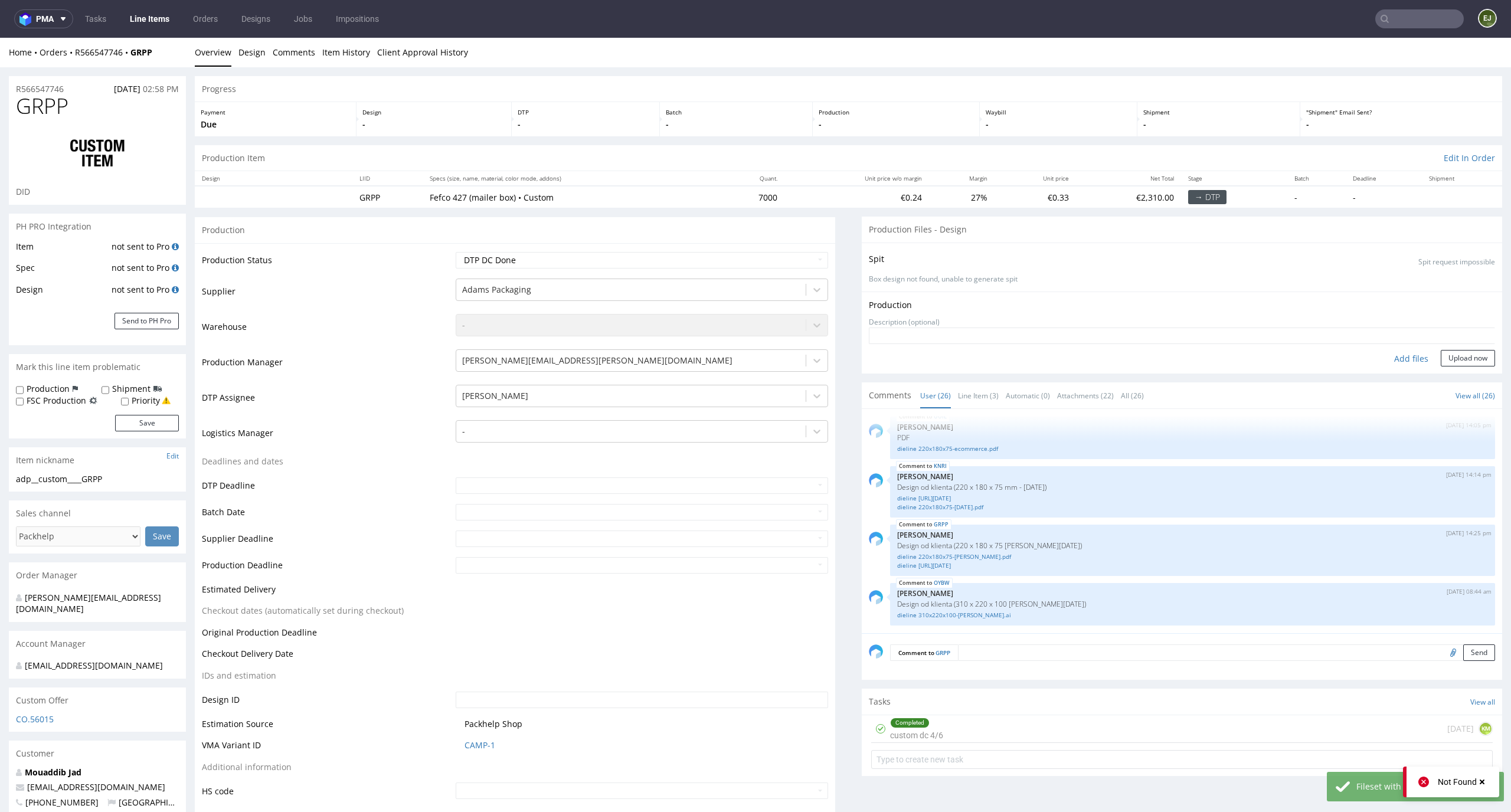
click at [1383, 351] on div "Add files" at bounding box center [1410, 359] width 59 height 18
type input "C:\fakepath\adp__custom____GRPP__d0__oR566547746__inside.pdf"
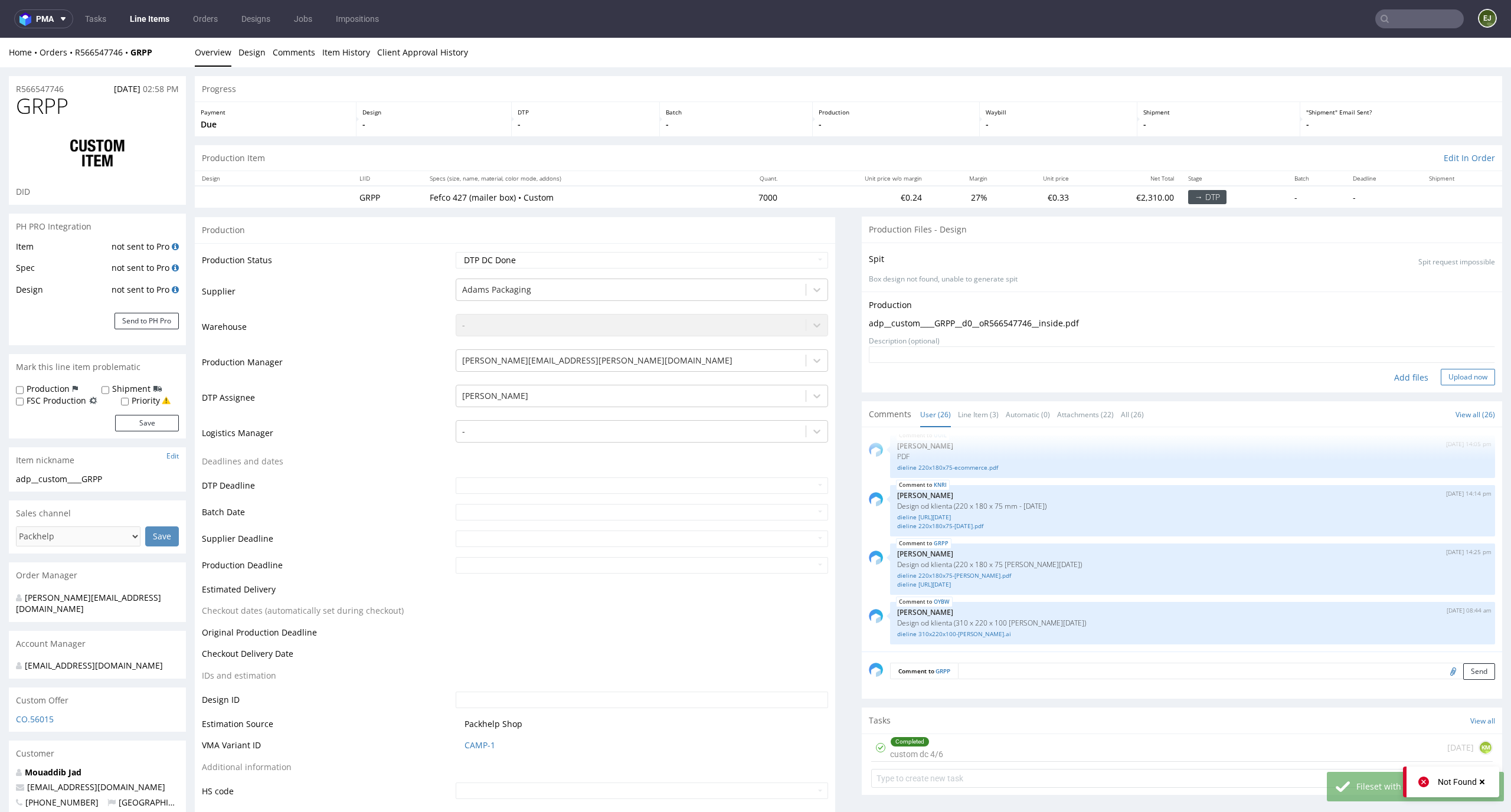
click at [1441, 371] on button "Upload now" at bounding box center [1467, 377] width 54 height 16
click at [1365, 279] on p "Box design not found, unable to generate spit" at bounding box center [1182, 279] width 626 height 10
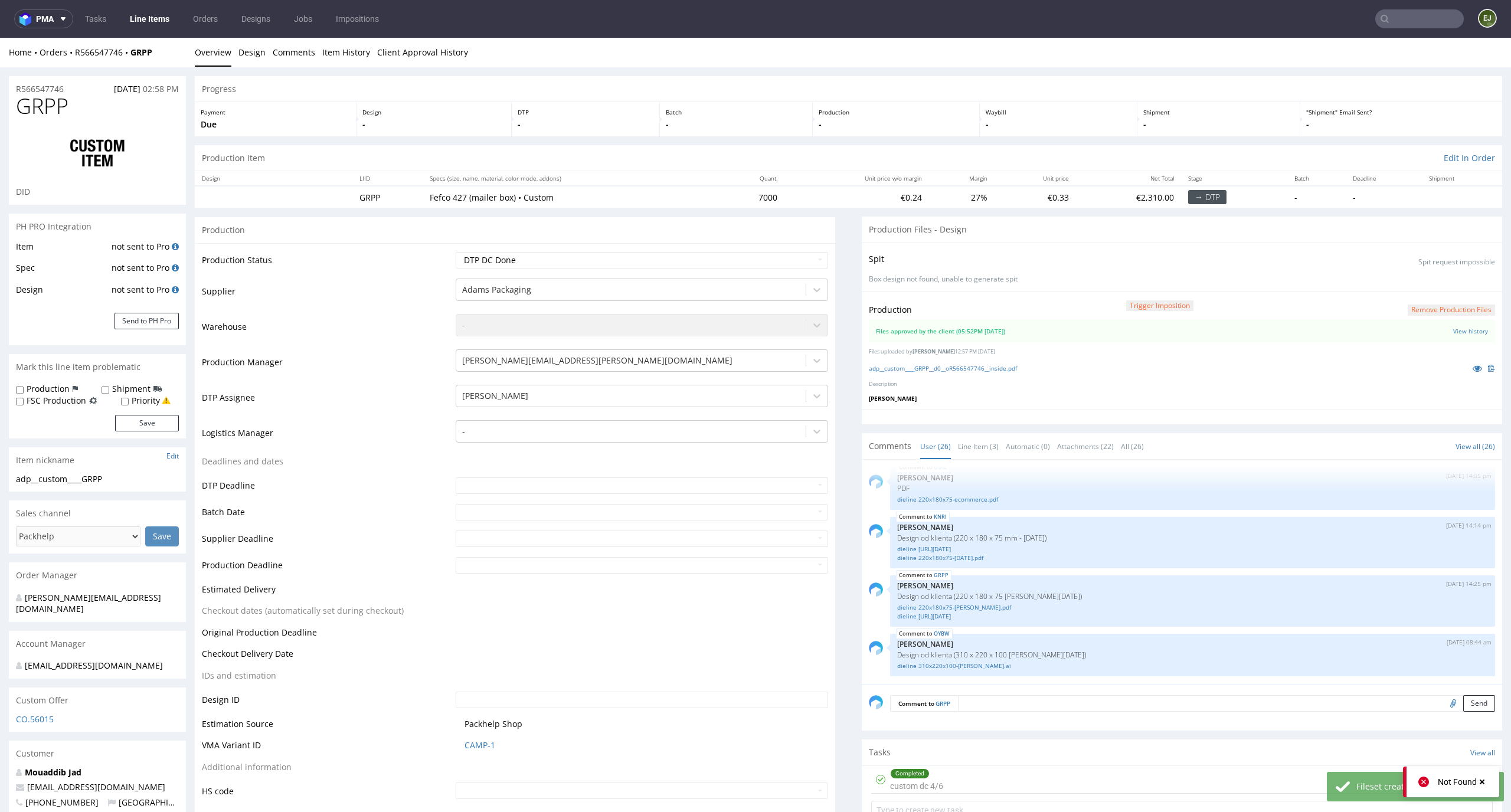
click at [1444, 306] on button "Remove production files" at bounding box center [1451, 310] width 88 height 11
click at [1419, 283] on link "Yes" at bounding box center [1412, 283] width 33 height 18
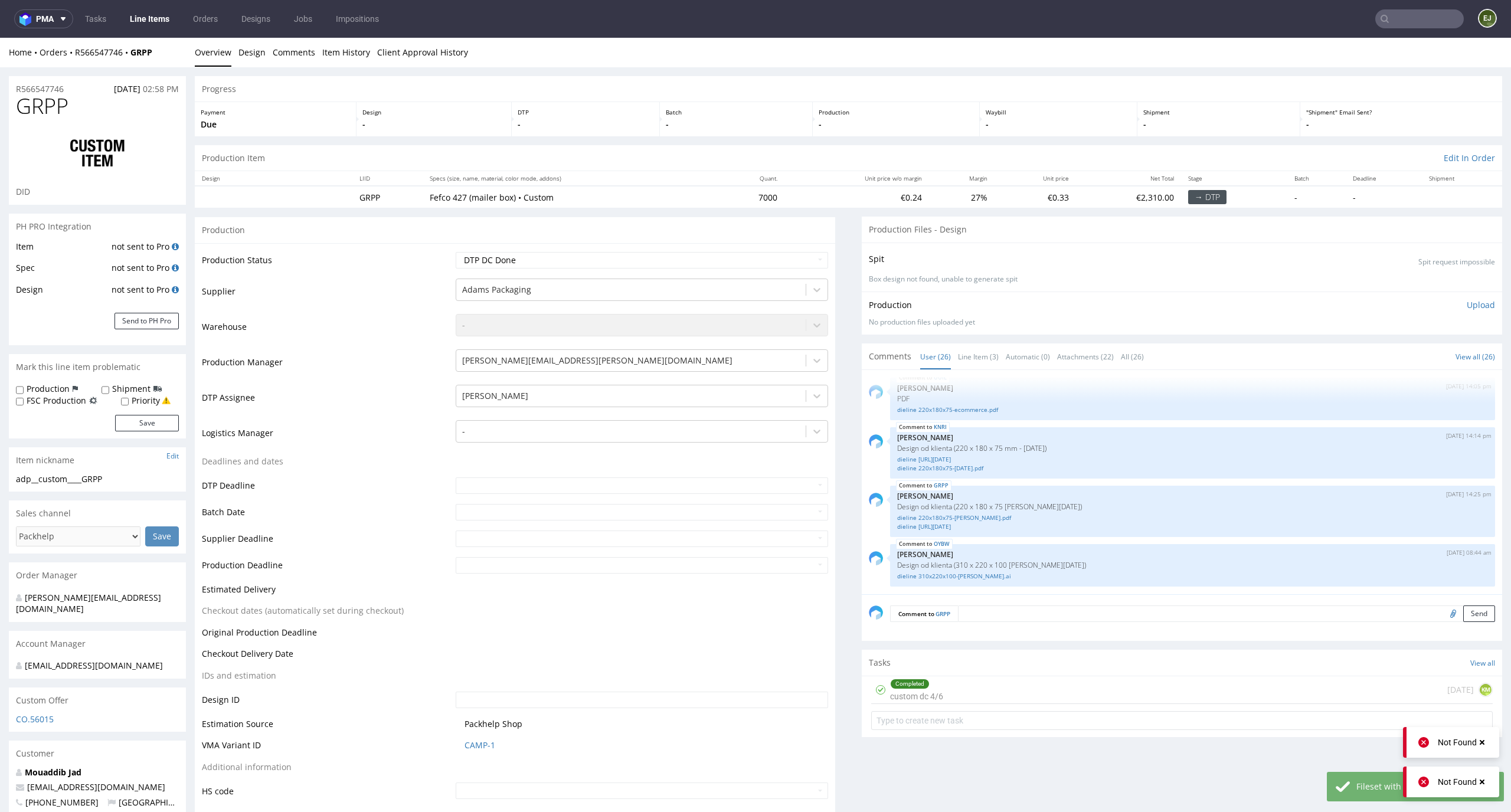
click at [1467, 307] on p "Upload" at bounding box center [1480, 305] width 28 height 12
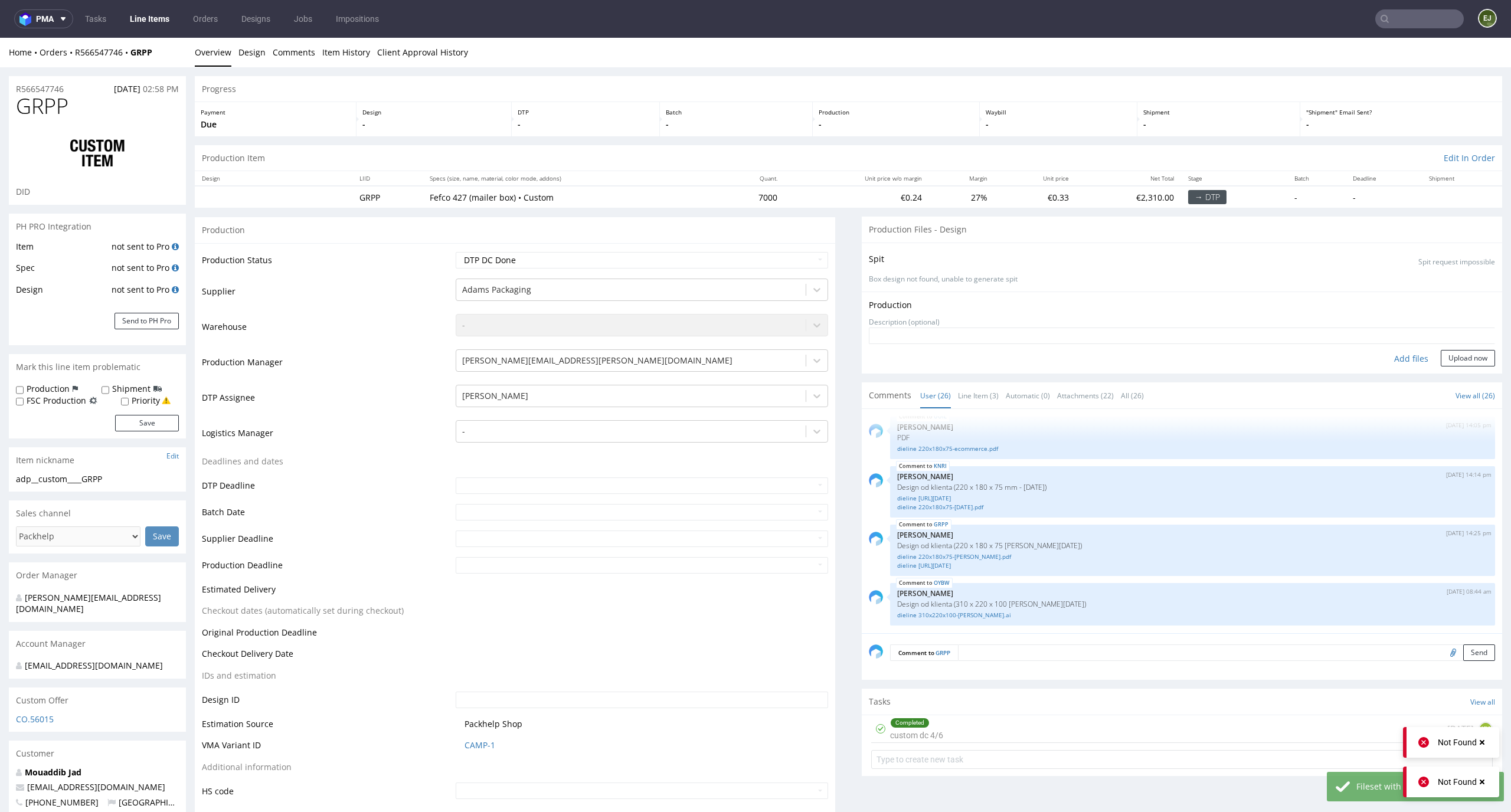
click at [1389, 358] on div "Add files" at bounding box center [1410, 359] width 59 height 18
type input "C:\fakepath\adp__custom____GRPP__d0__oR566547746__inside.pdf"
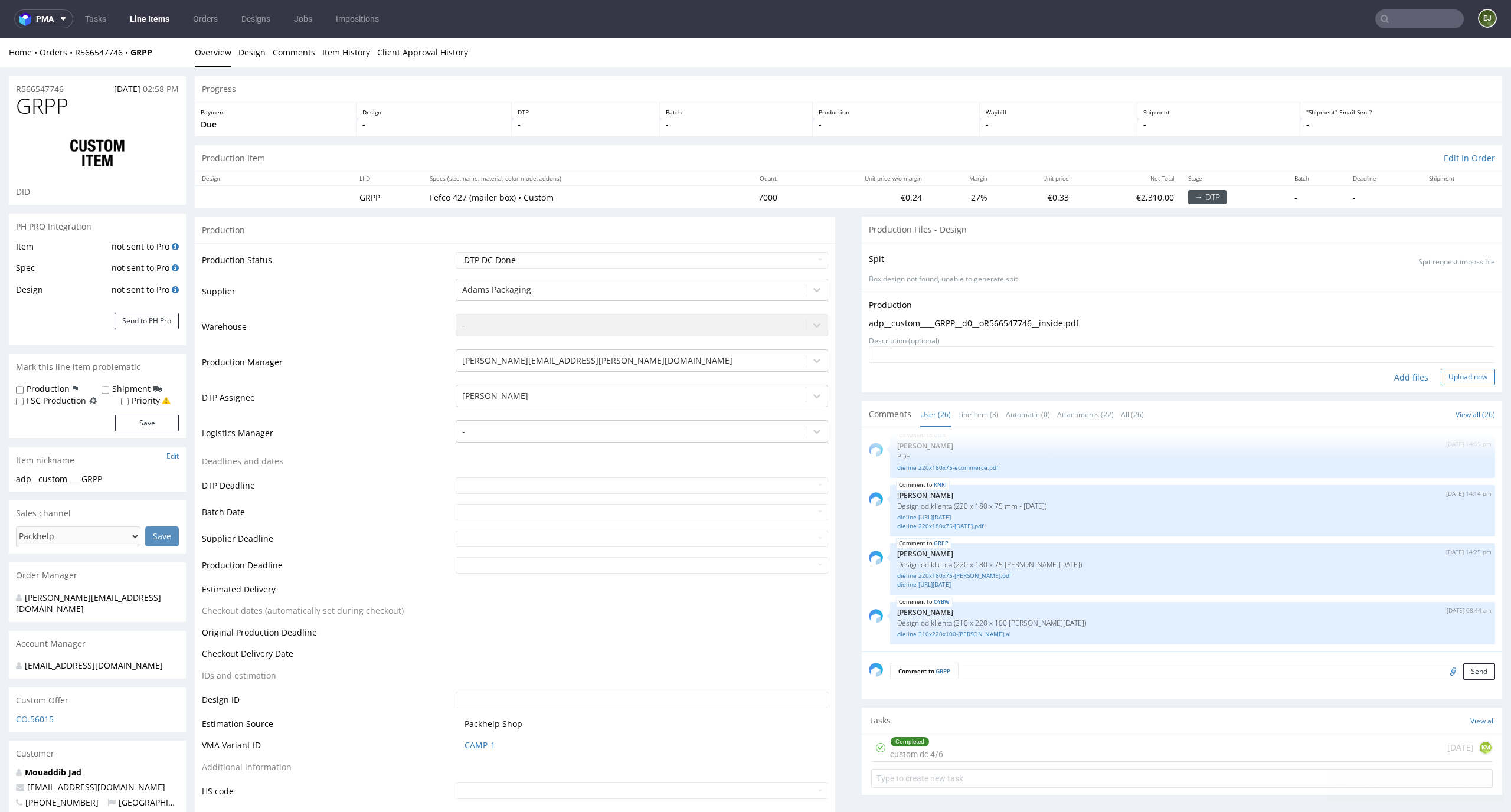
click at [1453, 377] on button "Upload now" at bounding box center [1467, 377] width 54 height 16
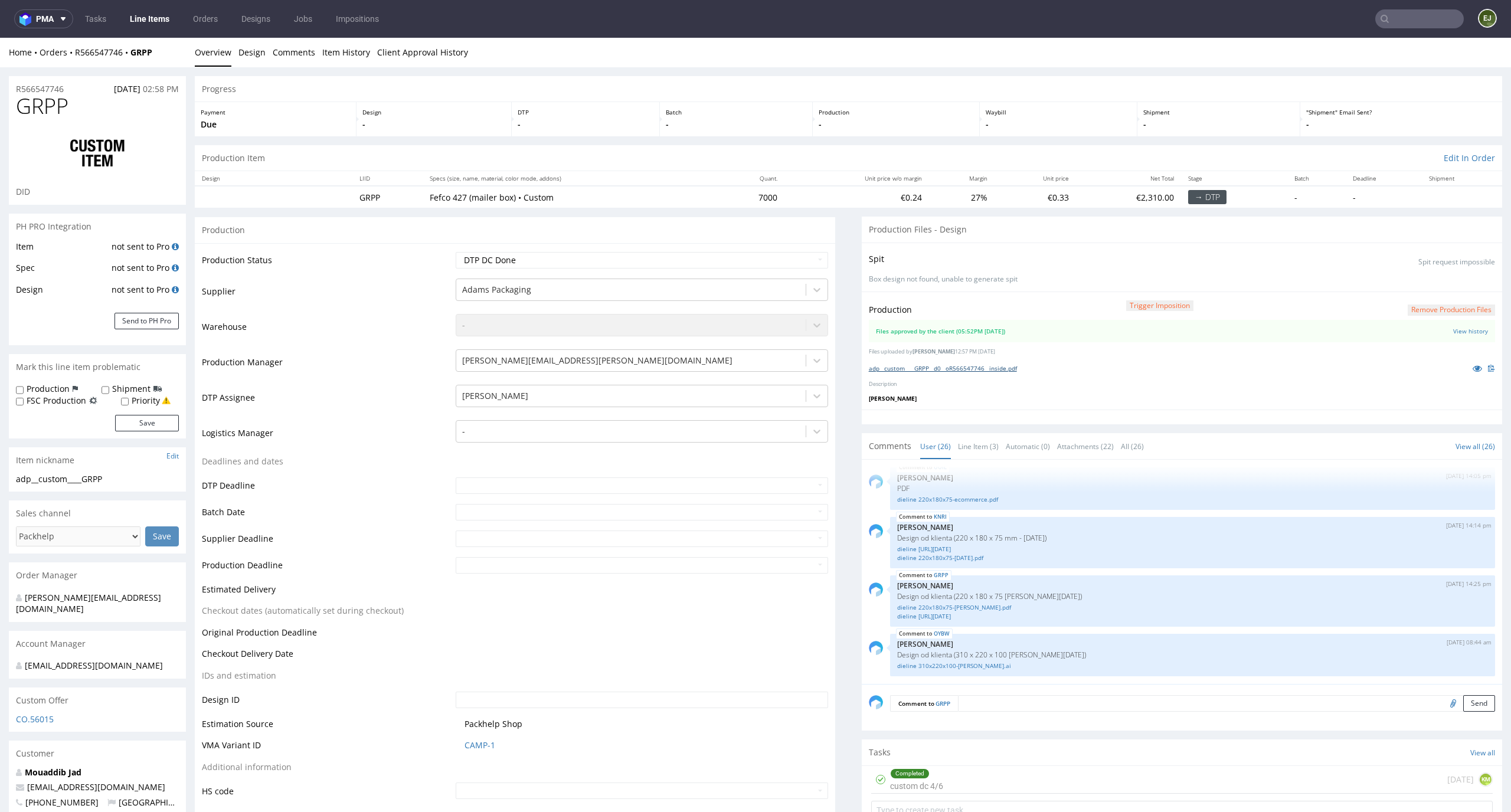
click at [910, 365] on link "adp__custom____GRPP__d0__oR566547746__inside.pdf" at bounding box center [943, 368] width 148 height 8
click at [821, 86] on div "Progress" at bounding box center [848, 89] width 1307 height 26
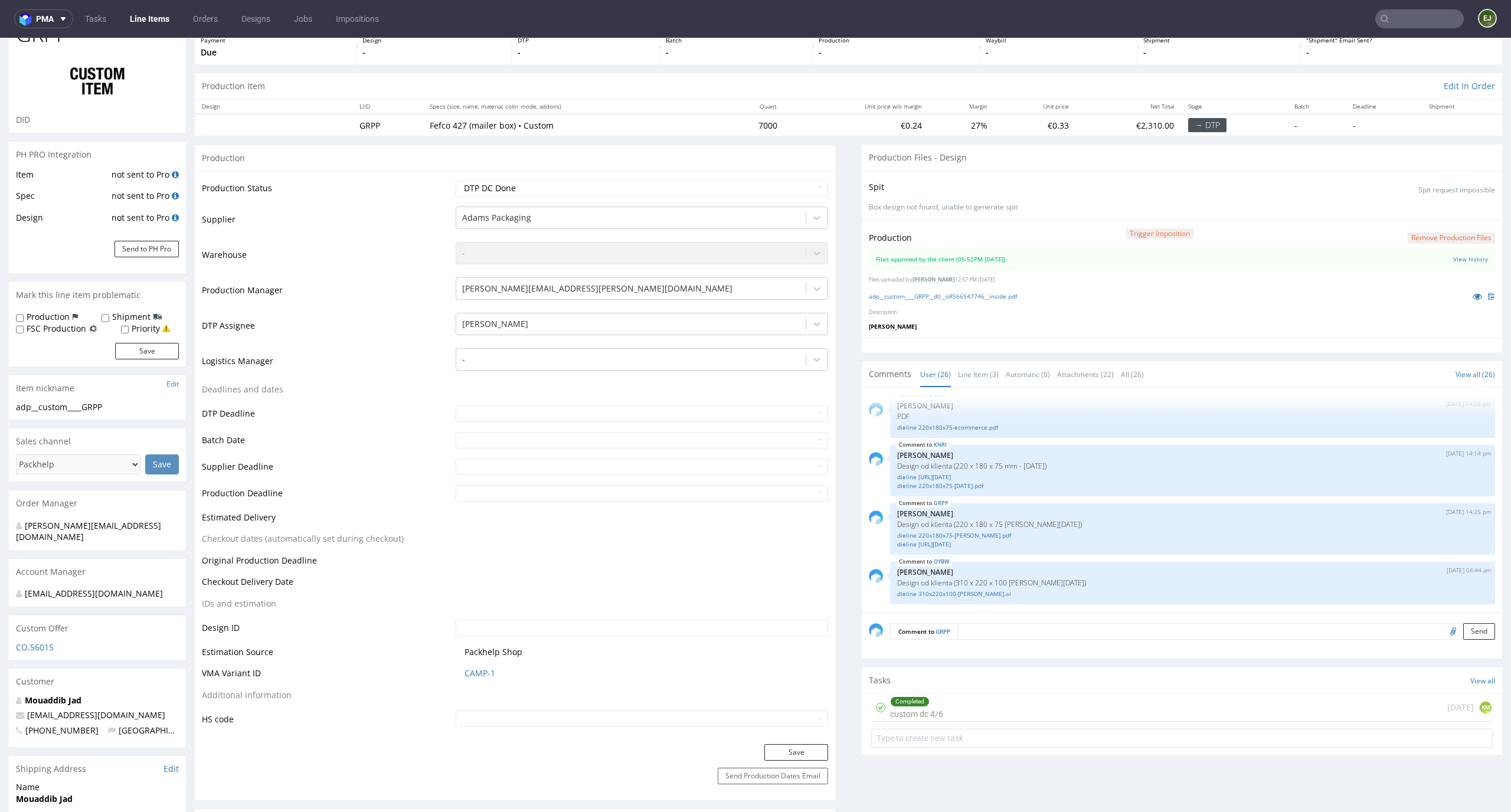
scroll to position [75, 0]
click at [946, 710] on div "Completed custom dc 4/6 1 day ago KM" at bounding box center [1181, 705] width 622 height 28
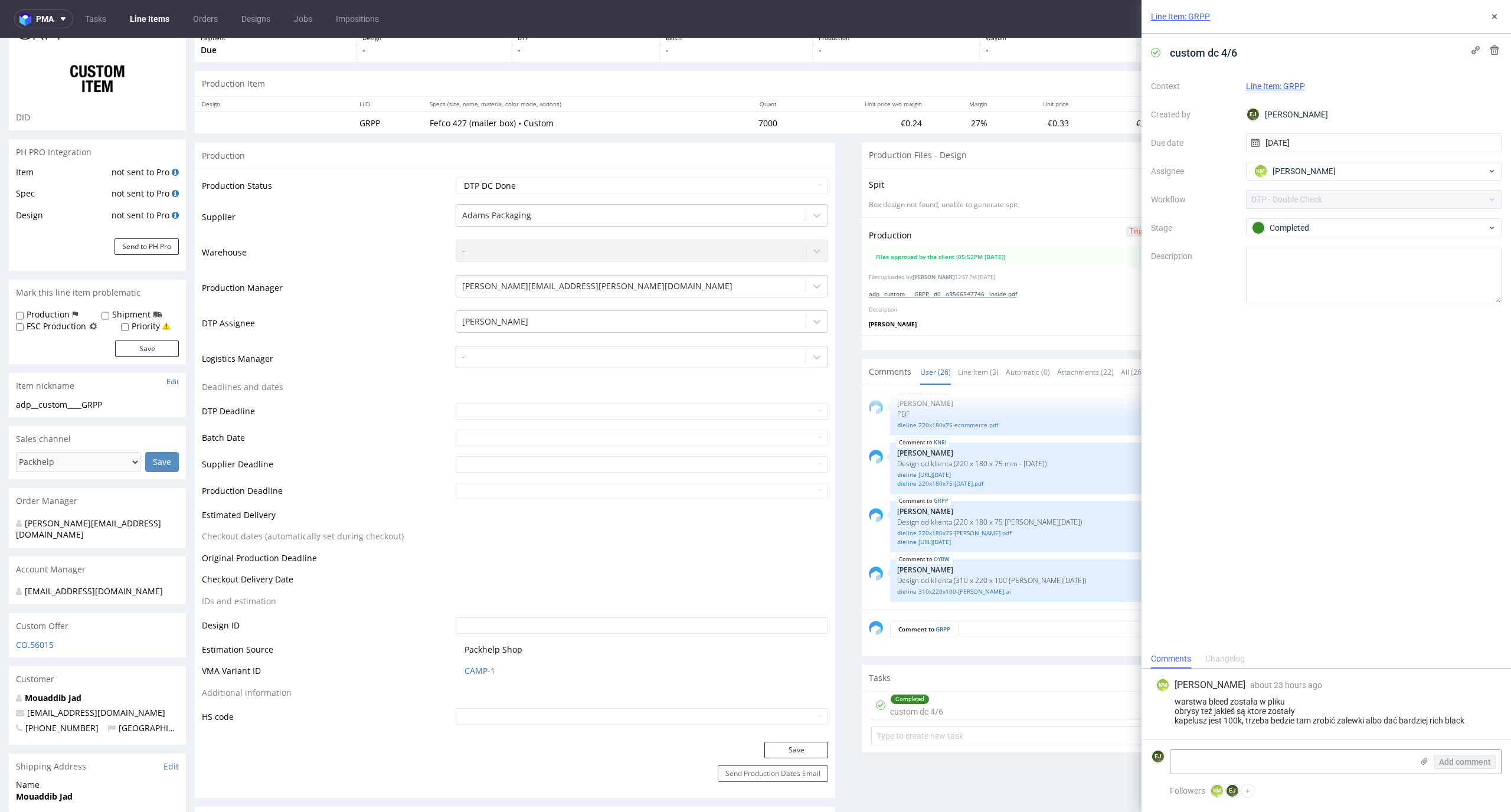
click at [966, 290] on link "adp__custom____GRPP__d0__oR566547746__inside.pdf" at bounding box center [943, 293] width 148 height 8
click at [1491, 12] on icon at bounding box center [1494, 17] width 10 height 10
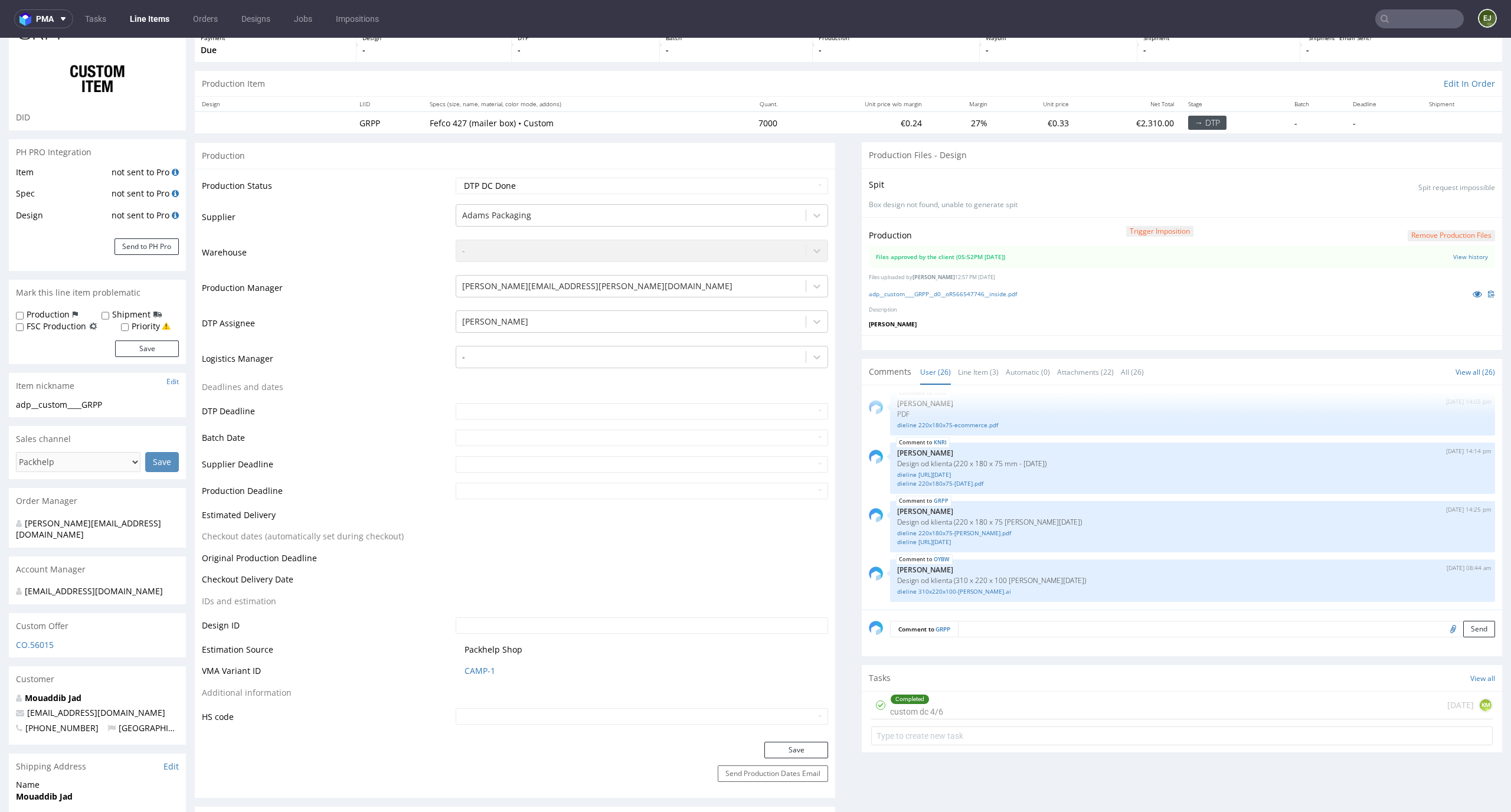
click at [1419, 230] on button "Remove production files" at bounding box center [1451, 236] width 88 height 11
click at [1413, 199] on div "Yes No" at bounding box center [1431, 208] width 98 height 28
click at [1409, 203] on link "Yes" at bounding box center [1412, 209] width 33 height 18
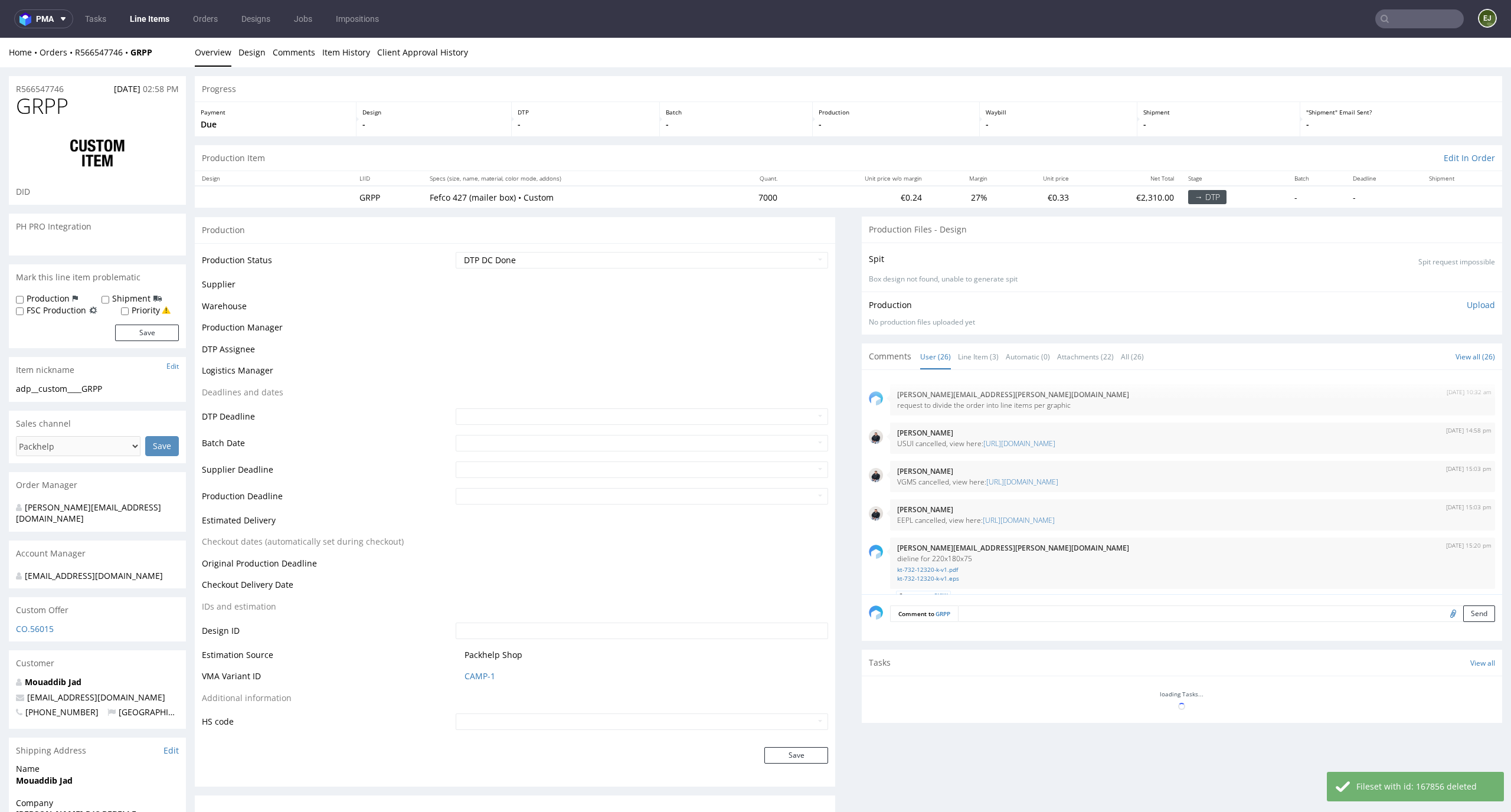
scroll to position [1267, 0]
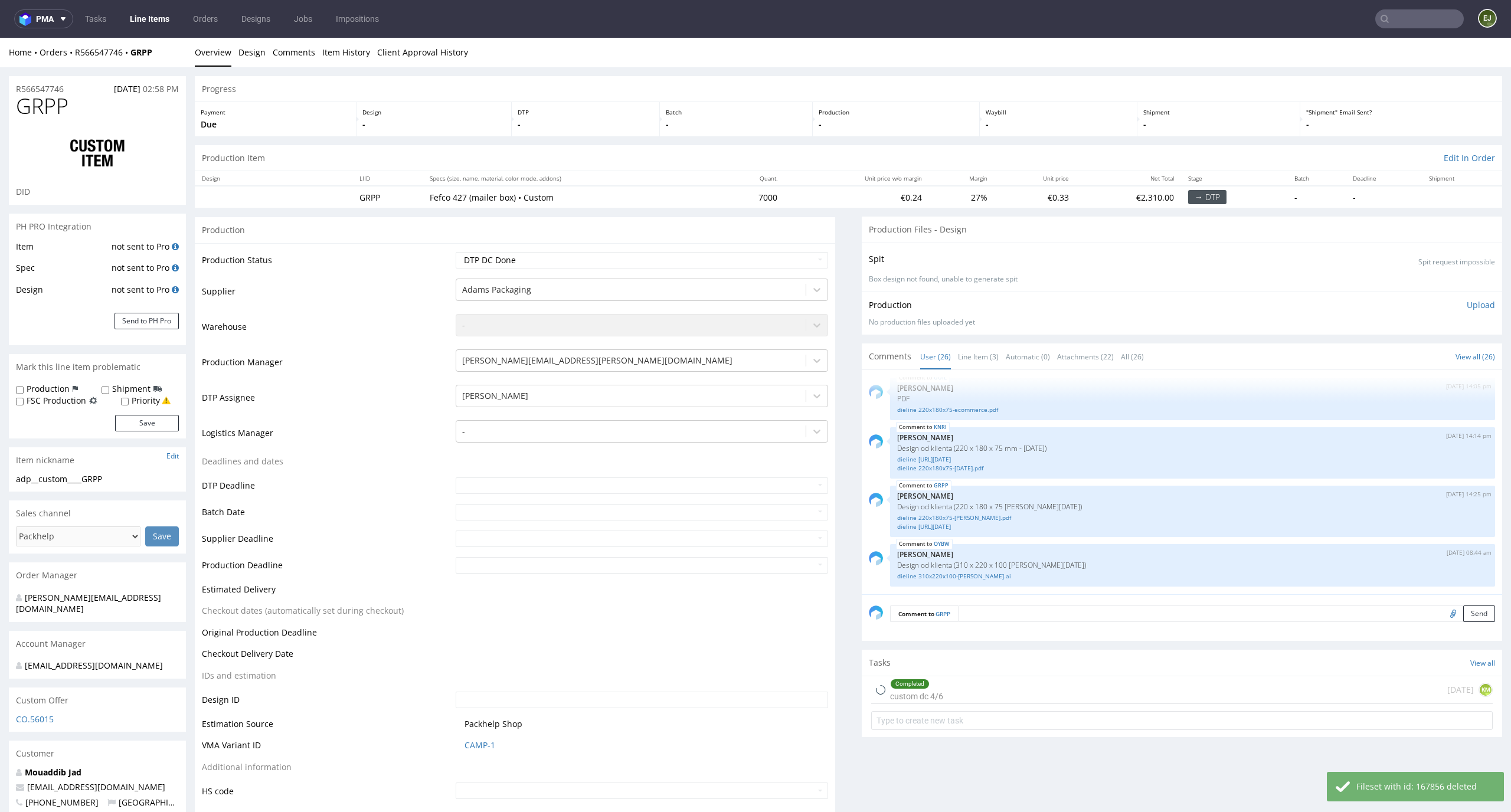
click at [1466, 299] on p "Upload" at bounding box center [1480, 305] width 28 height 12
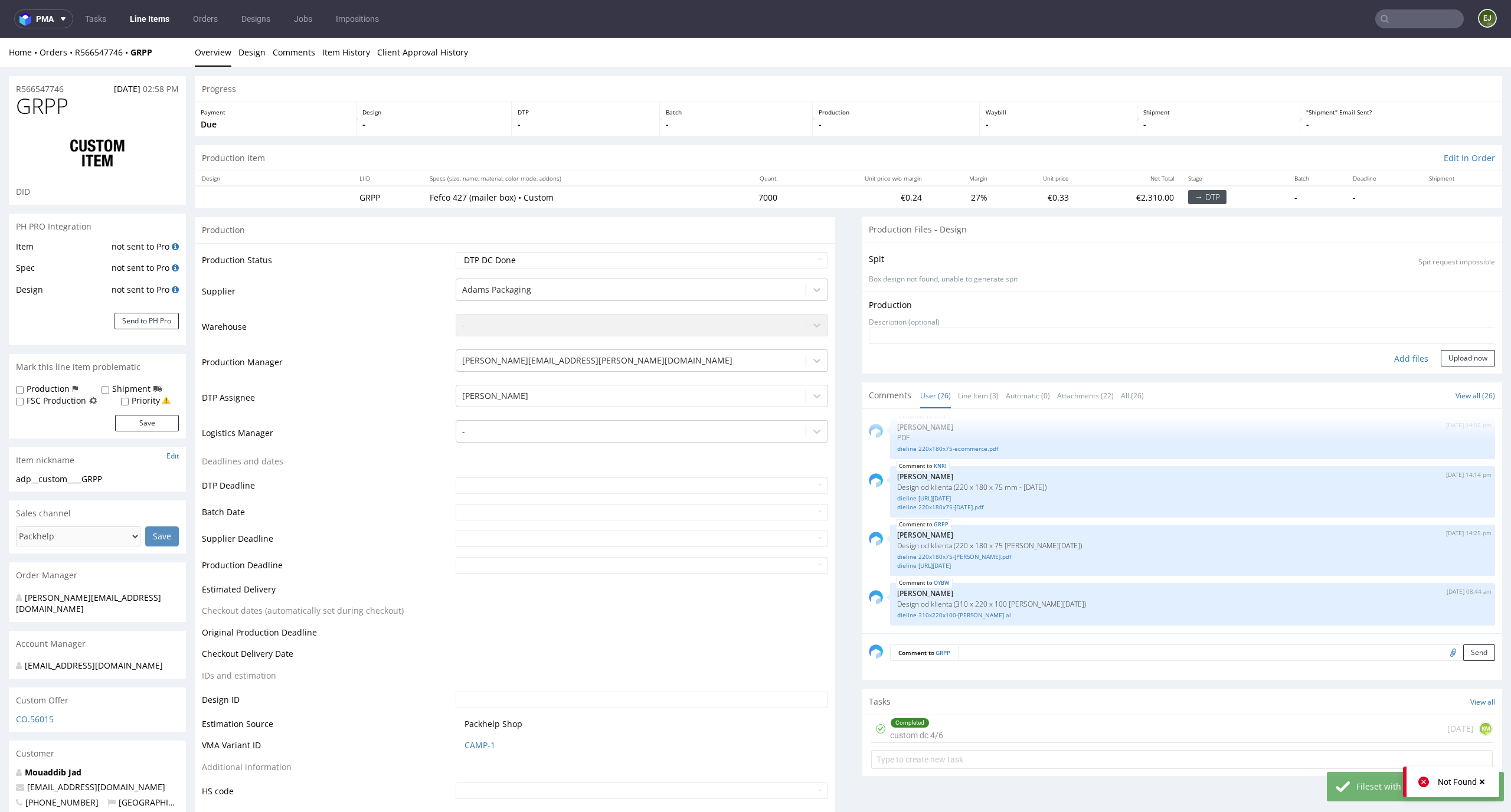
click at [1385, 357] on div "Add files" at bounding box center [1410, 359] width 59 height 18
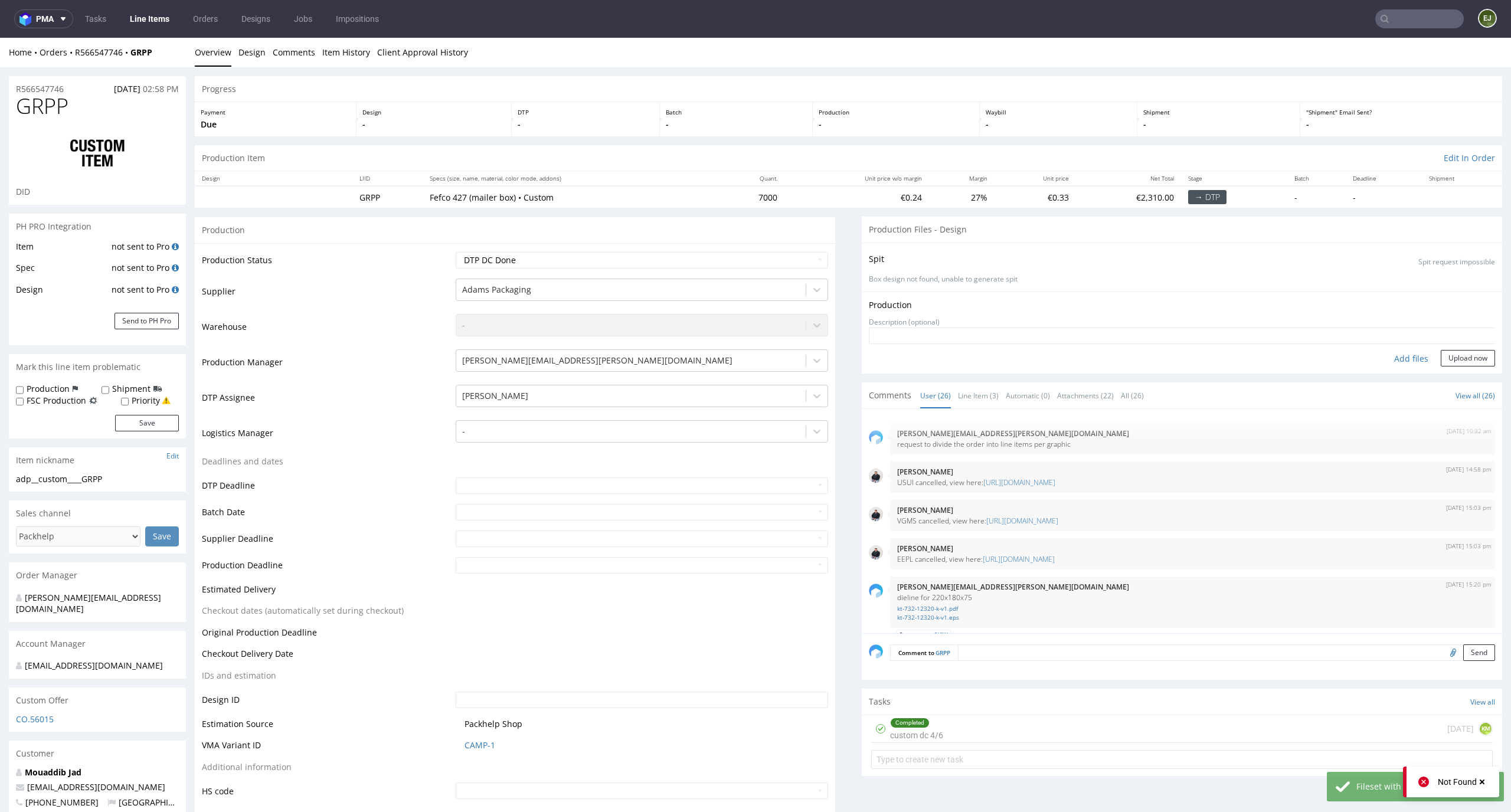
scroll to position [1267, 0]
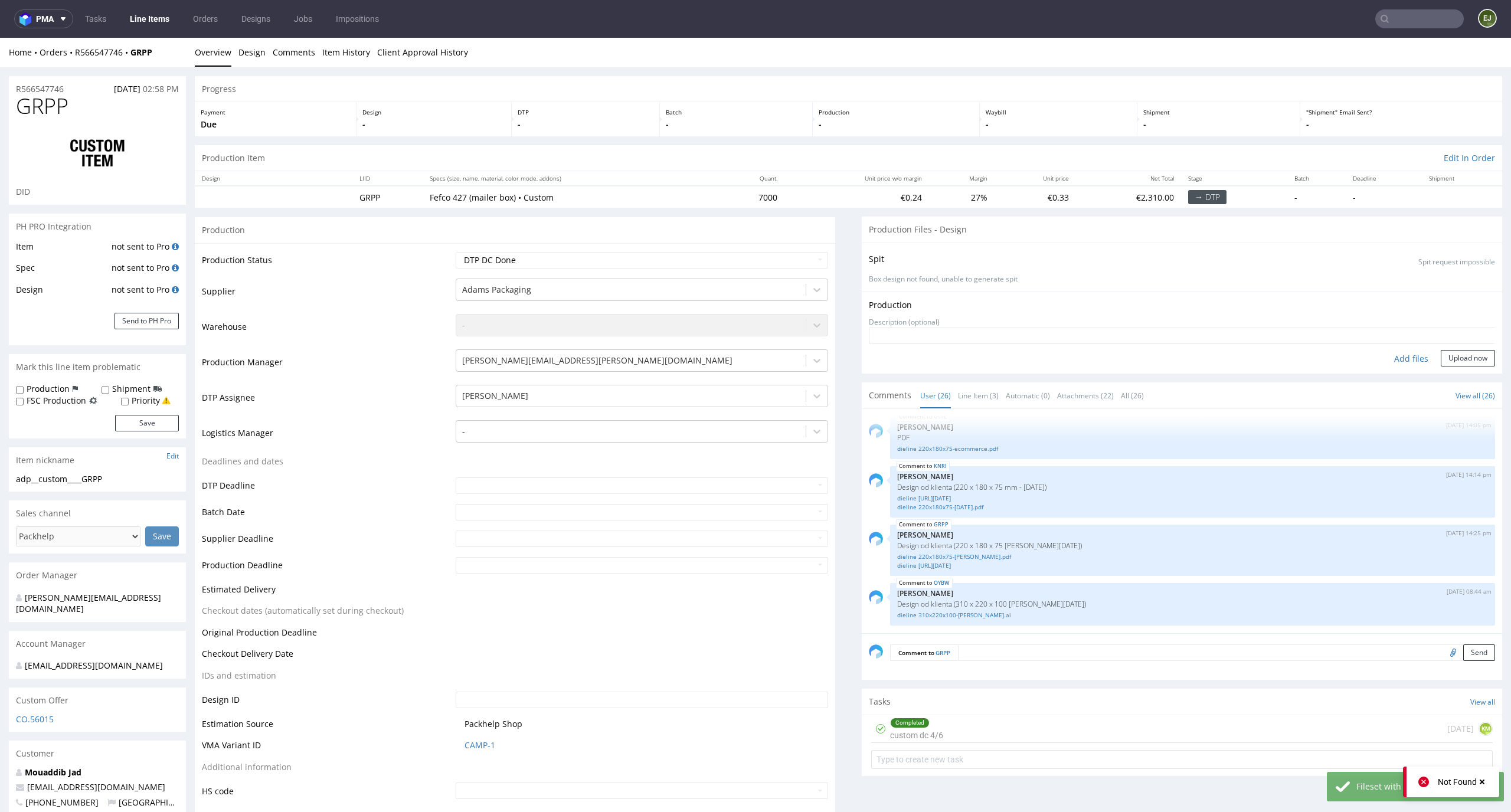
type input "C:\fakepath\adp__custom____GRPP__d0__oR566547746__inside.pdf"
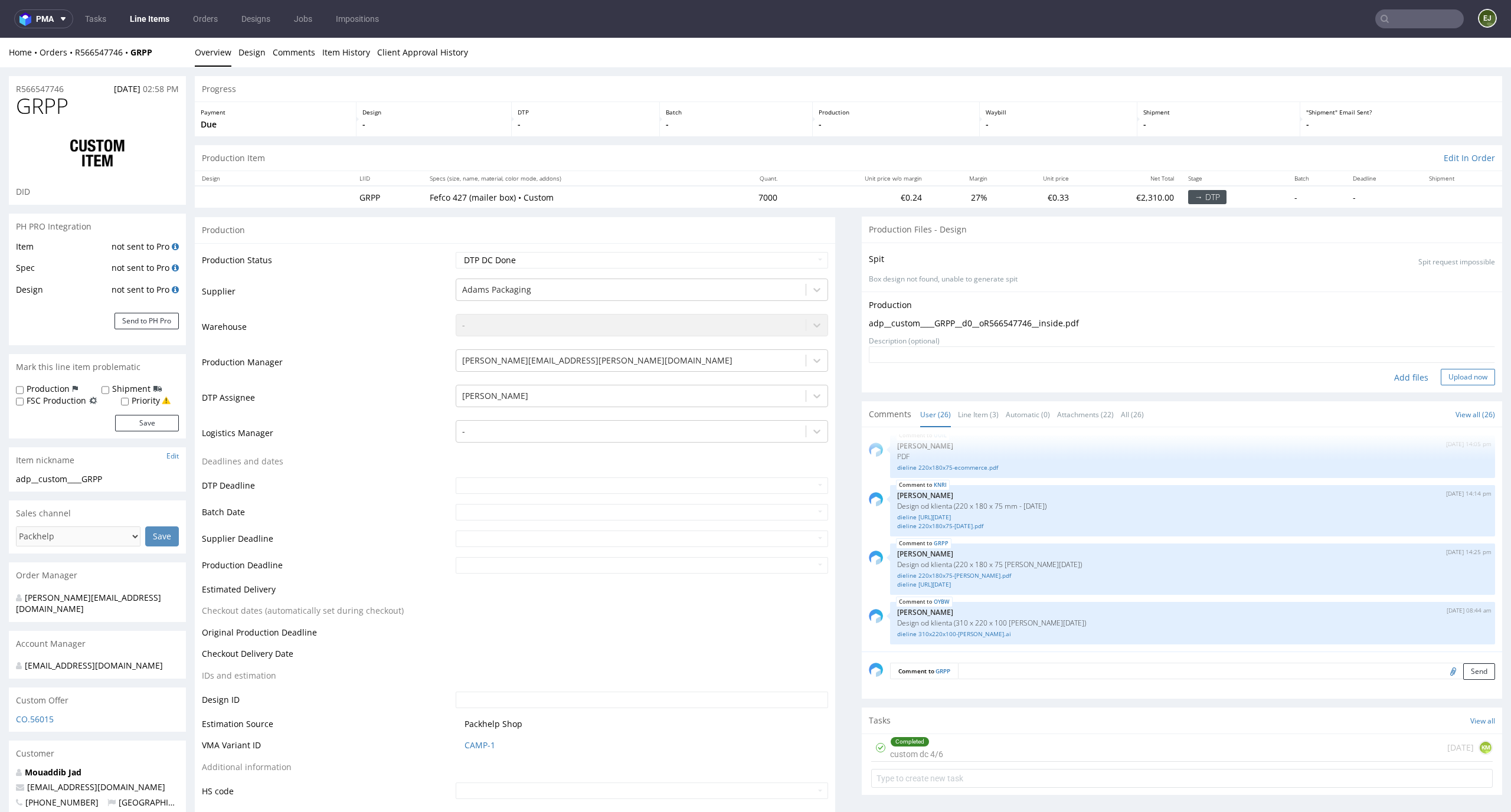
click at [1450, 378] on button "Upload now" at bounding box center [1467, 377] width 54 height 16
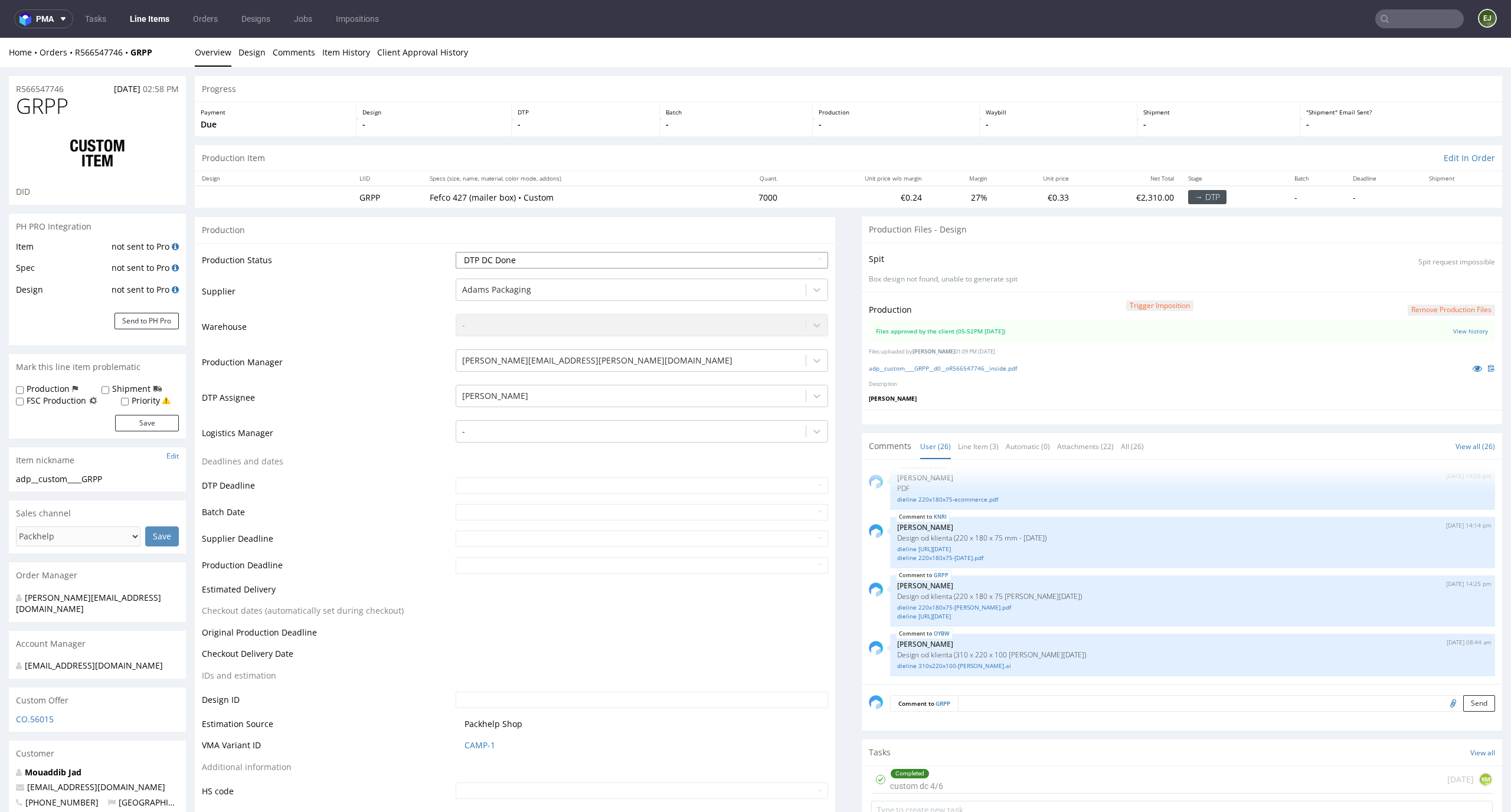
click at [725, 252] on select "Waiting for Artwork Waiting for Diecut Waiting for Mockup Waiting for DTP Waiti…" at bounding box center [642, 260] width 373 height 16
select select "dtp_production_ready"
click at [456, 252] on select "Waiting for Artwork Waiting for Diecut Waiting for Mockup Waiting for DTP Waiti…" at bounding box center [642, 260] width 373 height 16
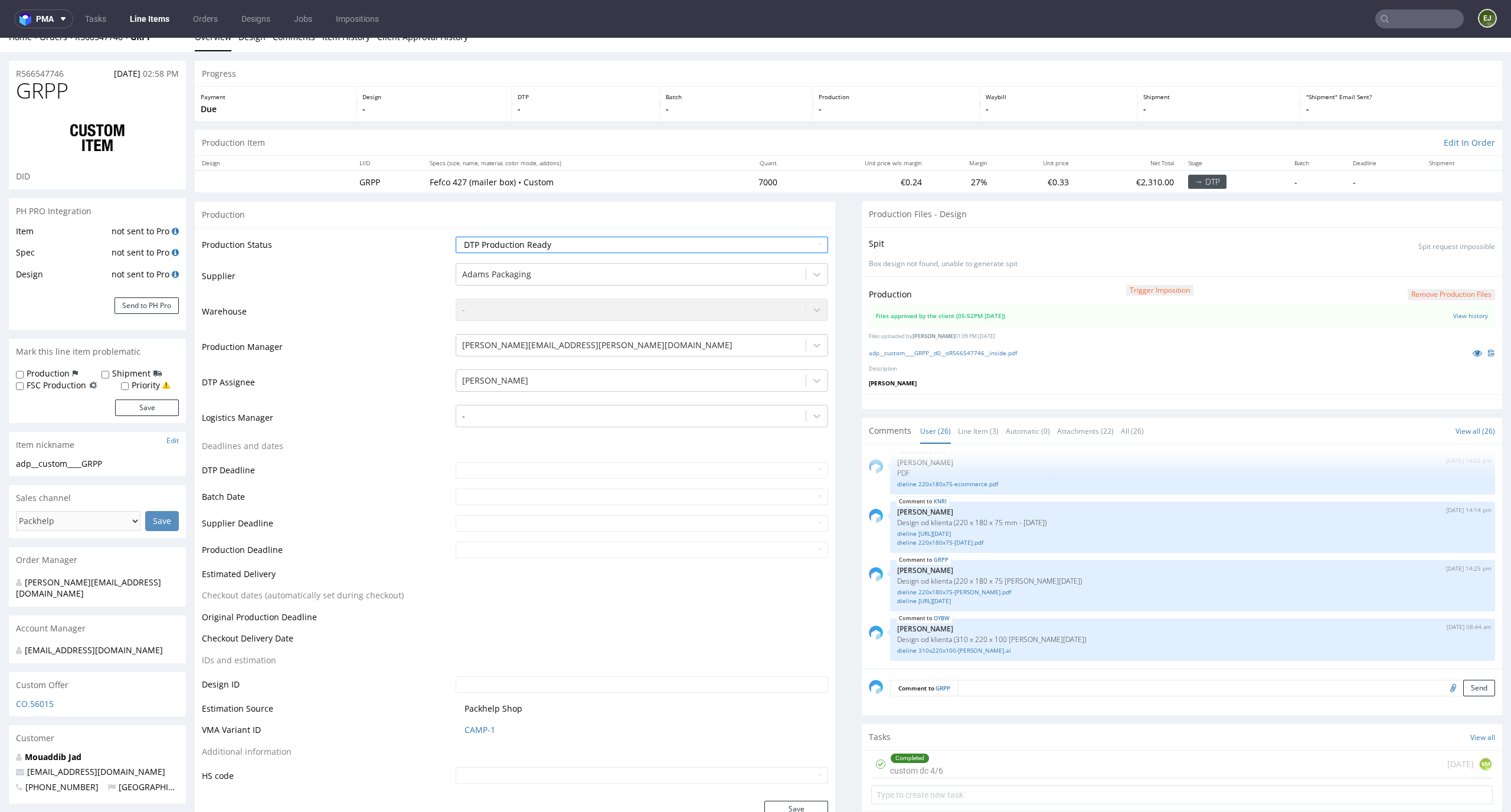
scroll to position [178, 0]
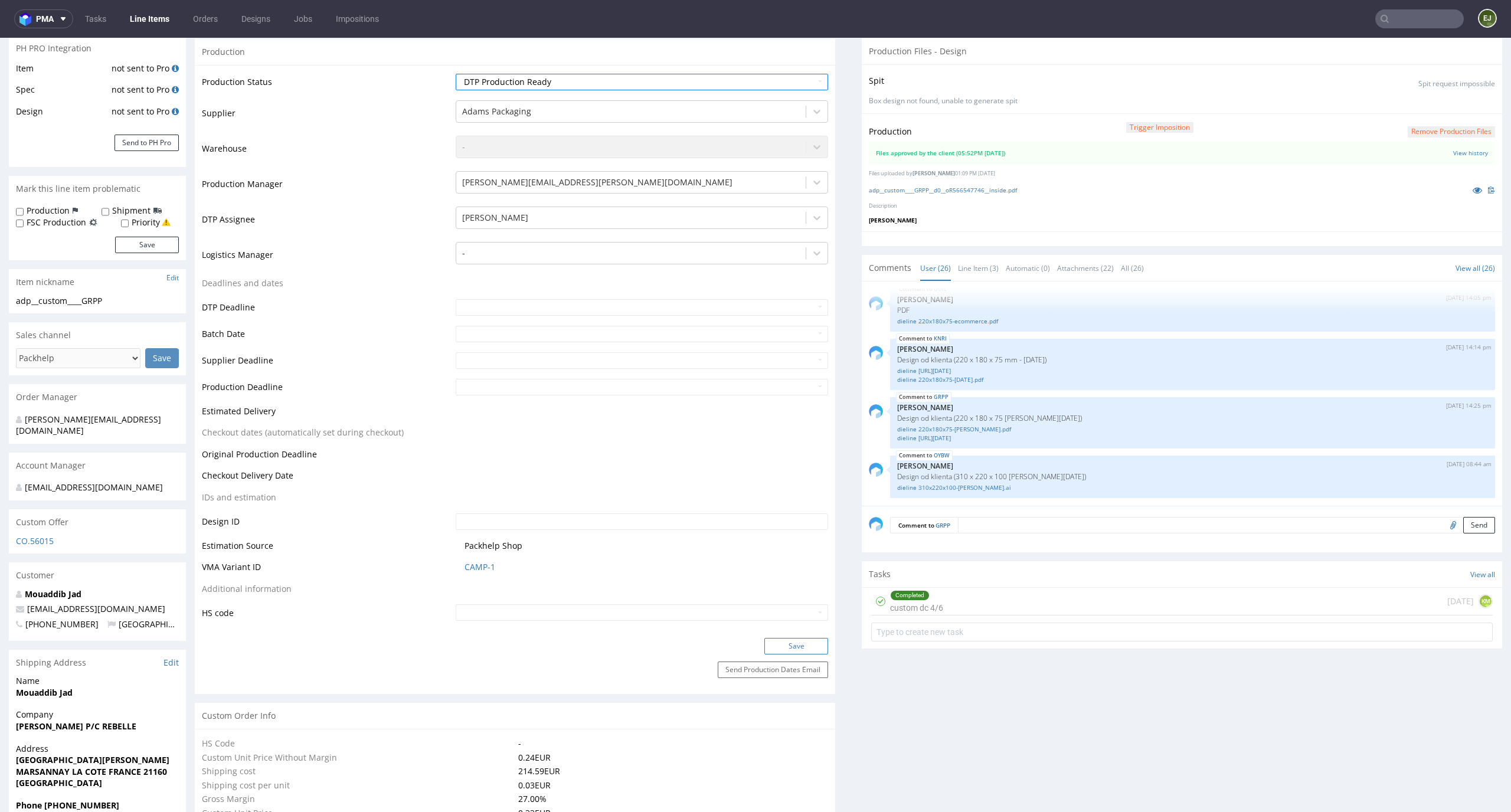
click at [805, 641] on button "Save" at bounding box center [796, 646] width 64 height 16
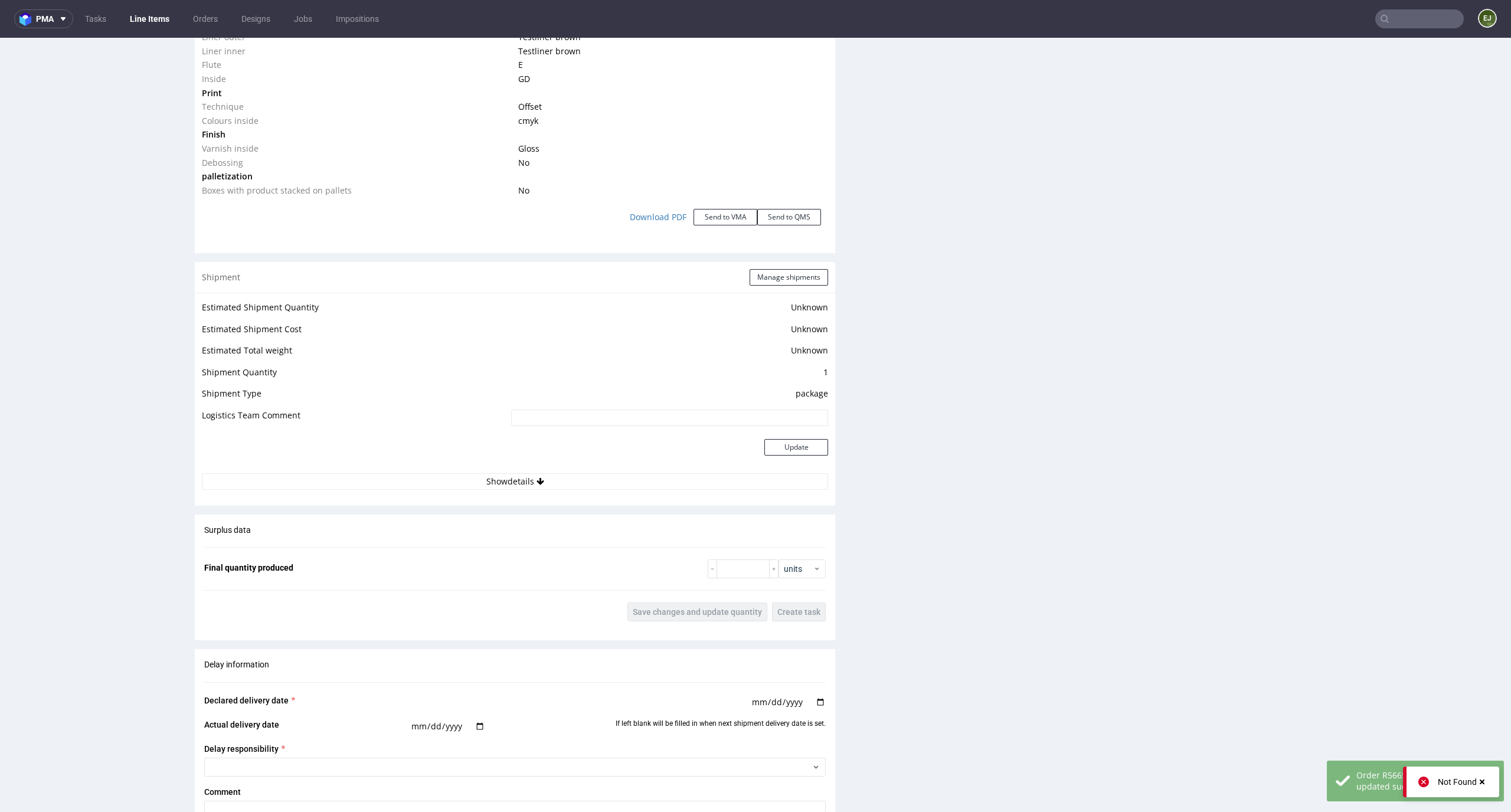
scroll to position [1710, 0]
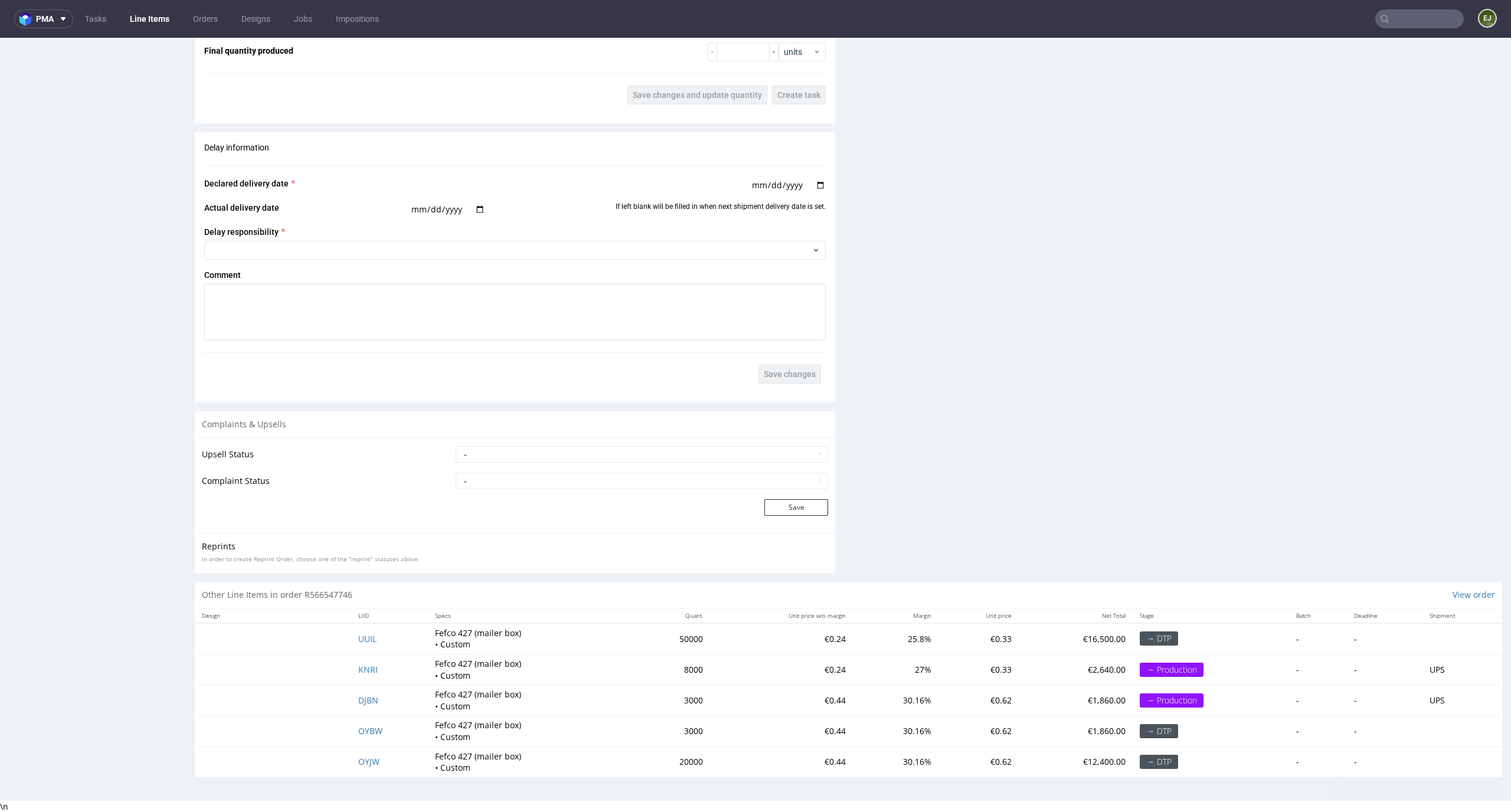
click at [363, 729] on span "OYBW" at bounding box center [370, 731] width 24 height 11
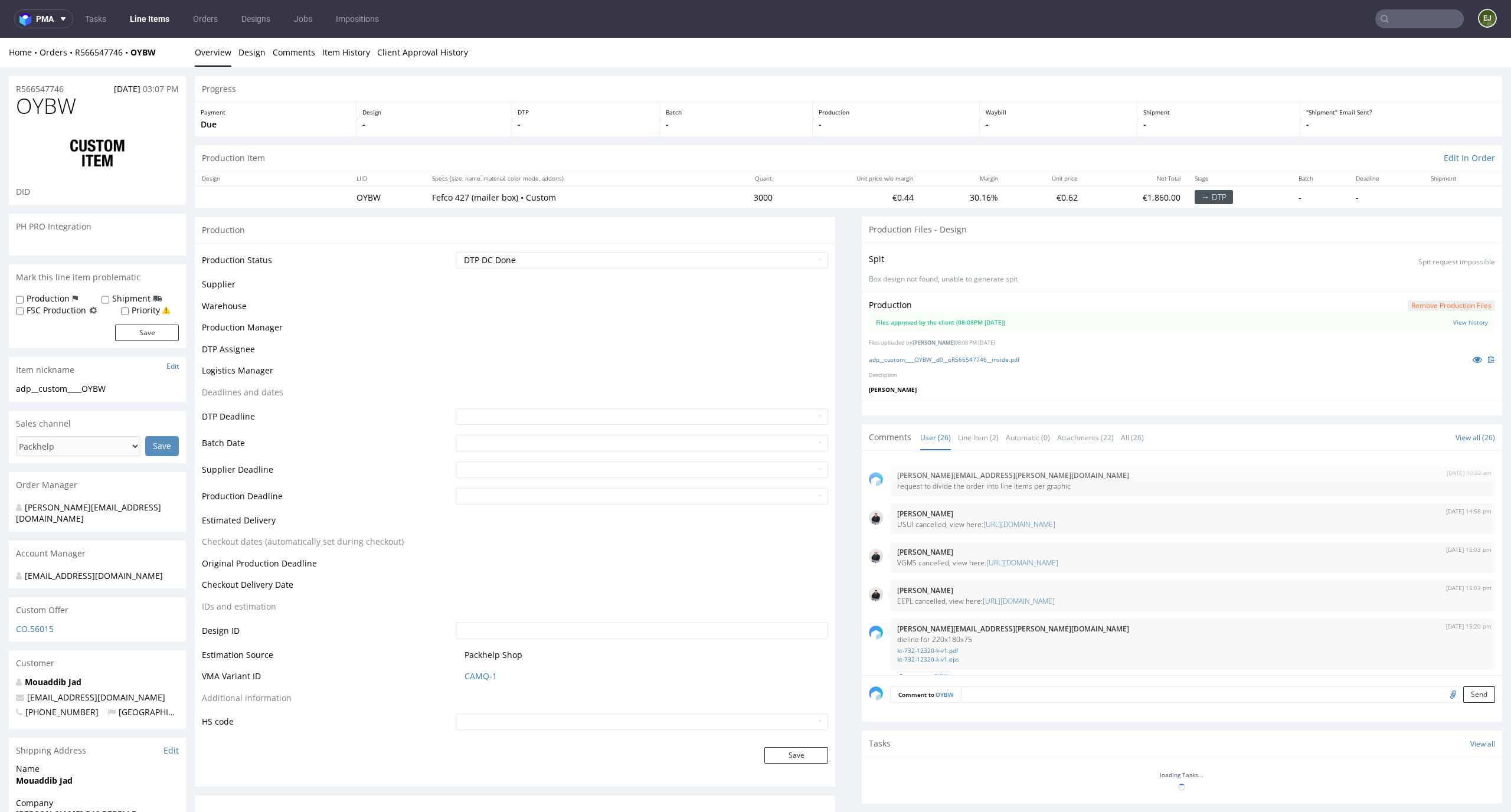
scroll to position [1267, 0]
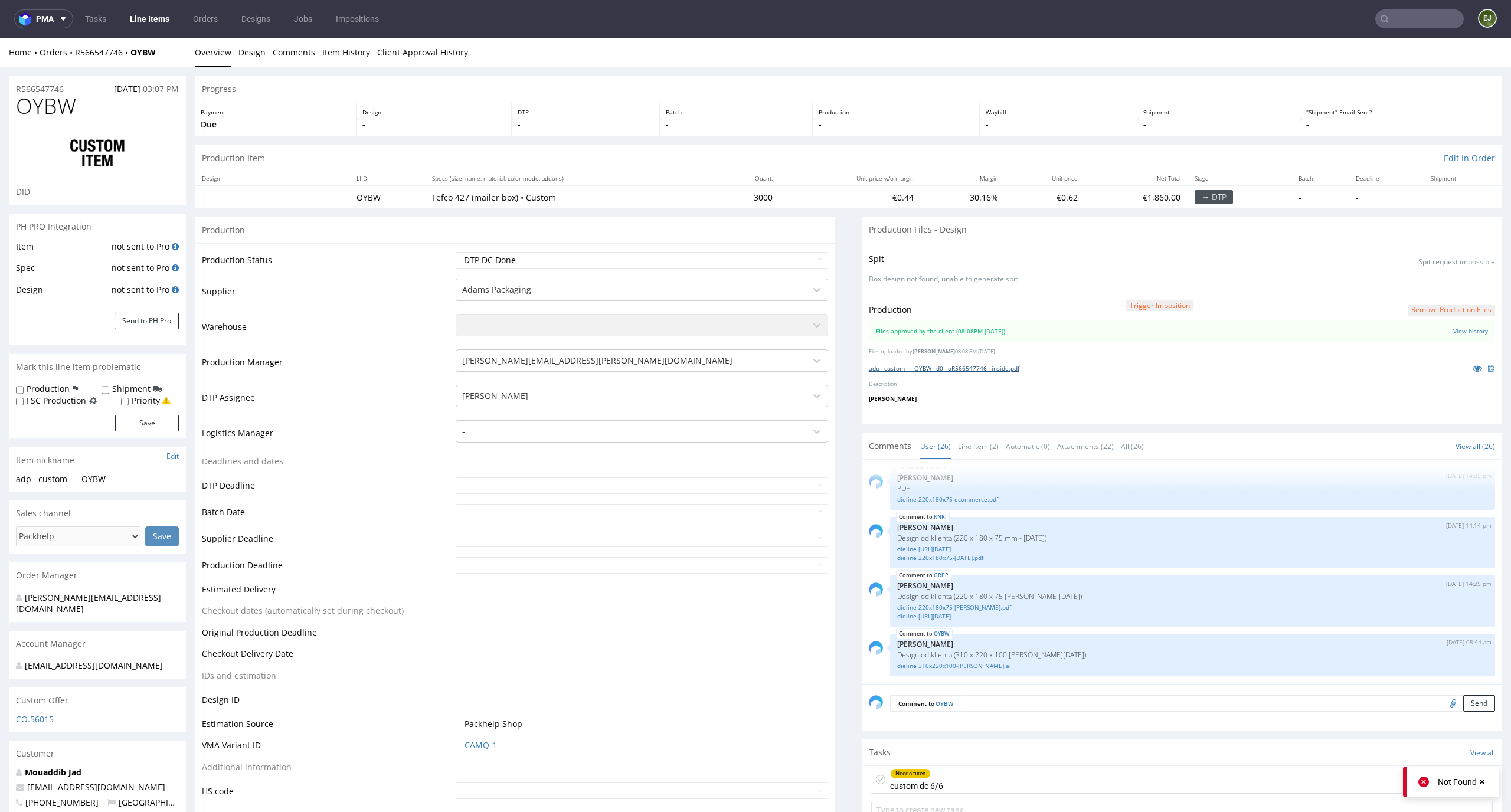
click at [944, 371] on link "adp__custom____OYBW__d0__oR566547746__inside.pdf" at bounding box center [944, 368] width 151 height 8
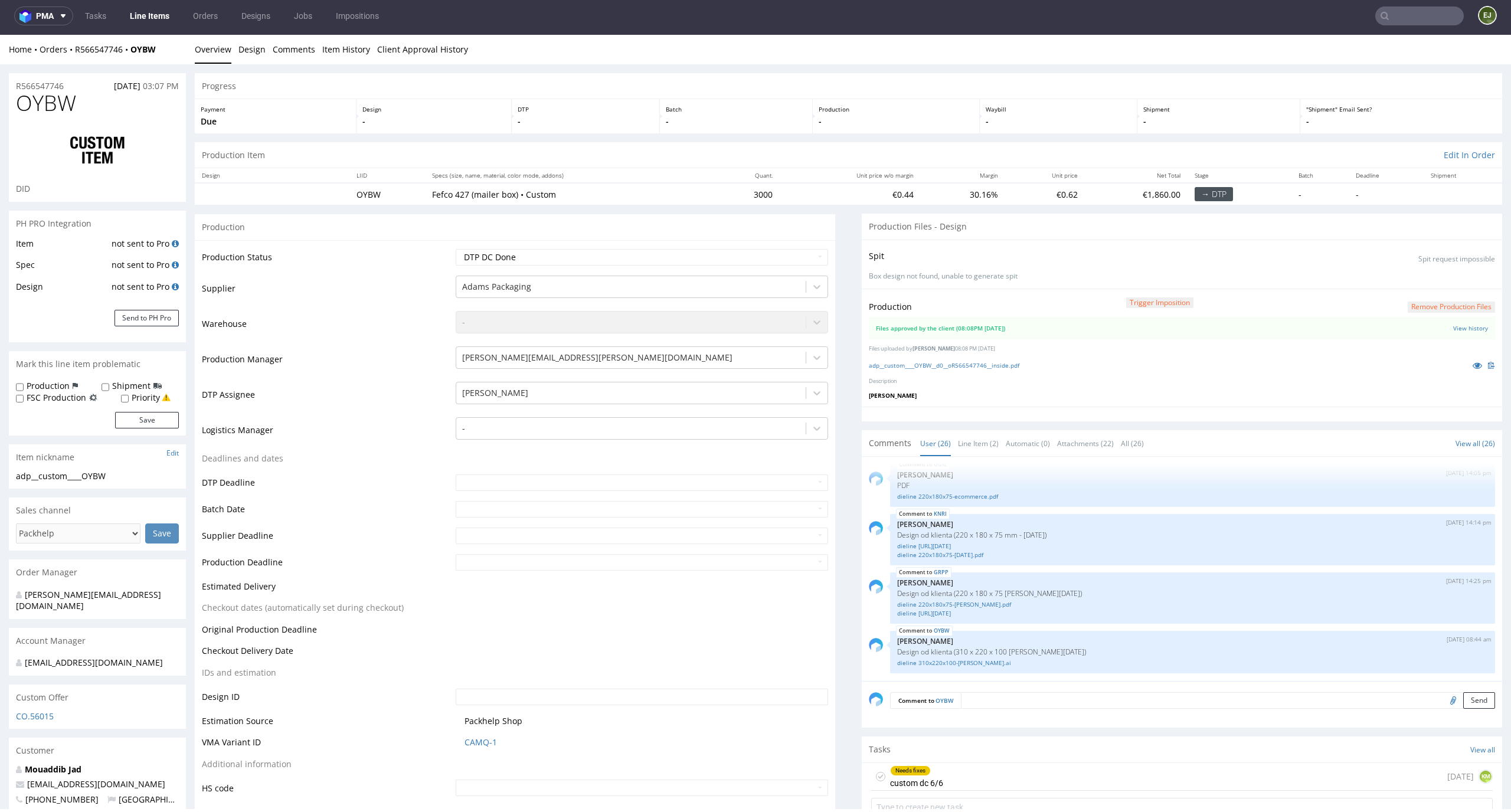
click at [1445, 310] on button "Remove production files" at bounding box center [1451, 307] width 88 height 11
click at [1410, 284] on link "Yes" at bounding box center [1412, 280] width 33 height 18
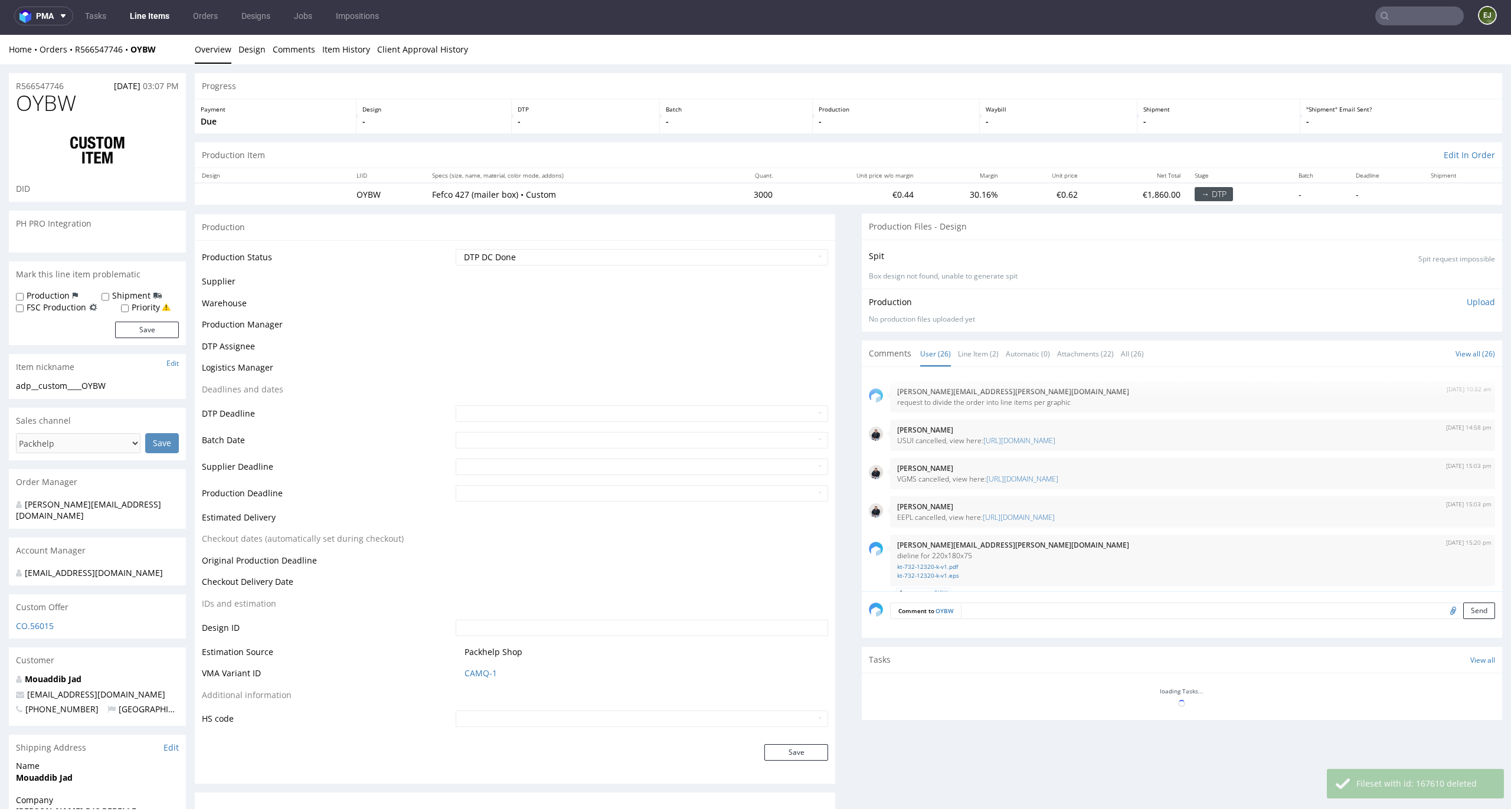
scroll to position [1267, 0]
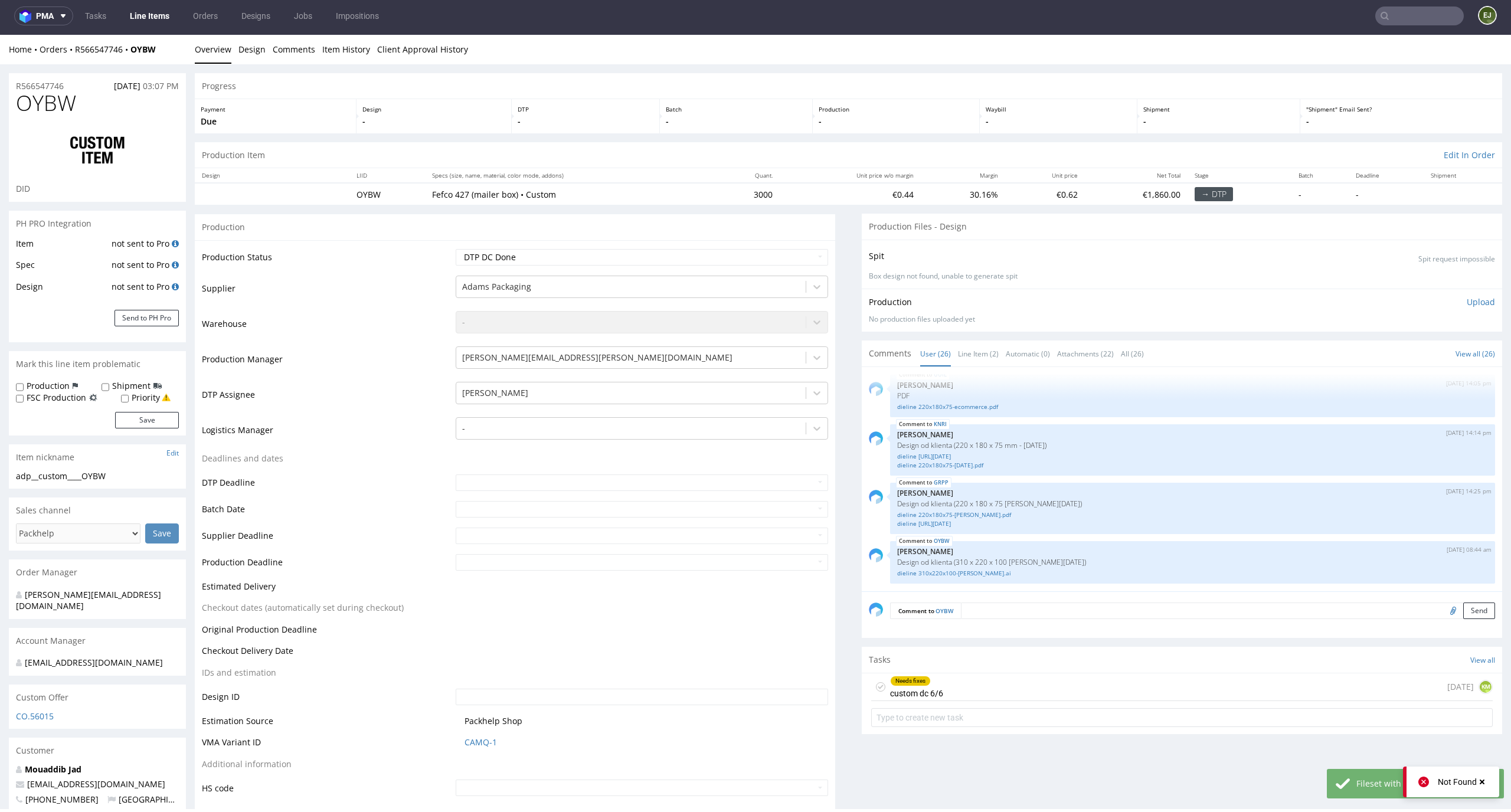
click at [1466, 296] on p "Upload" at bounding box center [1480, 301] width 28 height 12
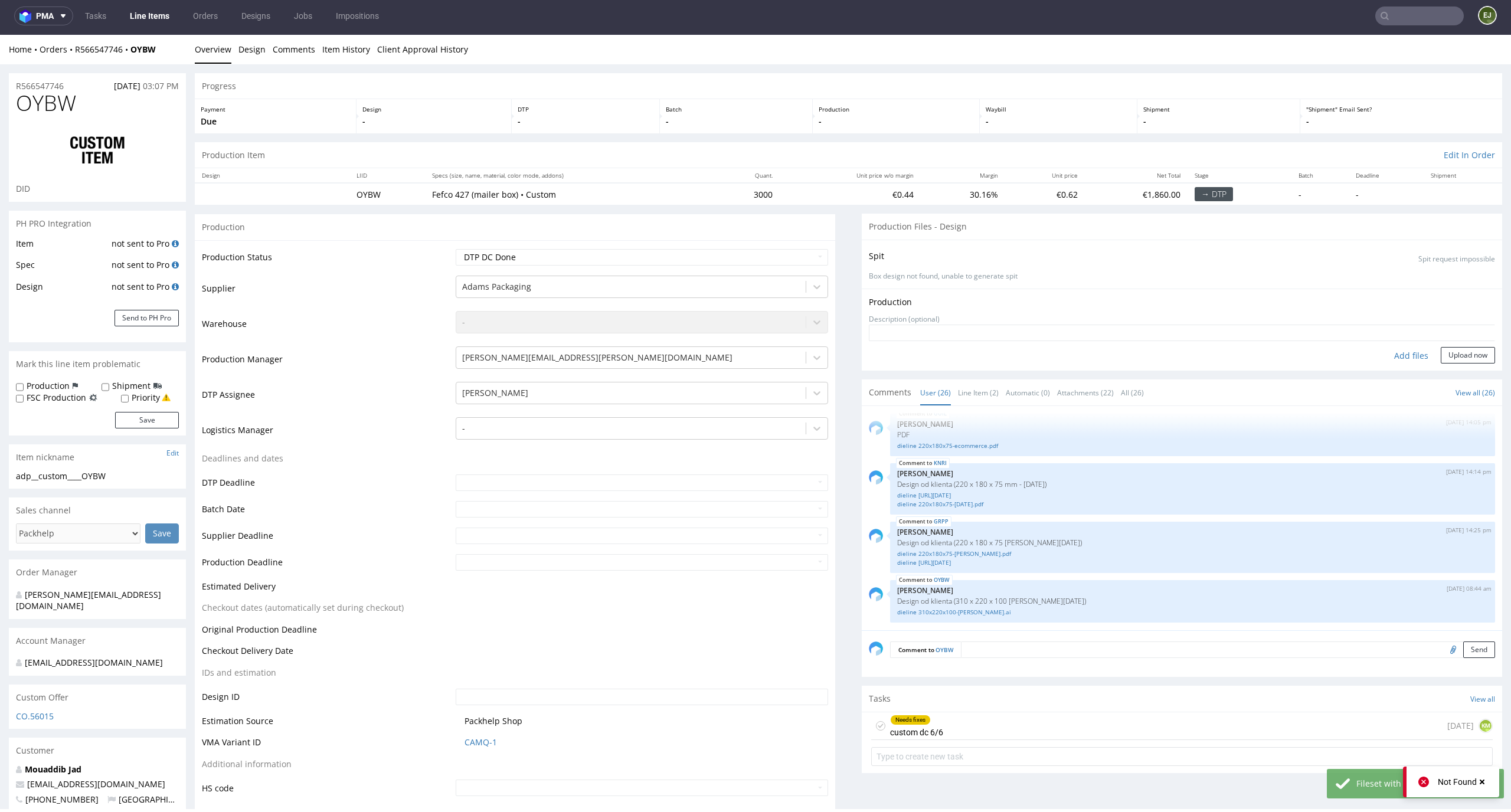
click at [1391, 357] on div "Add files" at bounding box center [1410, 356] width 59 height 18
click at [1389, 352] on div "Add files" at bounding box center [1410, 356] width 59 height 18
type input "C:\fakepath\adp__custom____OYBW__d0__oR566547746__inside.pdf"
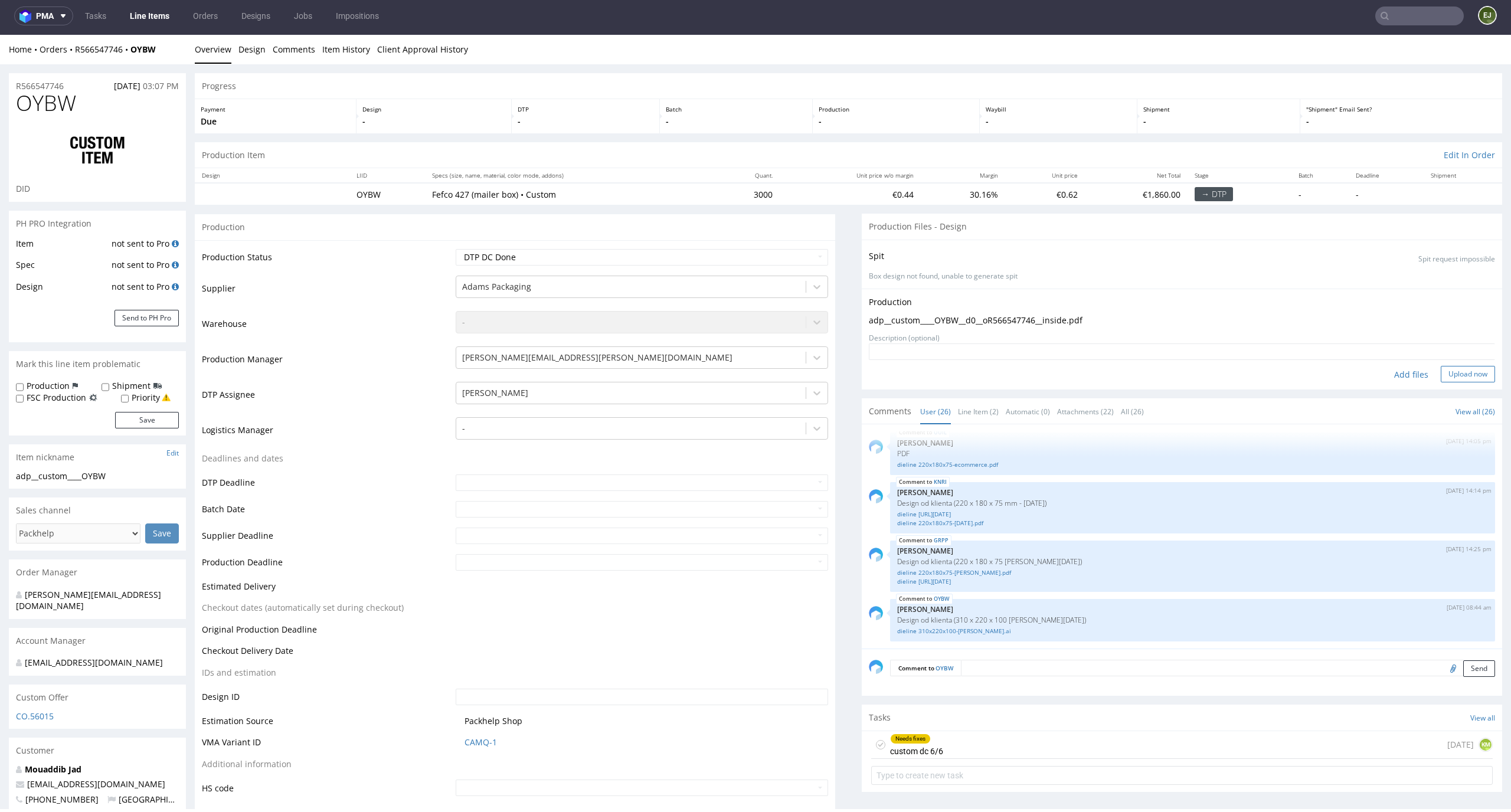
click at [1457, 374] on button "Upload now" at bounding box center [1467, 374] width 54 height 16
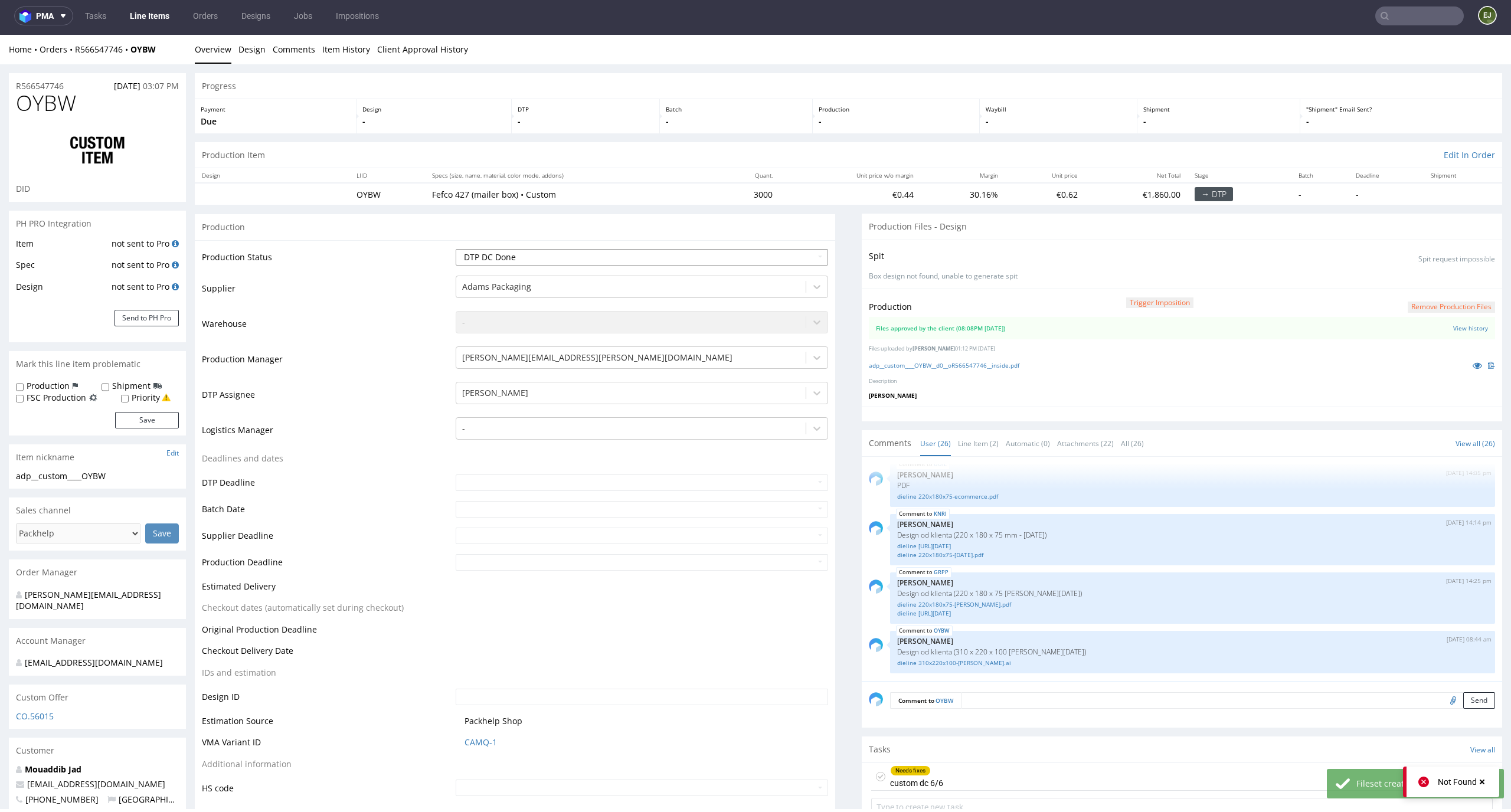
click at [792, 254] on select "Waiting for Artwork Waiting for Diecut Waiting for Mockup Waiting for DTP Waiti…" at bounding box center [642, 257] width 373 height 16
select select "dtp_production_ready"
click at [456, 249] on select "Waiting for Artwork Waiting for Diecut Waiting for Mockup Waiting for DTP Waiti…" at bounding box center [642, 257] width 373 height 16
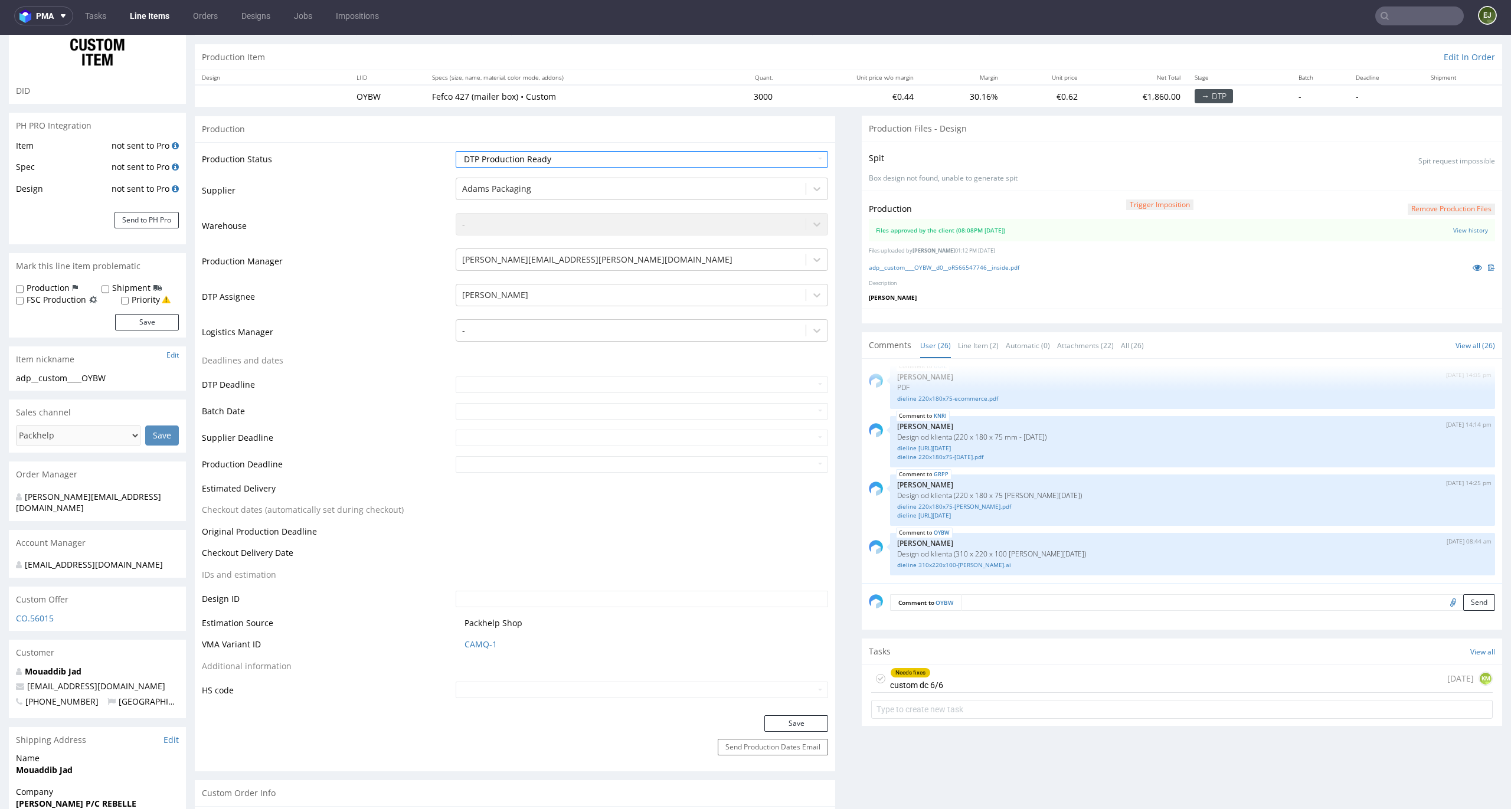
scroll to position [189, 0]
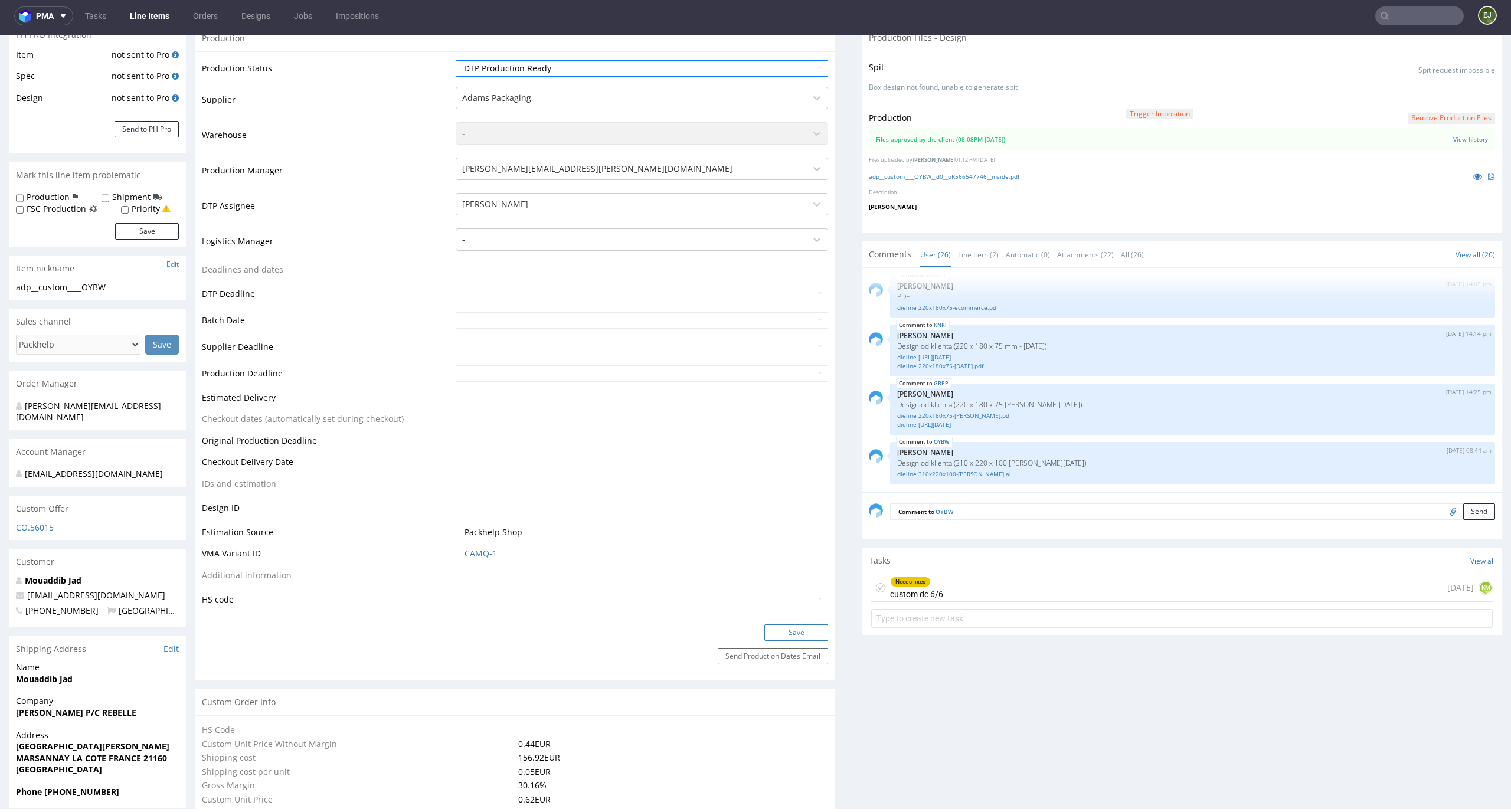
click at [808, 631] on button "Save" at bounding box center [796, 632] width 64 height 16
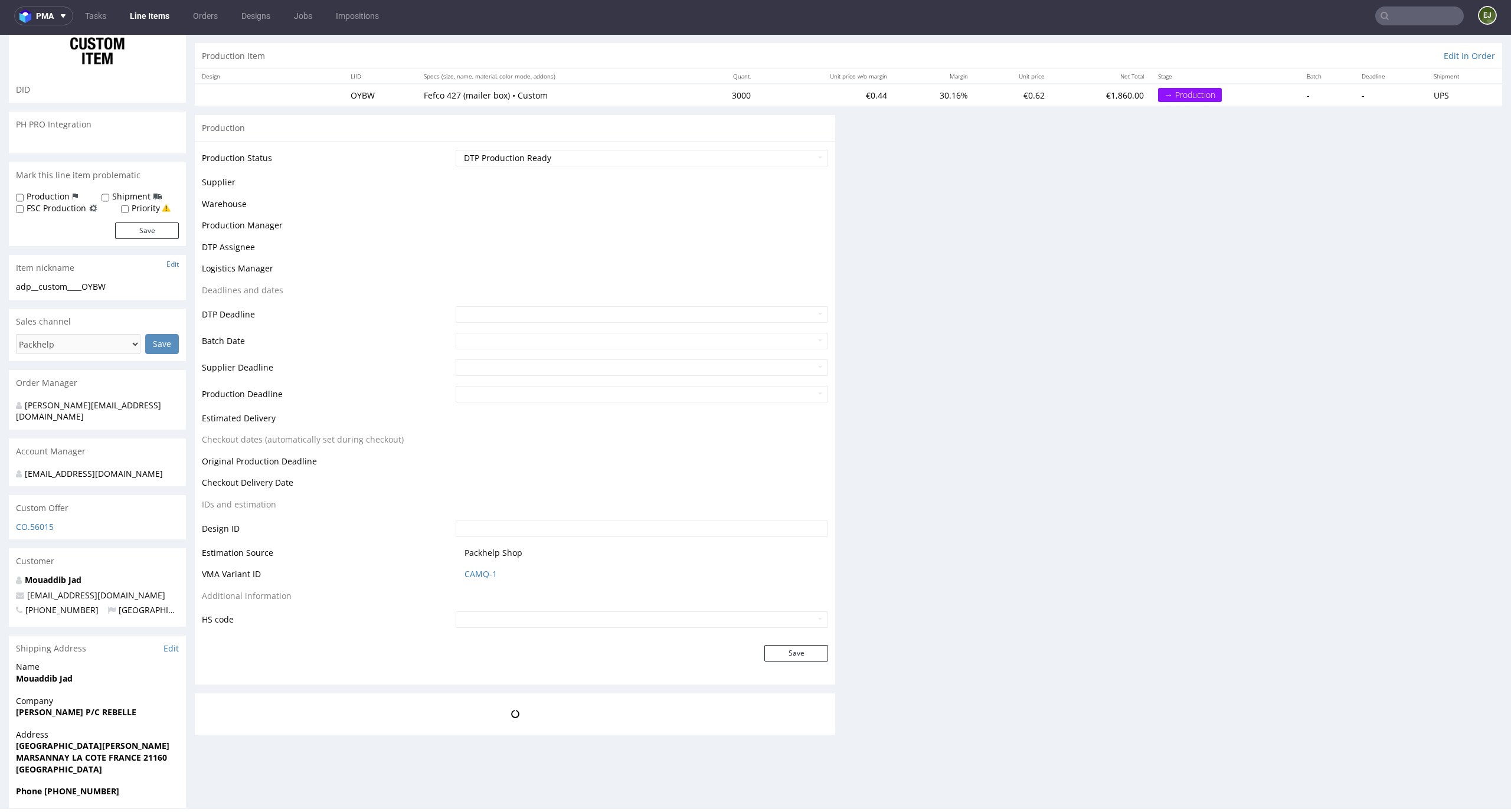
scroll to position [147, 0]
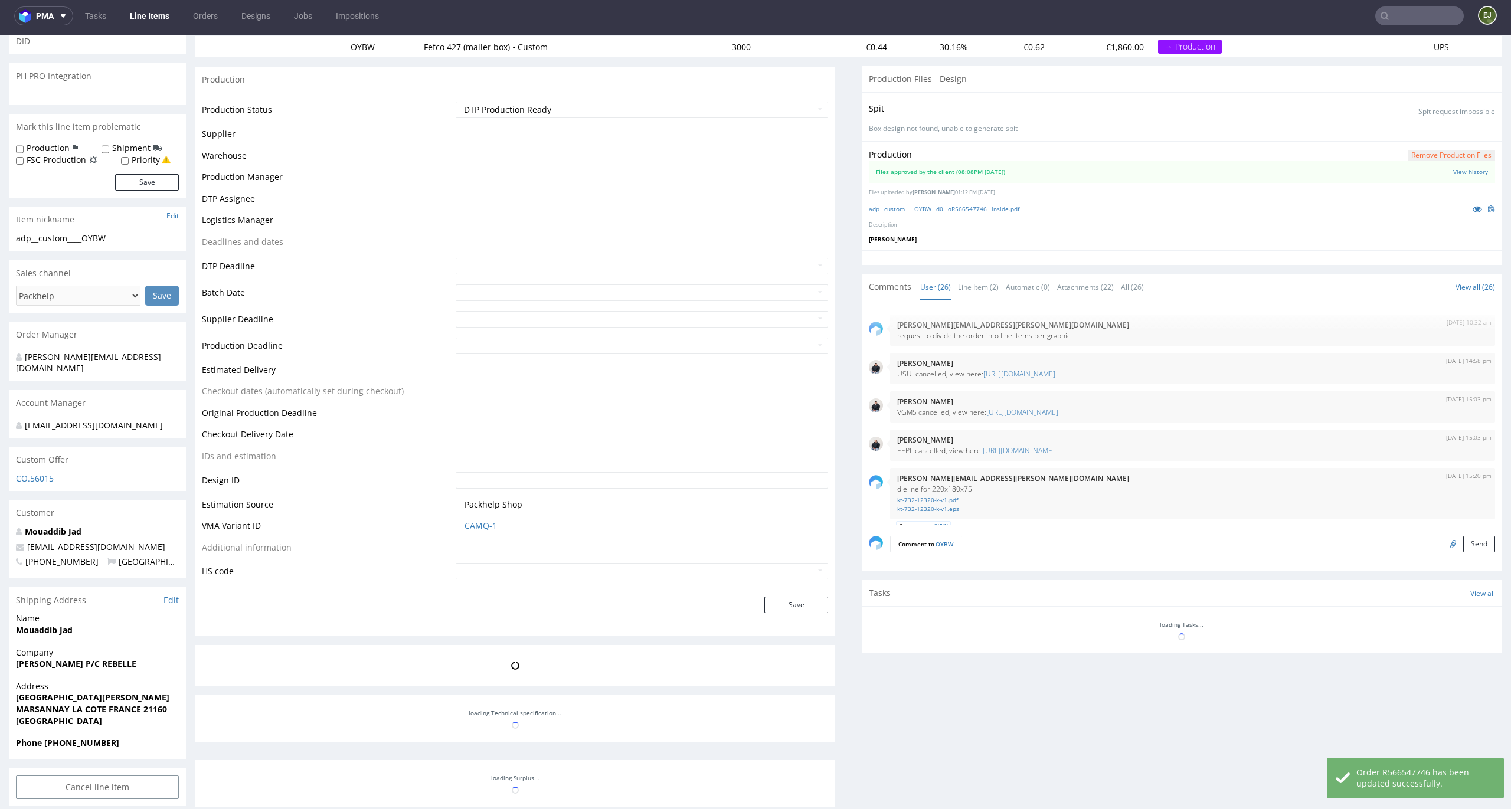
click at [863, 681] on div "Production Files - Design Spit Spit request impossible Box design not found, un…" at bounding box center [1182, 554] width 640 height 977
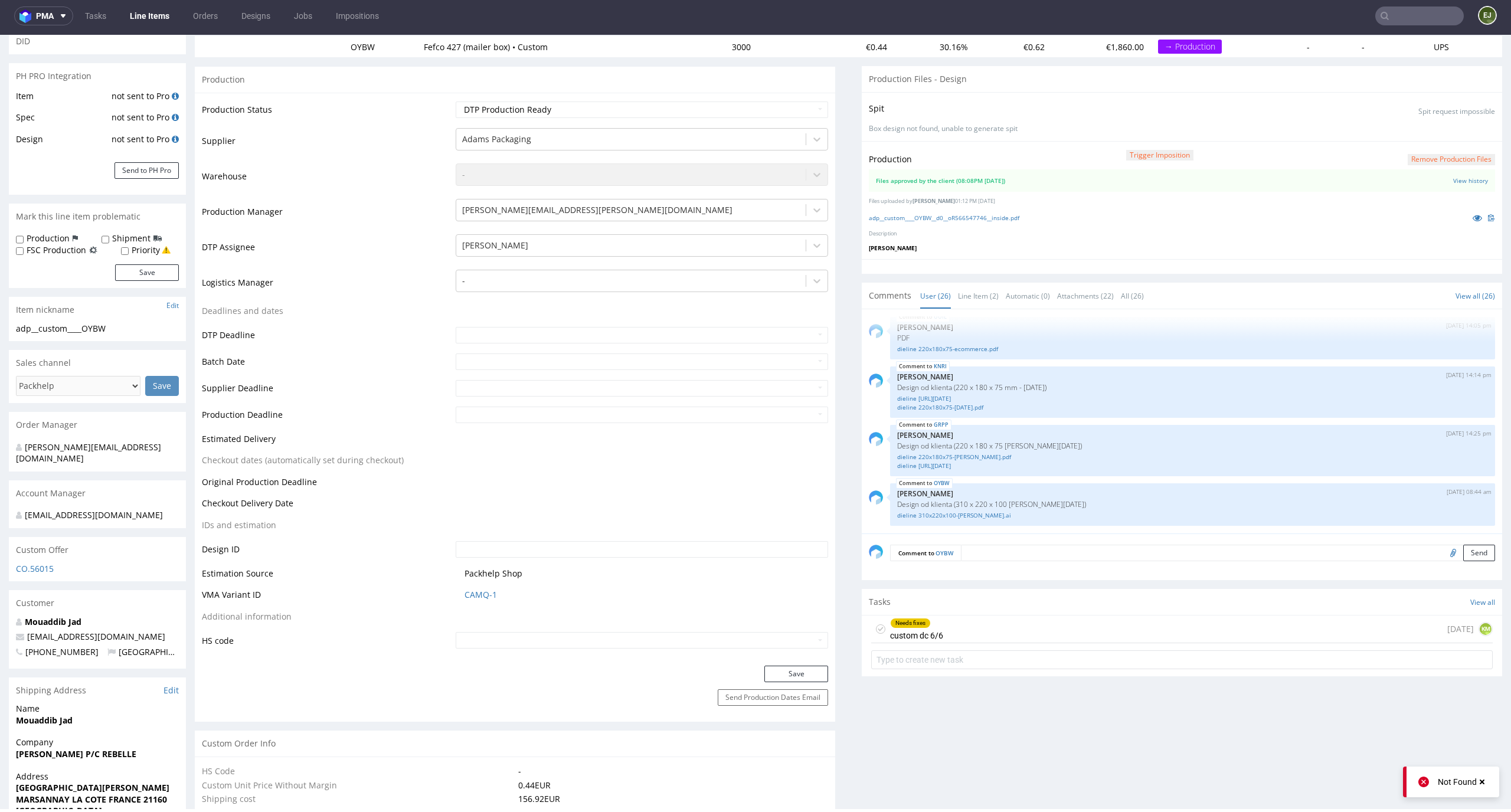
click at [875, 625] on icon at bounding box center [880, 629] width 10 height 10
click at [149, 20] on link "Line Items" at bounding box center [149, 15] width 54 height 19
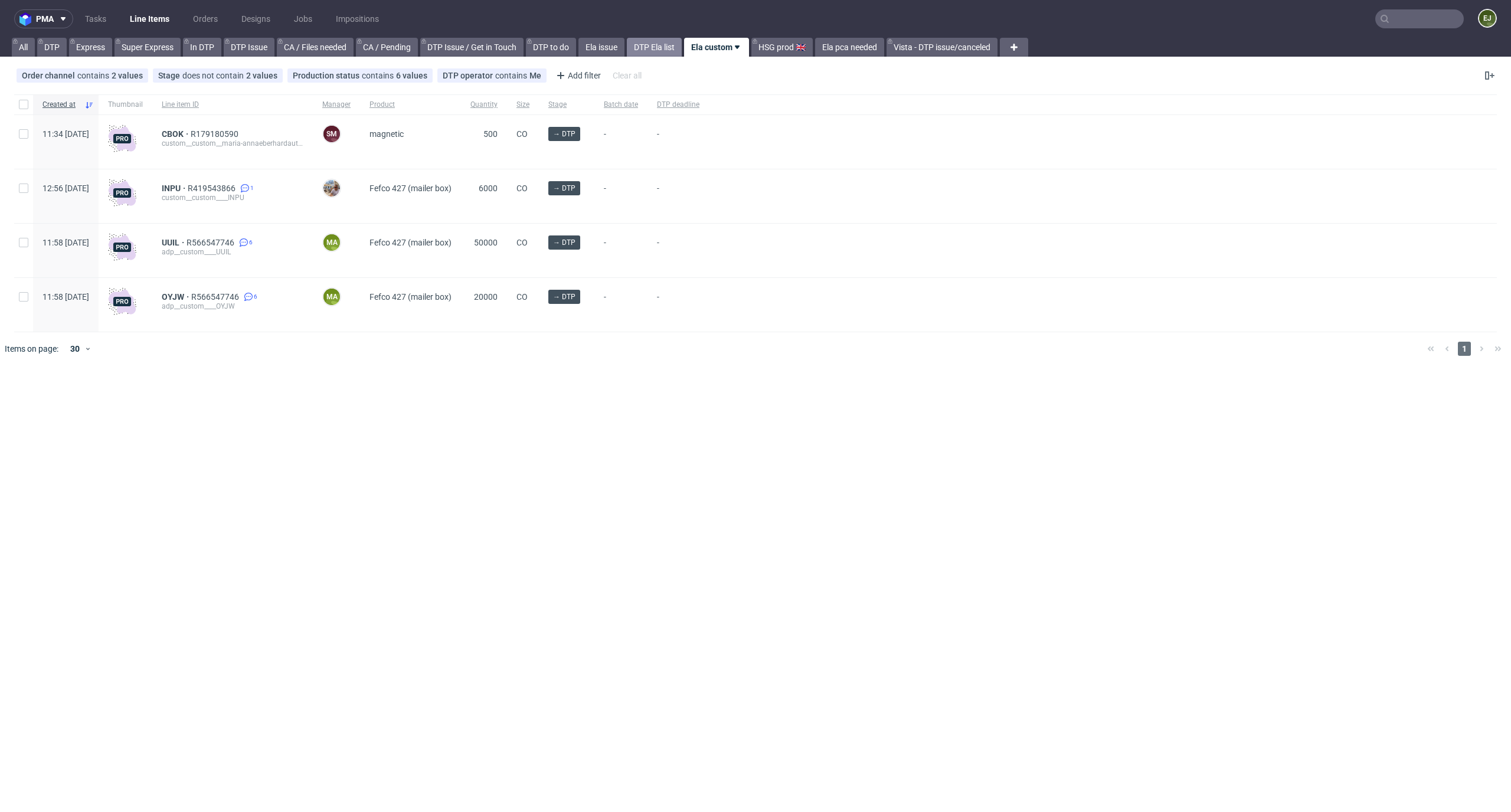
click at [663, 49] on link "DTP Ela list" at bounding box center [654, 47] width 55 height 19
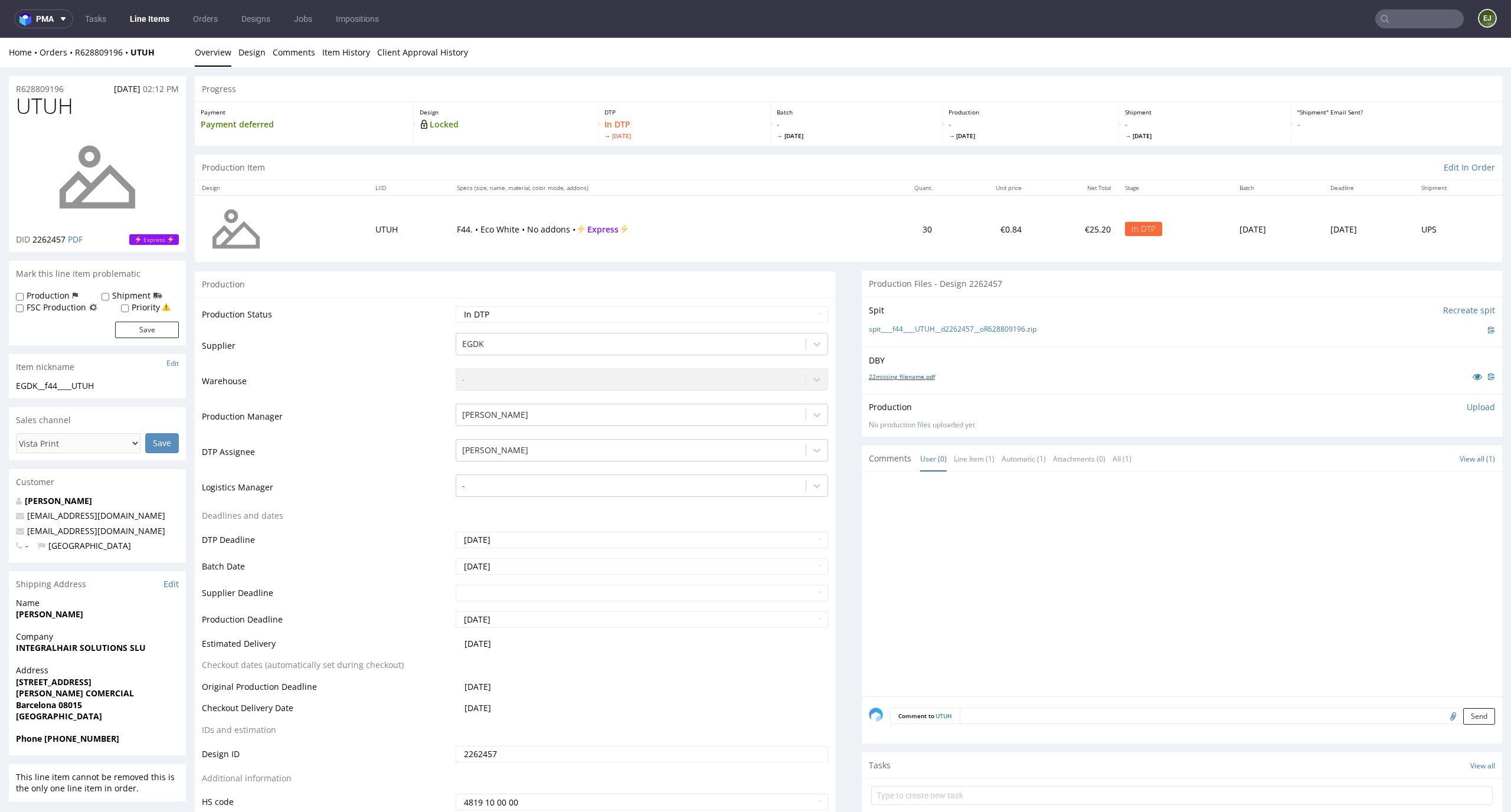
click at [907, 377] on link "22missing_filename.pdf" at bounding box center [902, 376] width 66 height 8
click at [909, 329] on link "spit____f44____UTUH__d2262457__oR628809196.zip" at bounding box center [952, 329] width 168 height 10
drag, startPoint x: 73, startPoint y: 109, endPoint x: 0, endPoint y: 109, distance: 73.0
copy span "UTUH"
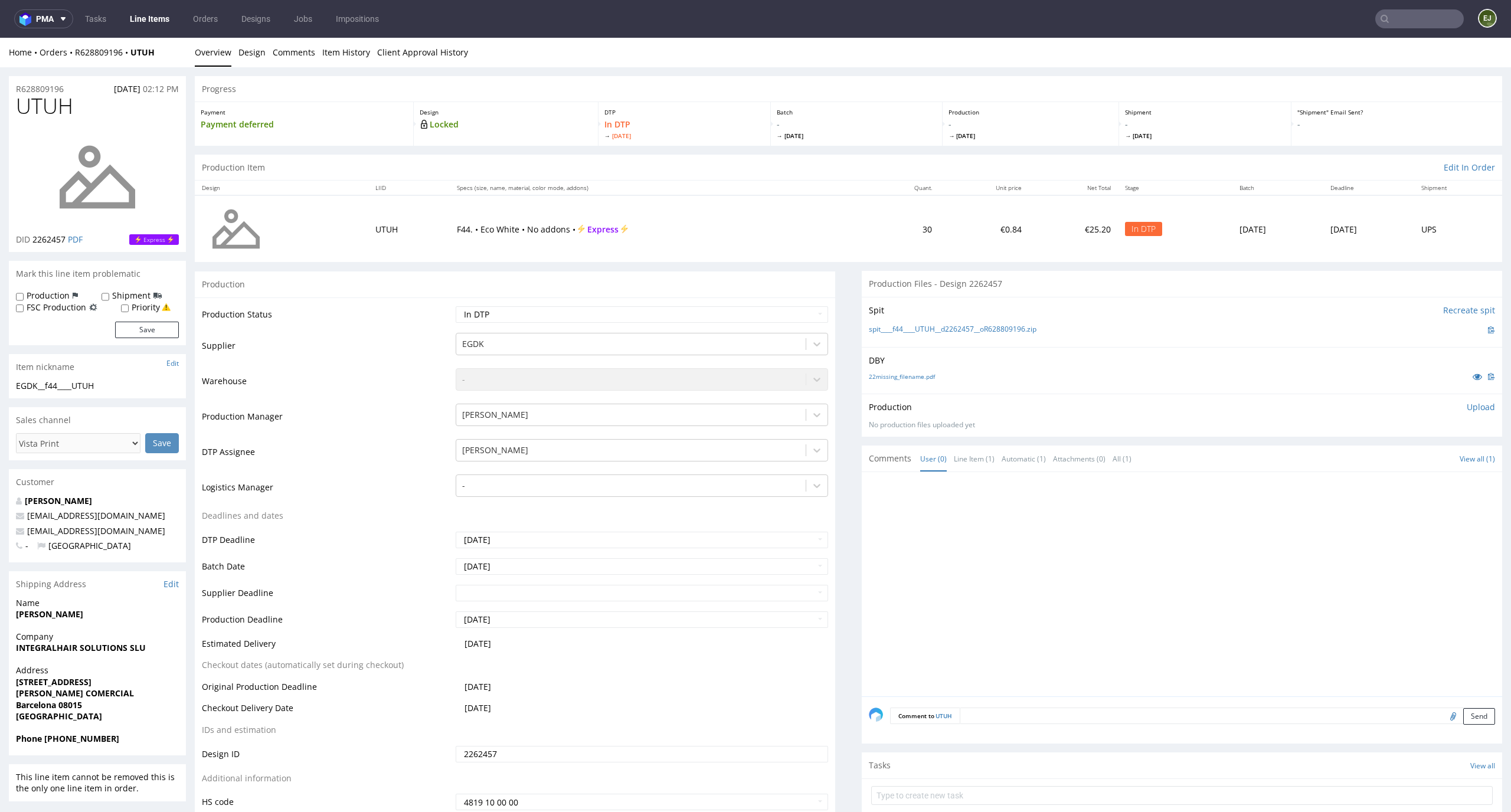
click at [1466, 405] on p "Upload" at bounding box center [1480, 407] width 28 height 12
click at [1397, 463] on div "Add files" at bounding box center [1410, 461] width 59 height 18
type input "C:\fakepath\EGDK__f44____UTUH__d2262457__oR628809196__latest__outside.pdf"
click at [1440, 479] on button "Upload now" at bounding box center [1467, 479] width 54 height 16
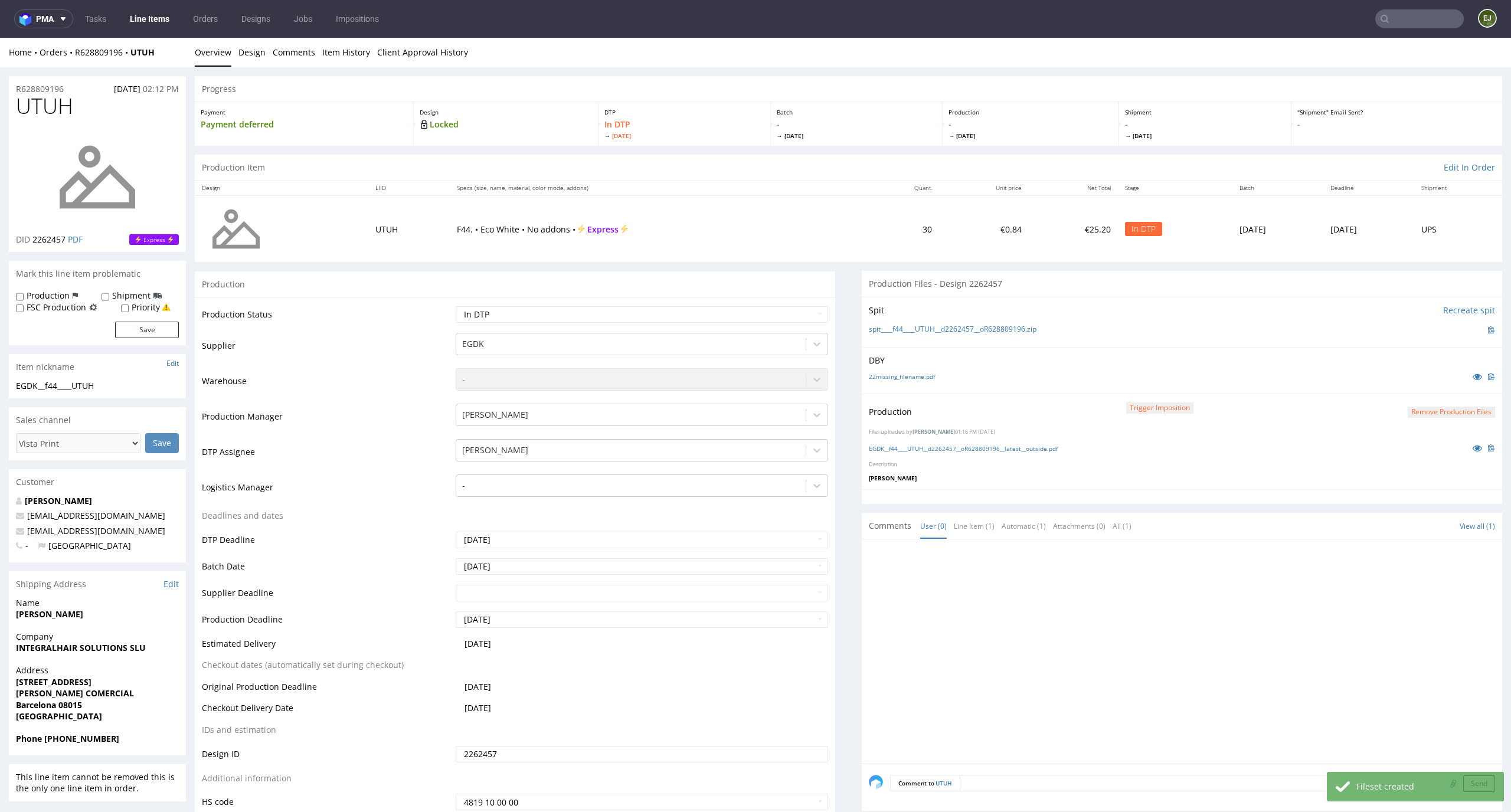
click at [771, 302] on div "Production Status Waiting for Artwork Waiting for Diecut Waiting for Mockup Wai…" at bounding box center [515, 562] width 640 height 530
click at [770, 309] on select "Waiting for Artwork Waiting for Diecut Waiting for Mockup Waiting for DTP Waiti…" at bounding box center [642, 314] width 373 height 16
select select "dtp_production_ready"
click at [456, 306] on select "Waiting for Artwork Waiting for Diecut Waiting for Mockup Waiting for DTP Waiti…" at bounding box center [642, 314] width 373 height 16
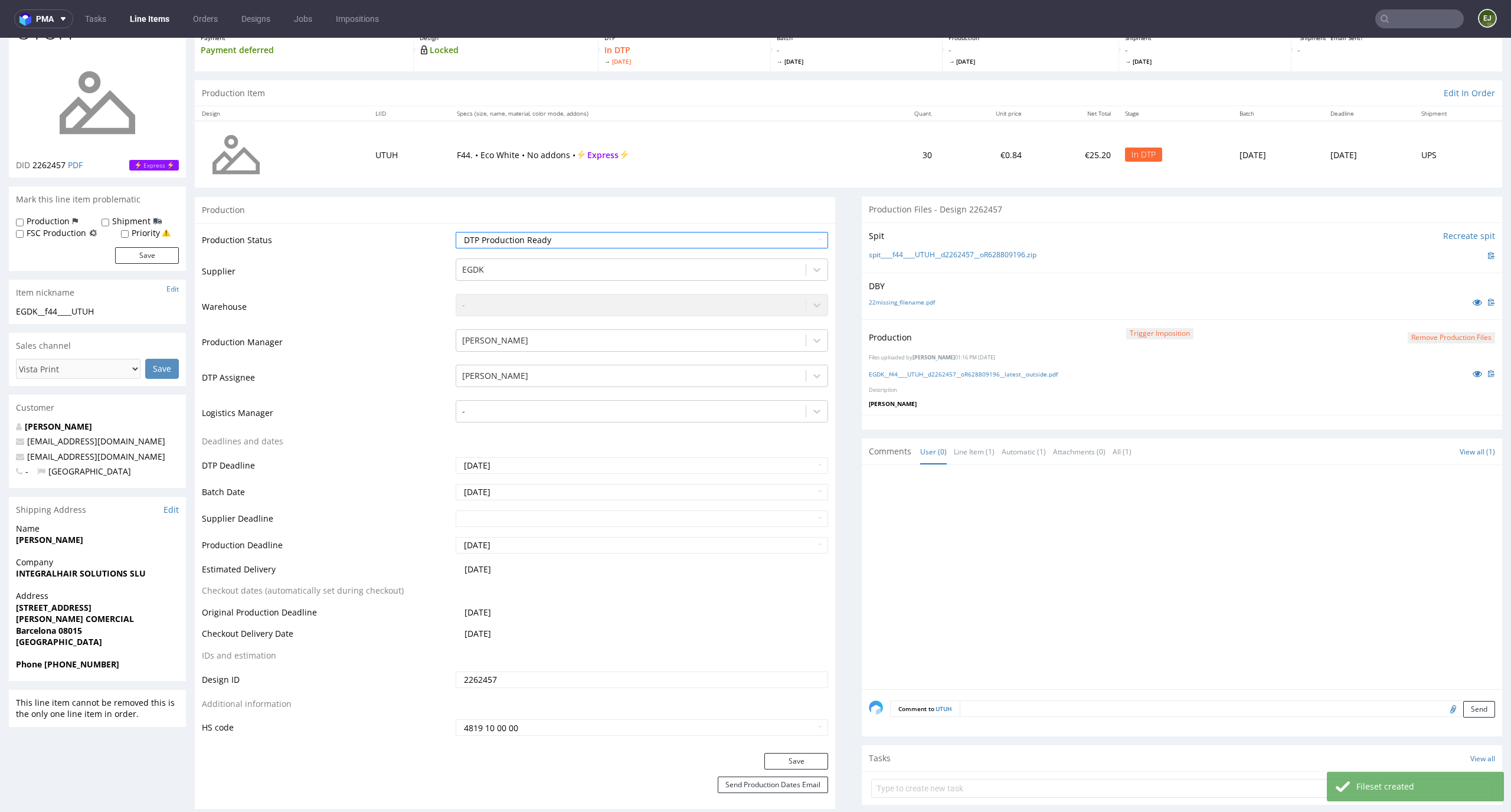
scroll to position [88, 0]
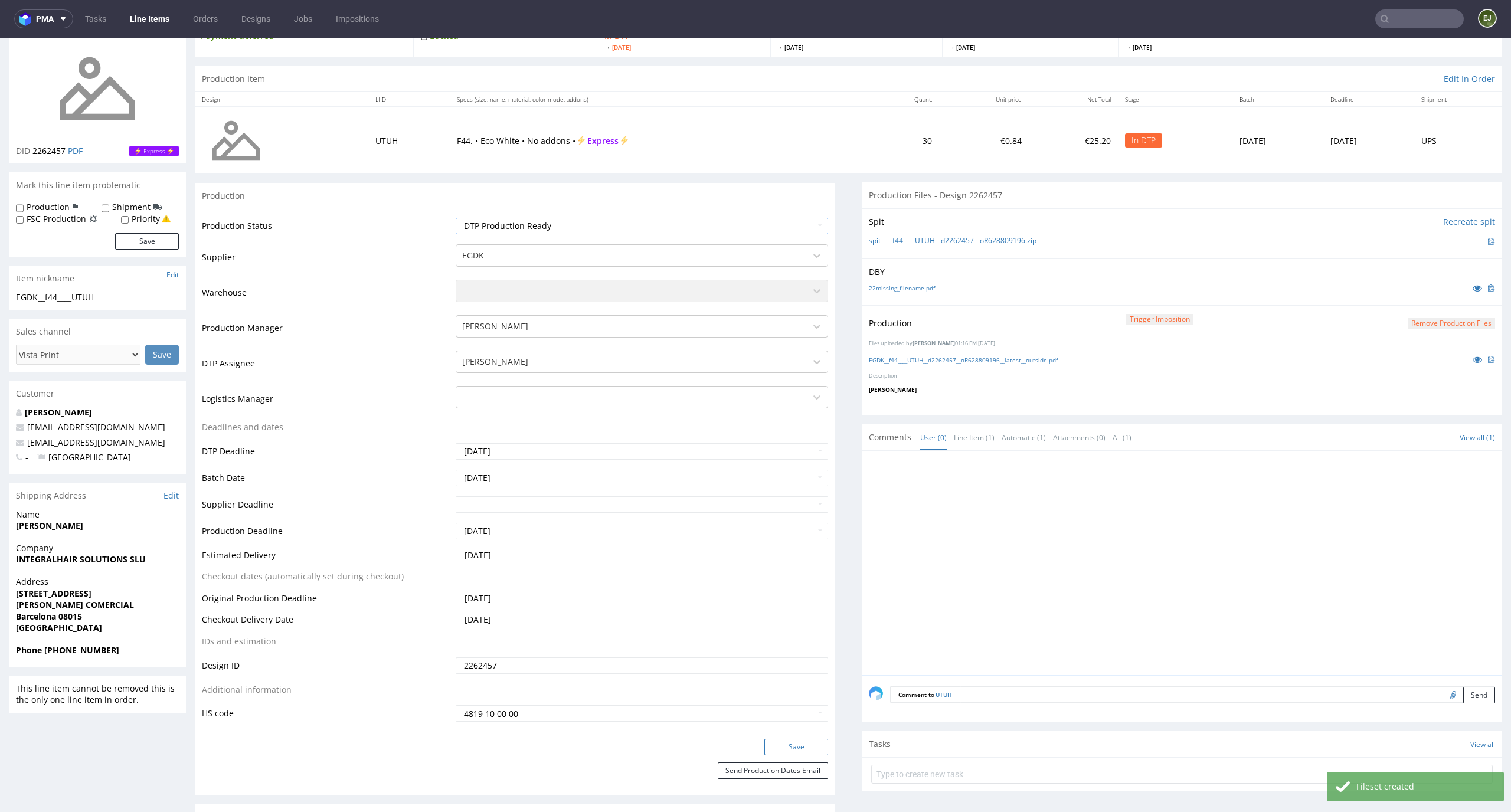
click at [794, 747] on button "Save" at bounding box center [796, 746] width 64 height 16
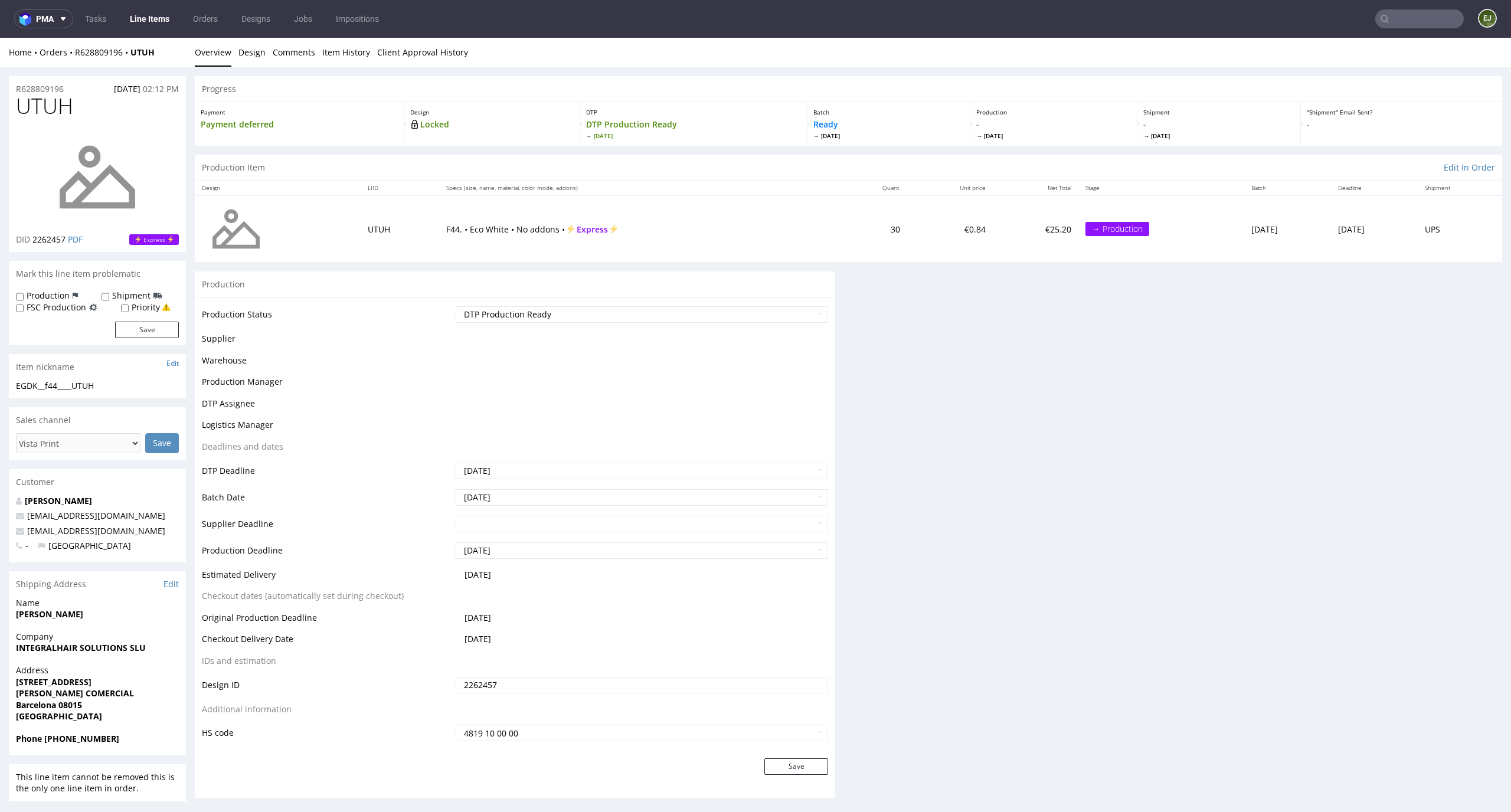
scroll to position [0, 0]
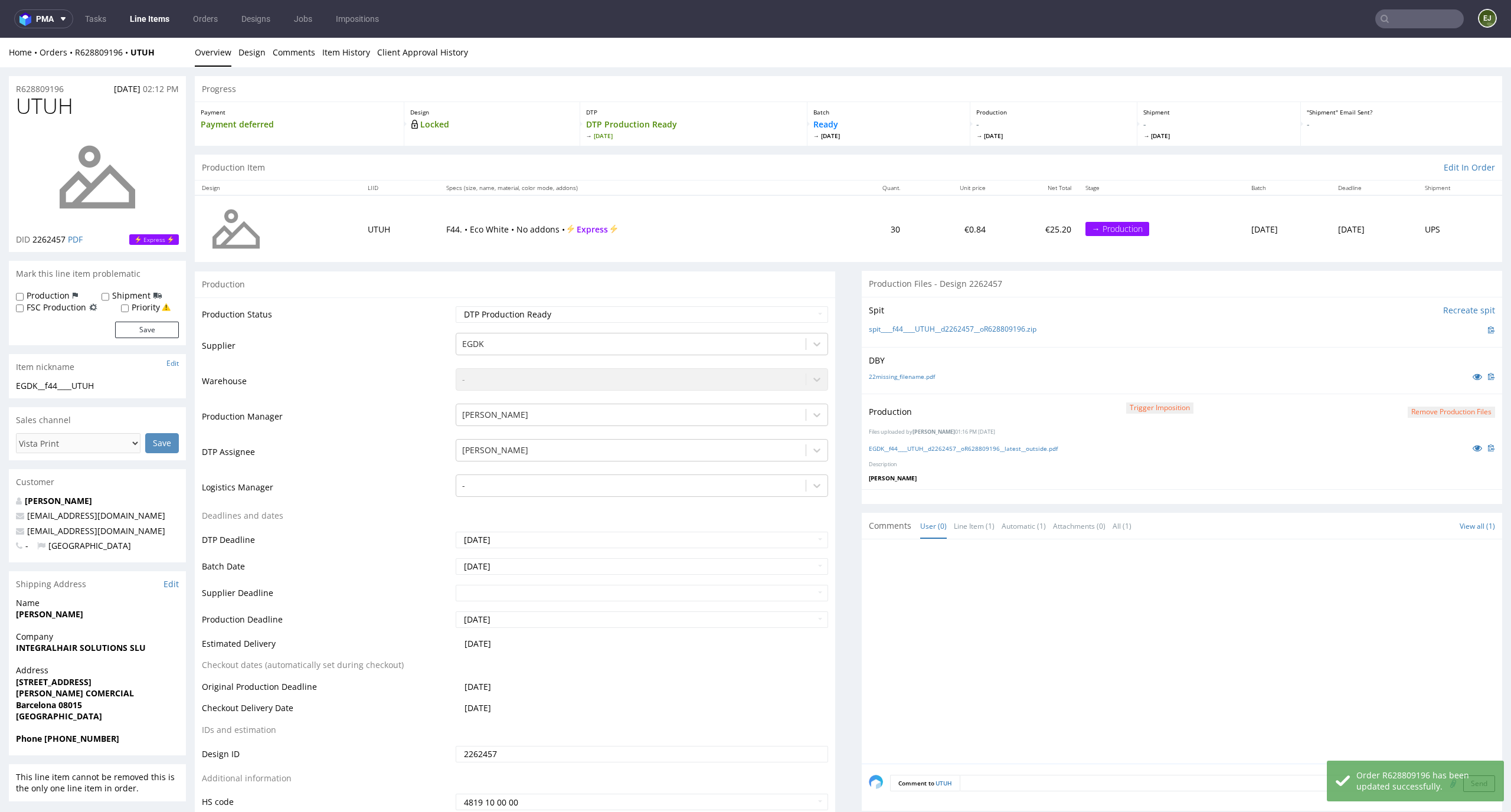
click at [146, 32] on nav "pma Tasks Line Items Orders Designs Jobs Impositions EJ" at bounding box center [756, 19] width 1511 height 38
click at [148, 15] on link "Line Items" at bounding box center [149, 19] width 54 height 19
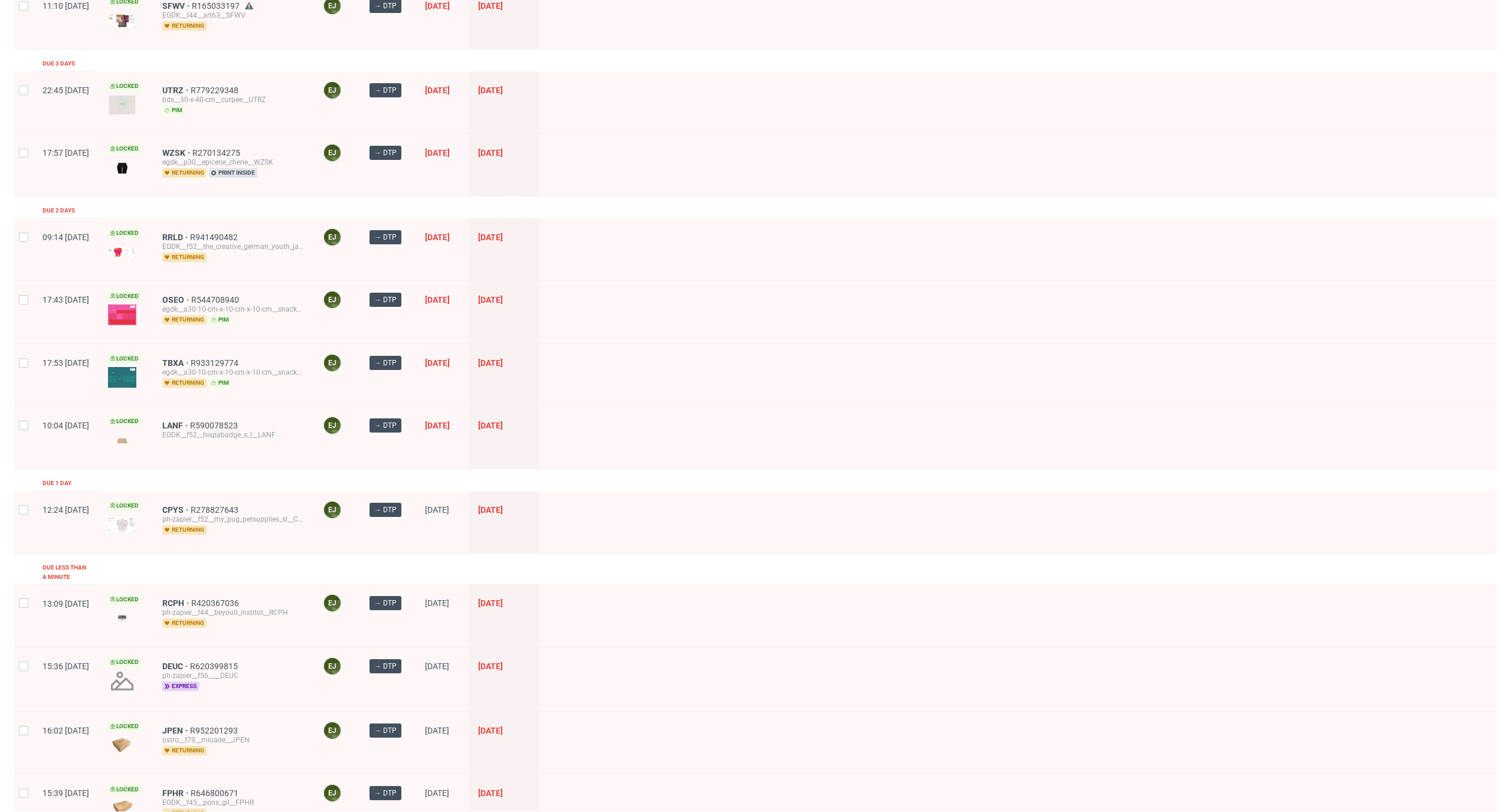
scroll to position [1456, 0]
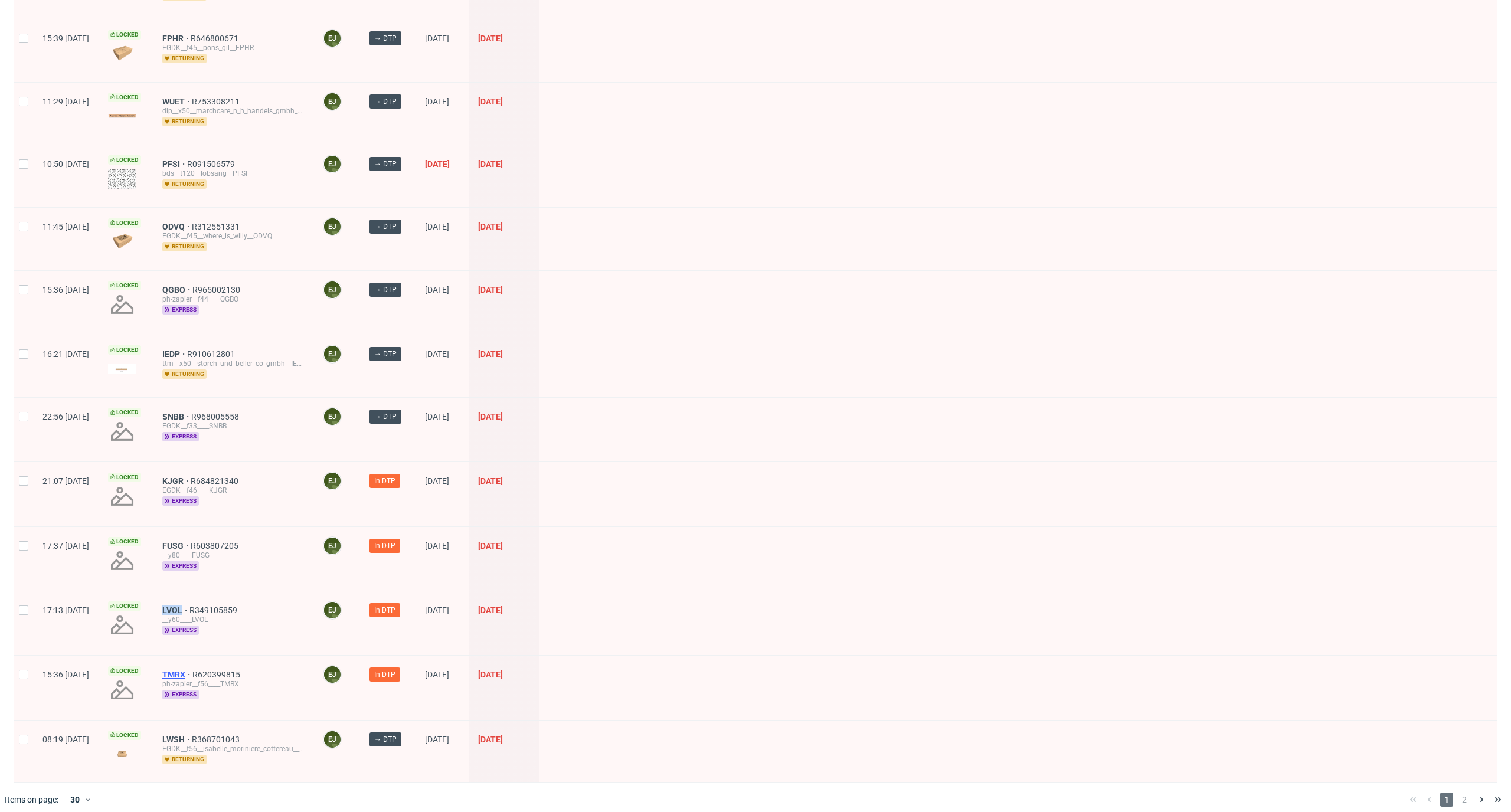
click at [192, 669] on span "TMRX" at bounding box center [177, 674] width 30 height 10
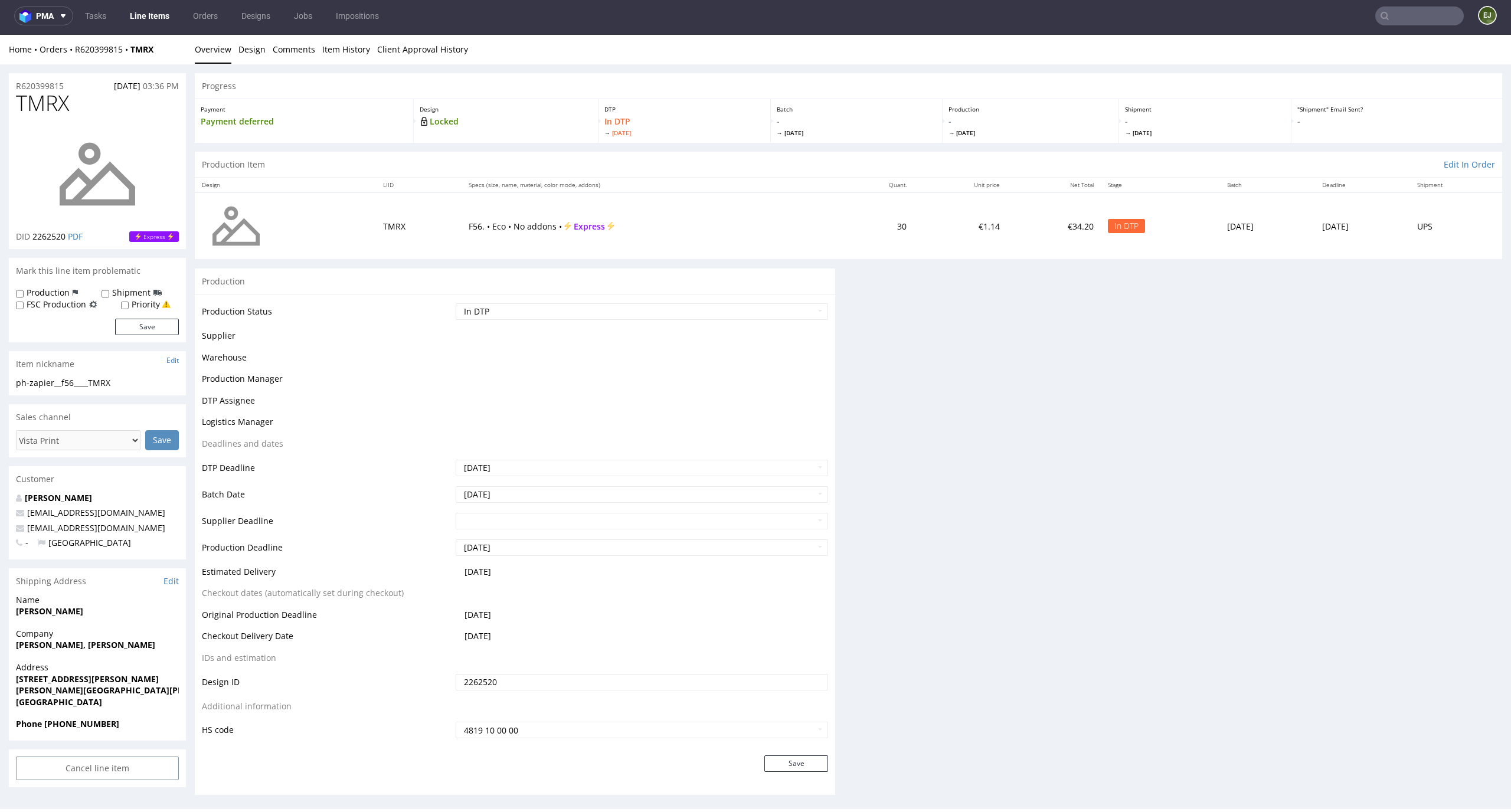
scroll to position [3, 0]
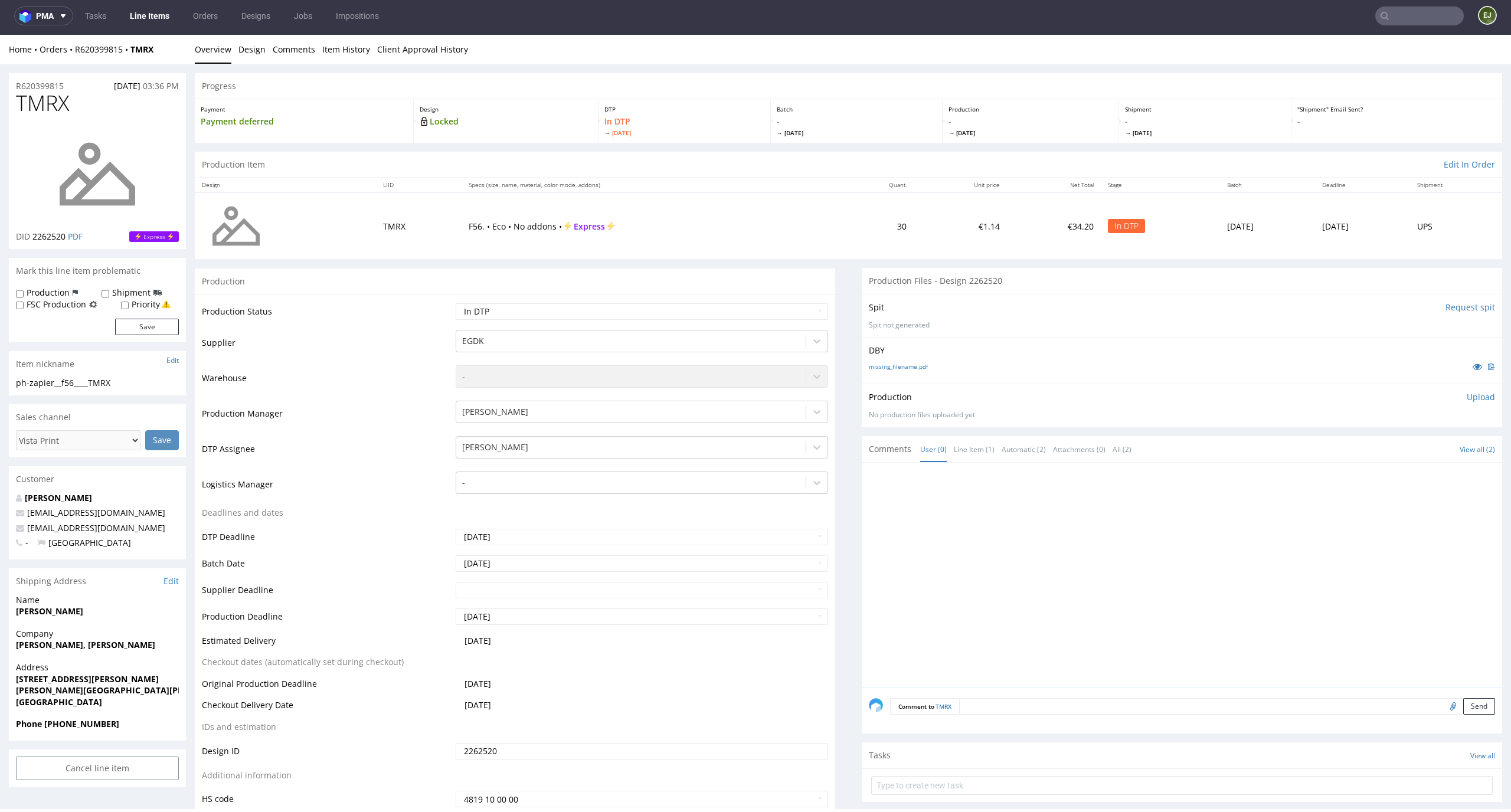
click at [893, 360] on div "missing_filename.pdf" at bounding box center [1182, 366] width 626 height 13
click at [892, 372] on div "missing_filename.pdf" at bounding box center [1182, 366] width 626 height 13
click at [1445, 307] on input "Request spit" at bounding box center [1470, 307] width 49 height 12
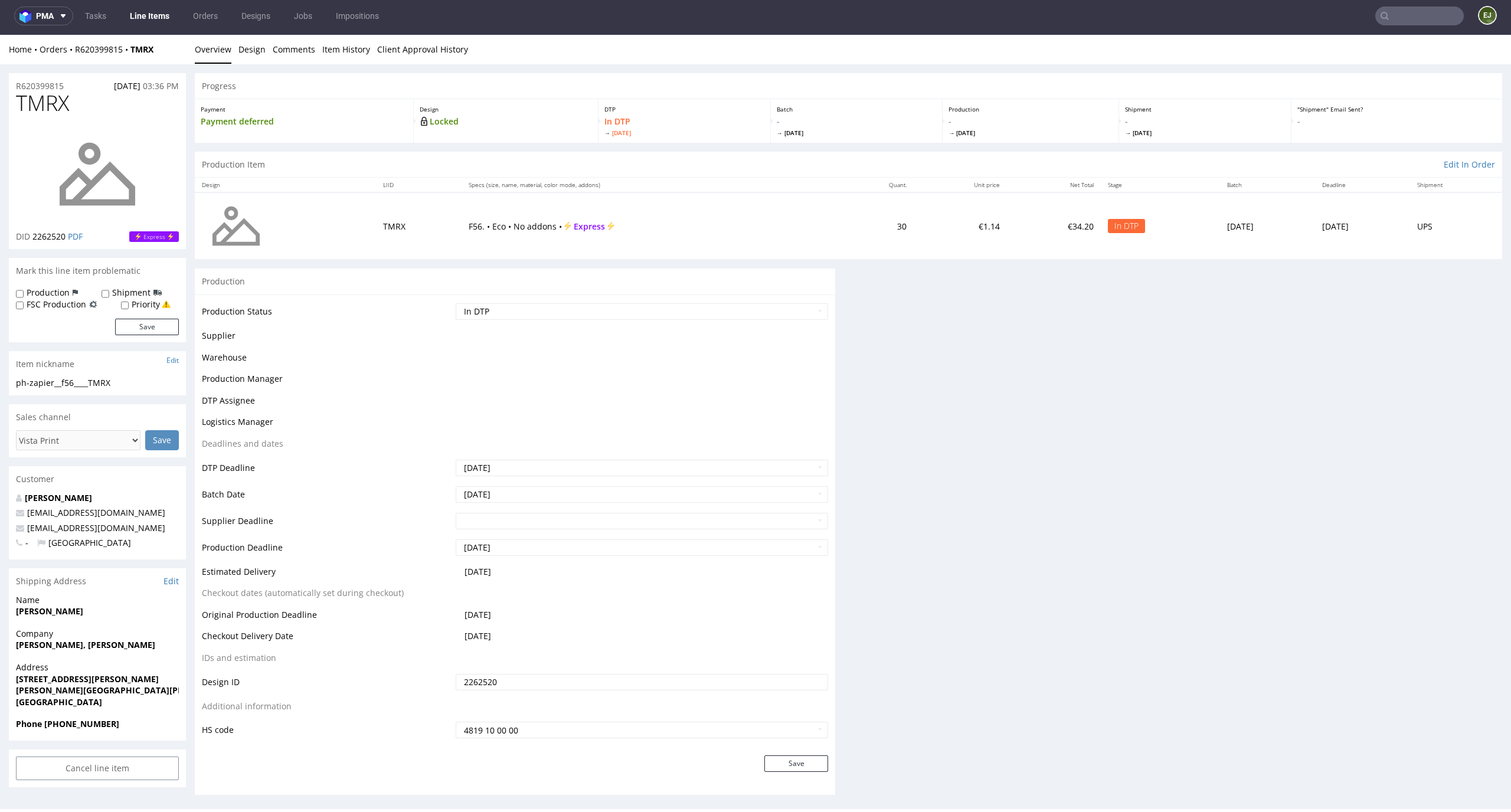
scroll to position [0, 0]
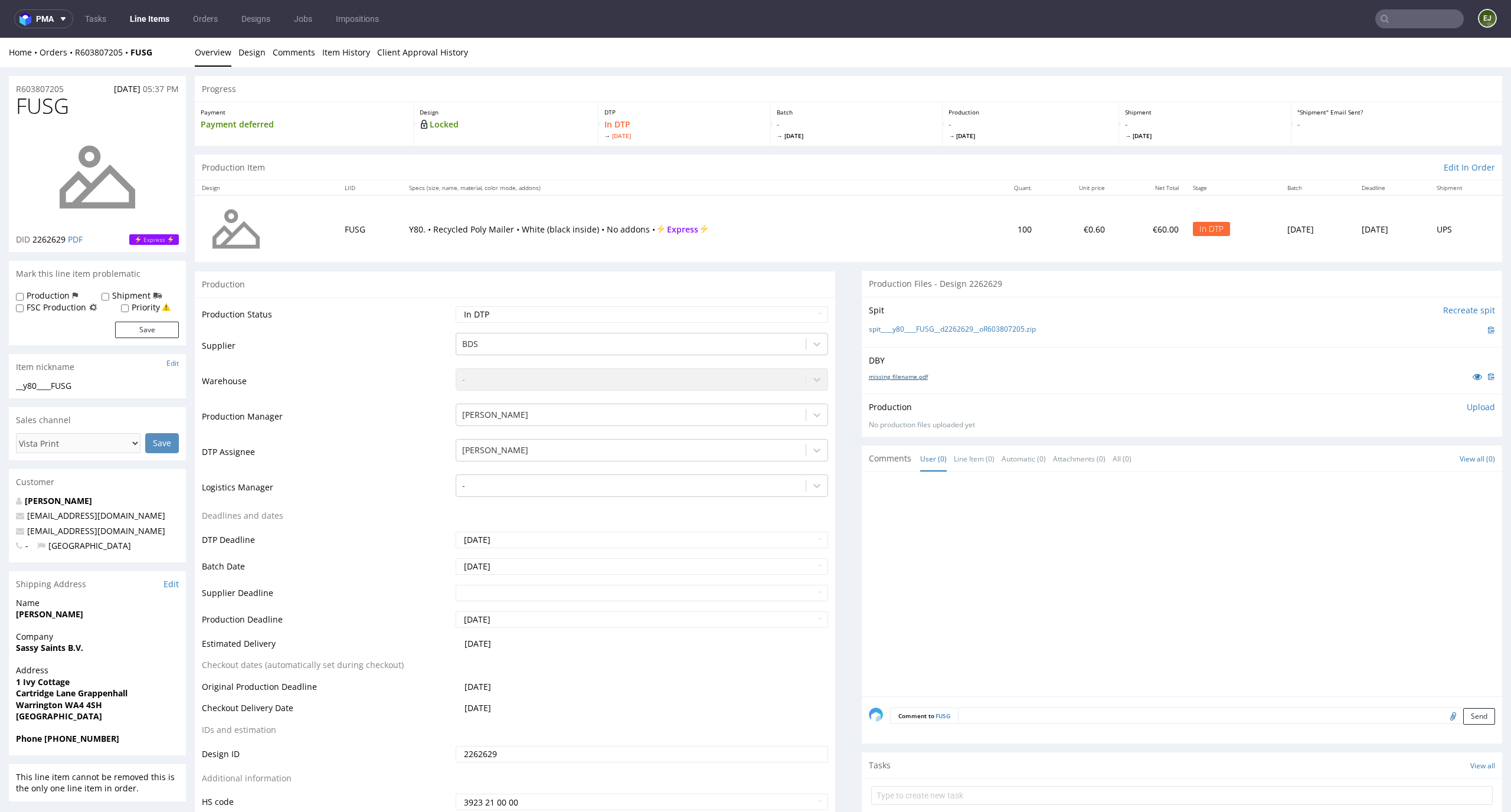
click at [880, 372] on link "missing_filename.pdf" at bounding box center [898, 376] width 59 height 8
click at [880, 327] on link "spit____y80____FUSG__d2262629__oR603807205.zip" at bounding box center [952, 329] width 167 height 10
click at [1463, 416] on div "Production Upload No production files uploaded yet Description (optional) Add f…" at bounding box center [1182, 415] width 626 height 28
click at [1470, 405] on p "Upload" at bounding box center [1480, 407] width 28 height 12
click at [1390, 459] on div "Add files" at bounding box center [1410, 461] width 59 height 18
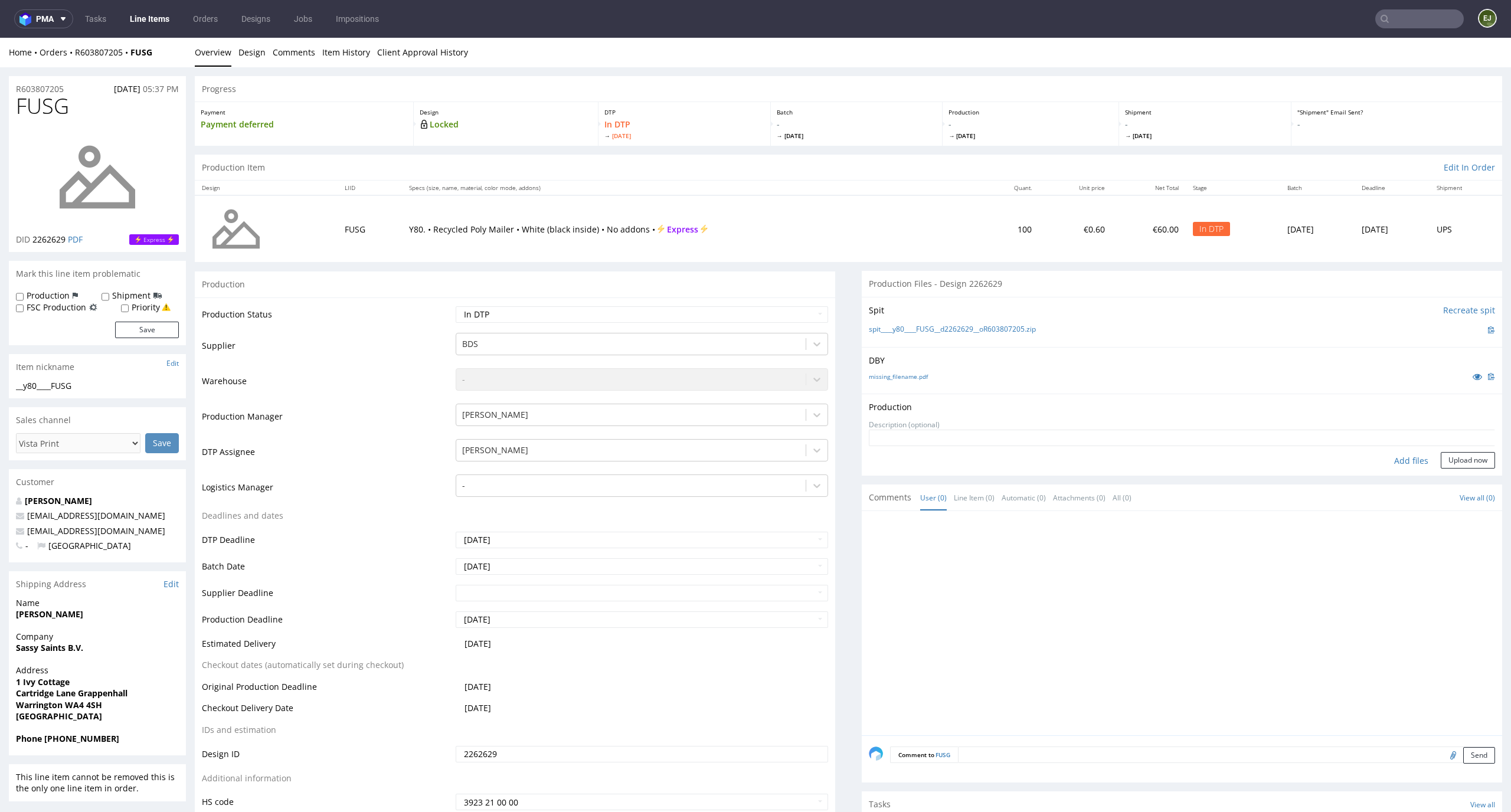
type input "C:\fakepath\__y80____FUSG__d2262629__oR603807205__latest__outside.pdf"
click at [1457, 465] on form "Add files Upload now" at bounding box center [1182, 468] width 626 height 39
click at [1453, 474] on button "Upload now" at bounding box center [1467, 479] width 54 height 16
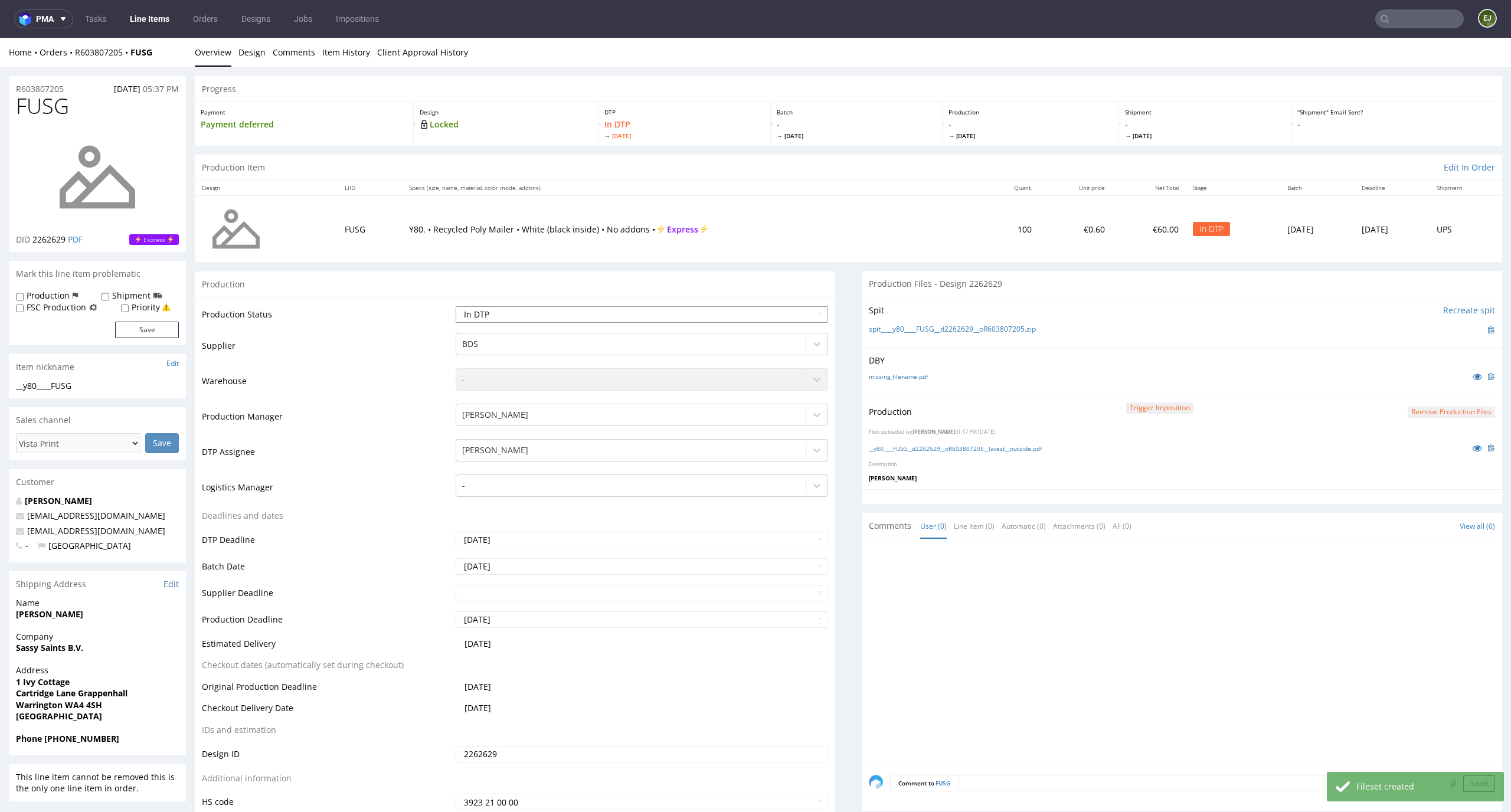
click at [804, 311] on select "Waiting for Artwork Waiting for Diecut Waiting for Mockup Waiting for DTP Waiti…" at bounding box center [642, 314] width 373 height 16
select select "dtp_production_ready"
click at [456, 306] on select "Waiting for Artwork Waiting for Diecut Waiting for Mockup Waiting for DTP Waiti…" at bounding box center [642, 314] width 373 height 16
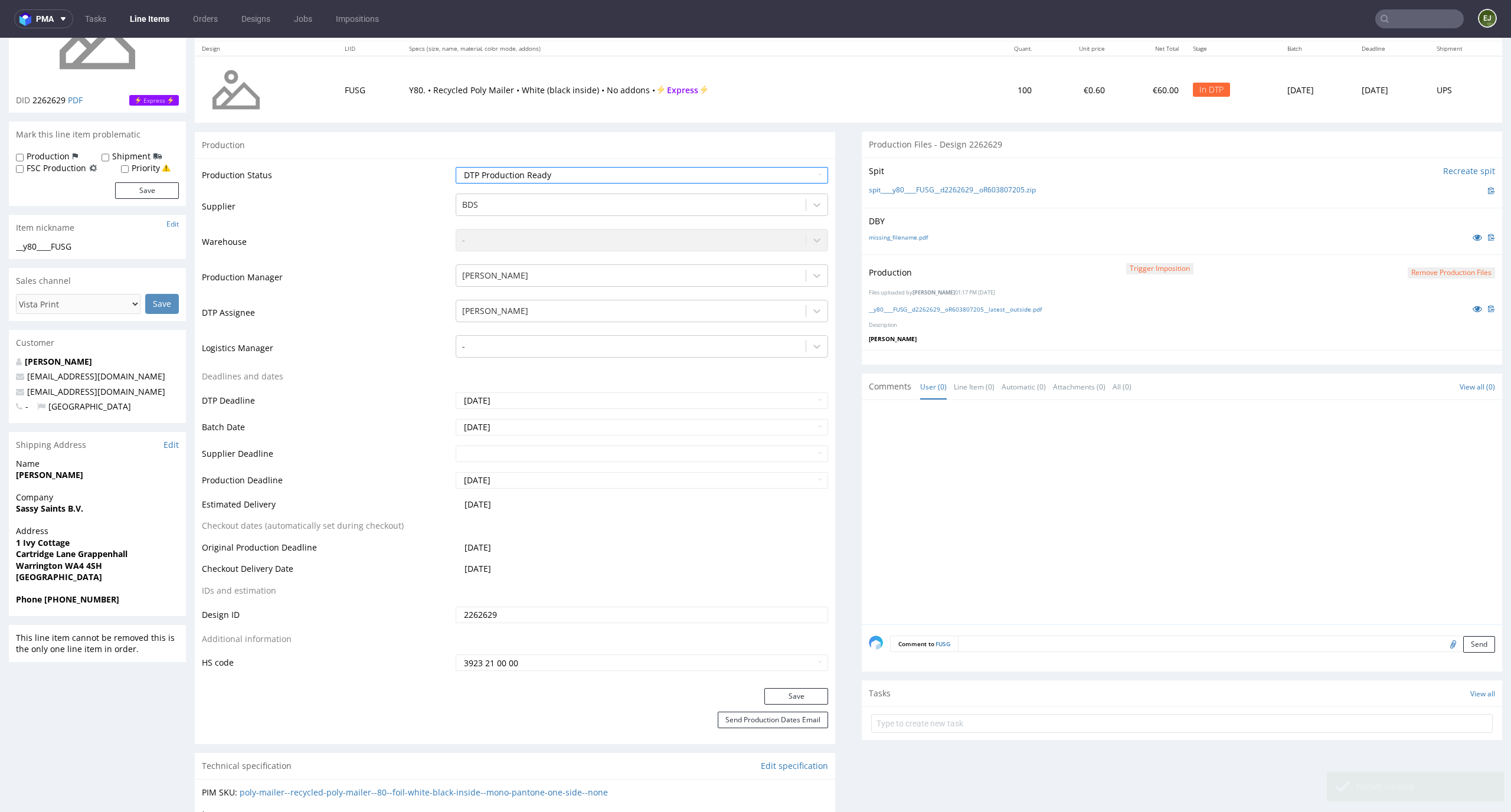
scroll to position [216, 0]
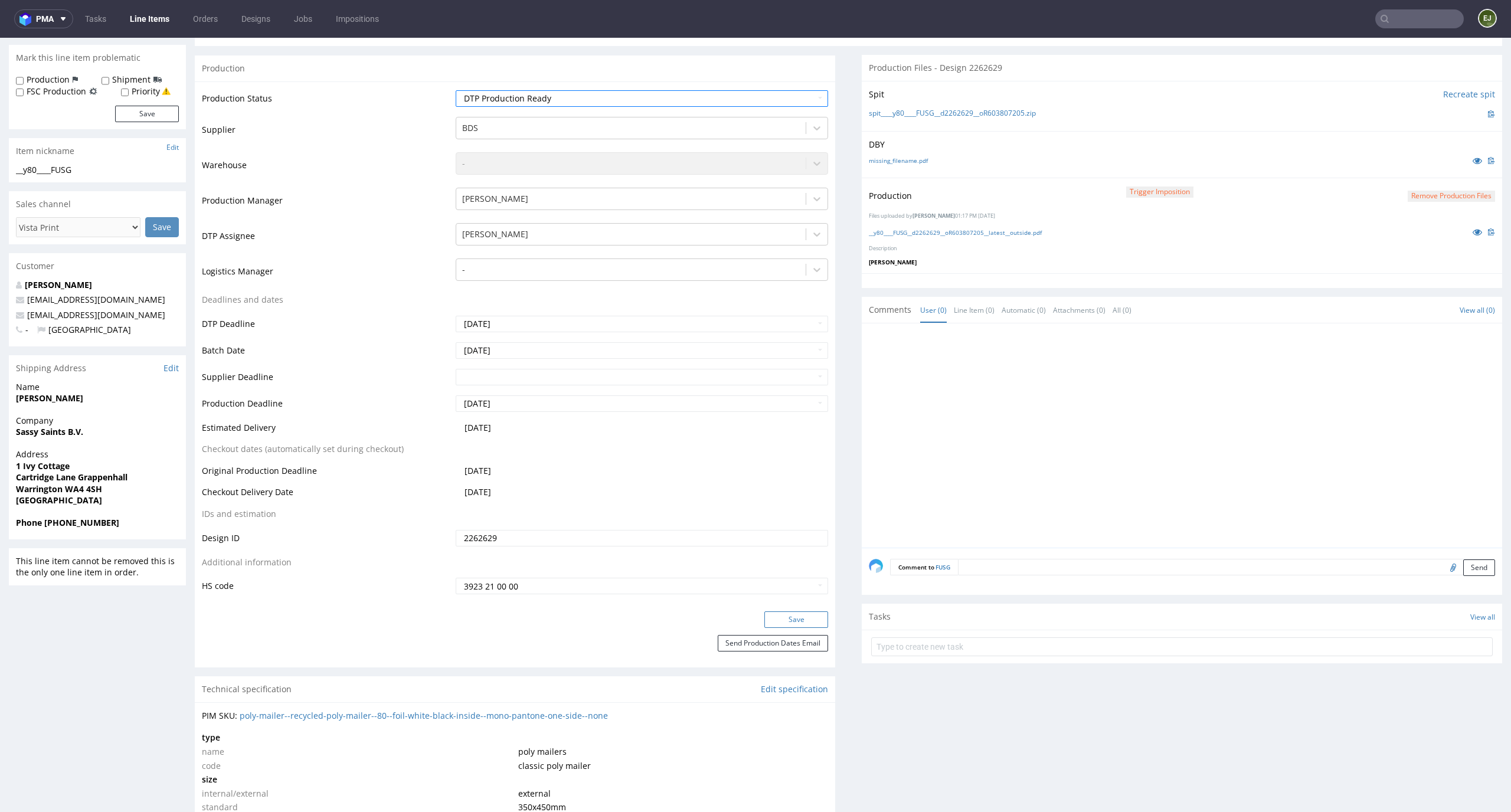
click at [797, 615] on button "Save" at bounding box center [796, 619] width 64 height 16
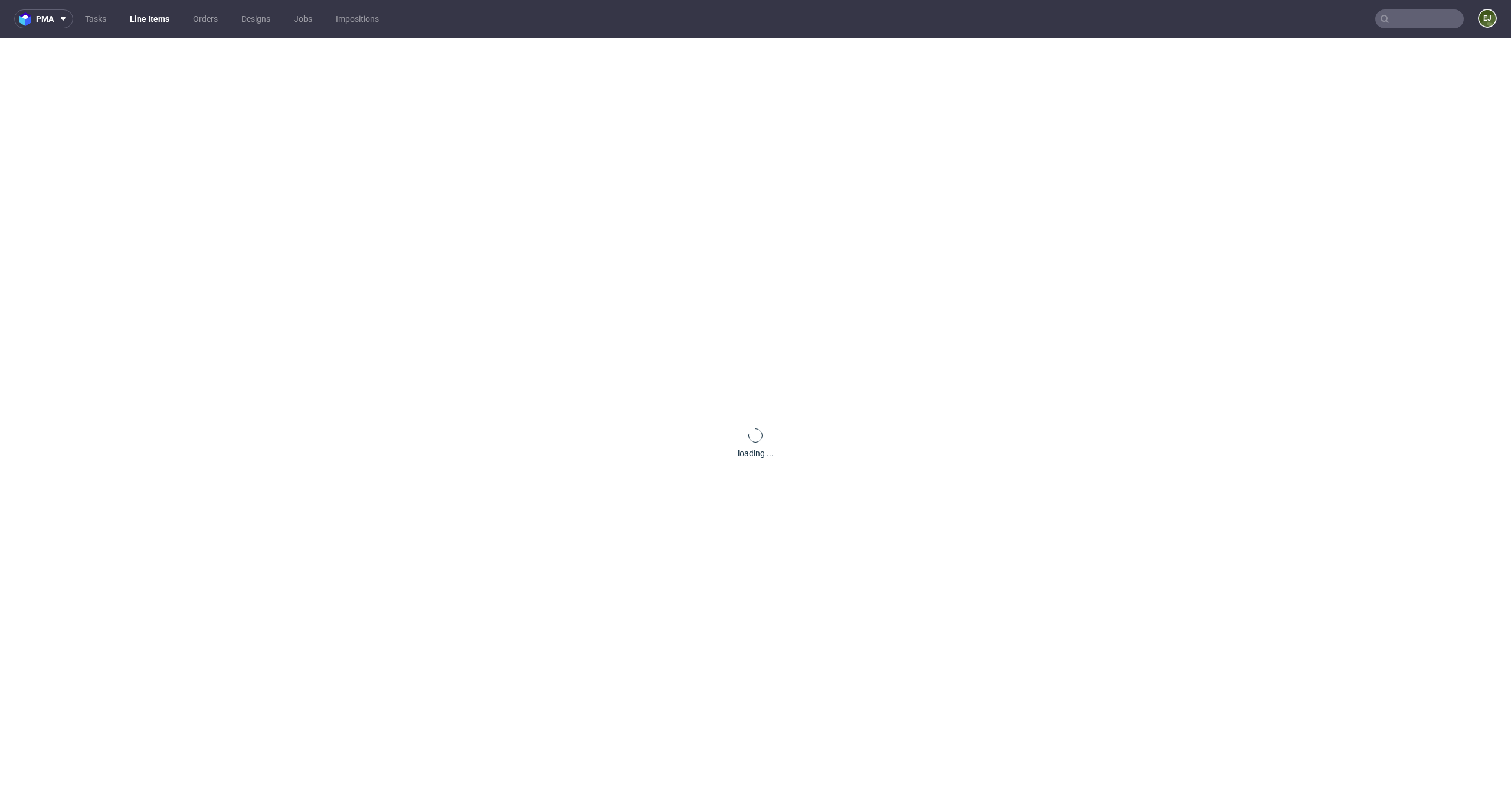
scroll to position [0, 0]
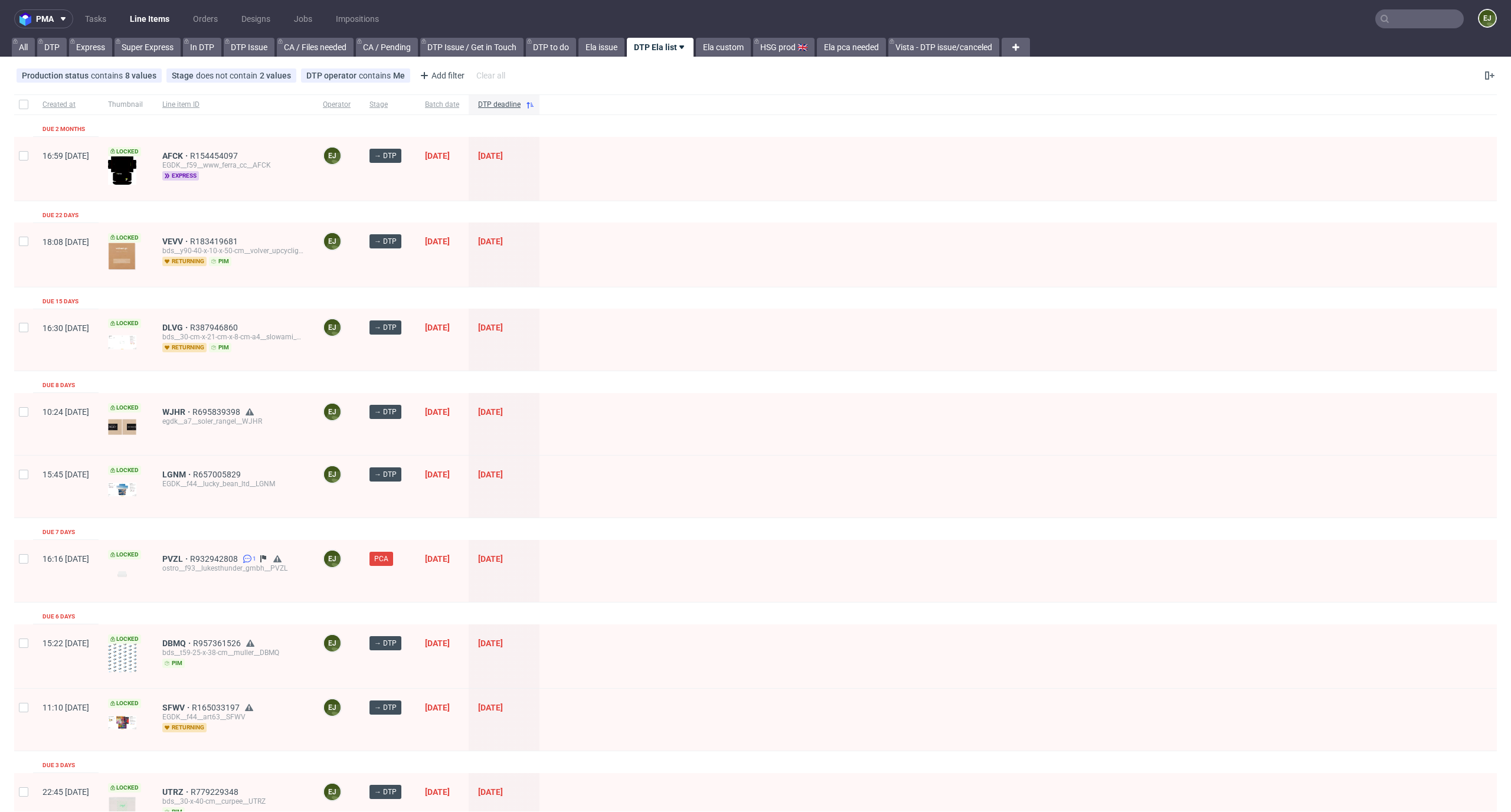
scroll to position [1454, 0]
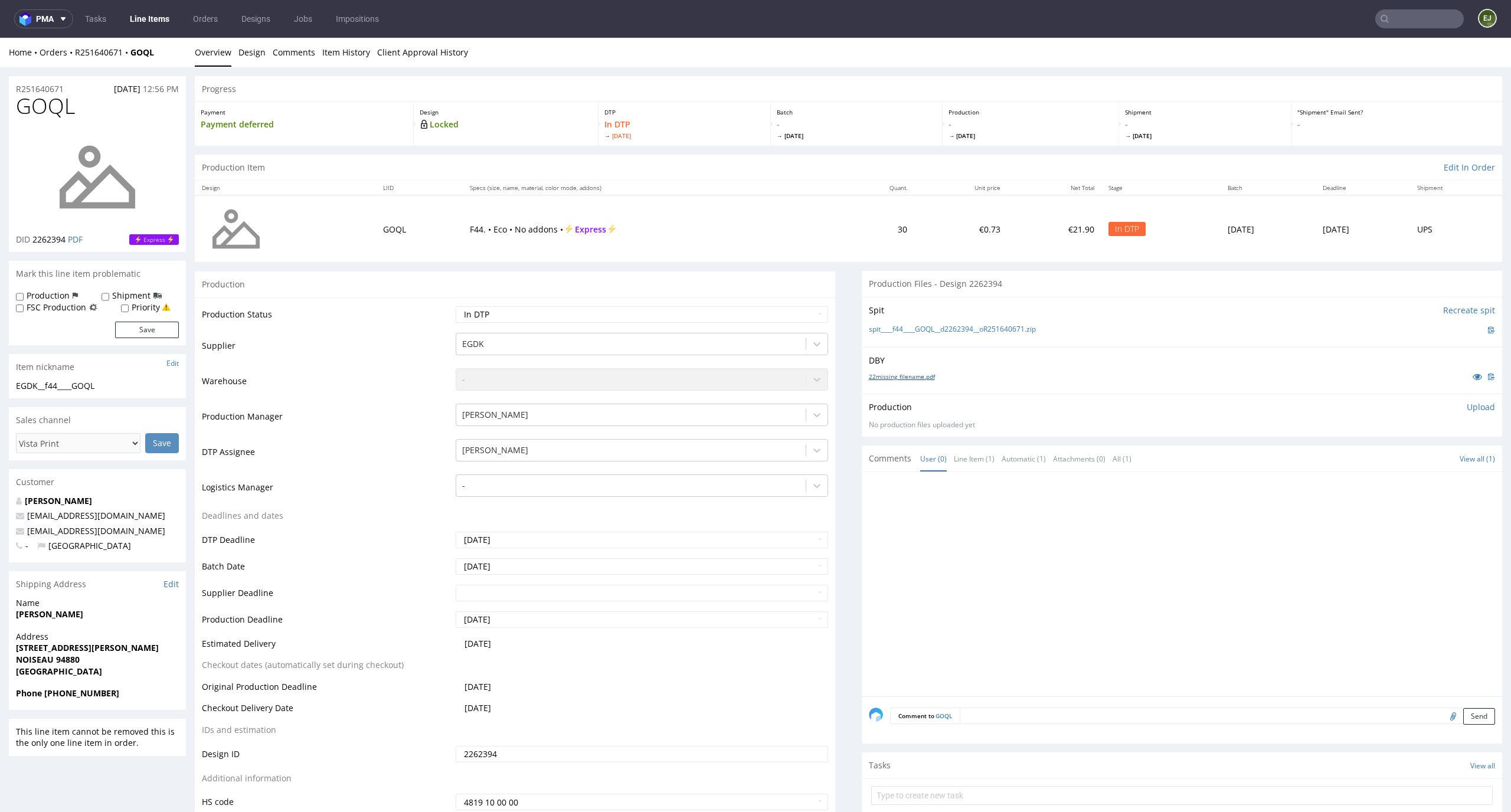
click at [912, 372] on link "22missing_filename.pdf" at bounding box center [902, 376] width 66 height 8
click at [912, 331] on link "spit____f44____GOQL__d2262394__oR251640671.zip" at bounding box center [952, 329] width 167 height 10
drag, startPoint x: 76, startPoint y: 105, endPoint x: 0, endPoint y: 105, distance: 76.0
copy span "GOQL"
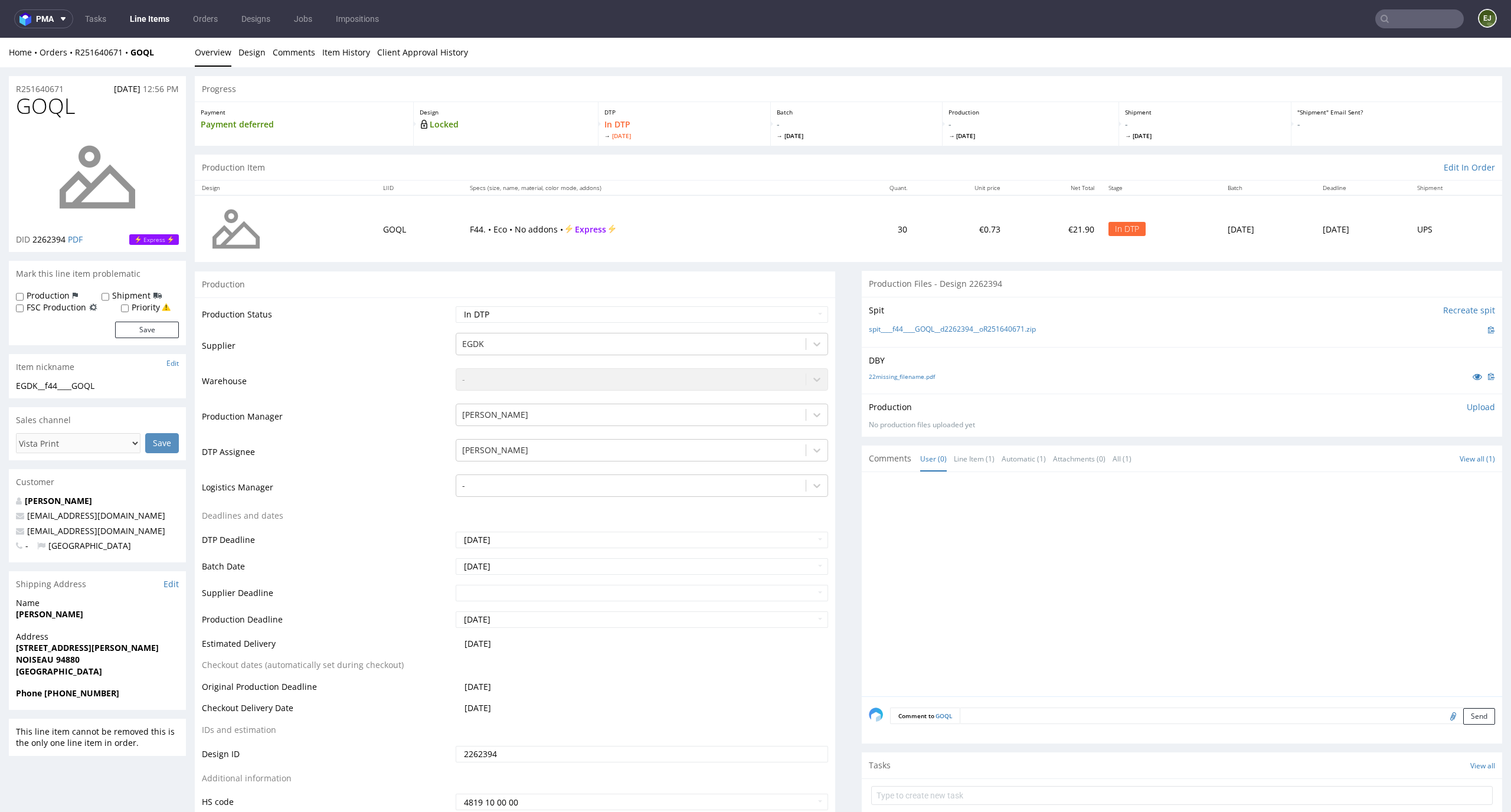
click at [1466, 404] on p "Upload" at bounding box center [1480, 407] width 28 height 12
click at [1400, 451] on form "Add files Upload now" at bounding box center [1182, 449] width 626 height 39
click at [1391, 459] on div "Add files" at bounding box center [1410, 461] width 59 height 18
type input "C:\fakepath\EGDK__f44____GOQL__d2262394__oR251640671__latest__outside.pdf"
click at [1452, 472] on button "Upload now" at bounding box center [1467, 479] width 54 height 16
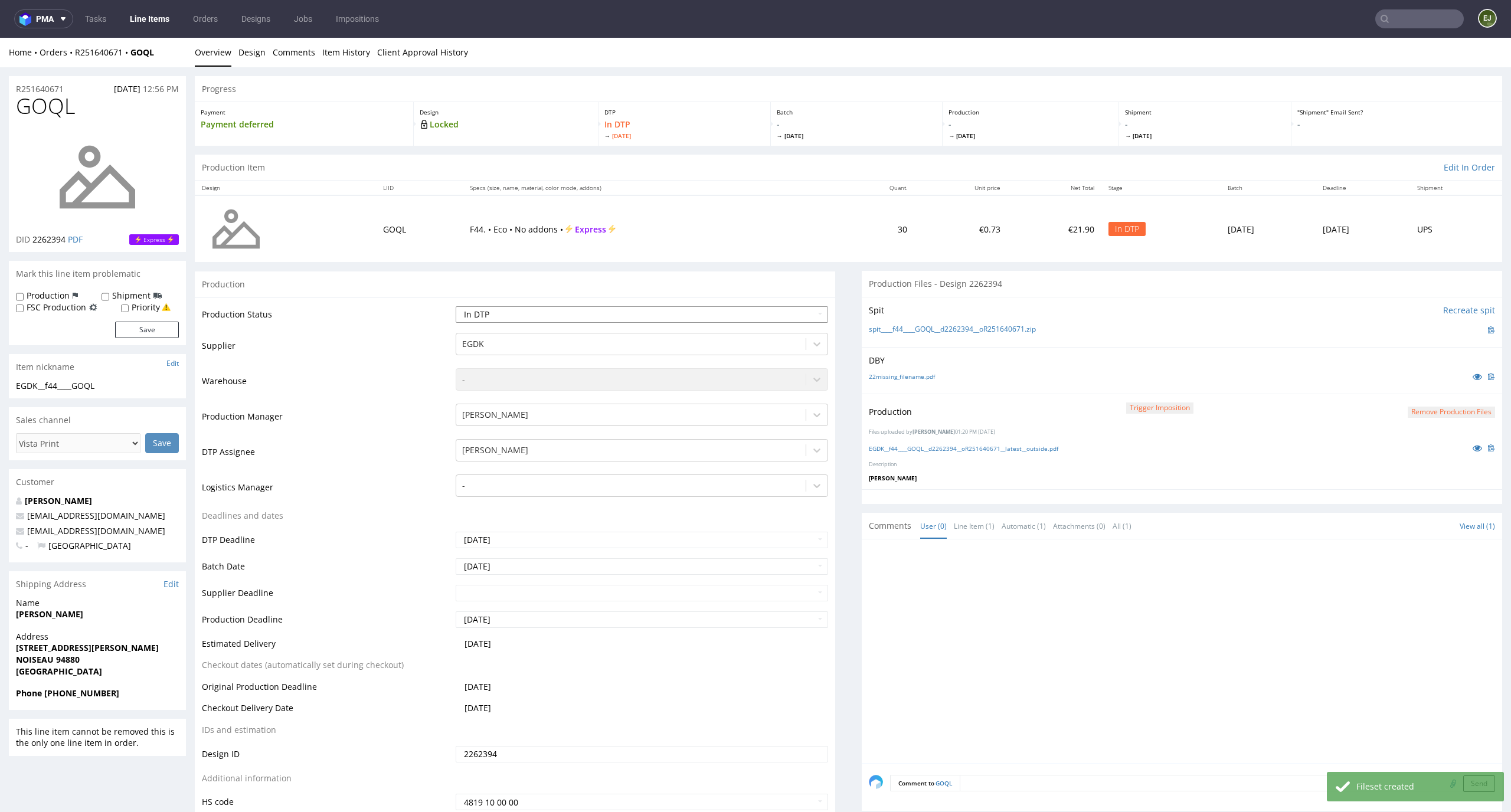
click at [790, 318] on select "Waiting for Artwork Waiting for Diecut Waiting for Mockup Waiting for DTP Waiti…" at bounding box center [642, 314] width 373 height 16
select select "dtp_production_ready"
click at [456, 306] on select "Waiting for Artwork Waiting for Diecut Waiting for Mockup Waiting for DTP Waiti…" at bounding box center [642, 314] width 373 height 16
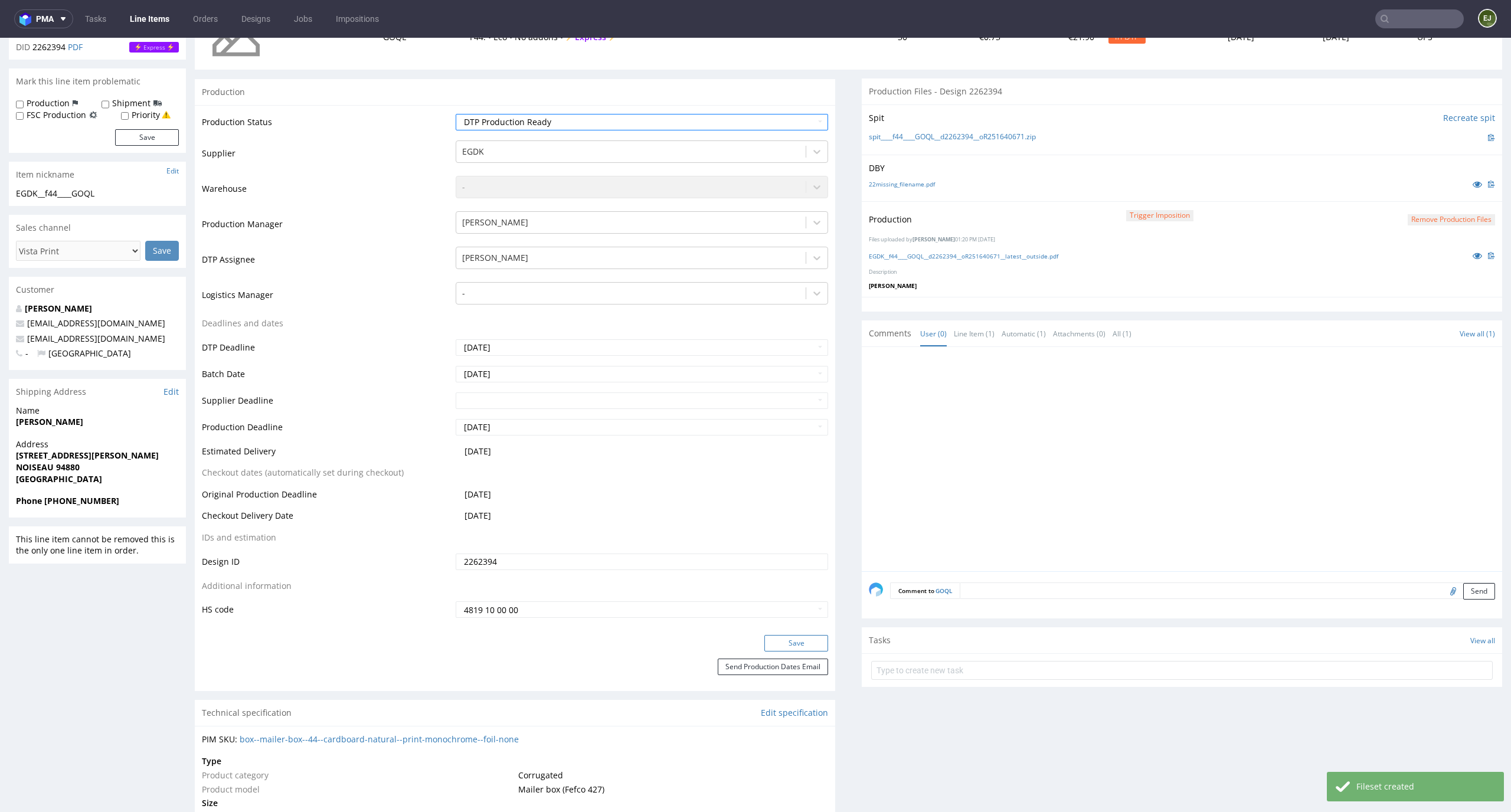
click at [807, 638] on button "Save" at bounding box center [796, 643] width 64 height 16
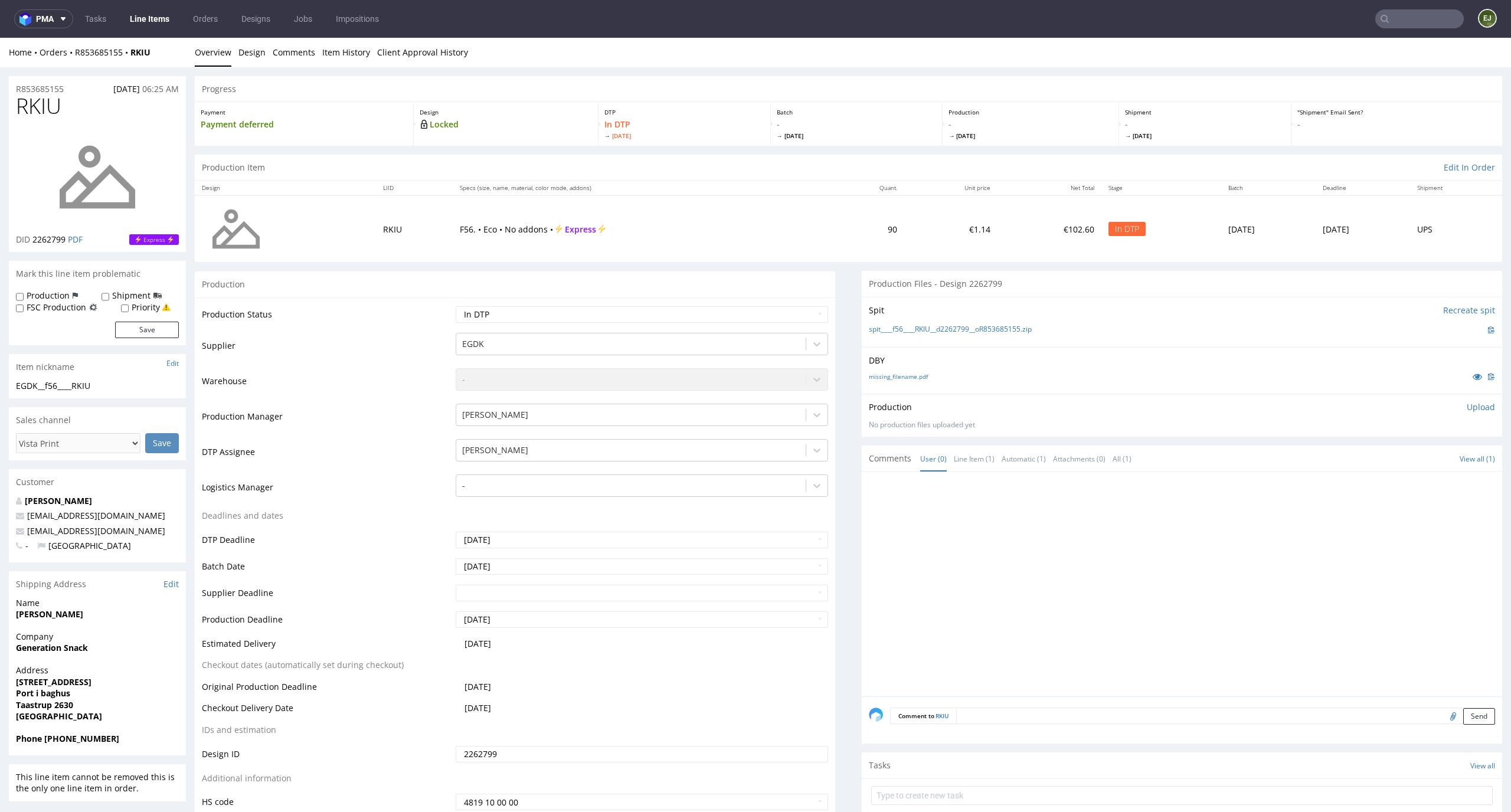
click at [735, 174] on div "Production Item Edit In Order" at bounding box center [848, 168] width 1307 height 26
click at [882, 375] on link "missing_filename.pdf" at bounding box center [898, 376] width 59 height 8
click at [893, 340] on div "Spit Recreate spit spit____f56____RKIU__d2262799__oR853685155.zip" at bounding box center [1182, 322] width 640 height 50
click at [900, 331] on link "spit____f56____RKIU__d2262799__oR853685155.zip" at bounding box center [950, 329] width 163 height 10
click at [911, 246] on td "€1.14" at bounding box center [950, 229] width 93 height 66
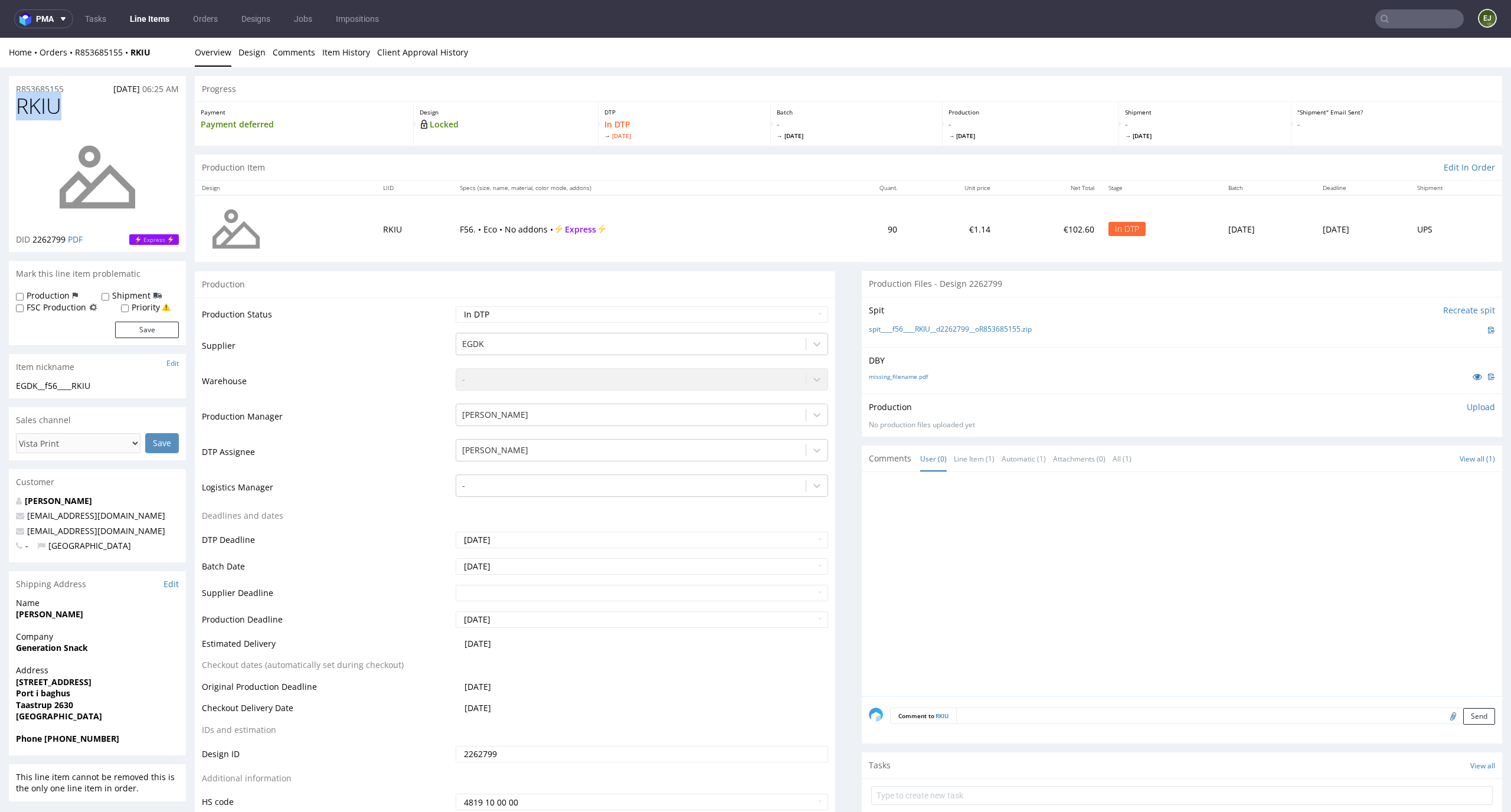
drag, startPoint x: 69, startPoint y: 109, endPoint x: 0, endPoint y: 107, distance: 69.0
copy span "RKIU"
click at [299, 130] on p "Payment deferred" at bounding box center [304, 124] width 207 height 12
click at [1467, 413] on div "Production Upload No production files uploaded yet Description (optional) Add f…" at bounding box center [1182, 415] width 626 height 28
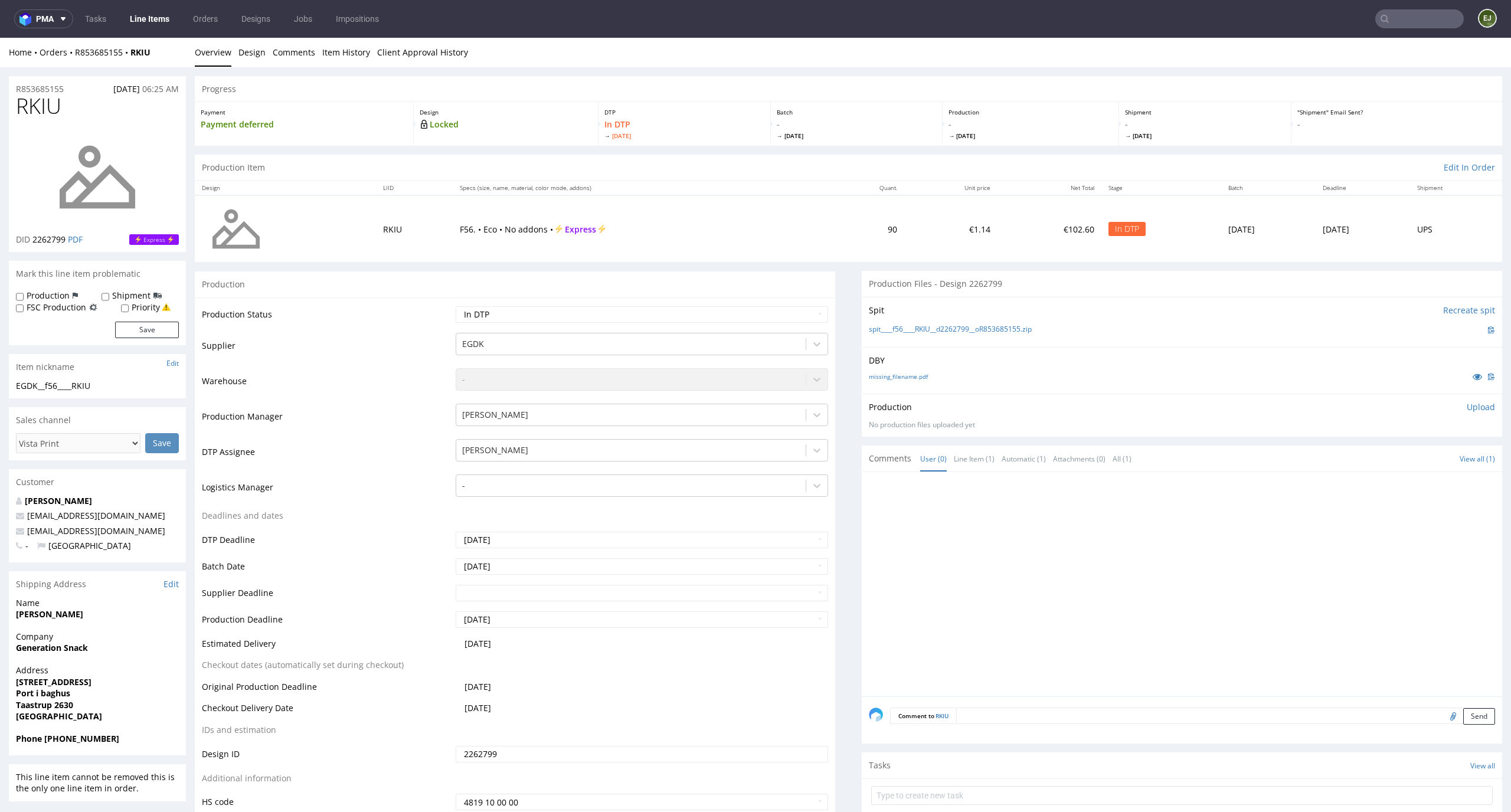
click at [1467, 410] on p "Upload" at bounding box center [1480, 407] width 28 height 12
click at [1398, 455] on div "Add files" at bounding box center [1410, 461] width 59 height 18
type input "C:\fakepath\EGDK__f56____RKIU__d2262799__oR853685155__latest__outside.pdf"
click at [1457, 480] on button "Upload now" at bounding box center [1467, 479] width 54 height 16
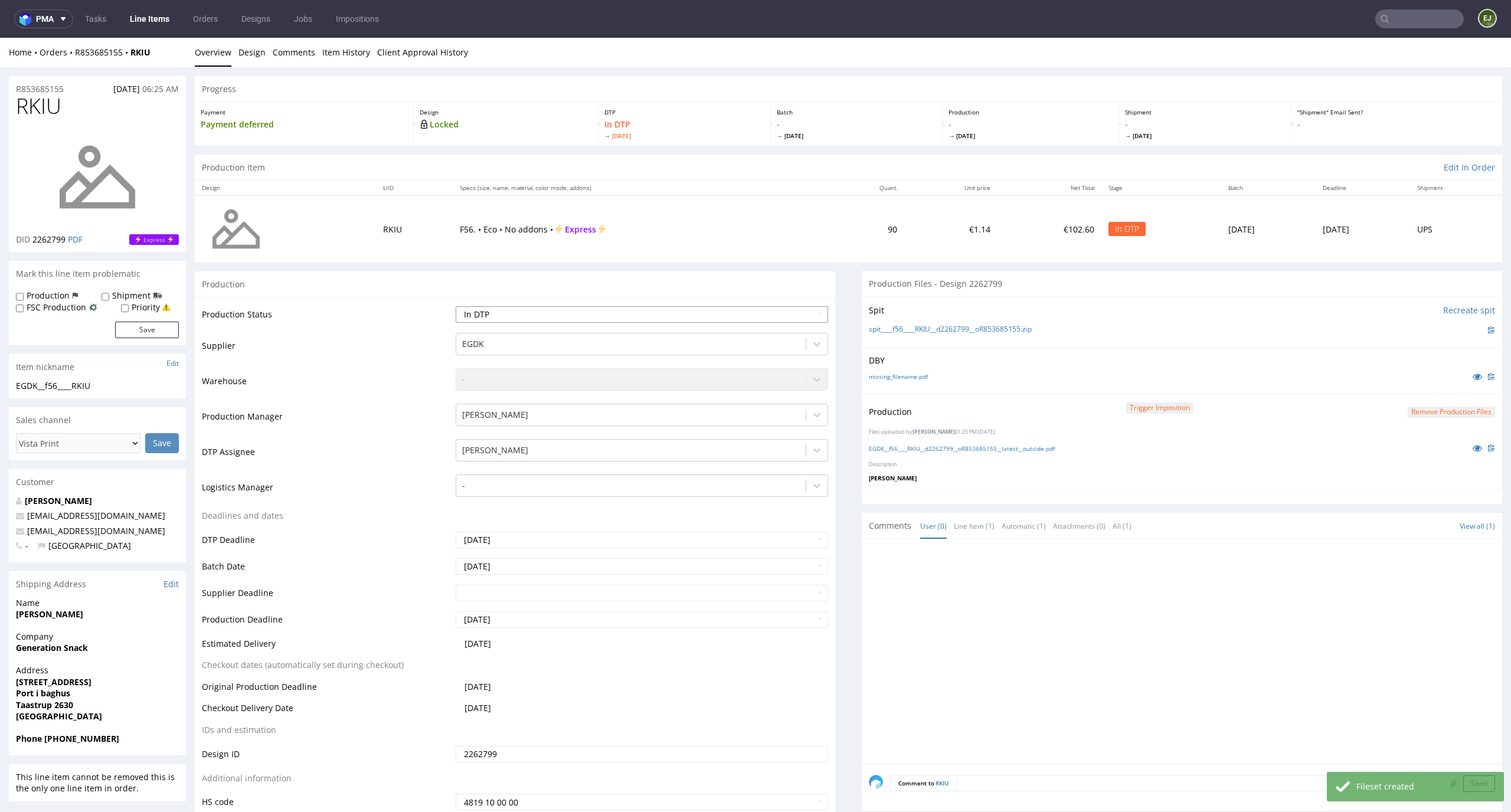
click at [782, 311] on select "Waiting for Artwork Waiting for Diecut Waiting for Mockup Waiting for DTP Waiti…" at bounding box center [642, 314] width 373 height 16
select select "dtp_production_ready"
click at [456, 306] on select "Waiting for Artwork Waiting for Diecut Waiting for Mockup Waiting for DTP Waiti…" at bounding box center [642, 314] width 373 height 16
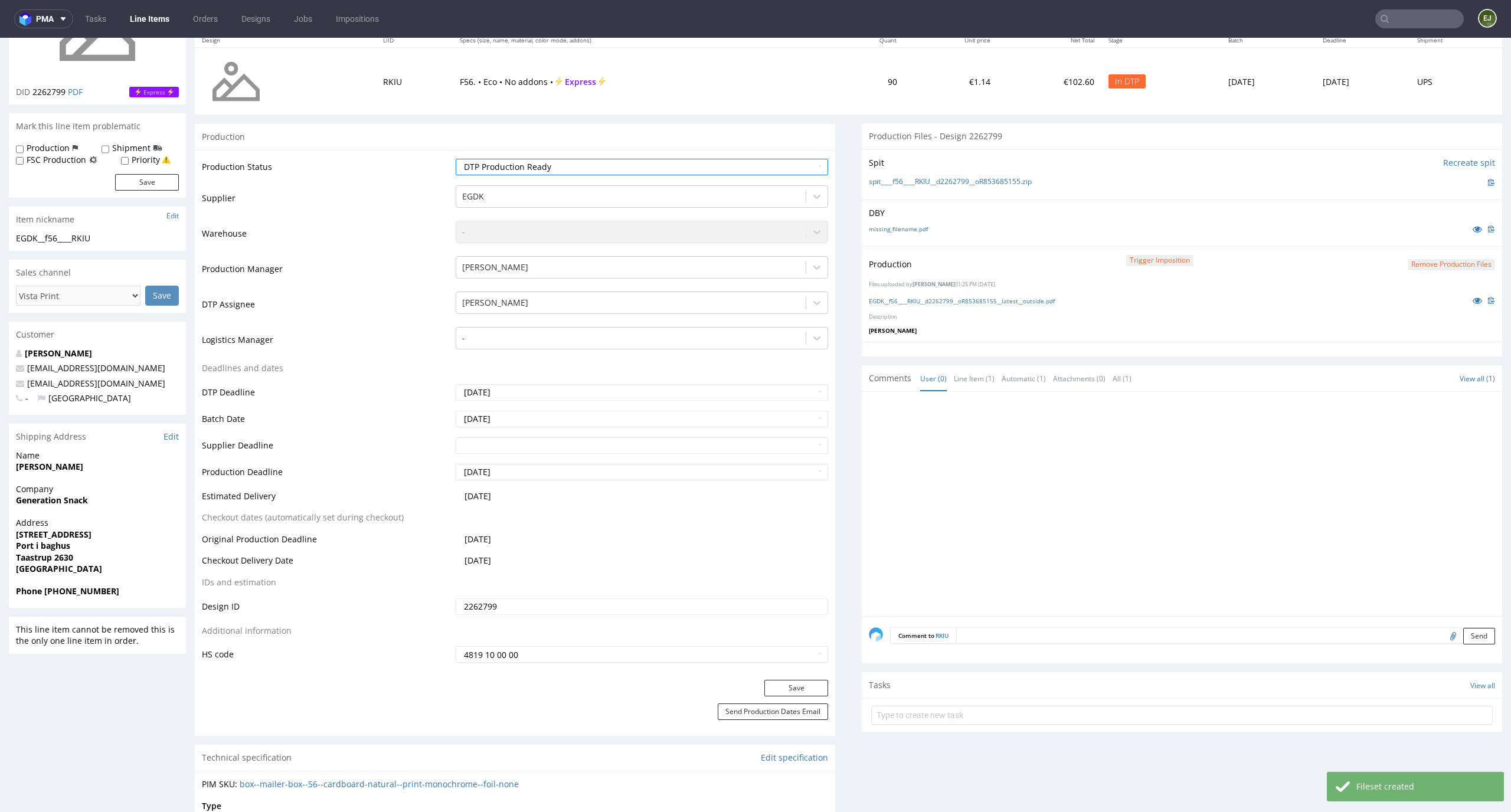
scroll to position [194, 0]
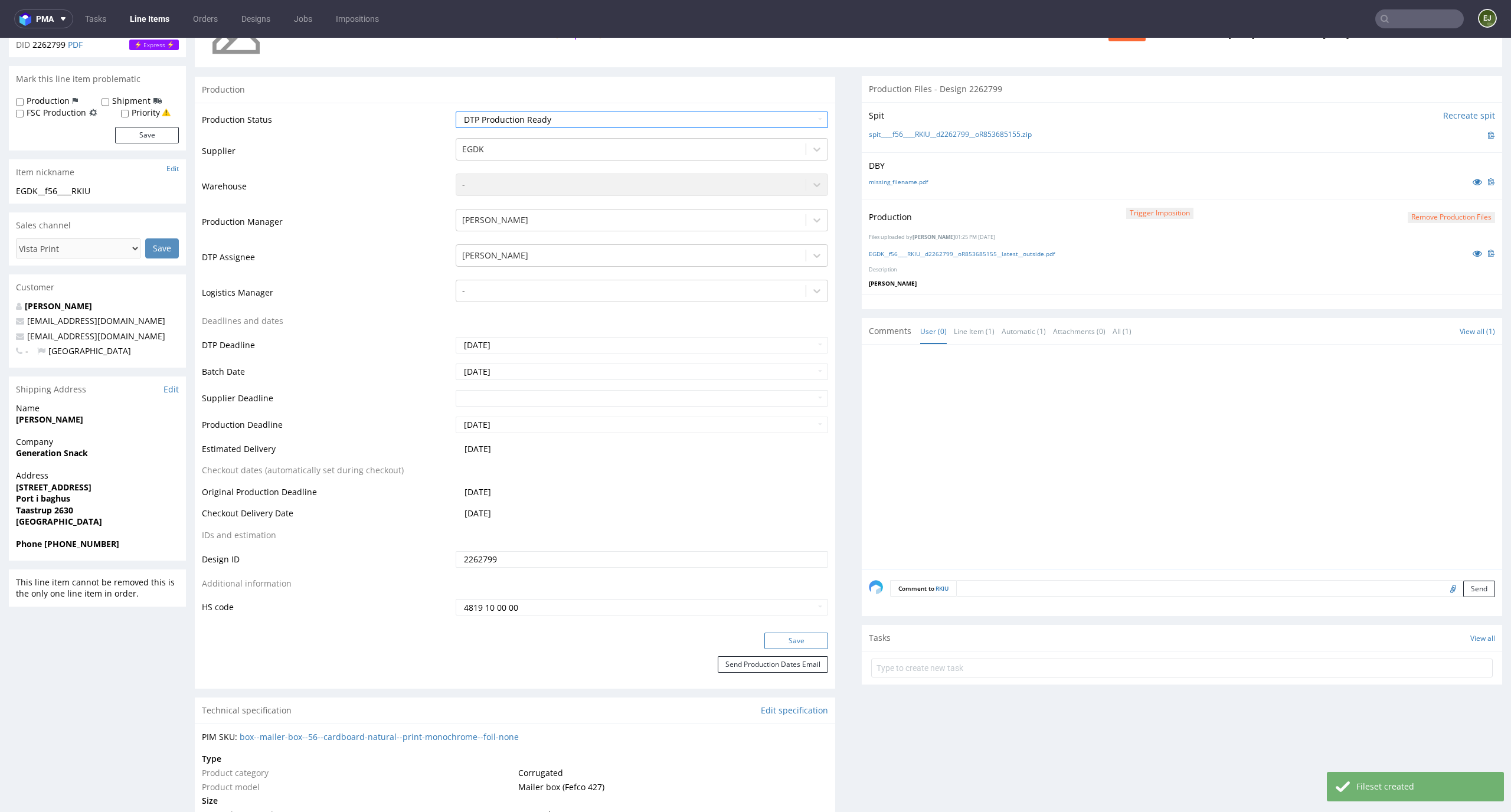
click at [803, 647] on button "Save" at bounding box center [796, 640] width 64 height 16
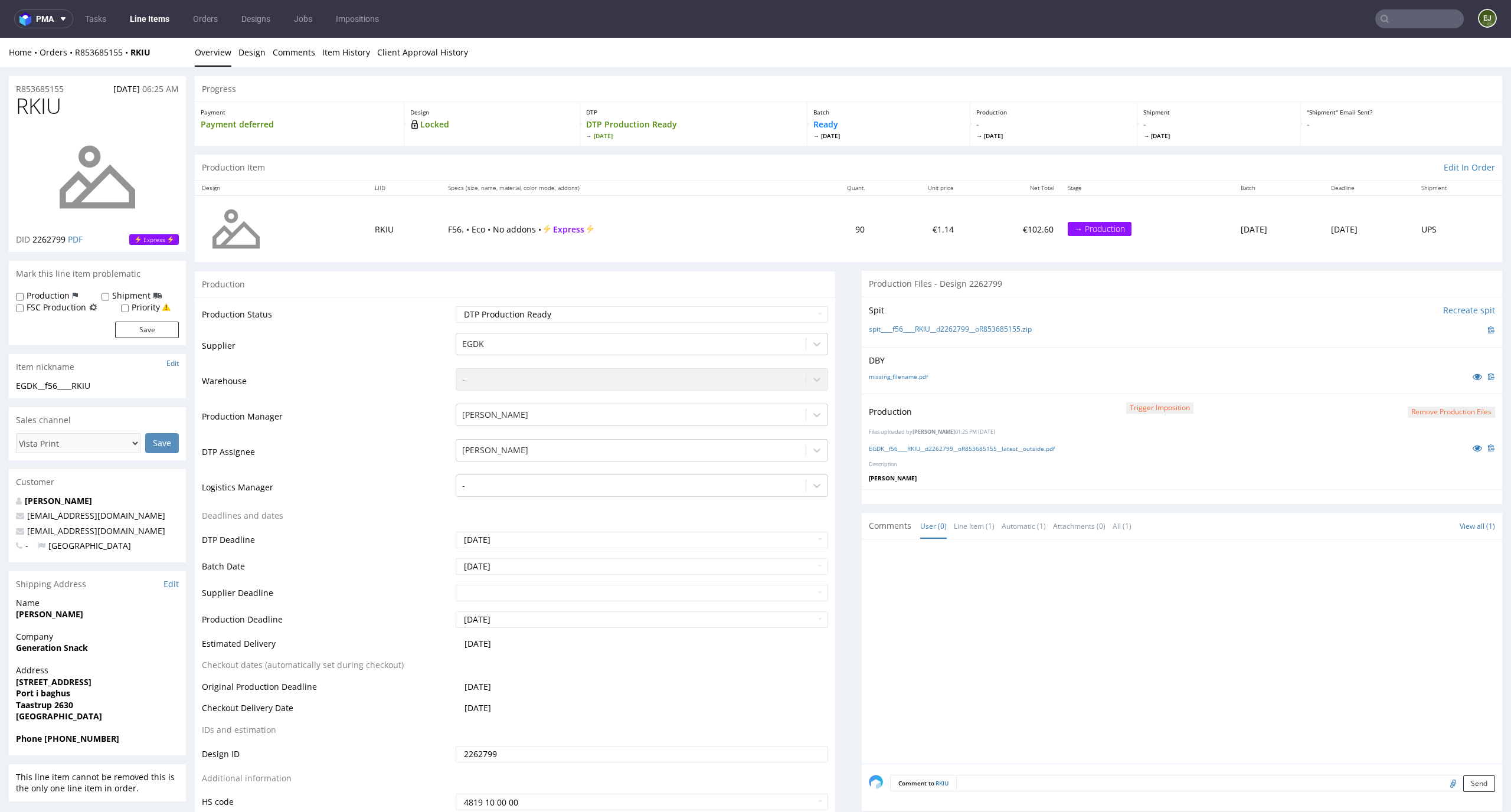
click at [159, 19] on link "Line Items" at bounding box center [149, 19] width 54 height 19
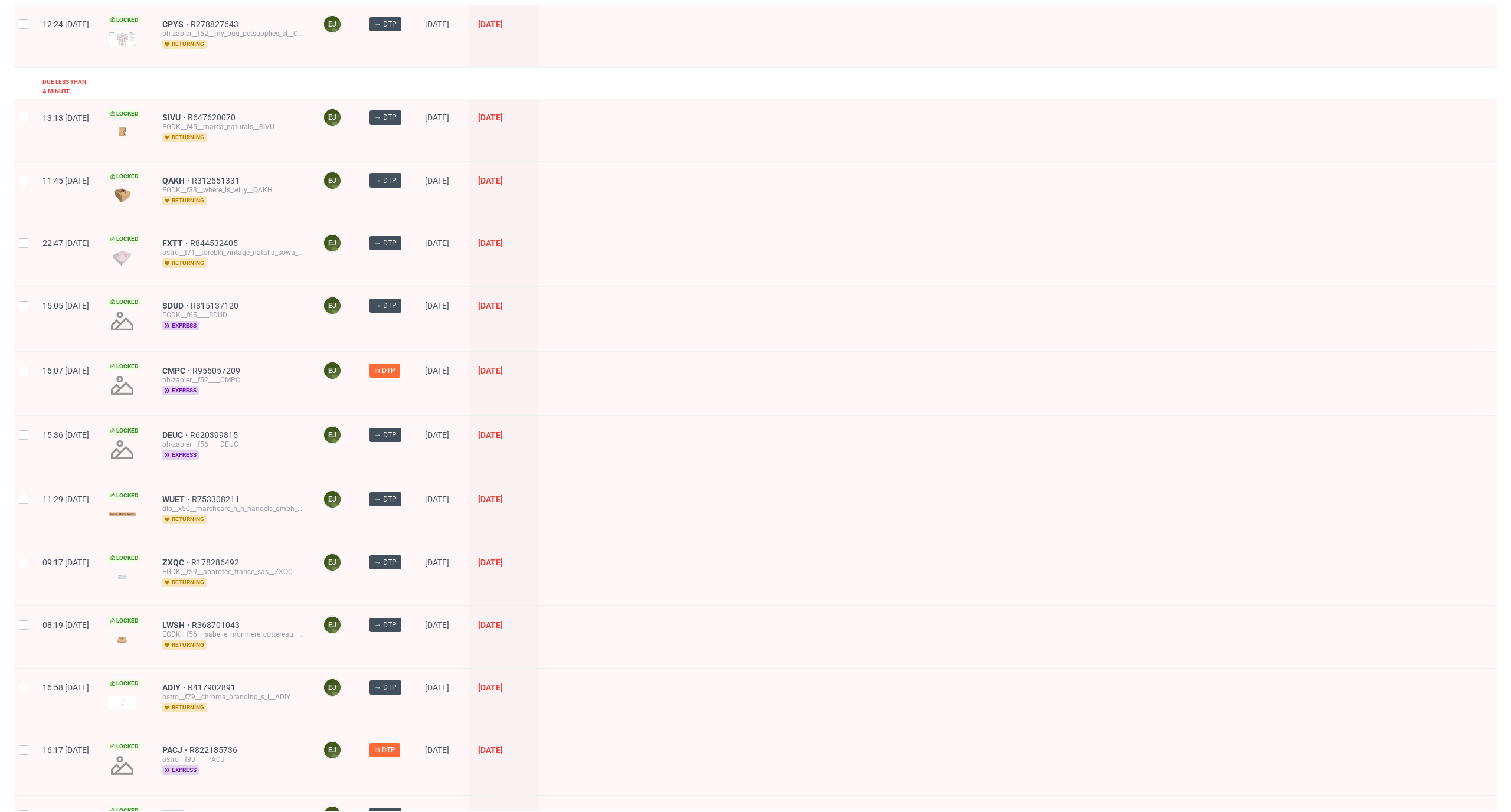
scroll to position [1155, 0]
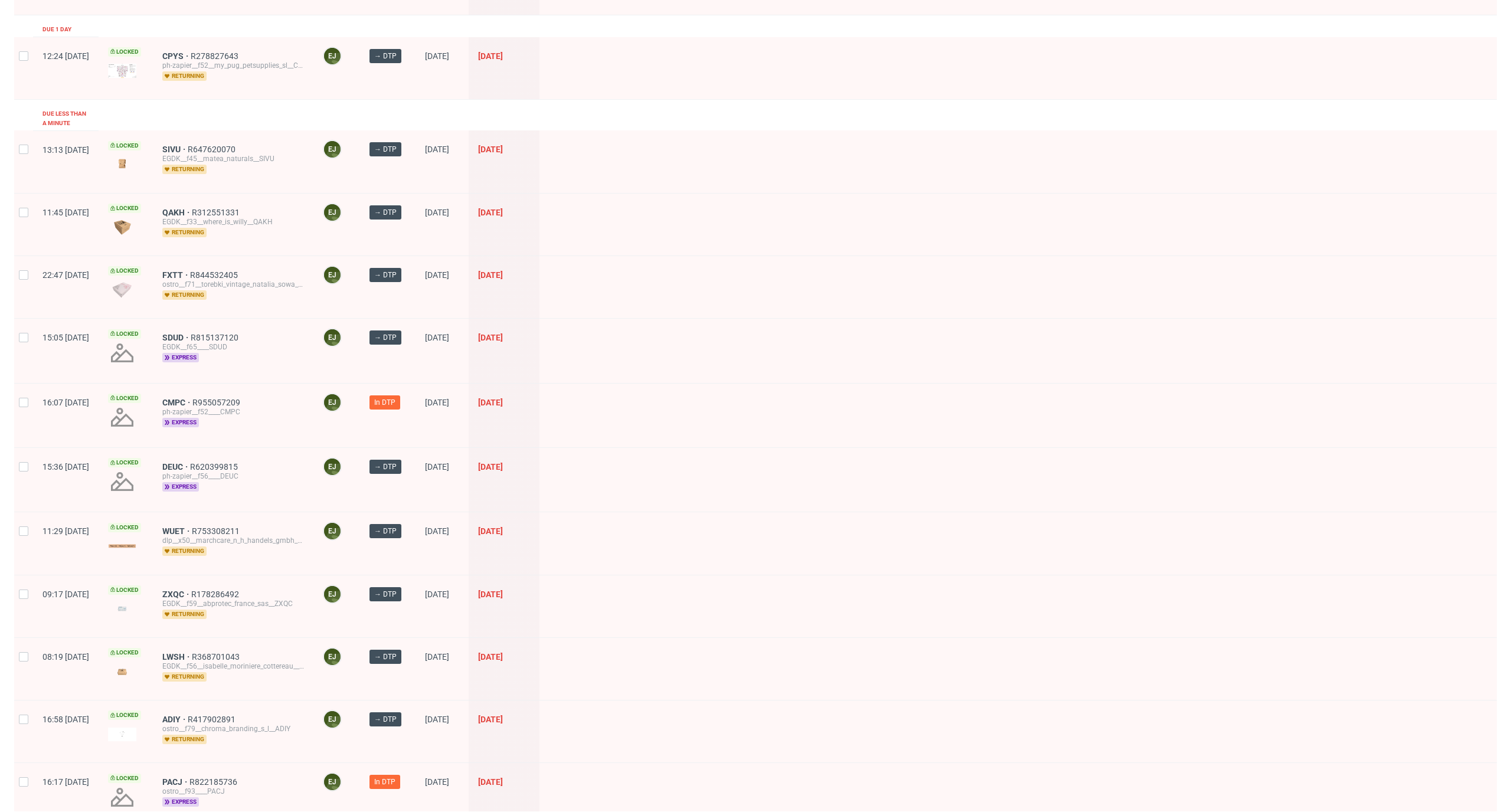
click at [212, 450] on div "DEUC R620399815 ph-zapier__f56____DEUC express" at bounding box center [233, 480] width 161 height 64
click at [190, 462] on span "DEUC" at bounding box center [176, 467] width 28 height 10
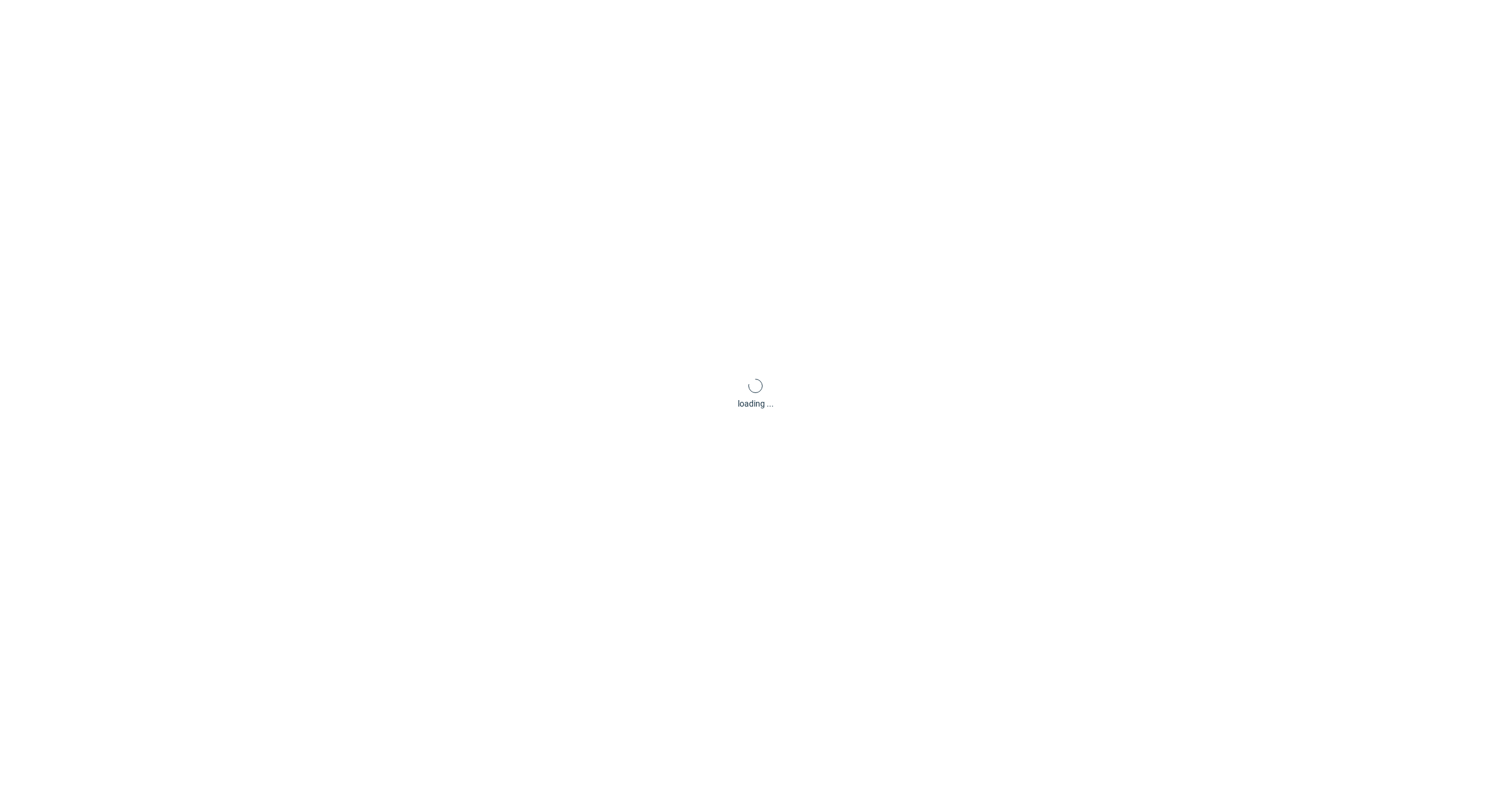
scroll to position [3, 0]
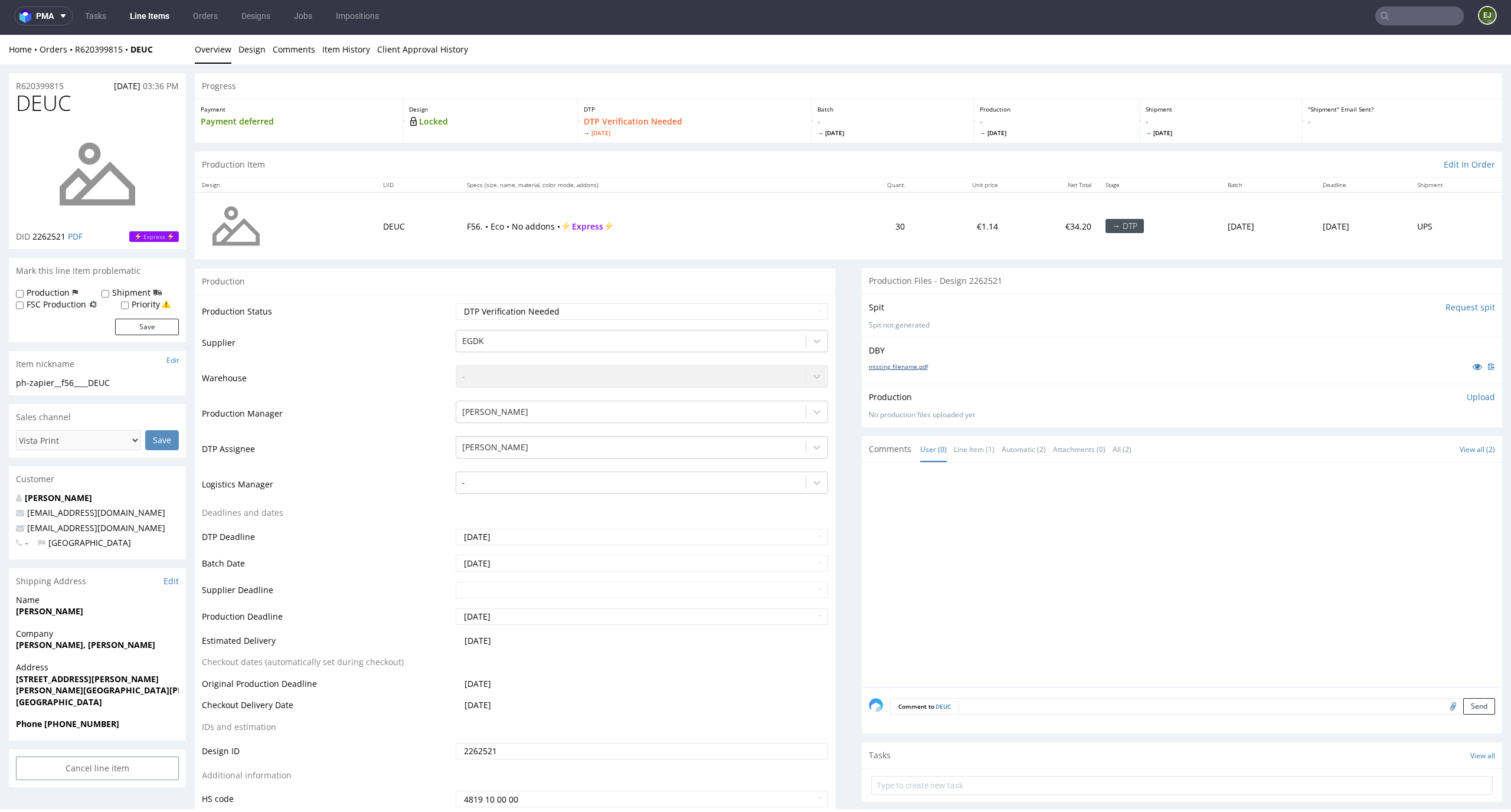
click at [900, 364] on link "missing_filename.pdf" at bounding box center [898, 366] width 59 height 8
click at [1457, 306] on input "Request spit" at bounding box center [1470, 307] width 49 height 12
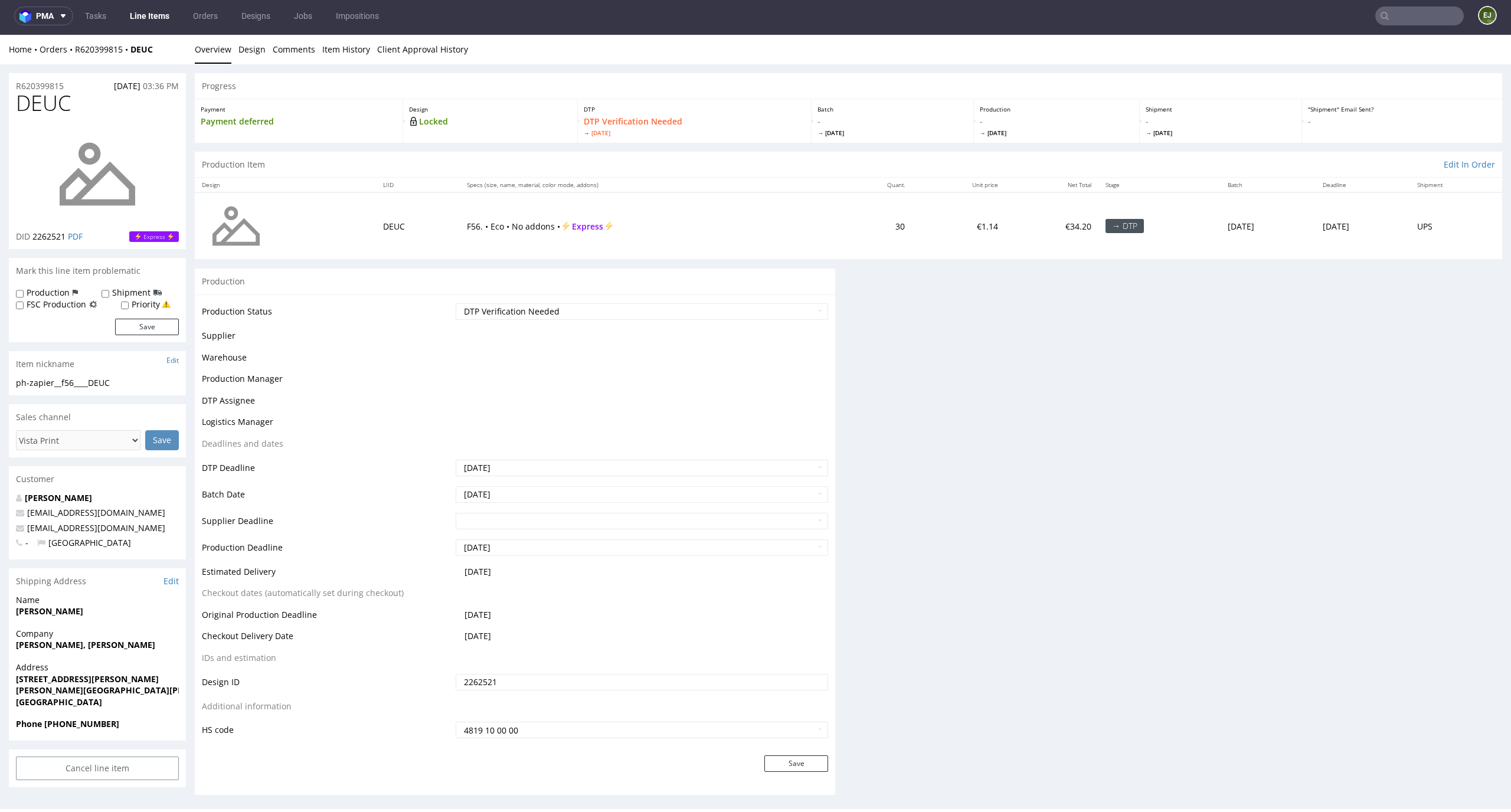
scroll to position [0, 0]
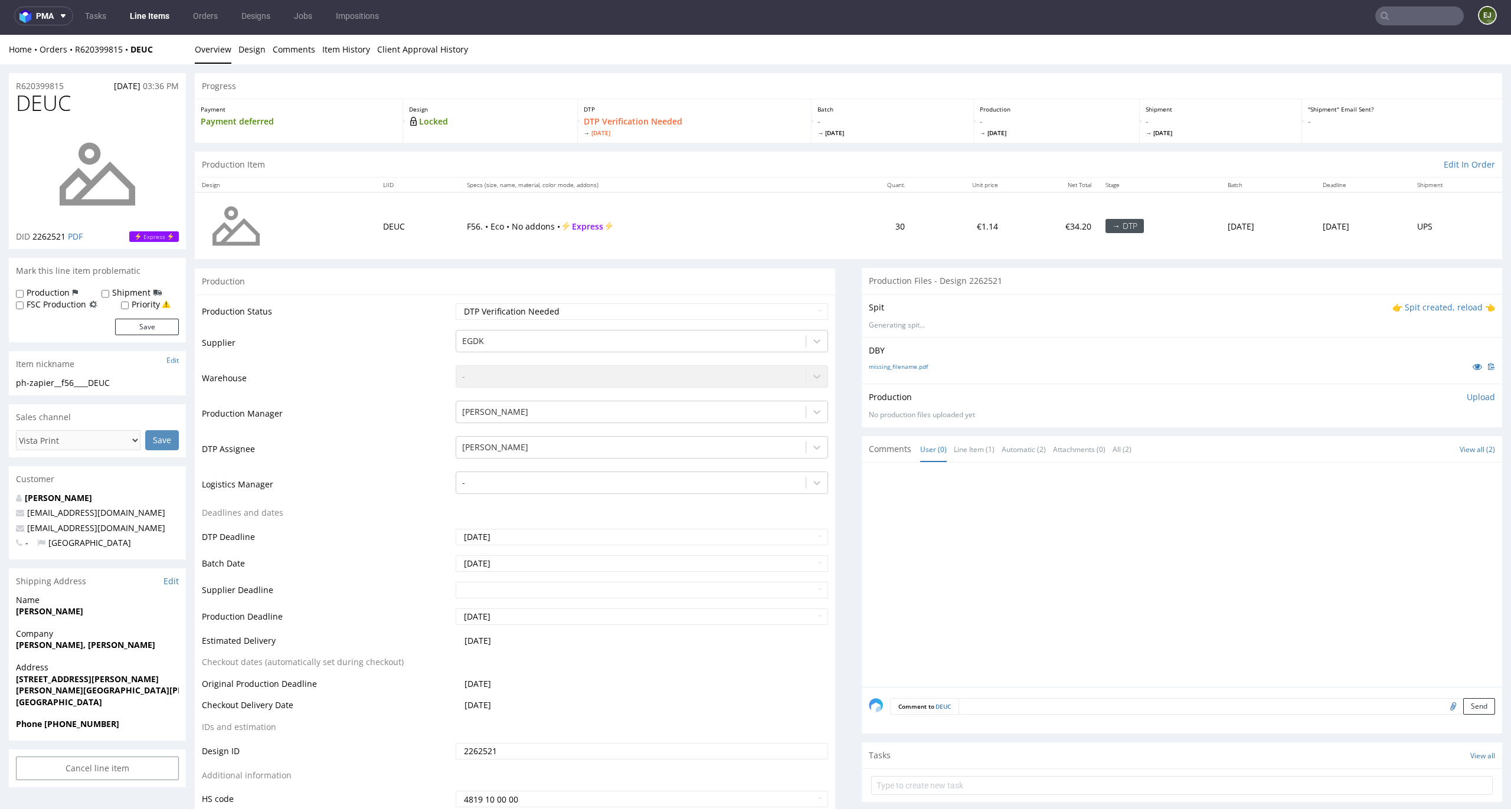
click at [1398, 310] on p "👉 Spit created, reload 👈" at bounding box center [1443, 307] width 103 height 12
click at [951, 326] on link "spit__ph-zapier__f56____DEUC__d2262521__oR620399815.zip" at bounding box center [968, 327] width 199 height 10
drag, startPoint x: 71, startPoint y: 97, endPoint x: 0, endPoint y: 97, distance: 71.0
copy span "DEUC"
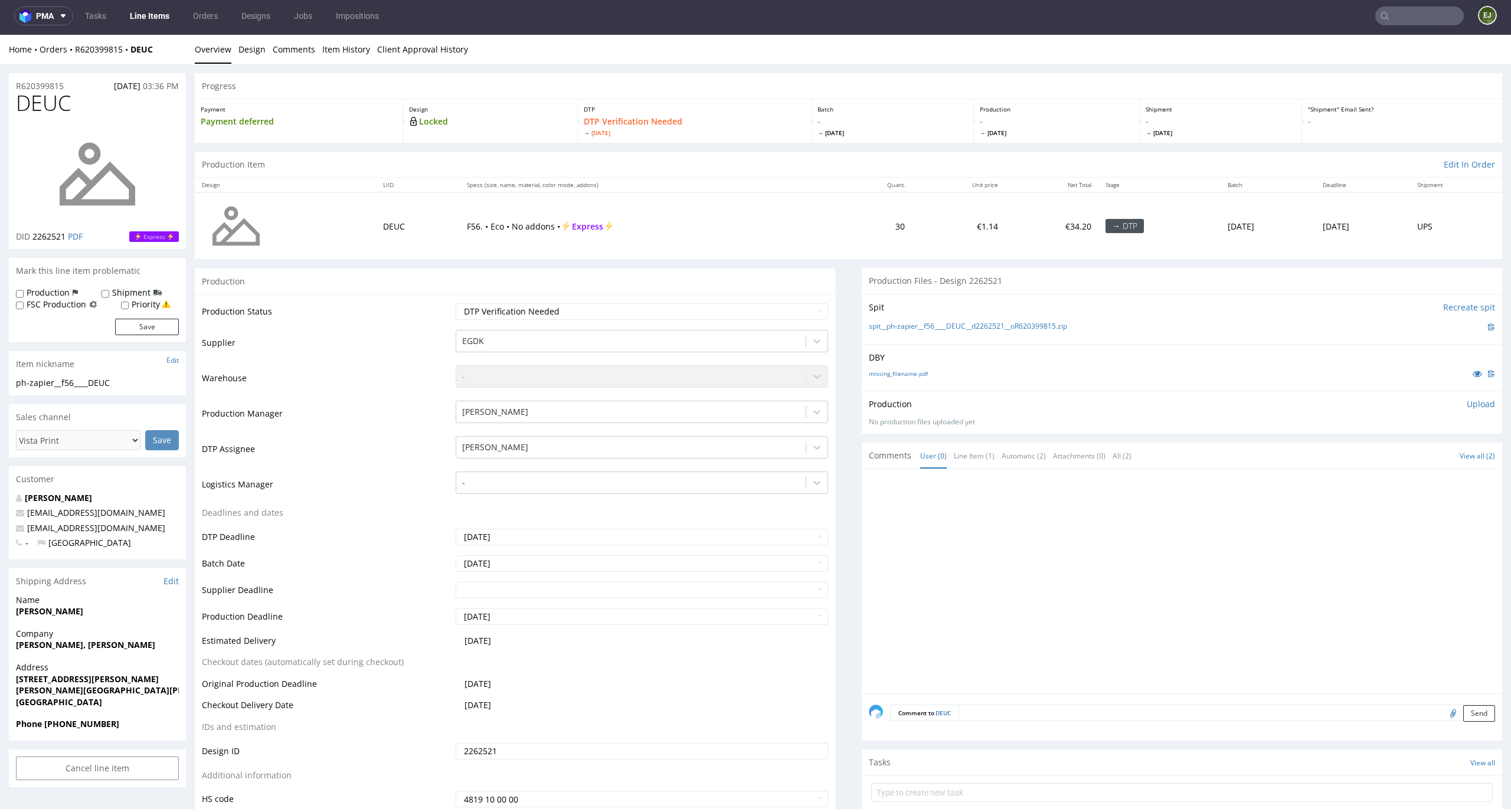
click at [1470, 404] on p "Upload" at bounding box center [1480, 404] width 28 height 12
click at [1405, 456] on div "Add files" at bounding box center [1410, 458] width 59 height 18
type input "C:\fakepath\EGDK__f56____DEUC__d2262521__oR620399815__latest__outside.pdf"
click at [1442, 479] on button "Upload now" at bounding box center [1467, 476] width 54 height 16
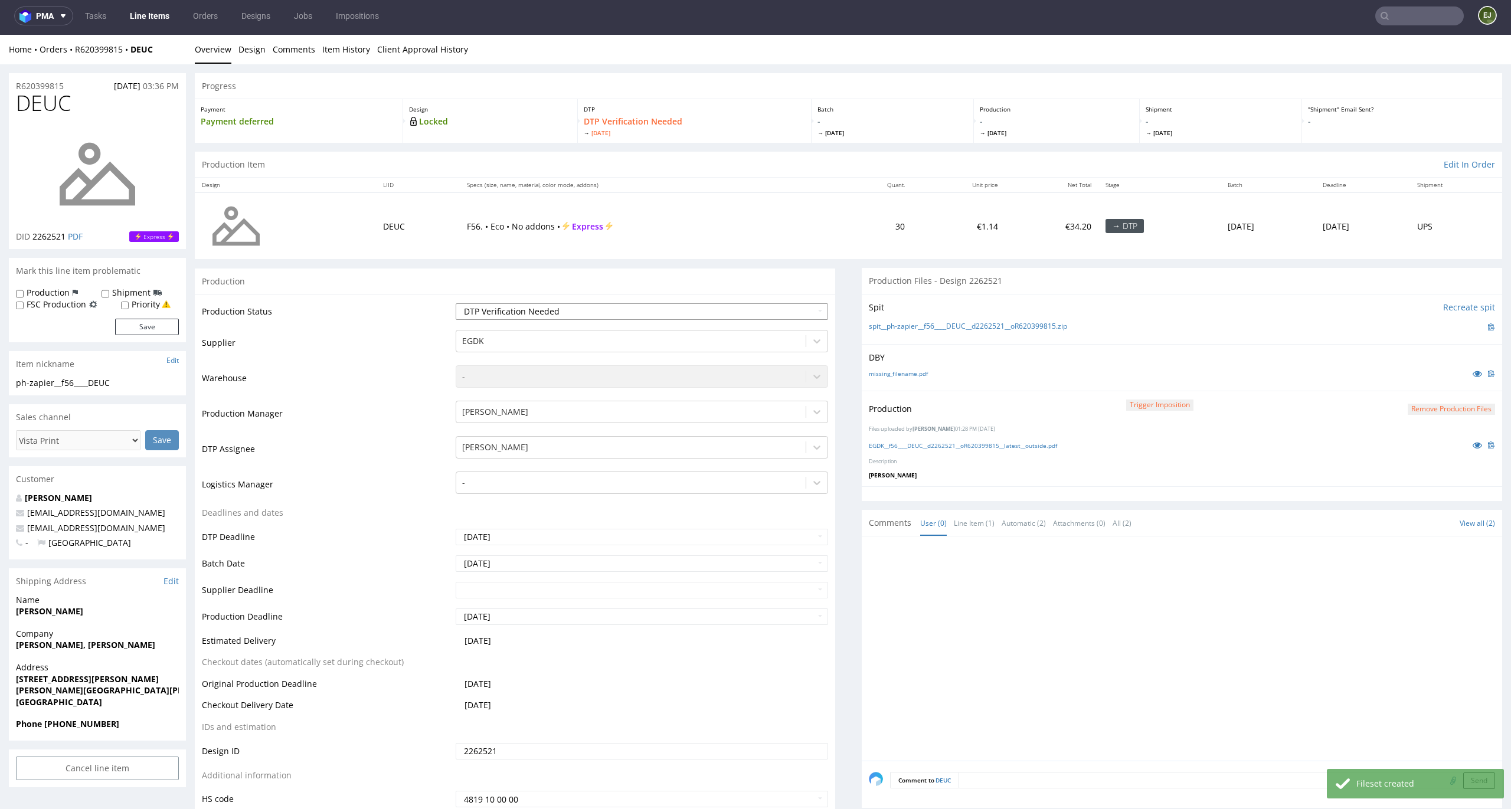
click at [790, 315] on select "Waiting for Artwork Waiting for Diecut Waiting for Mockup Waiting for DTP Waiti…" at bounding box center [642, 311] width 373 height 16
select select "dtp_production_ready"
click at [456, 303] on select "Waiting for Artwork Waiting for Diecut Waiting for Mockup Waiting for DTP Waiti…" at bounding box center [642, 311] width 373 height 16
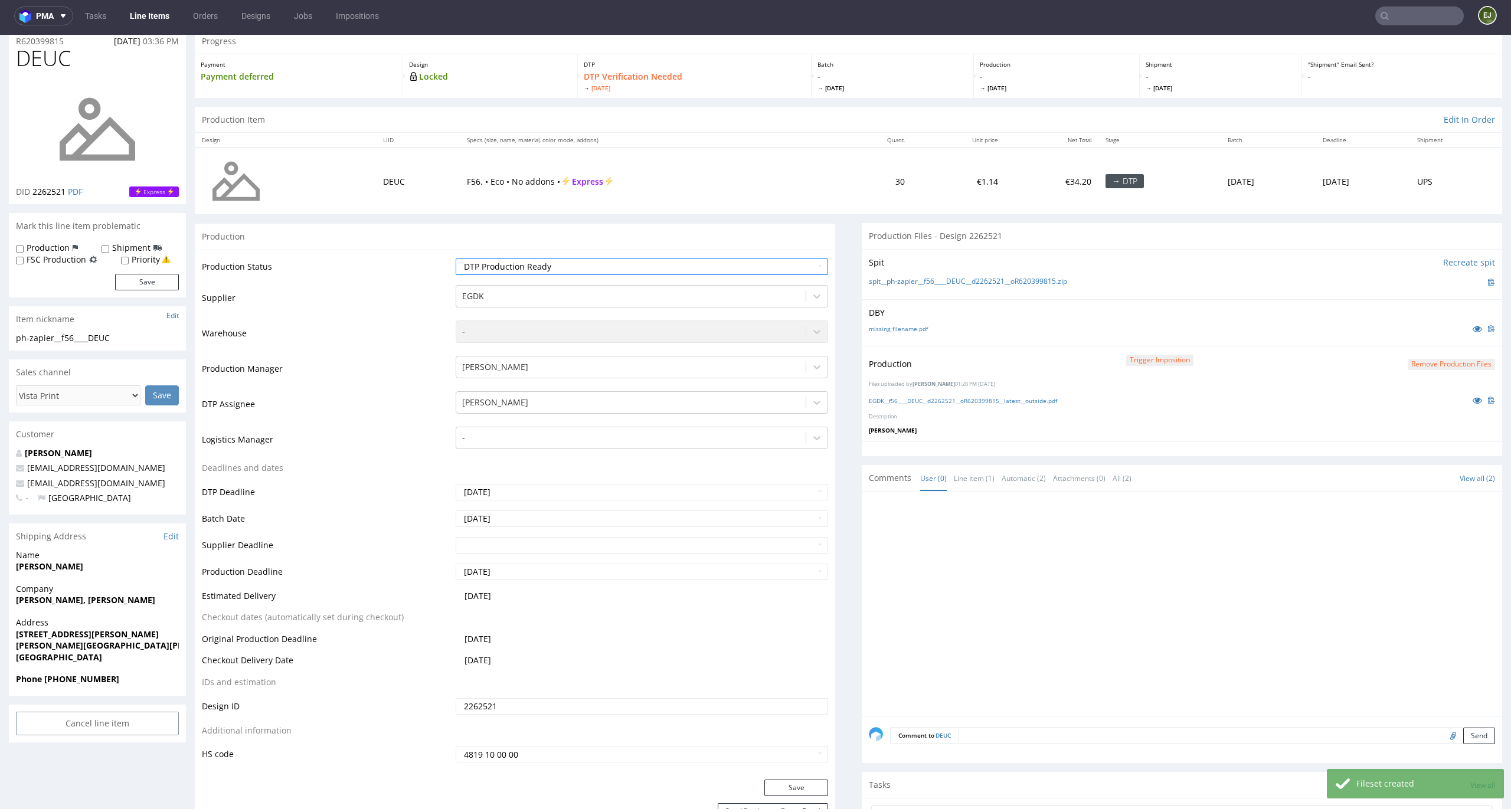
scroll to position [86, 0]
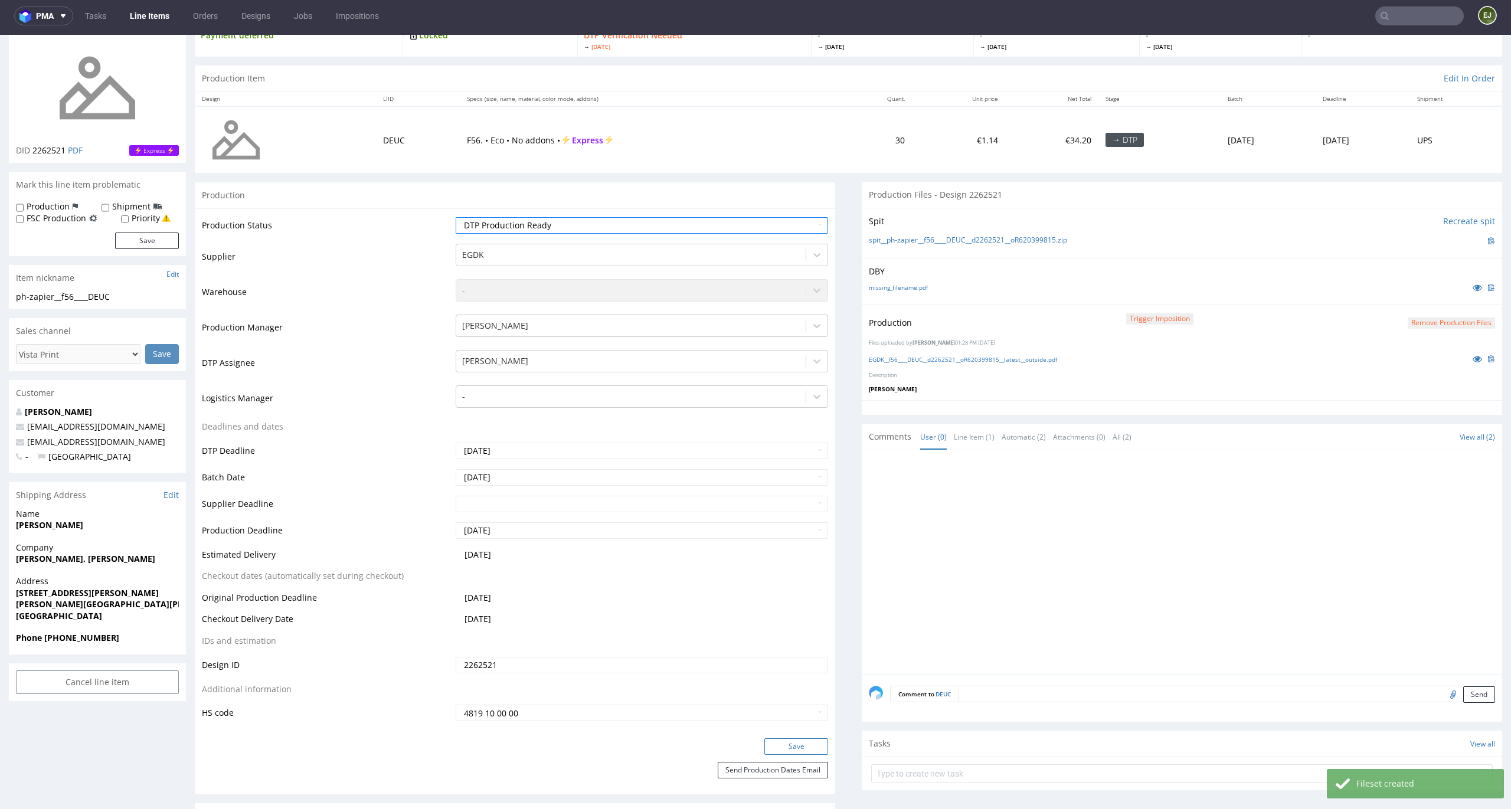
click at [805, 753] on button "Save" at bounding box center [796, 746] width 64 height 16
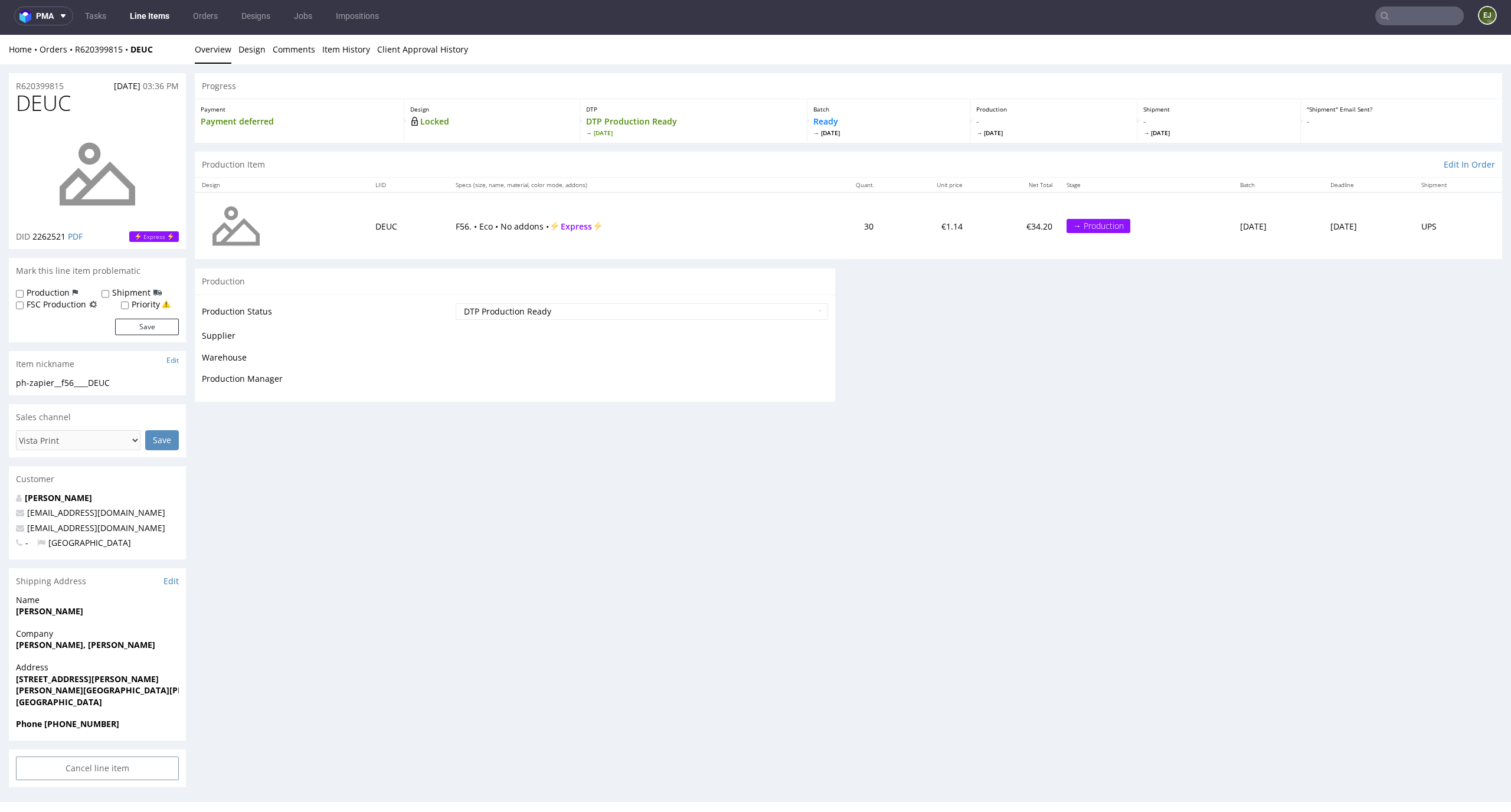
scroll to position [0, 0]
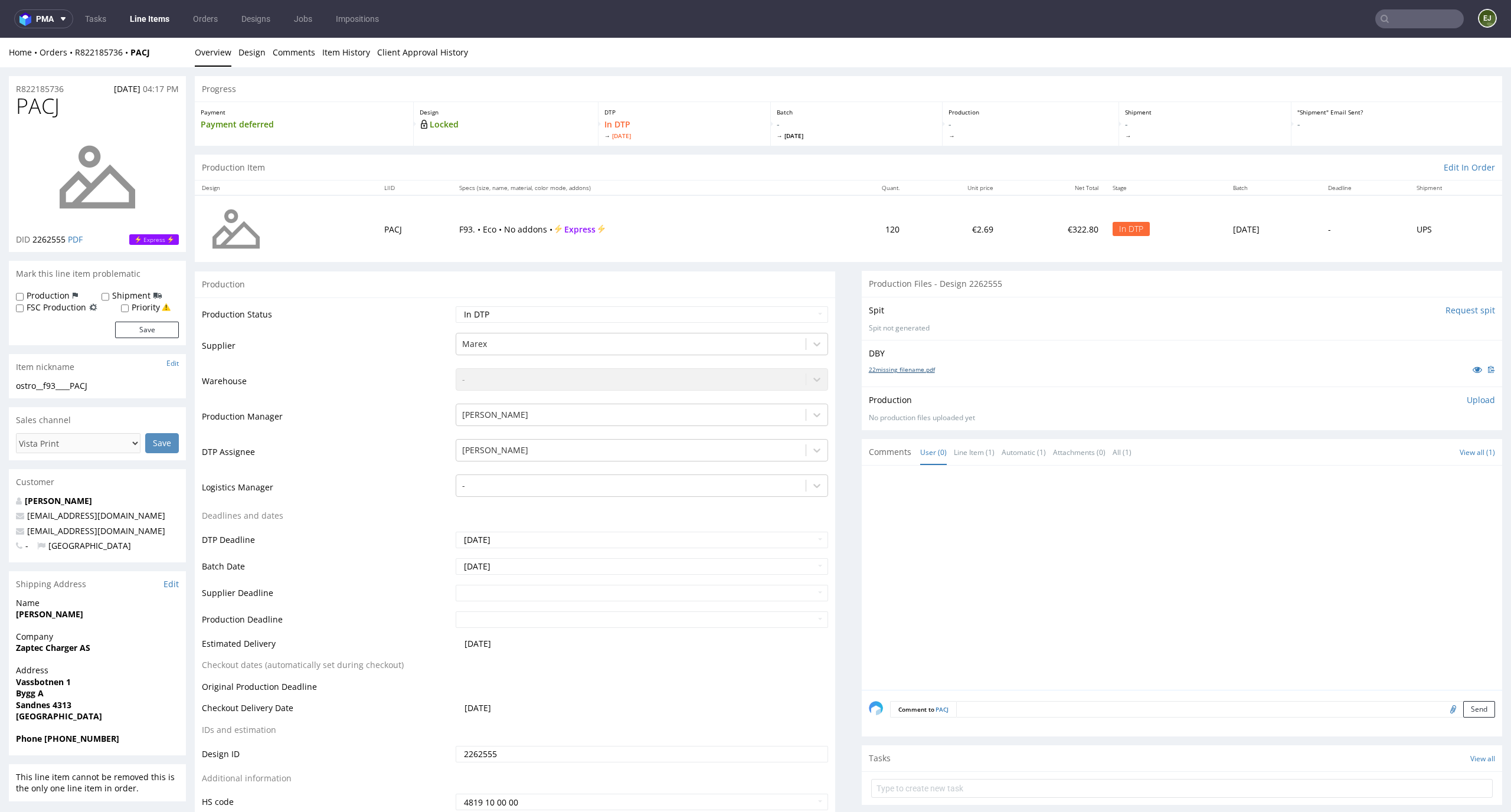
click at [892, 365] on link "22missing_filename.pdf" at bounding box center [902, 370] width 66 height 8
click at [1452, 310] on input "Request spit" at bounding box center [1470, 310] width 49 height 12
click at [816, 174] on div "Production Item Edit In Order" at bounding box center [848, 168] width 1307 height 26
click at [1431, 311] on p "👉 Spit created, reload 👈" at bounding box center [1443, 310] width 103 height 12
click at [927, 326] on link "spit__ostro__f93____PACJ__d2262555__oR822185736.zip" at bounding box center [959, 329] width 180 height 10
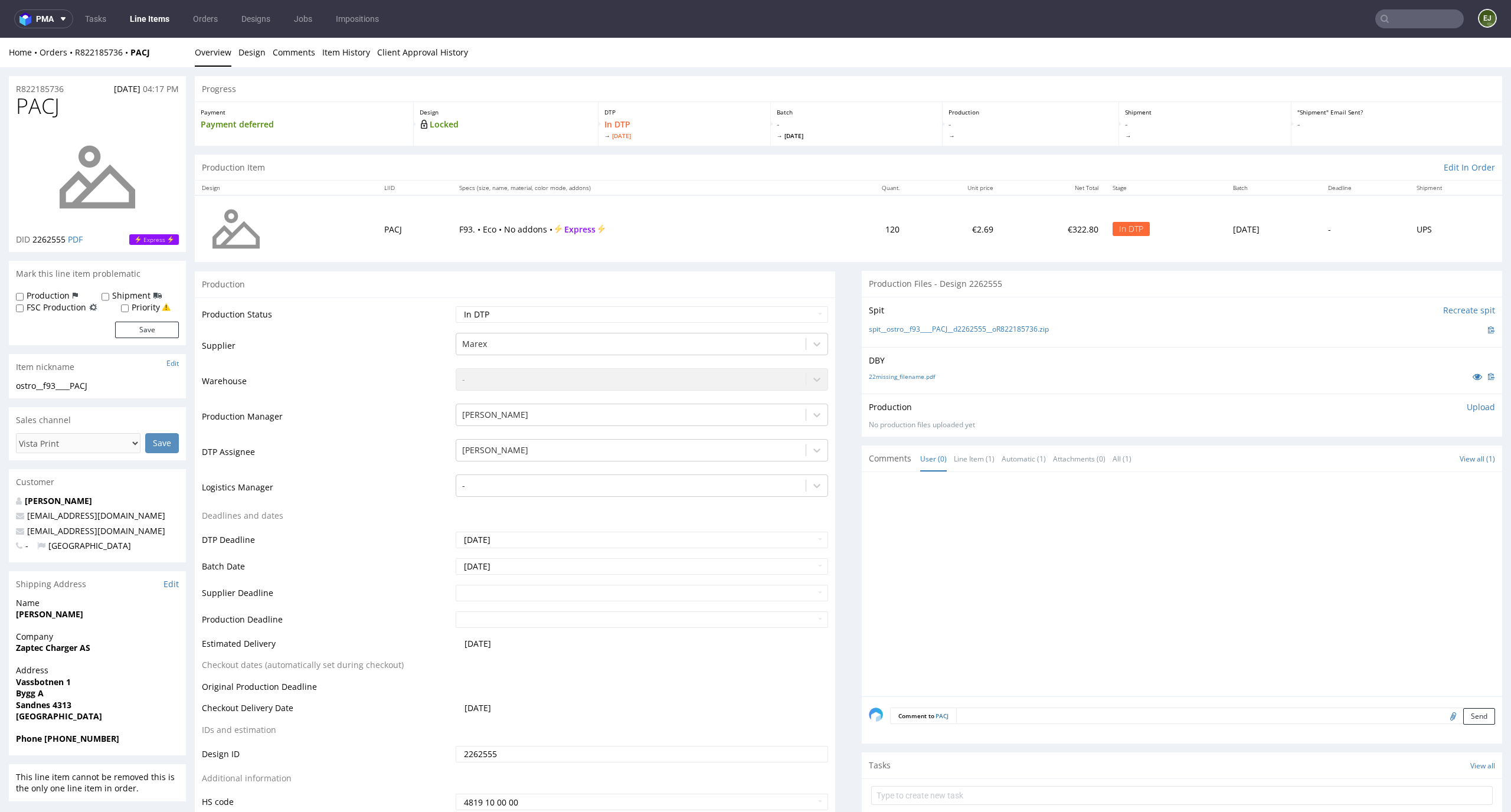
click at [867, 251] on td "120" at bounding box center [869, 229] width 75 height 66
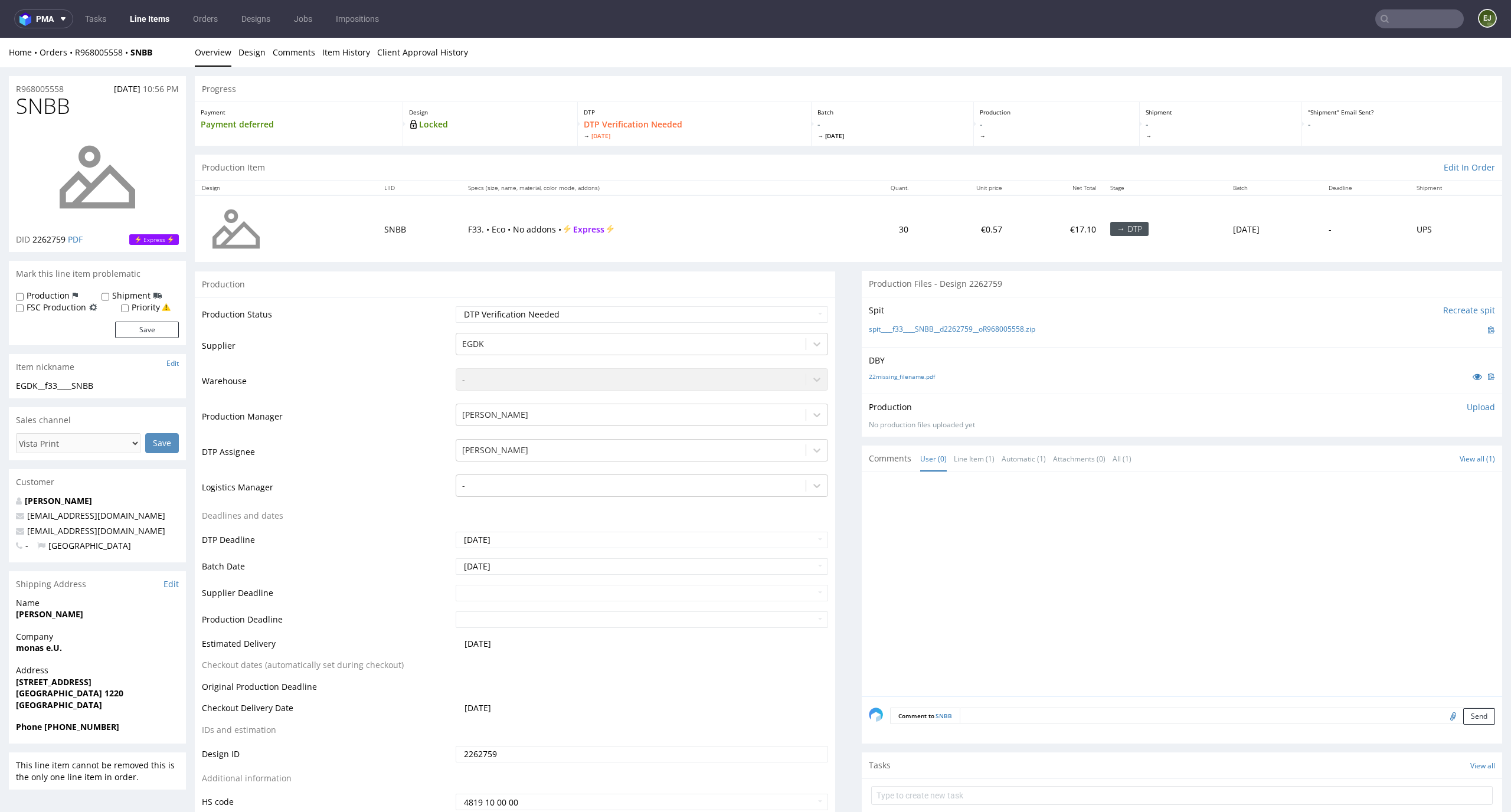
click at [841, 205] on td "30" at bounding box center [878, 229] width 75 height 66
click at [914, 382] on div "22missing_filename.pdf" at bounding box center [1182, 376] width 626 height 13
click at [914, 374] on link "22missing_filename.pdf" at bounding box center [902, 376] width 66 height 8
click at [926, 327] on link "spit____f33____SNBB__d2262759__oR968005558.zip" at bounding box center [952, 329] width 166 height 10
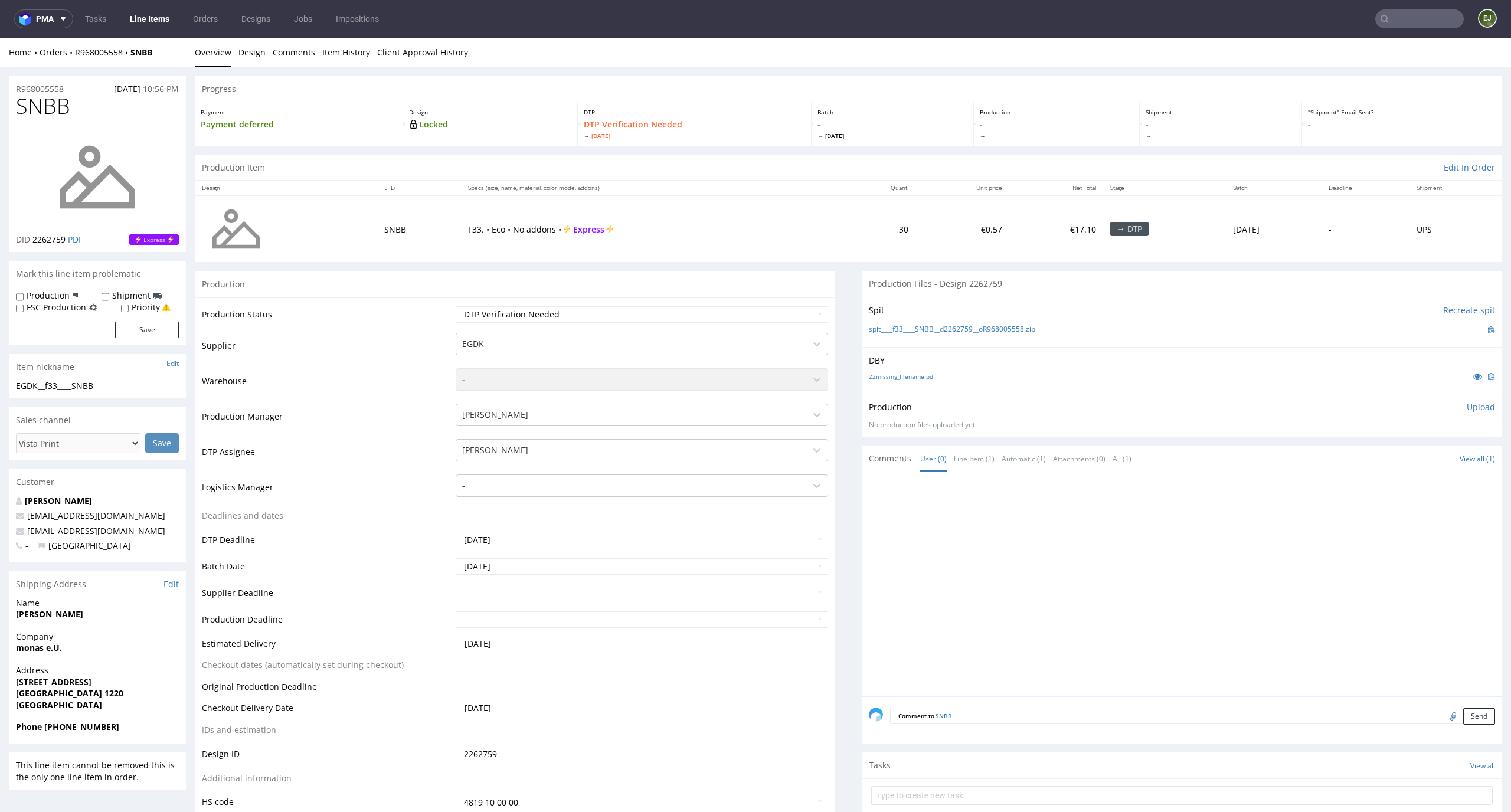
click at [676, 211] on td "F33. • Eco • No addons • Express" at bounding box center [651, 229] width 379 height 66
click at [1466, 407] on p "Upload" at bounding box center [1480, 407] width 28 height 12
click at [1398, 462] on div "Add files" at bounding box center [1410, 461] width 59 height 18
type input "C:\fakepath\EGDK__f33____SNBB__d2262759__oR968005558__latest__outside.pdf"
click at [1447, 487] on button "Upload now" at bounding box center [1467, 479] width 54 height 16
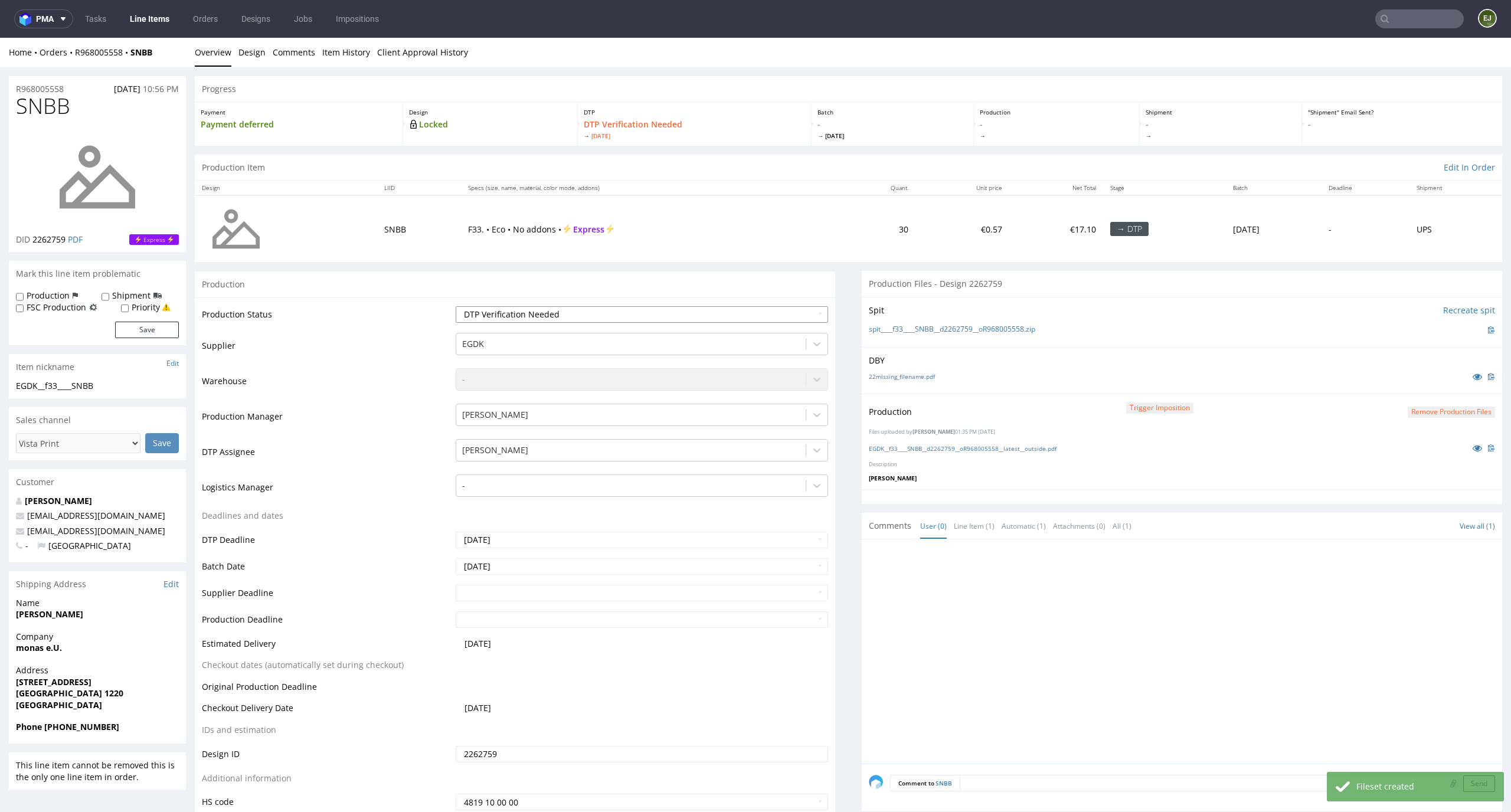
click at [803, 309] on select "Waiting for Artwork Waiting for Diecut Waiting for Mockup Waiting for DTP Waiti…" at bounding box center [642, 314] width 373 height 16
select select "dtp_production_ready"
click at [456, 306] on select "Waiting for Artwork Waiting for Diecut Waiting for Mockup Waiting for DTP Waiti…" at bounding box center [642, 314] width 373 height 16
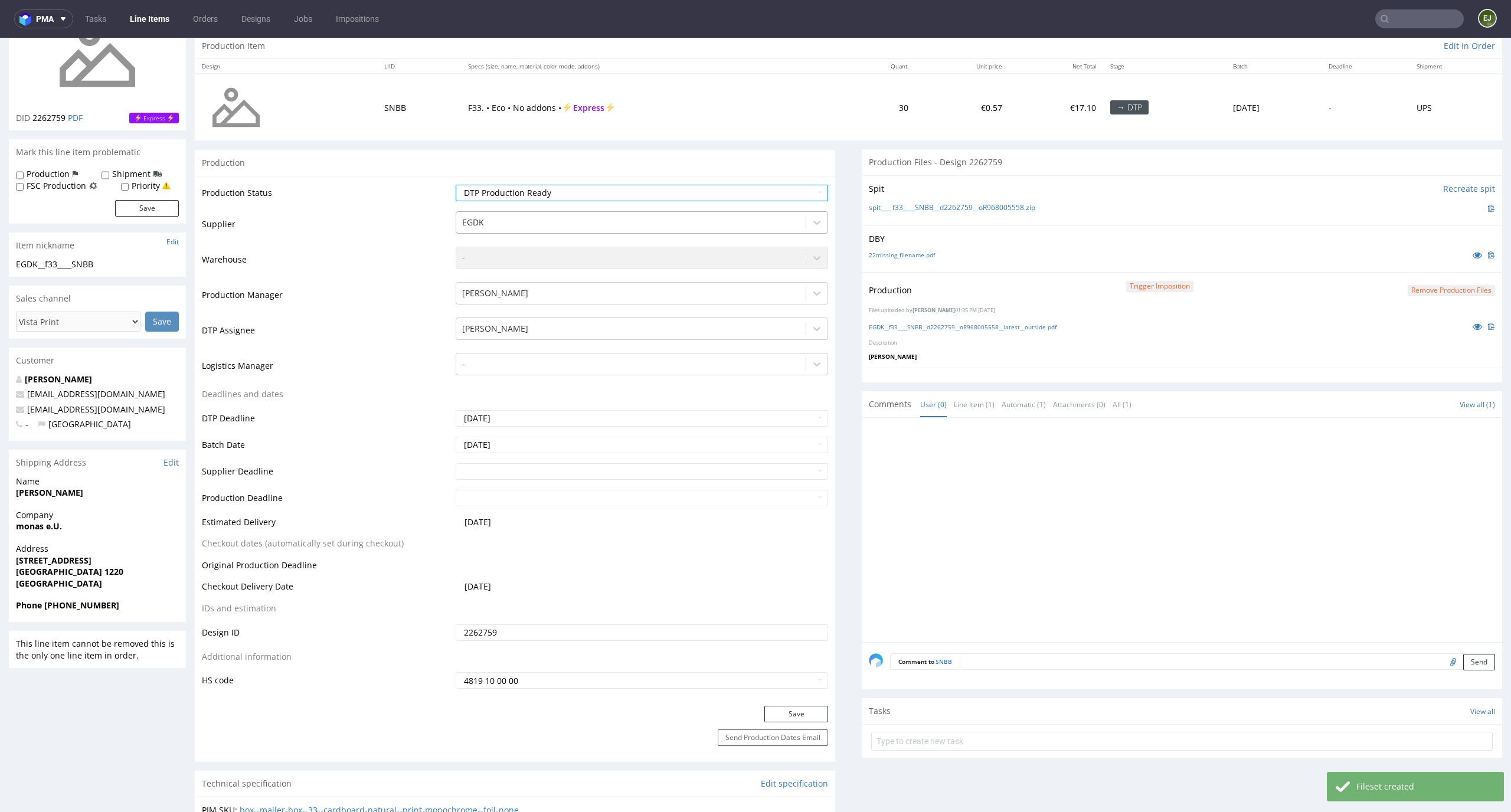
scroll to position [303, 0]
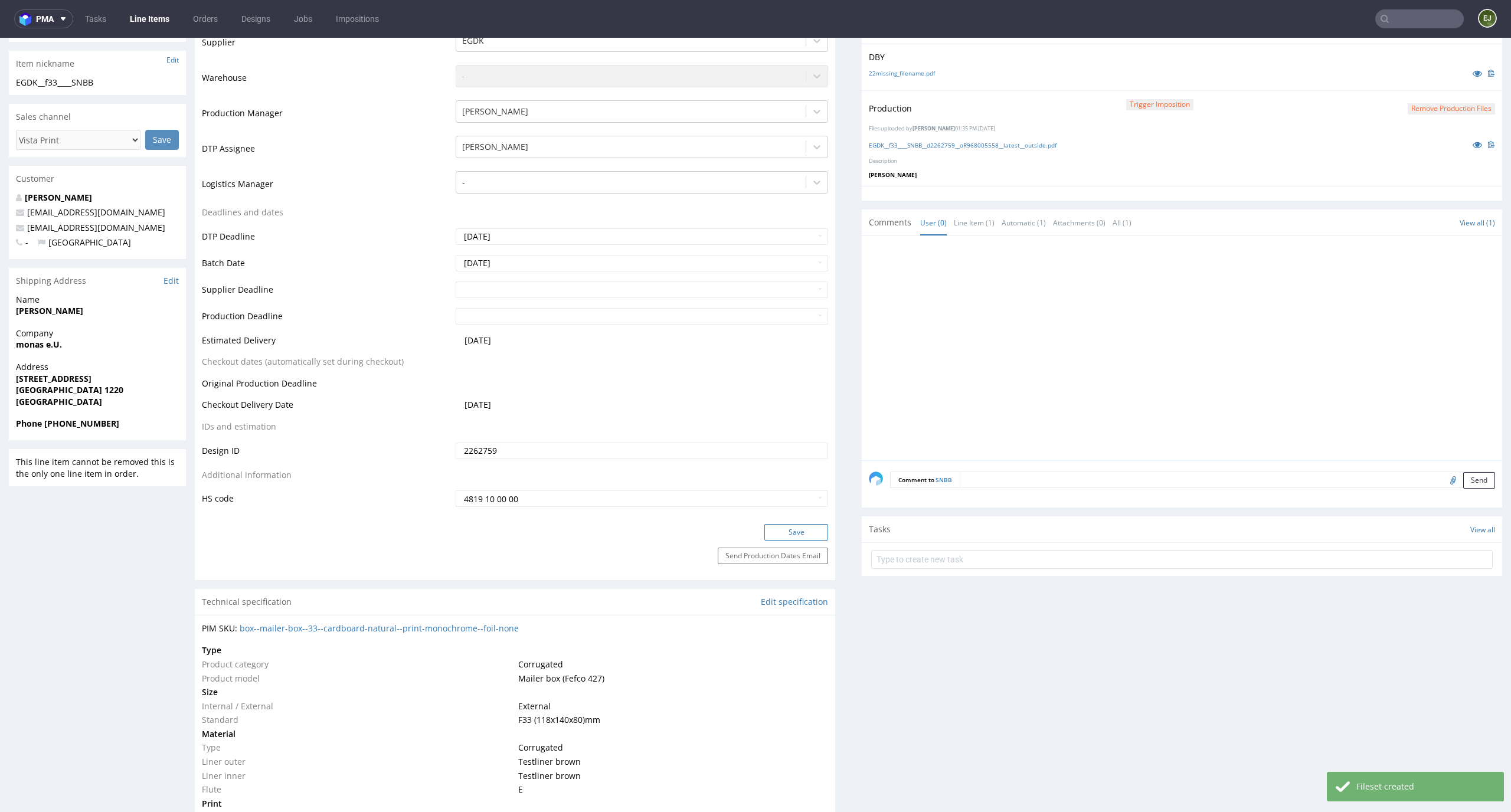
click at [785, 528] on button "Save" at bounding box center [796, 532] width 64 height 16
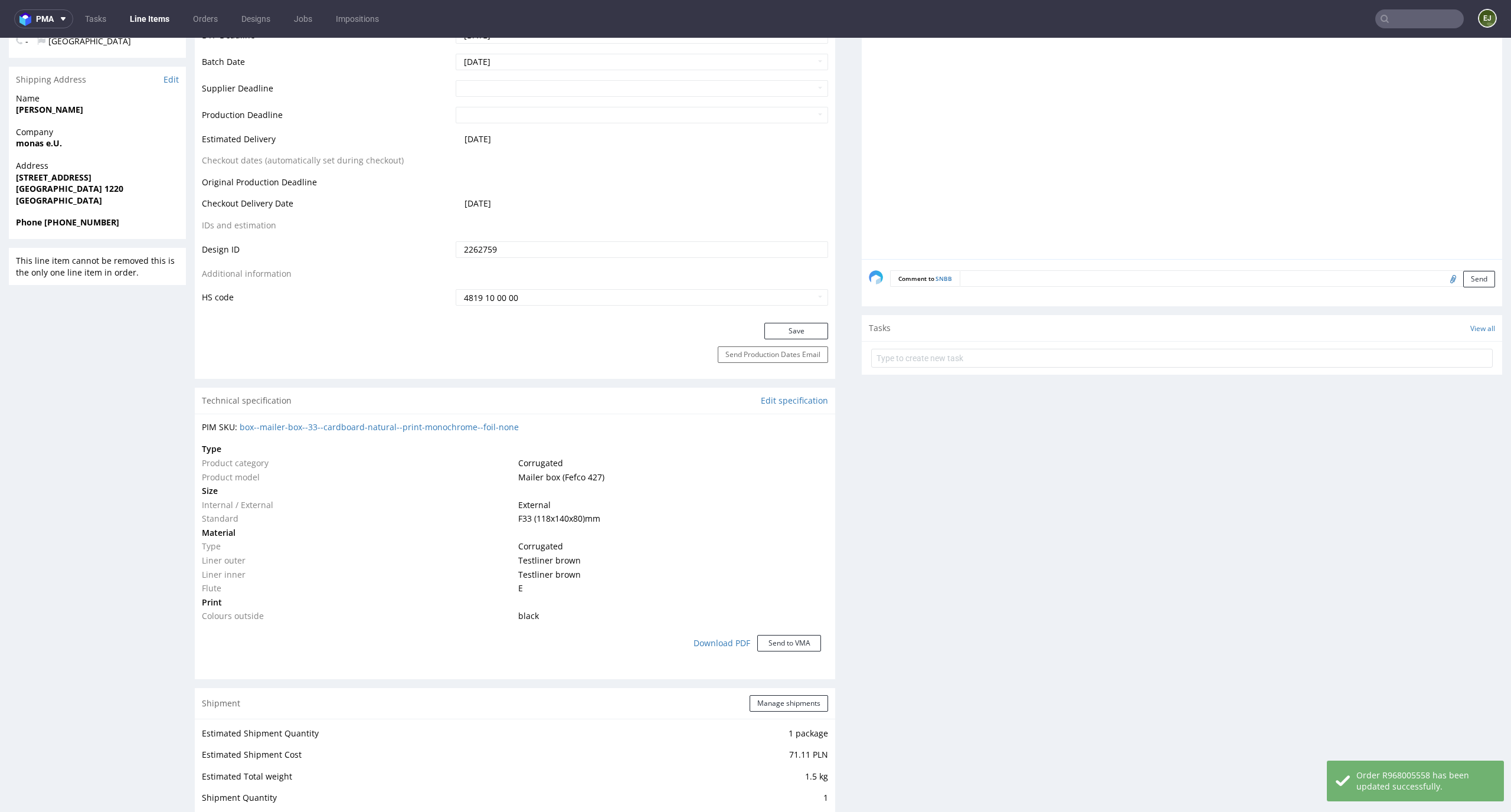
scroll to position [0, 0]
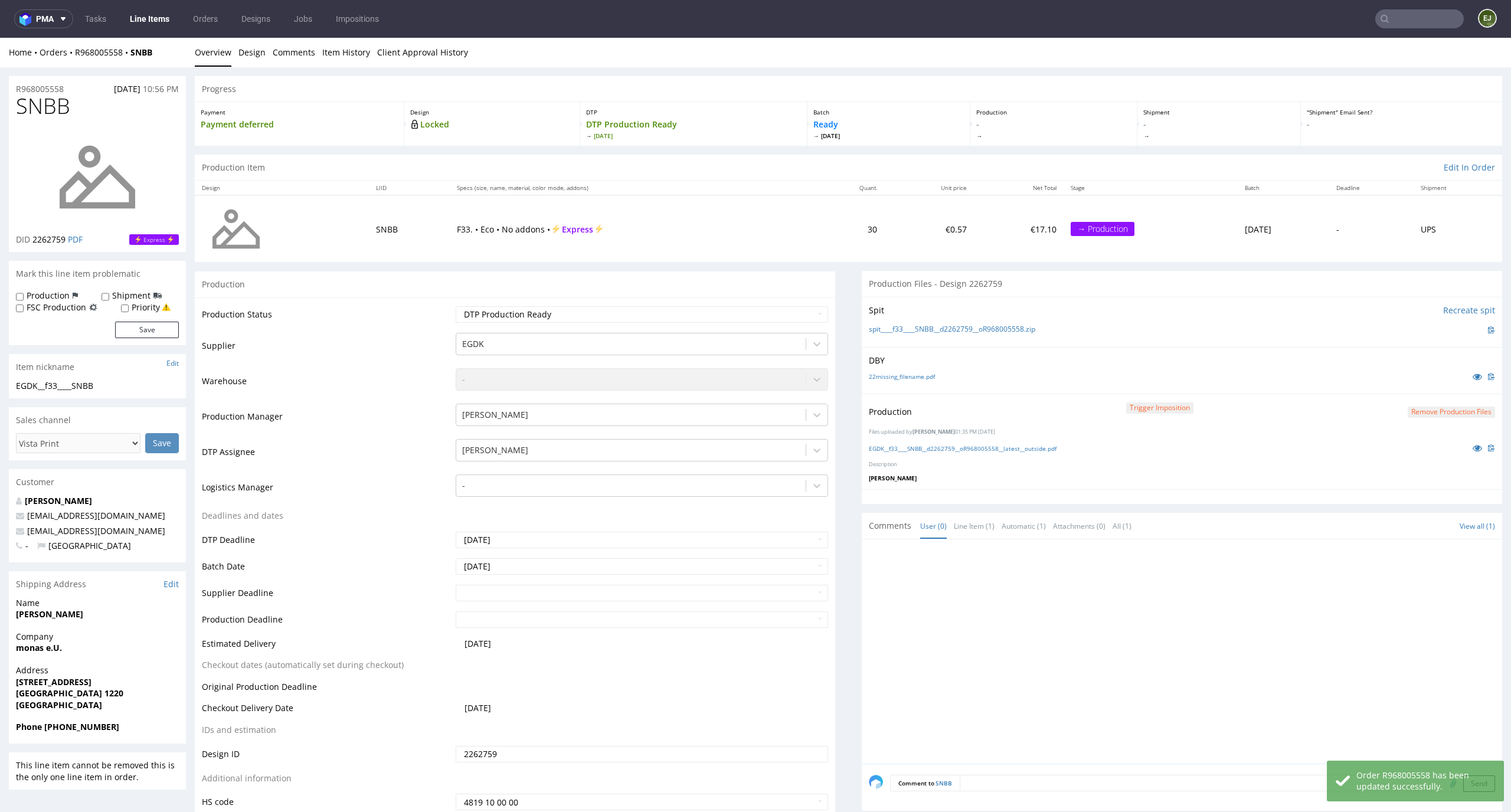
click at [155, 14] on link "Line Items" at bounding box center [149, 19] width 54 height 19
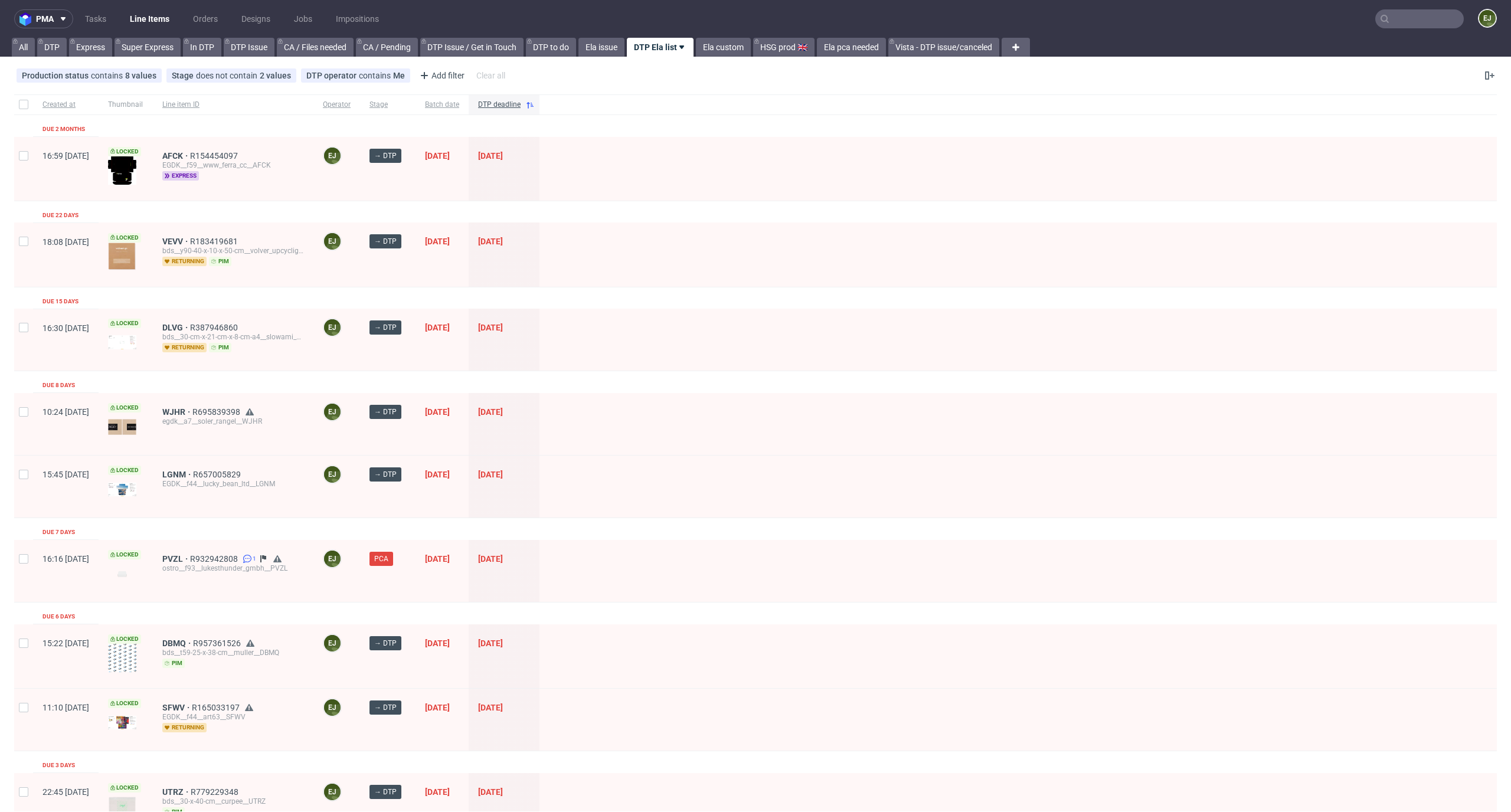
scroll to position [1452, 0]
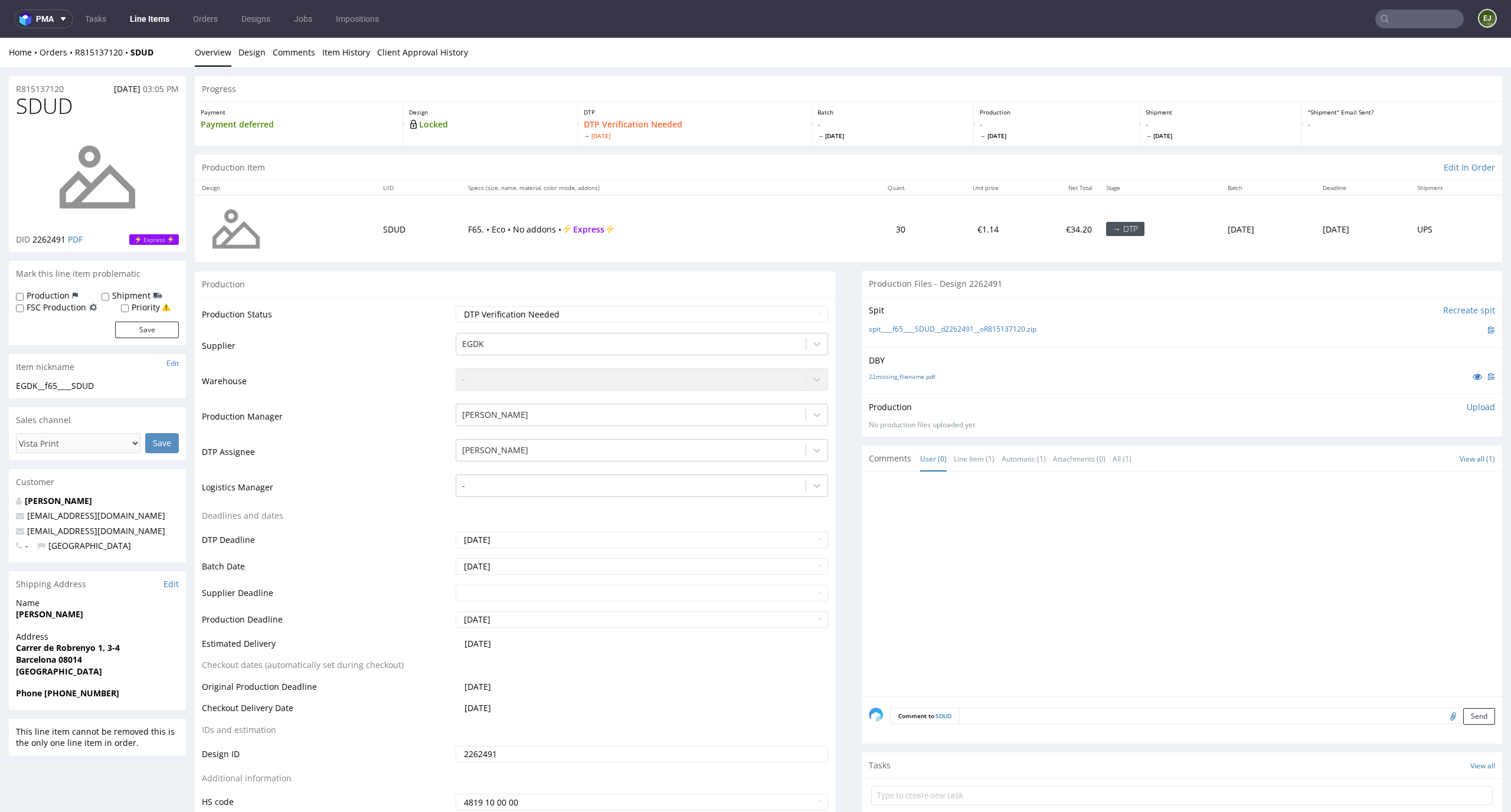
click at [900, 384] on div "DBY 22missing_filename.pdf" at bounding box center [1182, 370] width 640 height 47
click at [905, 380] on link "22missing_filename.pdf" at bounding box center [902, 376] width 66 height 8
click at [913, 328] on link "spit____f65____SDUD__d2262491__oR815137120.zip" at bounding box center [952, 329] width 168 height 10
drag, startPoint x: 73, startPoint y: 104, endPoint x: 0, endPoint y: 101, distance: 73.1
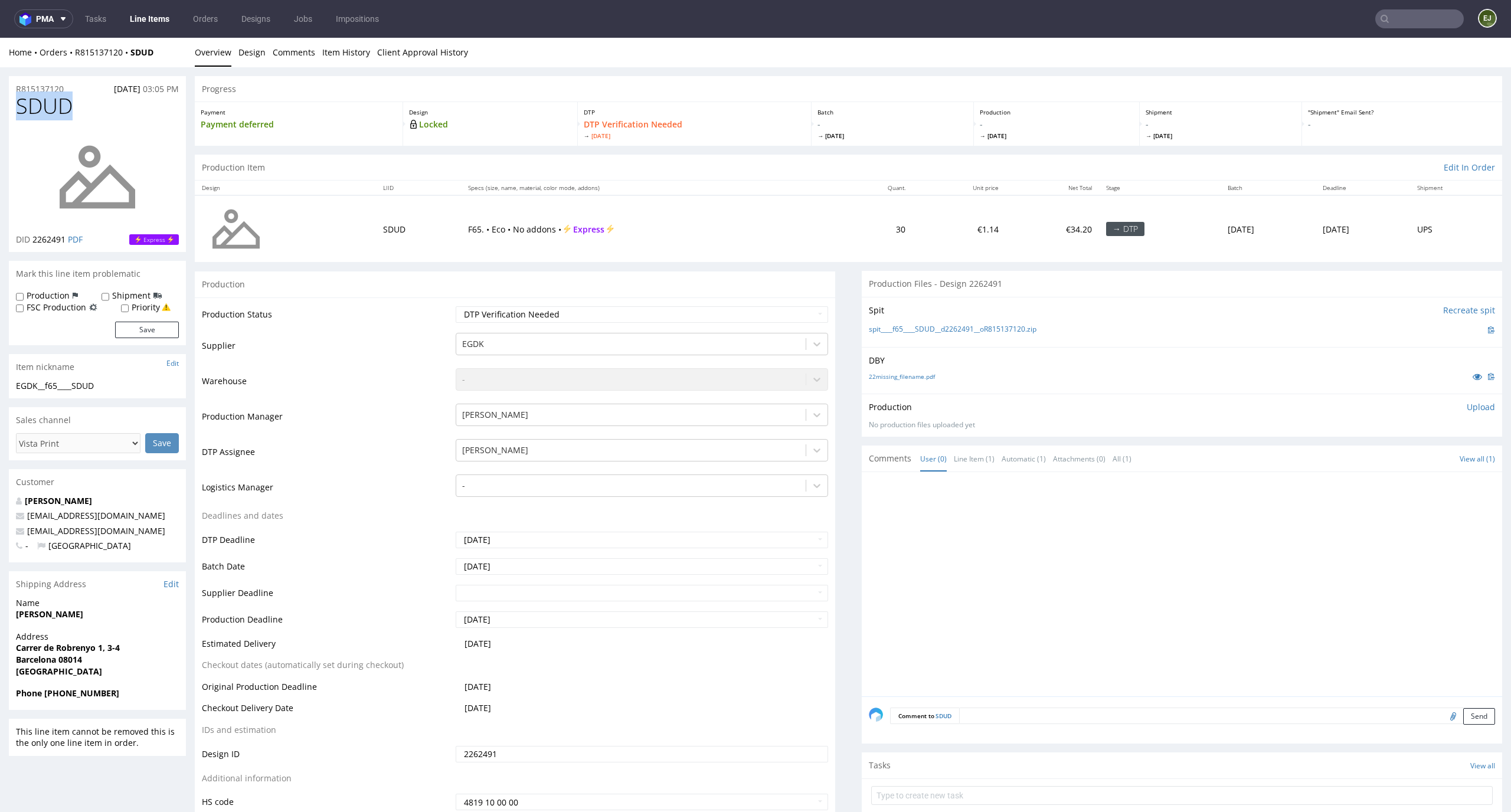
copy span "SDUD"
click at [1472, 403] on p "Upload" at bounding box center [1480, 407] width 28 height 12
click at [1396, 456] on div "Add files" at bounding box center [1410, 461] width 59 height 18
type input "C:\fakepath\EGDK__f65____SDUD__d2262491__oR815137120__latest__outside.pdf"
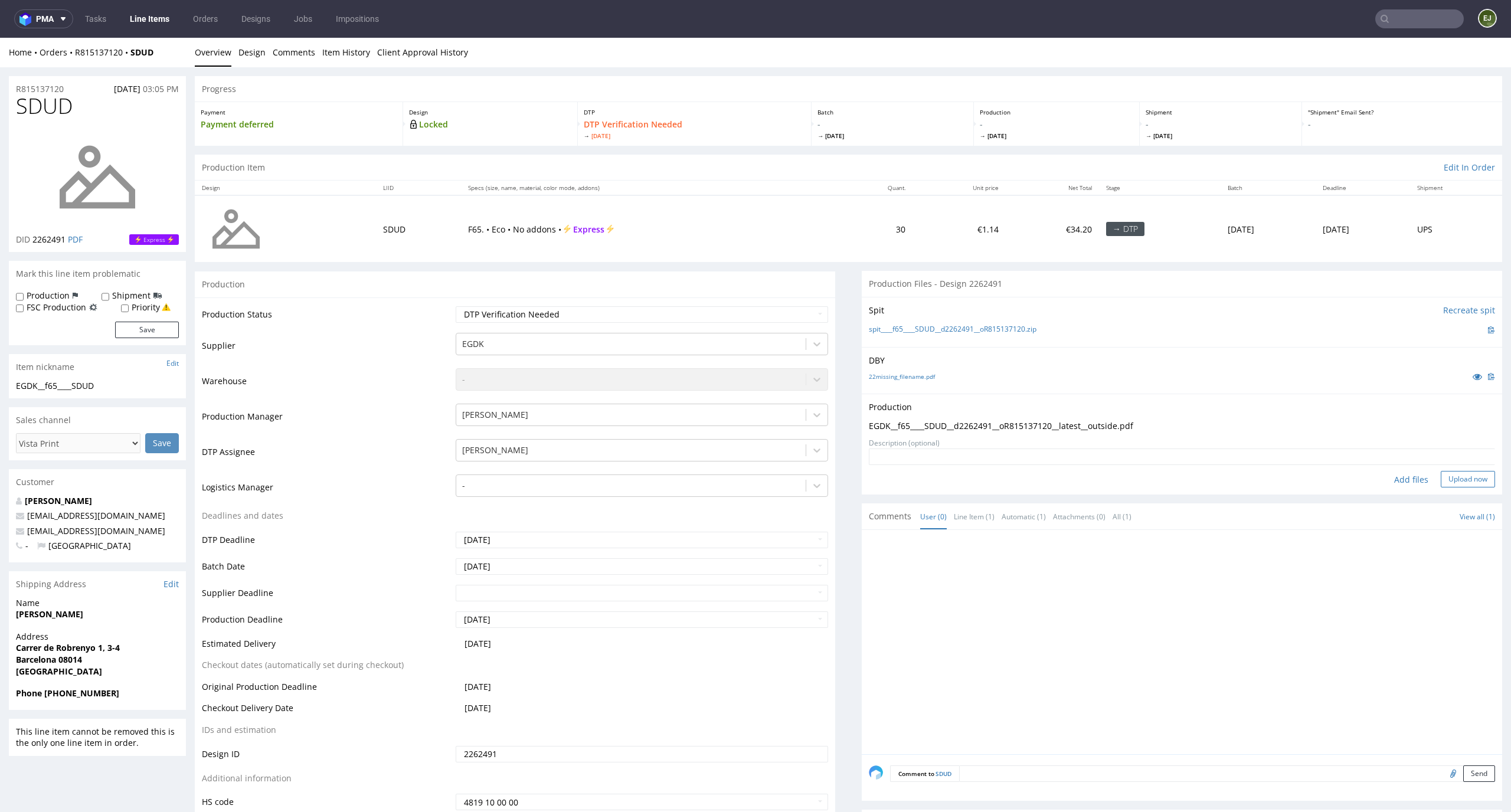
click at [1453, 471] on div "Add files Upload now" at bounding box center [1182, 479] width 626 height 16
click at [1444, 481] on button "Upload now" at bounding box center [1467, 479] width 54 height 16
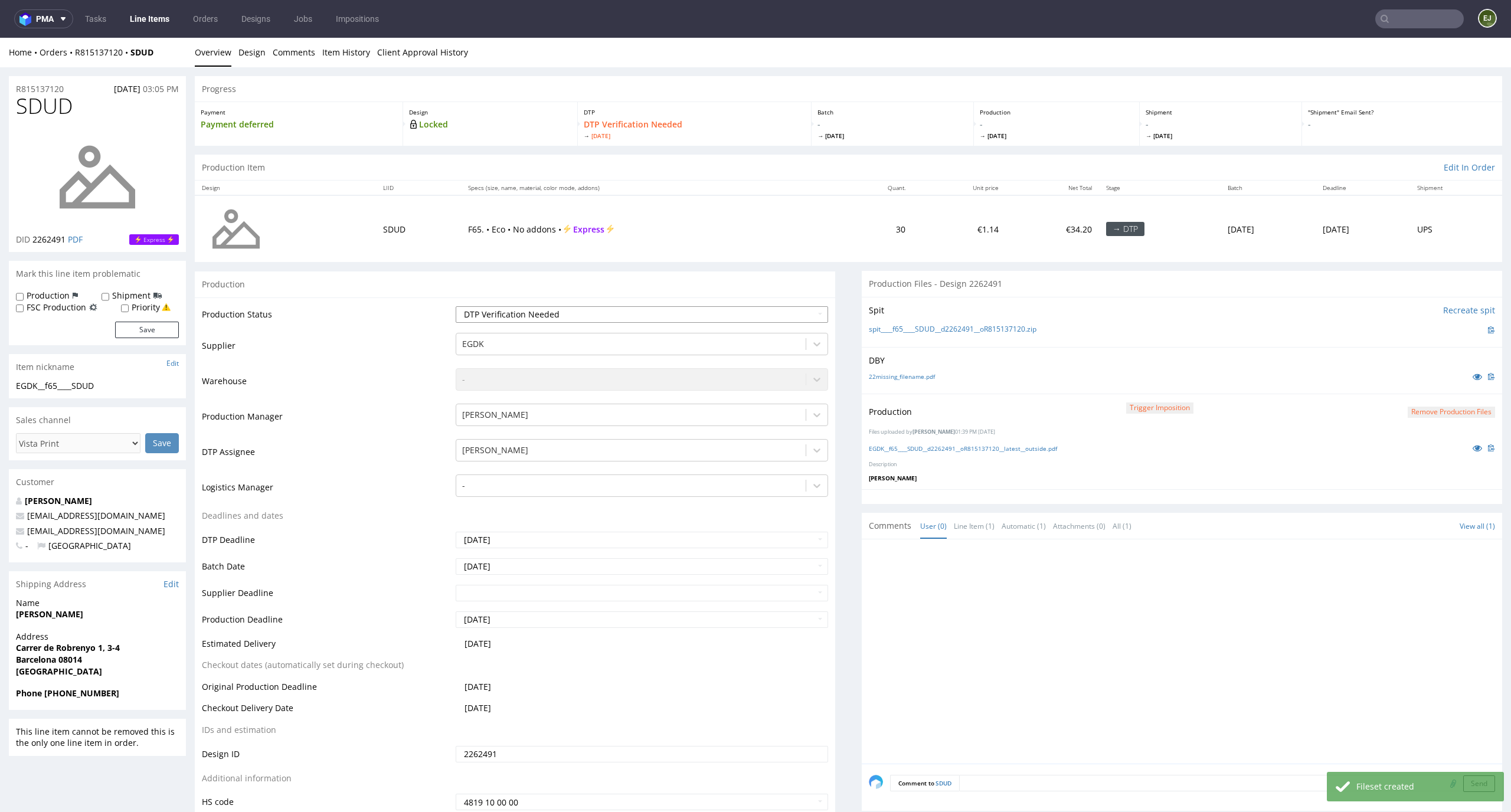
click at [793, 316] on select "Waiting for Artwork Waiting for Diecut Waiting for Mockup Waiting for DTP Waiti…" at bounding box center [642, 314] width 373 height 16
select select "dtp_production_ready"
click at [456, 306] on select "Waiting for Artwork Waiting for Diecut Waiting for Mockup Waiting for DTP Waiti…" at bounding box center [642, 314] width 373 height 16
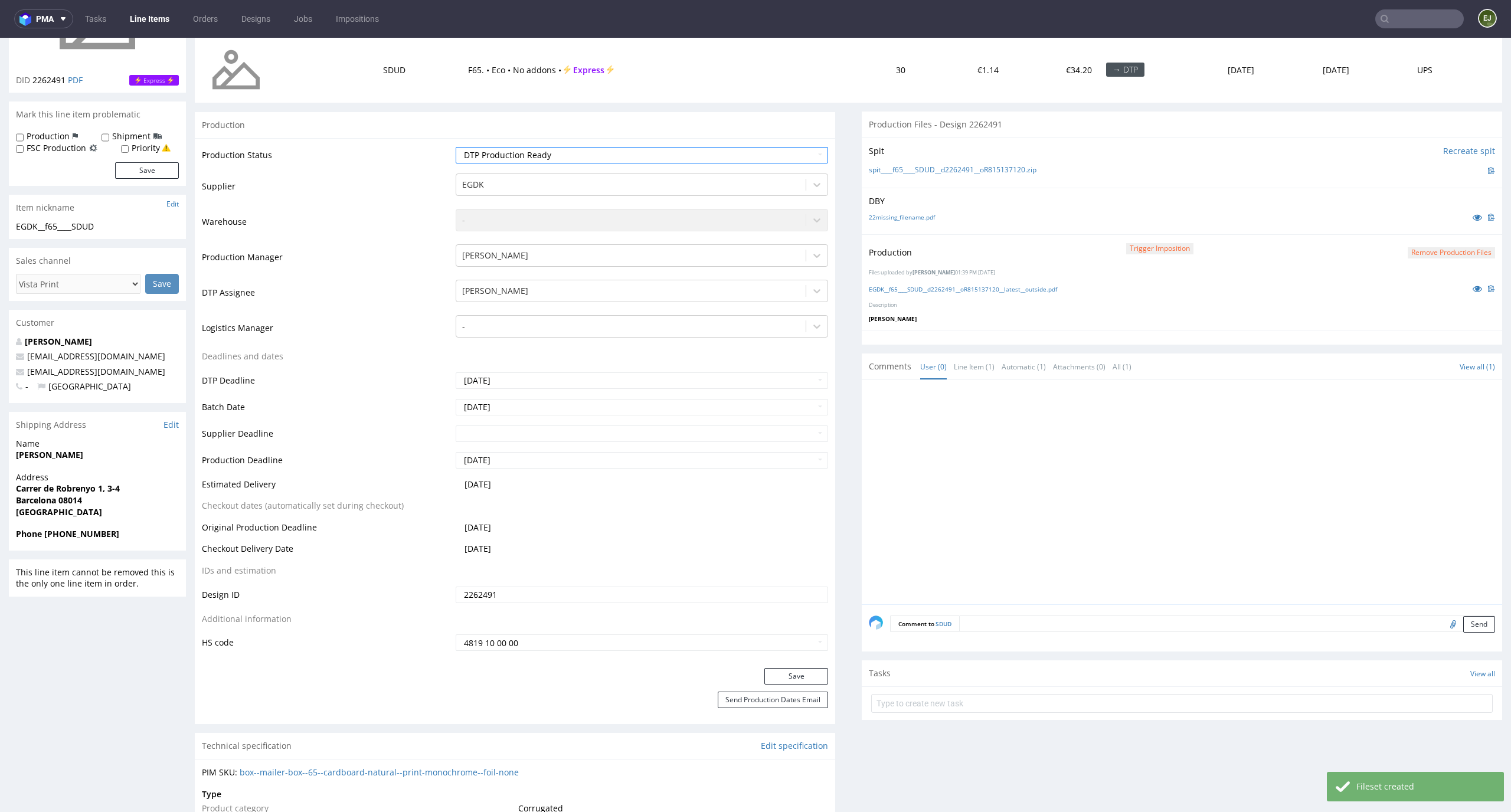
scroll to position [259, 0]
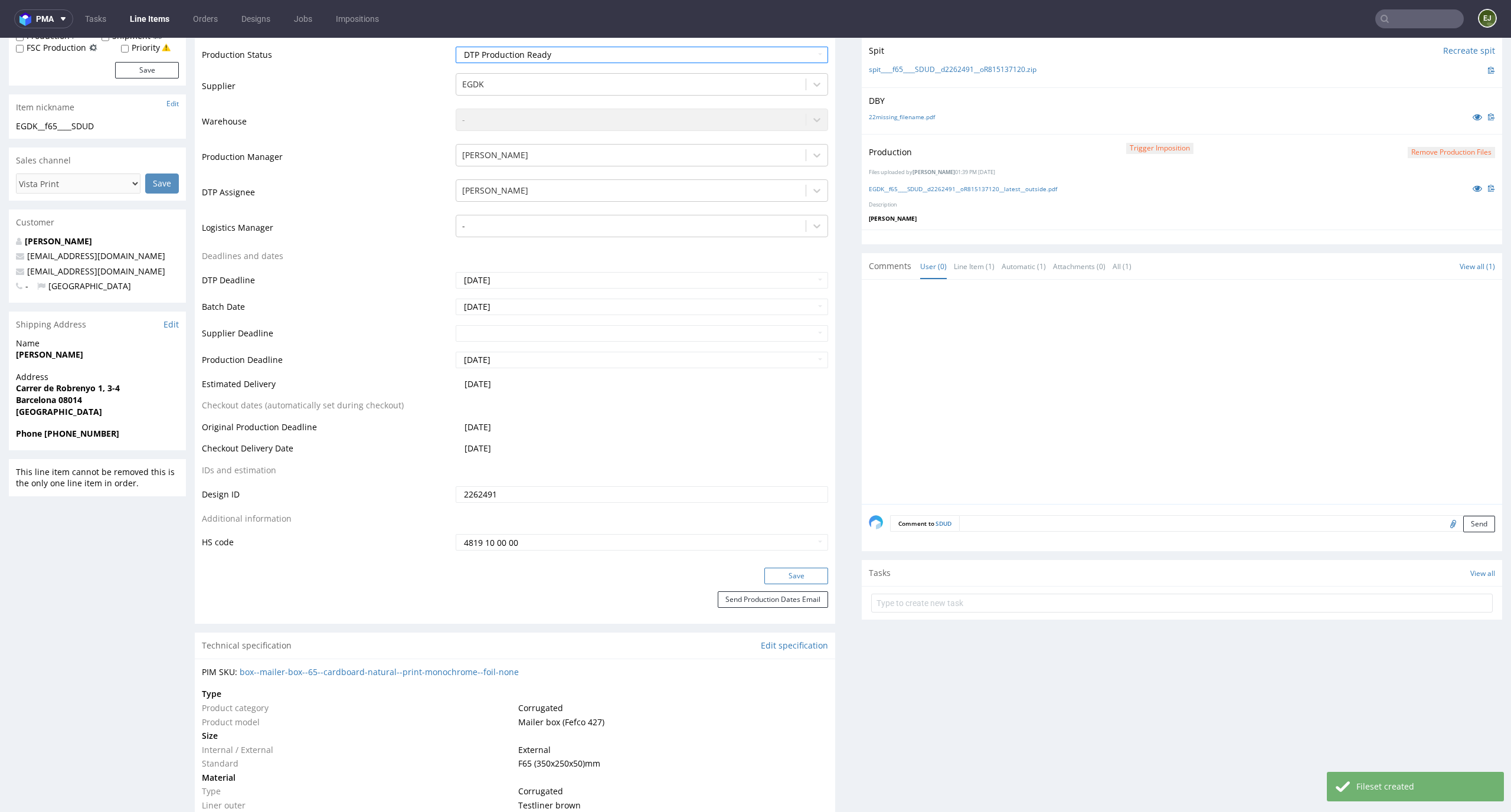
click at [808, 569] on button "Save" at bounding box center [796, 575] width 64 height 16
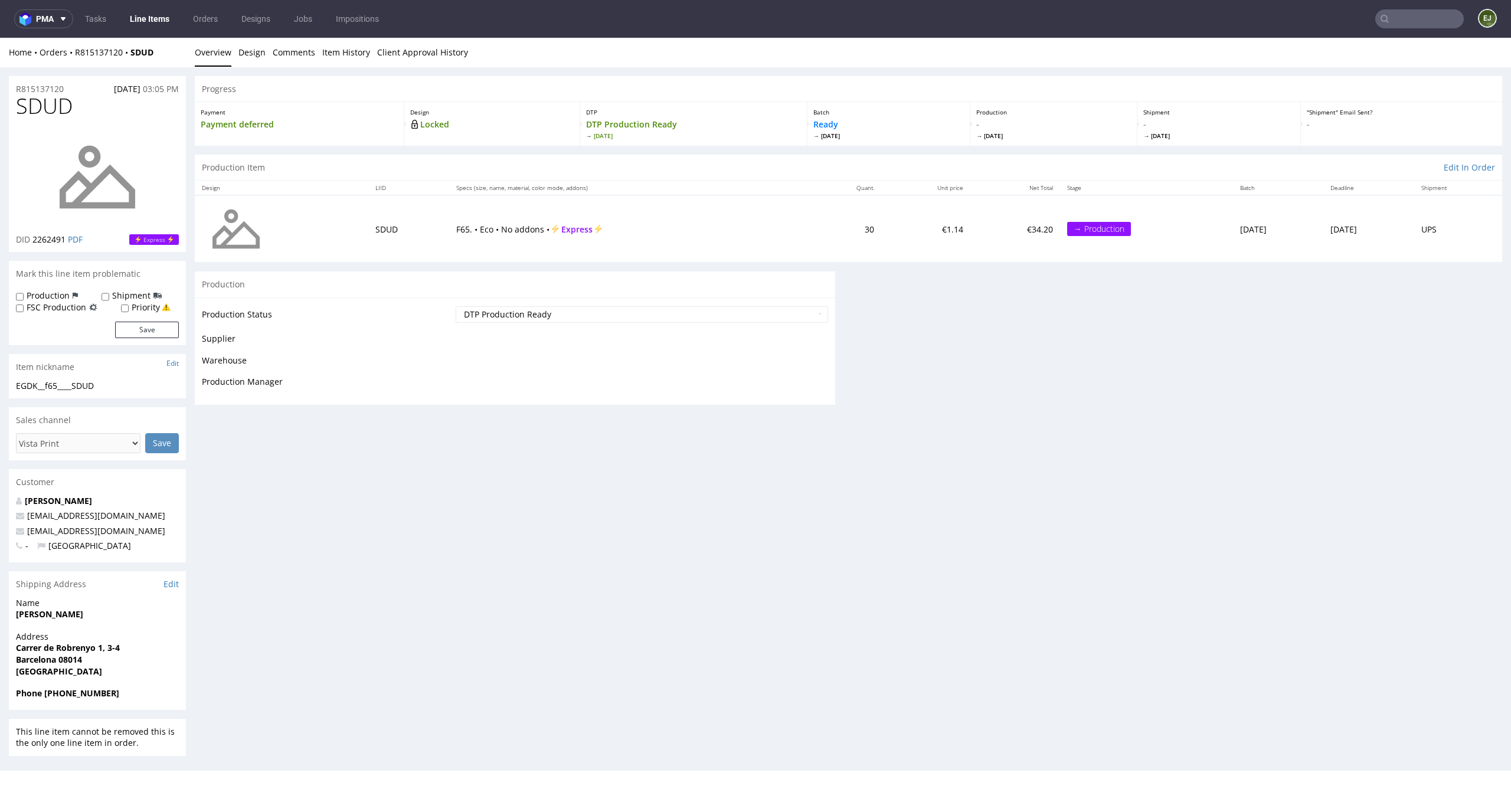
scroll to position [0, 0]
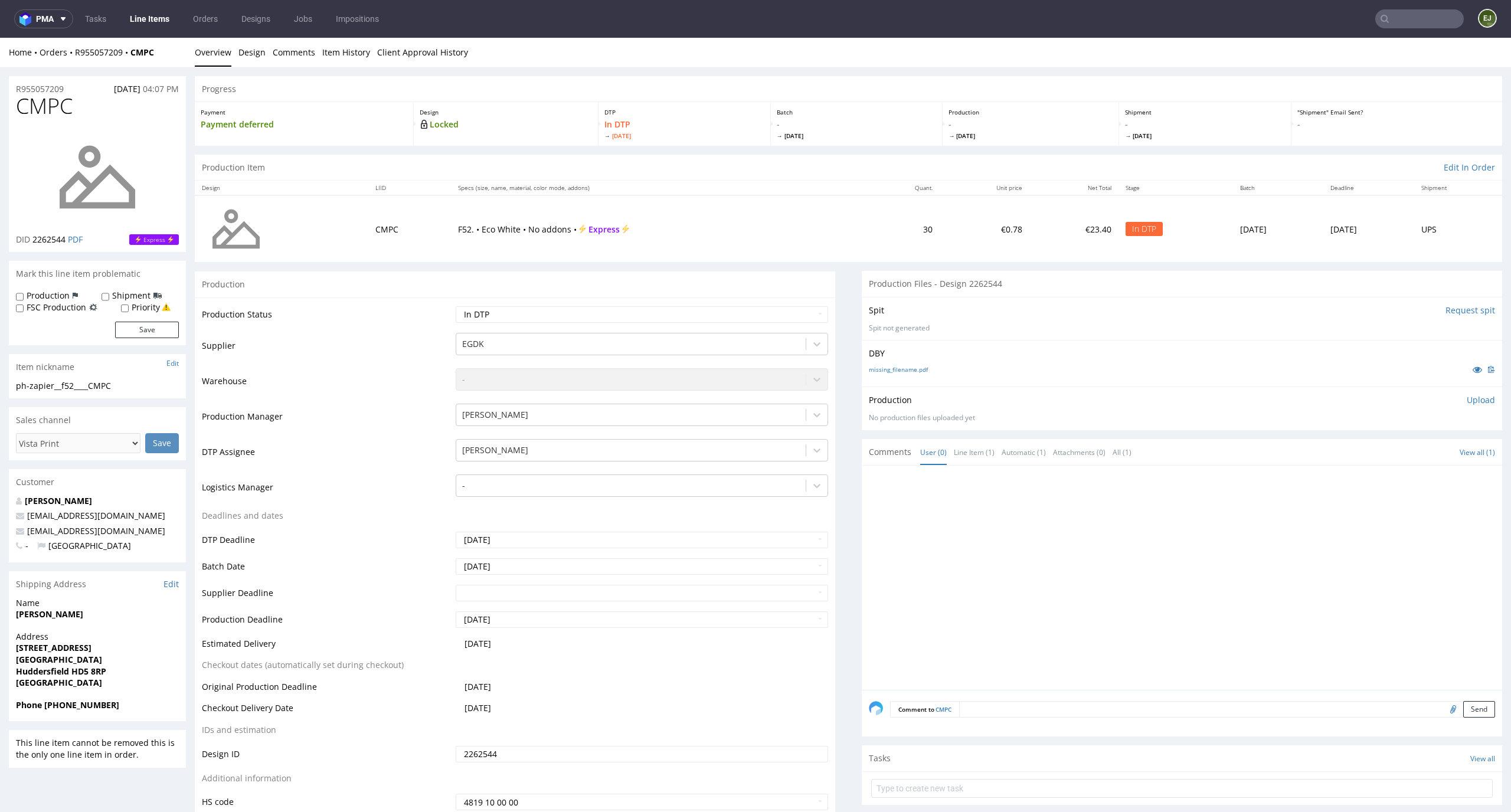
click at [1465, 311] on input "Request spit" at bounding box center [1470, 310] width 49 height 12
click at [906, 374] on div "missing_filename.pdf" at bounding box center [1182, 370] width 626 height 13
click at [898, 370] on link "missing_filename.pdf" at bounding box center [898, 370] width 59 height 8
click at [782, 318] on select "Waiting for Artwork Waiting for Diecut Waiting for Mockup Waiting for DTP Waiti…" at bounding box center [642, 314] width 373 height 16
select select "dtp_issue"
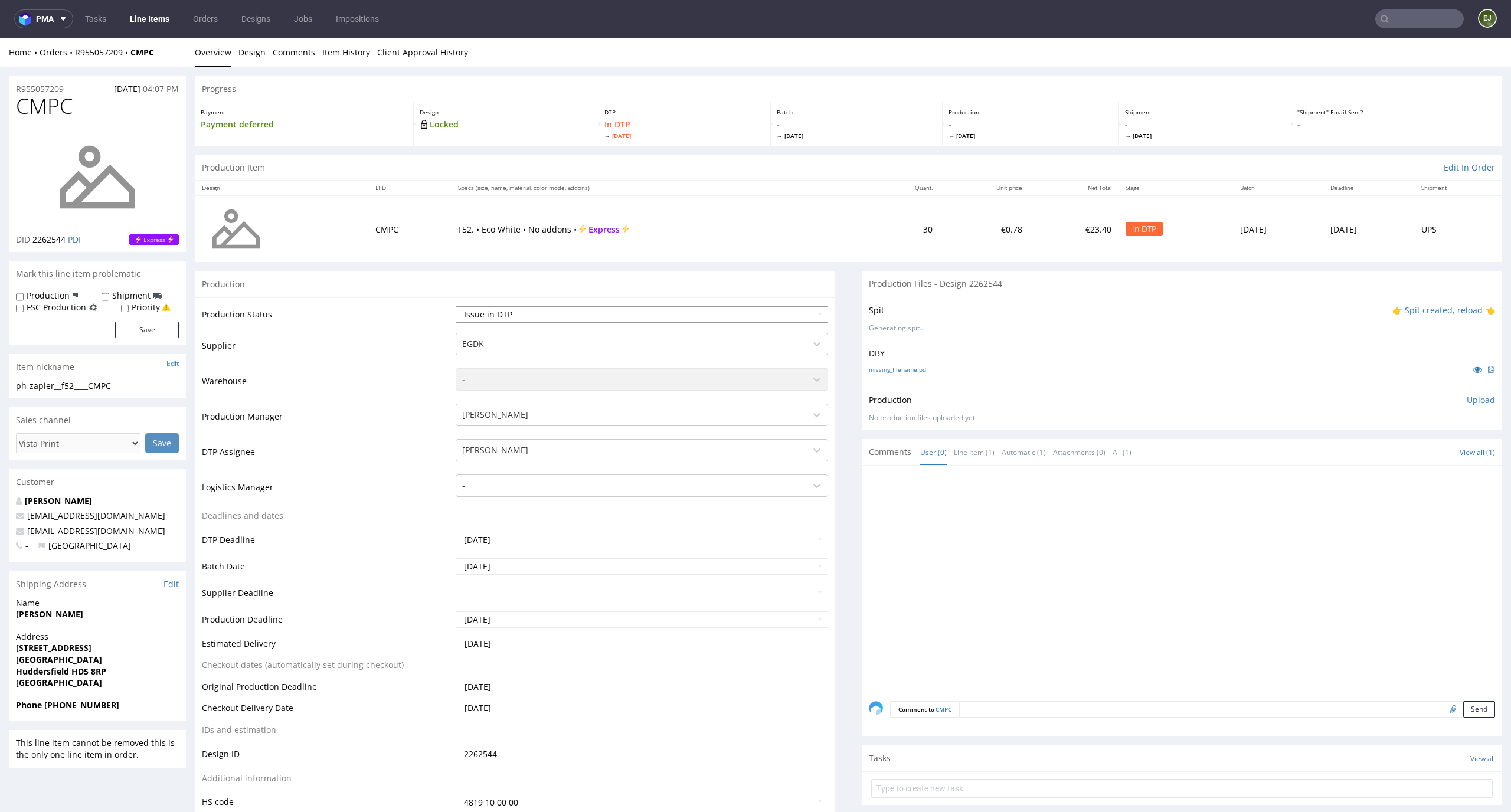
click at [456, 306] on select "Waiting for Artwork Waiting for Diecut Waiting for Mockup Waiting for DTP Waiti…" at bounding box center [642, 314] width 373 height 16
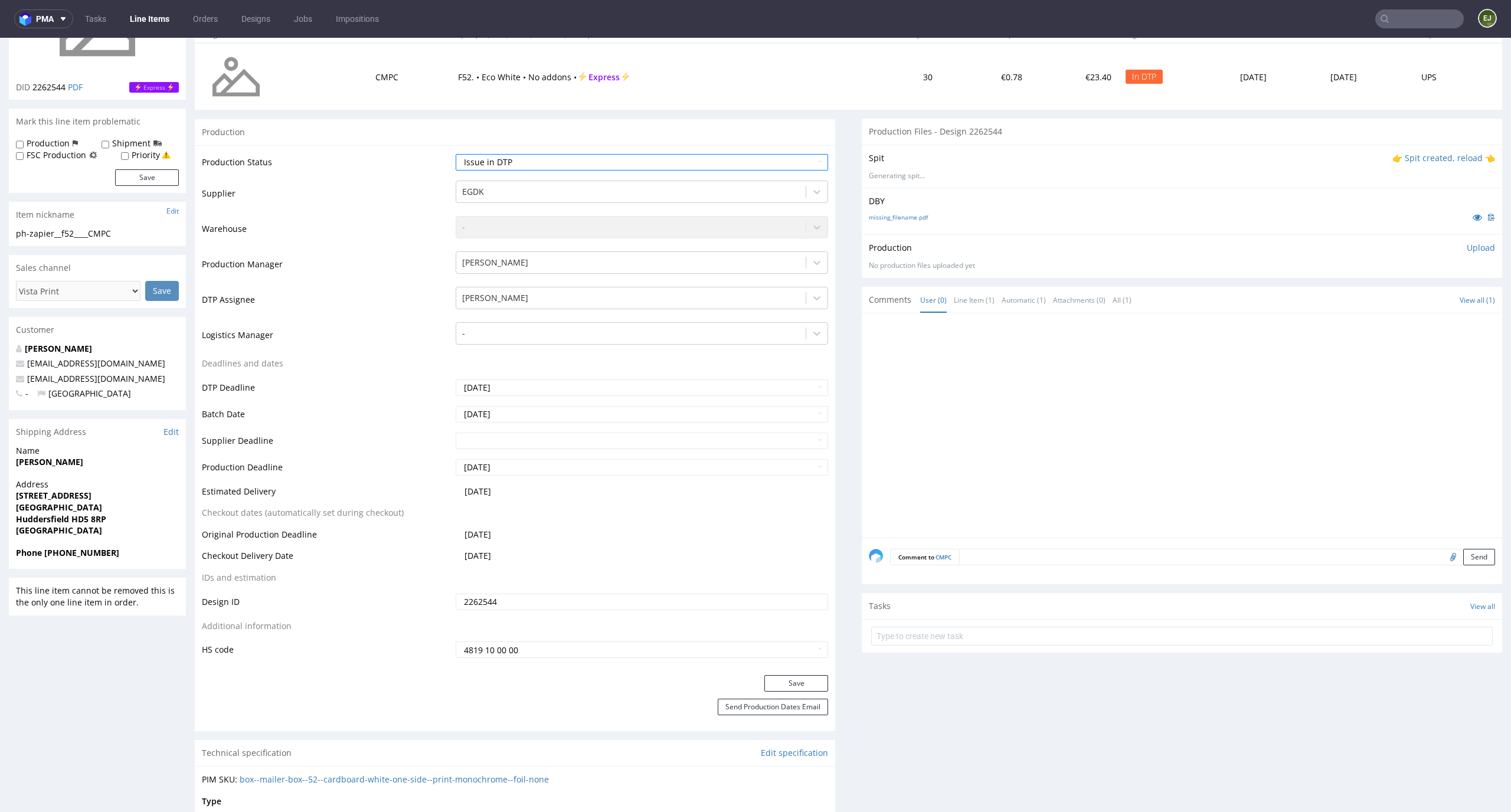
scroll to position [263, 0]
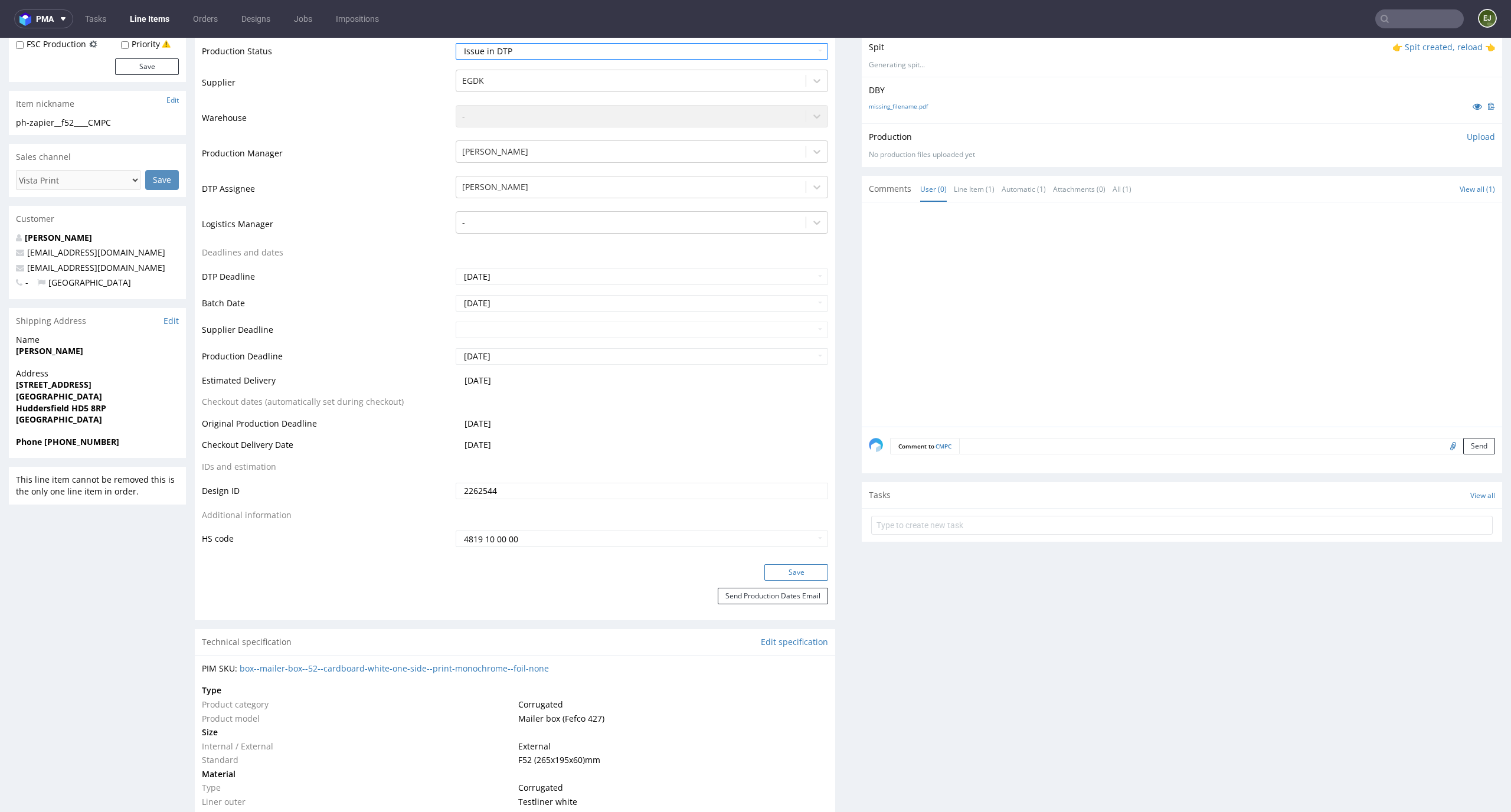
click at [808, 575] on button "Save" at bounding box center [796, 572] width 64 height 16
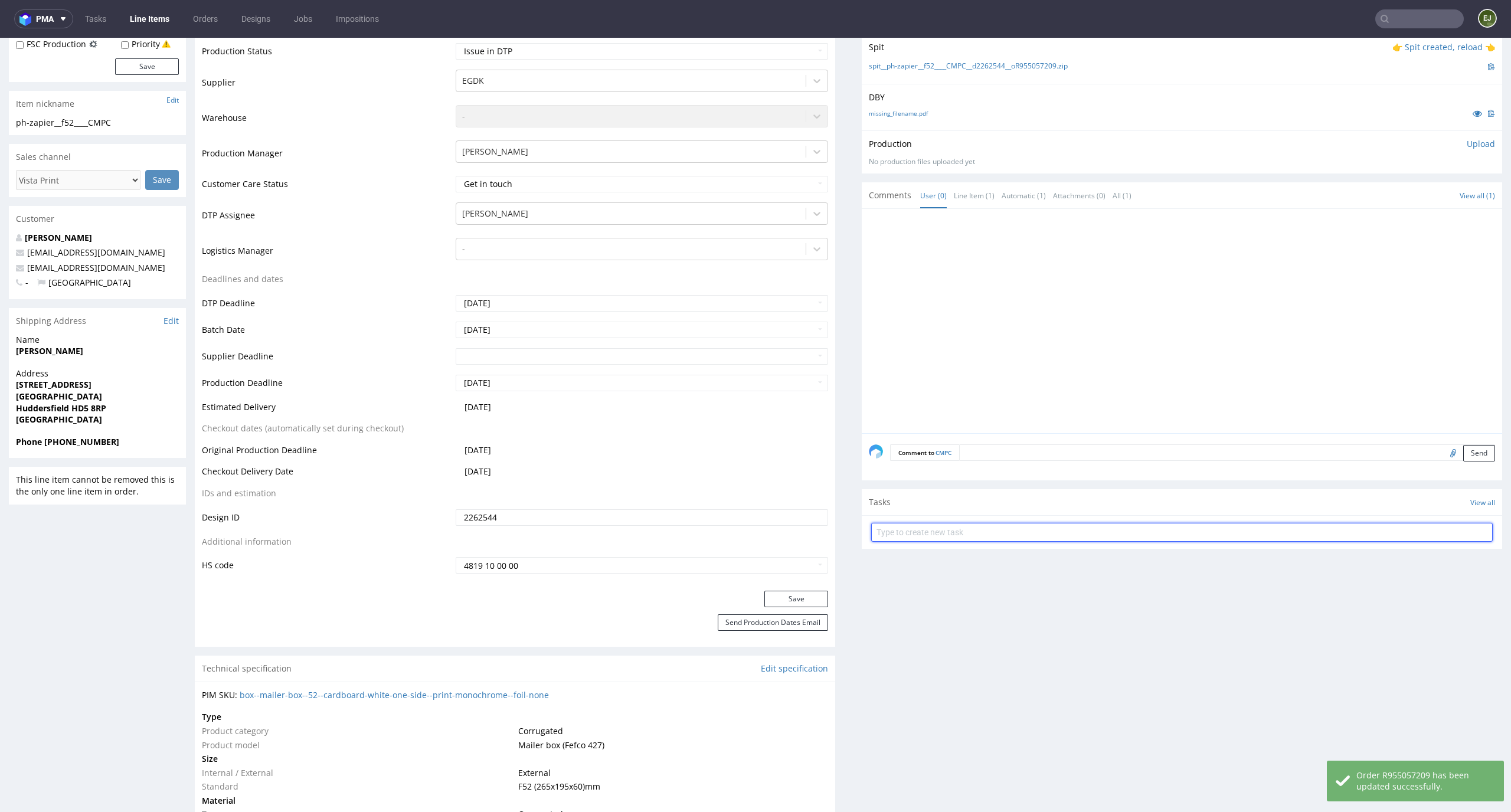
click at [927, 539] on input "text" at bounding box center [1181, 532] width 622 height 19
type input "vista print order to cancel"
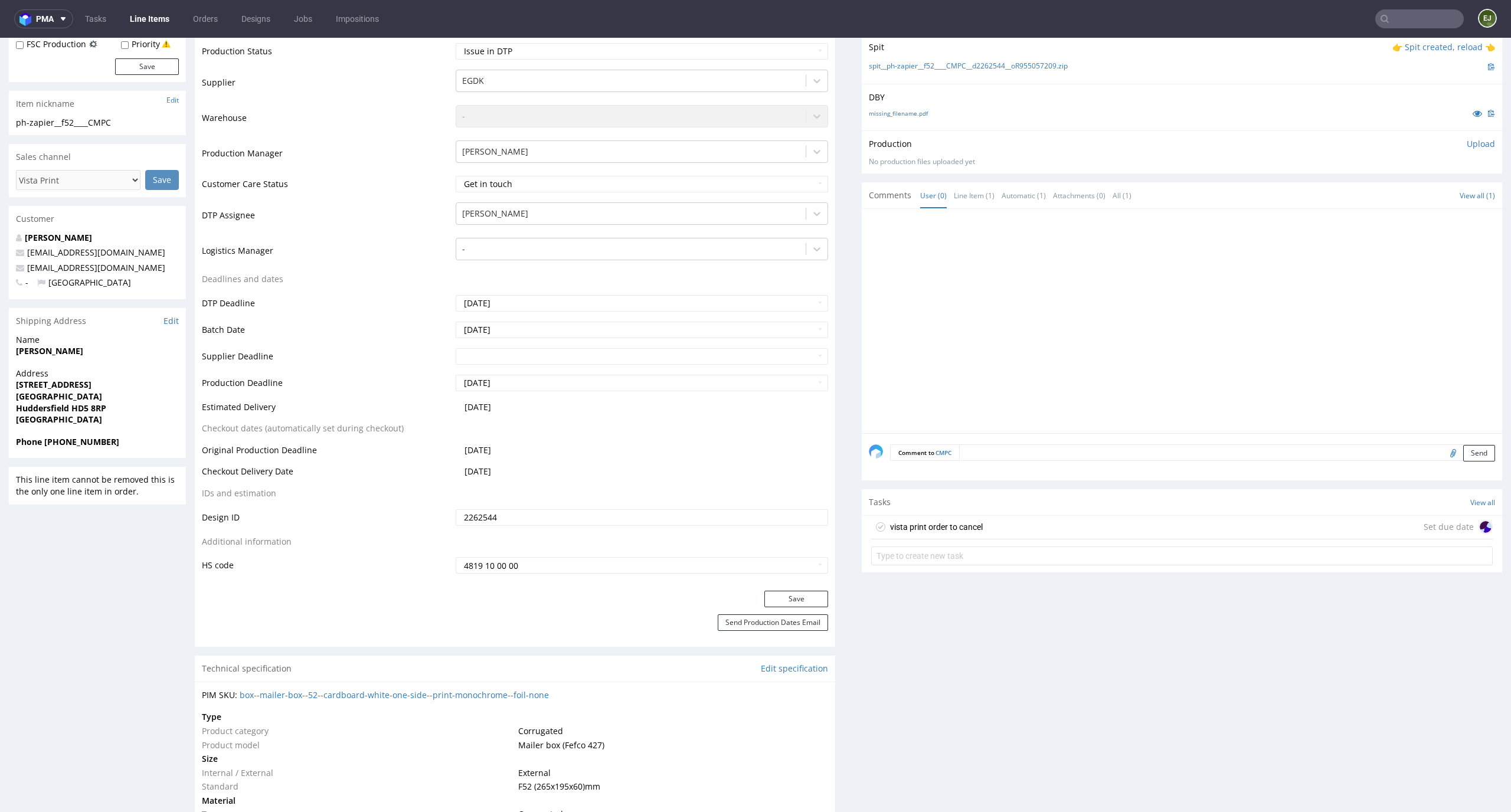
click at [975, 522] on div "vista print order to cancel Set due date" at bounding box center [1181, 527] width 622 height 24
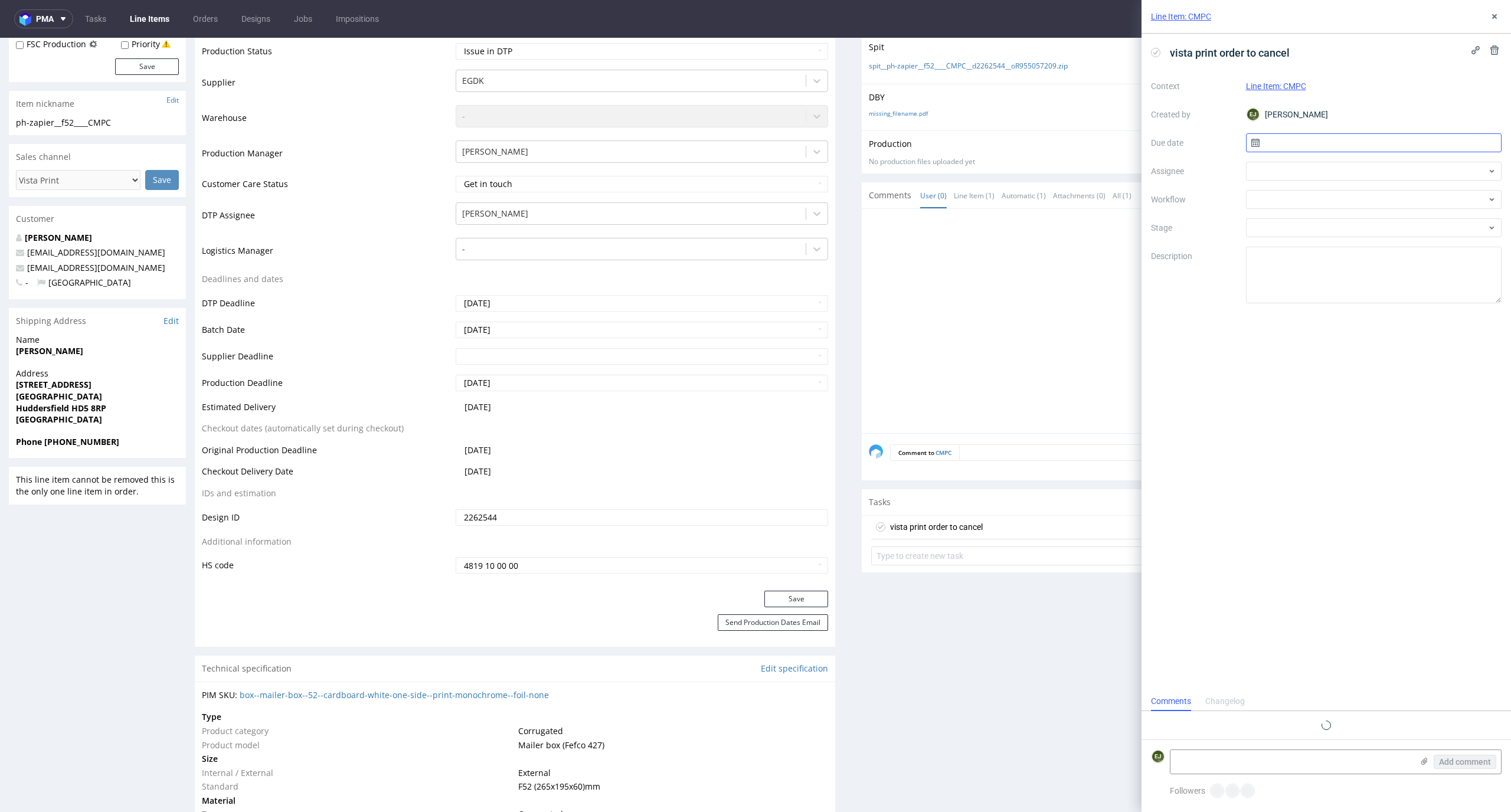
scroll to position [10, 0]
click at [1295, 141] on input "text" at bounding box center [1374, 143] width 256 height 19
click at [1387, 260] on span "18" at bounding box center [1392, 262] width 10 height 12
type input "18/09/2025"
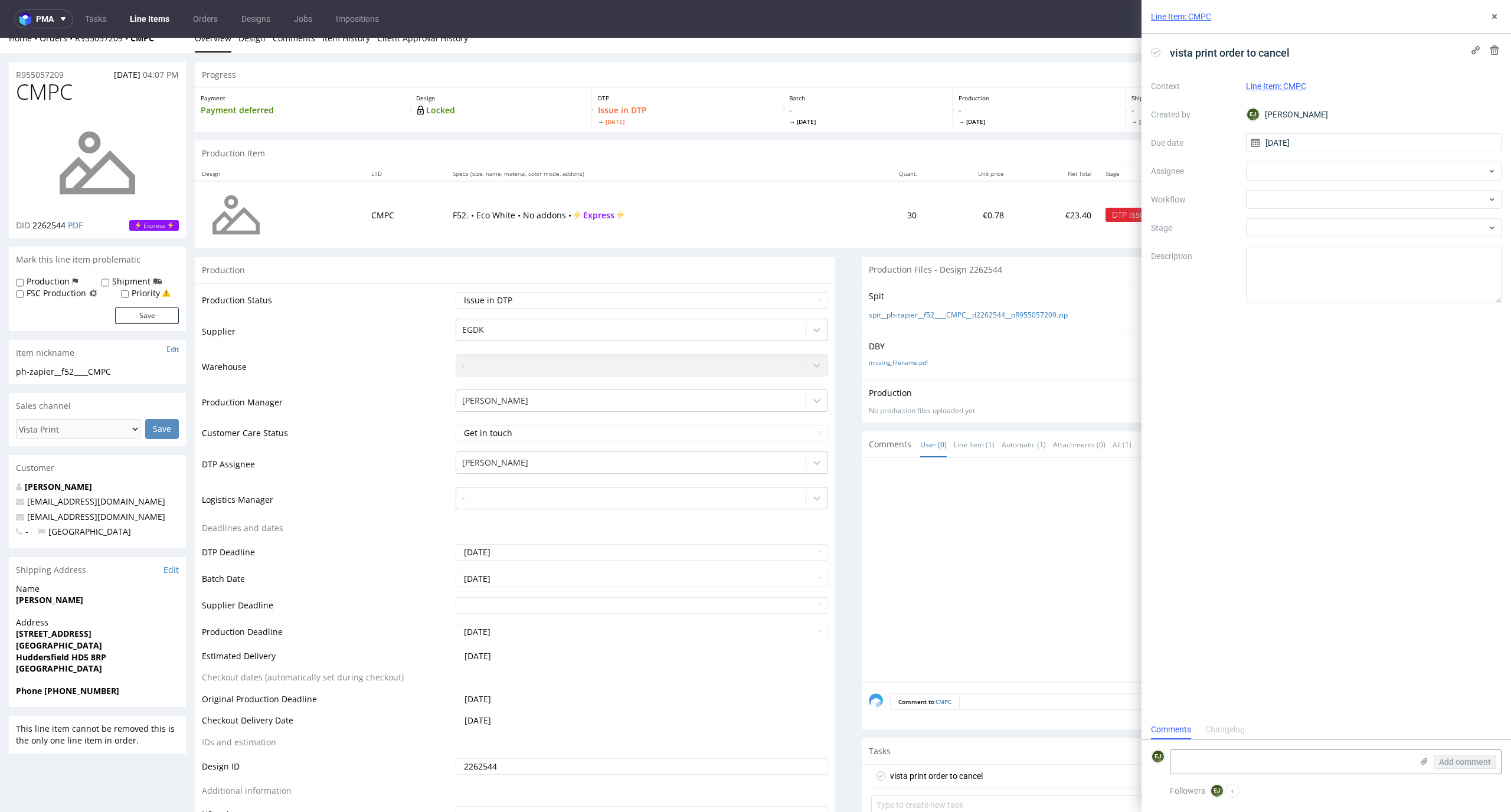
scroll to position [0, 0]
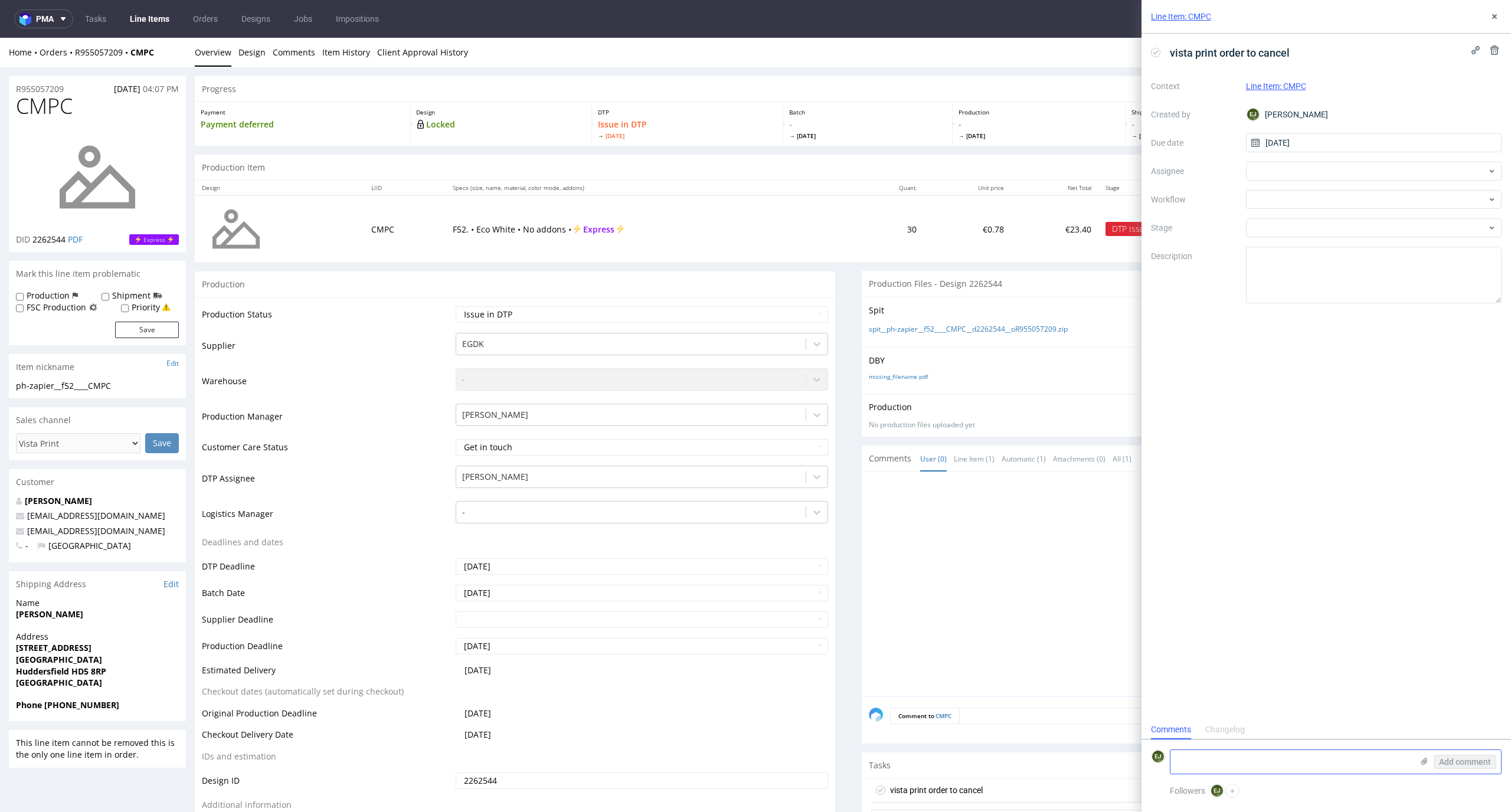
click at [1352, 758] on textarea at bounding box center [1291, 761] width 242 height 24
paste textarea "The eco box product does not involve printing the entire background."
type textarea "The eco box product does not involve printing the entire background."
click at [1320, 164] on div at bounding box center [1374, 170] width 256 height 19
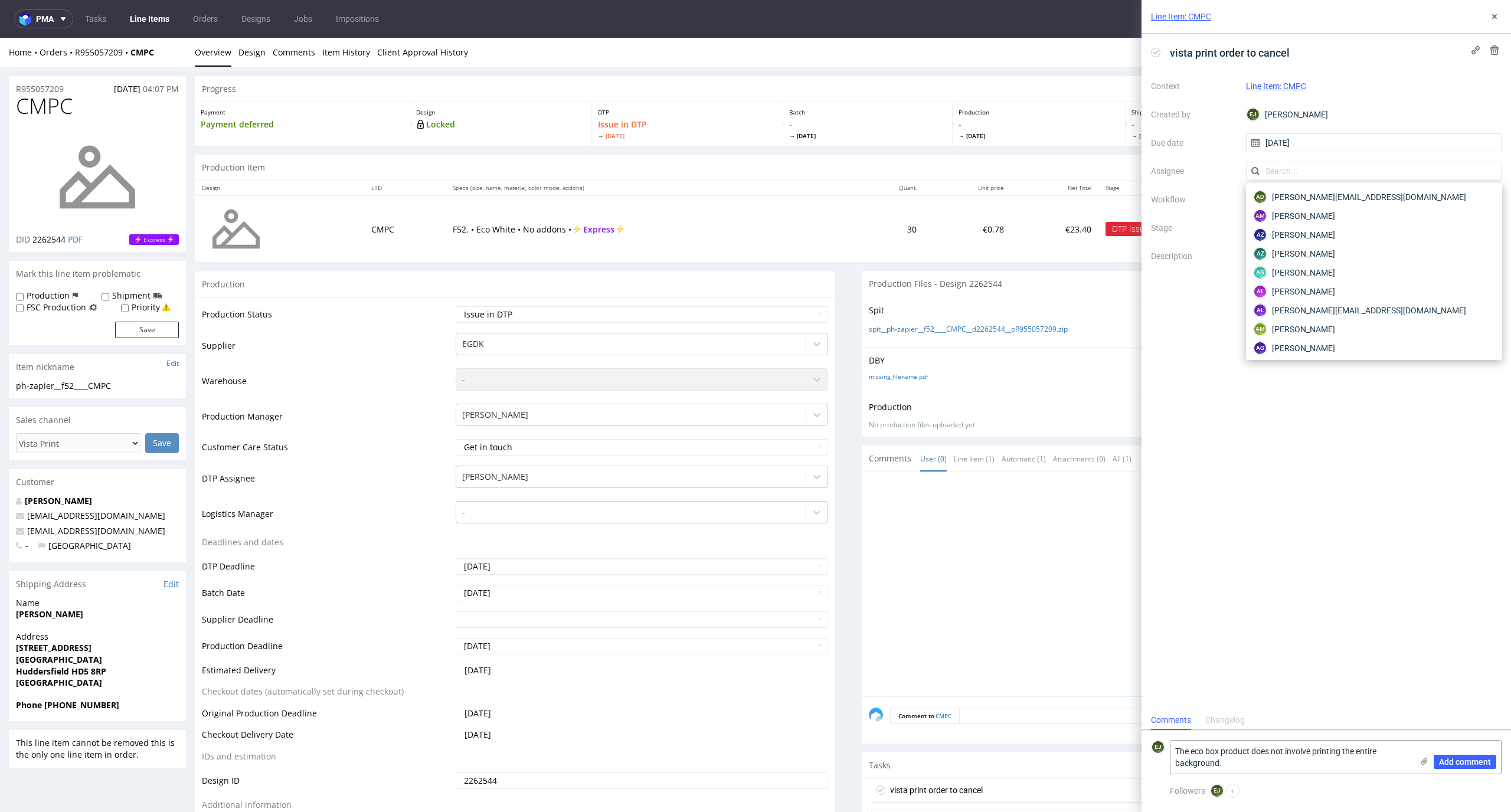
click at [1153, 234] on label "Stage" at bounding box center [1194, 227] width 86 height 14
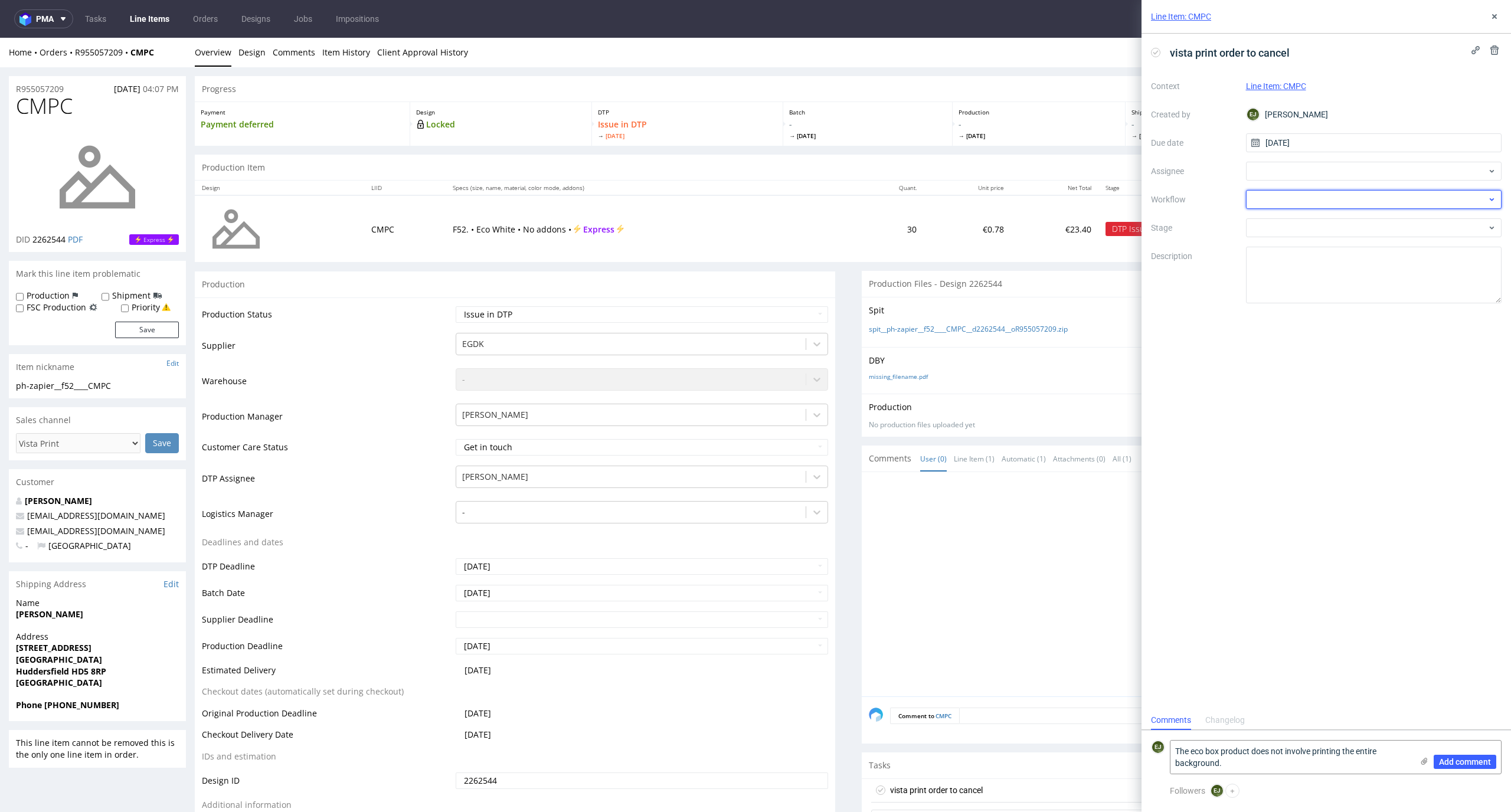
click at [1331, 197] on div at bounding box center [1374, 199] width 256 height 19
click at [1344, 258] on div "DTP - Issue" at bounding box center [1374, 263] width 246 height 21
click at [1333, 552] on div "vista print order to cancel Context Line Item: CMPC Created by EJ Elżbieta Jeli…" at bounding box center [1326, 371] width 370 height 677
click at [1449, 761] on span "Add comment" at bounding box center [1465, 762] width 52 height 8
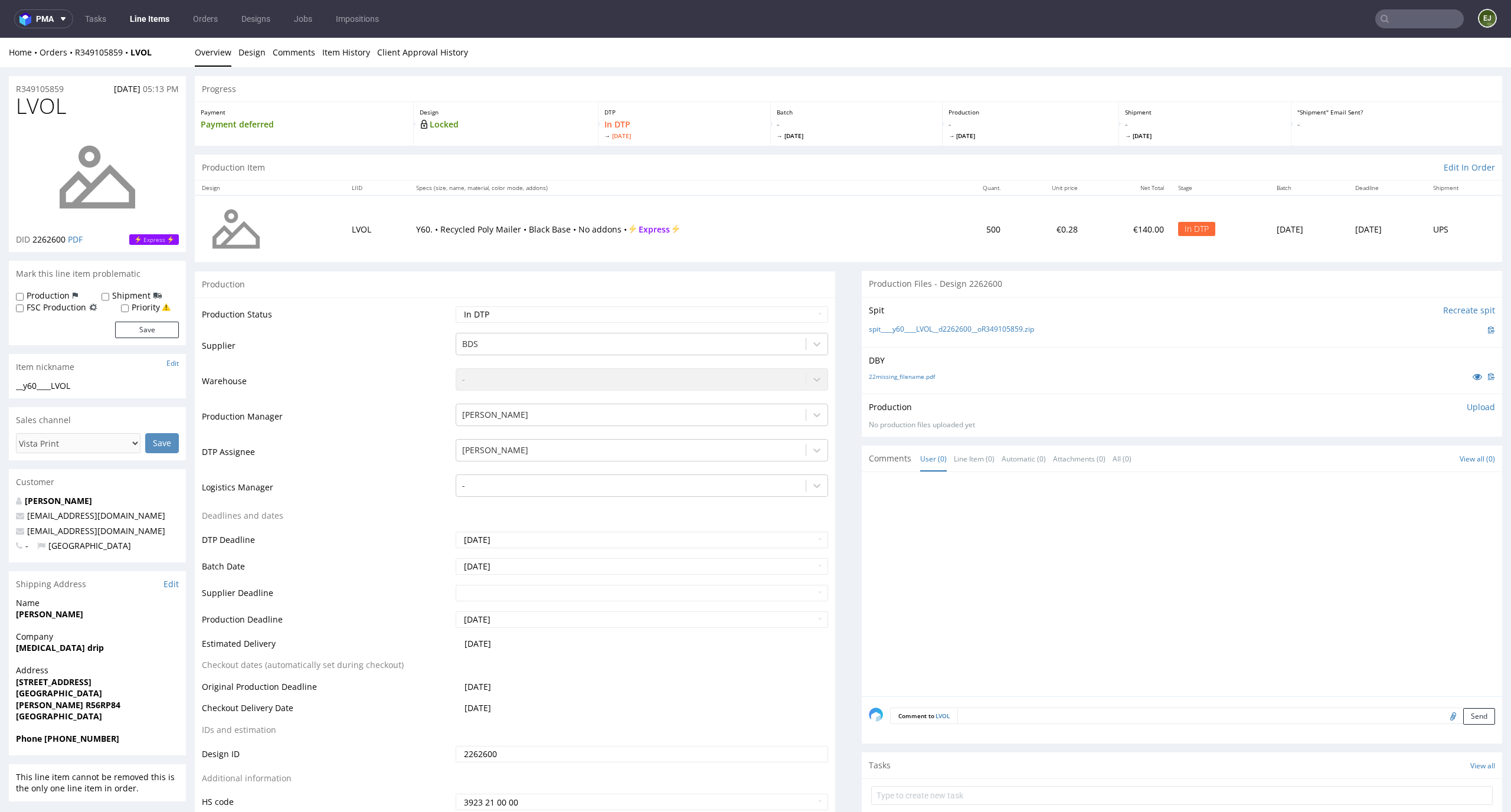
click at [909, 370] on div "22missing_filename.pdf" at bounding box center [1182, 376] width 626 height 13
click at [908, 373] on link "22missing_filename.pdf" at bounding box center [902, 376] width 66 height 8
click at [910, 332] on link "spit____y60____LVOL__d2262600__oR349105859.zip" at bounding box center [952, 329] width 165 height 10
click at [1466, 402] on p "Upload" at bounding box center [1480, 407] width 28 height 12
click at [1395, 454] on div "Add files" at bounding box center [1410, 461] width 59 height 18
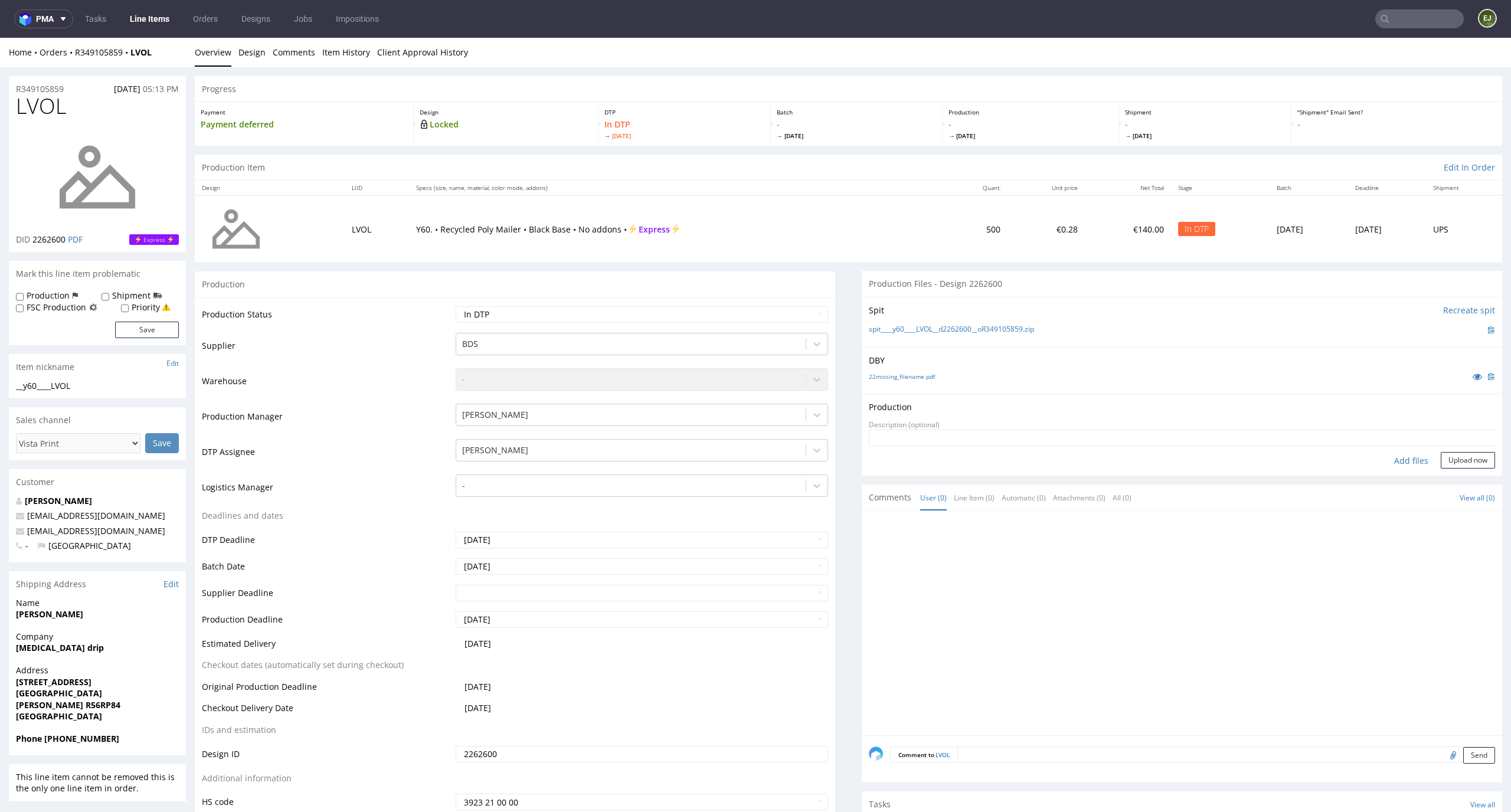
type input "C:\fakepath\__y60____LVOL__d2262600__oR349105859__latest__outside.pdf"
click at [1452, 474] on button "Upload now" at bounding box center [1467, 479] width 54 height 16
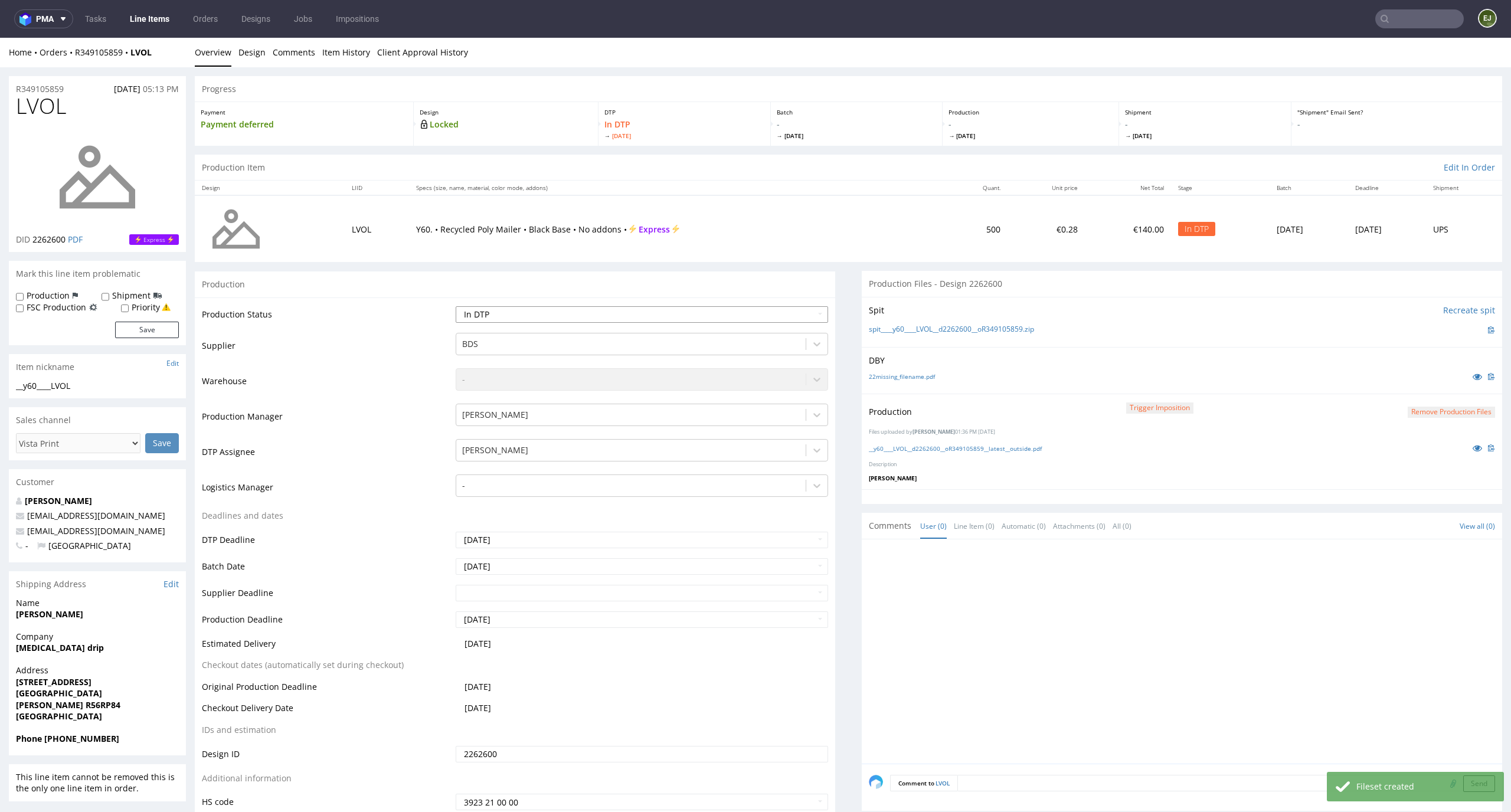
click at [799, 311] on select "Waiting for Artwork Waiting for Diecut Waiting for Mockup Waiting for DTP Waiti…" at bounding box center [642, 314] width 373 height 16
select select "dtp_production_ready"
click at [456, 306] on select "Waiting for Artwork Waiting for Diecut Waiting for Mockup Waiting for DTP Waiti…" at bounding box center [642, 314] width 373 height 16
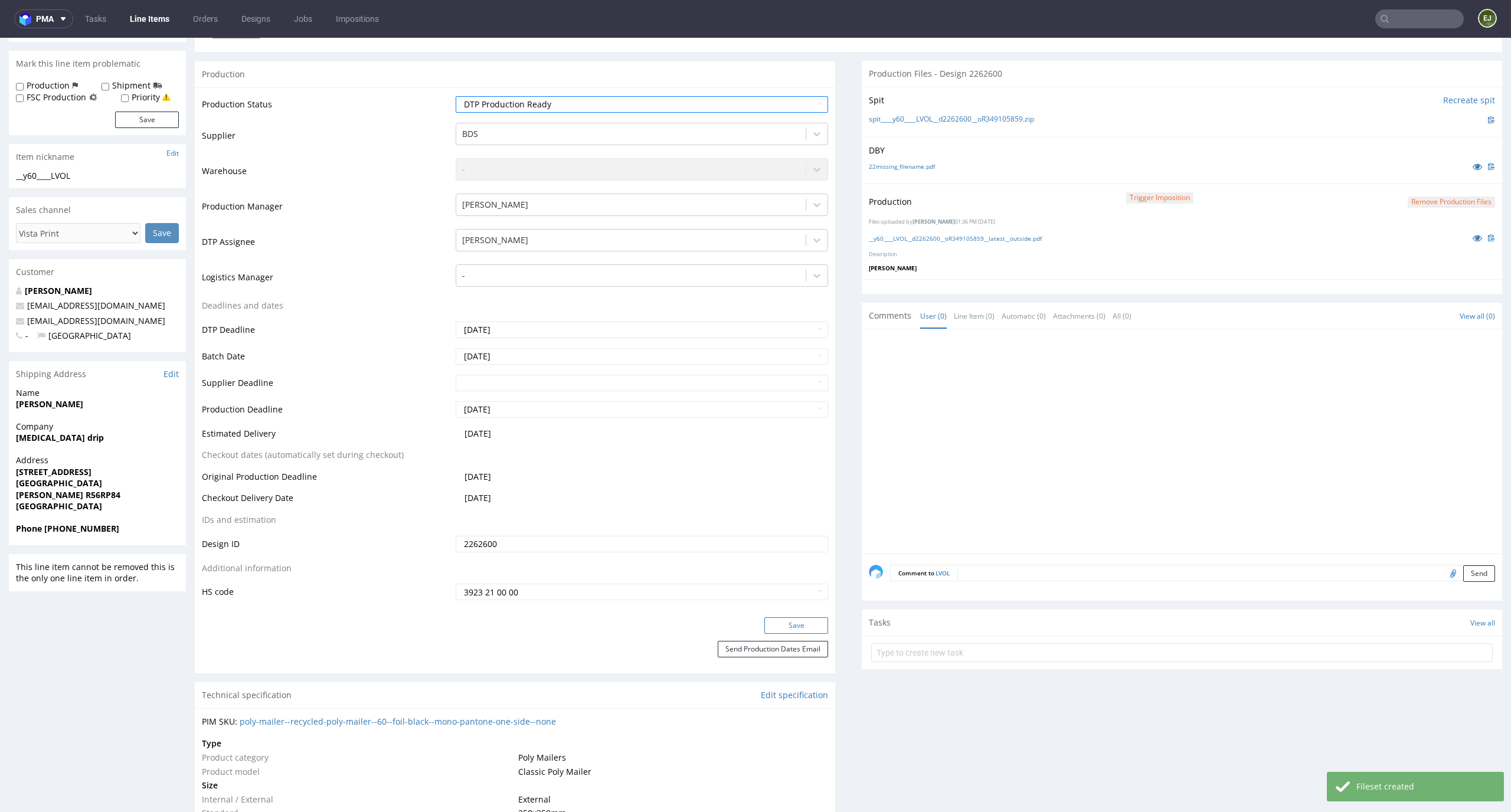
click at [798, 625] on button "Save" at bounding box center [796, 625] width 64 height 16
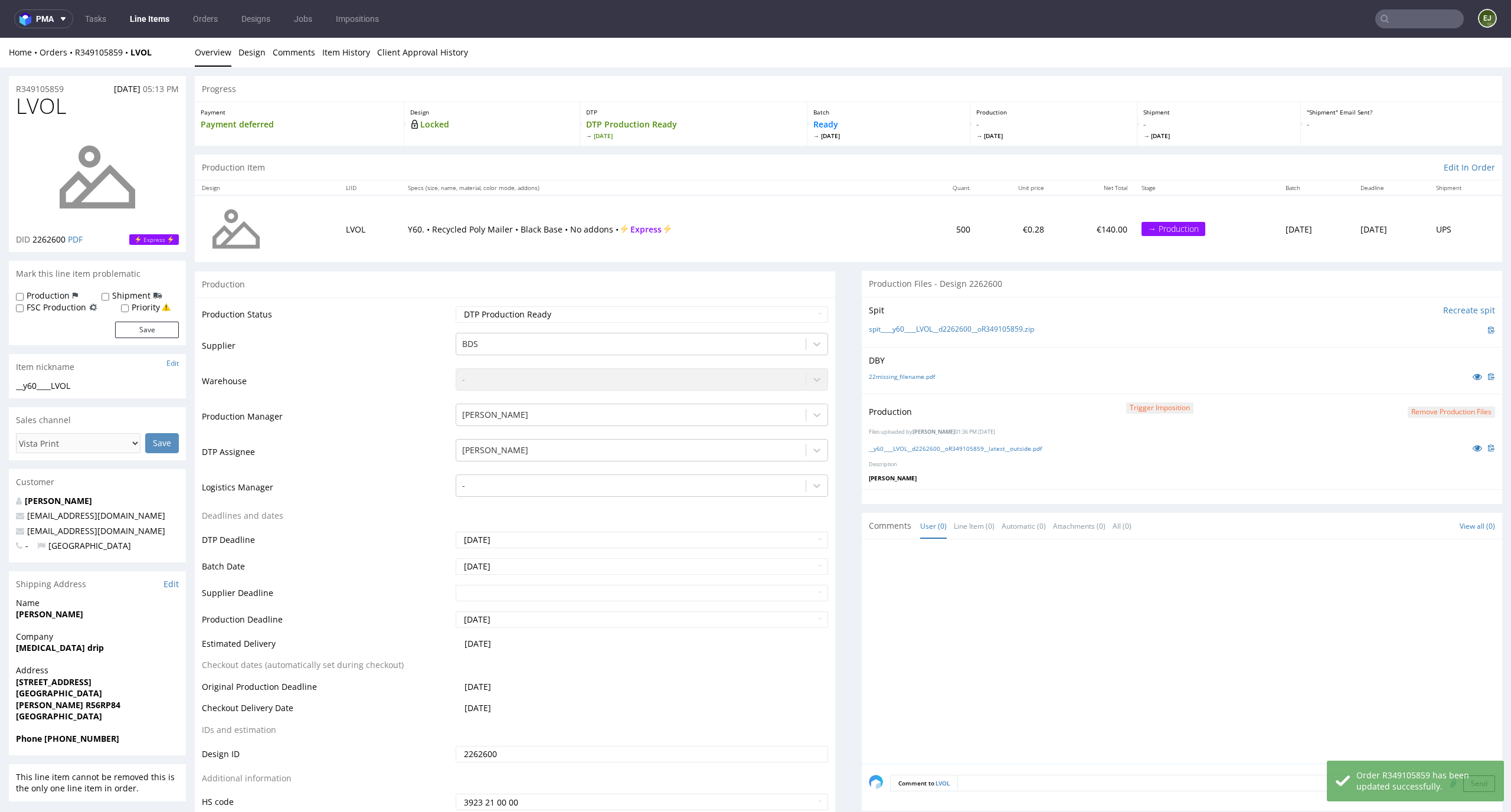
click at [156, 18] on link "Line Items" at bounding box center [149, 19] width 54 height 19
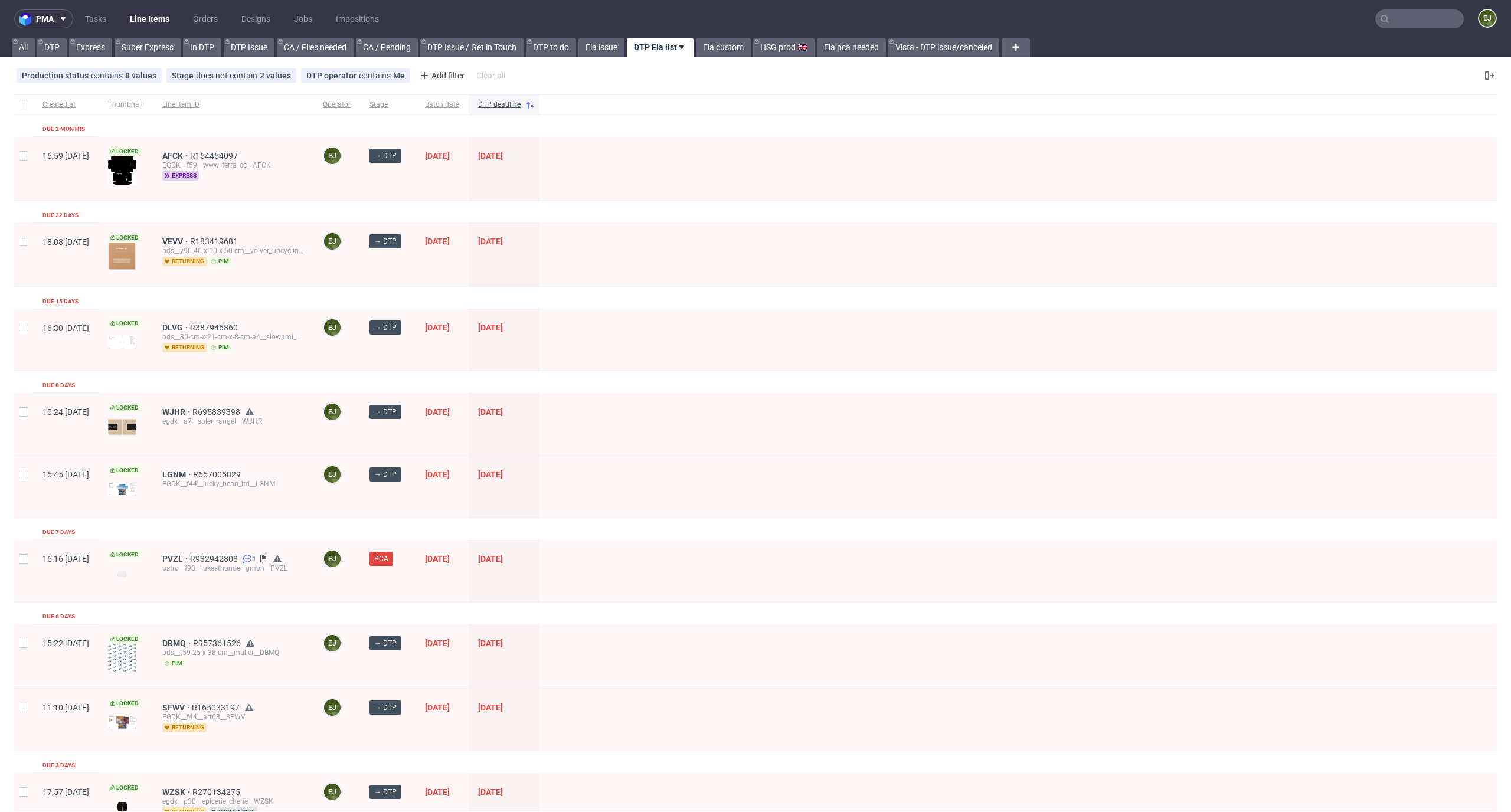
scroll to position [1452, 0]
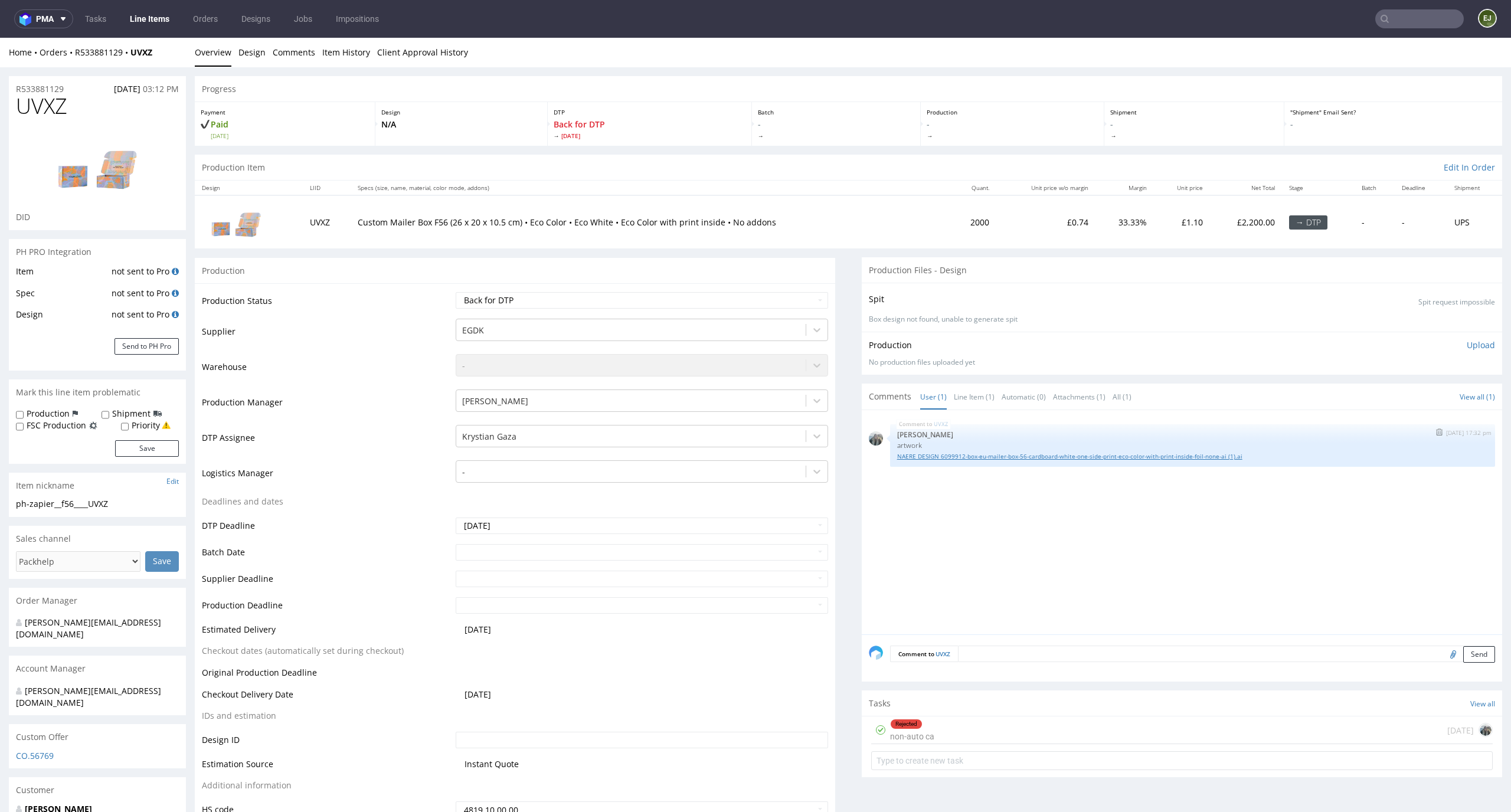
click at [927, 455] on link "NAERE DESIGN 6099912-box-eu-mailer-box-56-cardboard-white-one-side-print-eco-co…" at bounding box center [1192, 456] width 591 height 9
click at [899, 209] on td "Custom Mailer Box F56 (26 x 20 x 10.5 cm) • Eco Color • Eco White • Eco Color w…" at bounding box center [650, 221] width 600 height 53
click at [956, 733] on div "Rejected non-auto ca 2 days ago" at bounding box center [1181, 730] width 622 height 28
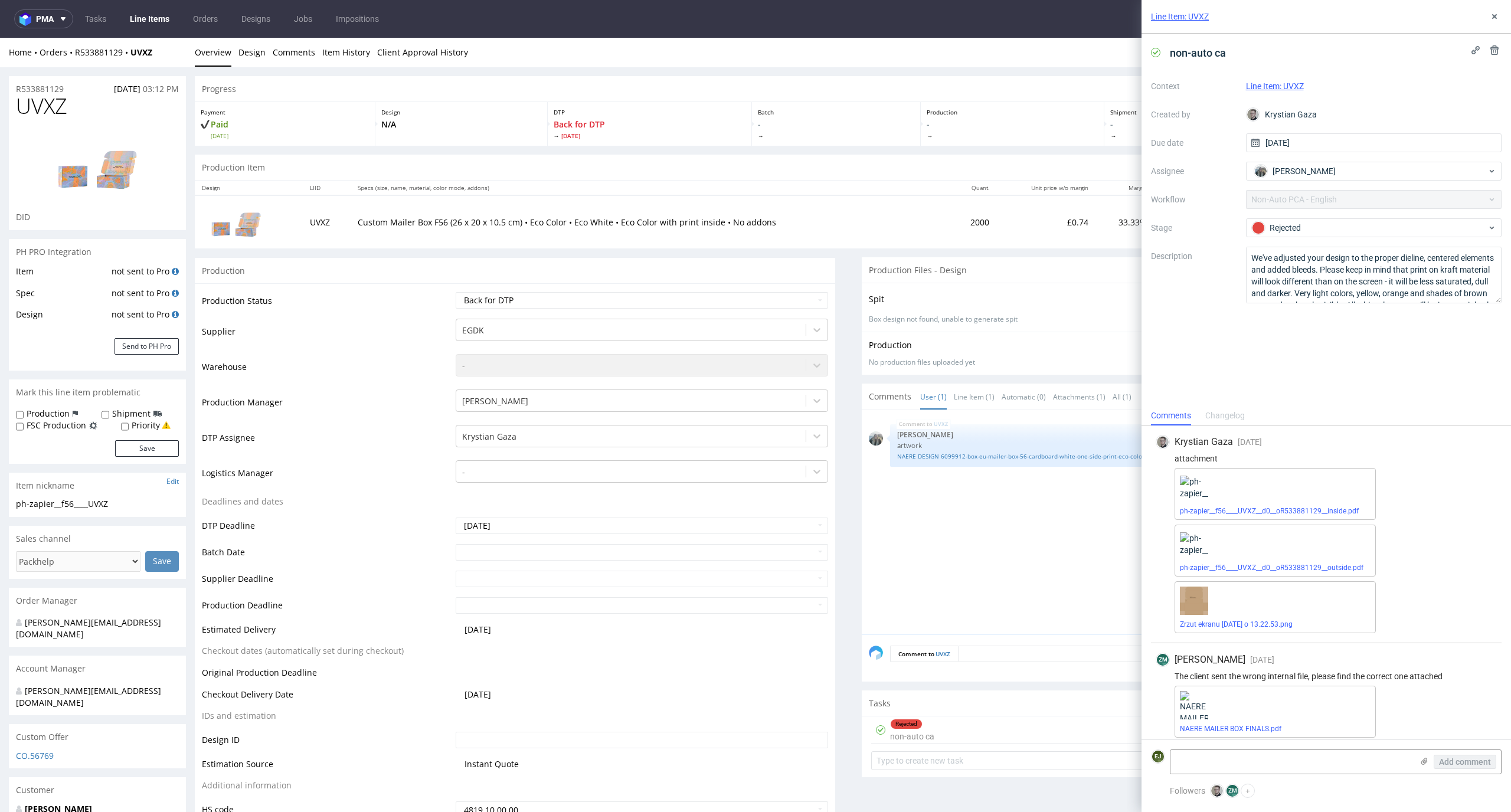
scroll to position [7, 0]
click at [1235, 723] on link "NAERE MAILER BOX FINALS.pdf" at bounding box center [1230, 720] width 101 height 8
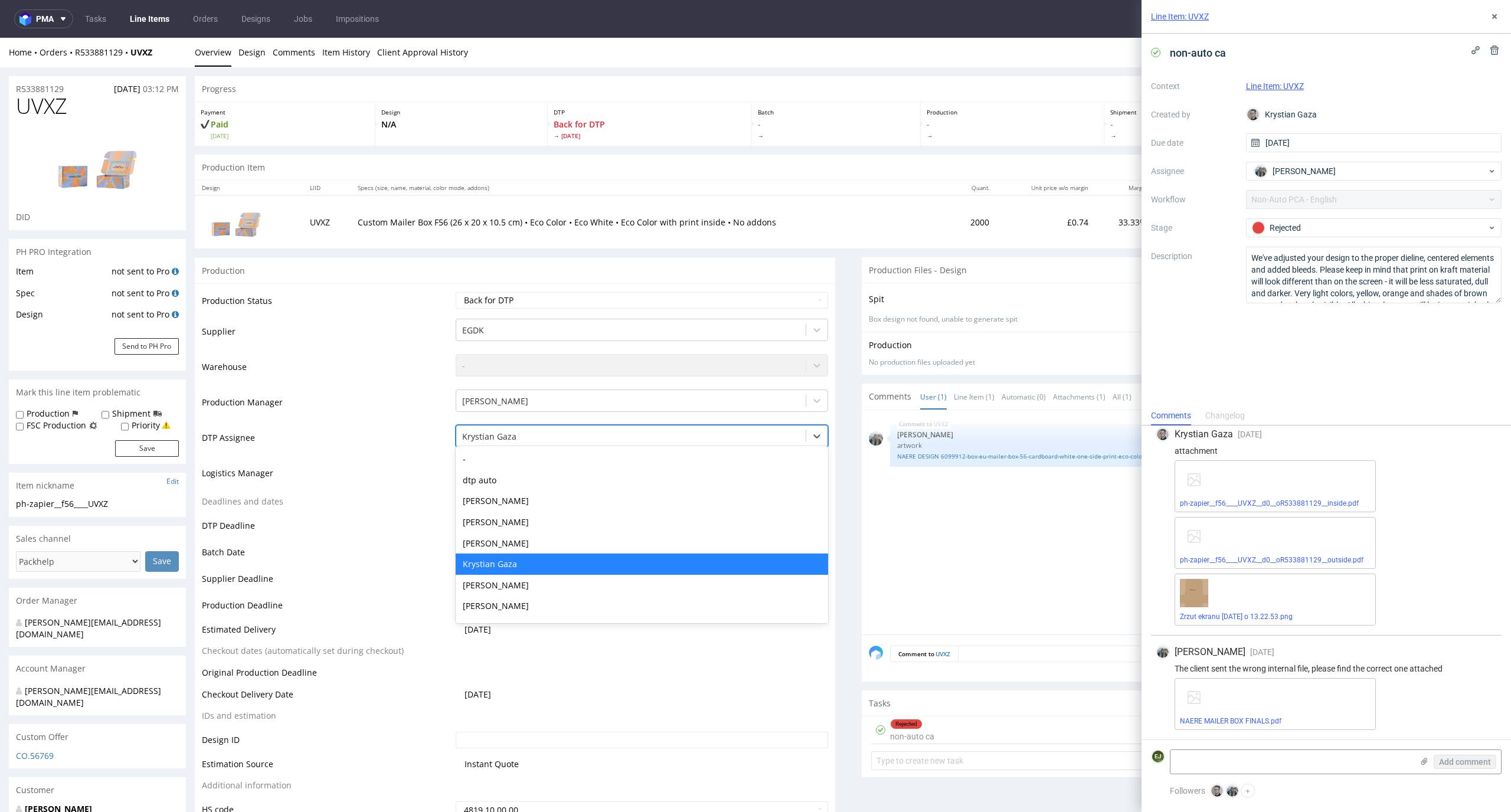
click at [654, 441] on div at bounding box center [631, 436] width 338 height 14
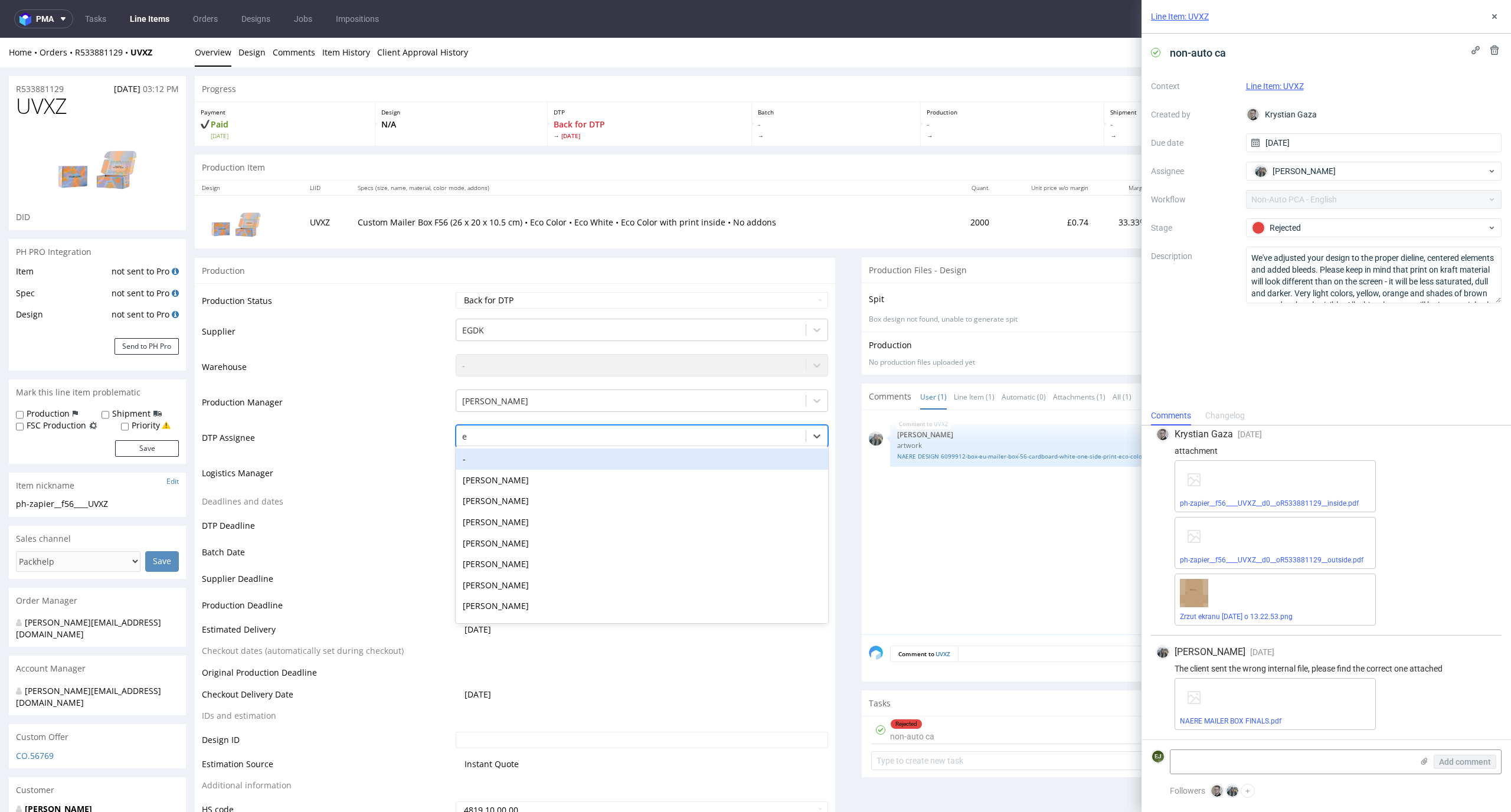
type input "el"
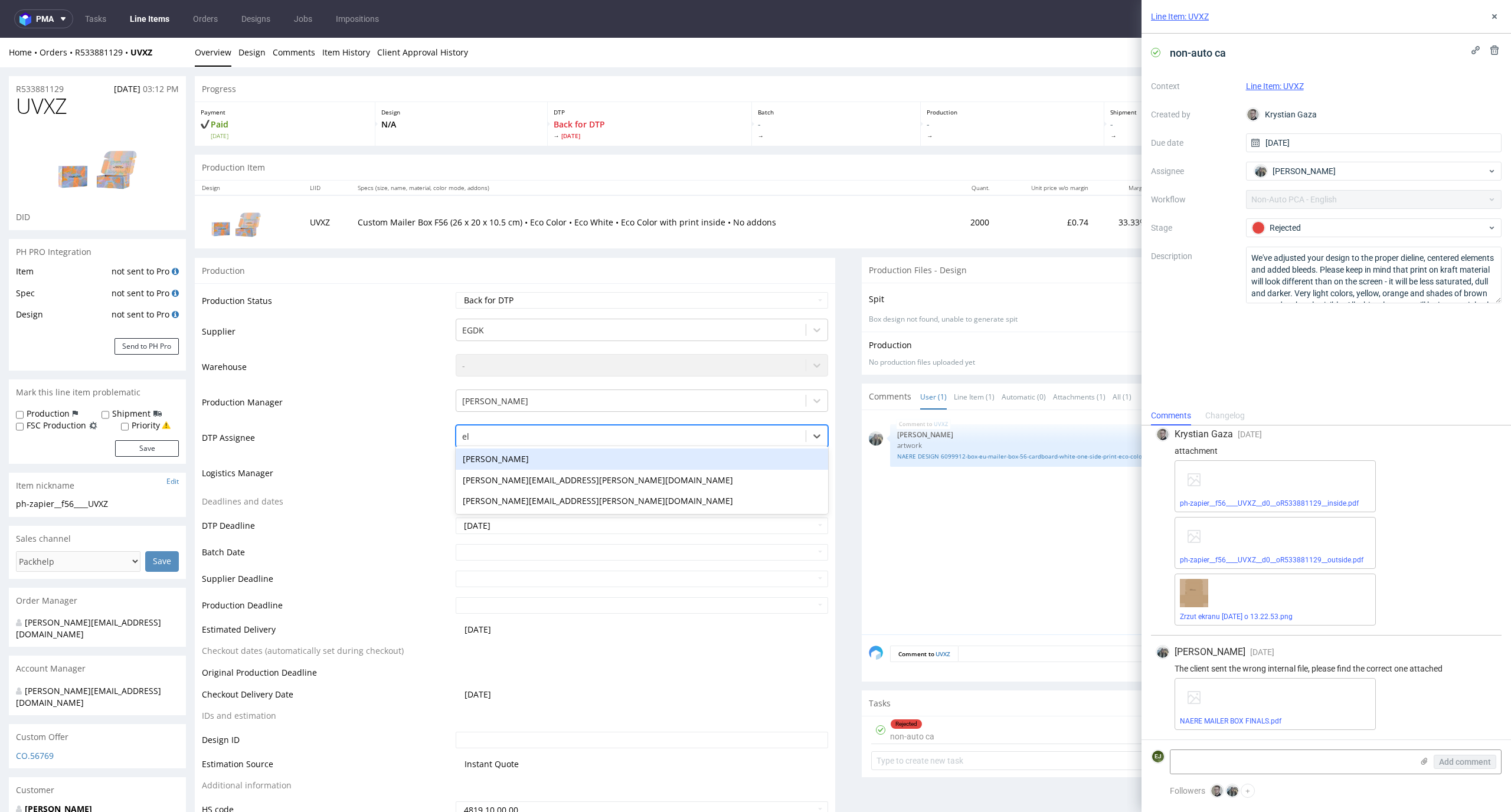
click at [623, 459] on div "Elżbieta Jelińska" at bounding box center [642, 459] width 373 height 21
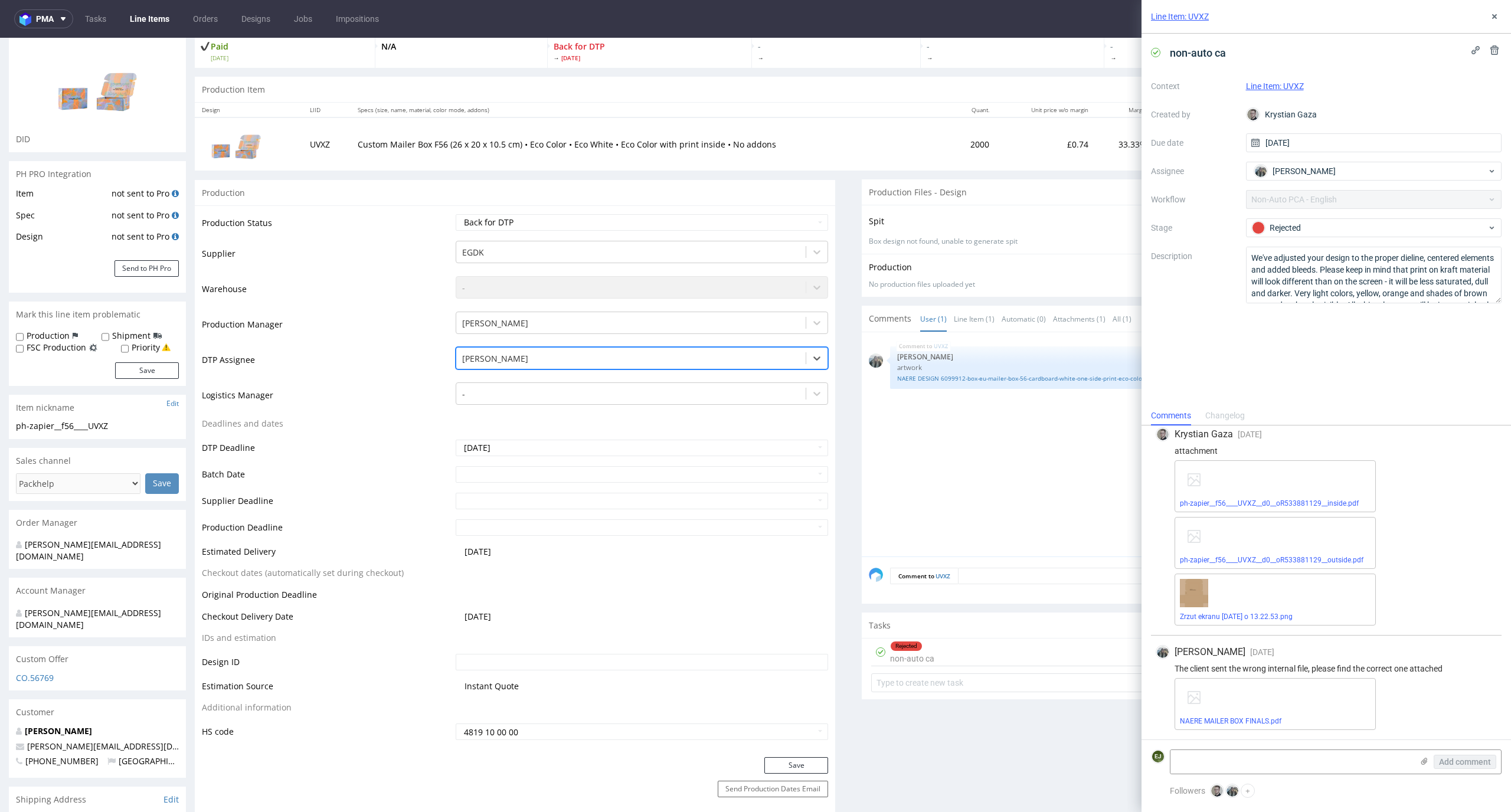
scroll to position [124, 0]
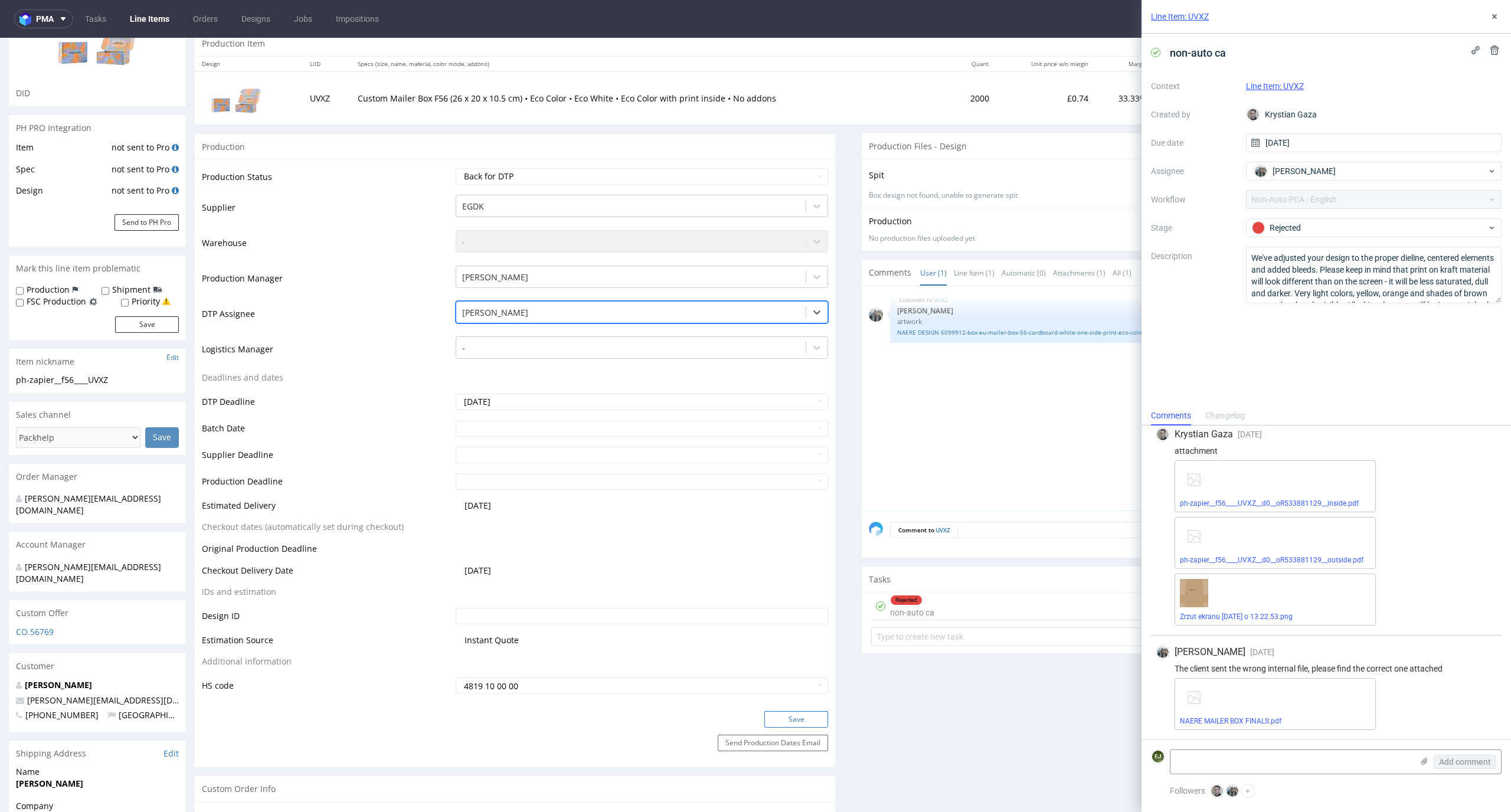
click at [802, 723] on button "Save" at bounding box center [796, 719] width 64 height 16
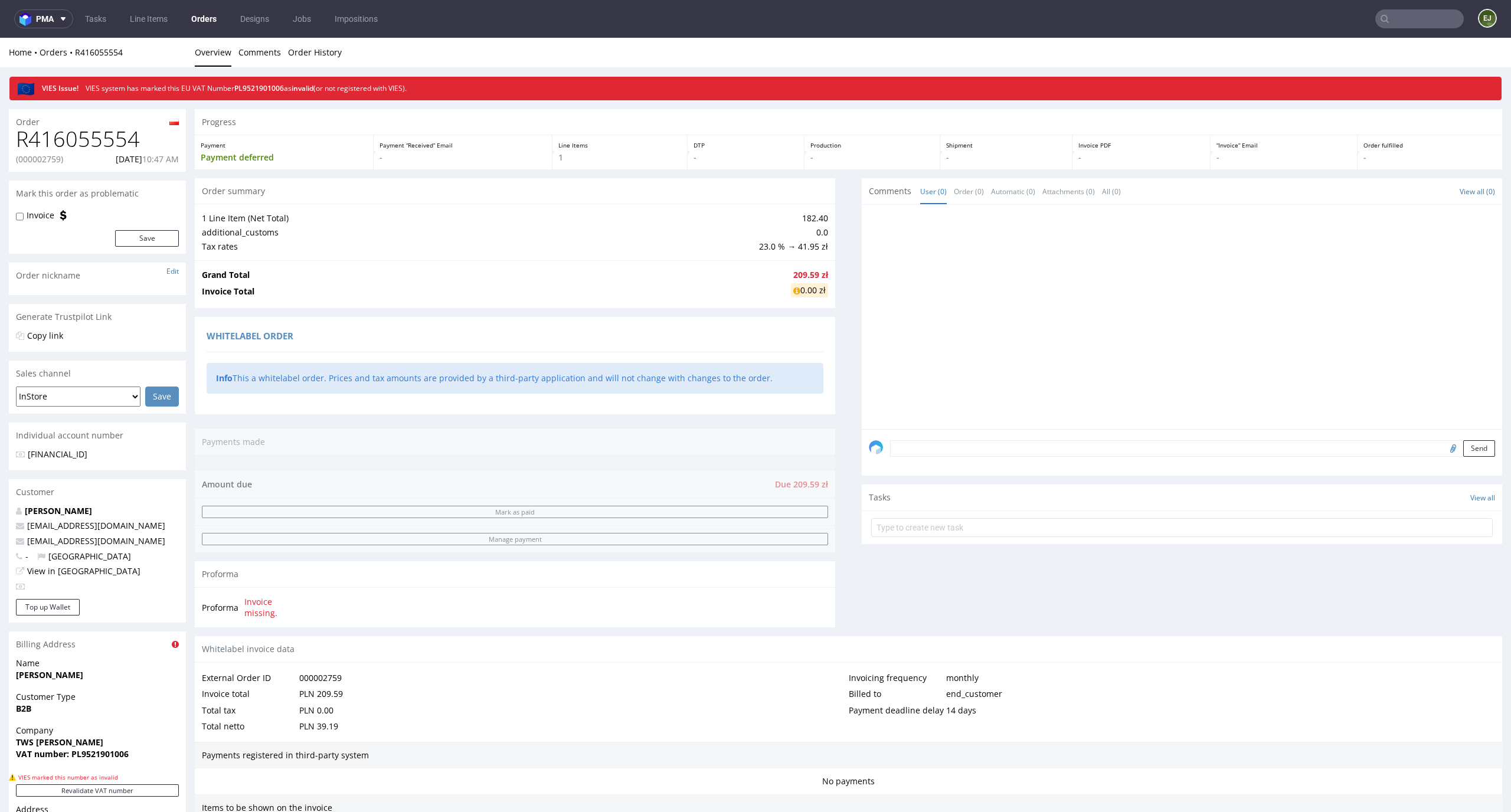
scroll to position [310, 0]
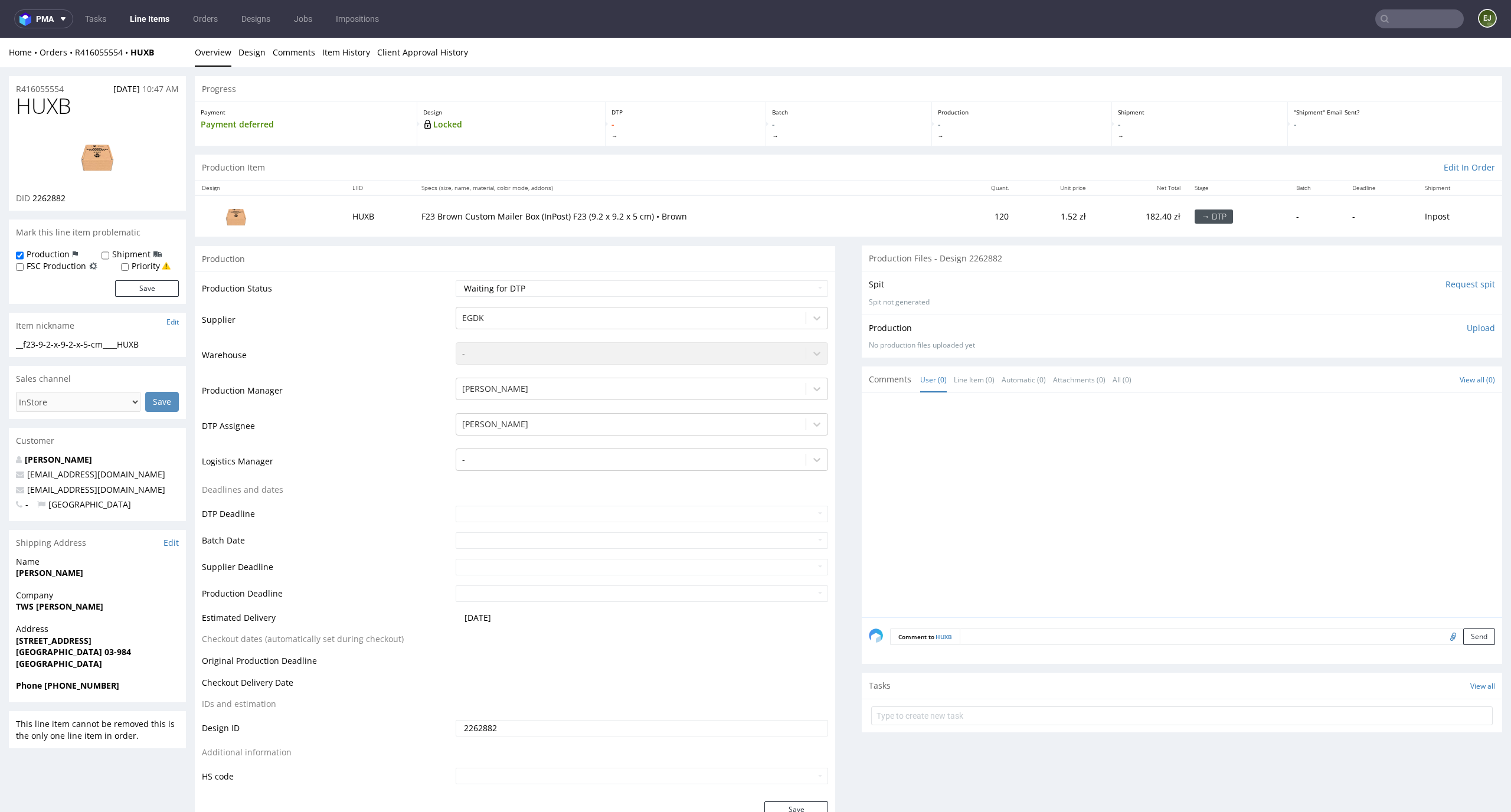
click at [126, 155] on img at bounding box center [97, 156] width 94 height 53
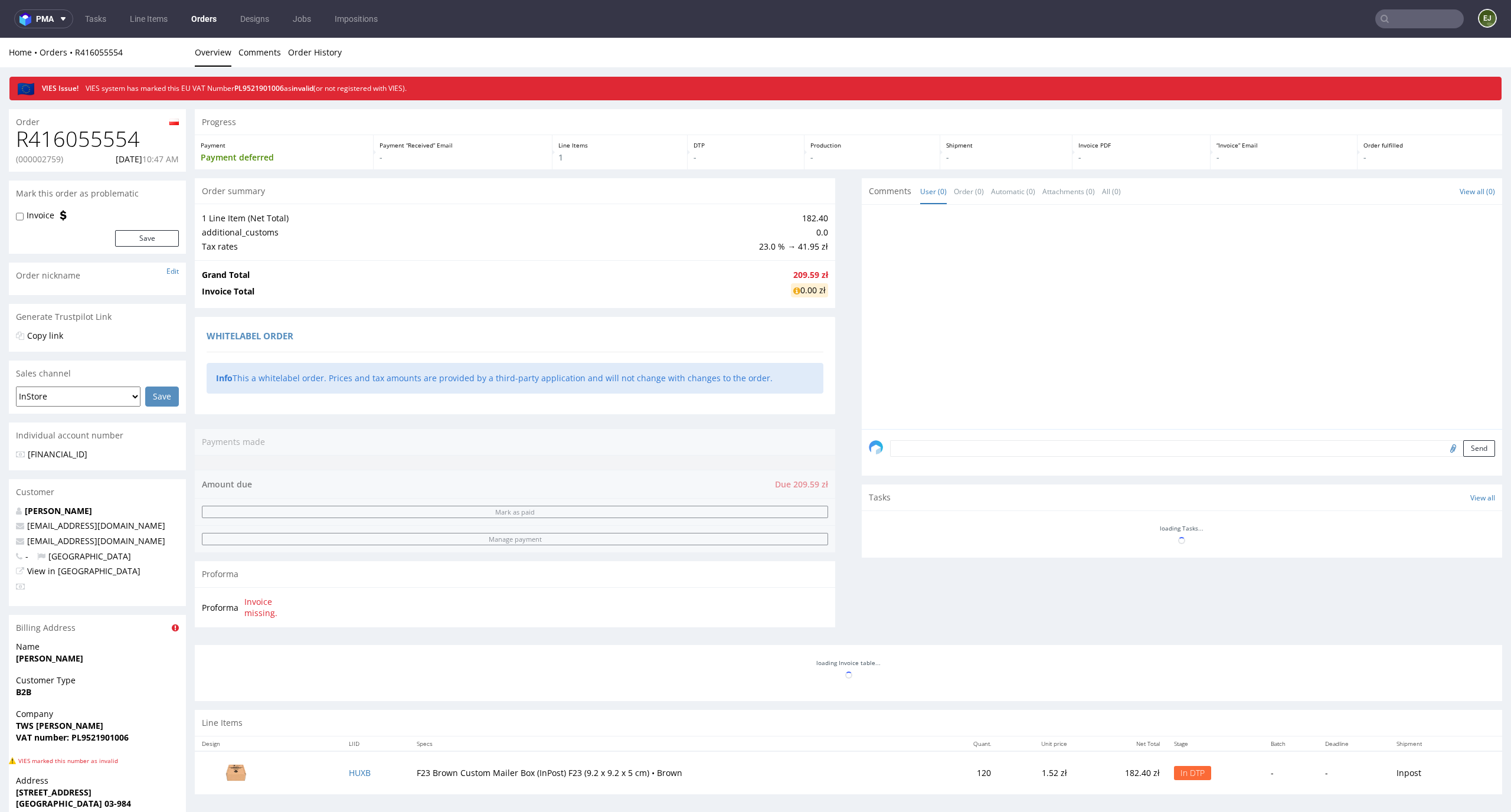
scroll to position [207, 0]
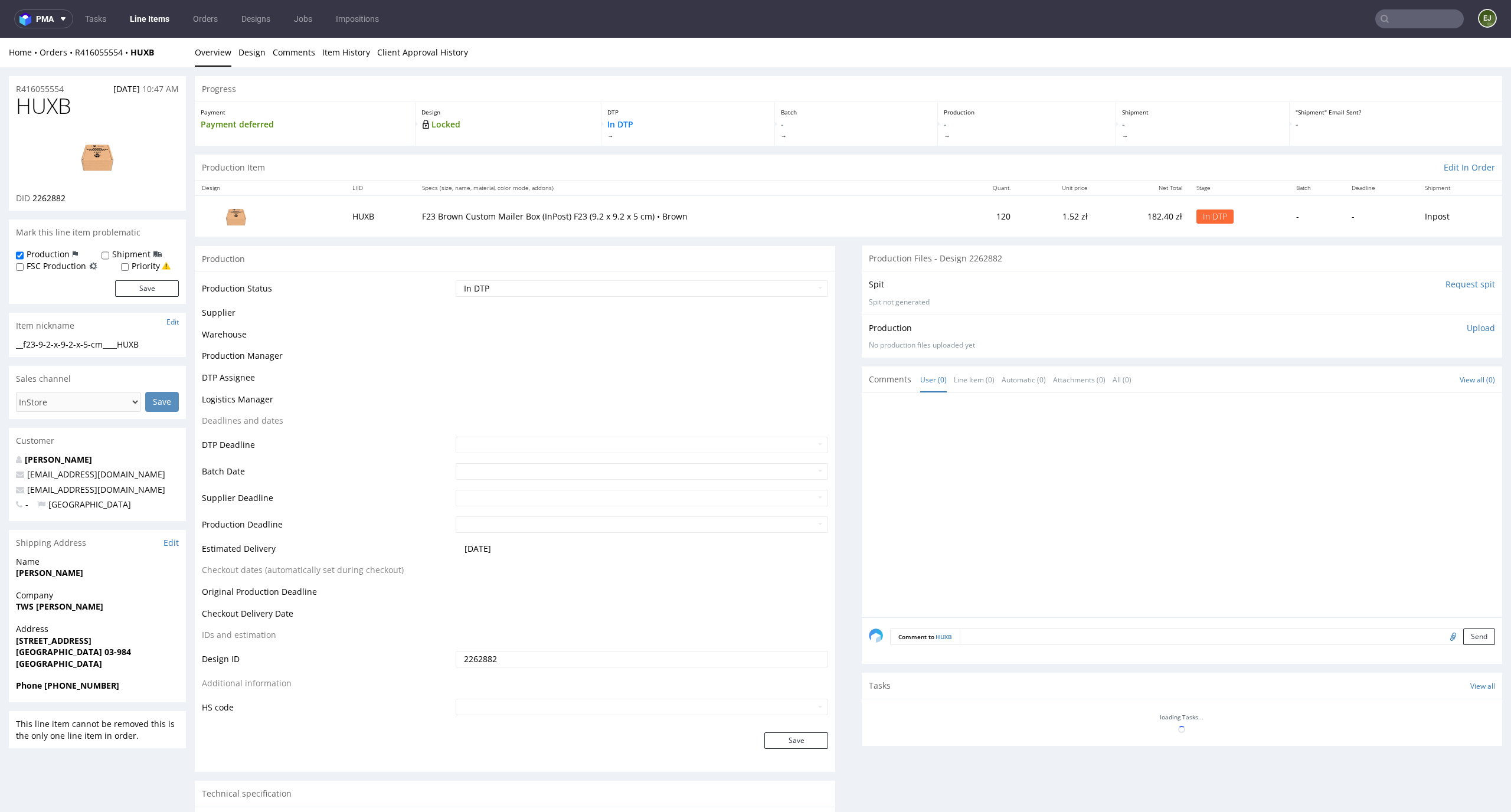
click at [100, 157] on img at bounding box center [97, 156] width 94 height 53
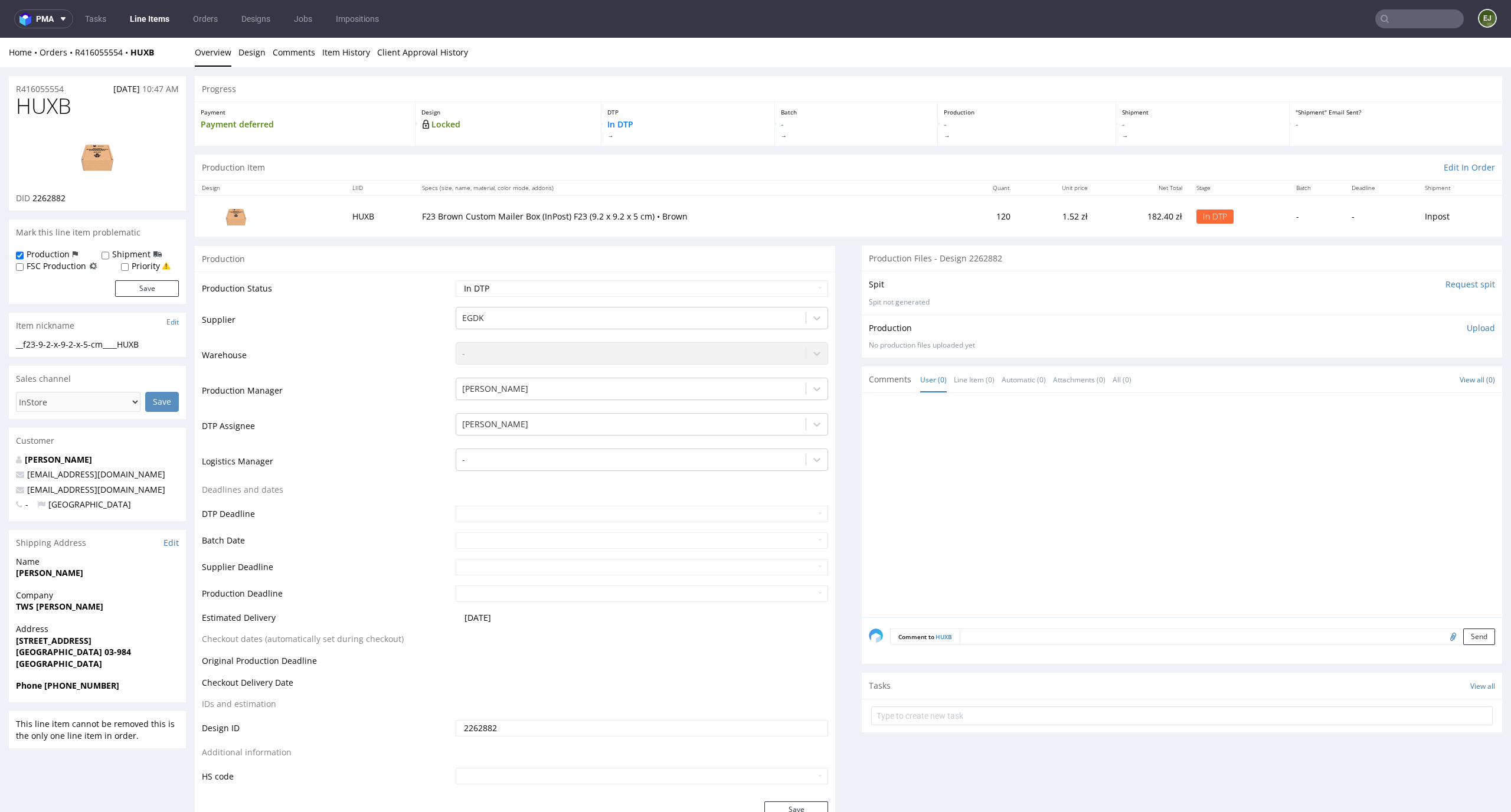
click at [1454, 286] on input "Request spit" at bounding box center [1470, 284] width 49 height 12
click at [255, 59] on link "Design" at bounding box center [251, 53] width 27 height 29
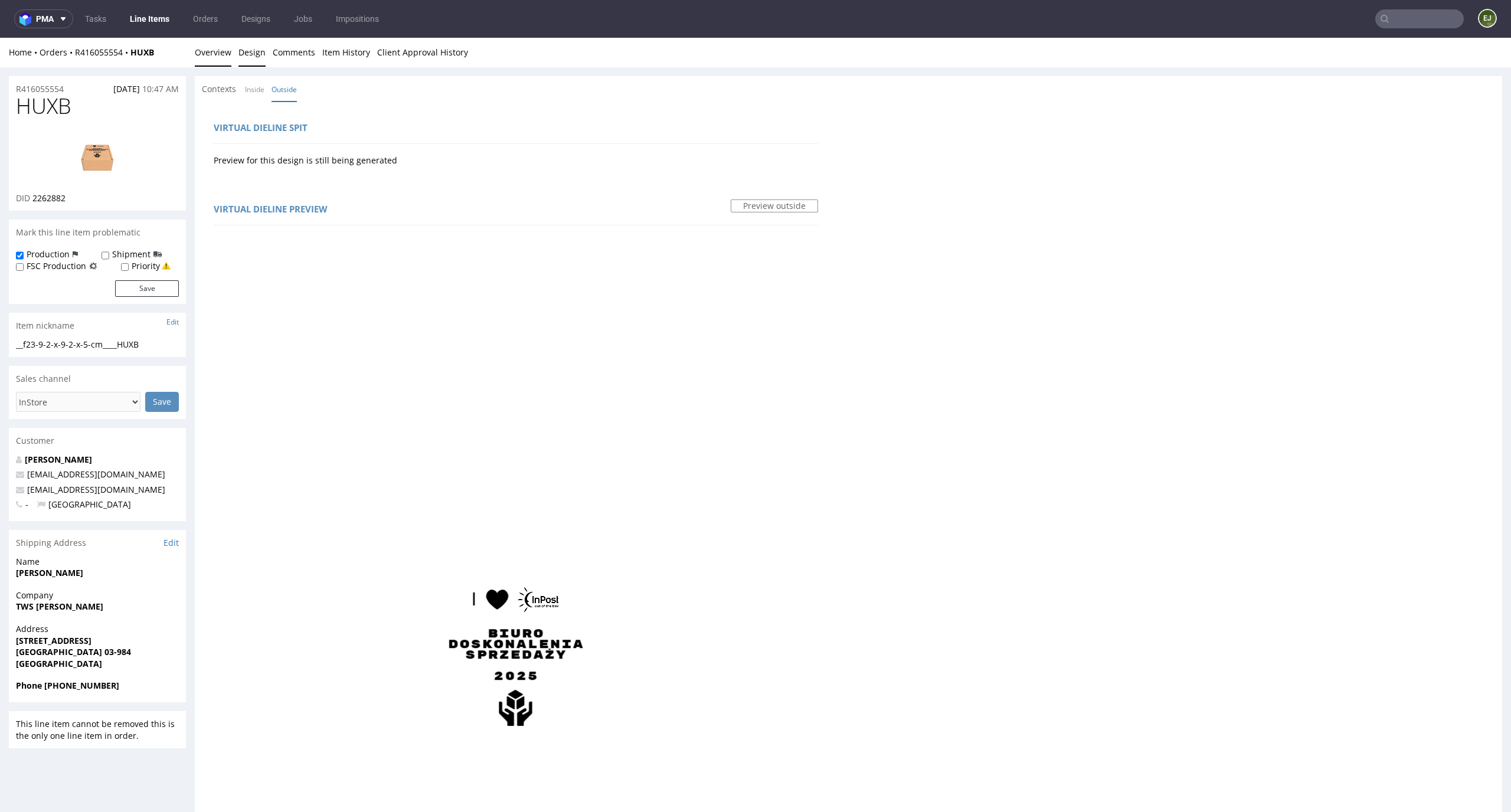
click at [220, 55] on link "Overview" at bounding box center [212, 53] width 36 height 29
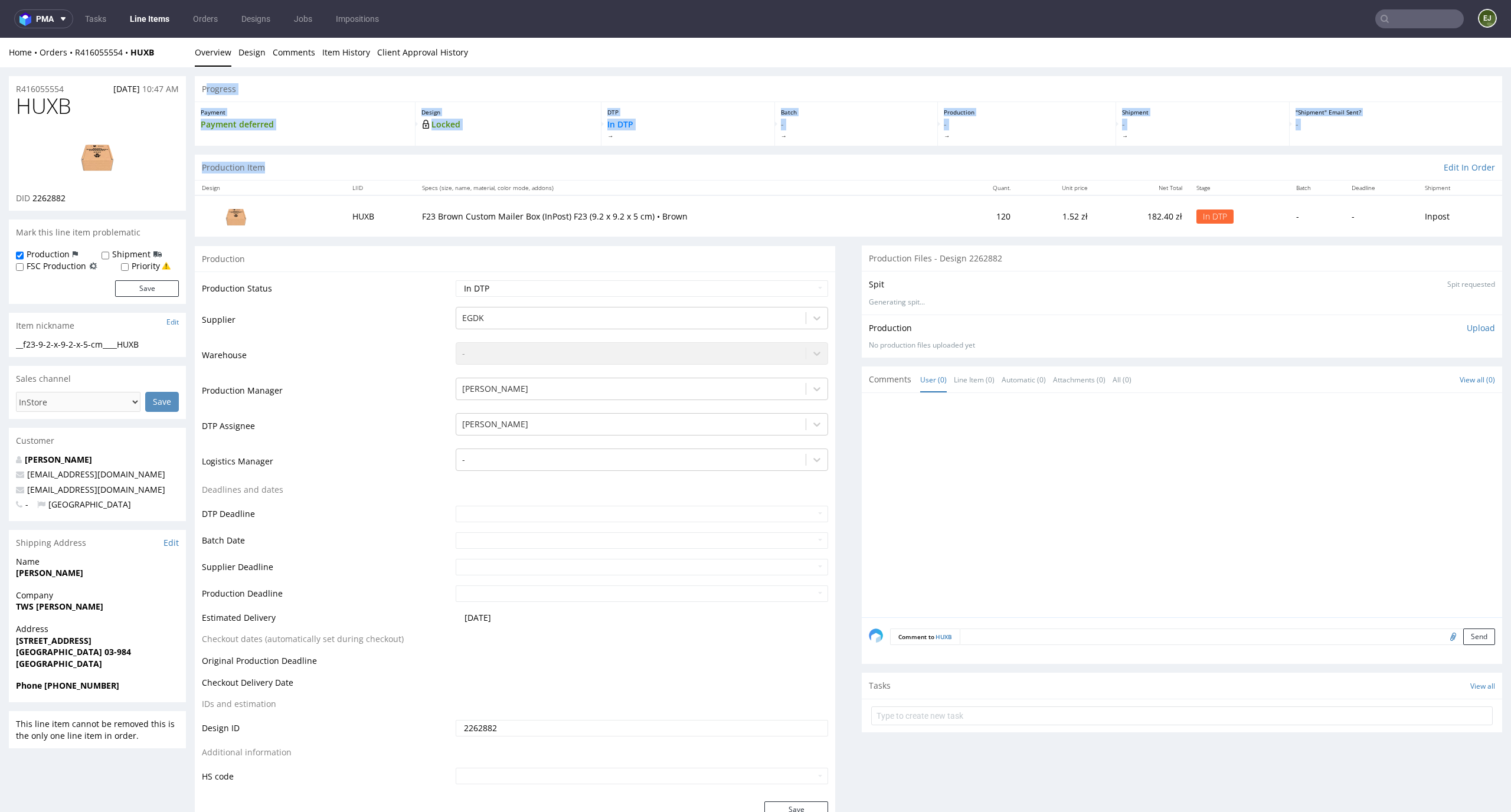
drag, startPoint x: 208, startPoint y: 88, endPoint x: 665, endPoint y: 168, distance: 463.9
click at [672, 127] on p "In DTP" at bounding box center [687, 129] width 161 height 21
drag, startPoint x: 672, startPoint y: 127, endPoint x: 570, endPoint y: 110, distance: 103.4
click at [570, 110] on div "Payment Payment deferred Design Locked DTP In DTP Batch - Production - Shipment…" at bounding box center [848, 124] width 1307 height 44
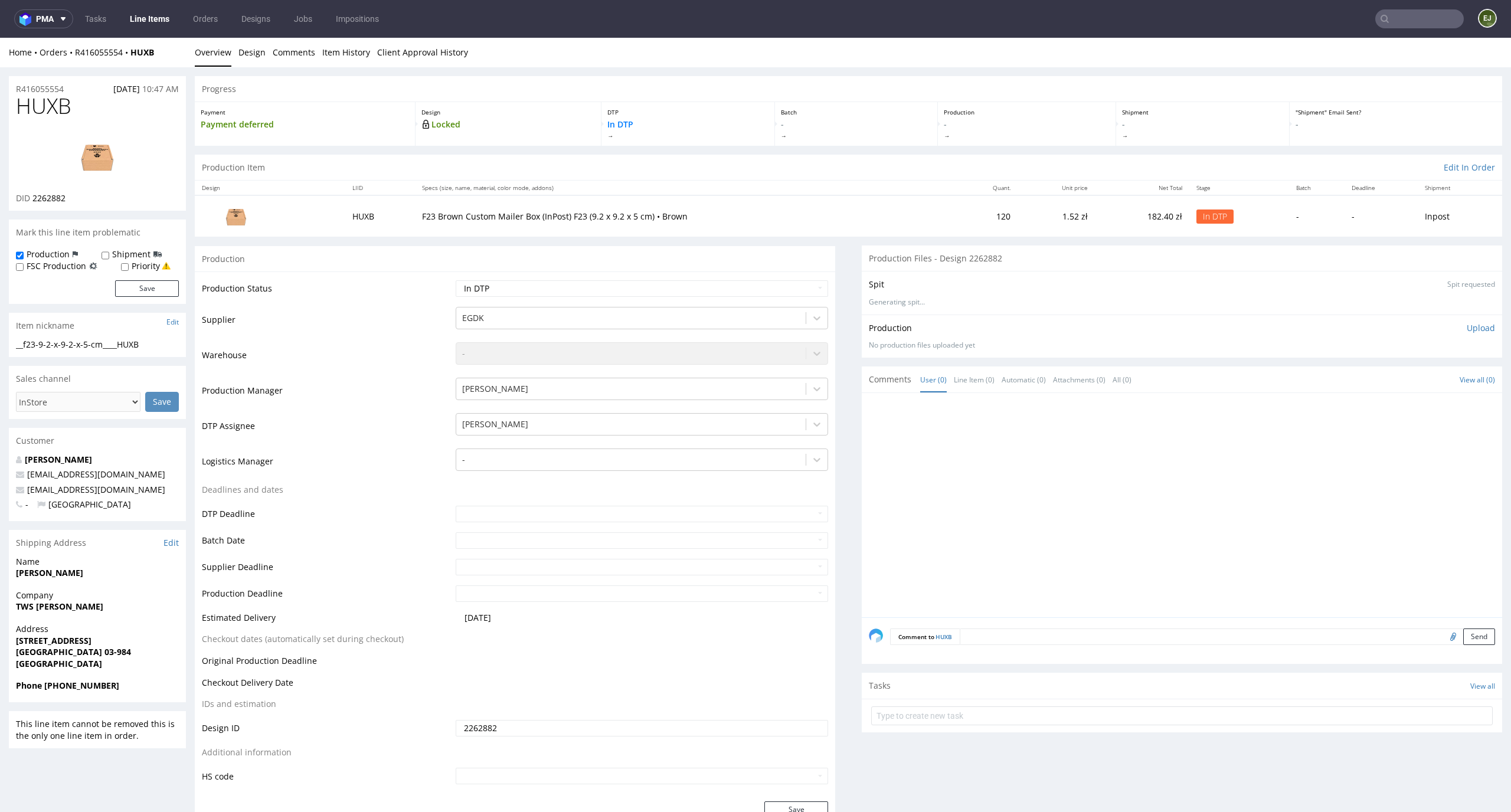
click at [736, 145] on div "DTP In DTP" at bounding box center [688, 124] width 173 height 44
